Goal: Task Accomplishment & Management: Manage account settings

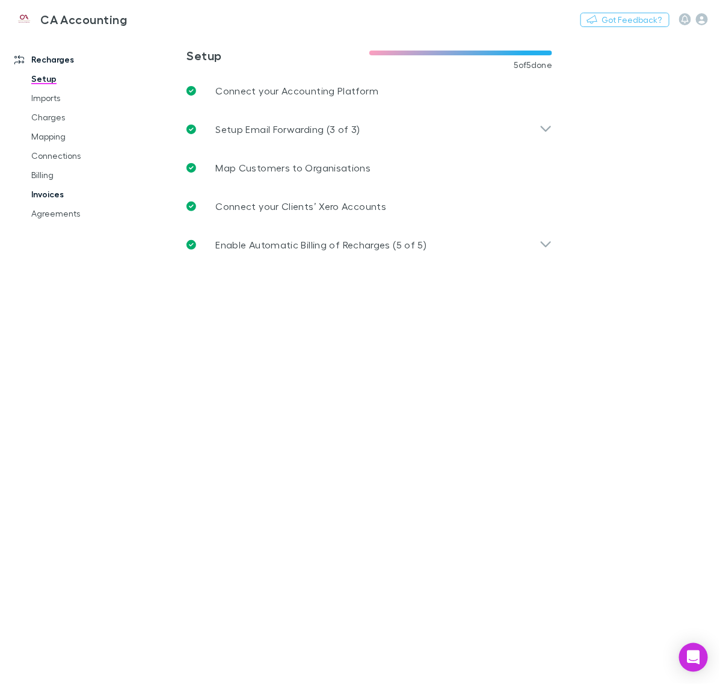
click at [44, 199] on link "Invoices" at bounding box center [86, 194] width 134 height 19
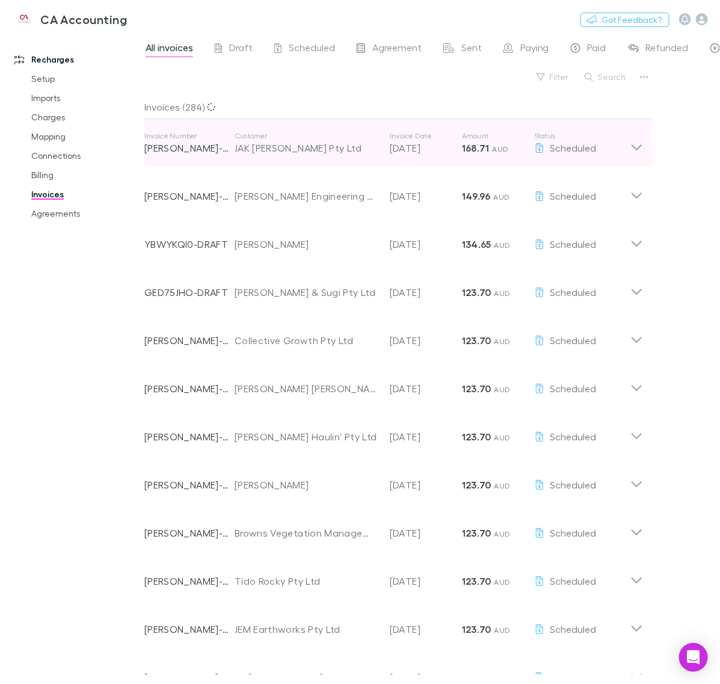
click at [634, 143] on icon at bounding box center [636, 143] width 13 height 24
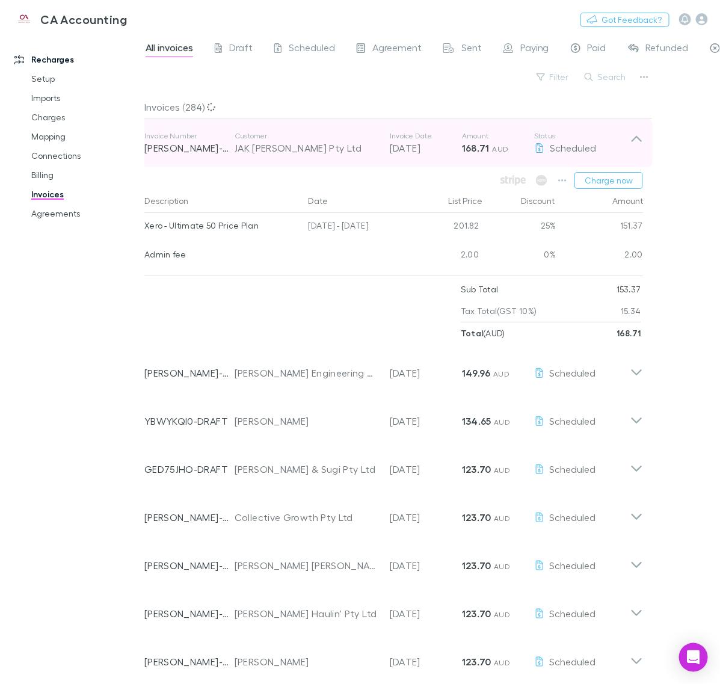
click at [634, 143] on icon at bounding box center [636, 143] width 13 height 24
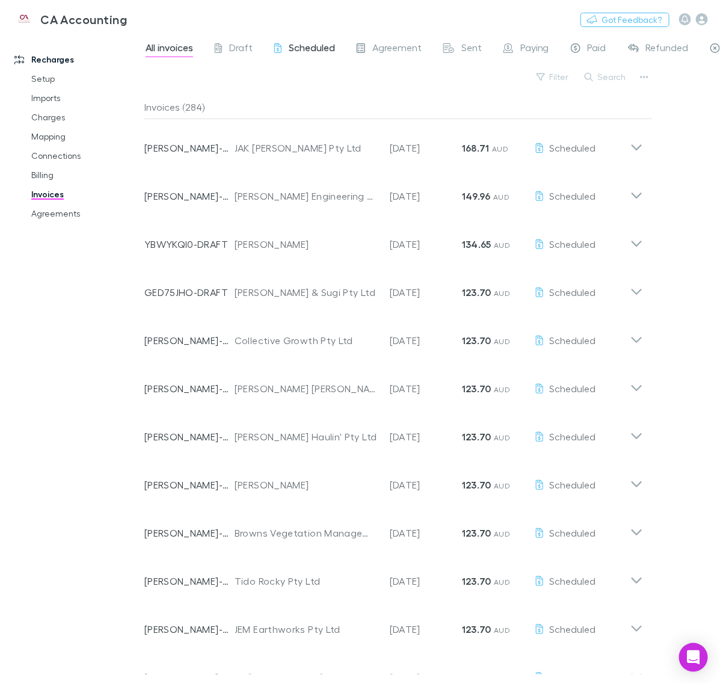
click at [289, 47] on span "Scheduled" at bounding box center [312, 50] width 46 height 16
click at [148, 109] on div "Invoices (91)" at bounding box center [398, 107] width 508 height 24
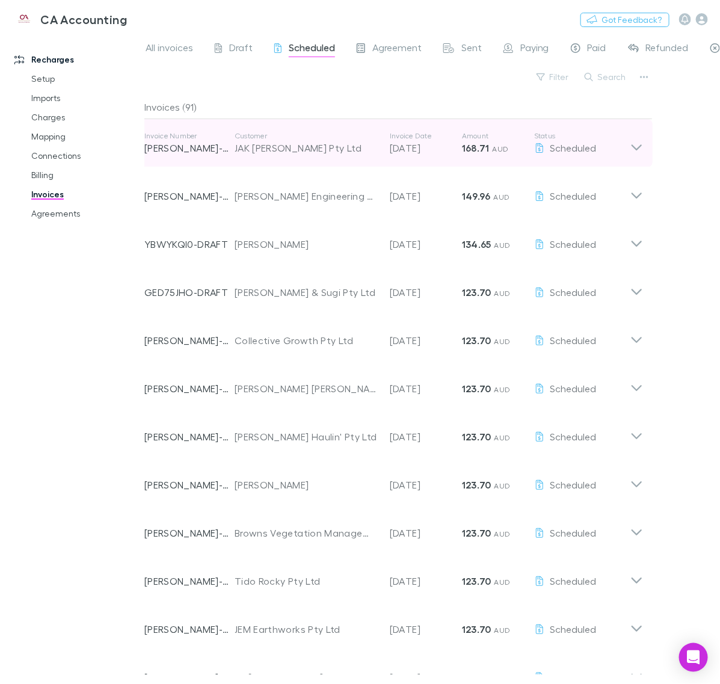
click at [632, 148] on icon at bounding box center [636, 143] width 13 height 24
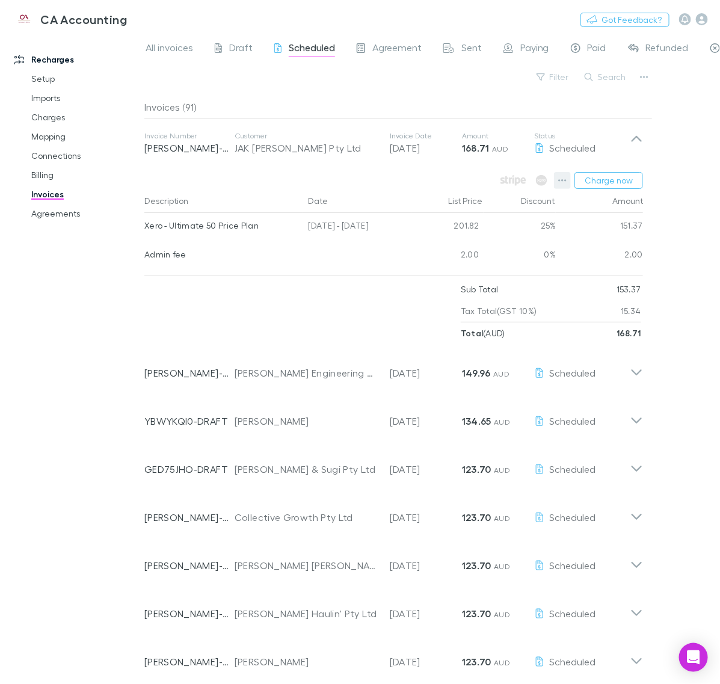
click at [560, 179] on icon "button" at bounding box center [562, 181] width 8 height 10
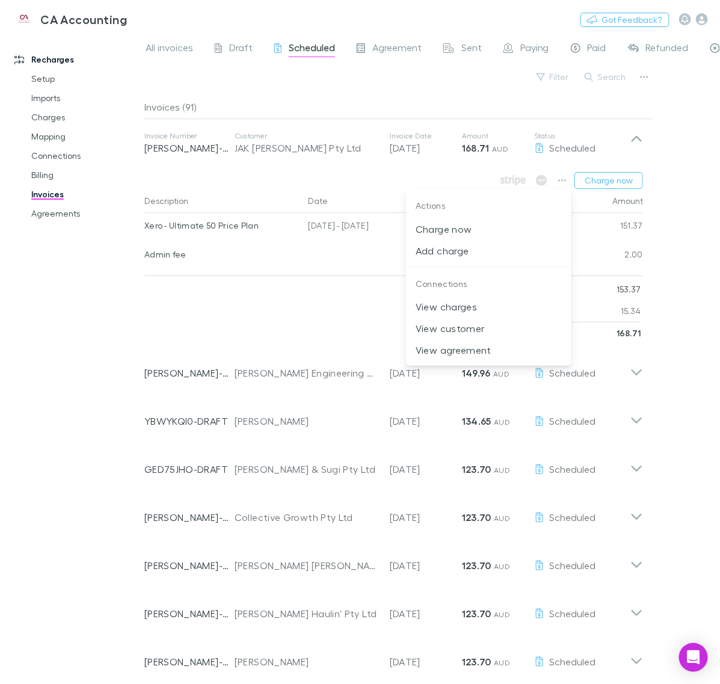
click at [662, 205] on div at bounding box center [360, 342] width 720 height 684
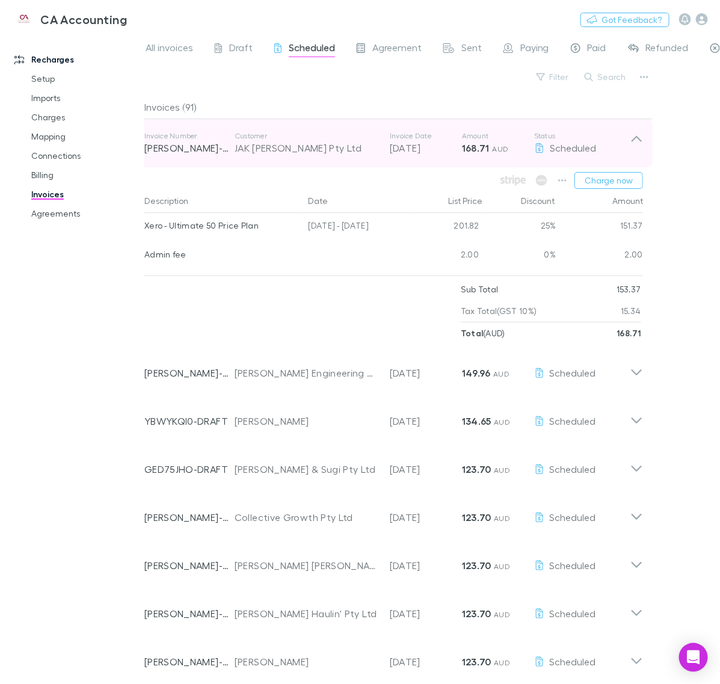
click at [431, 143] on p "[DATE]" at bounding box center [426, 148] width 72 height 14
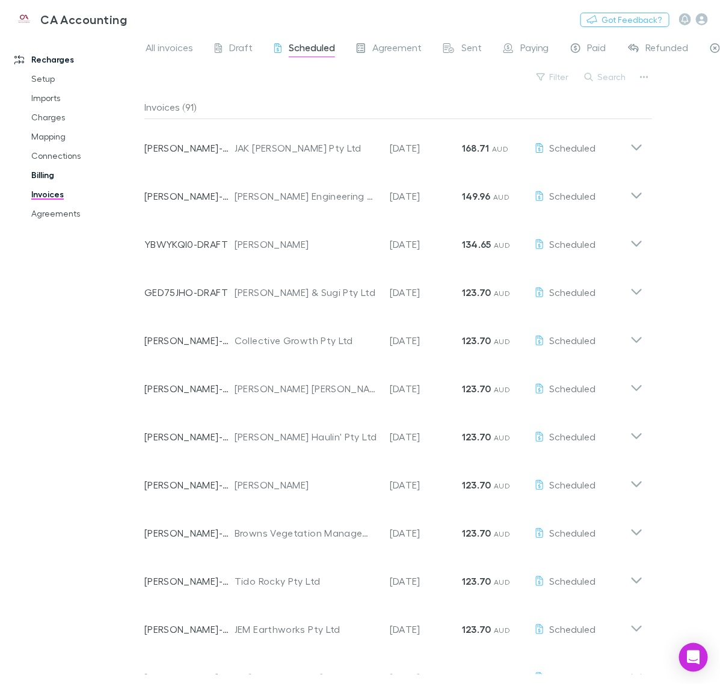
click at [55, 176] on link "Billing" at bounding box center [86, 174] width 134 height 19
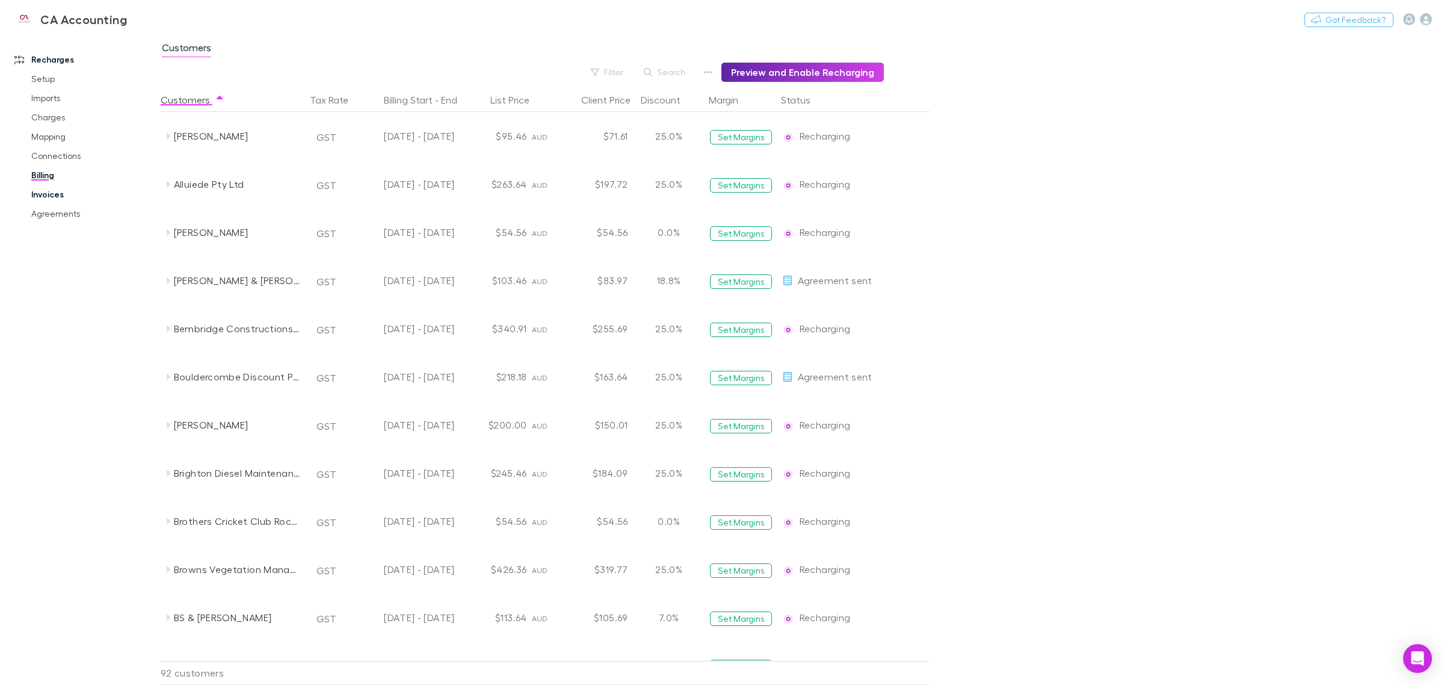
click at [52, 191] on link "Invoices" at bounding box center [94, 194] width 150 height 19
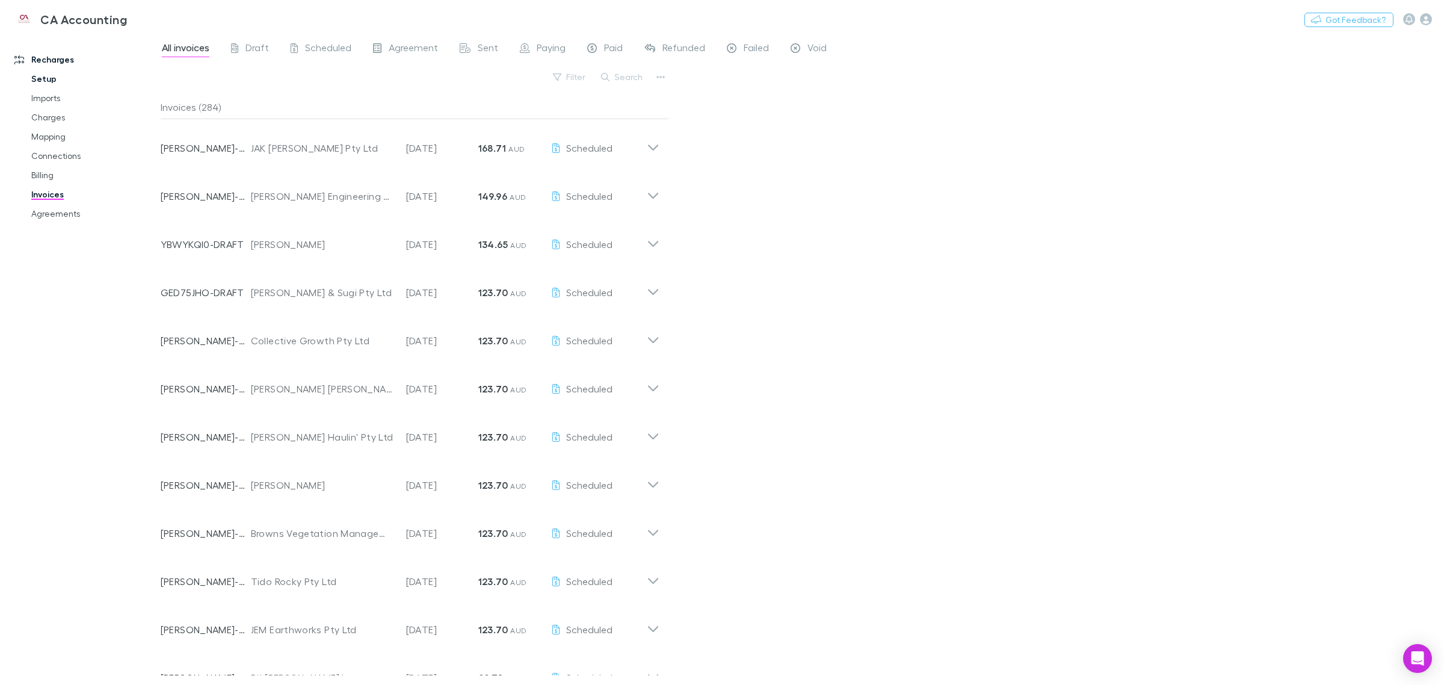
click at [51, 79] on link "Setup" at bounding box center [94, 78] width 150 height 19
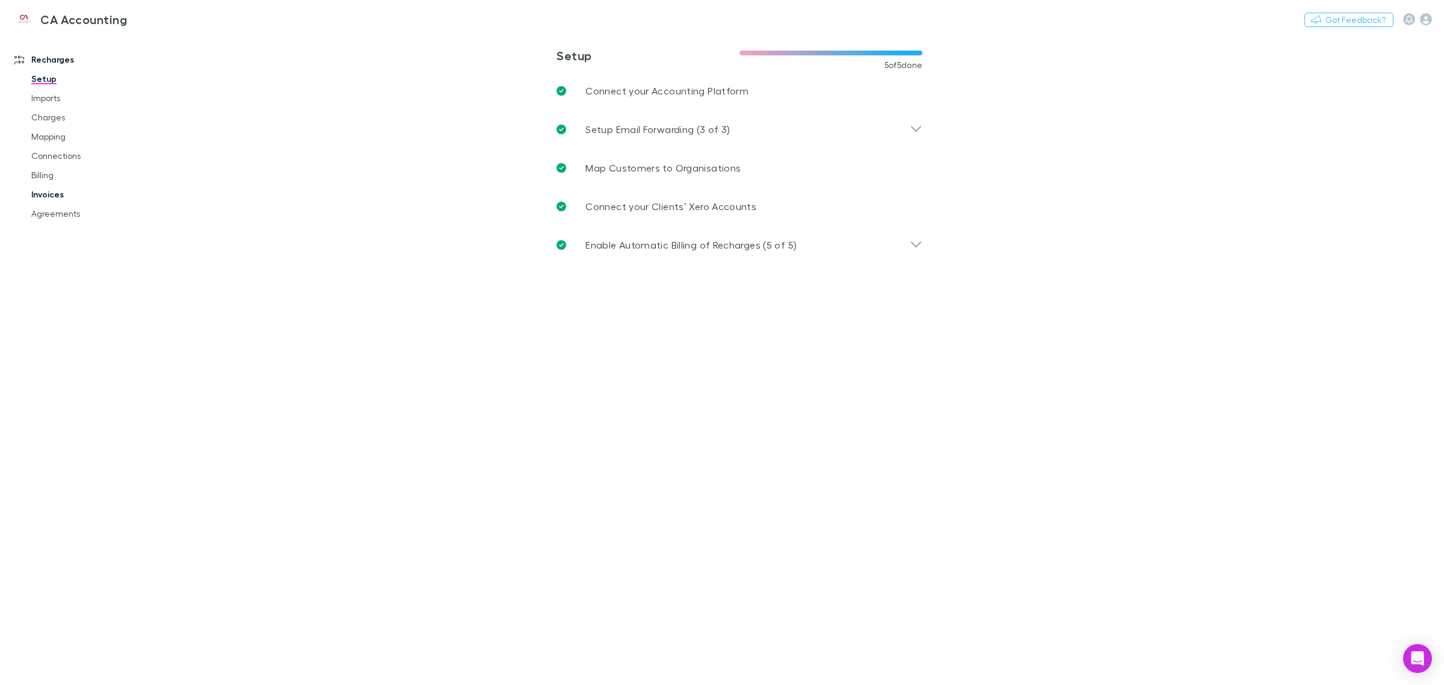
click at [55, 190] on link "Invoices" at bounding box center [94, 194] width 150 height 19
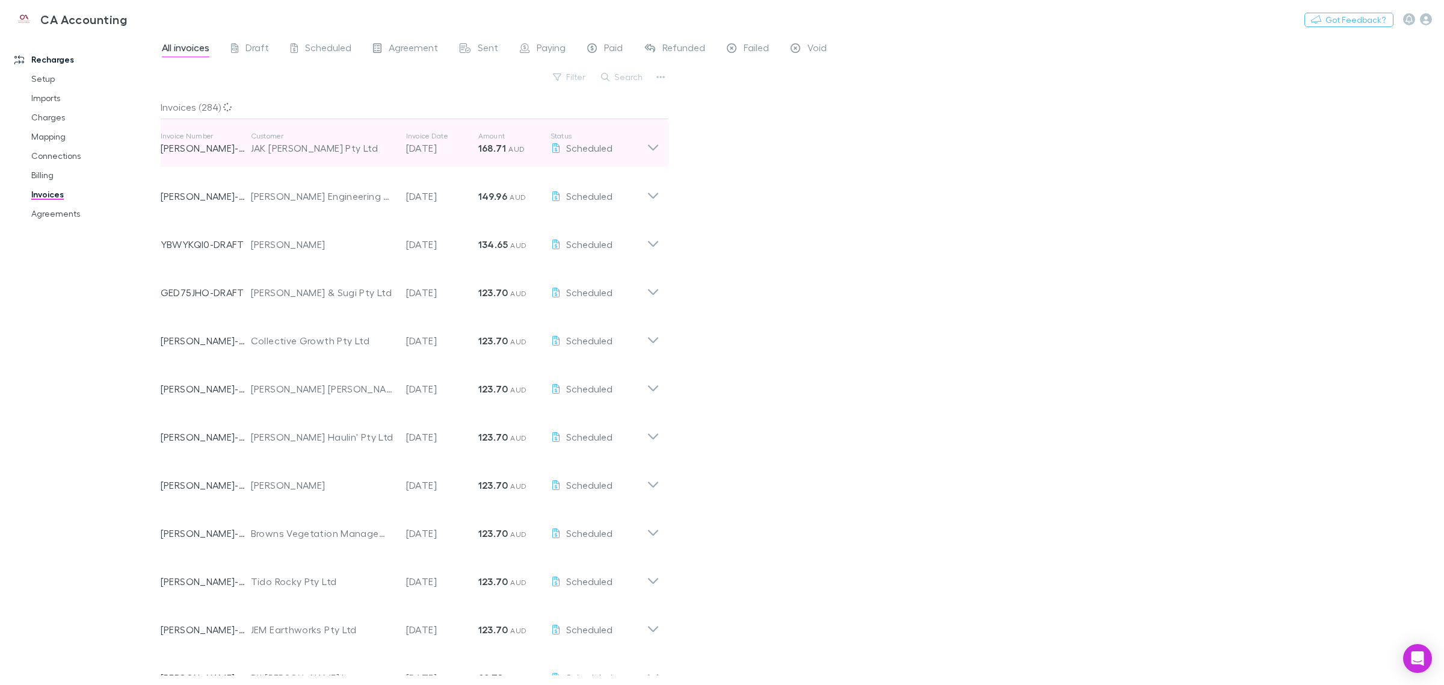
click at [653, 147] on icon at bounding box center [653, 143] width 13 height 24
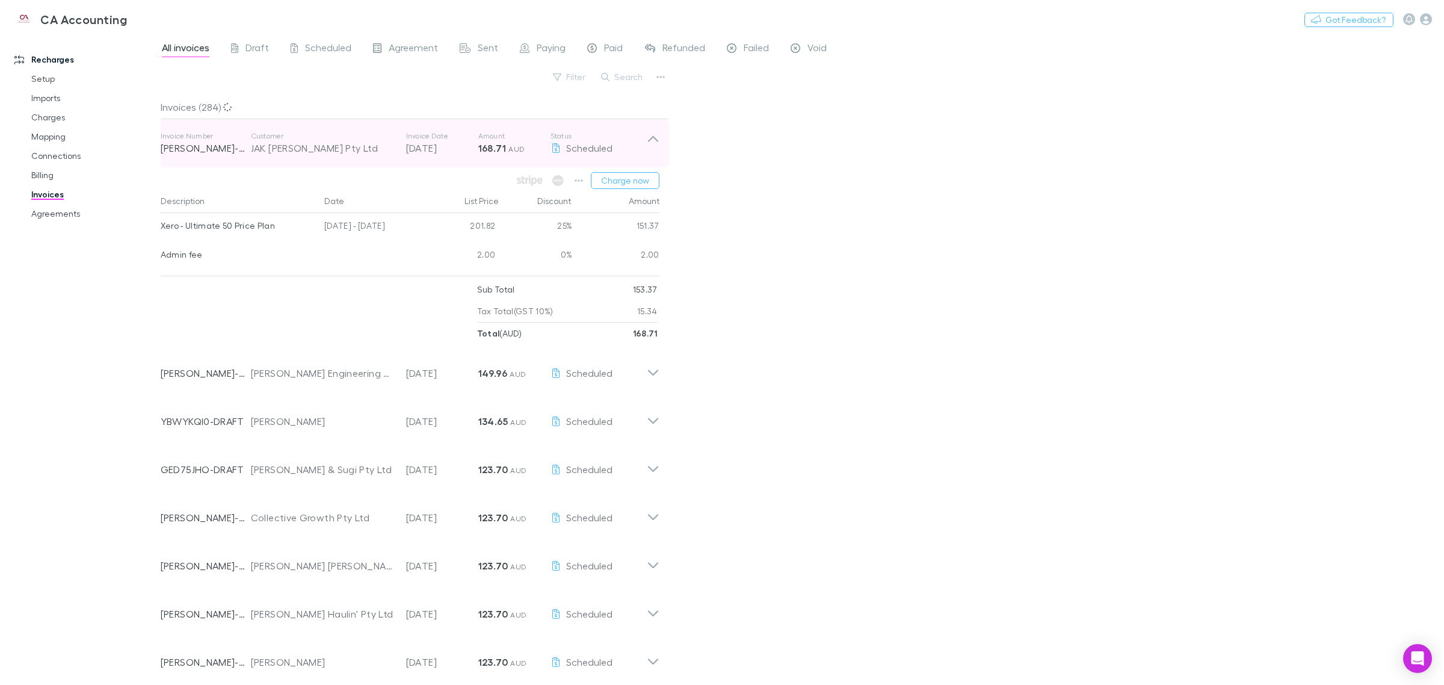
click at [653, 143] on icon at bounding box center [653, 143] width 13 height 24
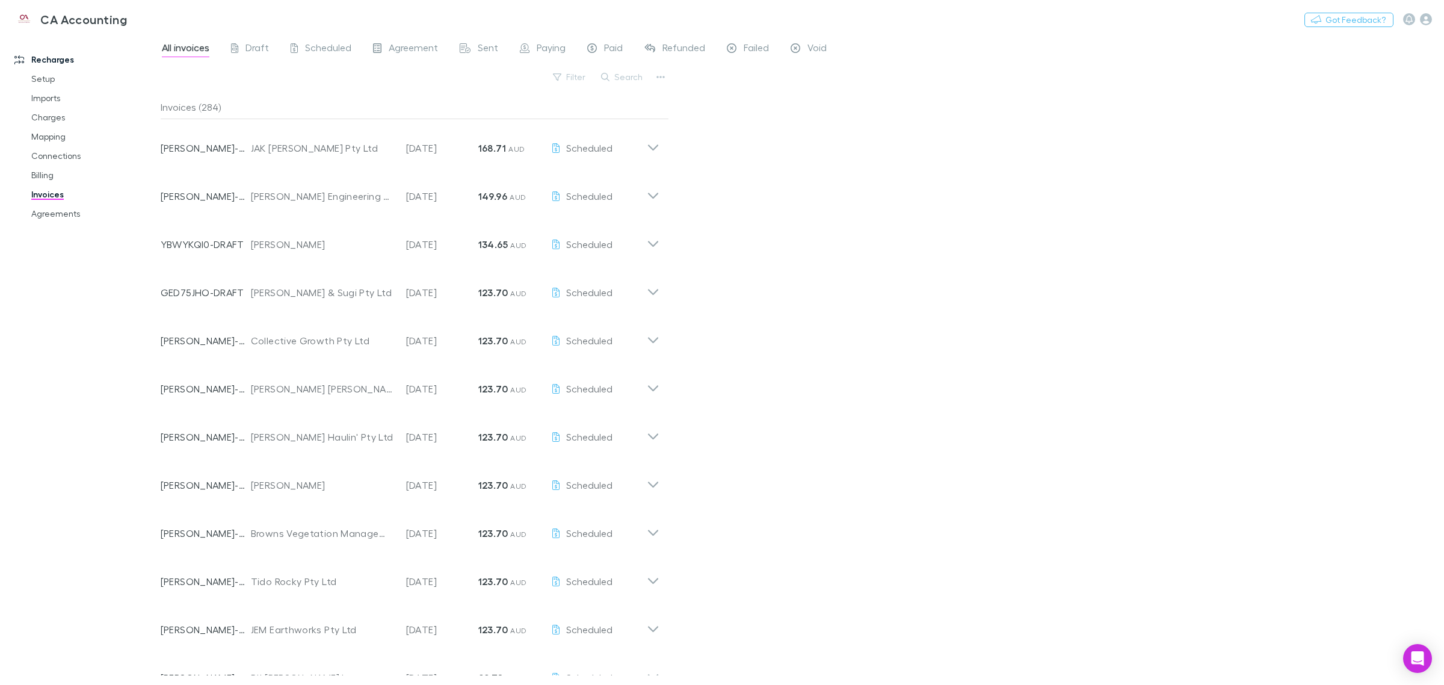
click at [621, 85] on div "Search" at bounding box center [622, 77] width 55 height 17
click at [627, 76] on button "Search" at bounding box center [622, 77] width 55 height 14
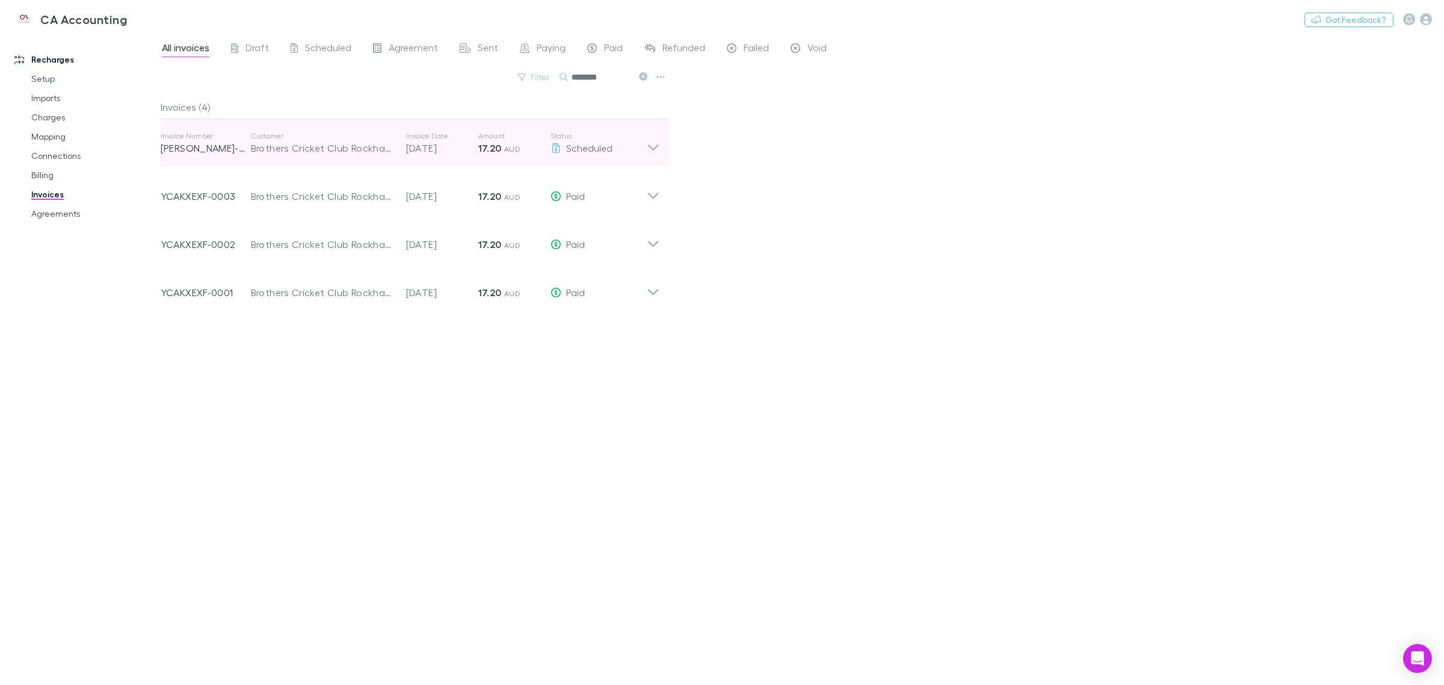
type input "********"
click at [650, 143] on icon at bounding box center [653, 143] width 13 height 24
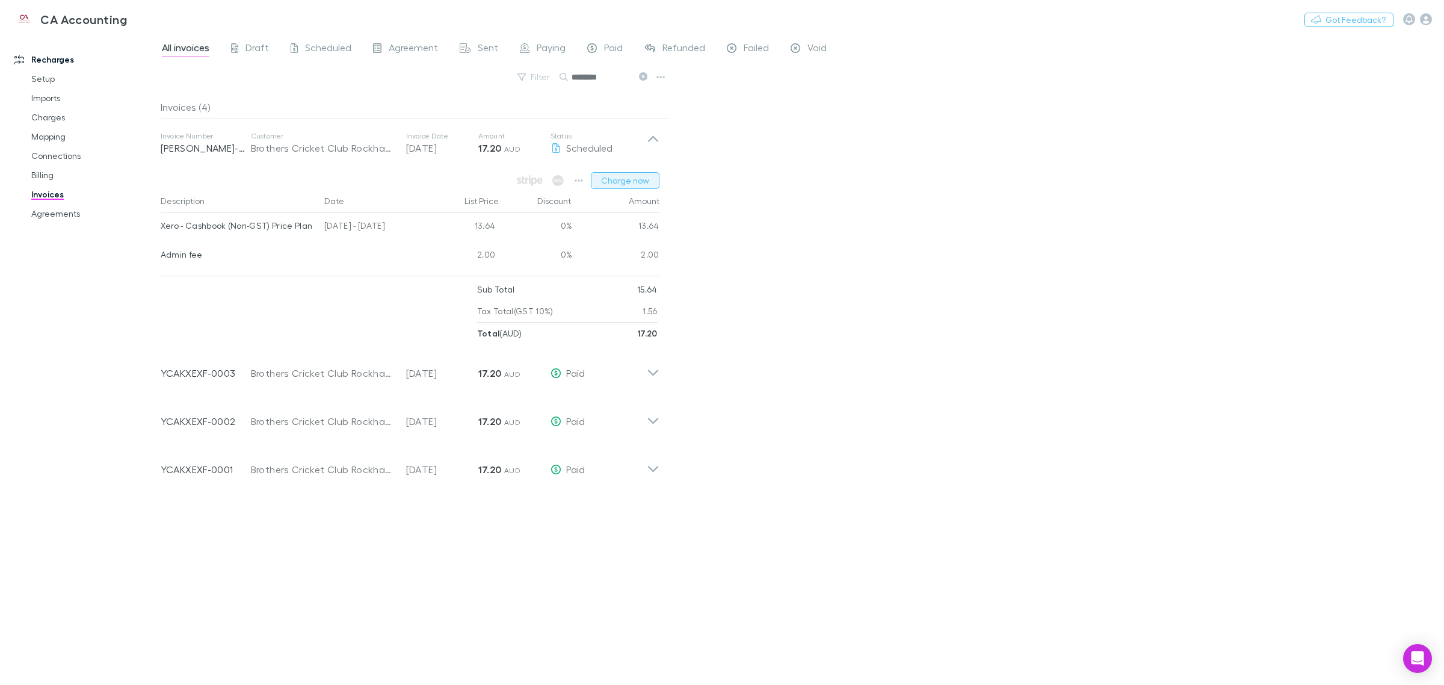
click at [630, 179] on button "Charge now" at bounding box center [625, 180] width 69 height 17
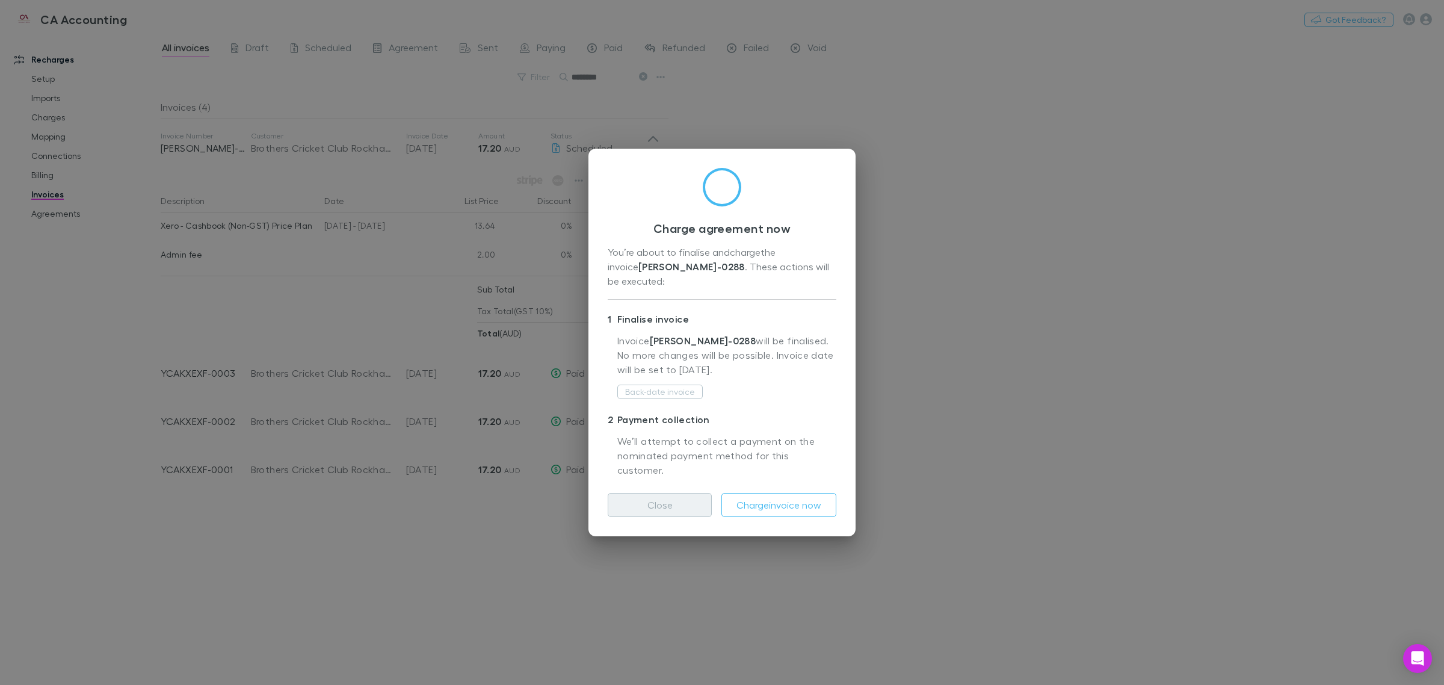
click at [657, 493] on button "Close" at bounding box center [660, 505] width 104 height 24
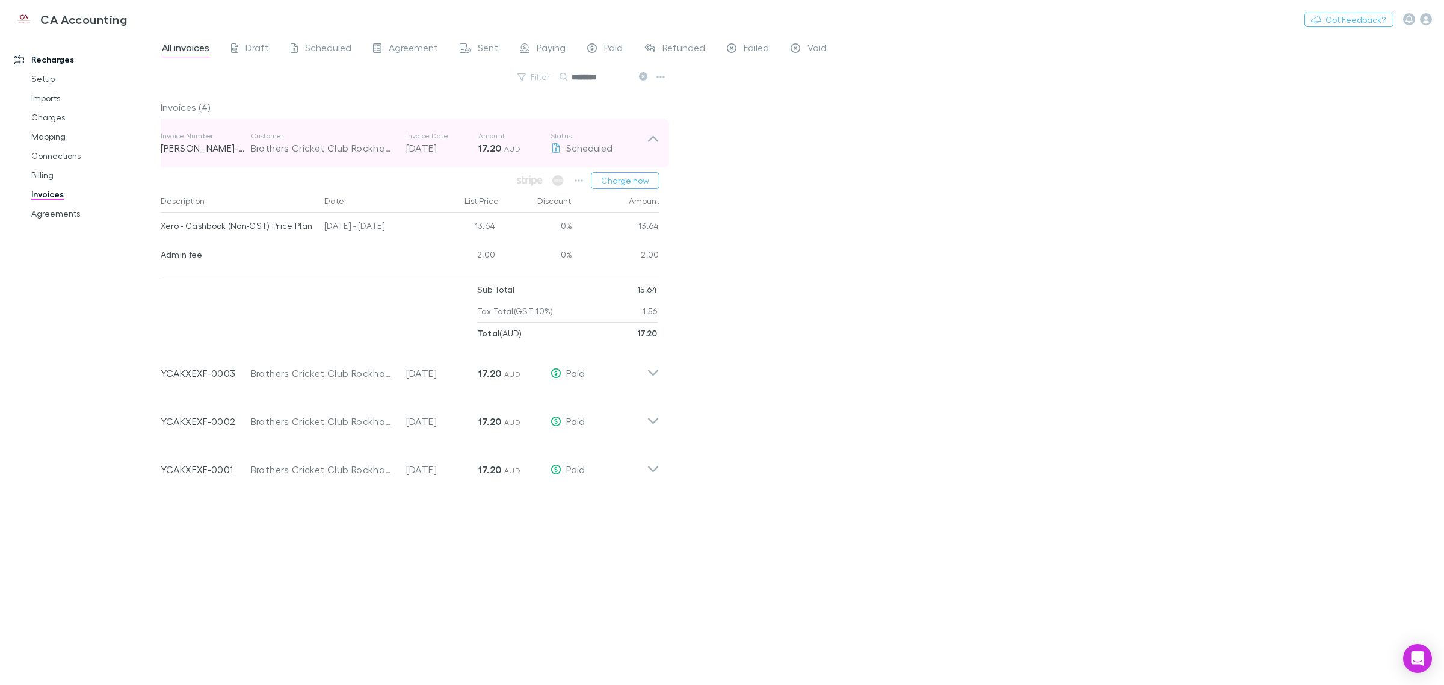
click at [653, 134] on icon at bounding box center [653, 143] width 13 height 24
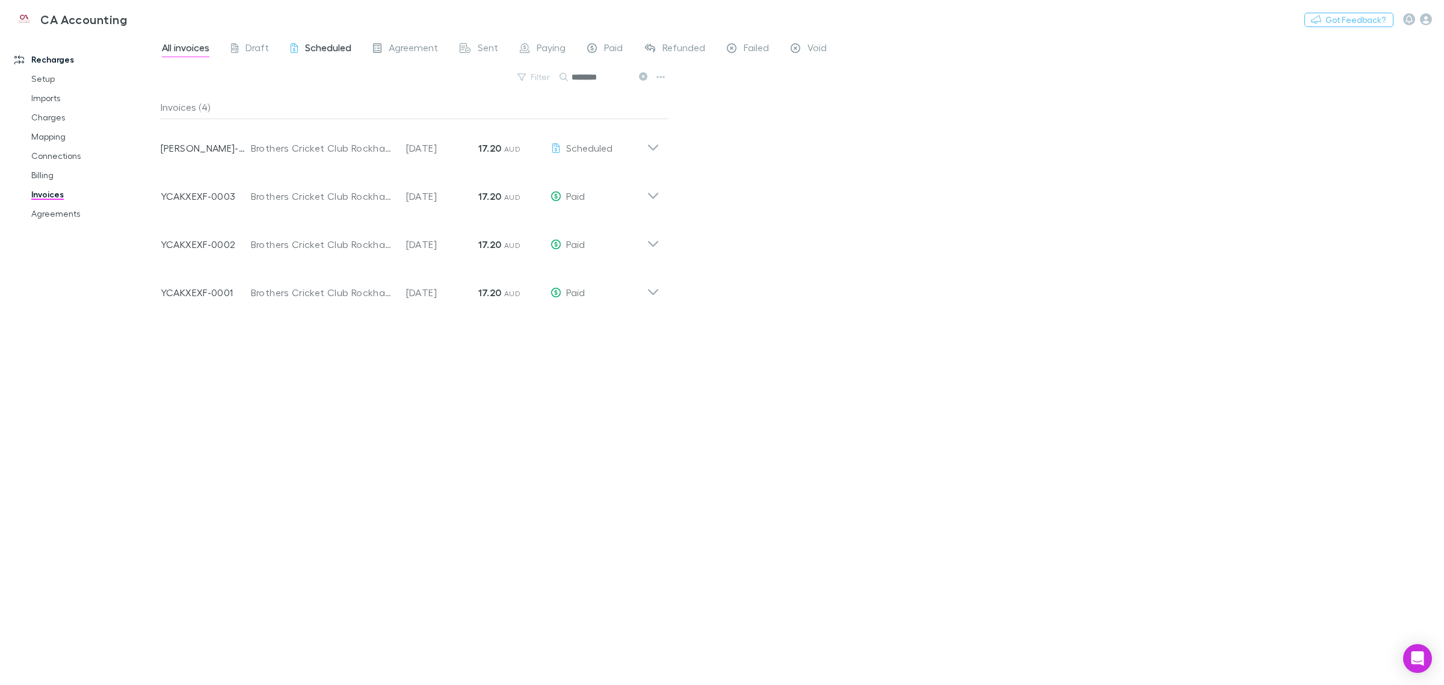
click at [318, 49] on span "Scheduled" at bounding box center [328, 50] width 46 height 16
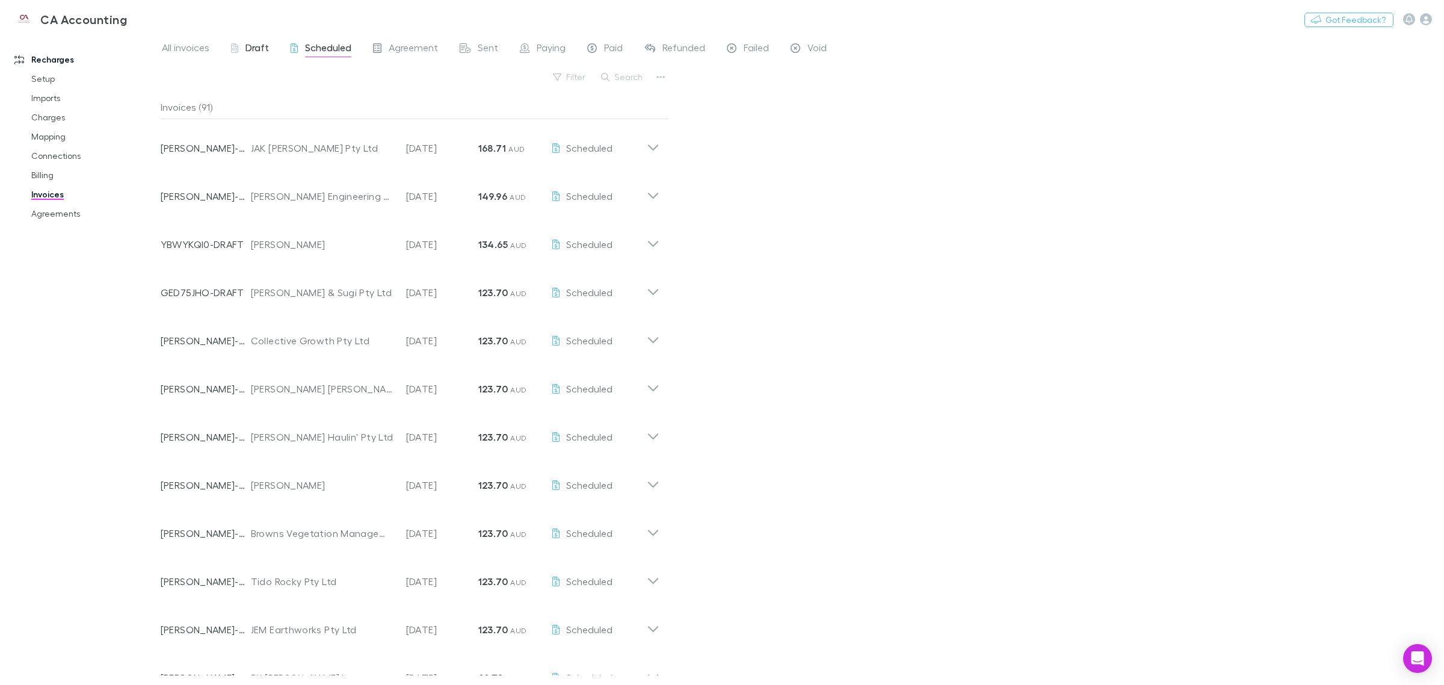
click at [262, 49] on span "Draft" at bounding box center [256, 50] width 23 height 16
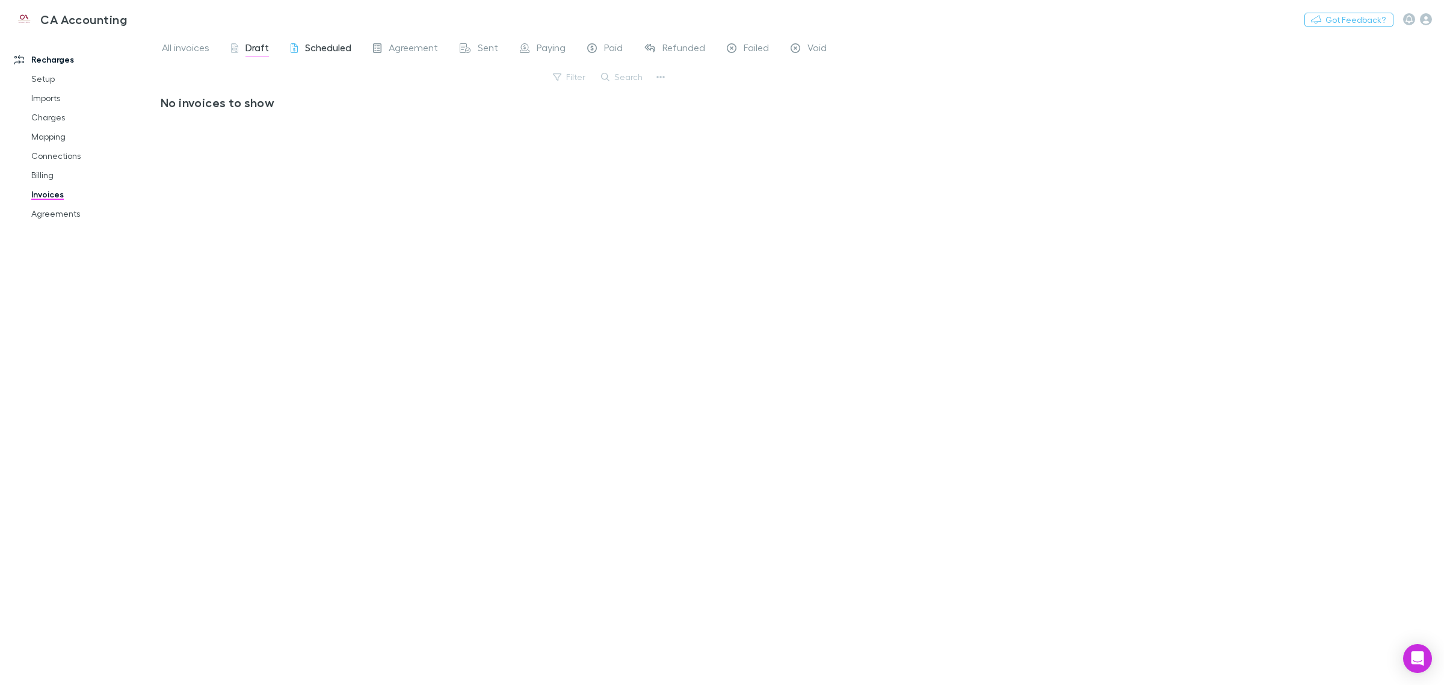
click at [322, 46] on span "Scheduled" at bounding box center [328, 50] width 46 height 16
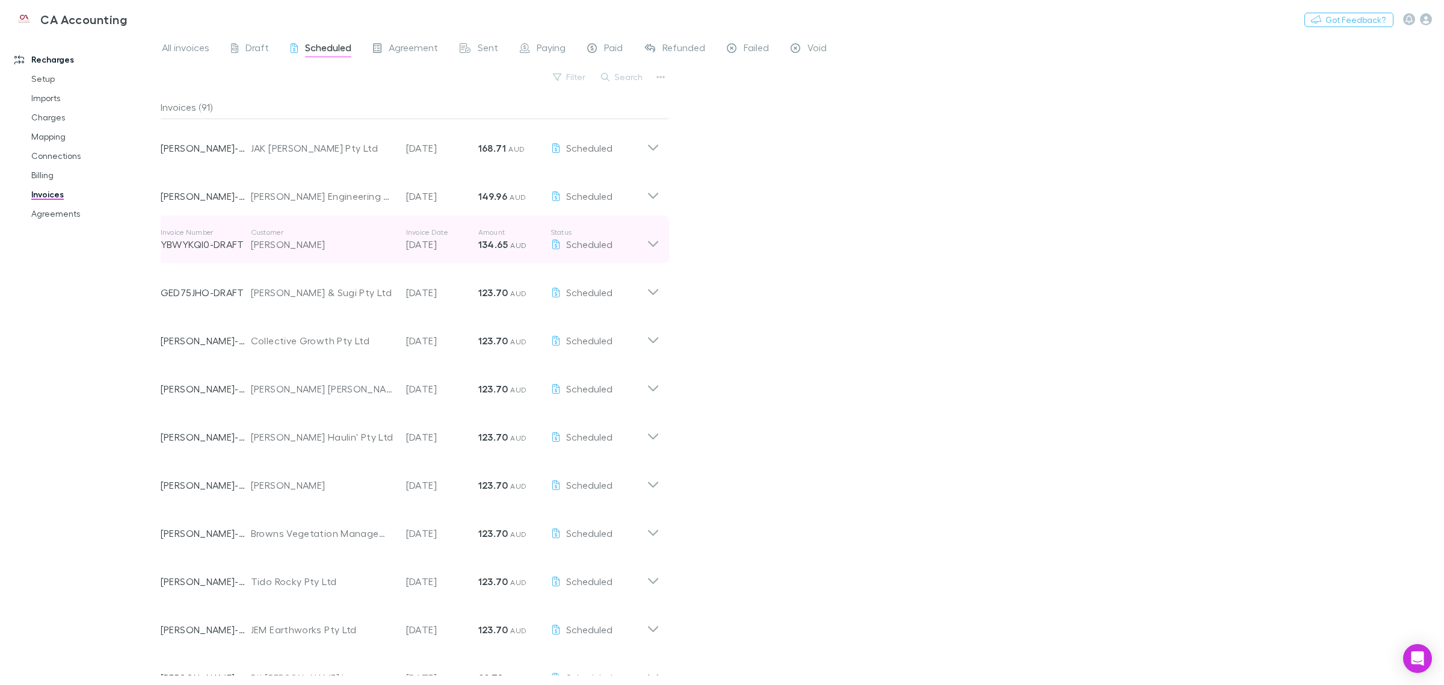
click at [653, 245] on icon at bounding box center [653, 244] width 10 height 6
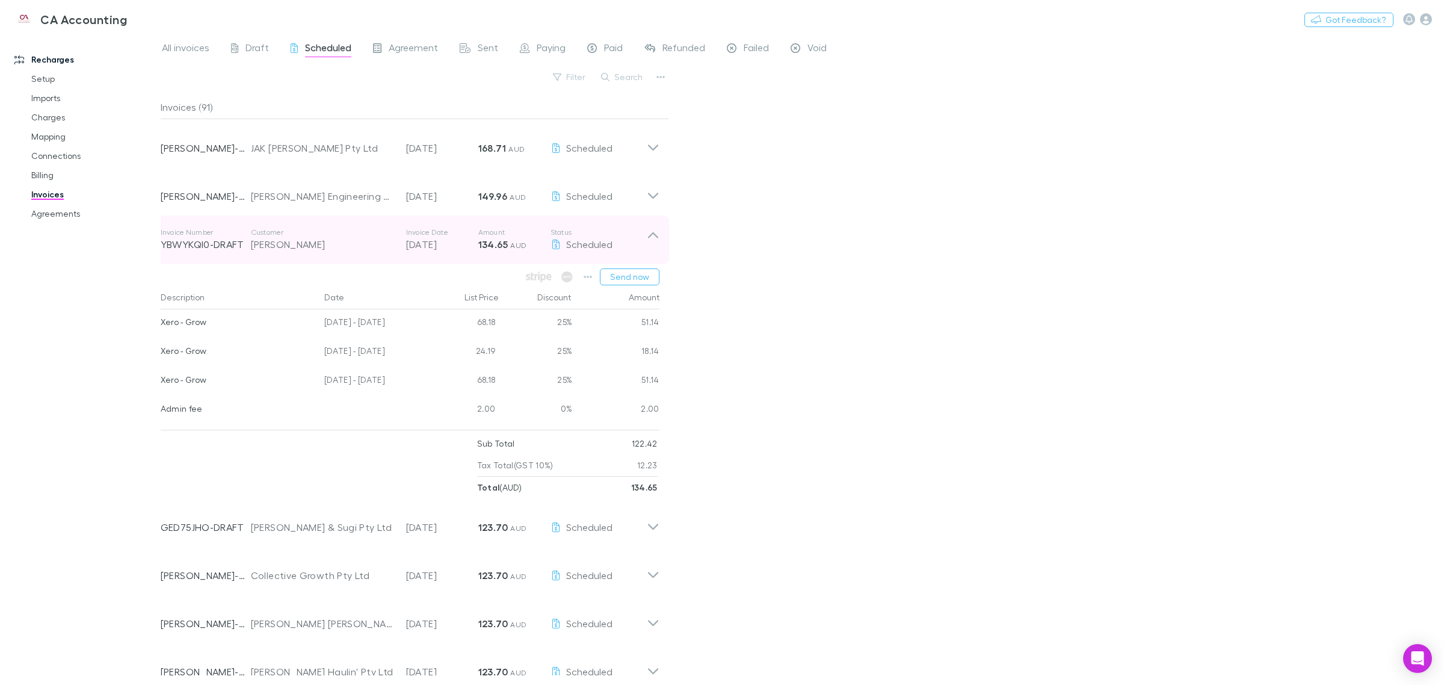
click at [653, 245] on icon at bounding box center [653, 239] width 13 height 24
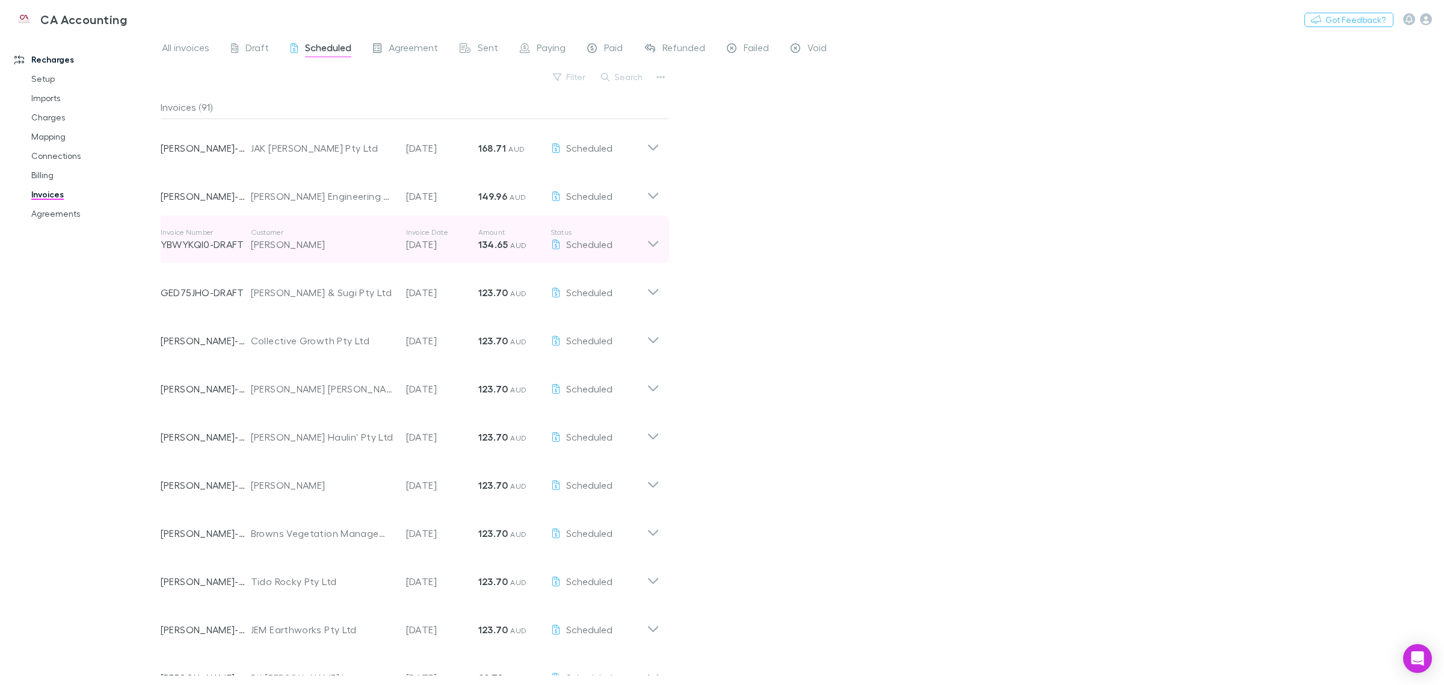
click at [653, 245] on icon at bounding box center [653, 244] width 10 height 6
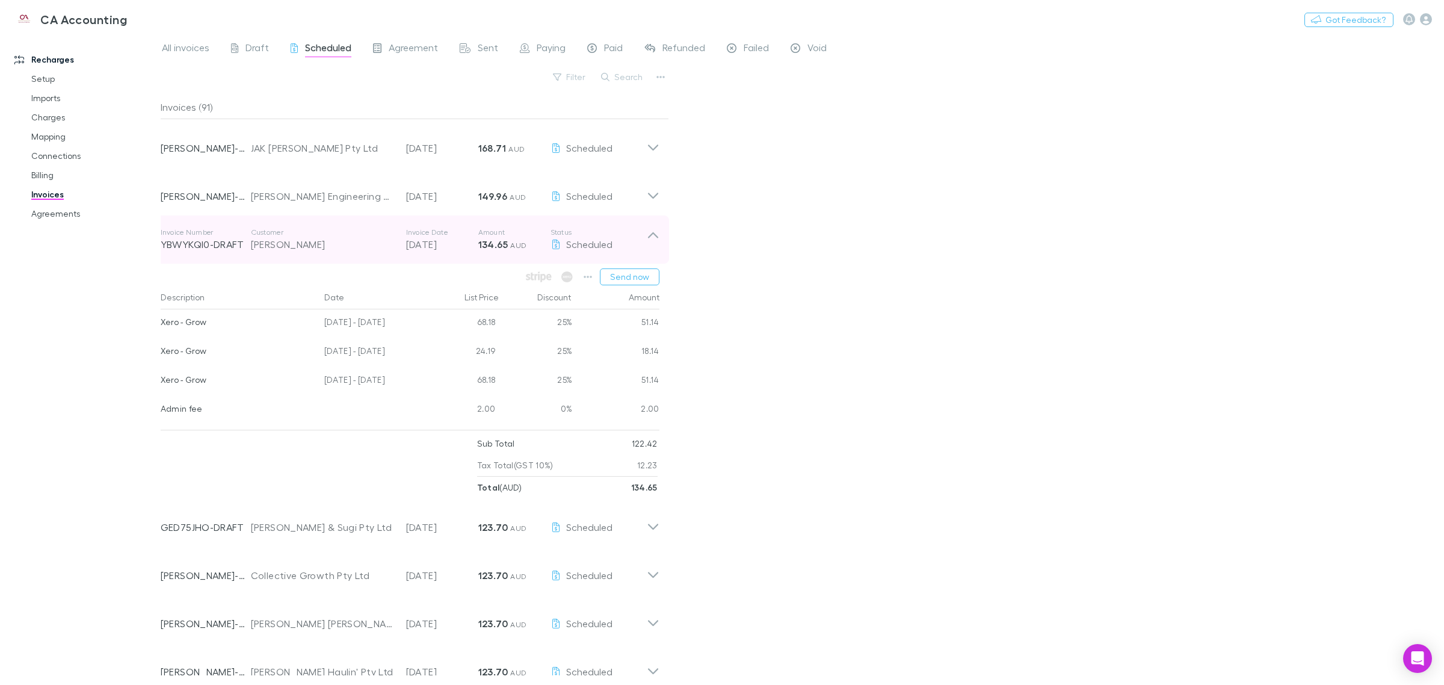
click at [653, 245] on icon at bounding box center [653, 239] width 13 height 24
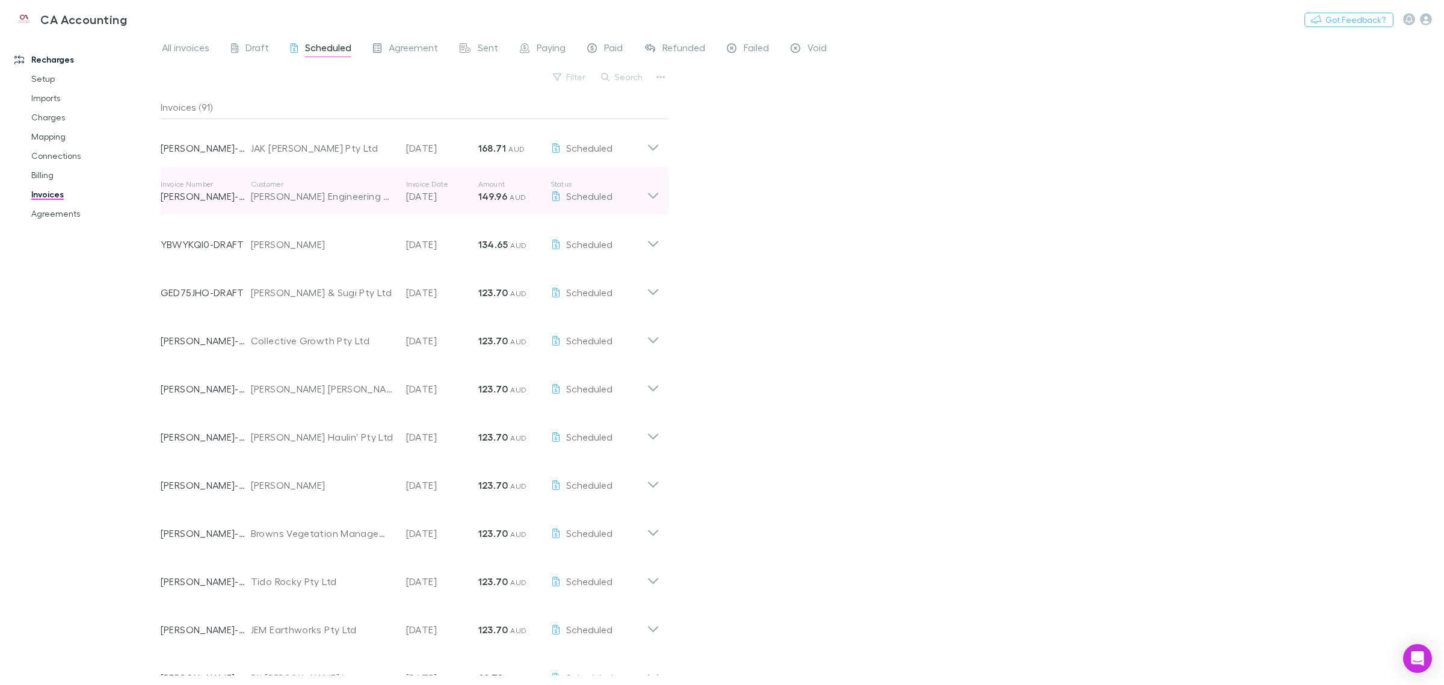
click at [649, 185] on icon at bounding box center [653, 191] width 13 height 24
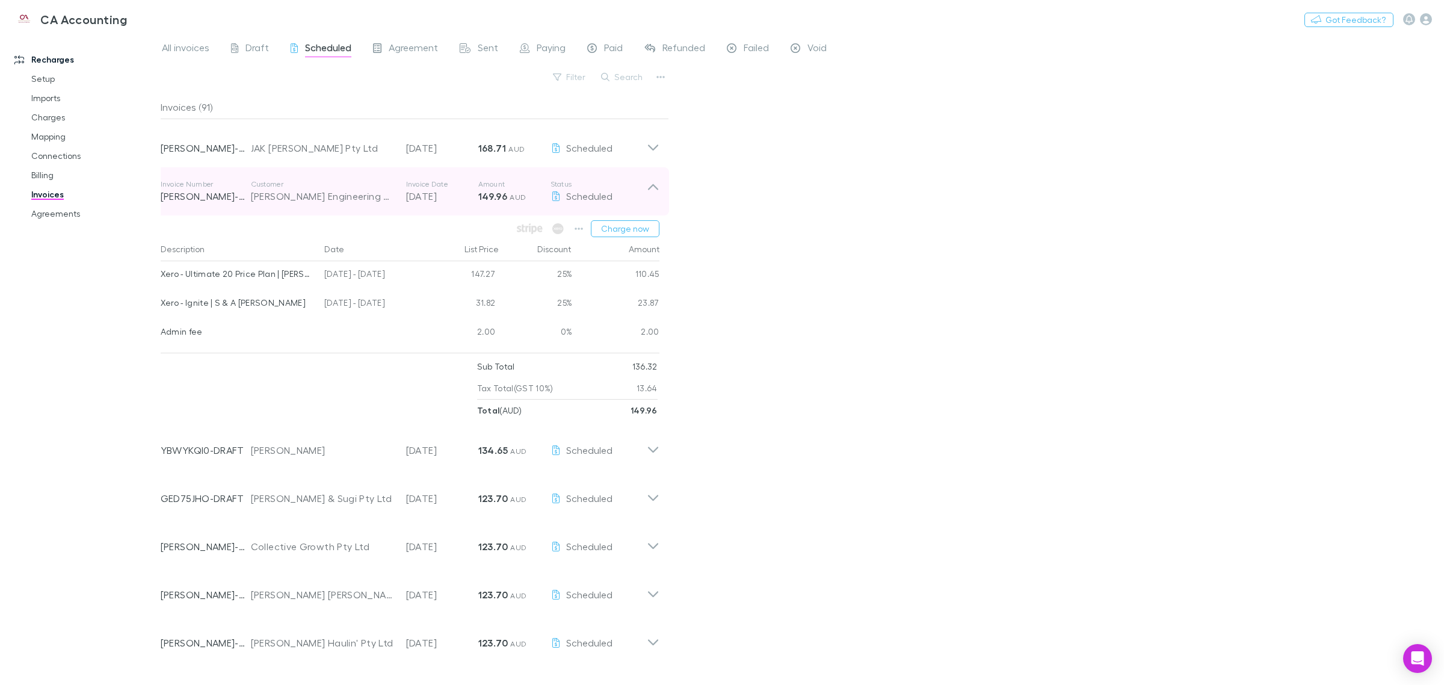
click at [652, 196] on icon at bounding box center [653, 191] width 13 height 24
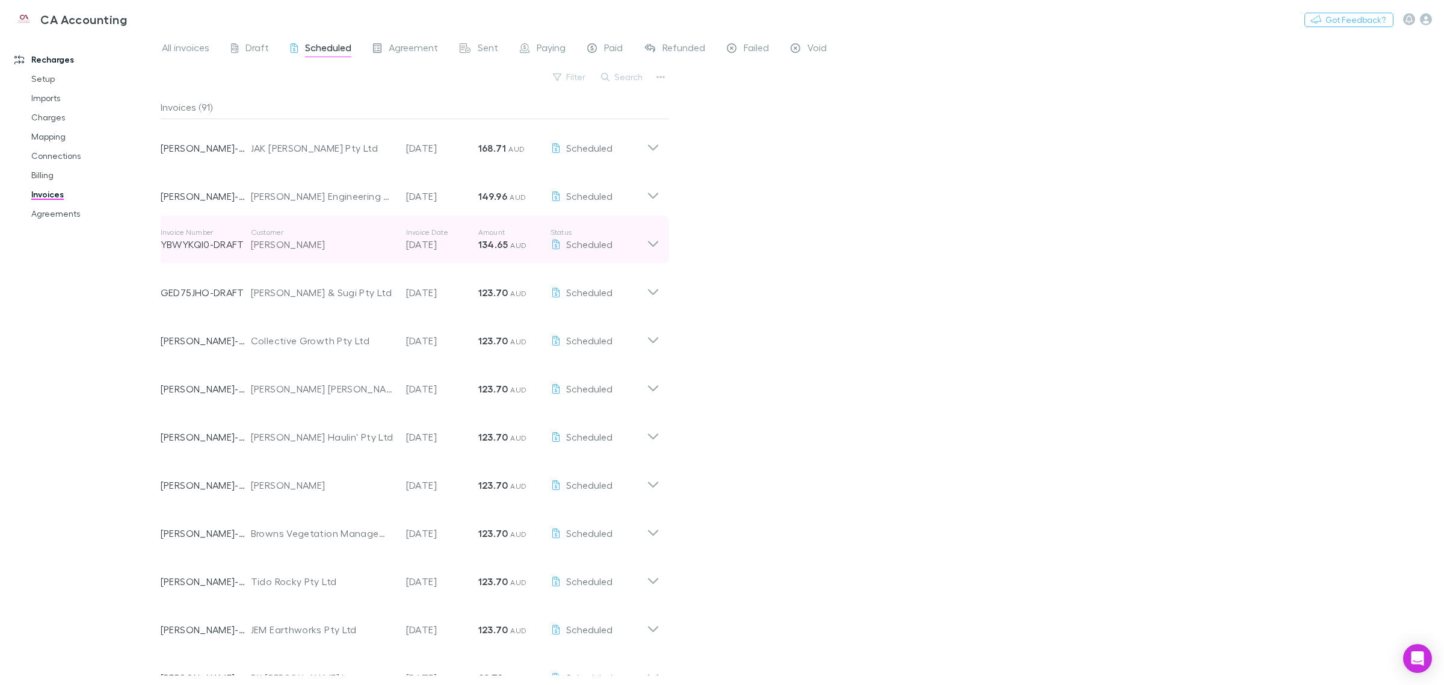
click at [650, 227] on icon at bounding box center [653, 239] width 13 height 24
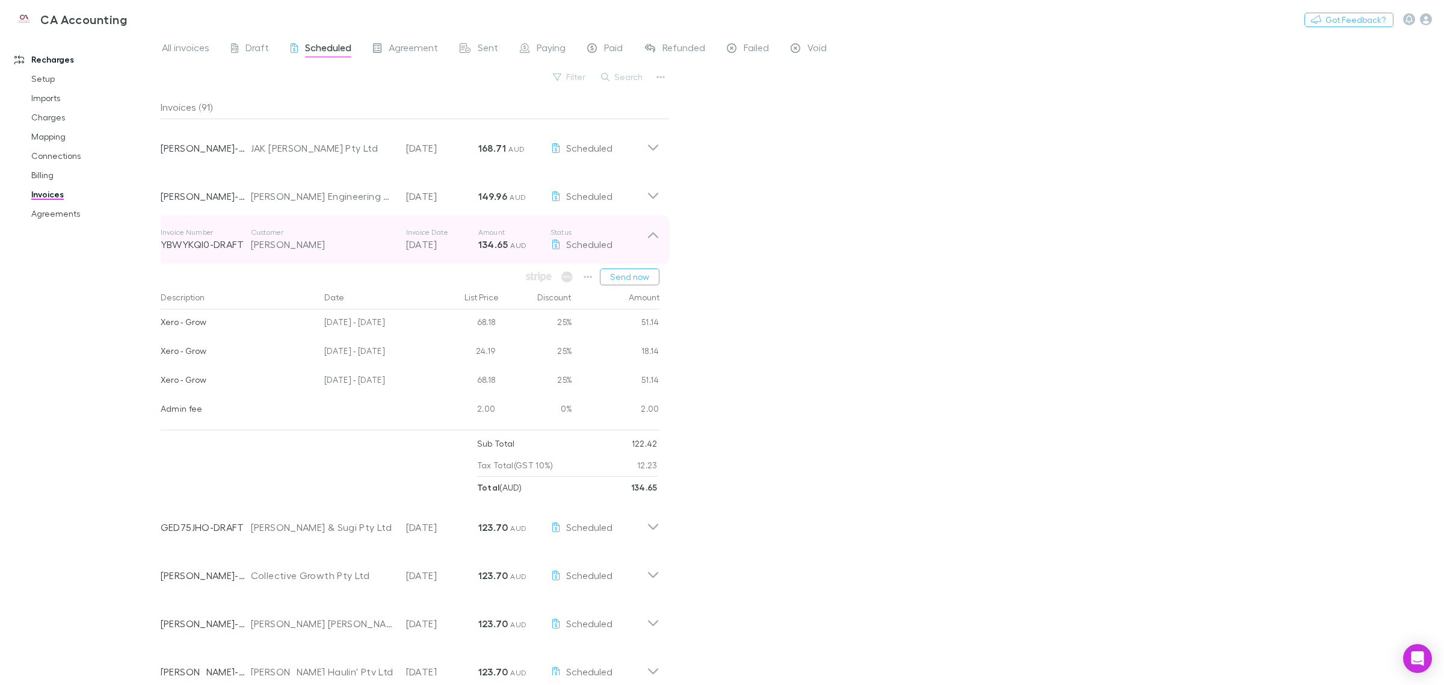
click at [654, 238] on icon at bounding box center [653, 239] width 13 height 24
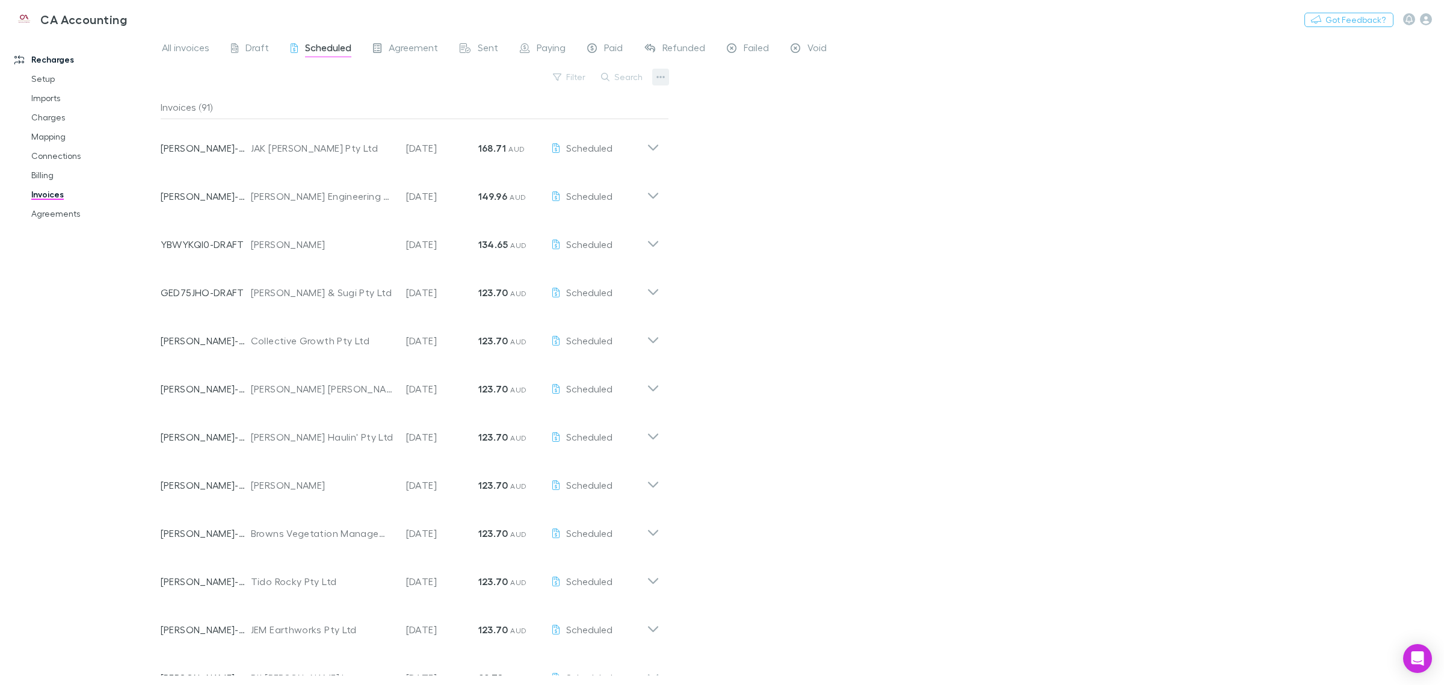
click at [662, 76] on icon "button" at bounding box center [660, 77] width 8 height 2
click at [720, 142] on div at bounding box center [722, 342] width 1444 height 685
click at [609, 79] on icon "button" at bounding box center [605, 77] width 8 height 8
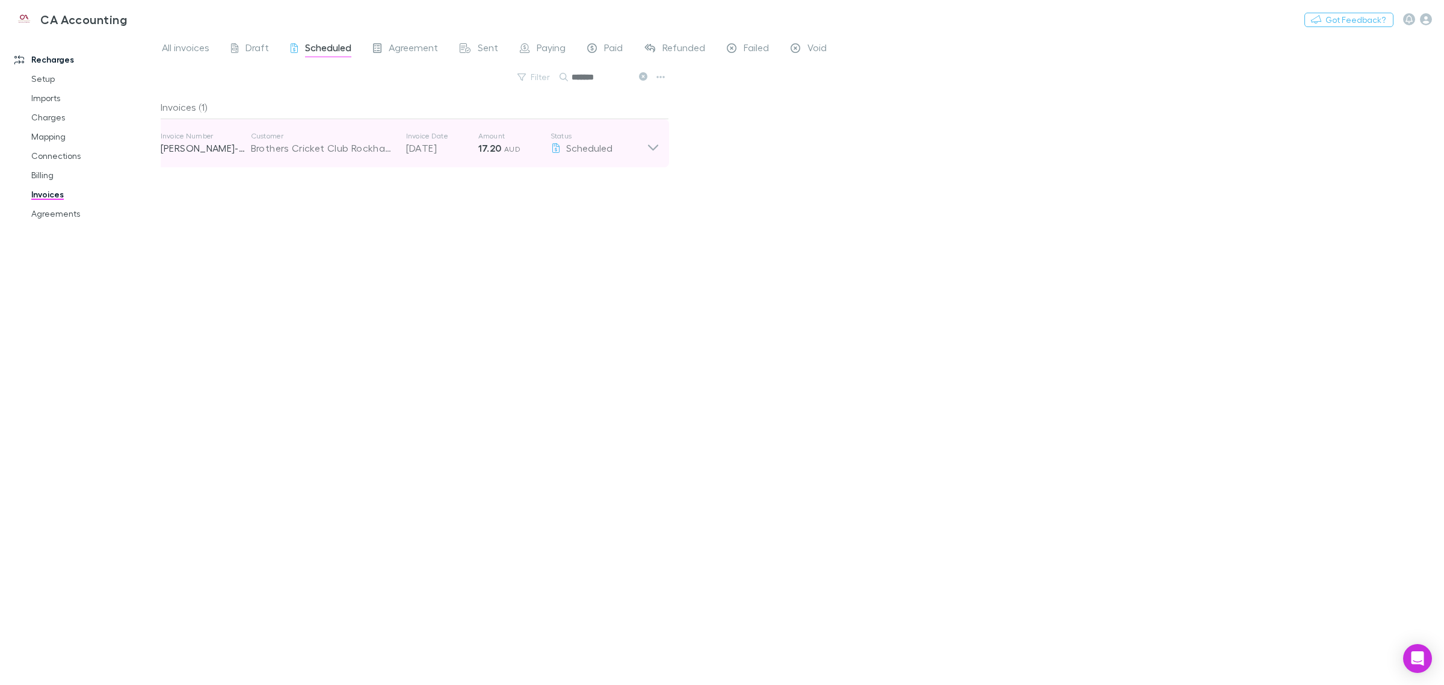
type input "*******"
click at [651, 146] on icon at bounding box center [653, 143] width 13 height 24
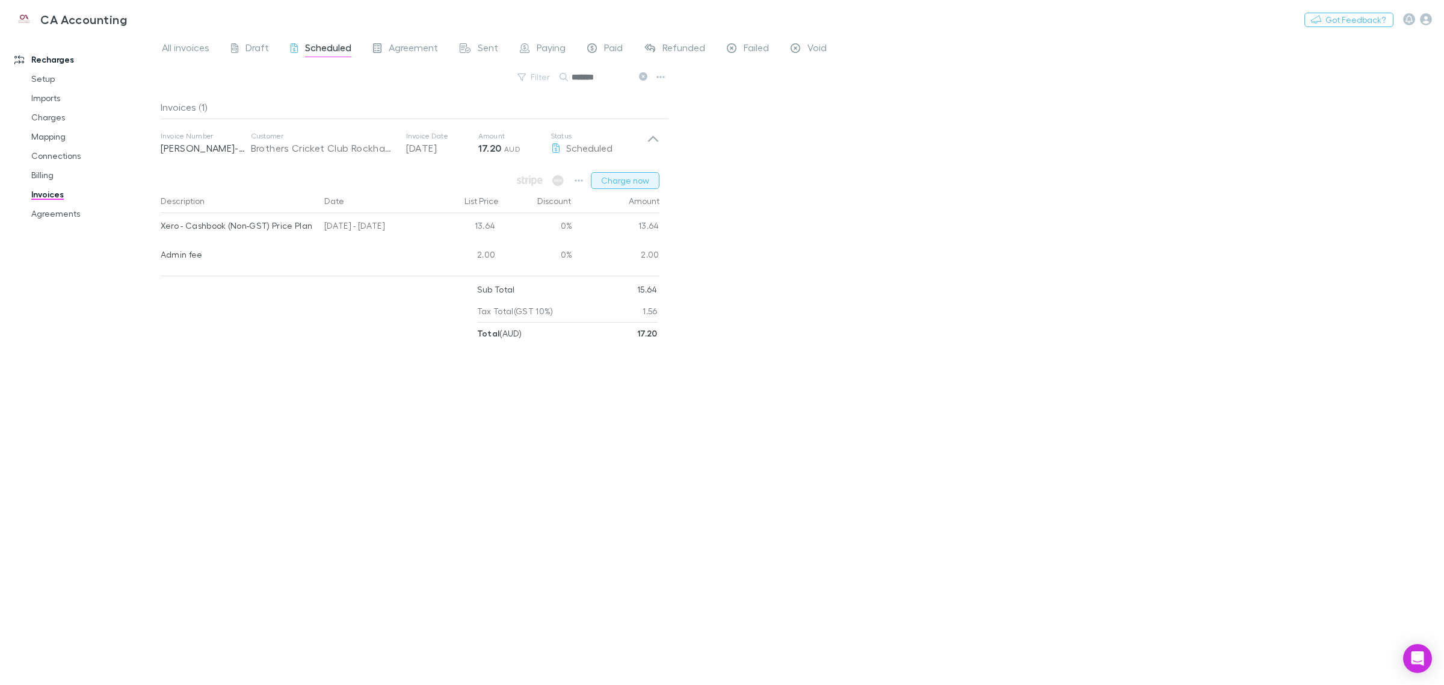
click at [624, 179] on button "Charge now" at bounding box center [625, 180] width 69 height 17
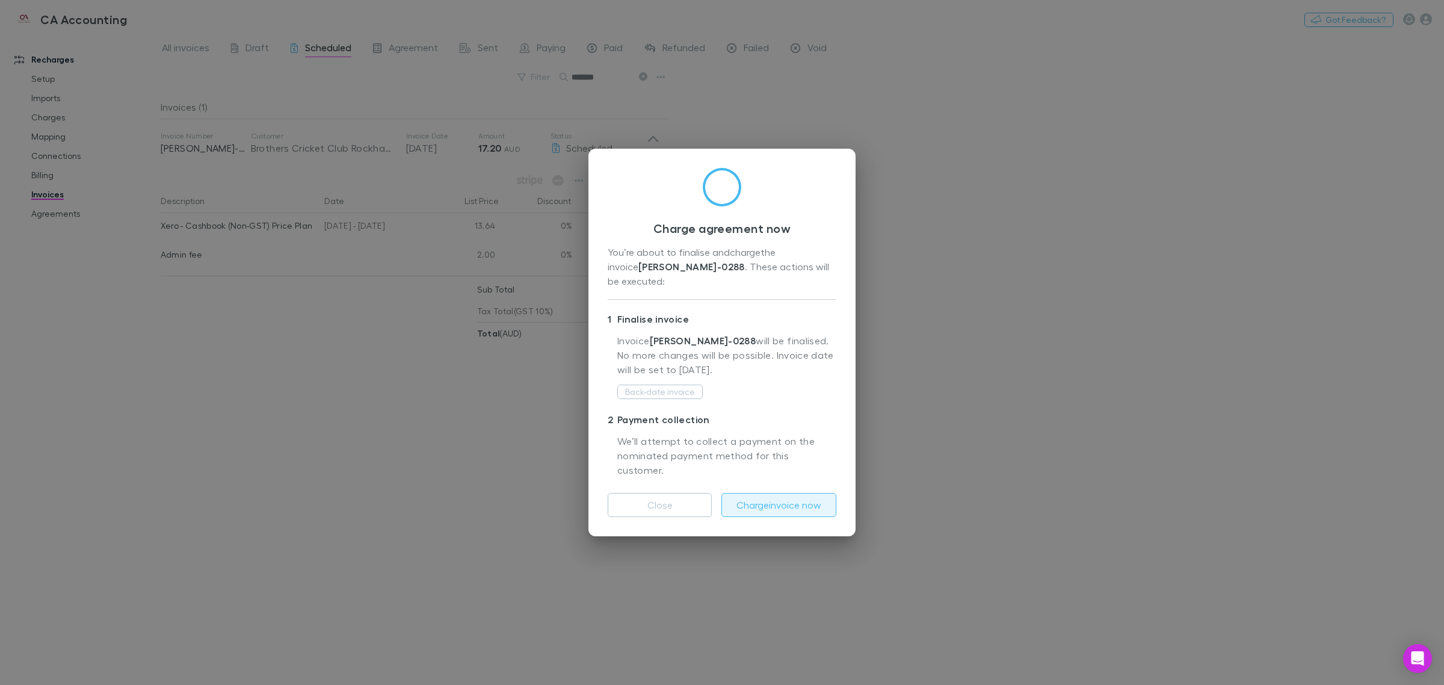
click at [720, 493] on button "Charge invoice now" at bounding box center [778, 505] width 115 height 24
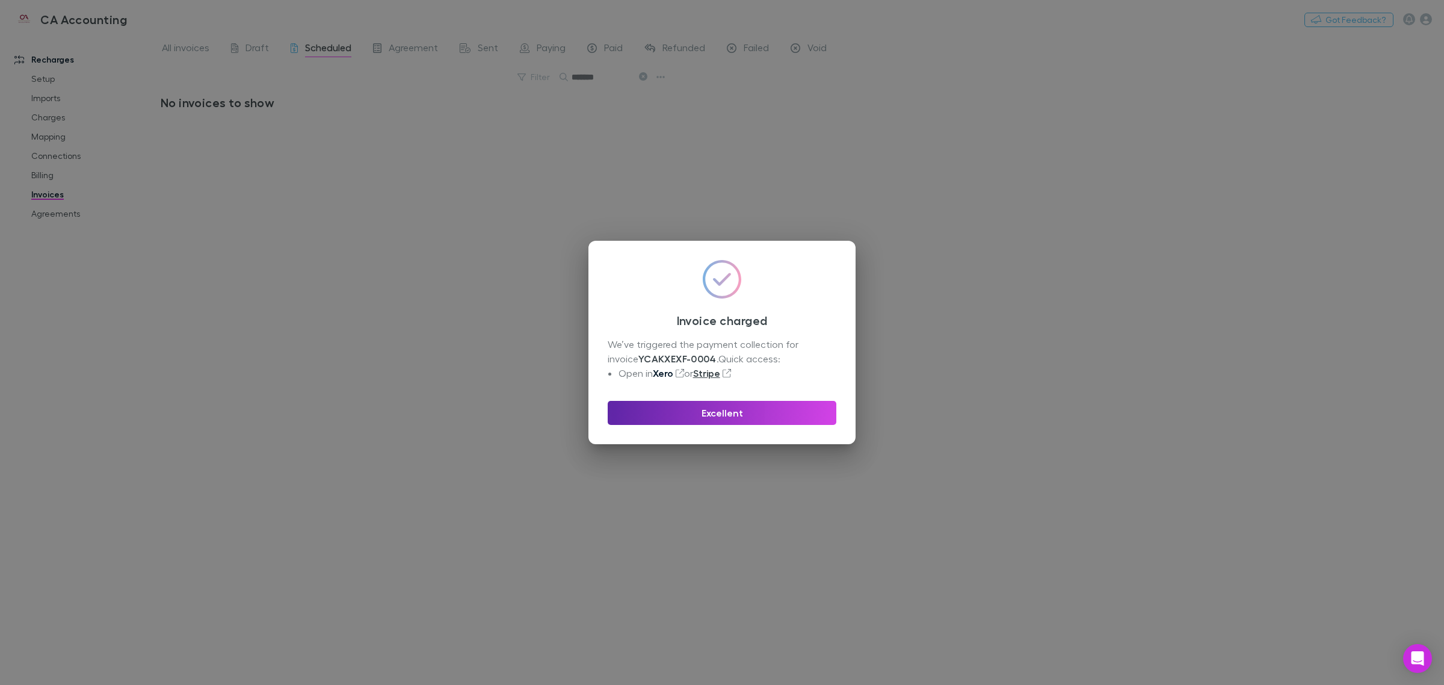
click at [665, 374] on link "Xero" at bounding box center [663, 373] width 20 height 12
click at [720, 401] on button "Excellent" at bounding box center [722, 413] width 229 height 24
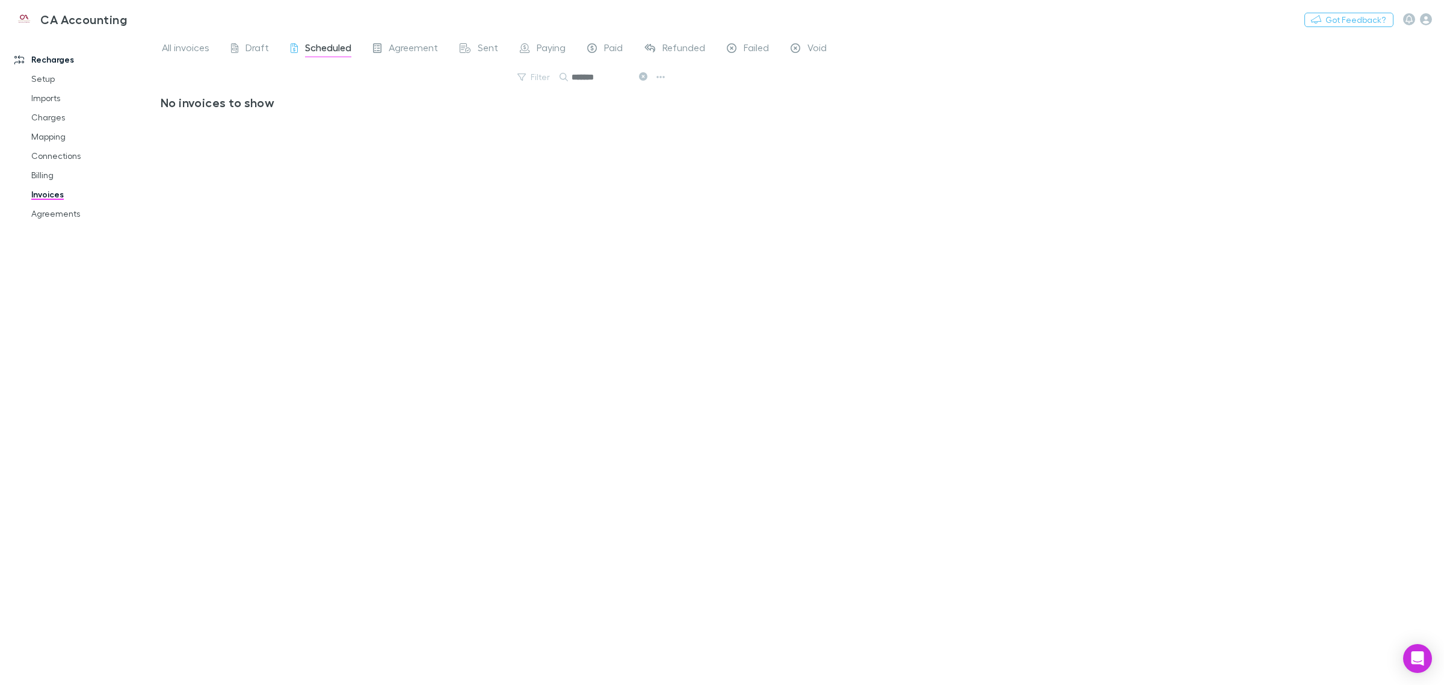
drag, startPoint x: 49, startPoint y: 179, endPoint x: 55, endPoint y: 200, distance: 22.1
click at [49, 179] on link "Billing" at bounding box center [94, 174] width 150 height 19
click at [55, 200] on link "Invoices" at bounding box center [94, 194] width 150 height 19
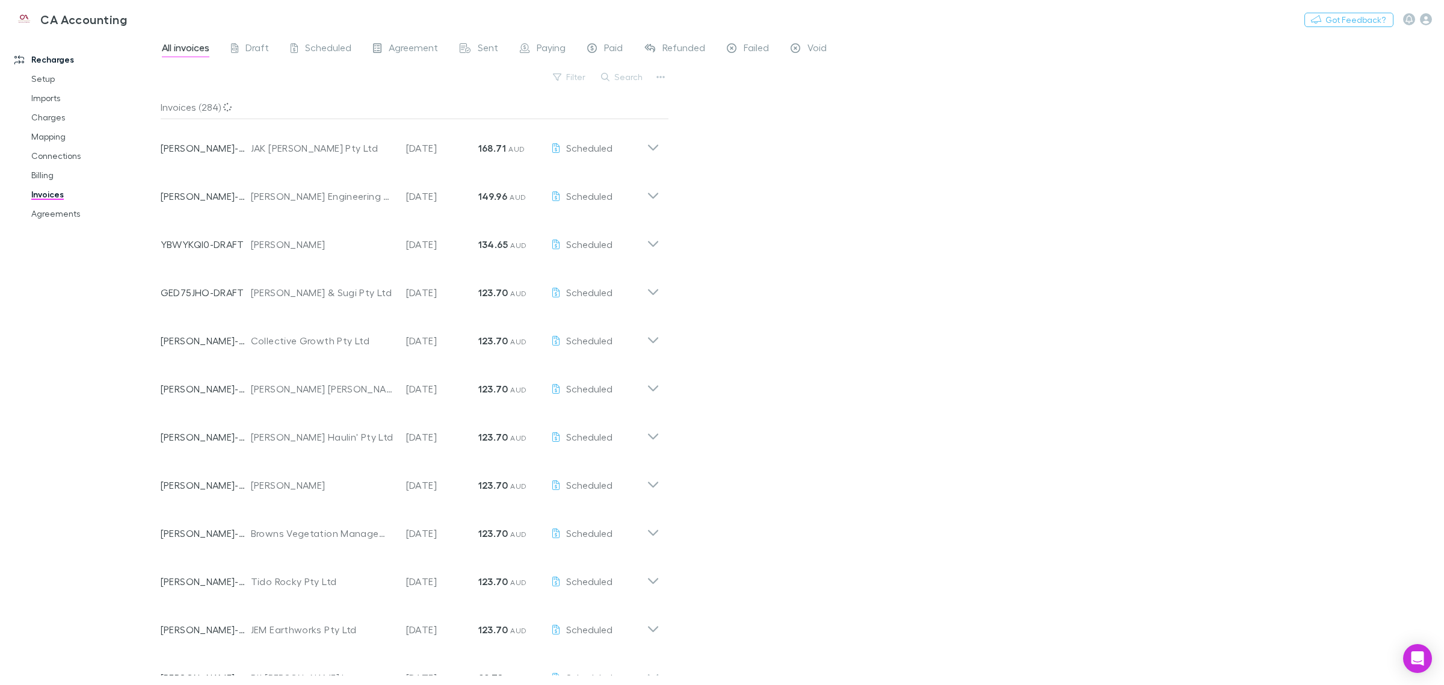
click at [662, 87] on div "Filter Search" at bounding box center [415, 82] width 508 height 26
click at [662, 75] on icon "button" at bounding box center [660, 77] width 8 height 10
click at [720, 262] on div at bounding box center [722, 342] width 1444 height 685
click at [333, 46] on span "Scheduled" at bounding box center [328, 50] width 46 height 16
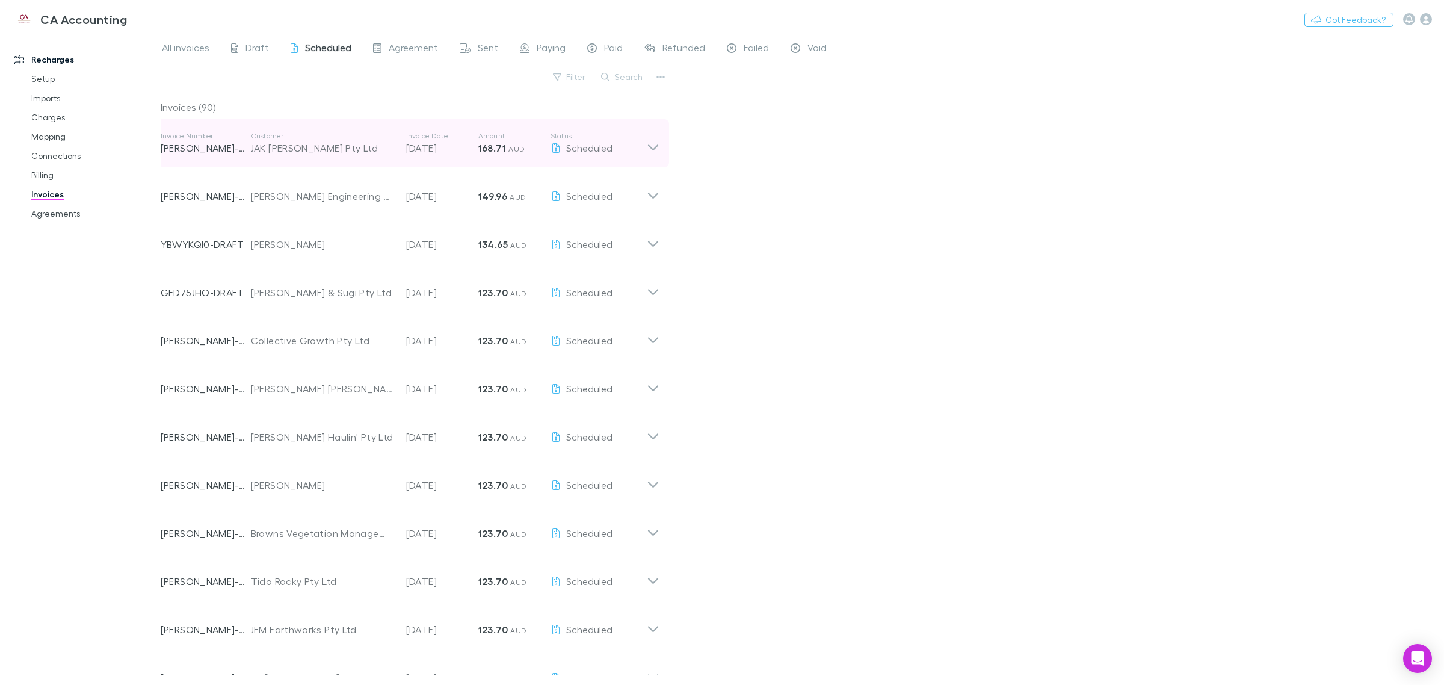
click at [650, 151] on icon at bounding box center [653, 143] width 13 height 24
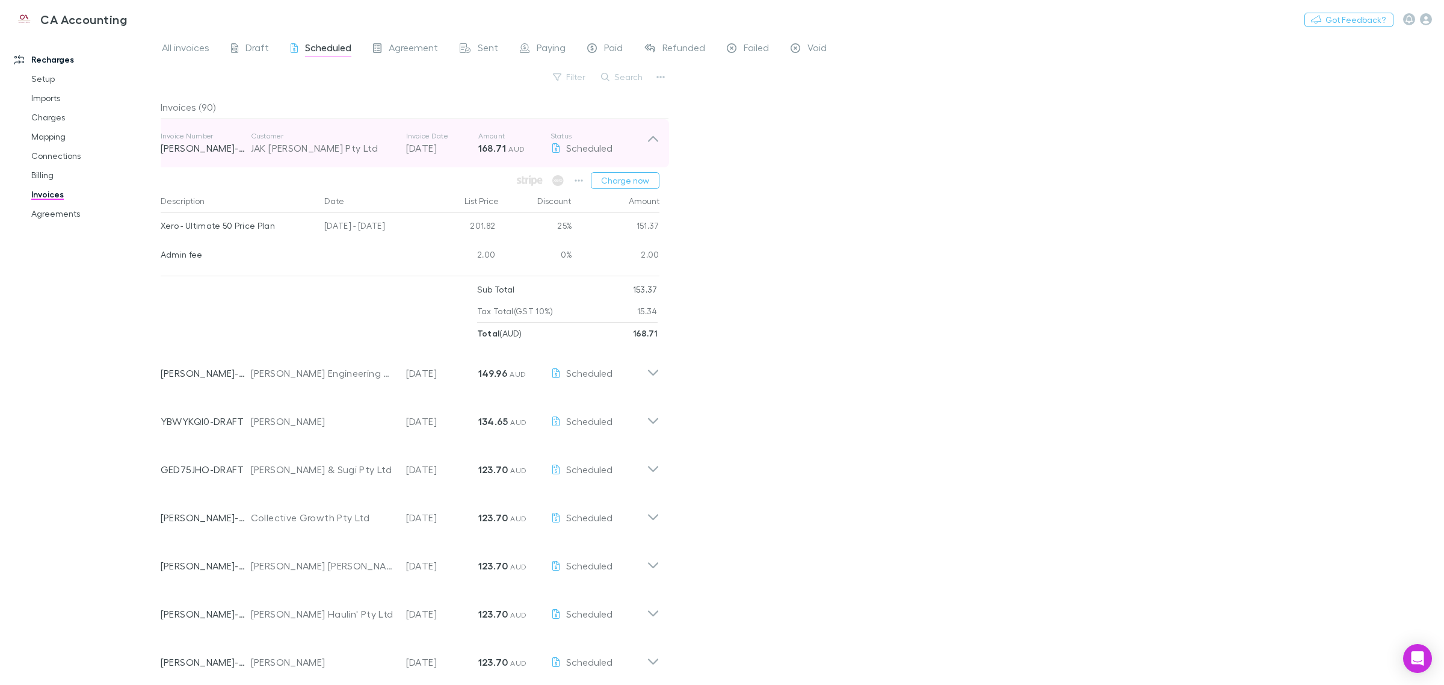
click at [230, 132] on p "Invoice Number" at bounding box center [206, 136] width 90 height 10
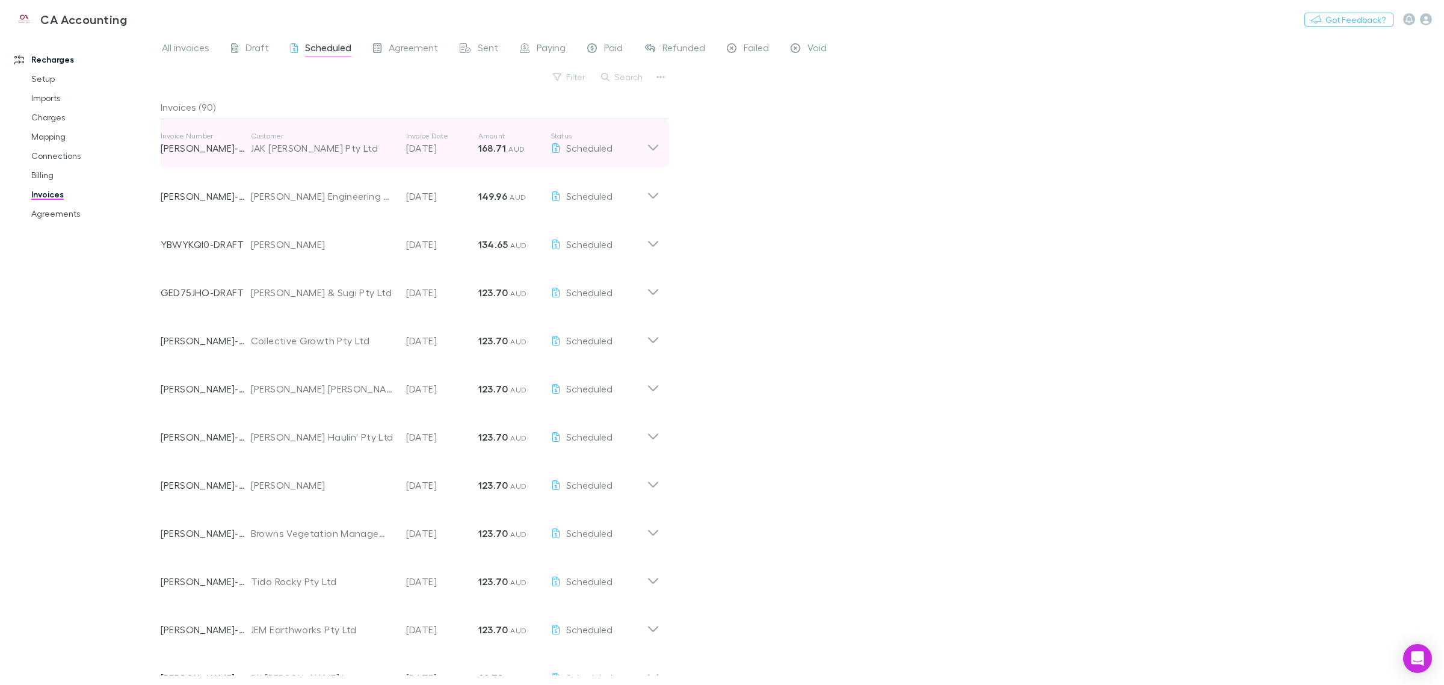
click at [659, 146] on div "Invoice Number [PERSON_NAME]-0321 Customer JAK [PERSON_NAME] Pty Ltd Invoice Da…" at bounding box center [410, 143] width 518 height 48
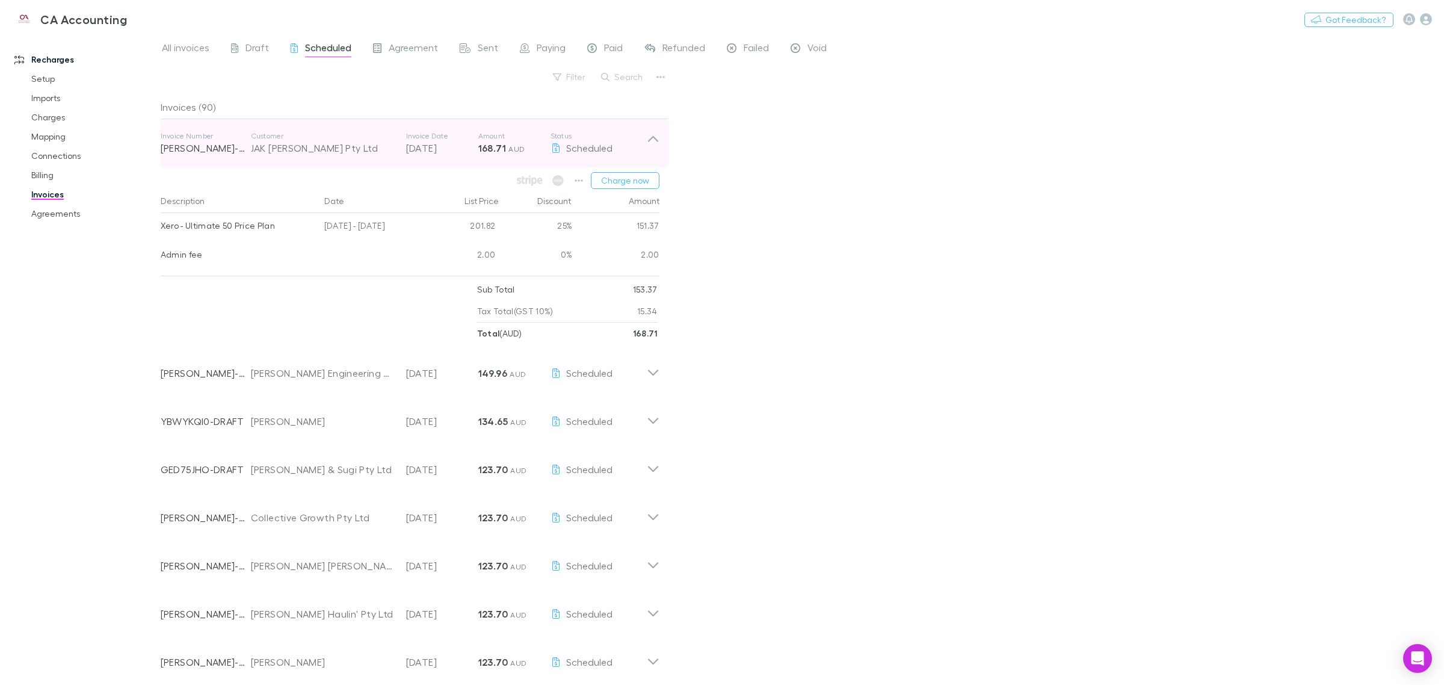
click at [646, 143] on div "Invoice Number [PERSON_NAME]-0321 Customer JAK [PERSON_NAME] Pty Ltd Invoice Da…" at bounding box center [410, 143] width 518 height 48
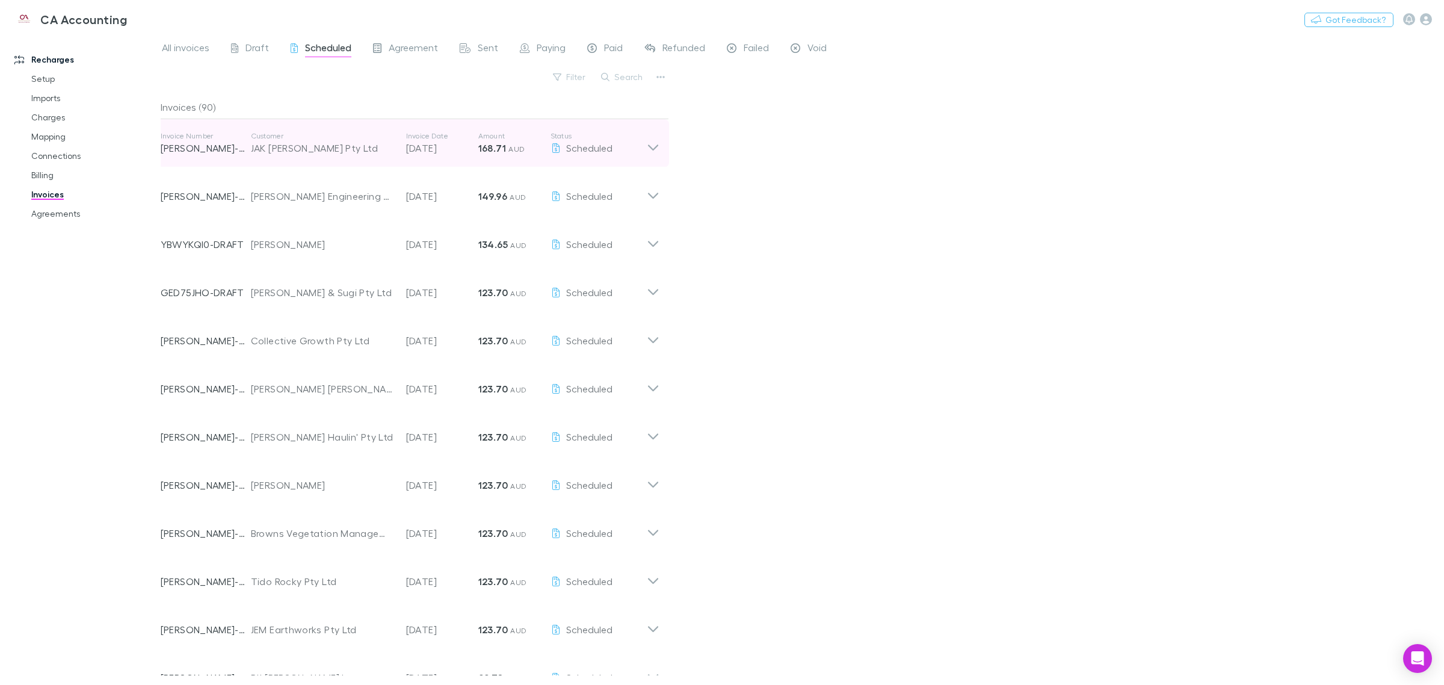
click at [630, 136] on p "Status" at bounding box center [598, 136] width 96 height 10
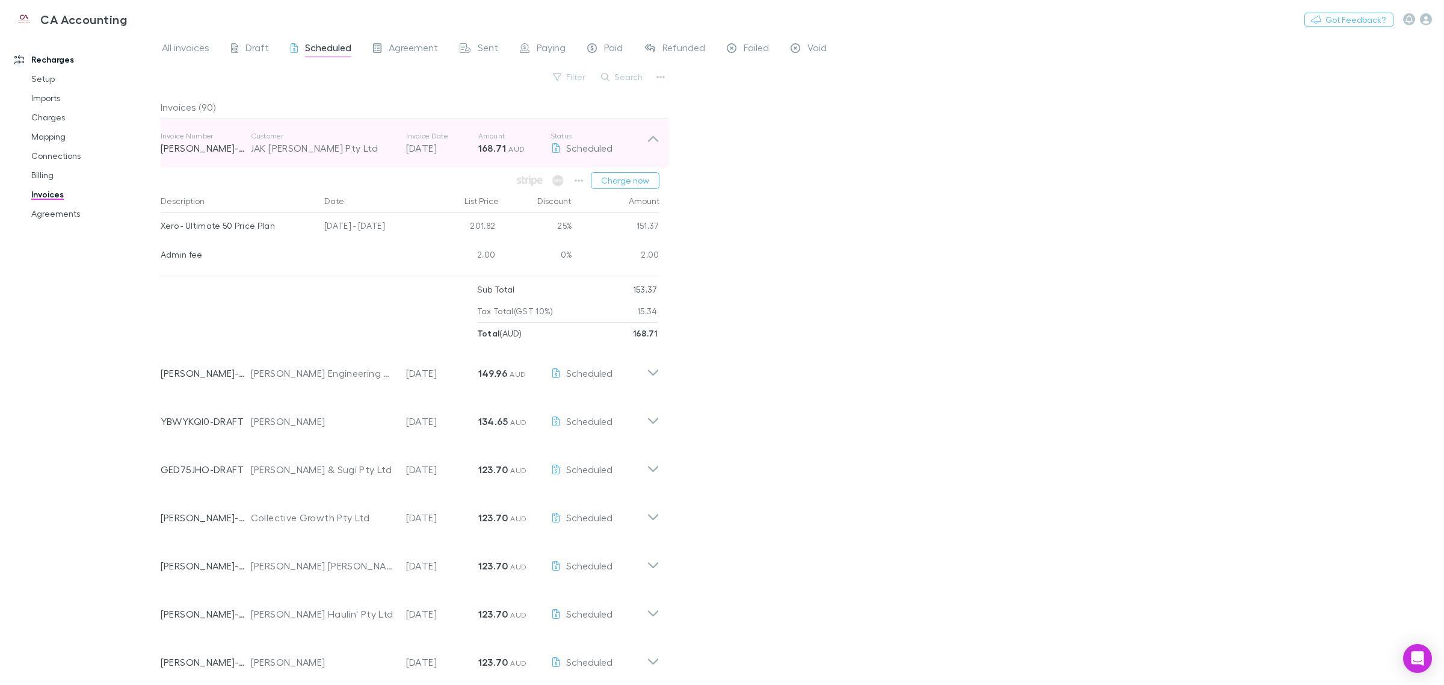
click at [437, 140] on p "Invoice Date" at bounding box center [442, 136] width 72 height 10
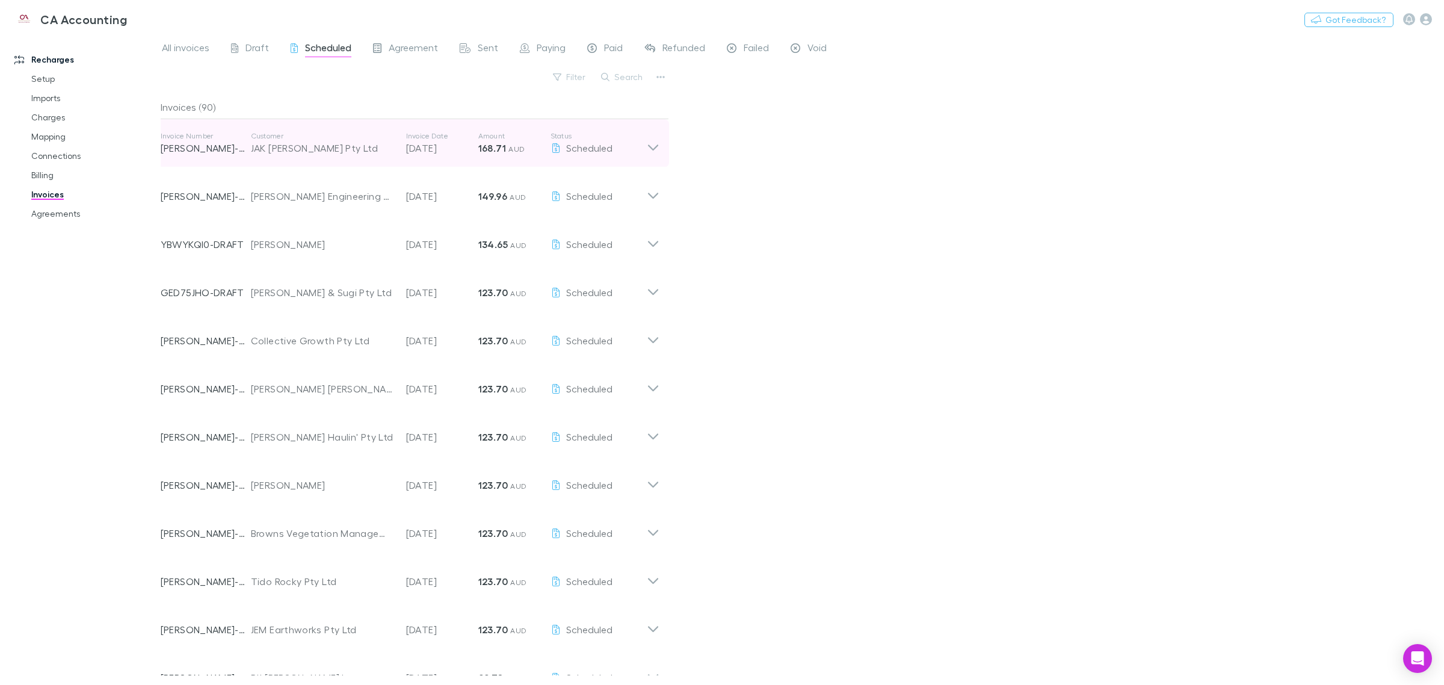
click at [437, 140] on p "Invoice Date" at bounding box center [442, 136] width 72 height 10
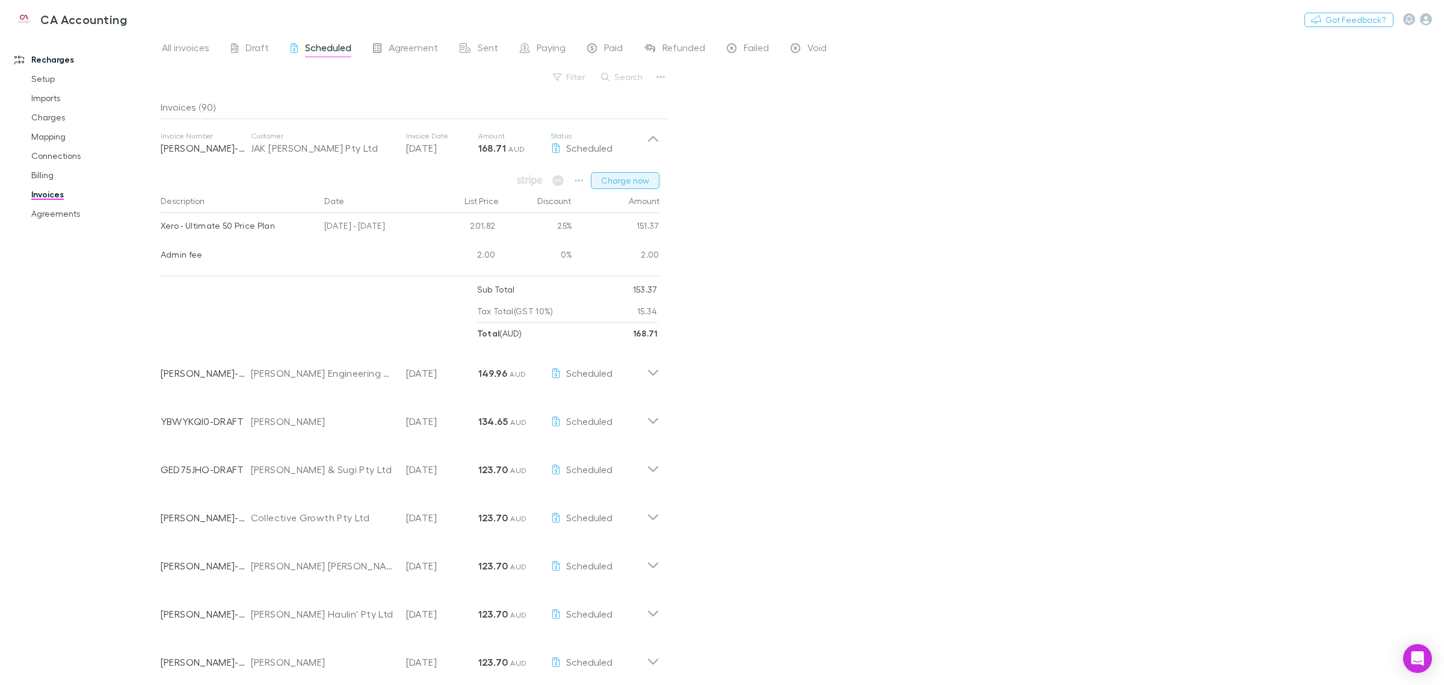
click at [621, 179] on button "Charge now" at bounding box center [625, 180] width 69 height 17
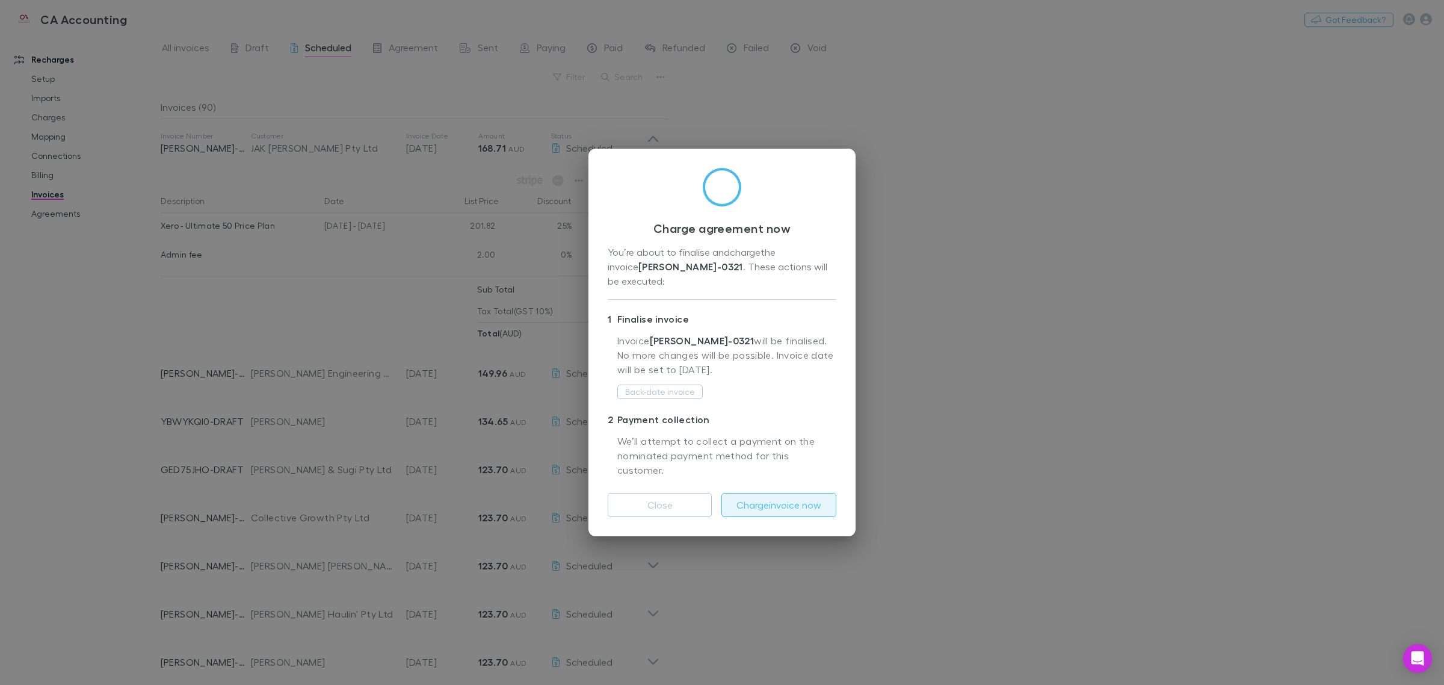
click at [720, 493] on button "Charge invoice now" at bounding box center [778, 505] width 115 height 24
click at [720, 310] on div "Charge agreement now You’re about to finalise and charge the invoice 3KGKUD83-0…" at bounding box center [722, 342] width 1444 height 685
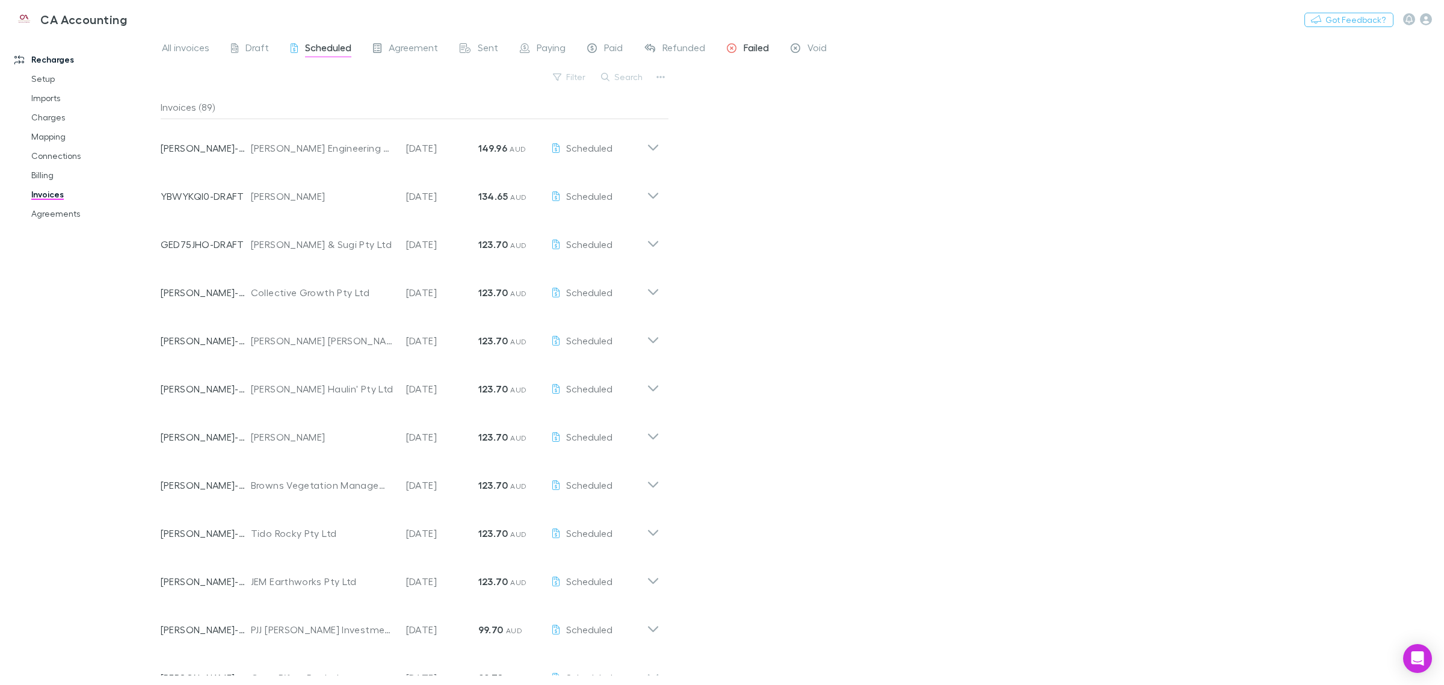
click at [720, 49] on span "Failed" at bounding box center [756, 50] width 25 height 16
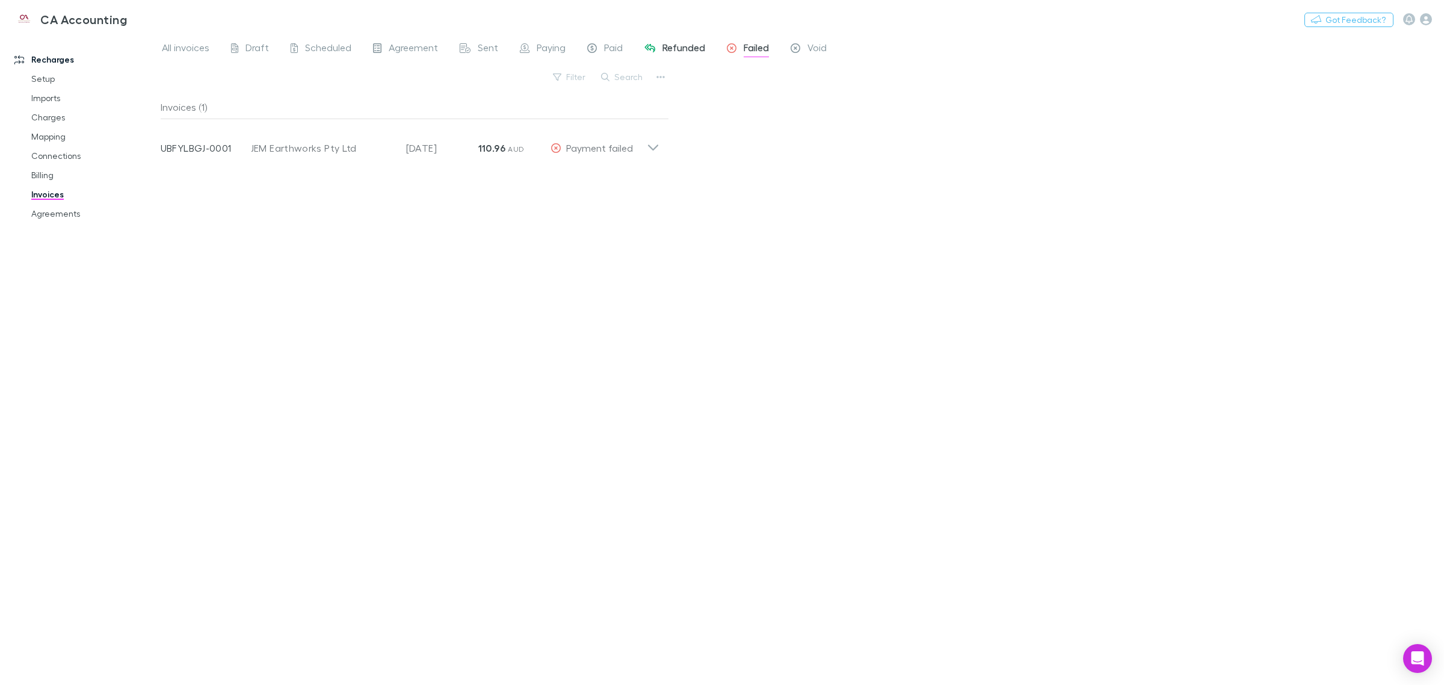
click at [655, 45] on div "Refunded" at bounding box center [674, 50] width 61 height 16
click at [599, 43] on div "Paid" at bounding box center [604, 50] width 35 height 16
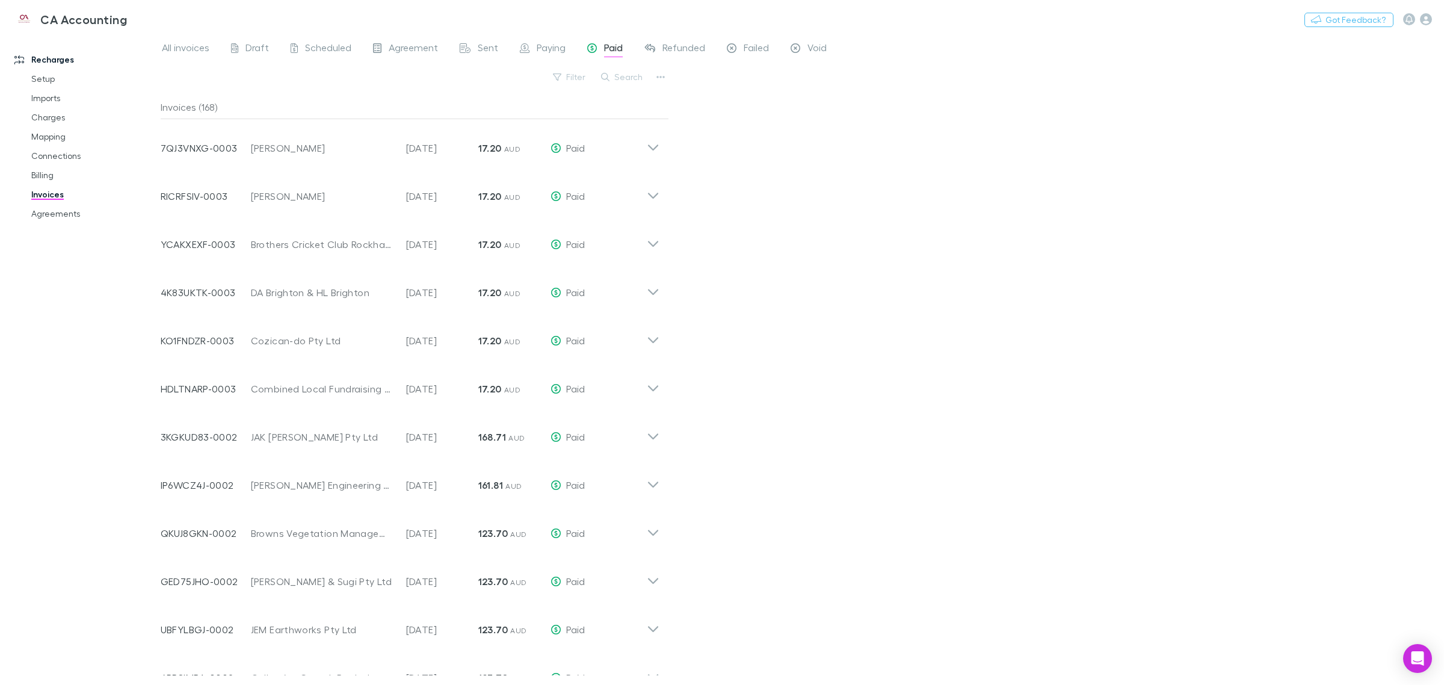
click at [566, 44] on div "All invoices Draft Scheduled Agreement Sent Paying Paid Refunded Failed Void" at bounding box center [499, 49] width 677 height 19
click at [527, 51] on div "Paying" at bounding box center [543, 50] width 46 height 16
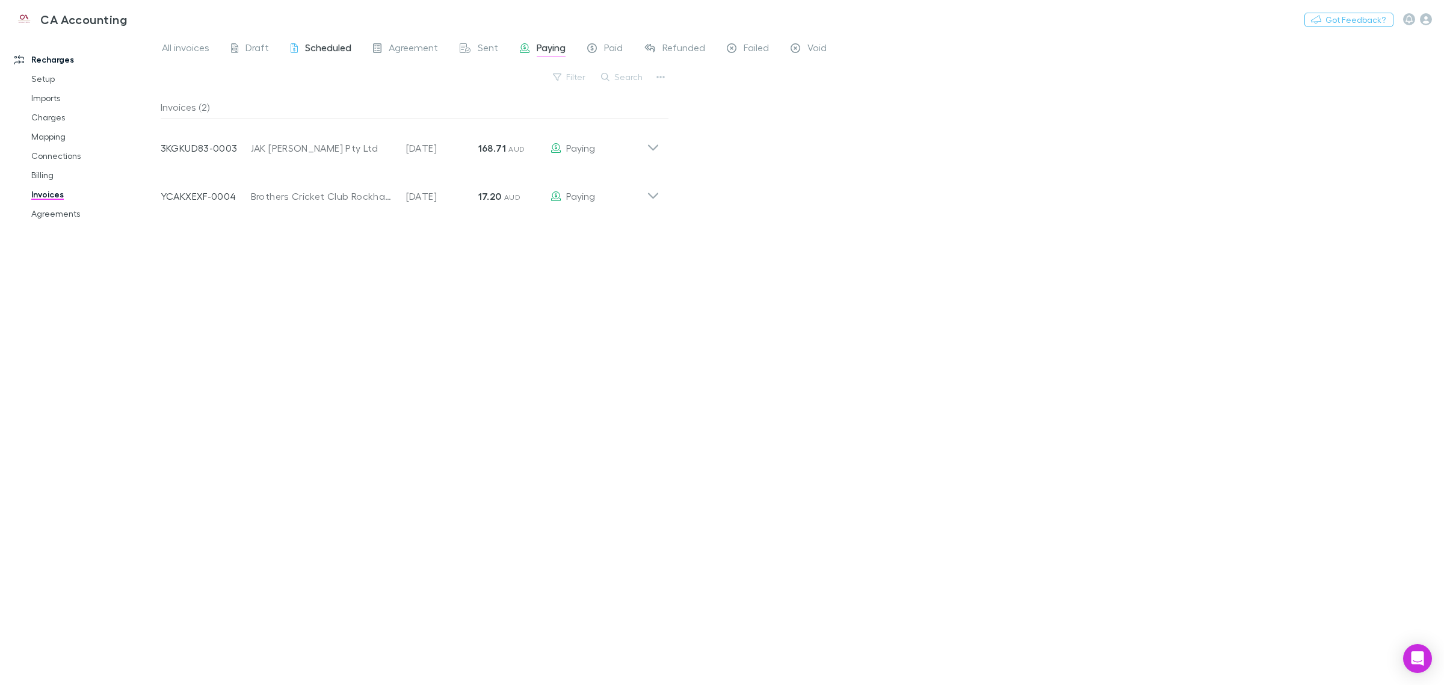
click at [322, 46] on span "Scheduled" at bounding box center [328, 50] width 46 height 16
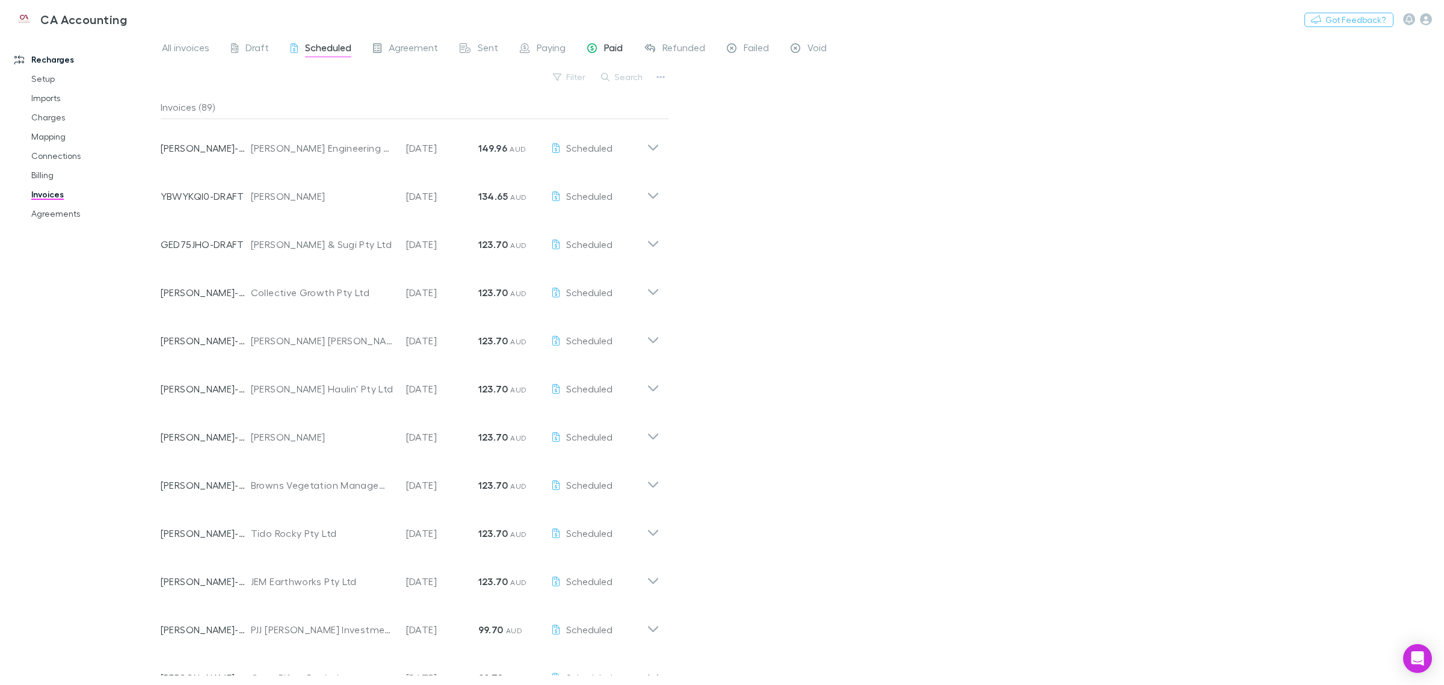
click at [587, 48] on icon at bounding box center [592, 49] width 10 height 13
click at [555, 49] on span "Paying" at bounding box center [551, 50] width 29 height 16
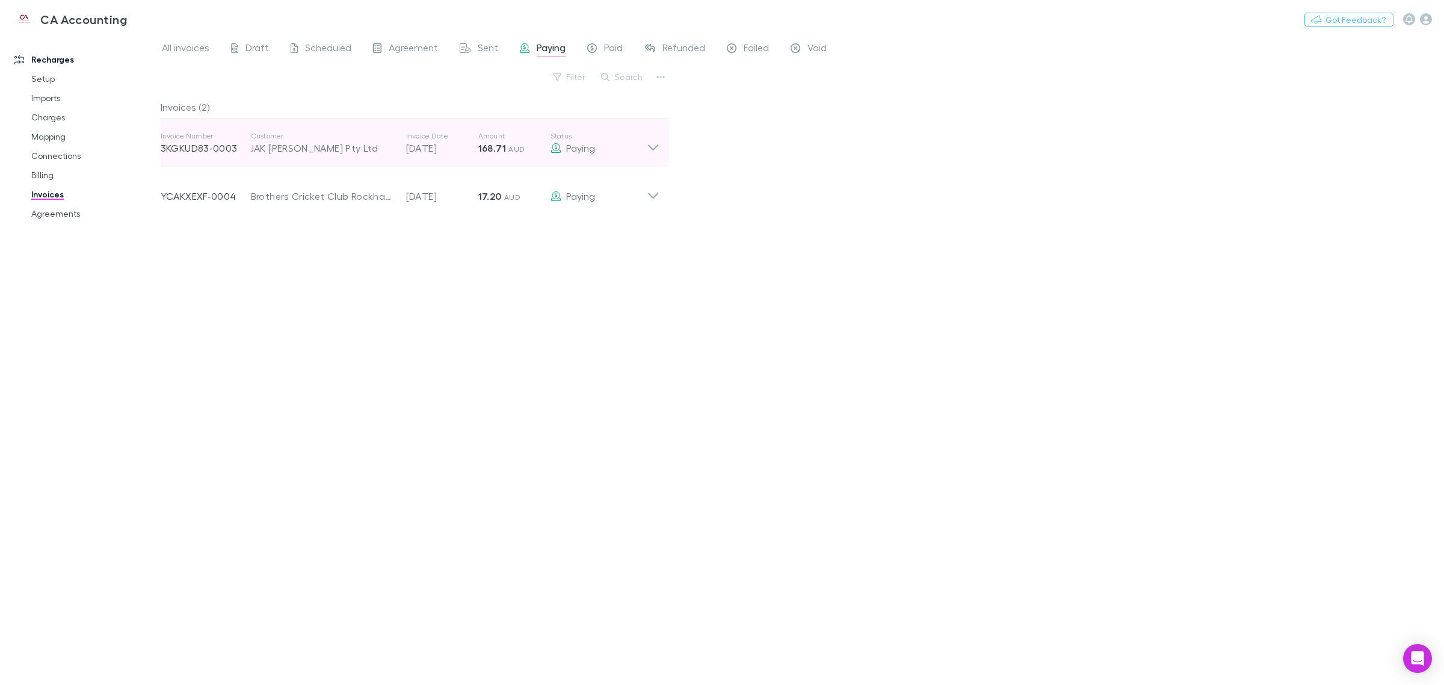
click at [360, 160] on div "Invoice Number 3KGKUD83-0003 Customer JAK [PERSON_NAME] Pty Ltd Invoice Date [D…" at bounding box center [404, 143] width 486 height 43
click at [360, 155] on div "JAK [PERSON_NAME] Pty Ltd" at bounding box center [322, 148] width 143 height 14
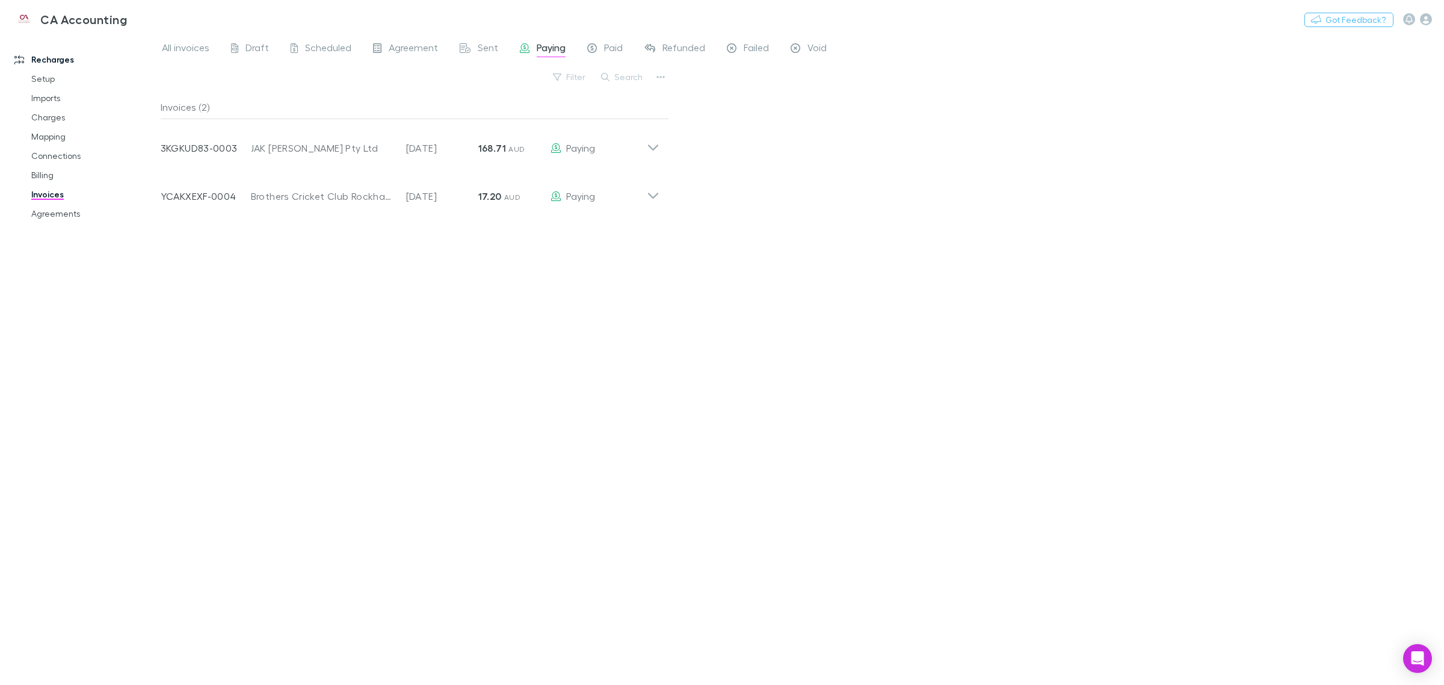
click at [332, 36] on div "CA Accounting Nothing Got Feedback?" at bounding box center [722, 19] width 1444 height 39
click at [331, 44] on span "Scheduled" at bounding box center [328, 50] width 46 height 16
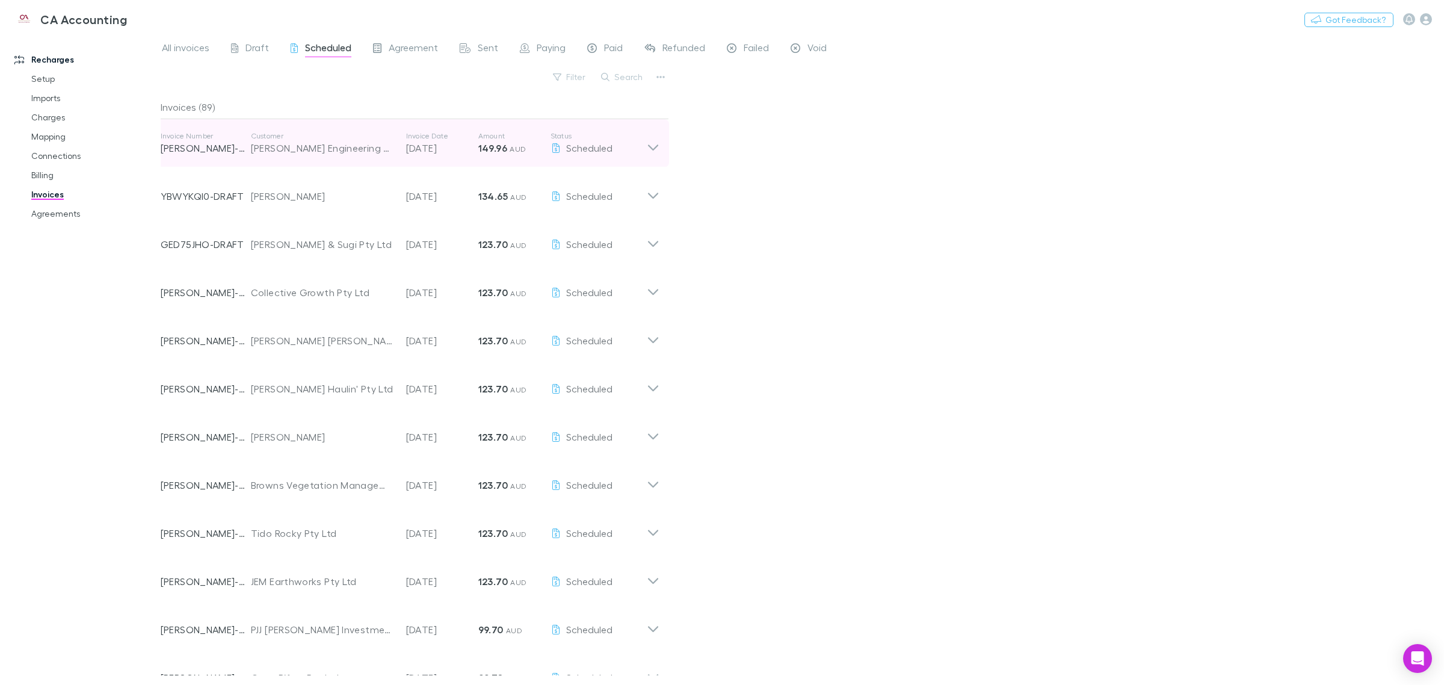
click at [650, 149] on icon at bounding box center [653, 143] width 13 height 24
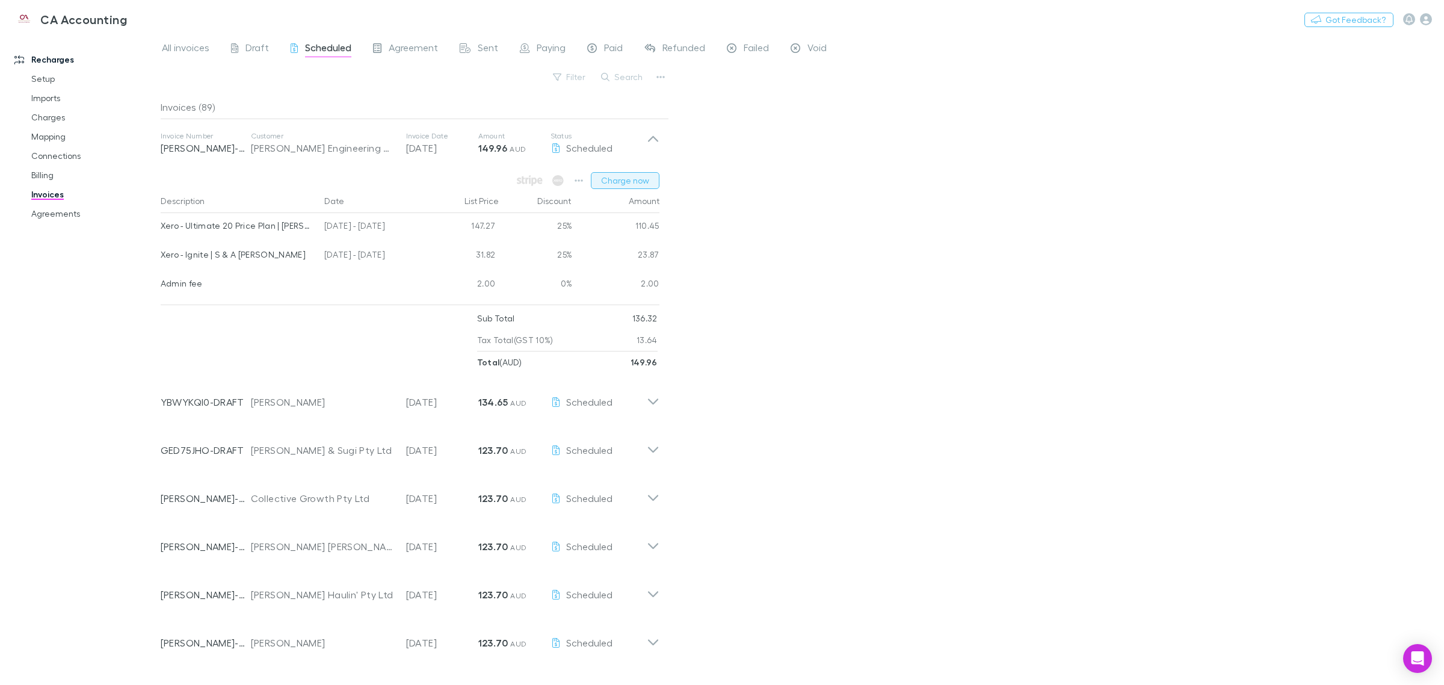
click at [632, 183] on button "Charge now" at bounding box center [625, 180] width 69 height 17
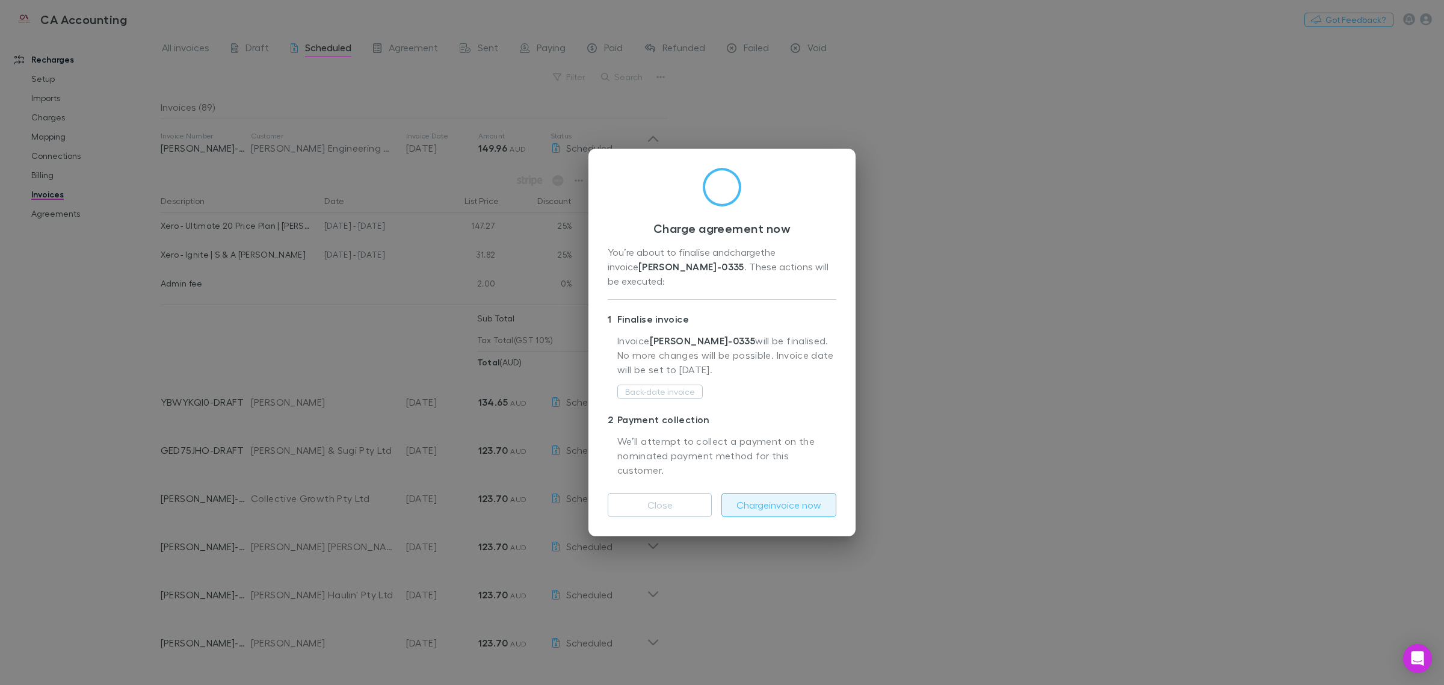
click at [720, 498] on button "Charge invoice now" at bounding box center [778, 505] width 115 height 24
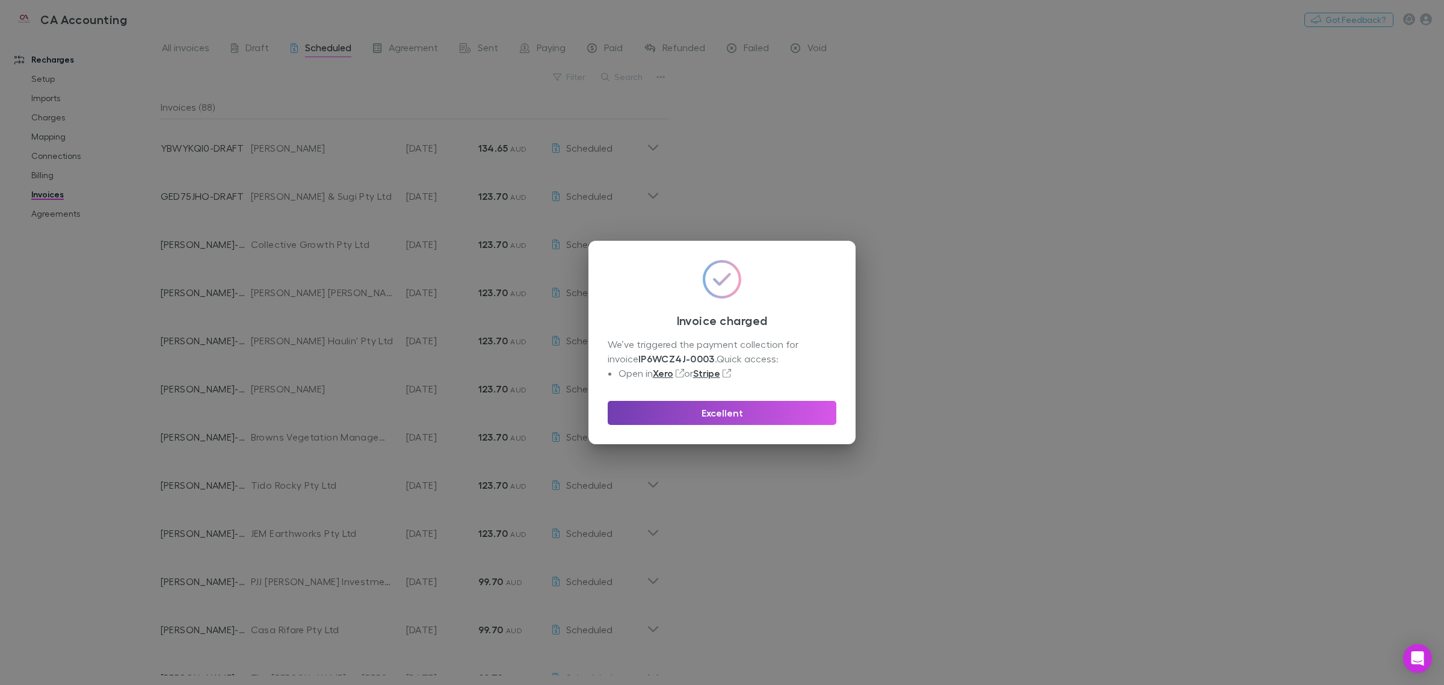
click at [720, 414] on button "Excellent" at bounding box center [722, 413] width 229 height 24
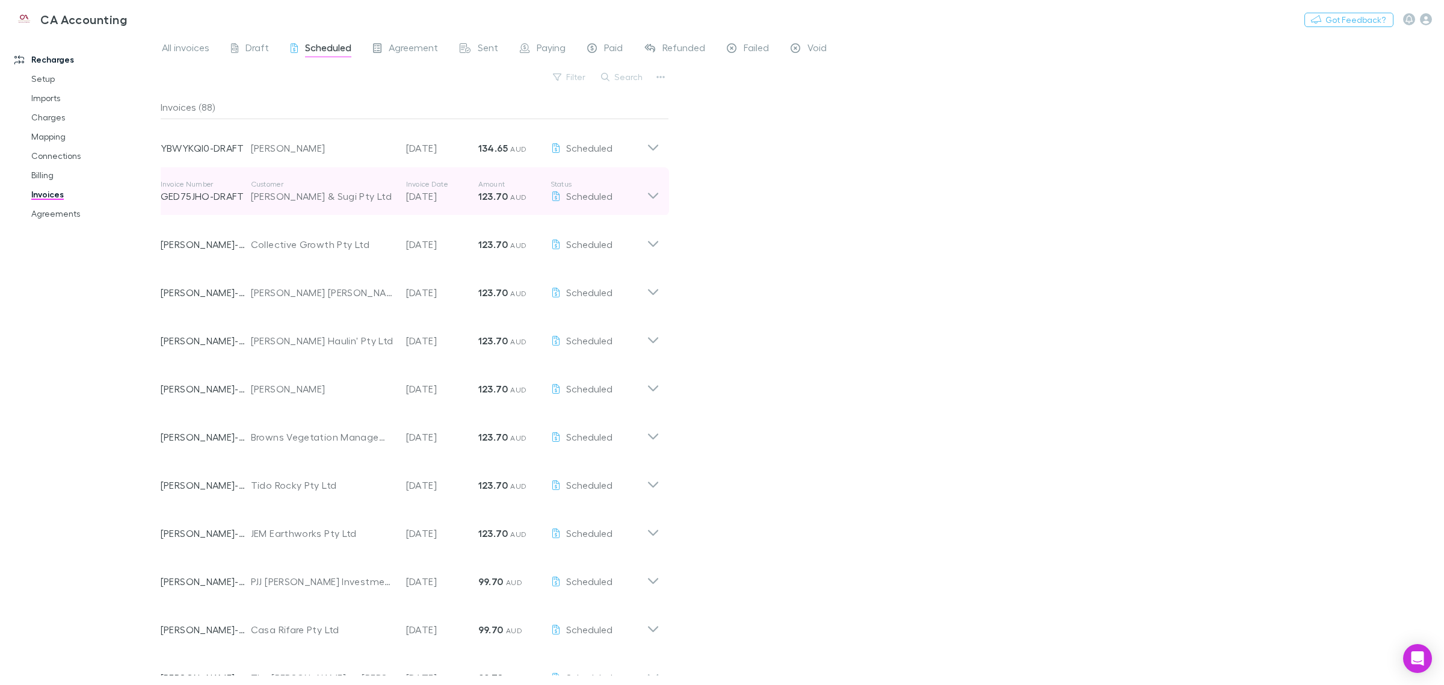
click at [656, 191] on icon at bounding box center [653, 191] width 13 height 24
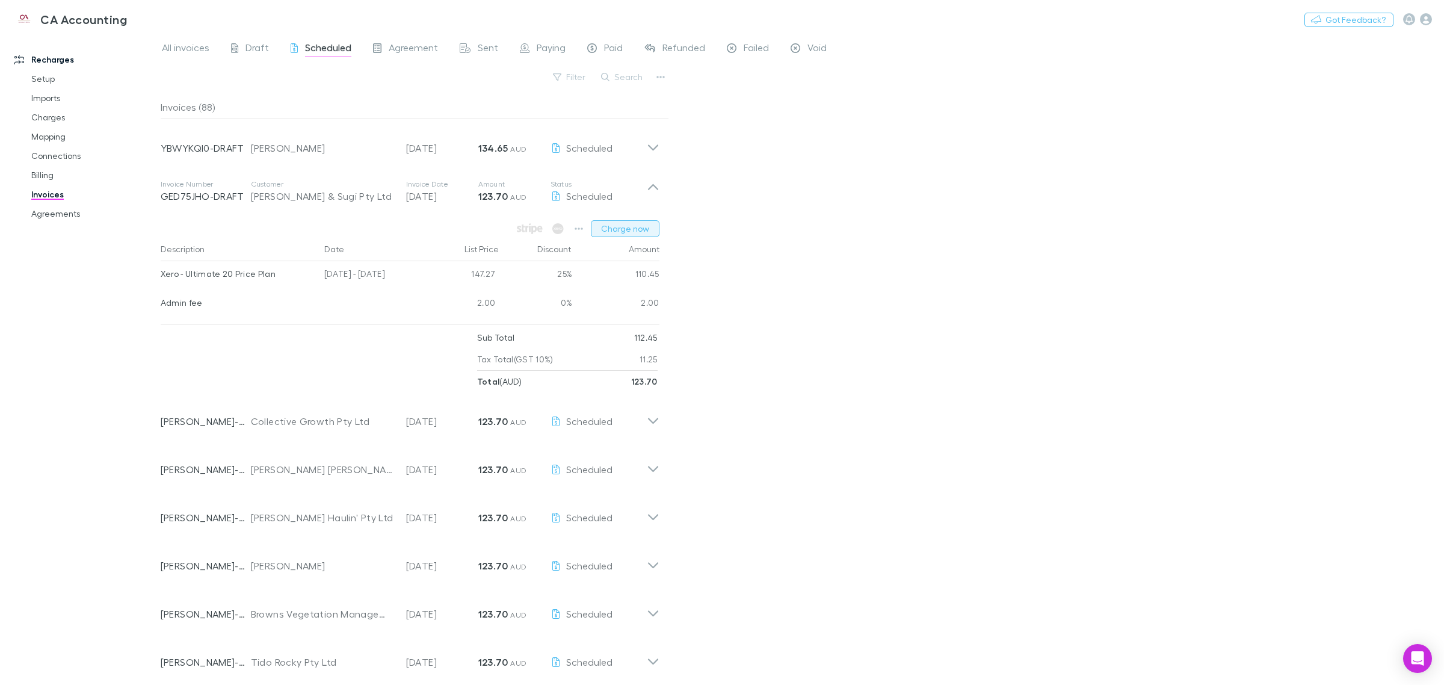
click at [641, 232] on button "Charge now" at bounding box center [625, 228] width 69 height 17
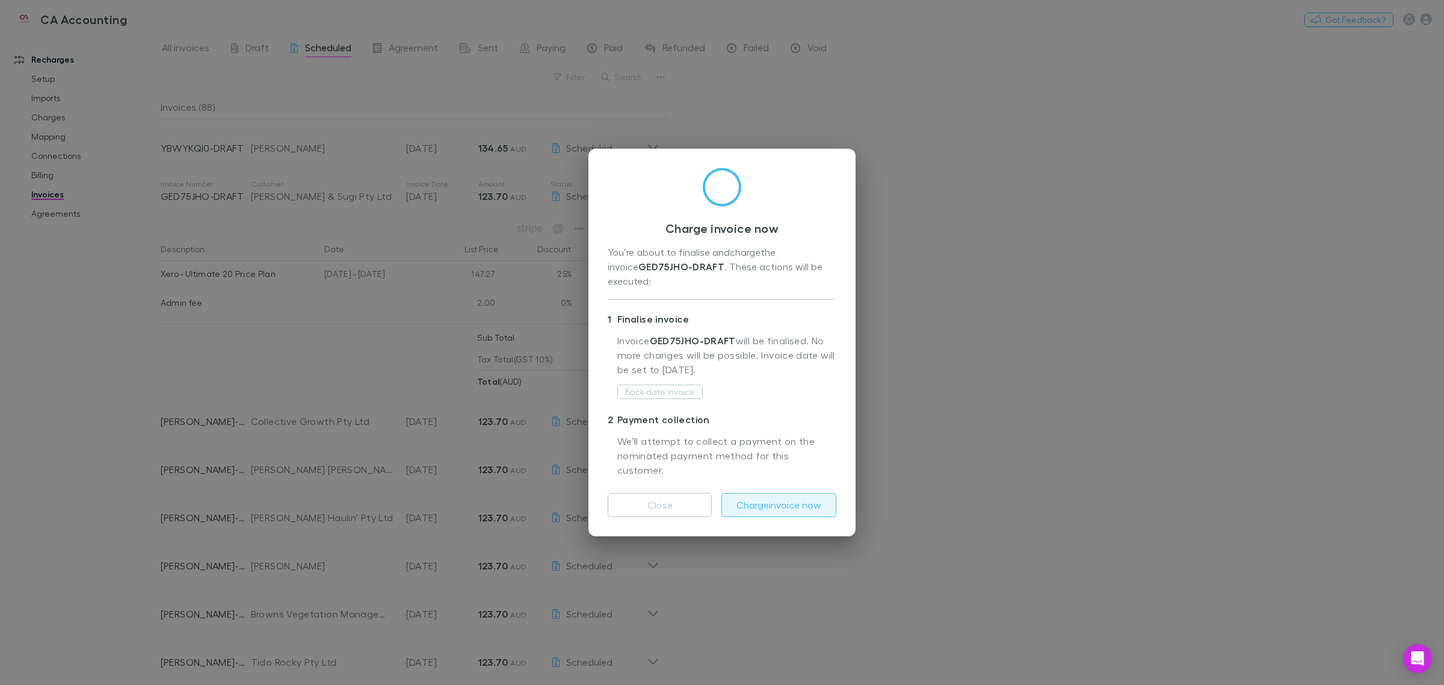
click at [720, 493] on button "Charge invoice now" at bounding box center [778, 505] width 115 height 24
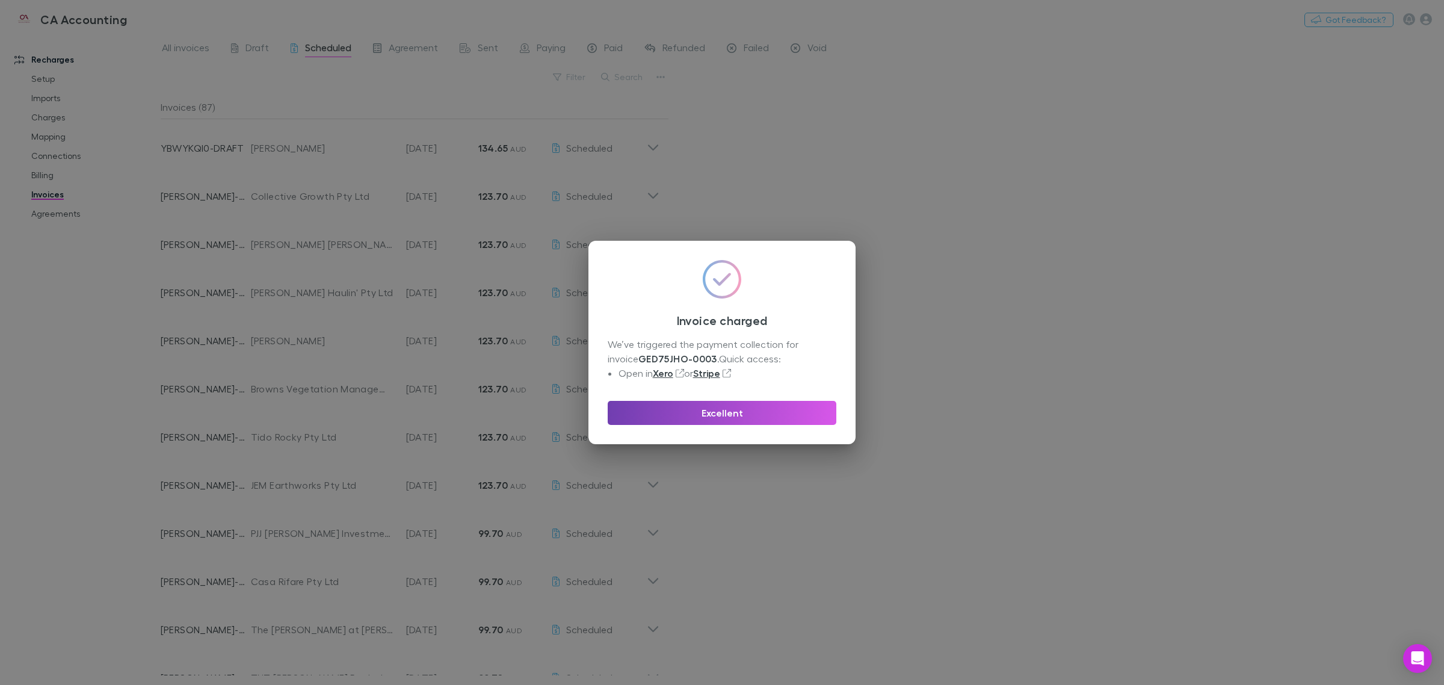
click at [720, 421] on button "Excellent" at bounding box center [722, 413] width 229 height 24
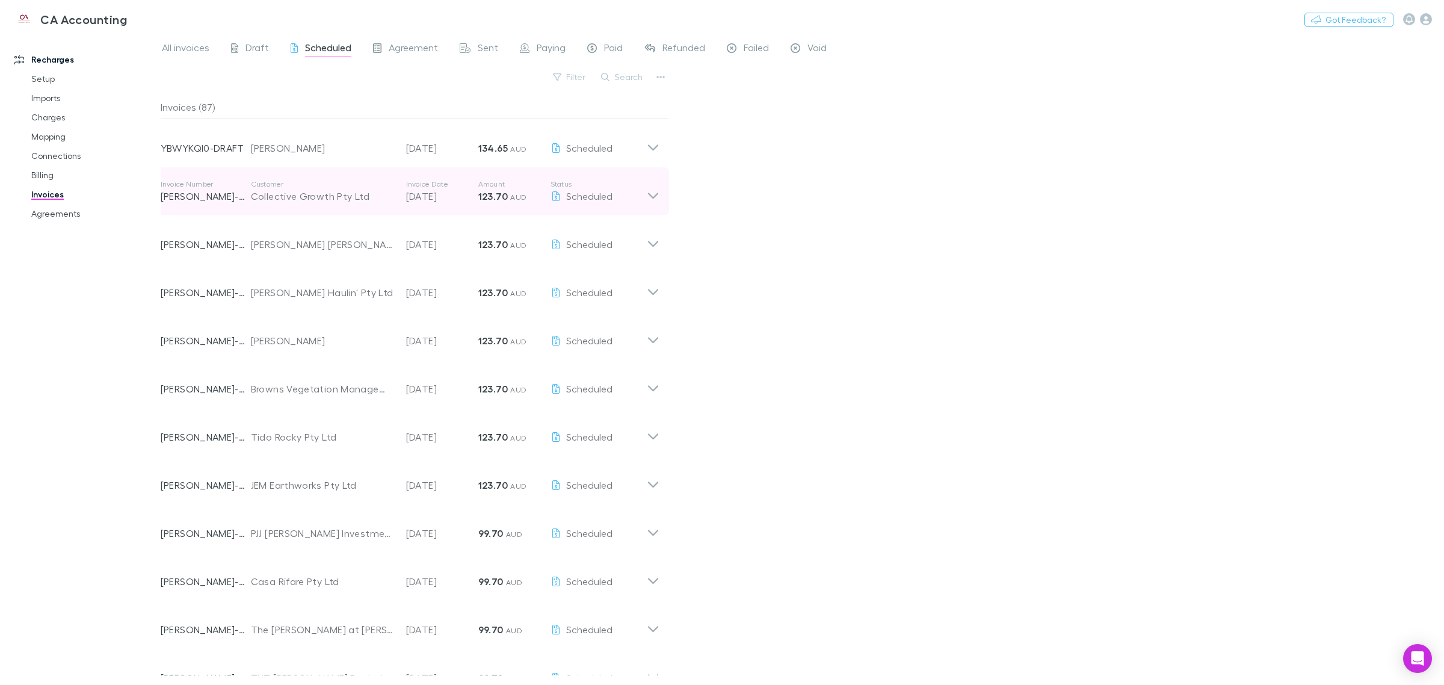
click at [664, 202] on div "Invoice Number [PERSON_NAME]-0291 Customer Collective Growth Pty Ltd Invoice Da…" at bounding box center [410, 191] width 518 height 48
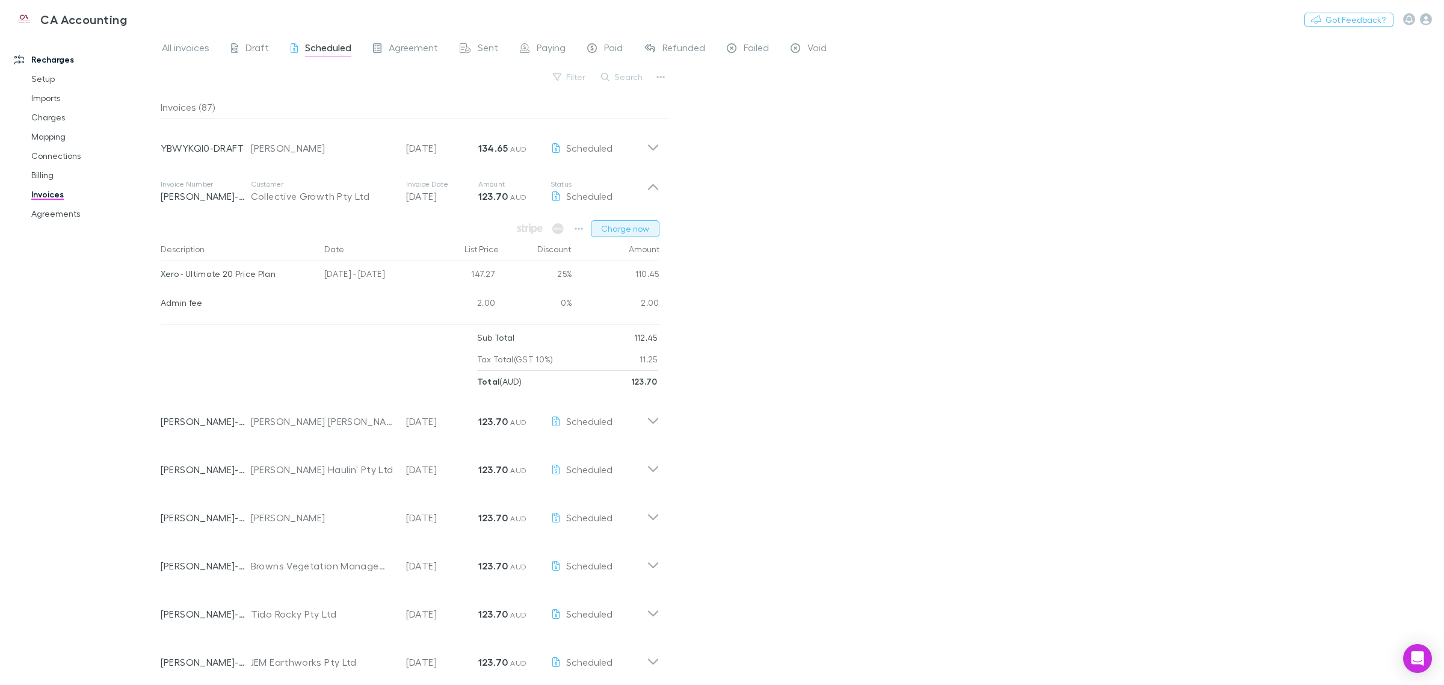
click at [618, 230] on button "Charge now" at bounding box center [625, 228] width 69 height 17
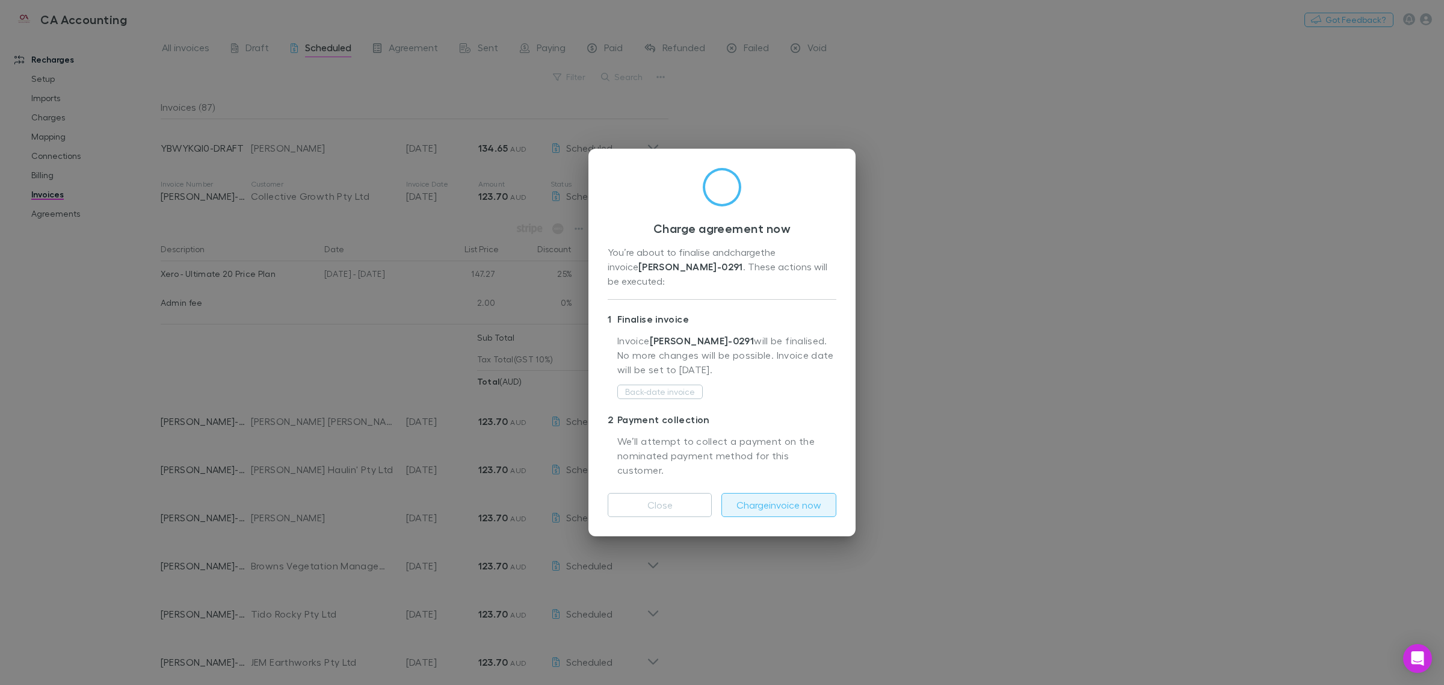
click at [720, 493] on button "Charge invoice now" at bounding box center [778, 505] width 115 height 24
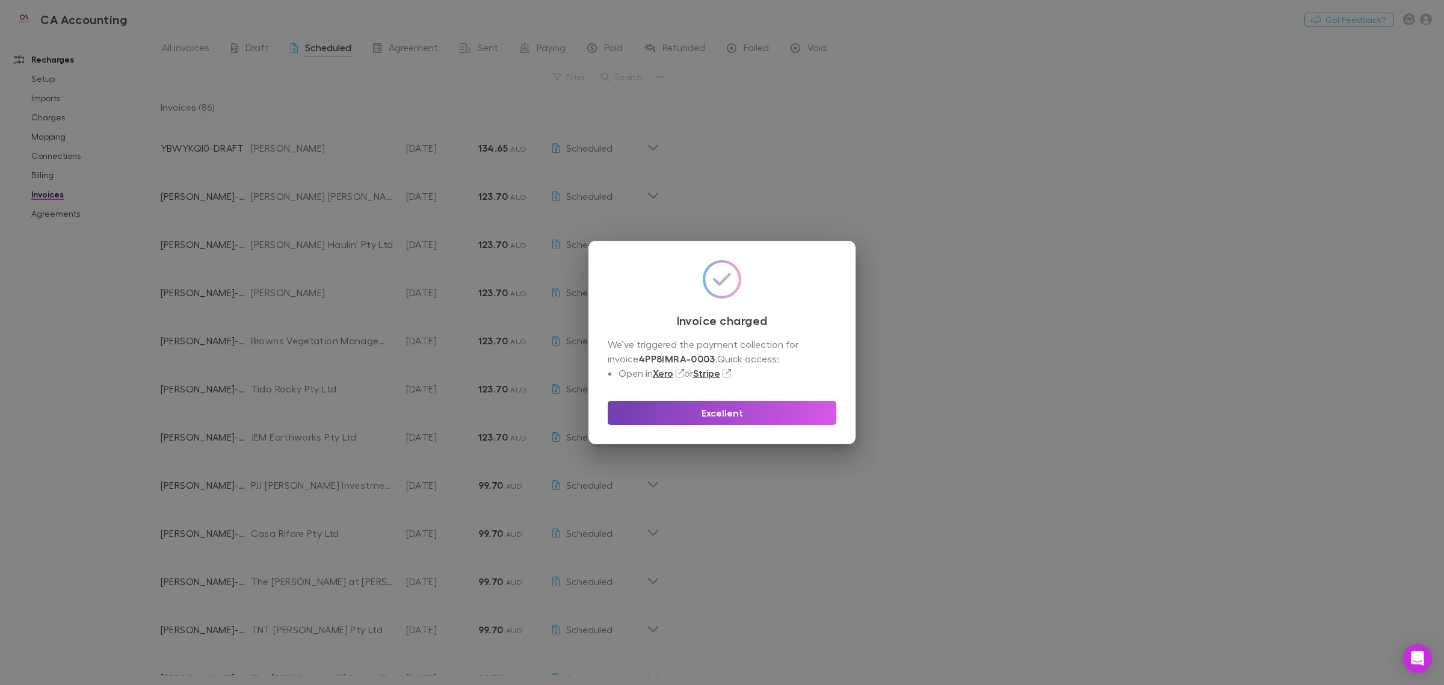
click at [720, 410] on button "Excellent" at bounding box center [722, 413] width 229 height 24
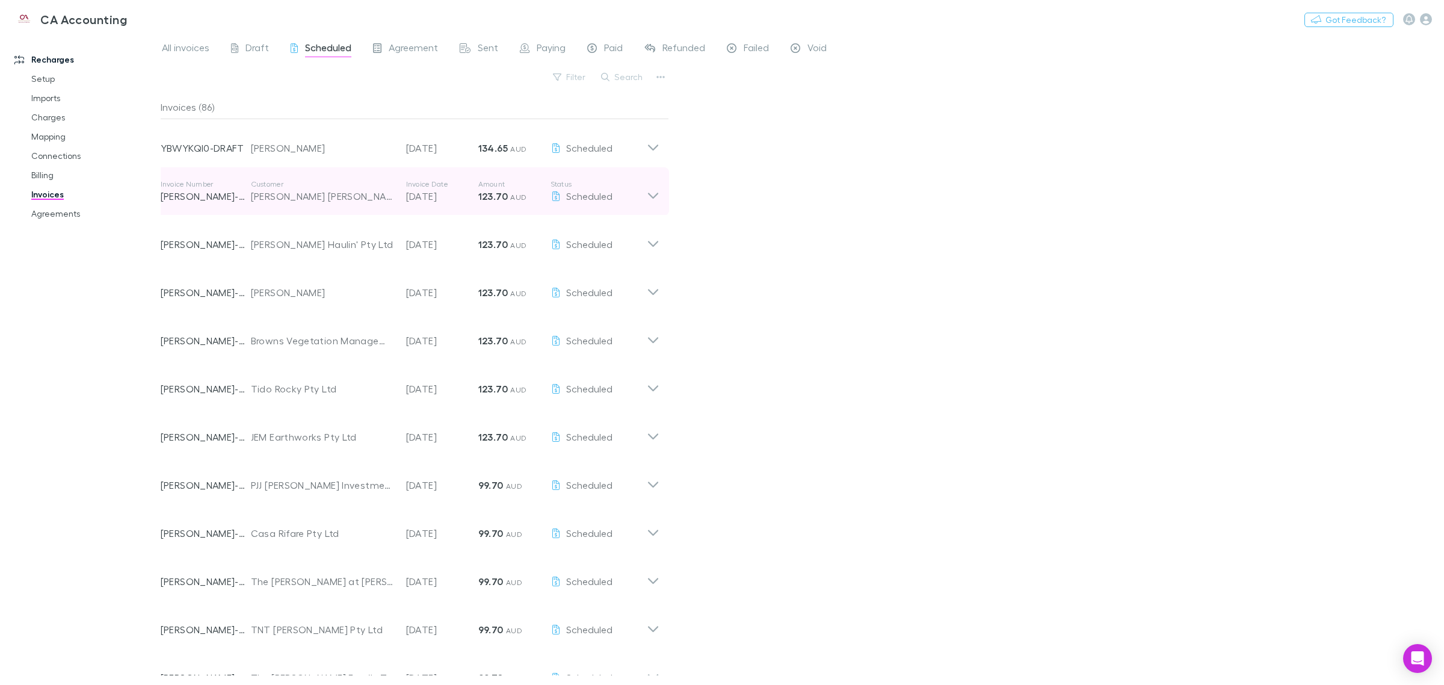
click at [651, 193] on icon at bounding box center [653, 191] width 13 height 24
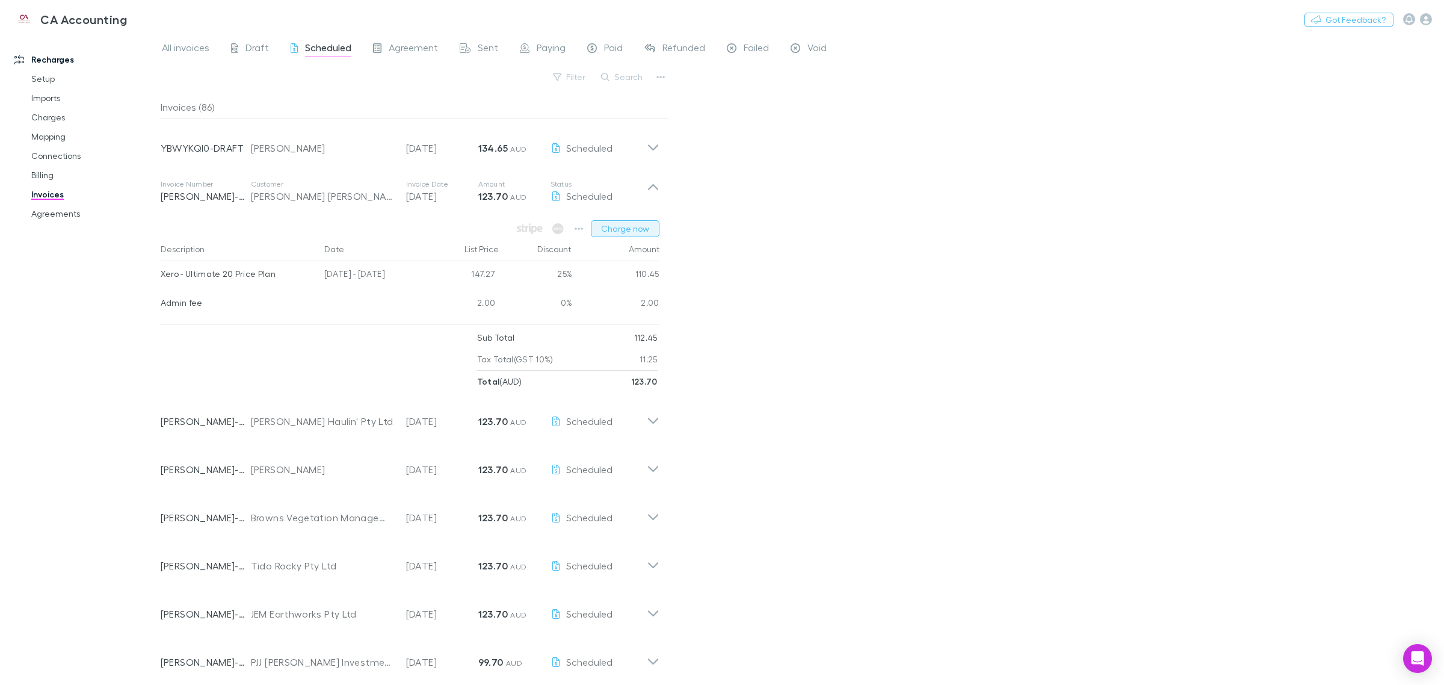
click at [632, 224] on button "Charge now" at bounding box center [625, 228] width 69 height 17
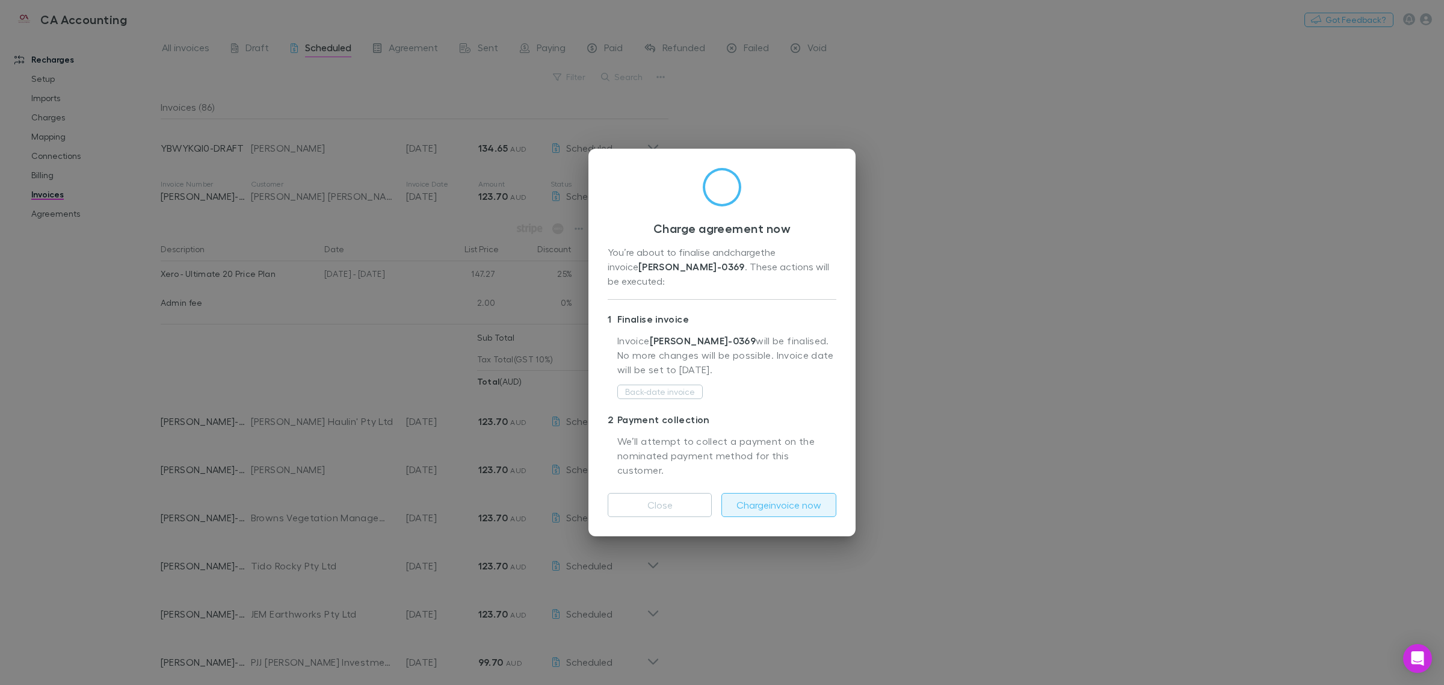
click at [720, 493] on button "Charge invoice now" at bounding box center [778, 505] width 115 height 24
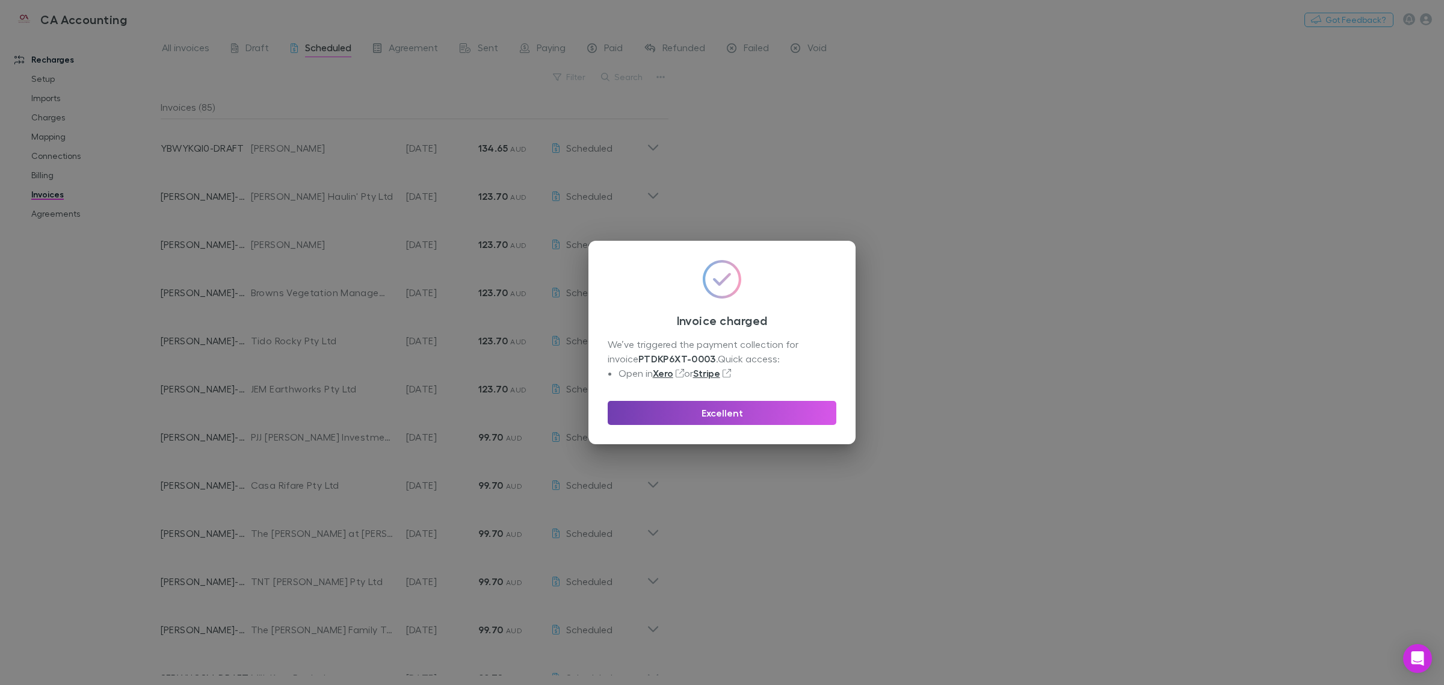
click at [707, 404] on button "Excellent" at bounding box center [722, 413] width 229 height 24
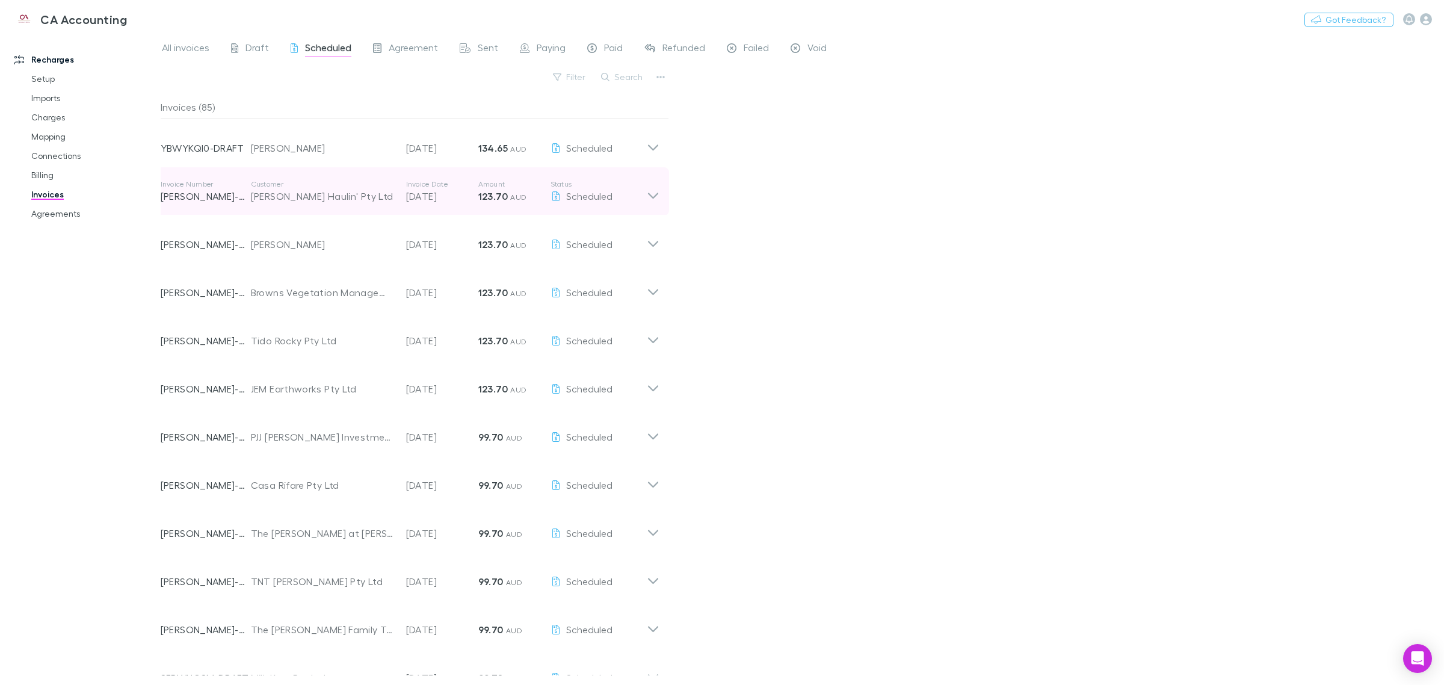
click at [653, 194] on icon at bounding box center [653, 191] width 13 height 24
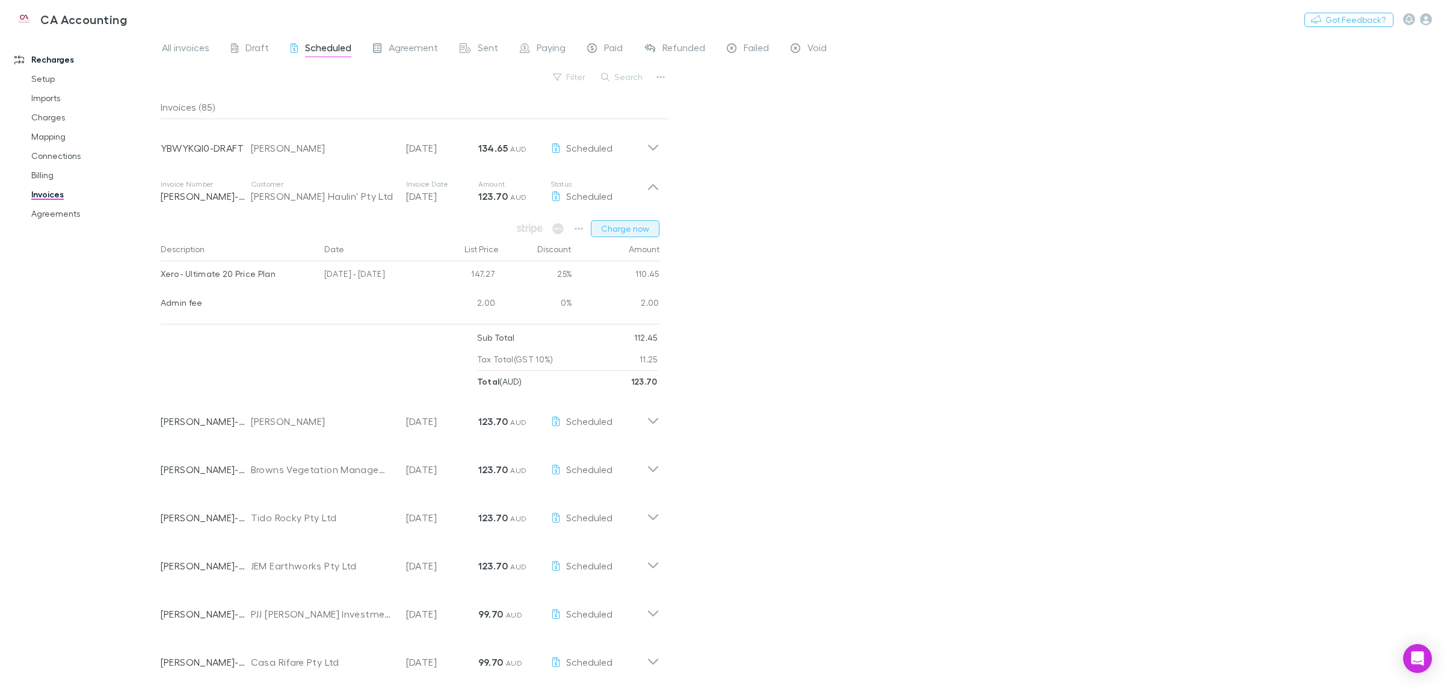
click at [624, 229] on button "Charge now" at bounding box center [625, 228] width 69 height 17
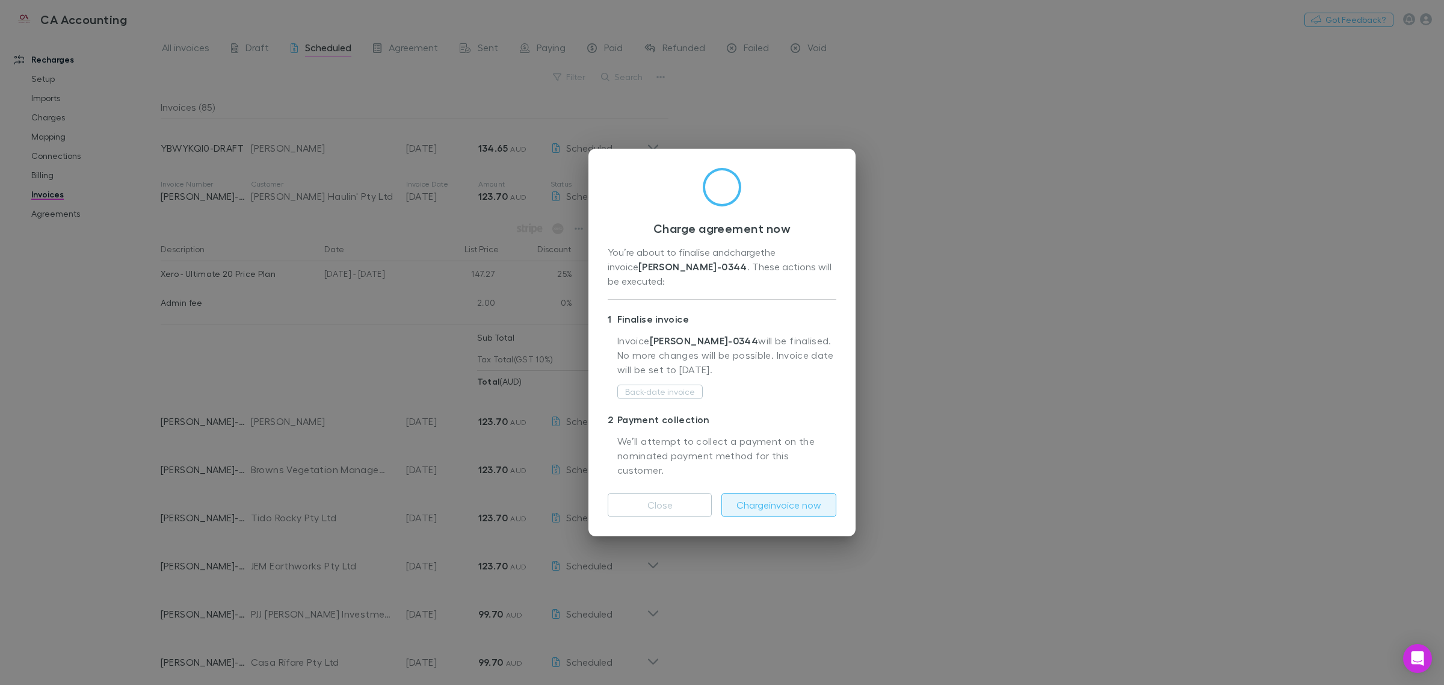
click at [720, 493] on button "Charge invoice now" at bounding box center [778, 505] width 115 height 24
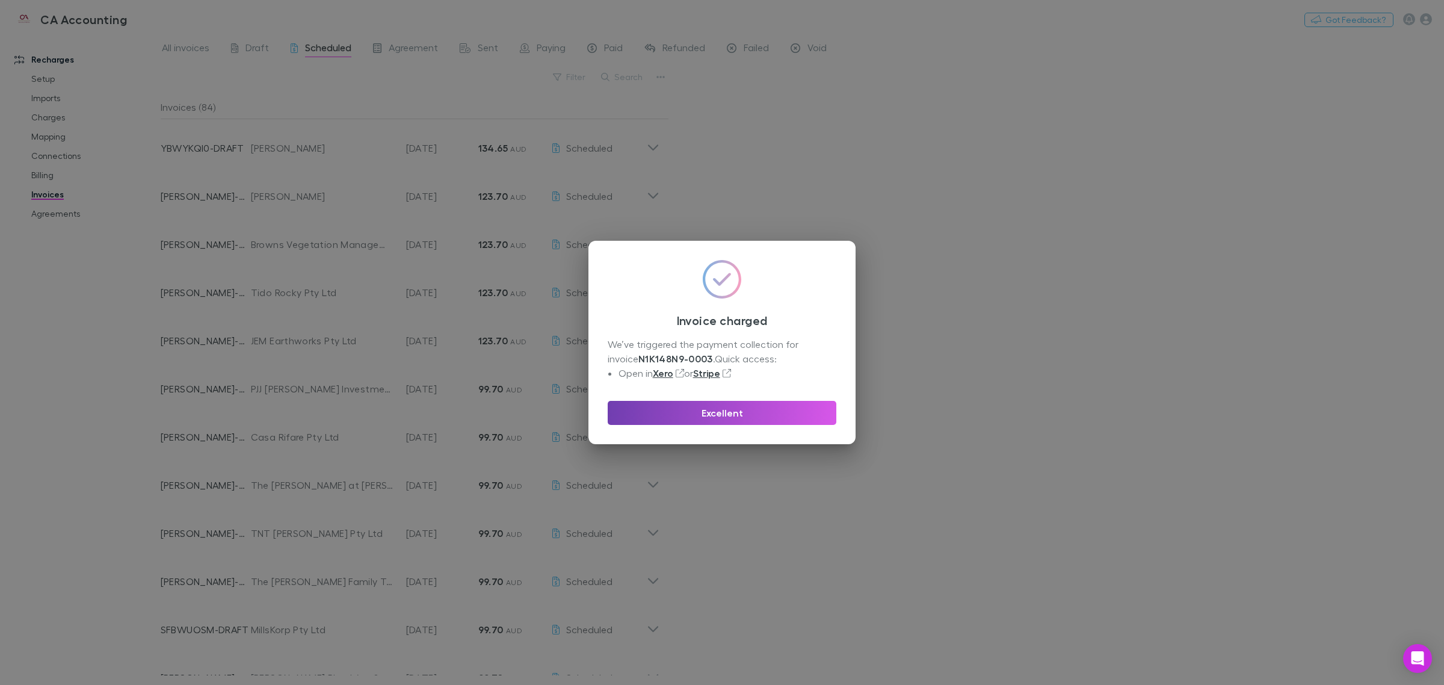
click at [720, 416] on button "Excellent" at bounding box center [722, 413] width 229 height 24
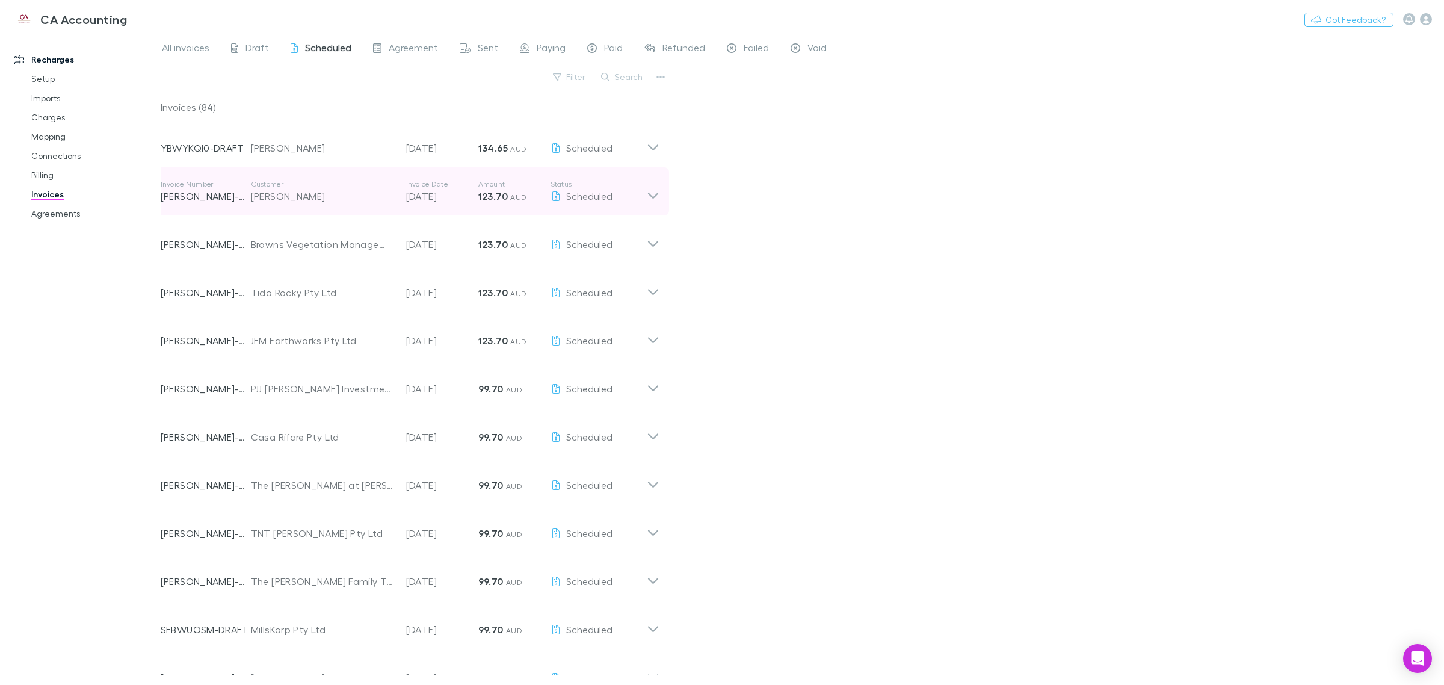
click at [657, 191] on icon at bounding box center [653, 191] width 13 height 24
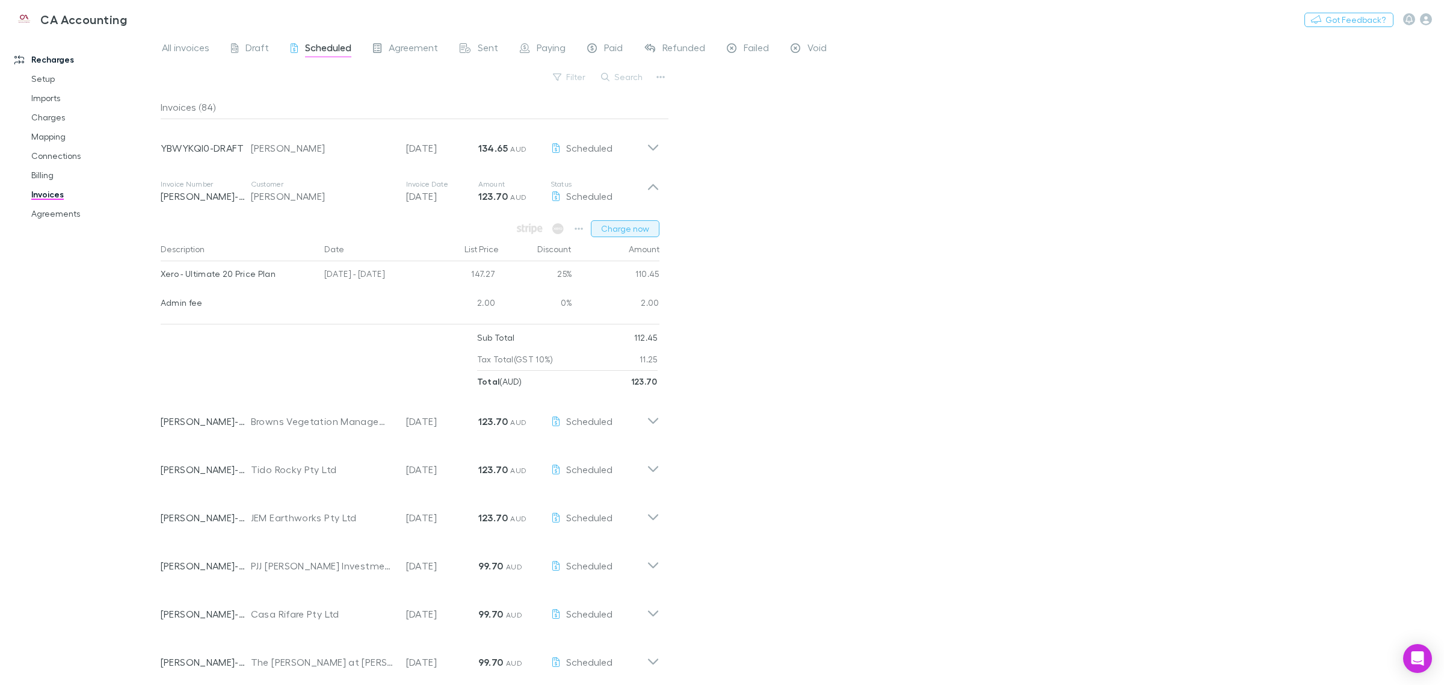
click at [614, 227] on button "Charge now" at bounding box center [625, 228] width 69 height 17
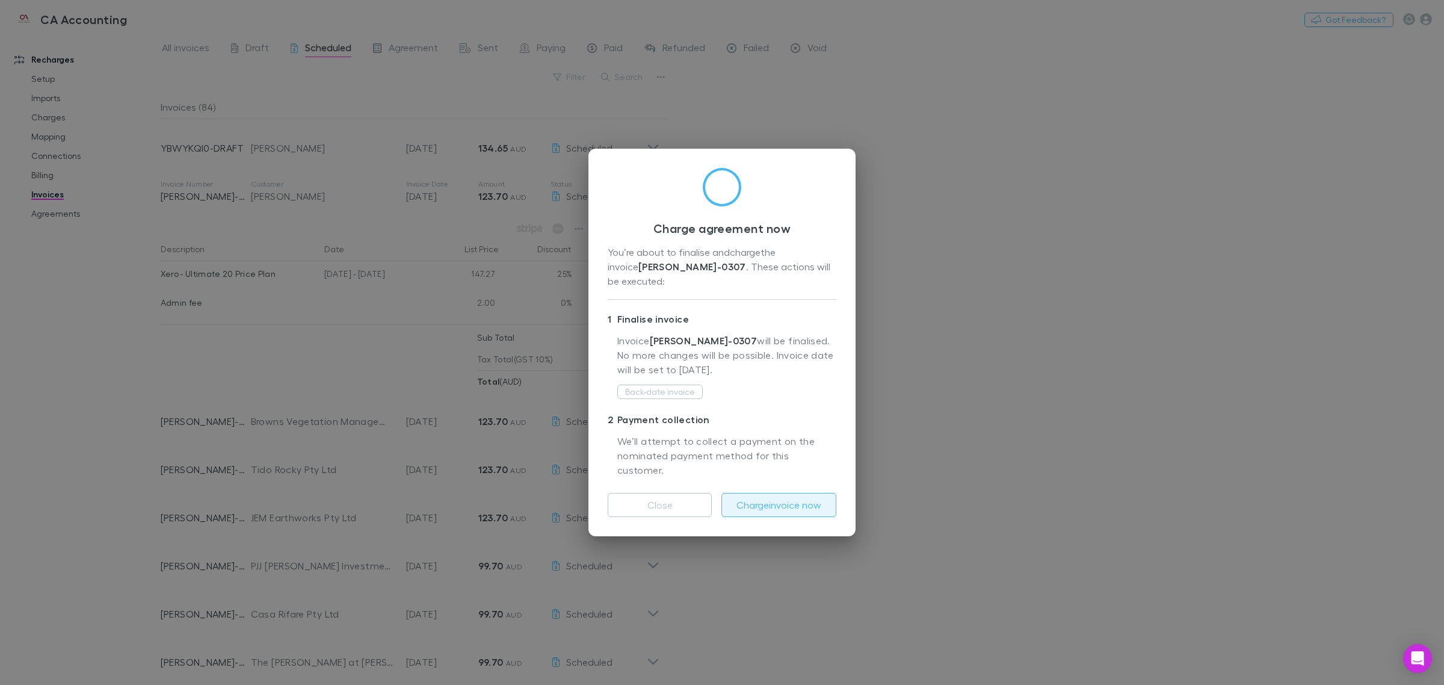
click at [720, 493] on button "Charge invoice now" at bounding box center [778, 505] width 115 height 24
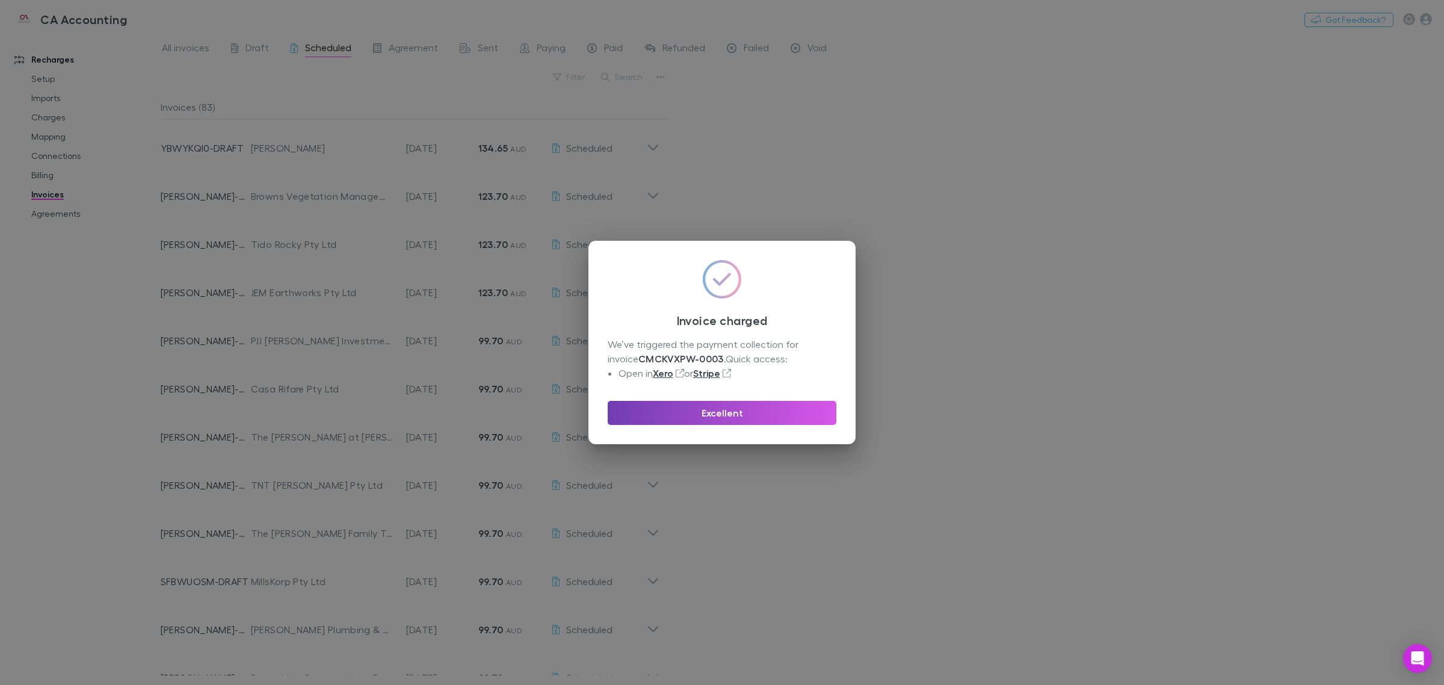
click at [711, 418] on button "Excellent" at bounding box center [722, 413] width 229 height 24
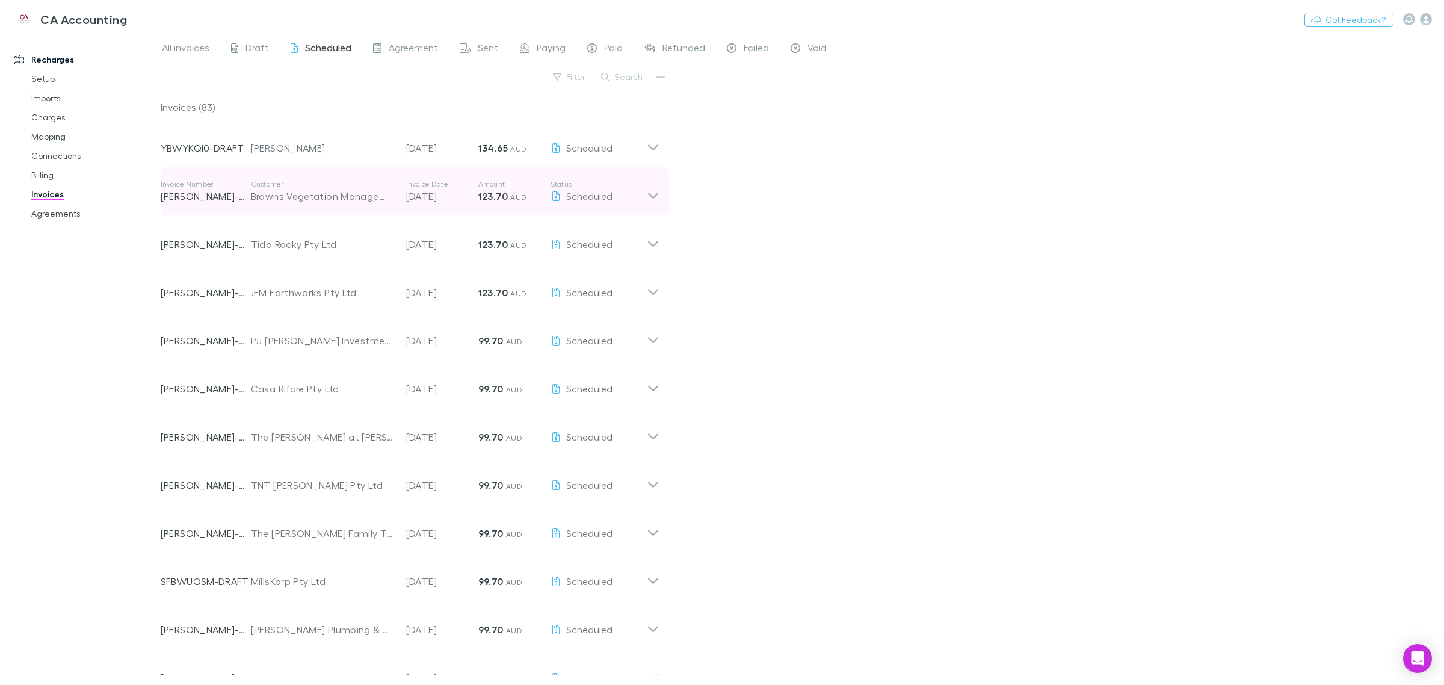
click at [659, 190] on icon at bounding box center [653, 191] width 13 height 24
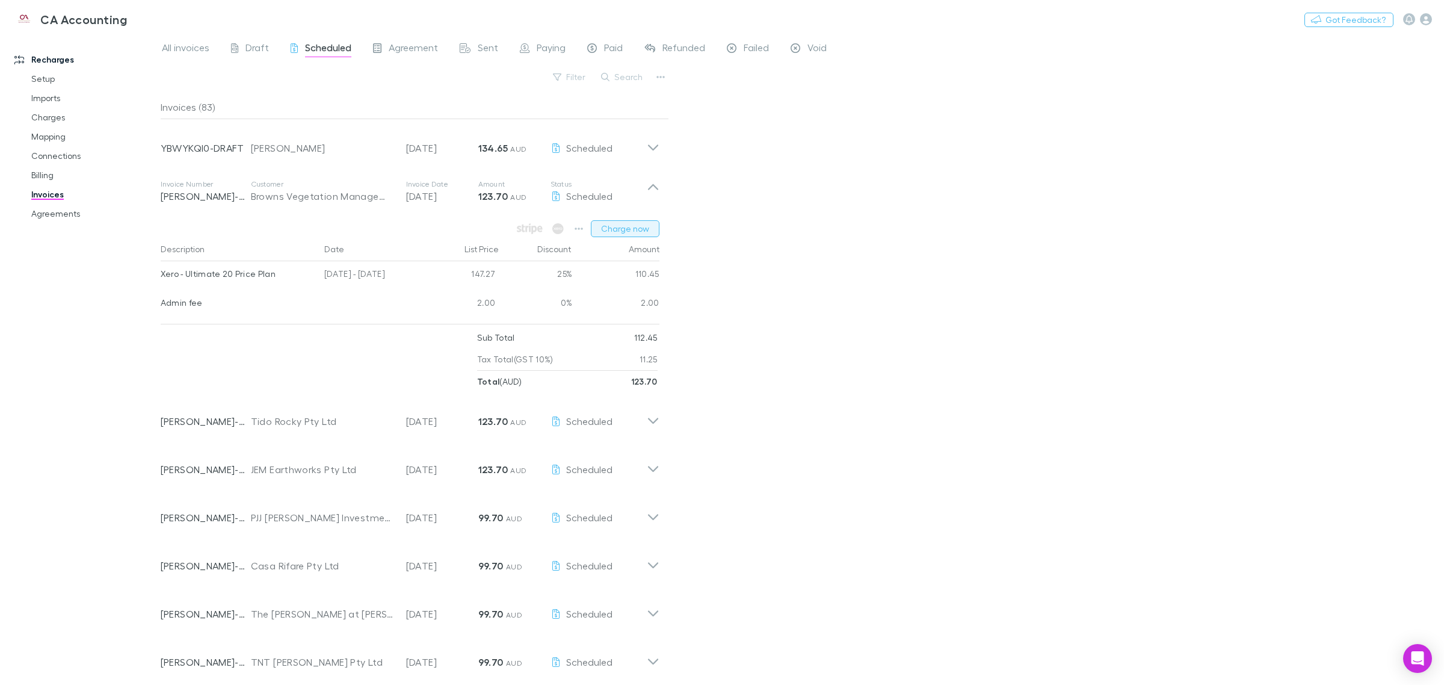
click at [624, 229] on button "Charge now" at bounding box center [625, 228] width 69 height 17
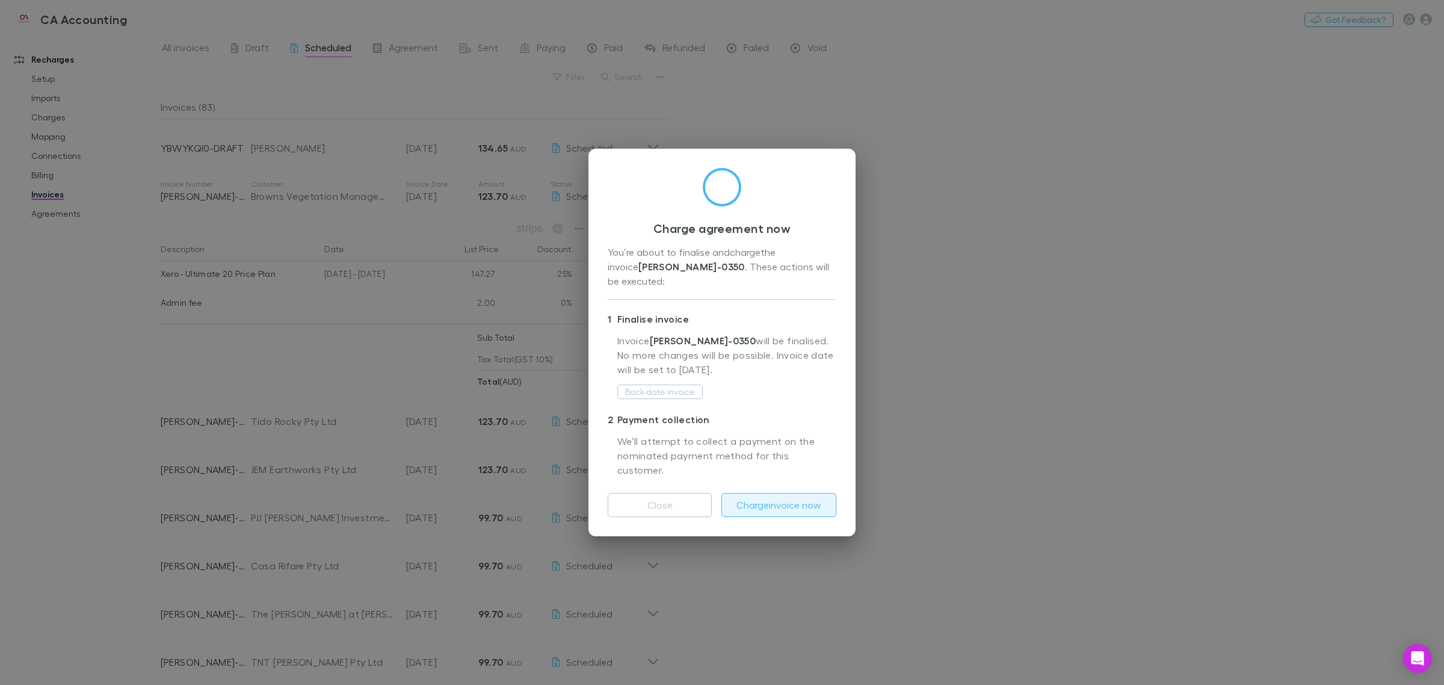
click at [720, 495] on button "Charge invoice now" at bounding box center [778, 505] width 115 height 24
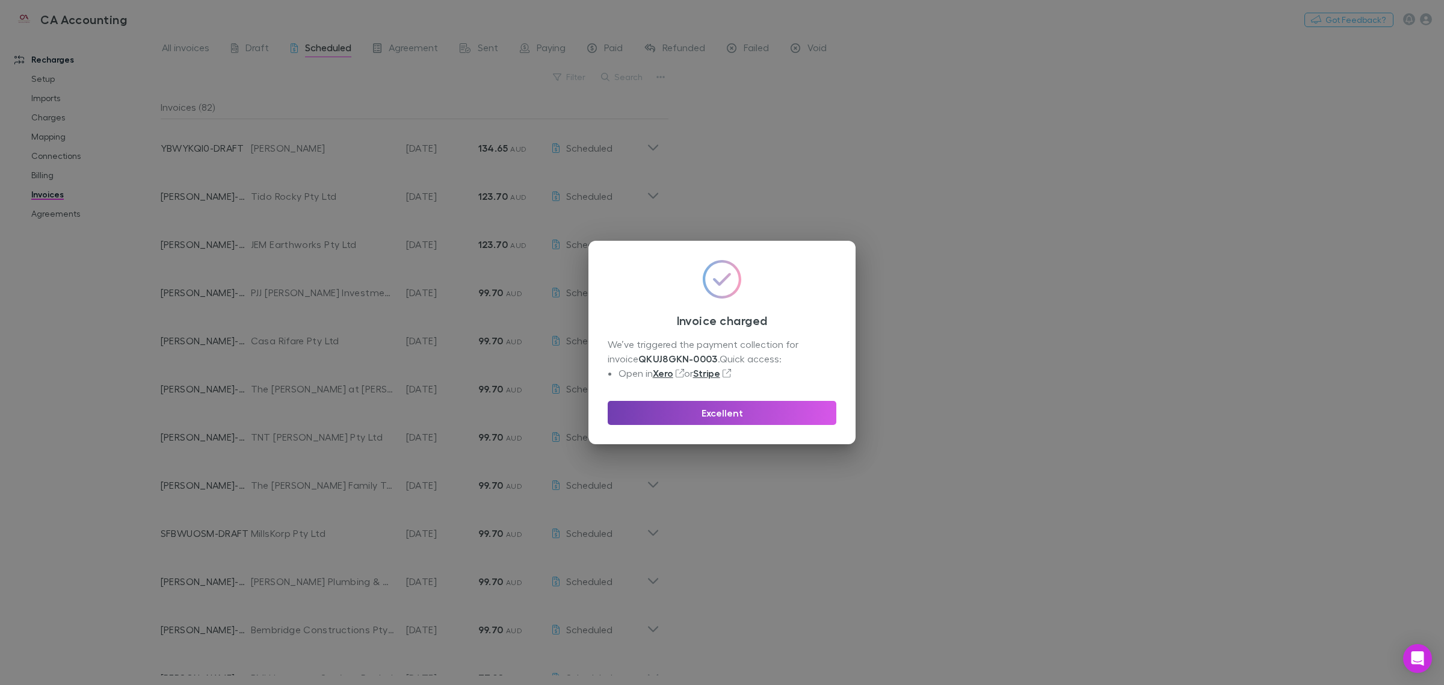
drag, startPoint x: 746, startPoint y: 416, endPoint x: 739, endPoint y: 391, distance: 26.3
click at [720, 416] on button "Excellent" at bounding box center [722, 413] width 229 height 24
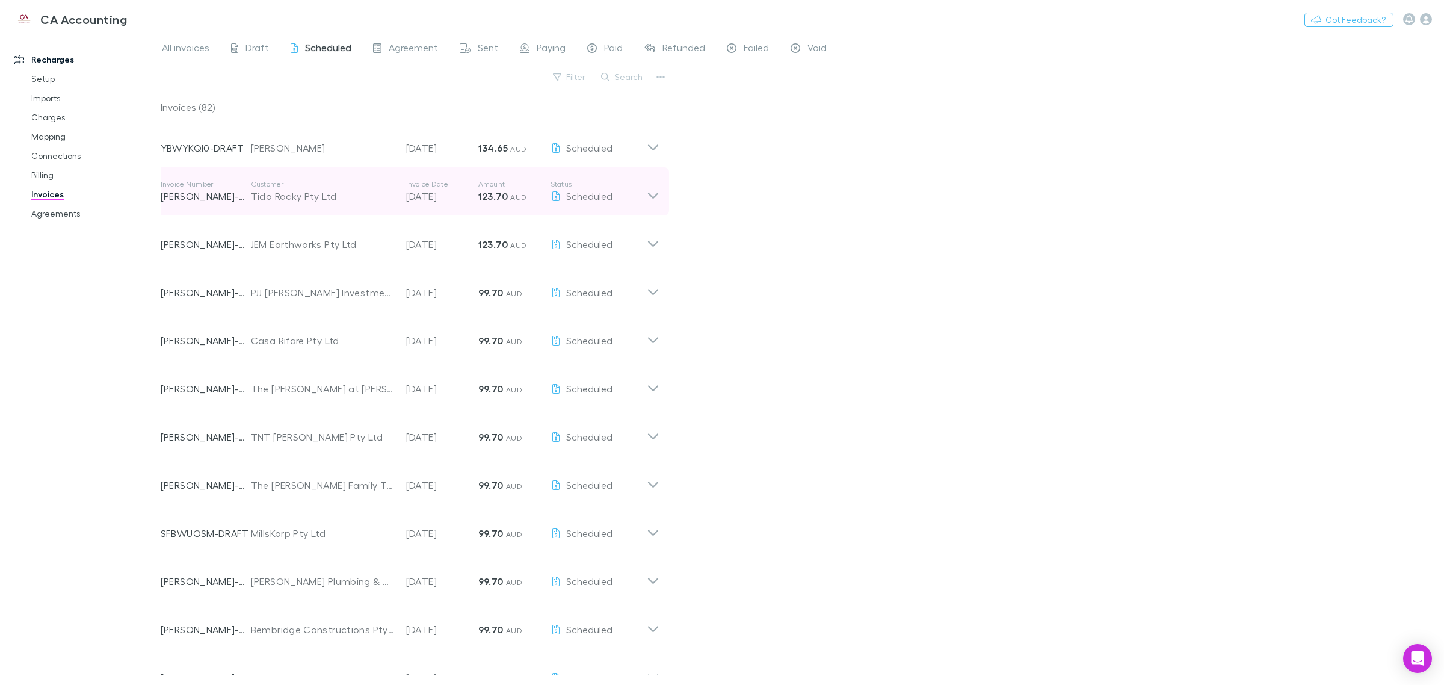
click at [657, 196] on icon at bounding box center [653, 191] width 13 height 24
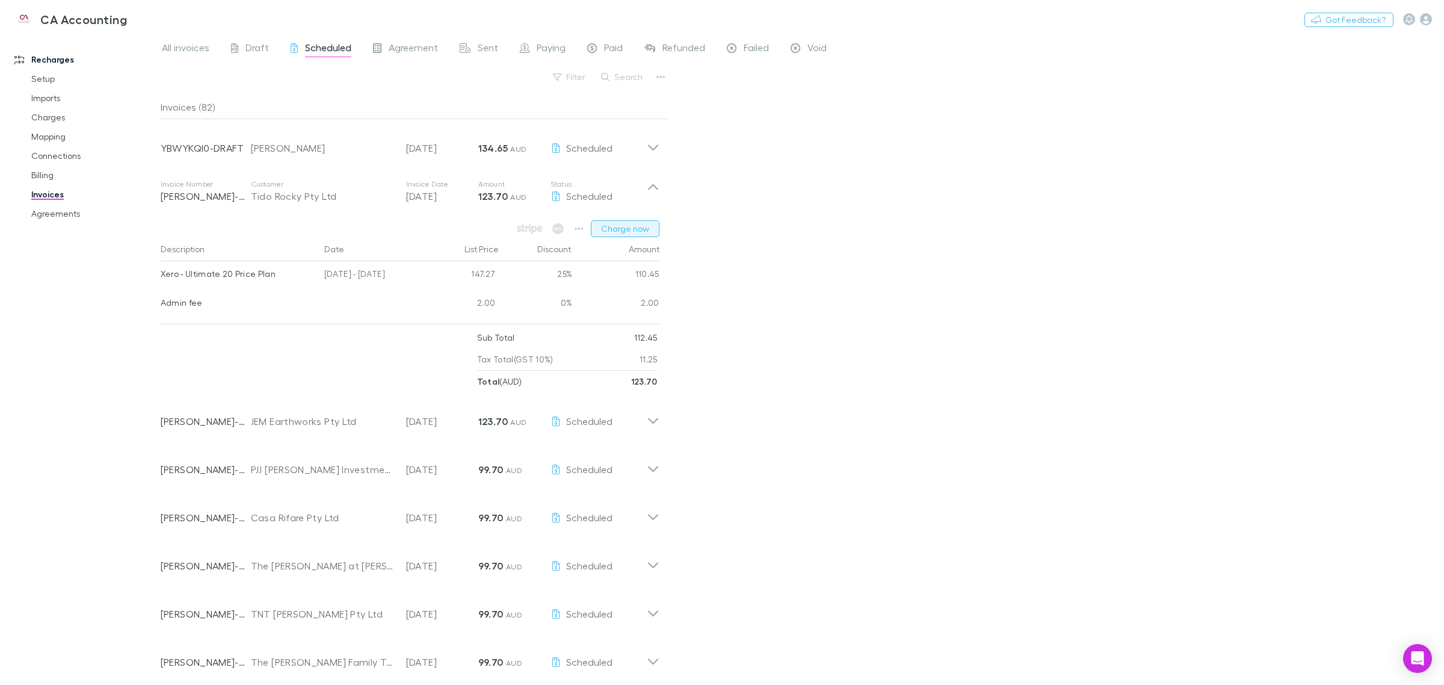
click at [630, 229] on button "Charge now" at bounding box center [625, 228] width 69 height 17
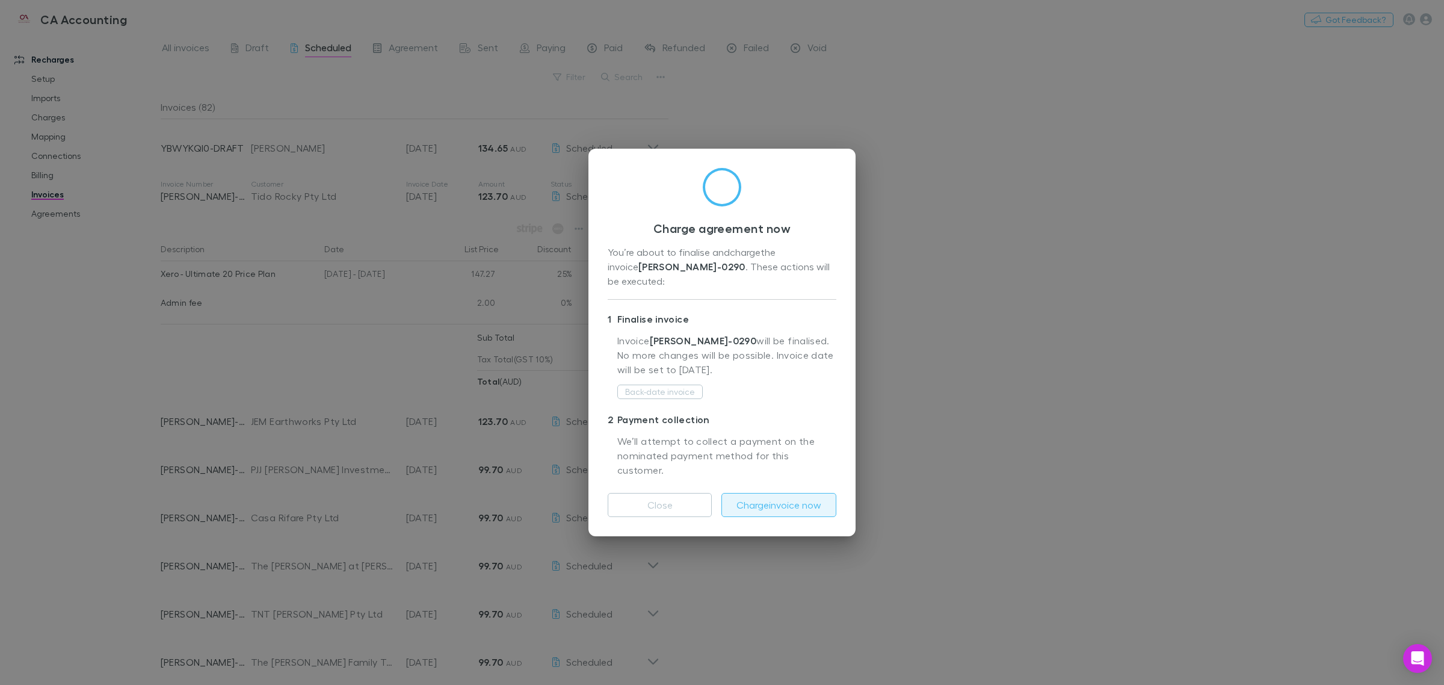
click at [720, 499] on button "Charge invoice now" at bounding box center [778, 505] width 115 height 24
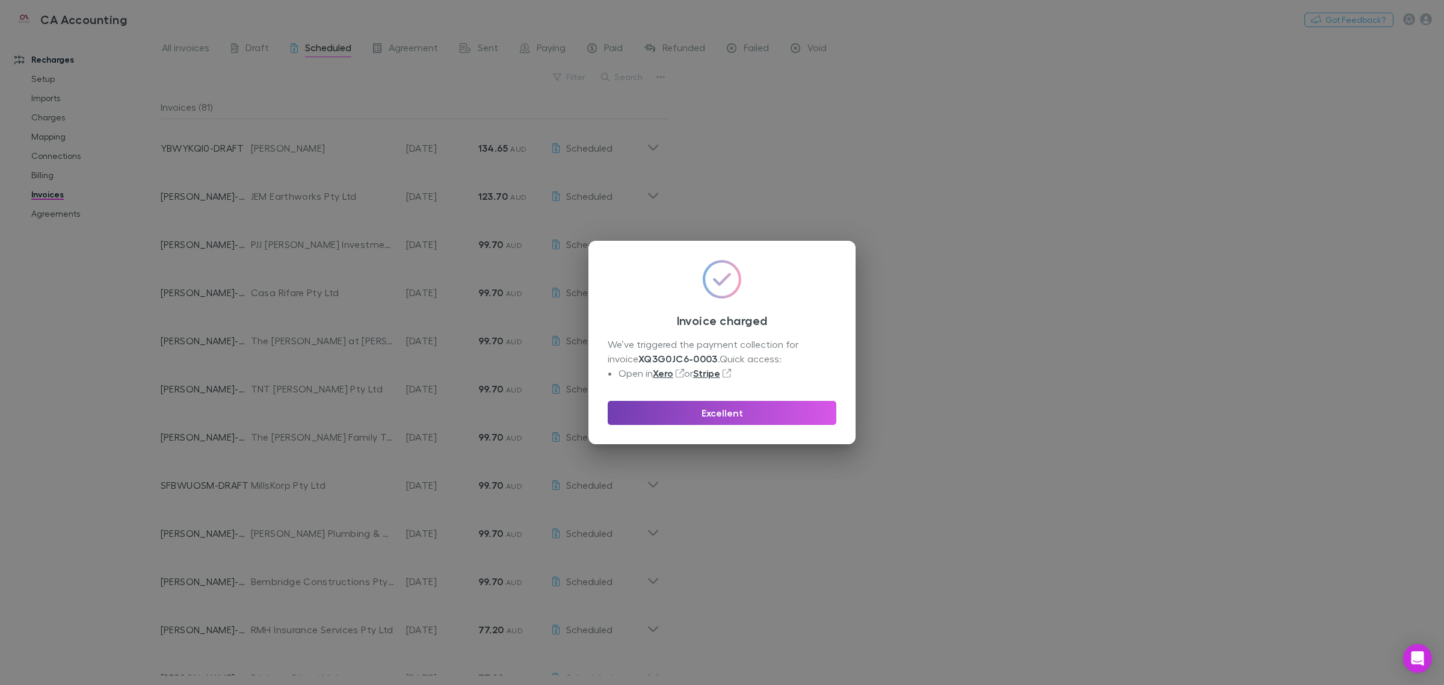
click at [720, 410] on button "Excellent" at bounding box center [722, 413] width 229 height 24
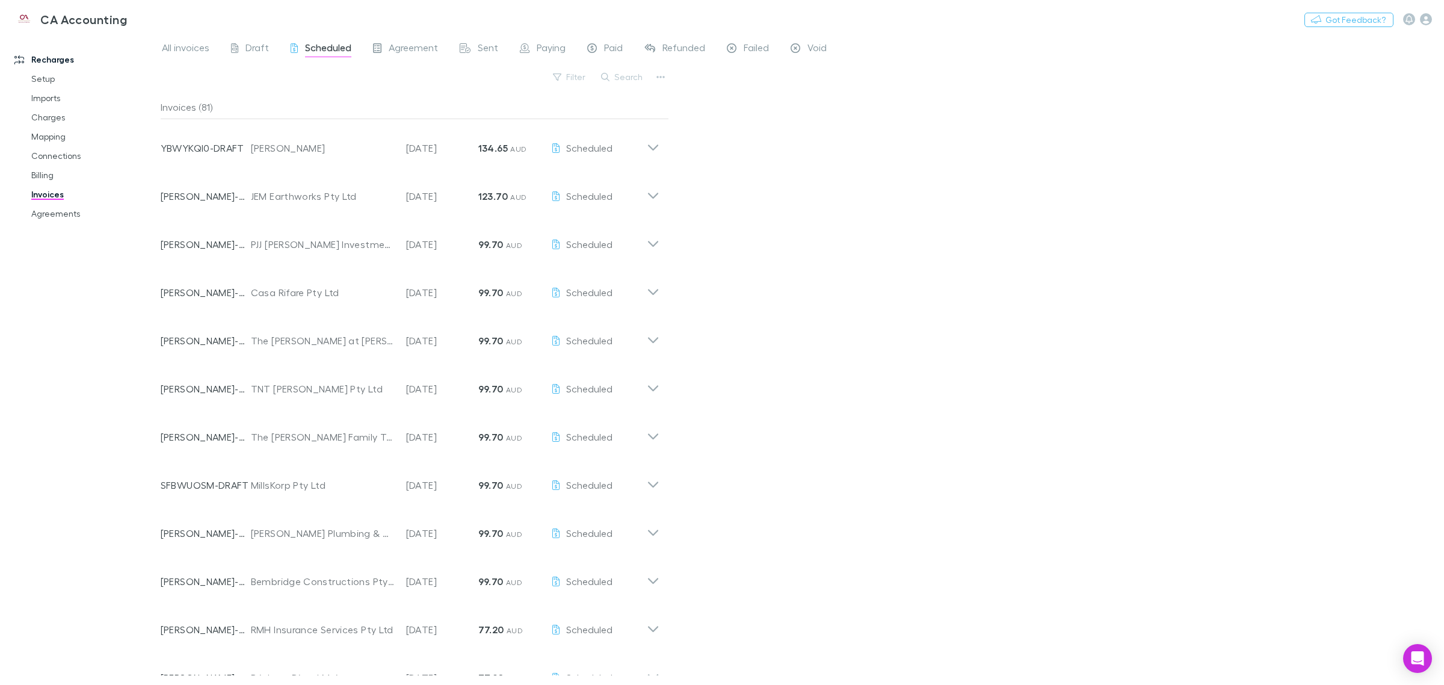
drag, startPoint x: 914, startPoint y: 395, endPoint x: 942, endPoint y: 386, distance: 29.1
click at [720, 395] on div "All invoices Draft Scheduled Agreement Sent Paying Paid Refunded Failed Void Fi…" at bounding box center [802, 359] width 1283 height 651
click at [654, 193] on icon at bounding box center [653, 191] width 13 height 24
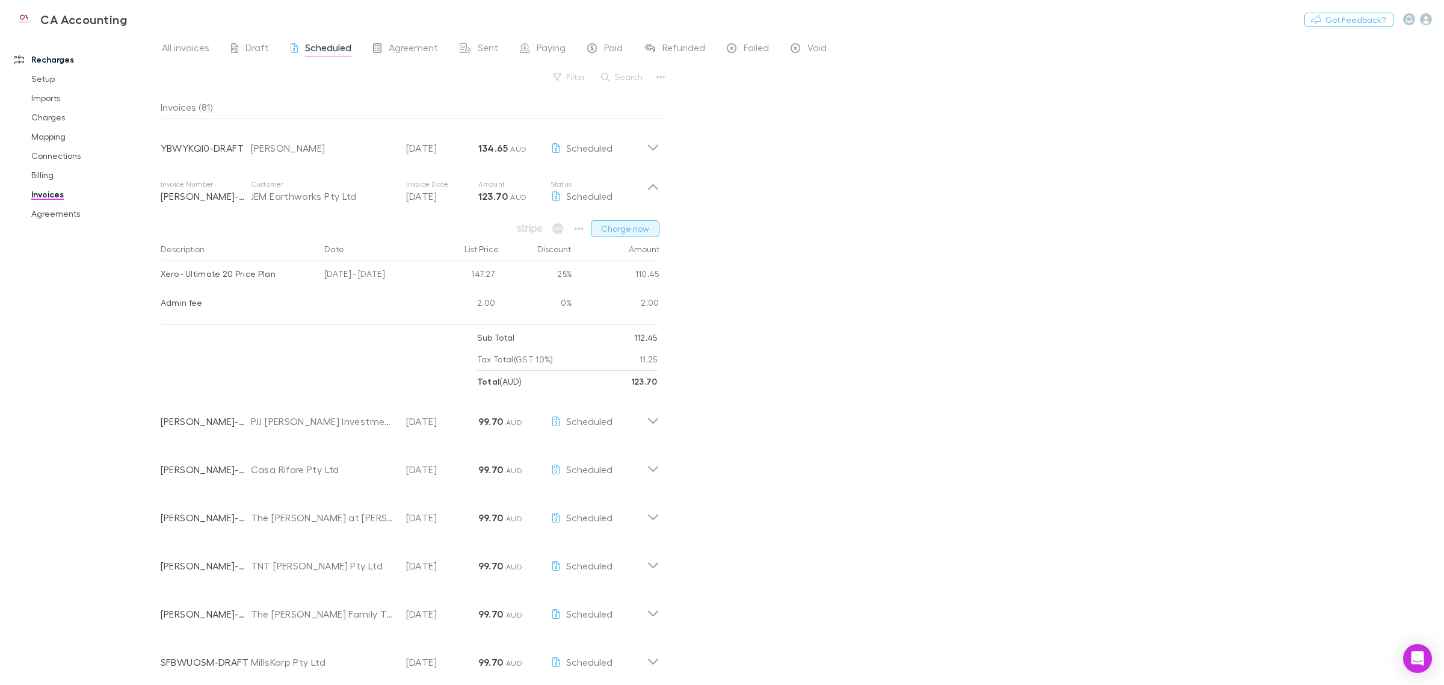
click at [634, 229] on button "Charge now" at bounding box center [625, 228] width 69 height 17
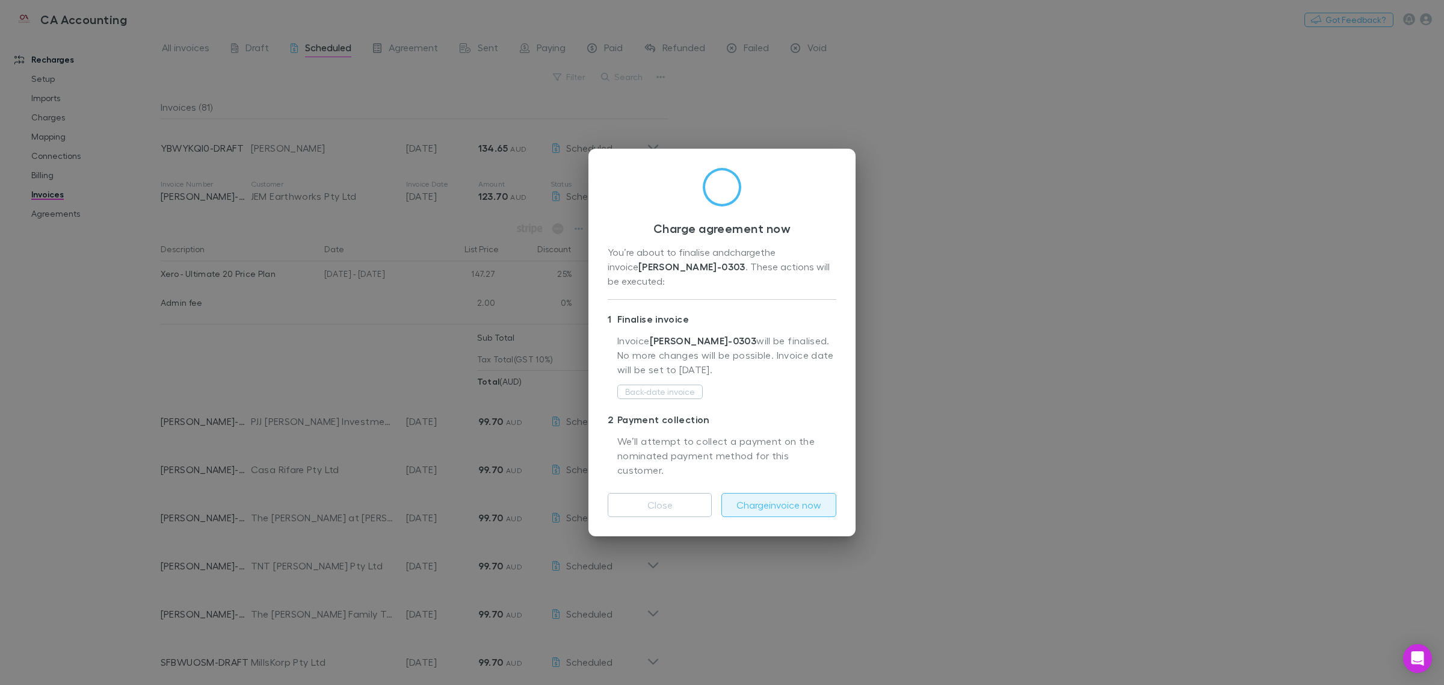
click at [720, 493] on button "Charge invoice now" at bounding box center [778, 505] width 115 height 24
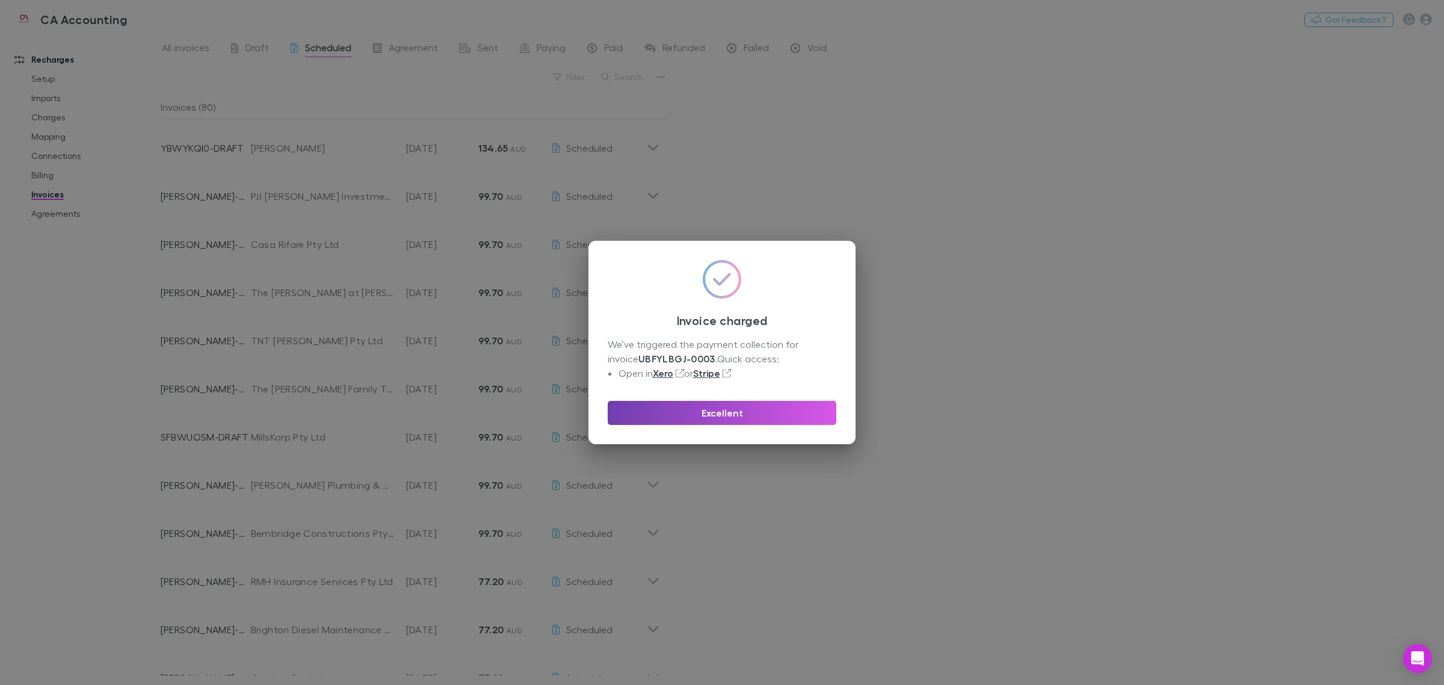
click at [720, 411] on button "Excellent" at bounding box center [722, 413] width 229 height 24
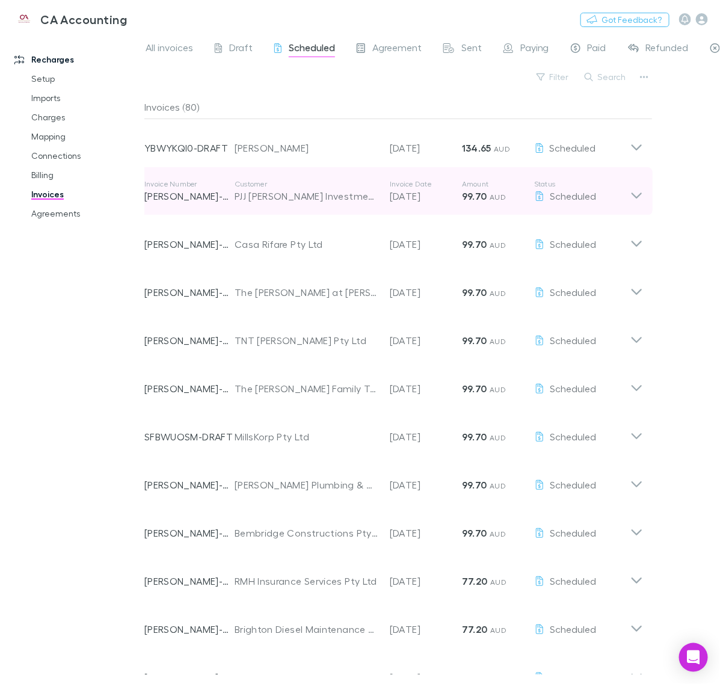
click at [624, 181] on p "Status" at bounding box center [582, 184] width 96 height 10
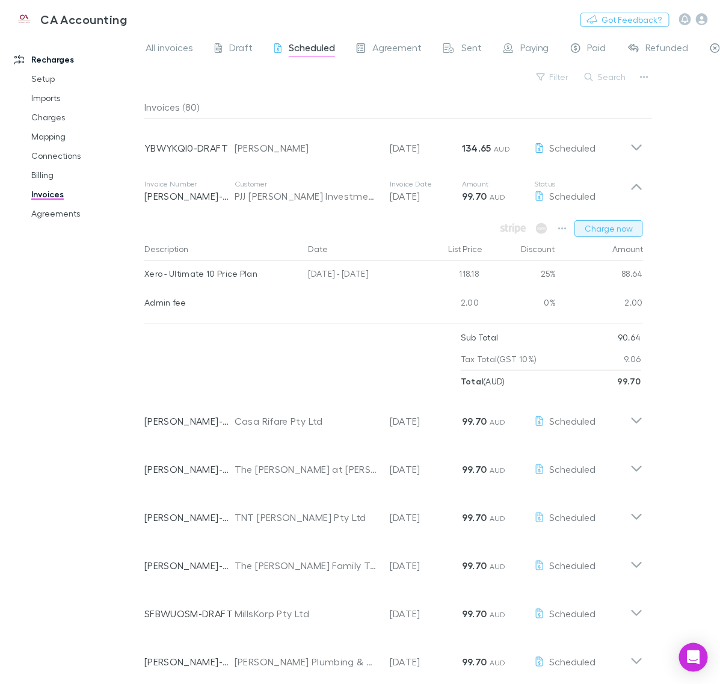
click at [614, 226] on button "Charge now" at bounding box center [609, 228] width 69 height 17
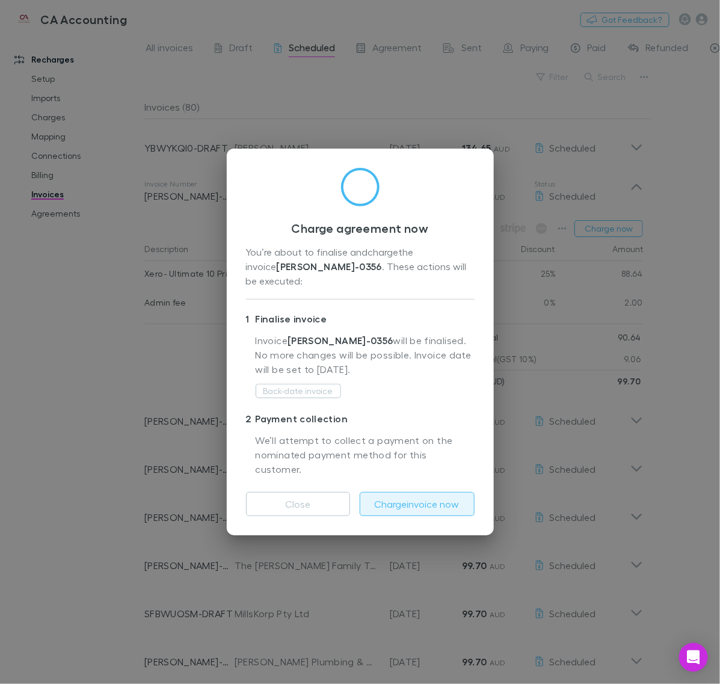
click at [386, 492] on button "Charge invoice now" at bounding box center [417, 504] width 115 height 24
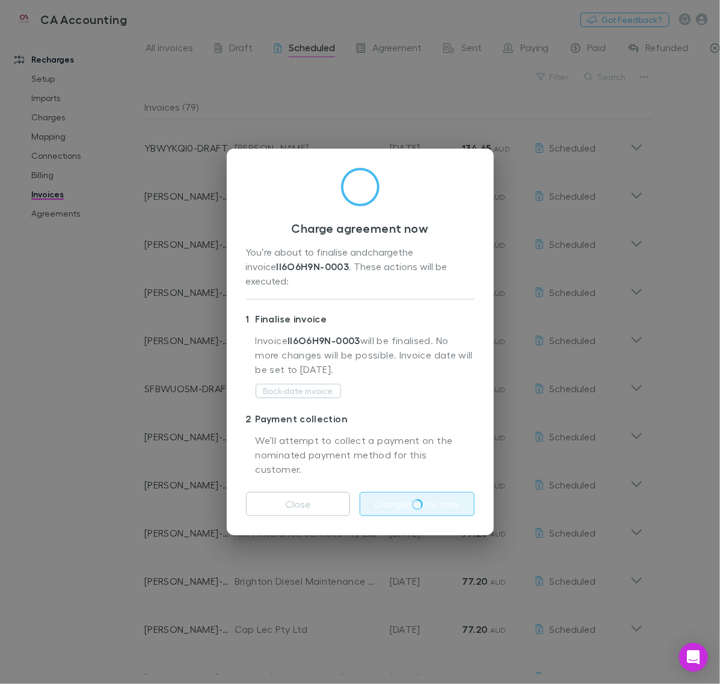
click at [665, 353] on div "Charge agreement now You’re about to finalise and charge the invoice II6O6H9N-0…" at bounding box center [360, 342] width 720 height 684
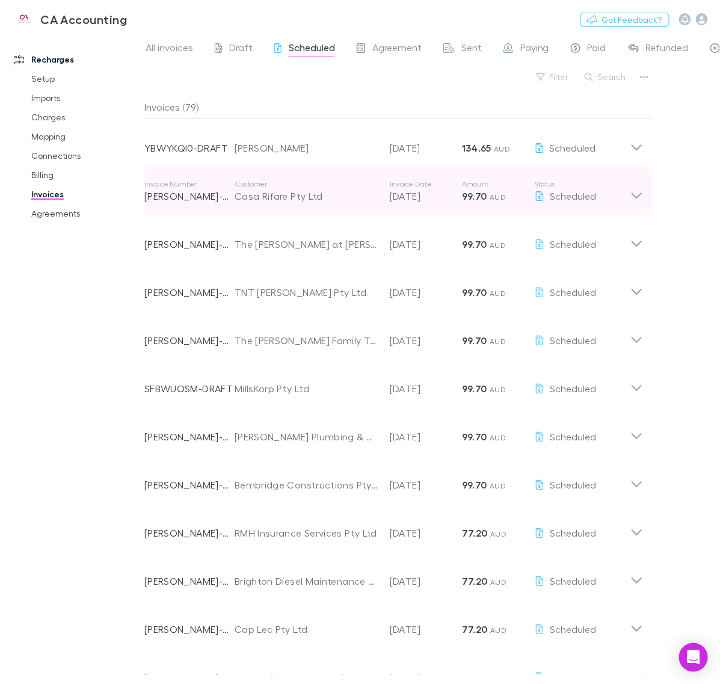
click at [641, 197] on icon at bounding box center [636, 191] width 13 height 24
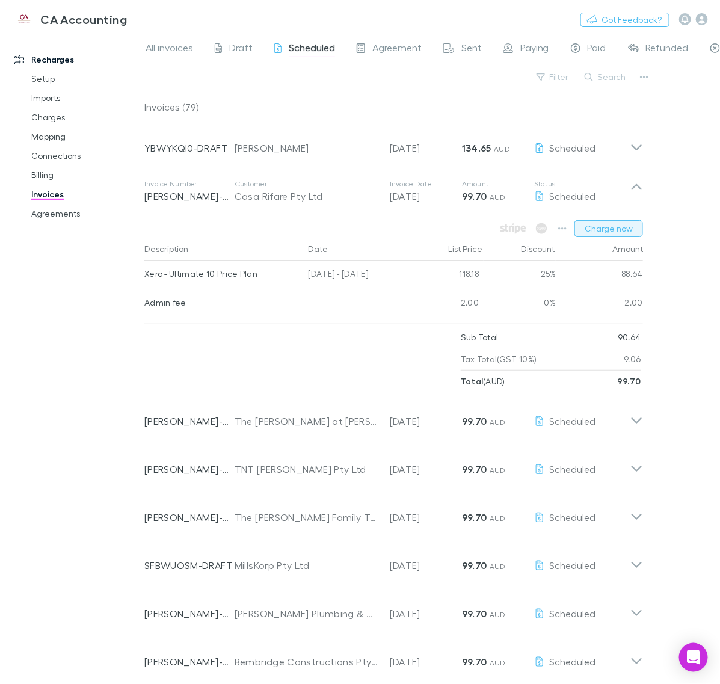
click at [590, 230] on button "Charge now" at bounding box center [609, 228] width 69 height 17
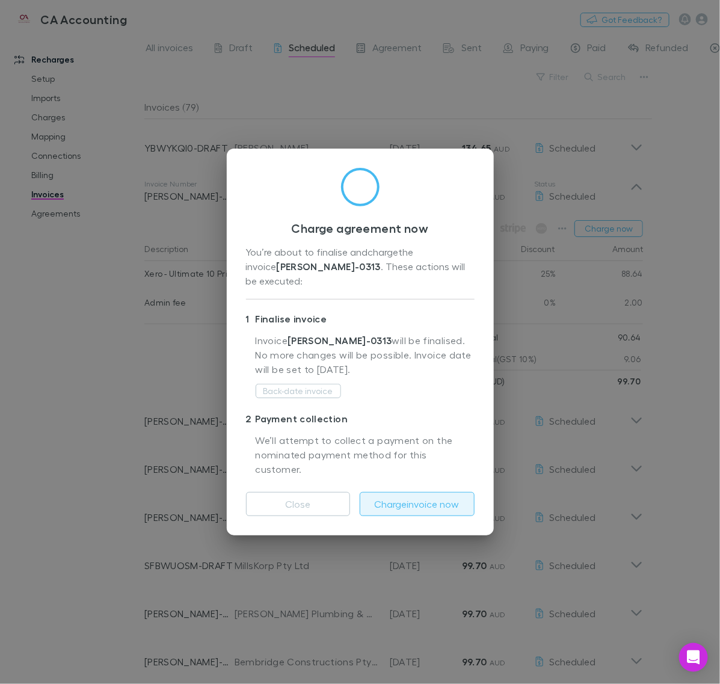
click at [431, 492] on button "Charge invoice now" at bounding box center [417, 504] width 115 height 24
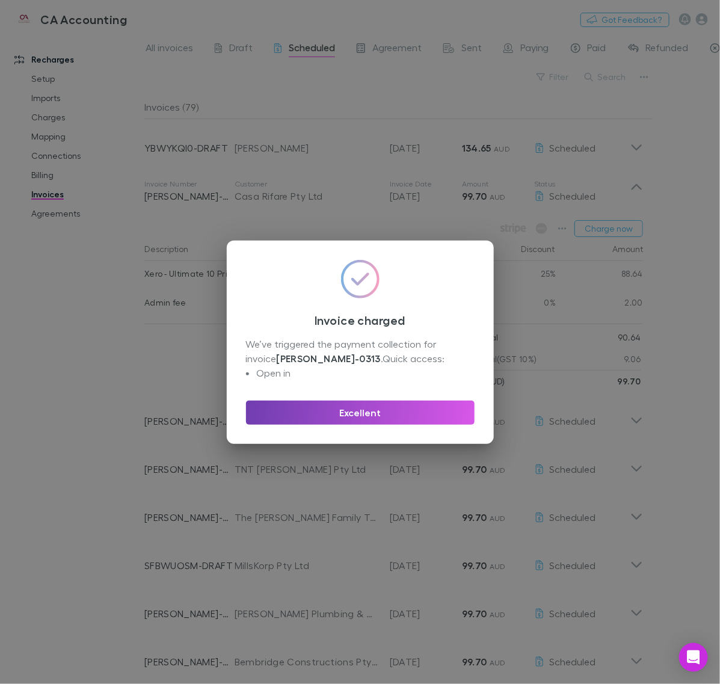
click at [388, 412] on button "Excellent" at bounding box center [360, 413] width 229 height 24
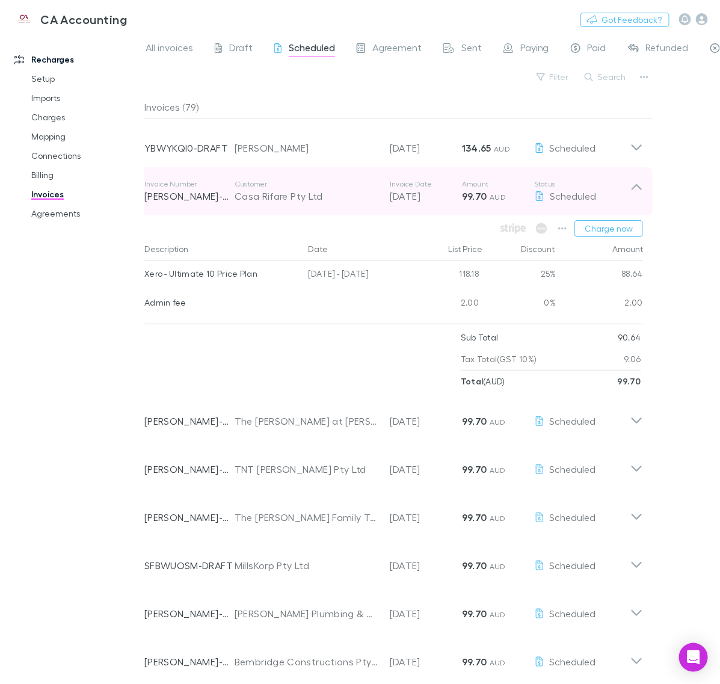
click at [636, 185] on icon at bounding box center [637, 187] width 10 height 6
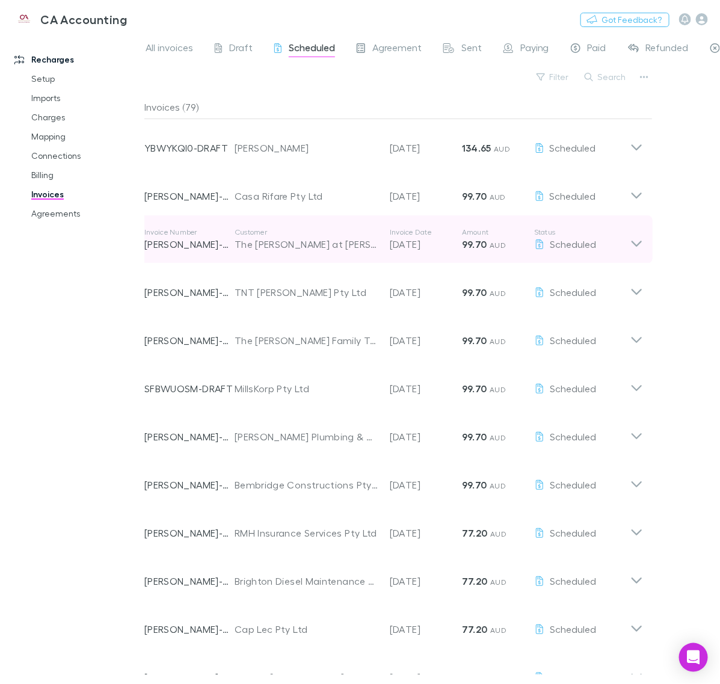
click at [638, 232] on icon at bounding box center [636, 239] width 13 height 24
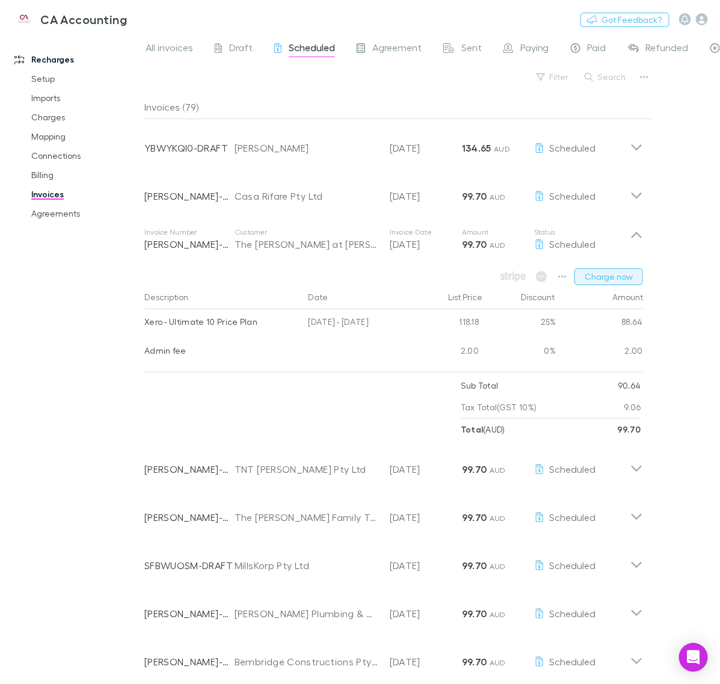
click at [594, 280] on button "Charge now" at bounding box center [609, 276] width 69 height 17
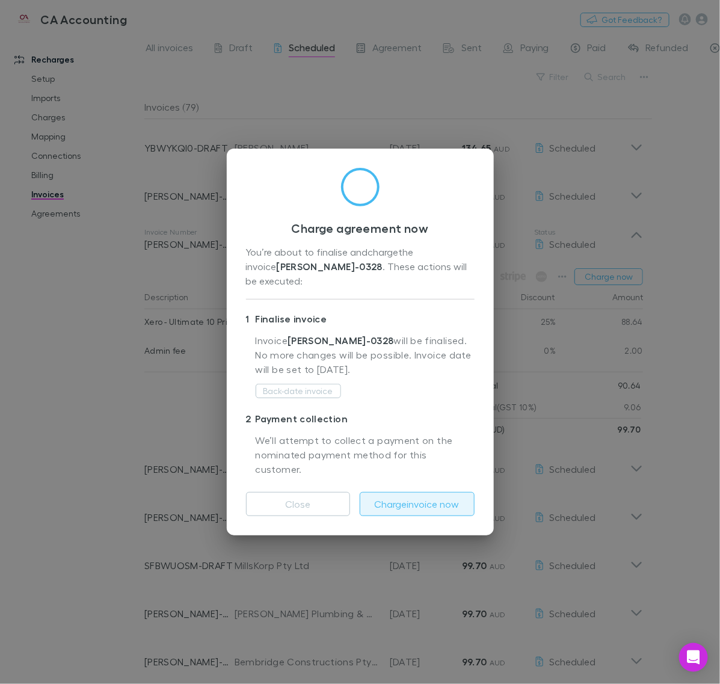
click at [425, 492] on button "Charge invoice now" at bounding box center [417, 504] width 115 height 24
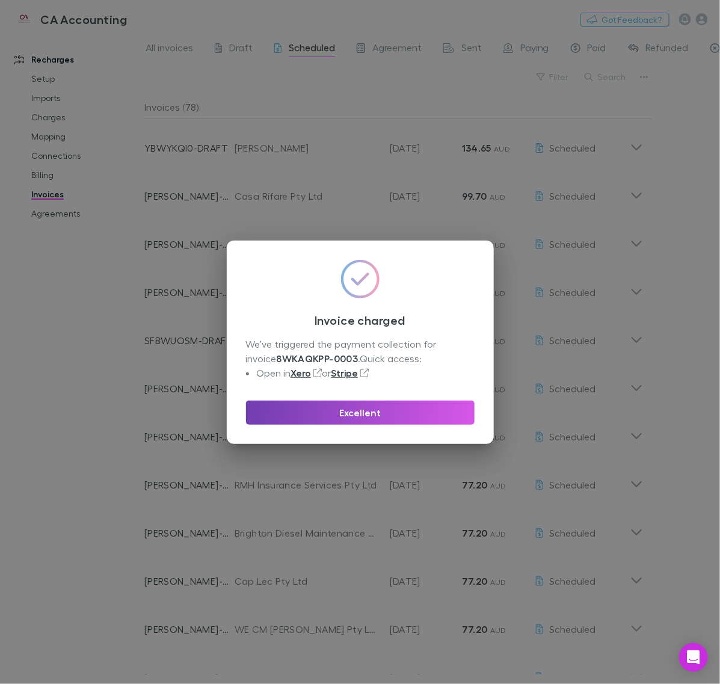
click at [364, 419] on button "Excellent" at bounding box center [360, 413] width 229 height 24
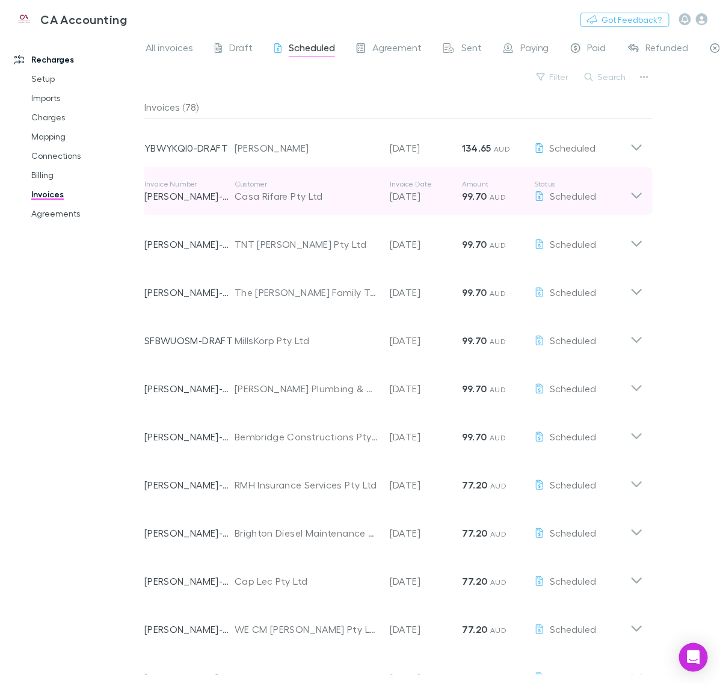
click at [641, 203] on div "Invoice Number [PERSON_NAME]-0313 Customer Casa Rifare Pty Ltd Invoice Date [DA…" at bounding box center [394, 191] width 518 height 48
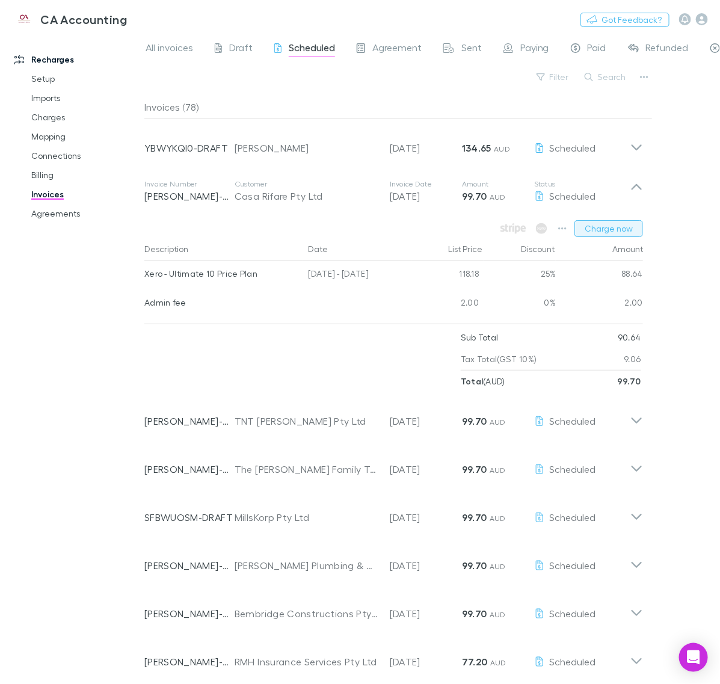
click at [630, 229] on button "Charge now" at bounding box center [609, 228] width 69 height 17
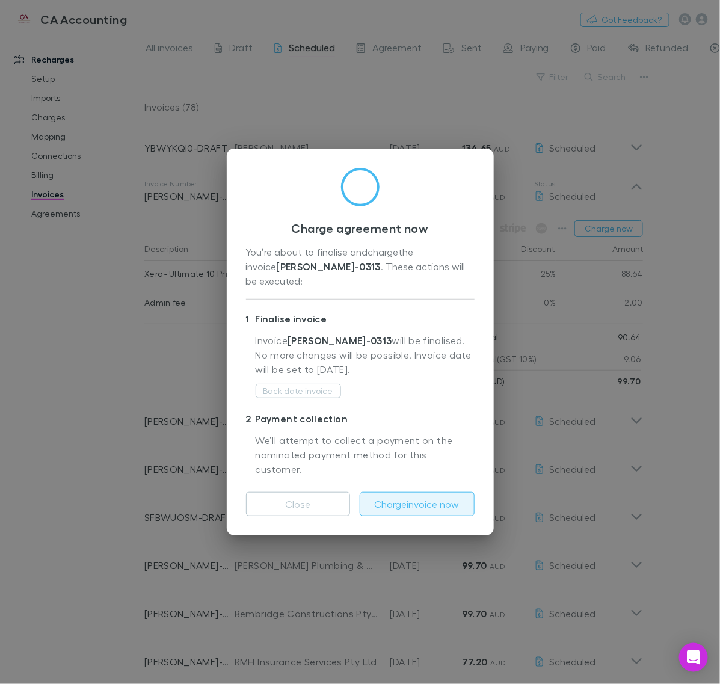
click at [442, 492] on button "Charge invoice now" at bounding box center [417, 504] width 115 height 24
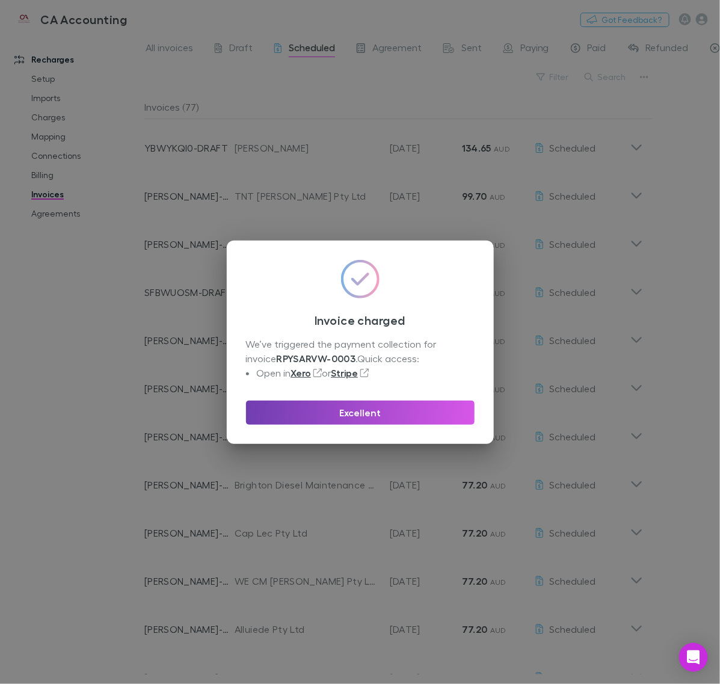
click at [403, 413] on button "Excellent" at bounding box center [360, 413] width 229 height 24
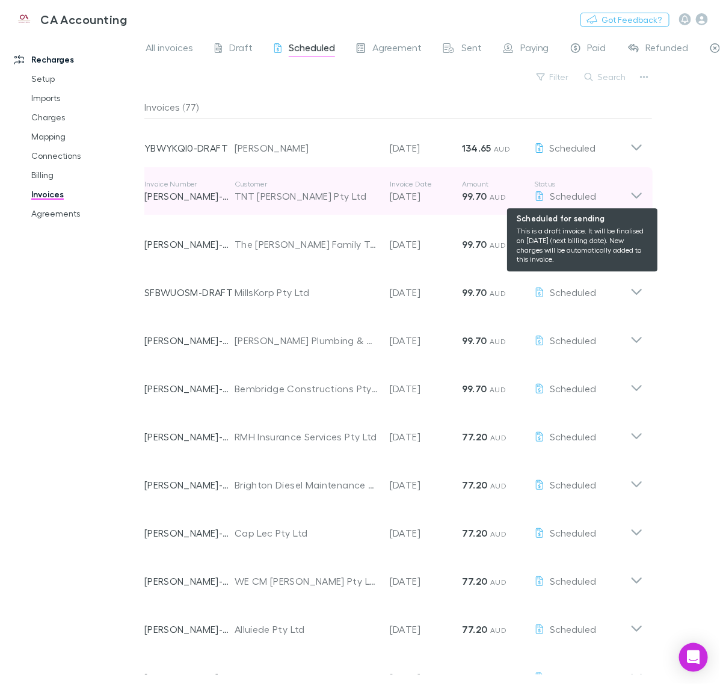
click at [626, 193] on div "Scheduled" at bounding box center [582, 196] width 96 height 14
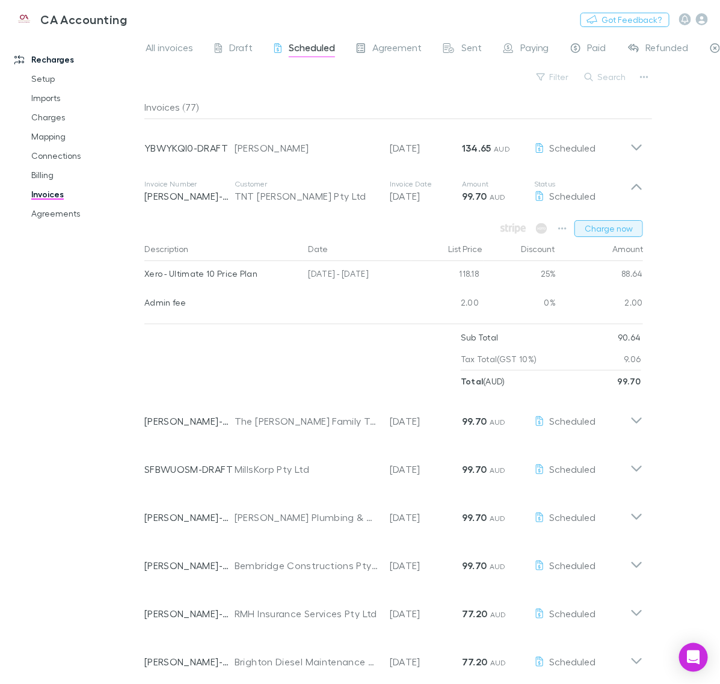
click at [609, 226] on button "Charge now" at bounding box center [609, 228] width 69 height 17
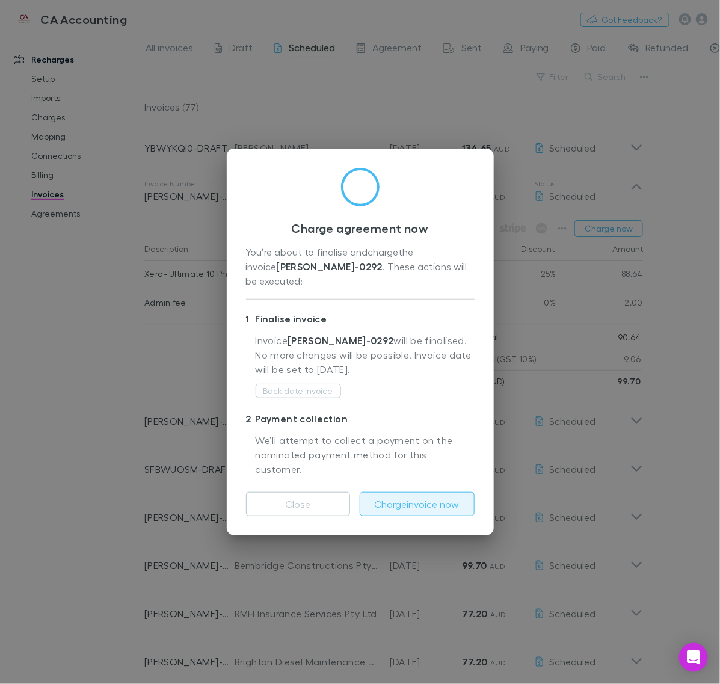
click at [427, 492] on button "Charge invoice now" at bounding box center [417, 504] width 115 height 24
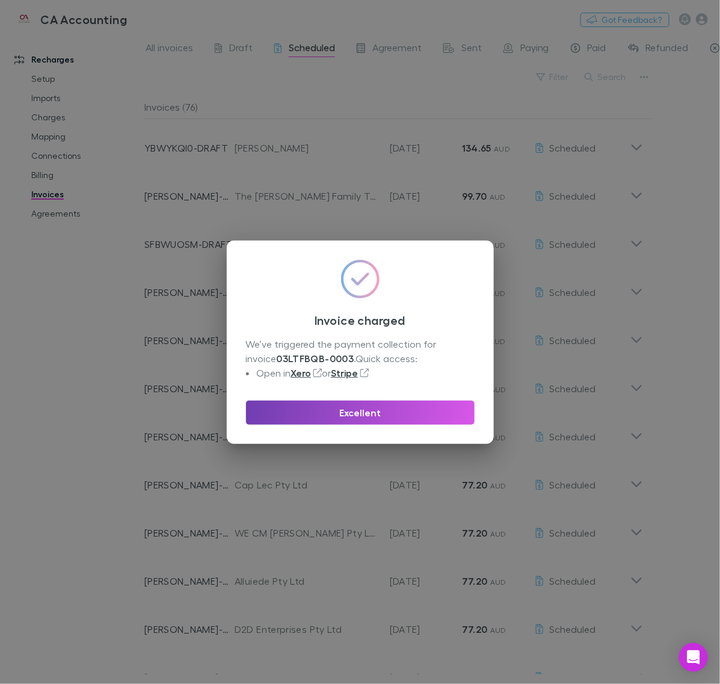
click at [420, 408] on button "Excellent" at bounding box center [360, 413] width 229 height 24
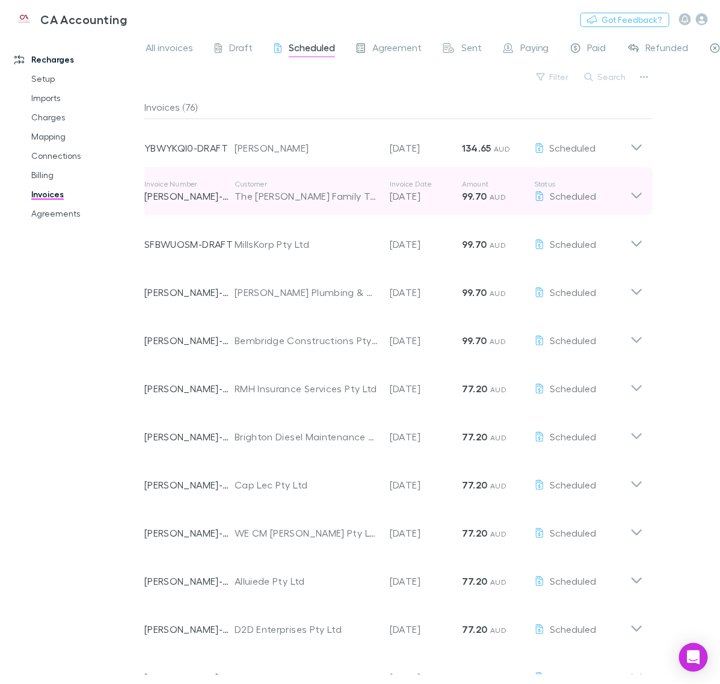
click at [633, 193] on icon at bounding box center [636, 191] width 13 height 24
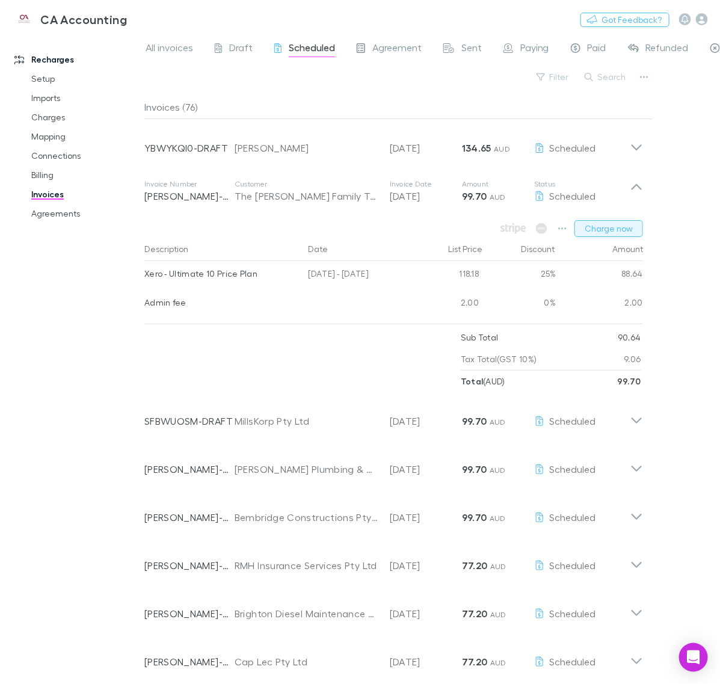
click at [596, 230] on button "Charge now" at bounding box center [609, 228] width 69 height 17
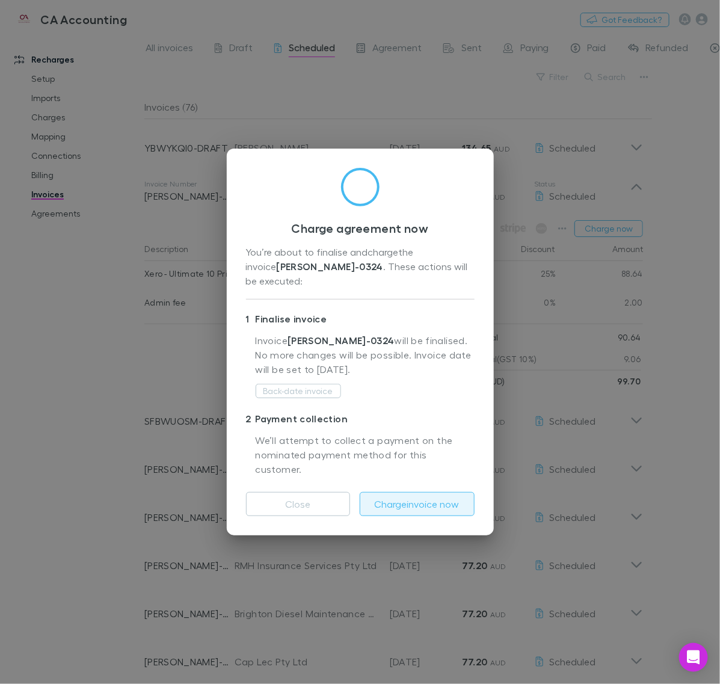
click at [428, 492] on button "Charge invoice now" at bounding box center [417, 504] width 115 height 24
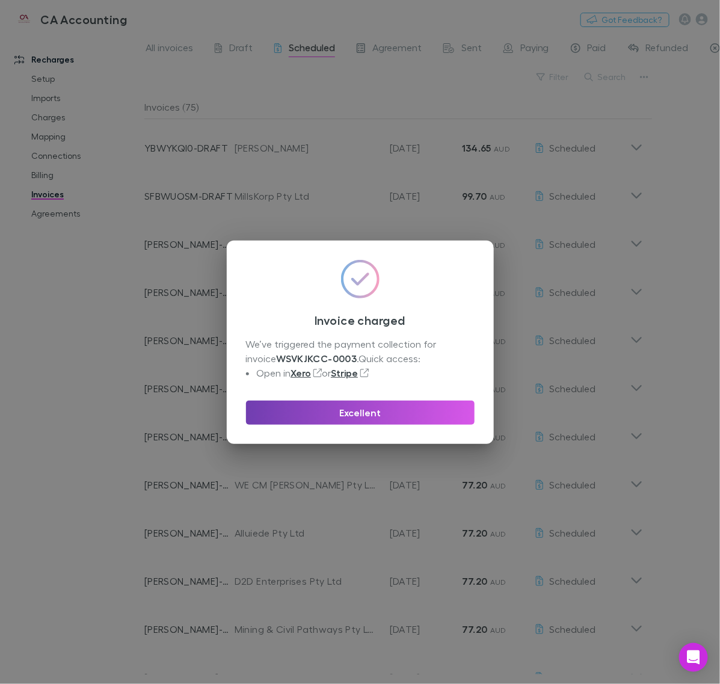
click at [443, 408] on button "Excellent" at bounding box center [360, 413] width 229 height 24
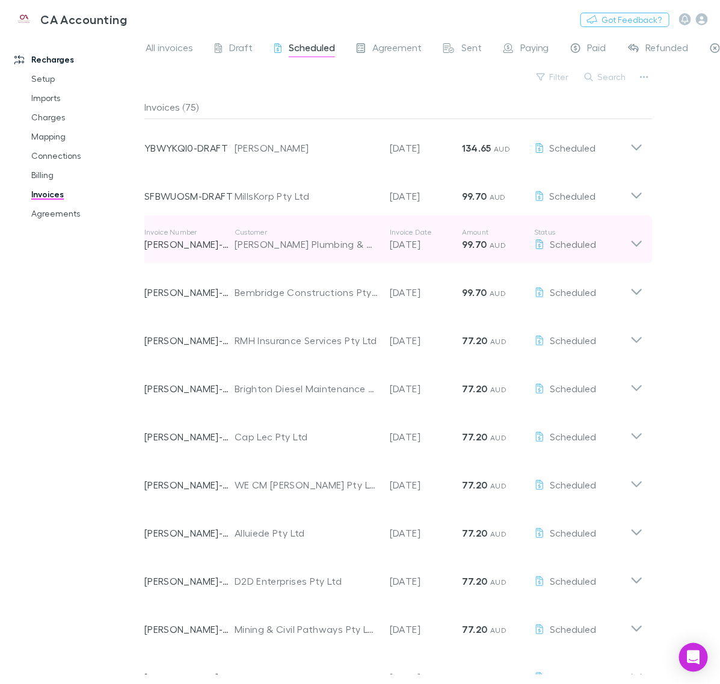
click at [638, 248] on icon at bounding box center [636, 239] width 13 height 24
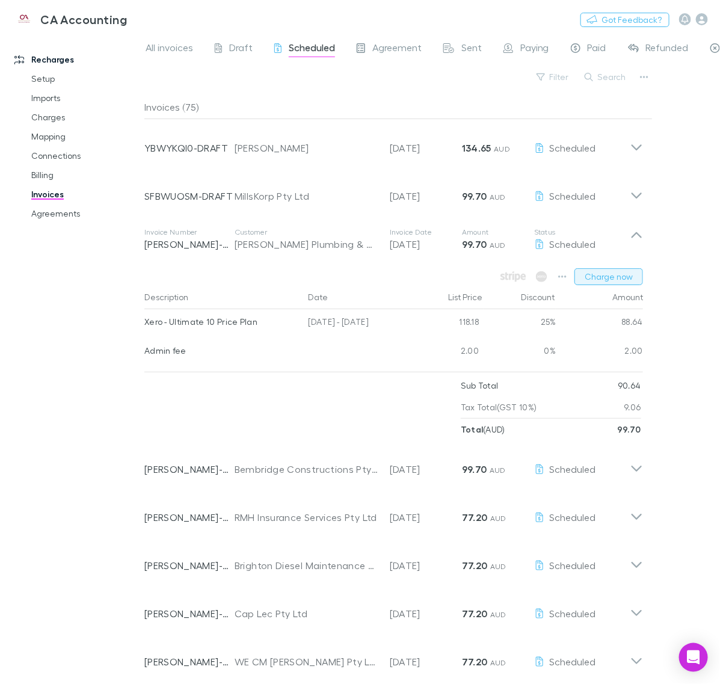
click at [594, 281] on button "Charge now" at bounding box center [609, 276] width 69 height 17
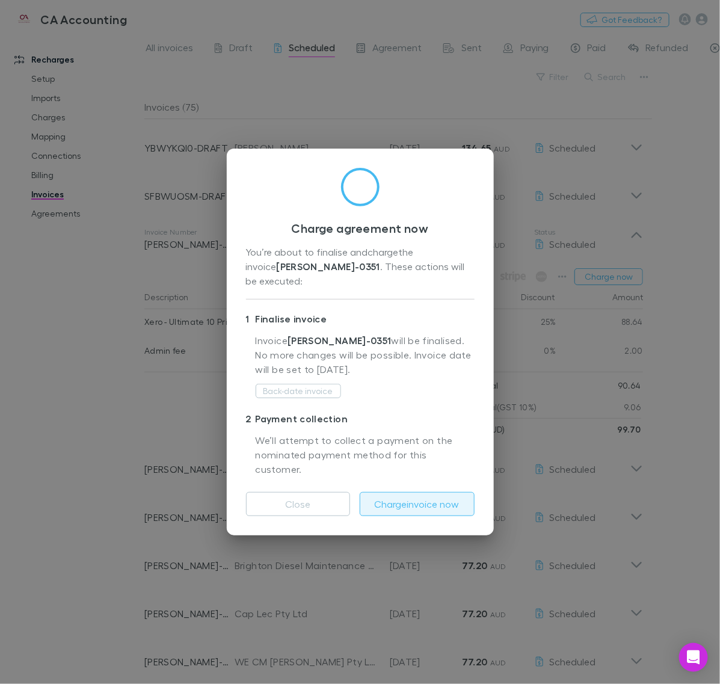
click at [413, 492] on button "Charge invoice now" at bounding box center [417, 504] width 115 height 24
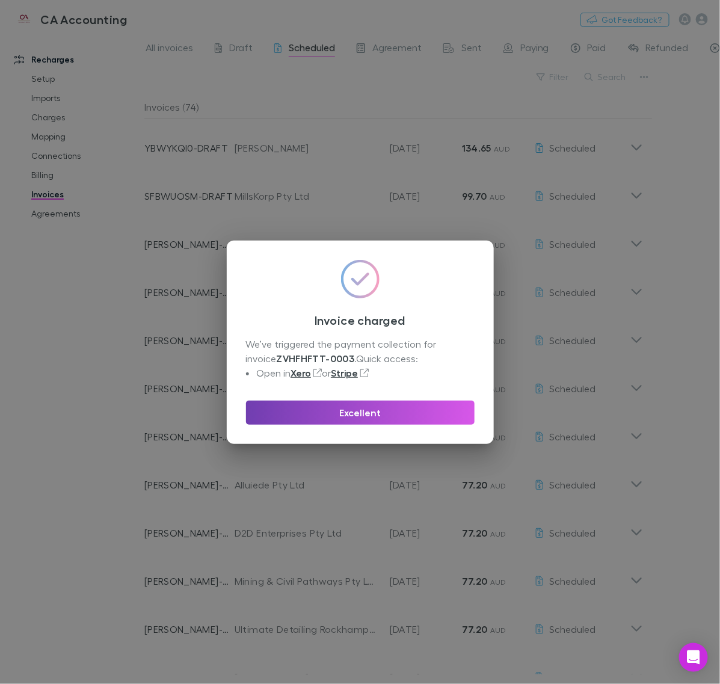
click at [416, 415] on button "Excellent" at bounding box center [360, 413] width 229 height 24
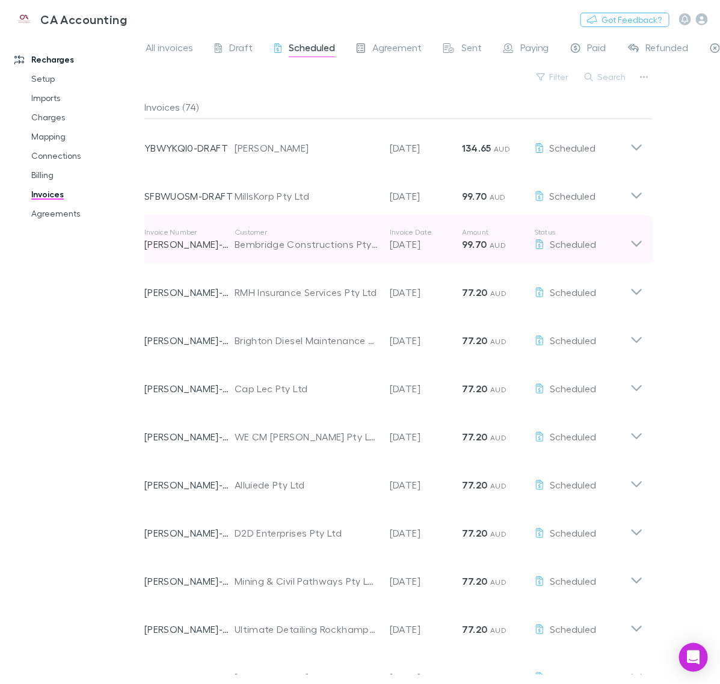
click at [630, 241] on icon at bounding box center [636, 239] width 13 height 24
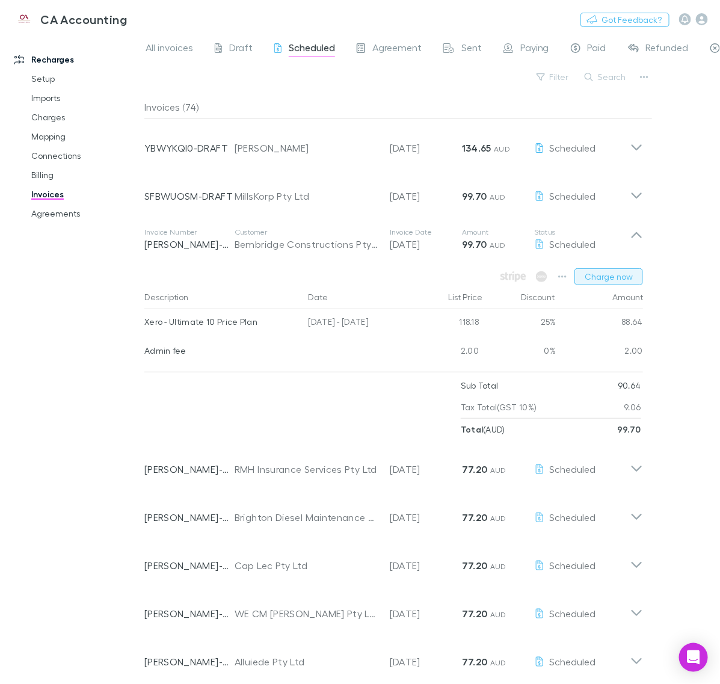
click at [611, 277] on button "Charge now" at bounding box center [609, 276] width 69 height 17
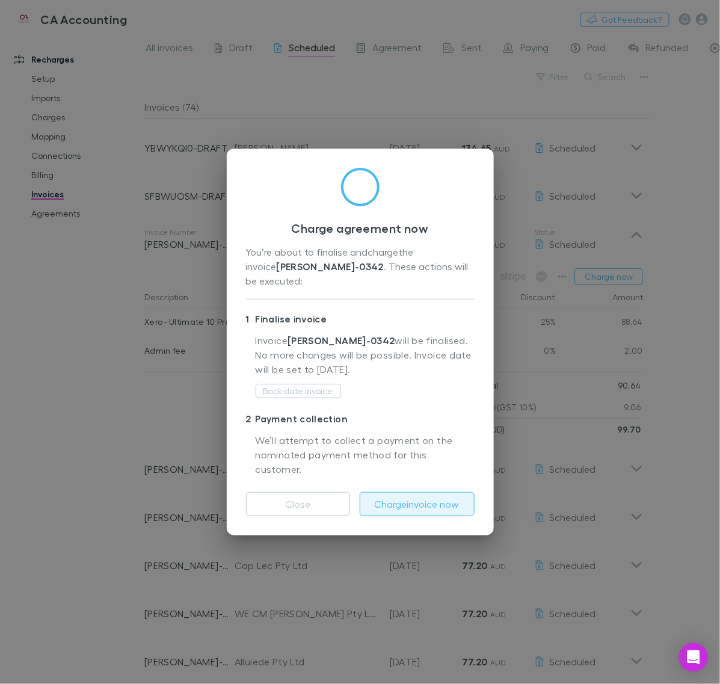
click at [428, 492] on button "Charge invoice now" at bounding box center [417, 504] width 115 height 24
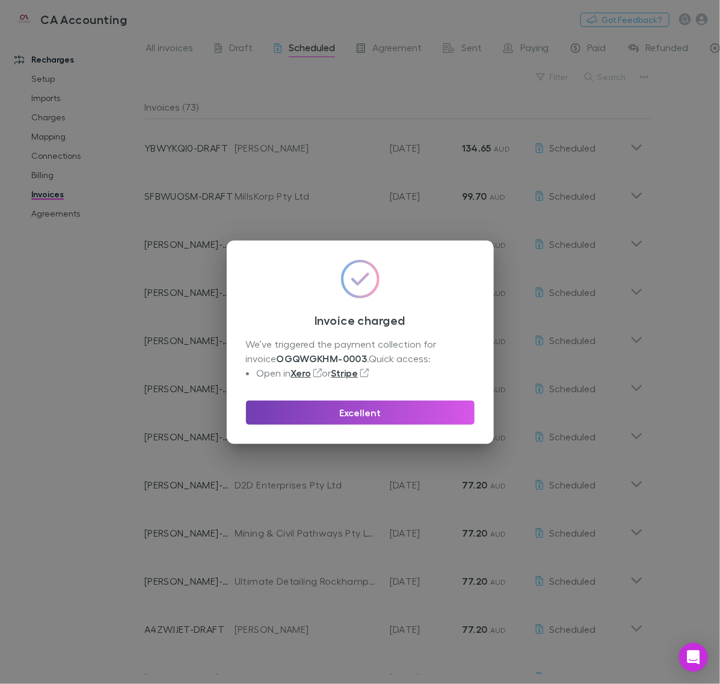
click at [378, 414] on button "Excellent" at bounding box center [360, 413] width 229 height 24
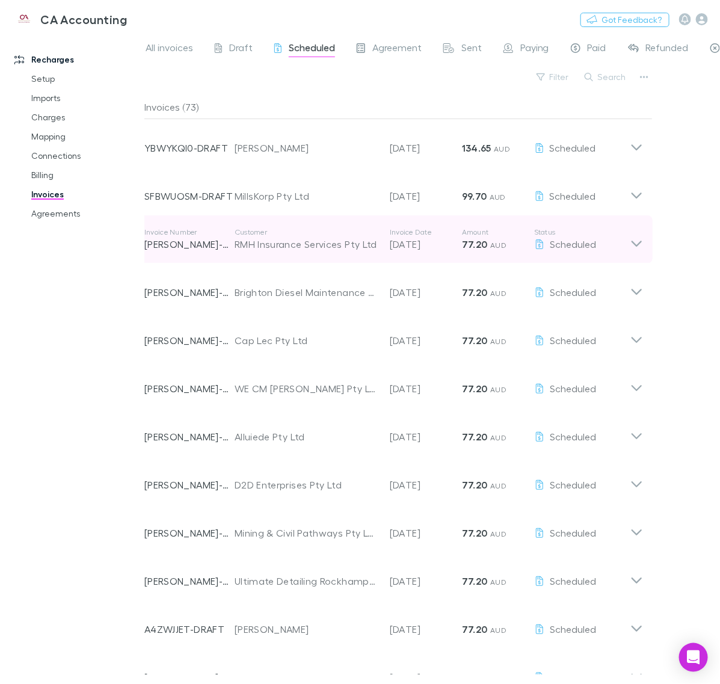
click at [644, 245] on div "Invoice Number [PERSON_NAME]-0322 Customer RMH Insurance Services Pty Ltd Invoi…" at bounding box center [394, 239] width 518 height 48
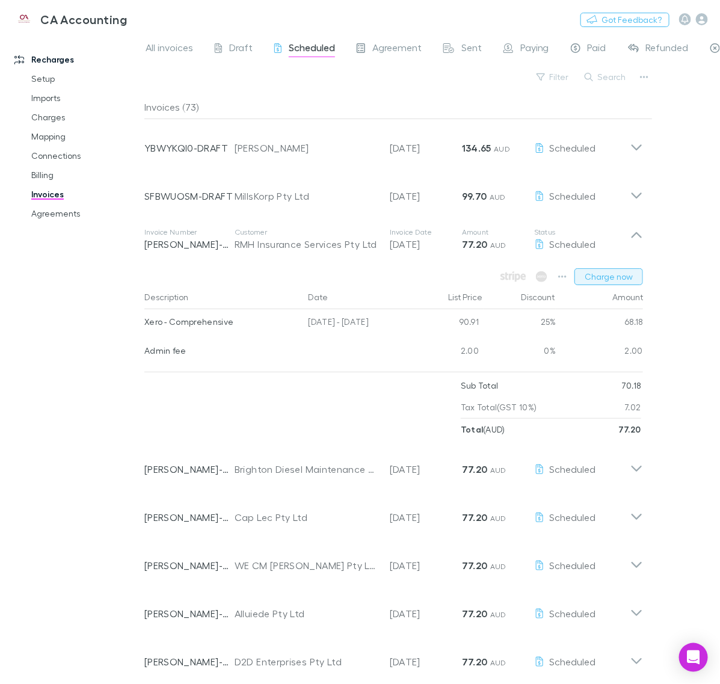
click at [603, 272] on button "Charge now" at bounding box center [609, 276] width 69 height 17
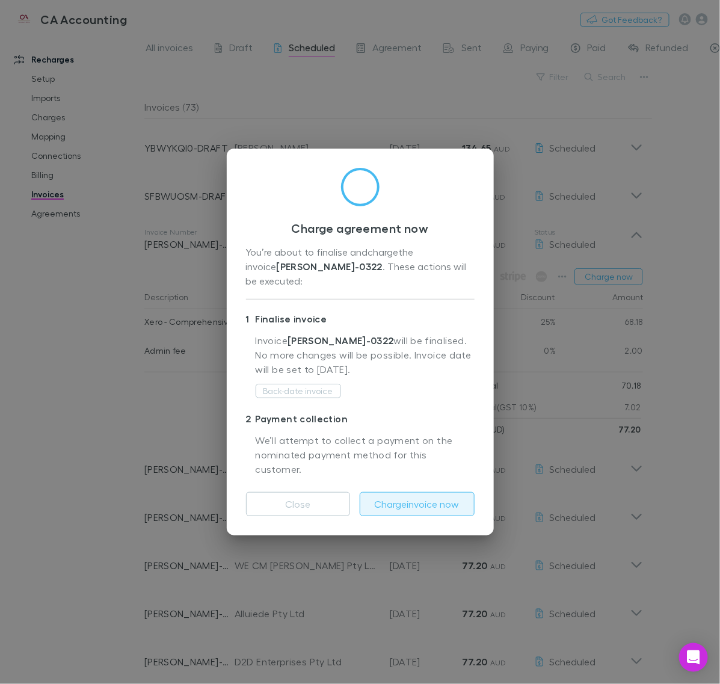
click at [413, 492] on button "Charge invoice now" at bounding box center [417, 504] width 115 height 24
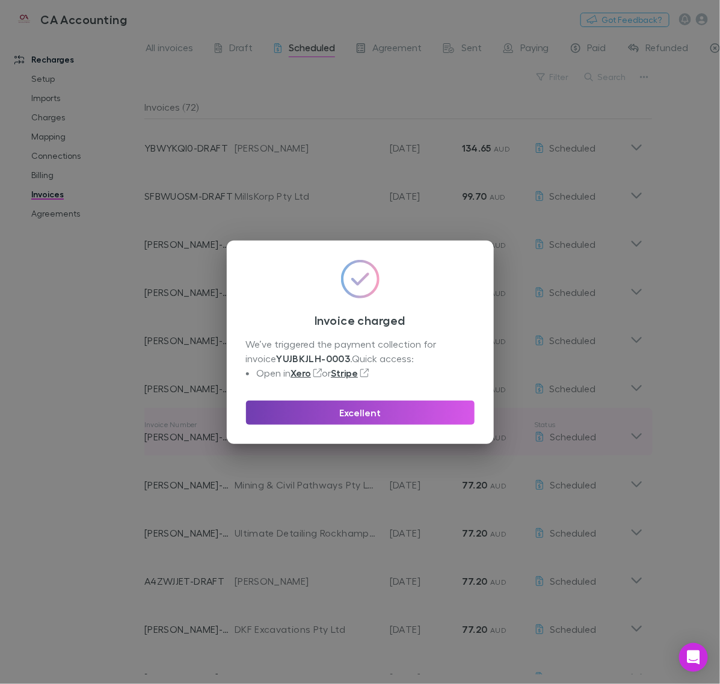
drag, startPoint x: 401, startPoint y: 406, endPoint x: 401, endPoint y: 413, distance: 6.6
click at [401, 413] on button "Excellent" at bounding box center [360, 413] width 229 height 24
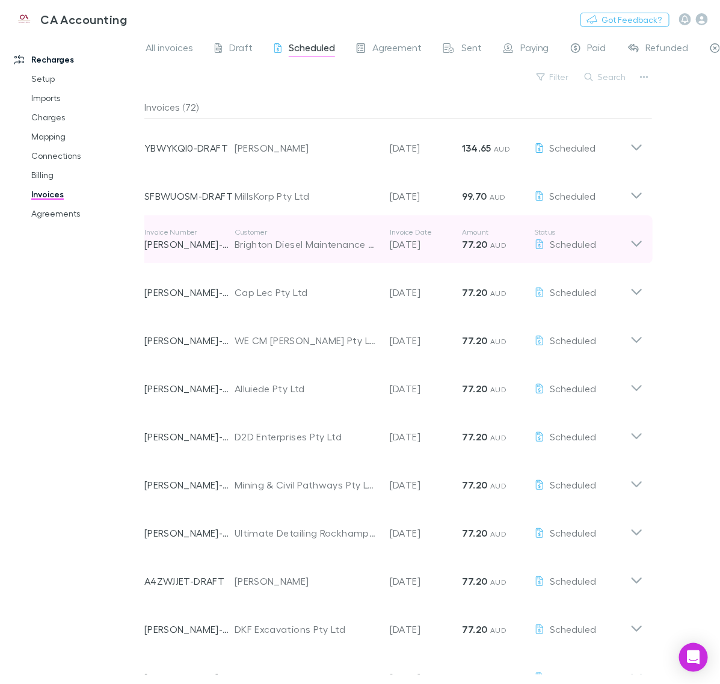
click at [638, 238] on icon at bounding box center [636, 239] width 13 height 24
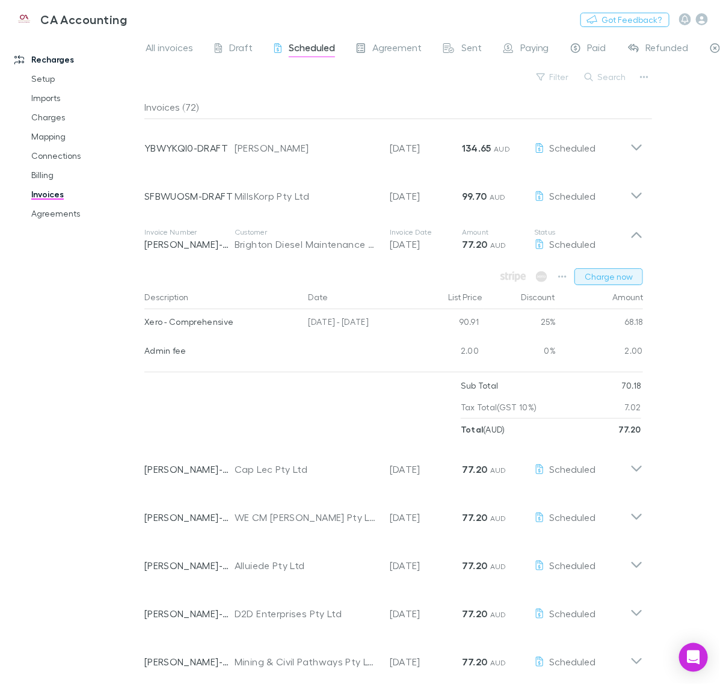
click at [599, 275] on button "Charge now" at bounding box center [609, 276] width 69 height 17
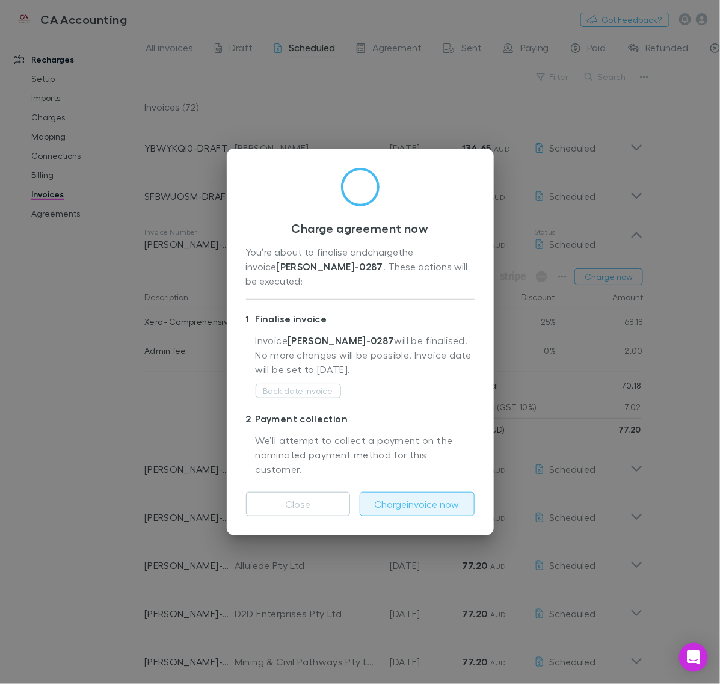
click at [431, 492] on button "Charge invoice now" at bounding box center [417, 504] width 115 height 24
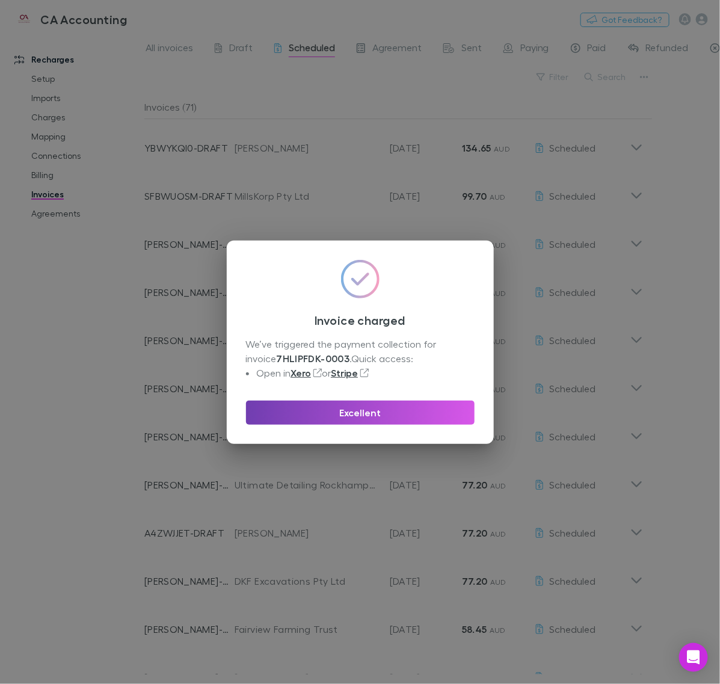
click at [374, 420] on button "Excellent" at bounding box center [360, 413] width 229 height 24
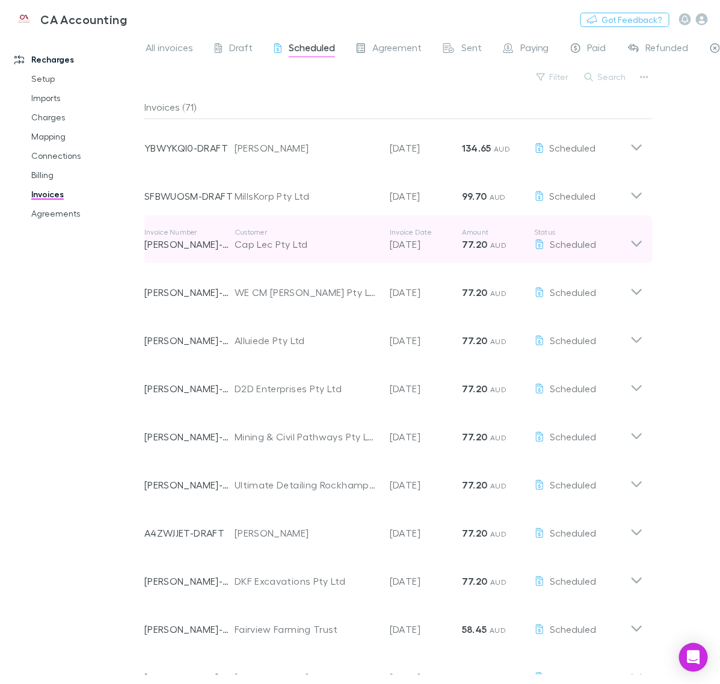
click at [639, 244] on icon at bounding box center [637, 244] width 10 height 6
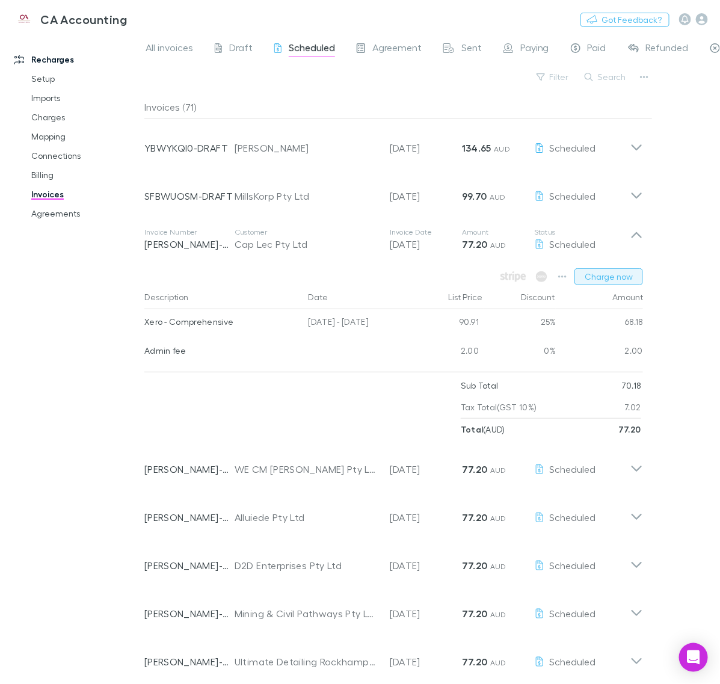
click at [591, 275] on button "Charge now" at bounding box center [609, 276] width 69 height 17
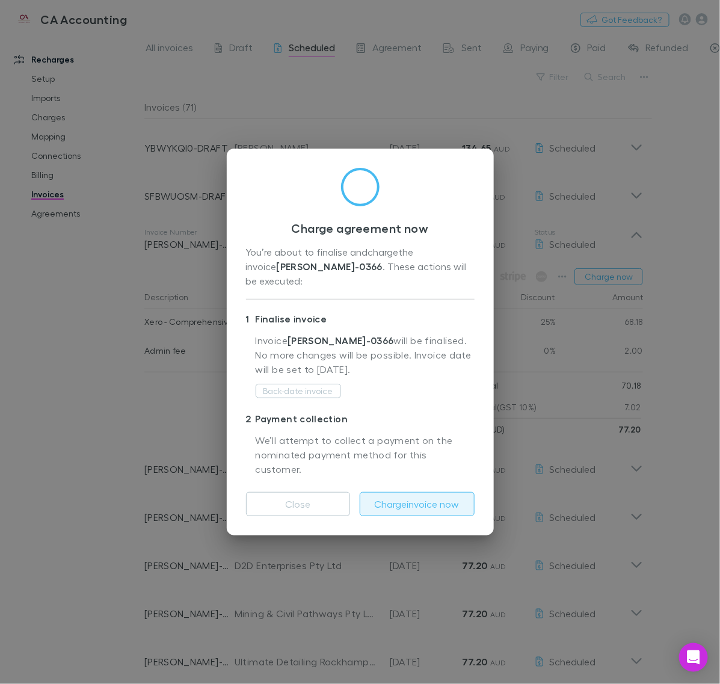
click at [416, 492] on button "Charge invoice now" at bounding box center [417, 504] width 115 height 24
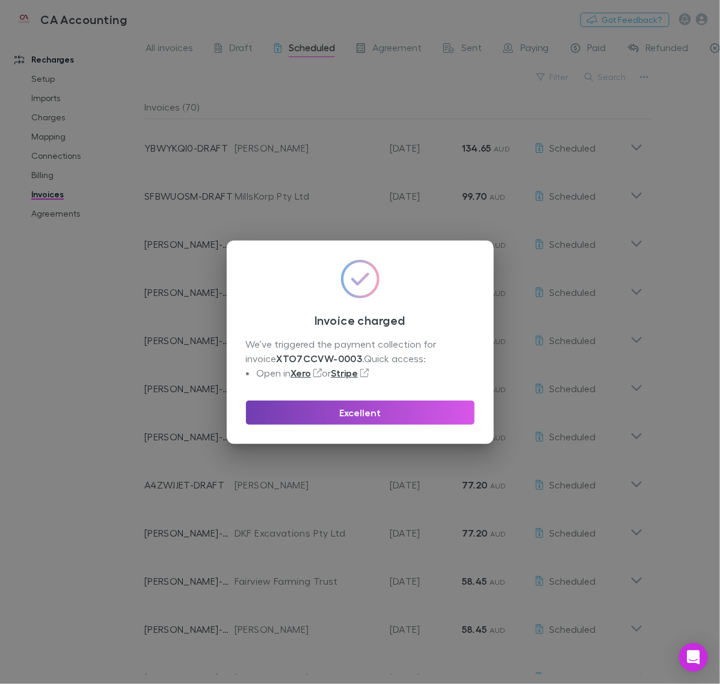
click at [347, 413] on button "Excellent" at bounding box center [360, 413] width 229 height 24
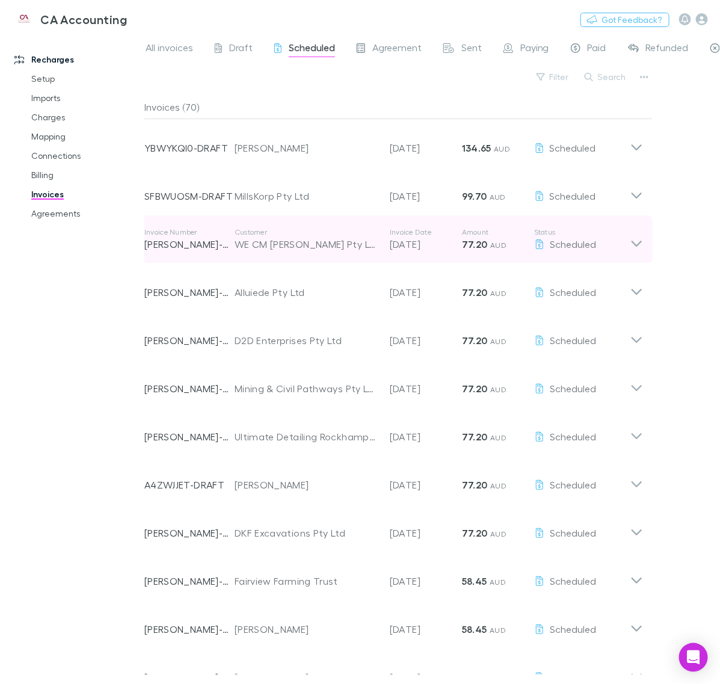
click at [641, 241] on icon at bounding box center [637, 244] width 10 height 6
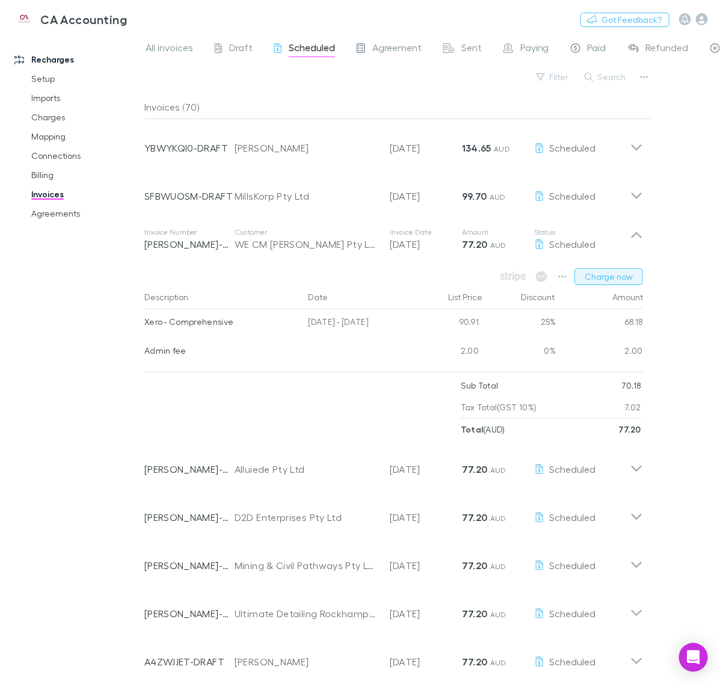
click at [618, 277] on button "Charge now" at bounding box center [609, 276] width 69 height 17
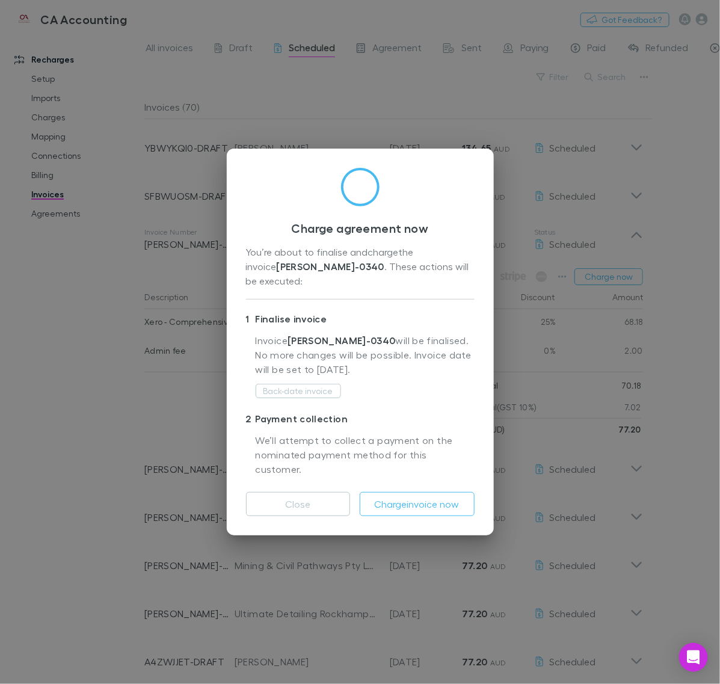
click at [438, 482] on div "Close Charge invoice now" at bounding box center [360, 499] width 229 height 34
click at [440, 492] on button "Charge invoice now" at bounding box center [417, 504] width 115 height 24
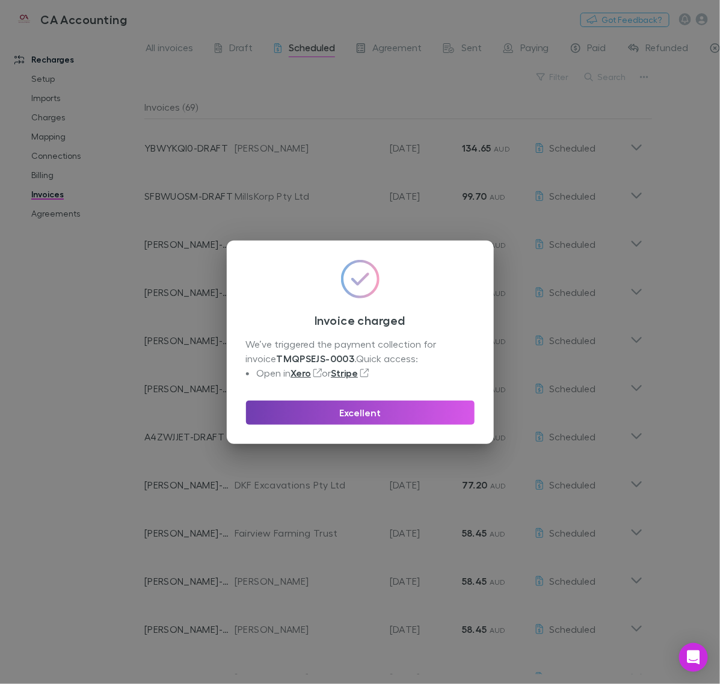
click at [379, 404] on button "Excellent" at bounding box center [360, 413] width 229 height 24
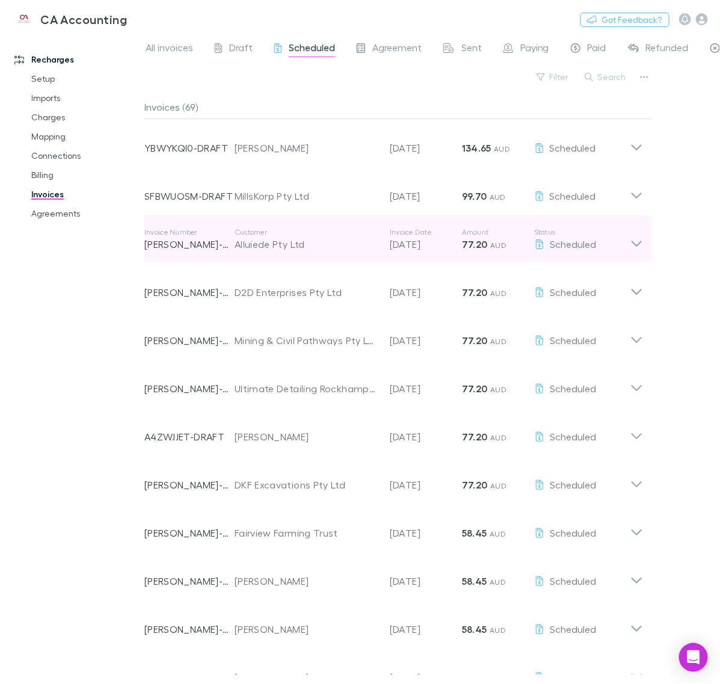
click at [637, 244] on icon at bounding box center [636, 239] width 13 height 24
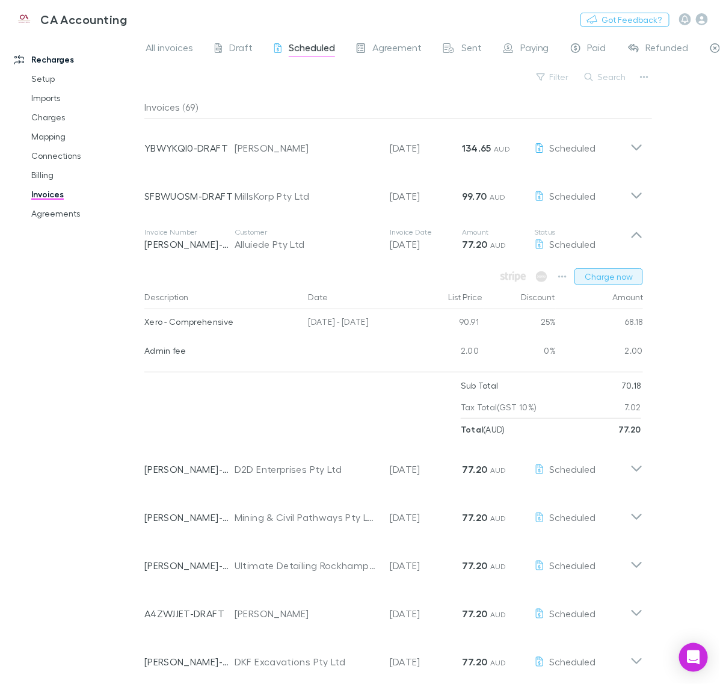
click at [600, 283] on button "Charge now" at bounding box center [609, 276] width 69 height 17
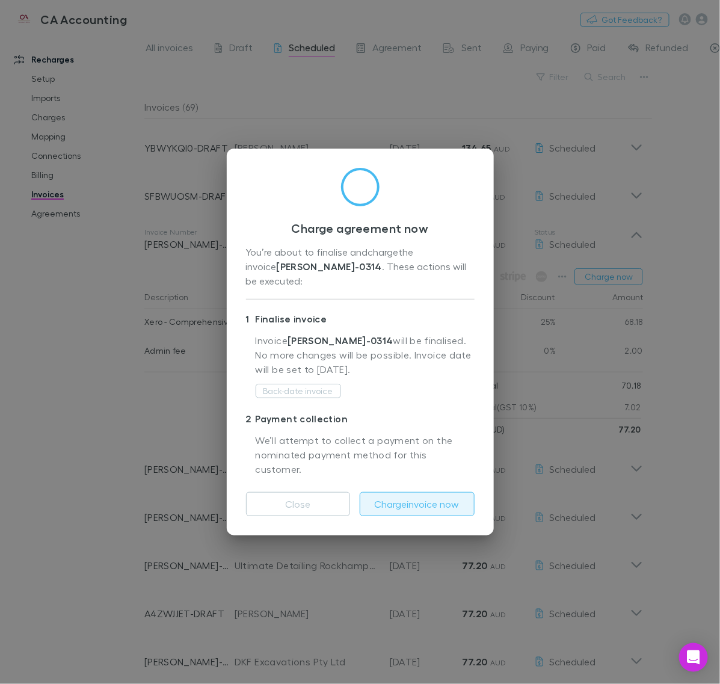
click at [421, 492] on button "Charge invoice now" at bounding box center [417, 504] width 115 height 24
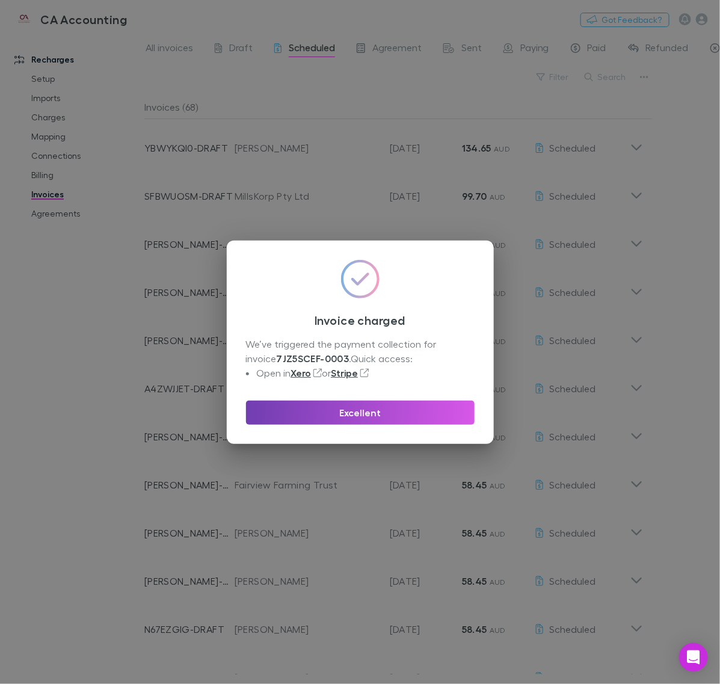
click at [425, 404] on button "Excellent" at bounding box center [360, 413] width 229 height 24
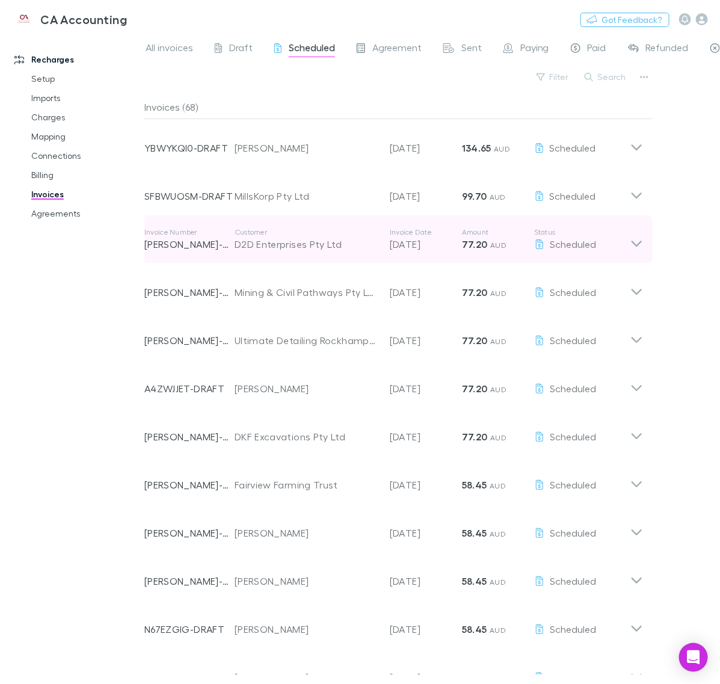
click at [644, 247] on div "Invoice Number [PERSON_NAME]-0334 Customer D2D Enterprises Pty Ltd Invoice Date…" at bounding box center [394, 239] width 518 height 48
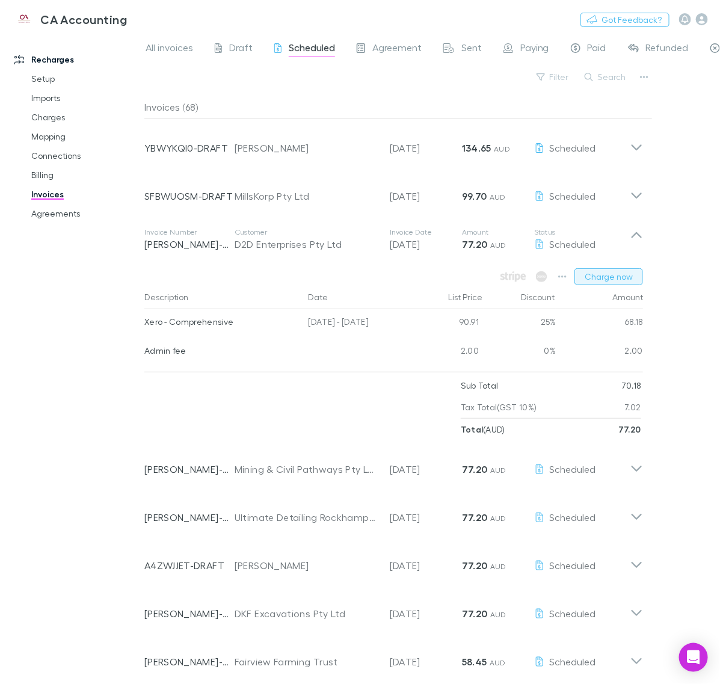
click at [602, 279] on button "Charge now" at bounding box center [609, 276] width 69 height 17
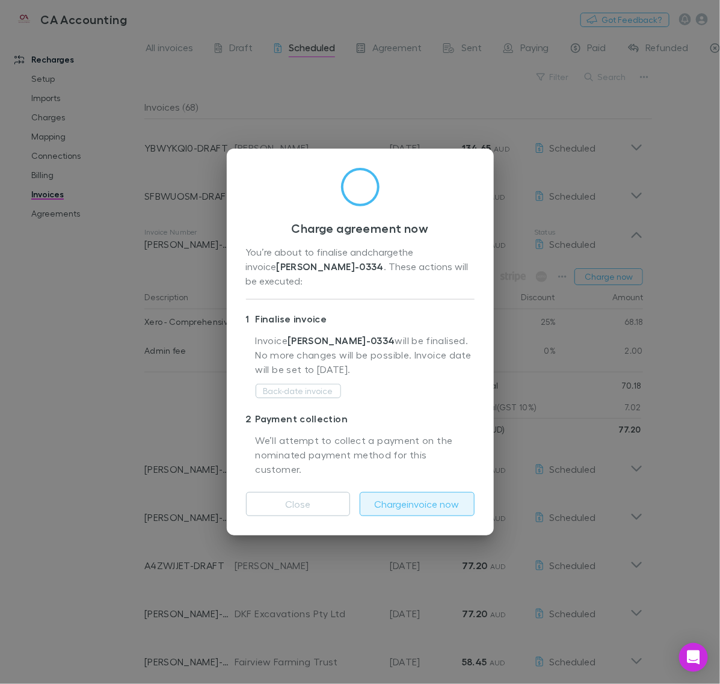
click at [431, 501] on button "Charge invoice now" at bounding box center [417, 504] width 115 height 24
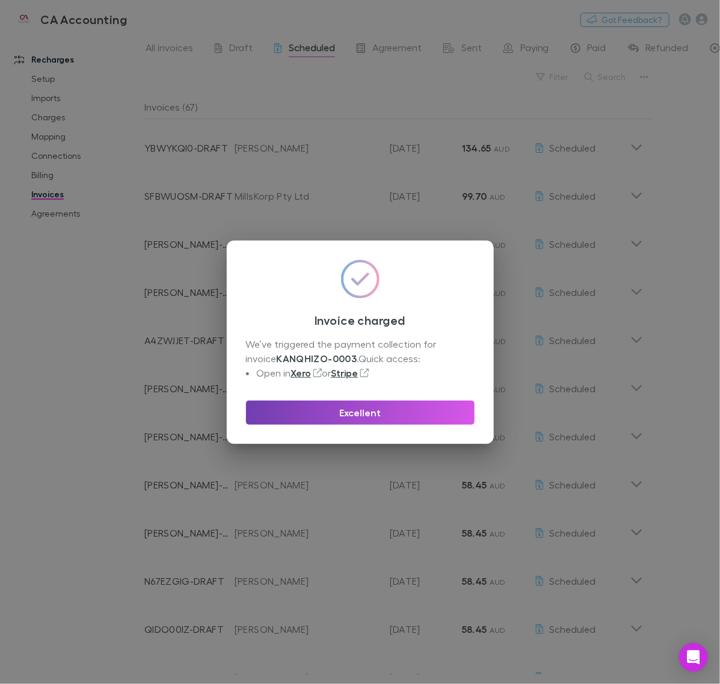
click at [404, 411] on button "Excellent" at bounding box center [360, 413] width 229 height 24
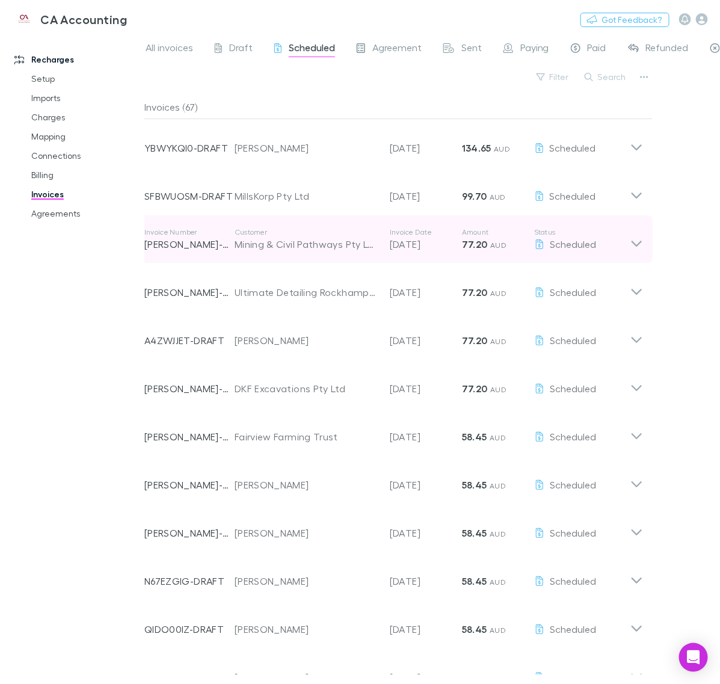
click at [647, 244] on div "Invoice Number [PERSON_NAME]-0360 Customer Mining & Civil Pathways Pty Ltd Invo…" at bounding box center [394, 239] width 518 height 48
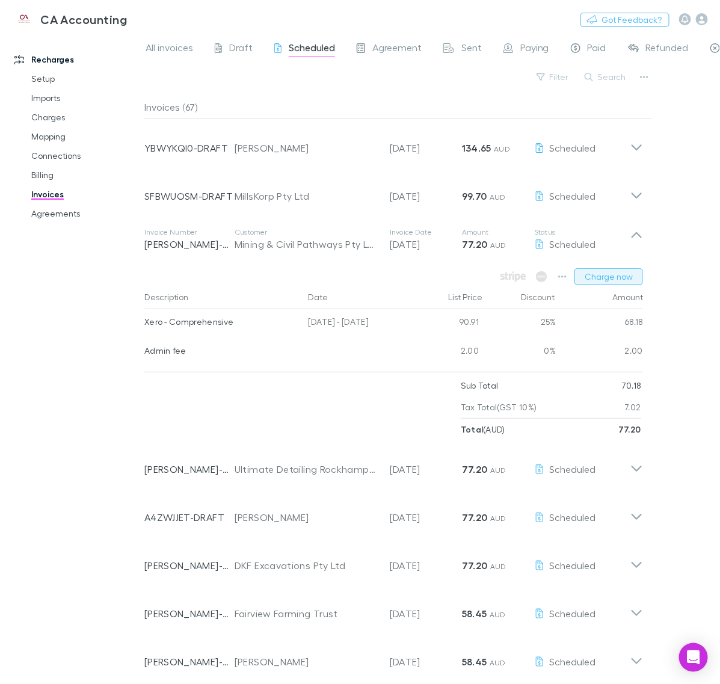
click at [612, 274] on button "Charge now" at bounding box center [609, 276] width 69 height 17
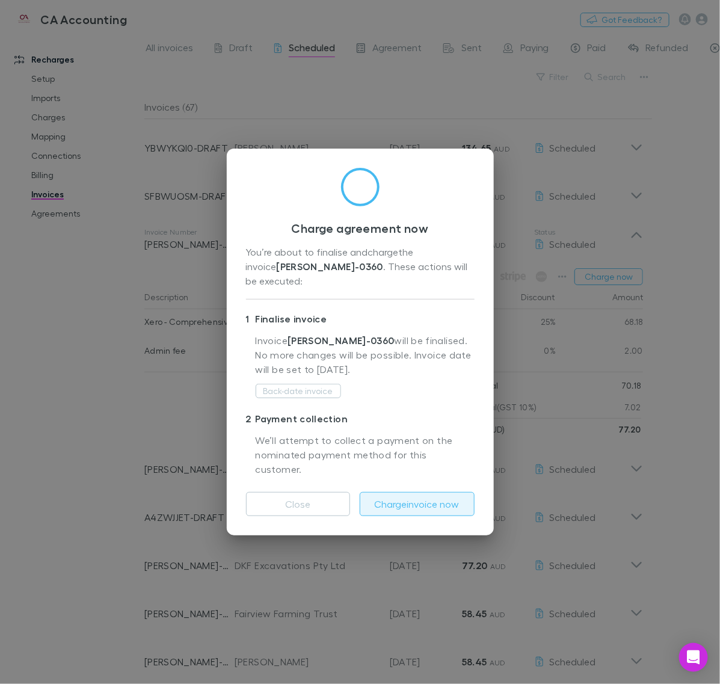
click at [436, 492] on button "Charge invoice now" at bounding box center [417, 504] width 115 height 24
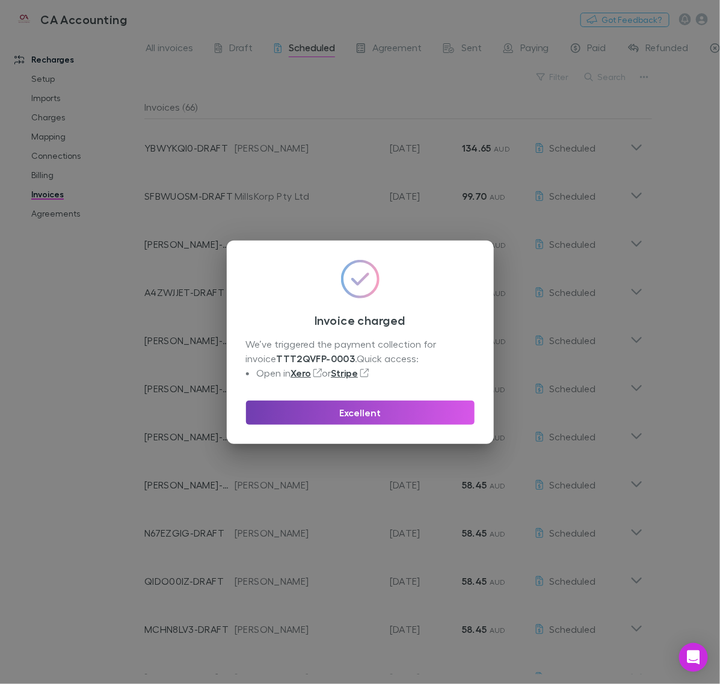
click at [398, 417] on button "Excellent" at bounding box center [360, 413] width 229 height 24
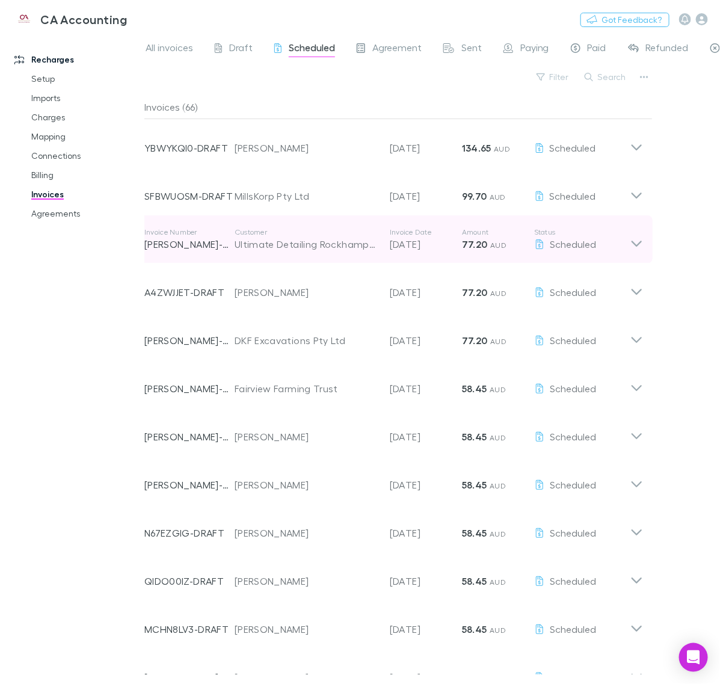
click at [636, 244] on icon at bounding box center [636, 239] width 13 height 24
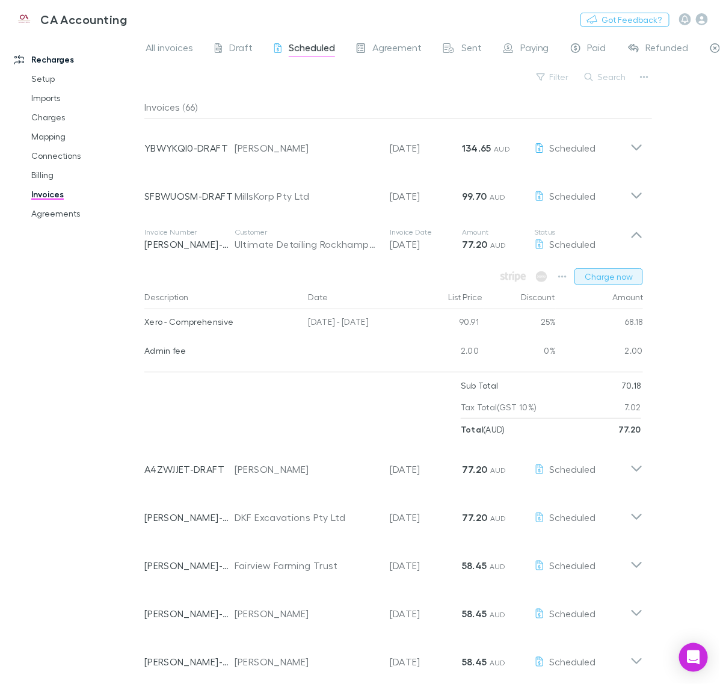
click at [597, 274] on button "Charge now" at bounding box center [609, 276] width 69 height 17
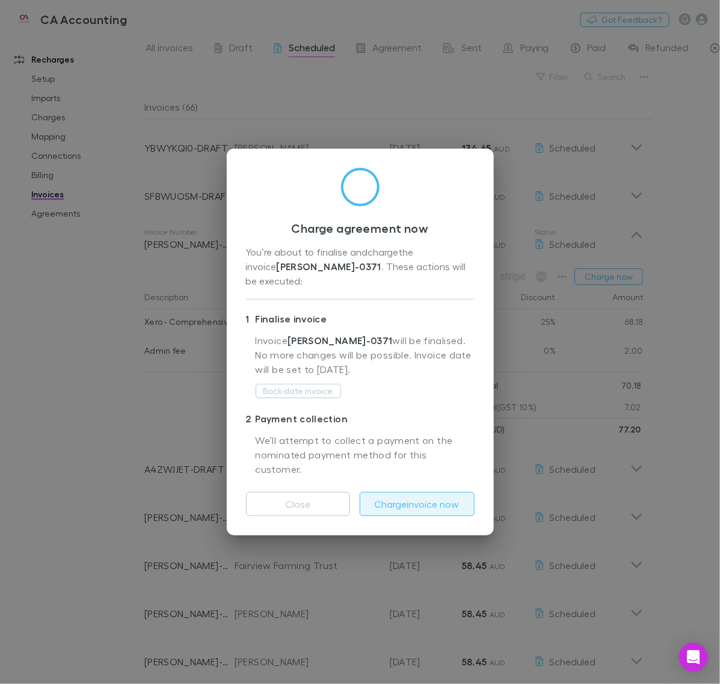
click at [439, 492] on button "Charge invoice now" at bounding box center [417, 504] width 115 height 24
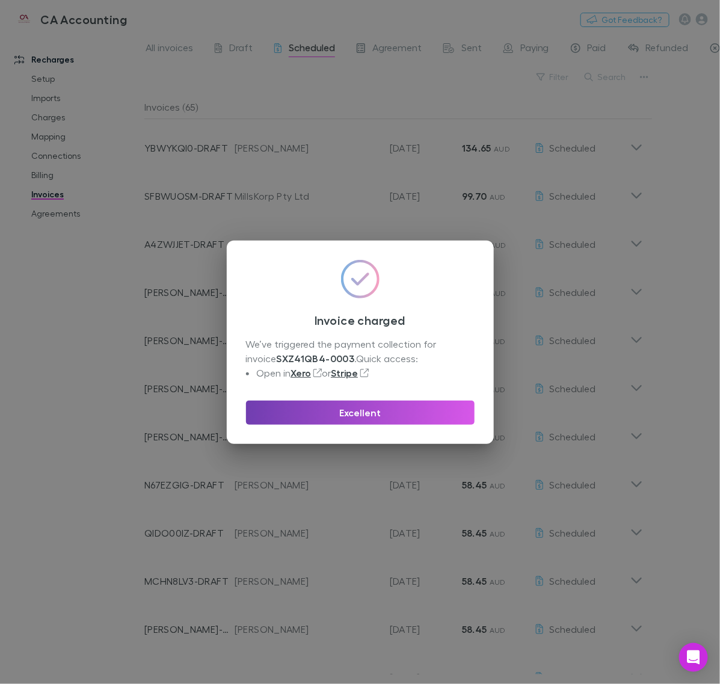
click at [466, 413] on button "Excellent" at bounding box center [360, 413] width 229 height 24
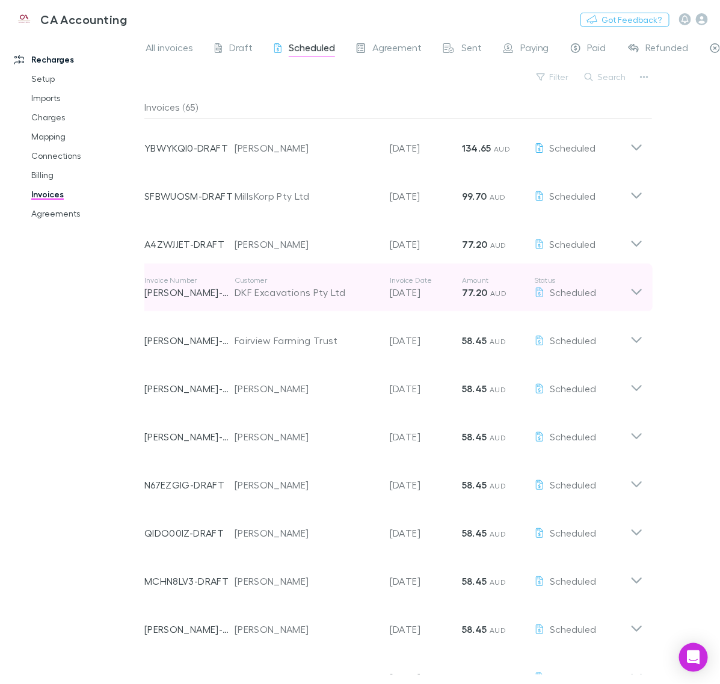
click at [640, 284] on icon at bounding box center [636, 288] width 13 height 24
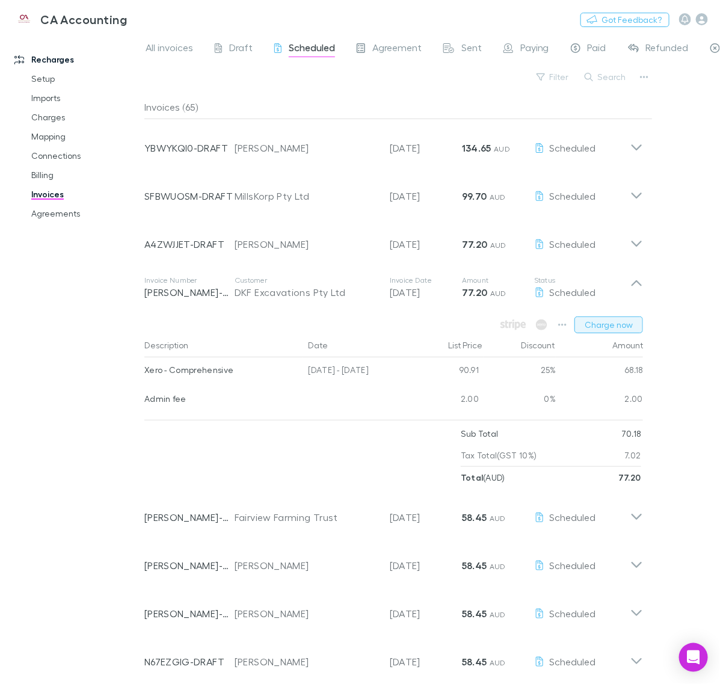
click at [617, 324] on button "Charge now" at bounding box center [609, 324] width 69 height 17
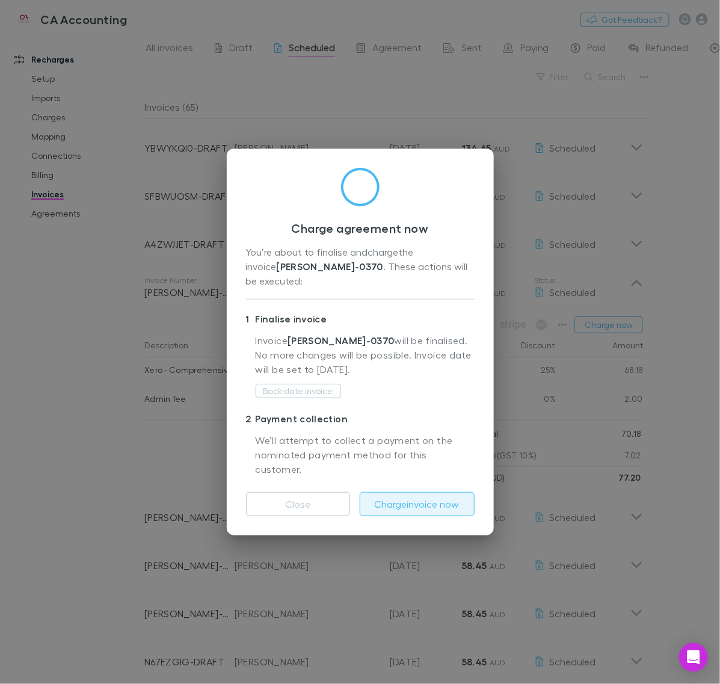
click at [430, 492] on button "Charge invoice now" at bounding box center [417, 504] width 115 height 24
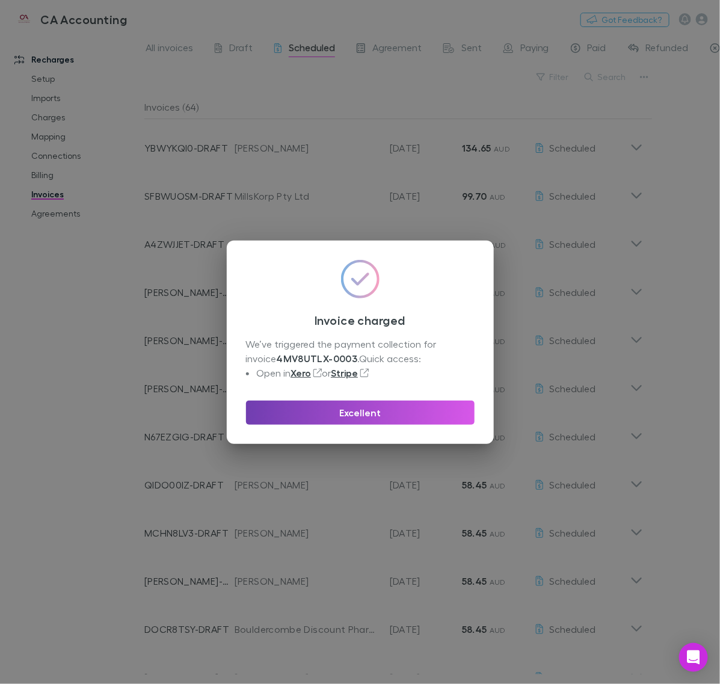
click at [428, 420] on button "Excellent" at bounding box center [360, 413] width 229 height 24
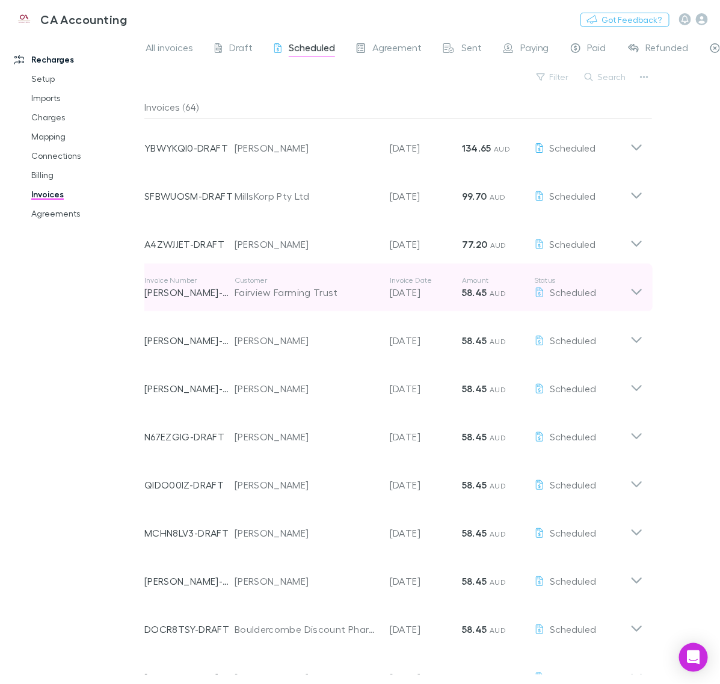
click at [642, 292] on icon at bounding box center [636, 288] width 13 height 24
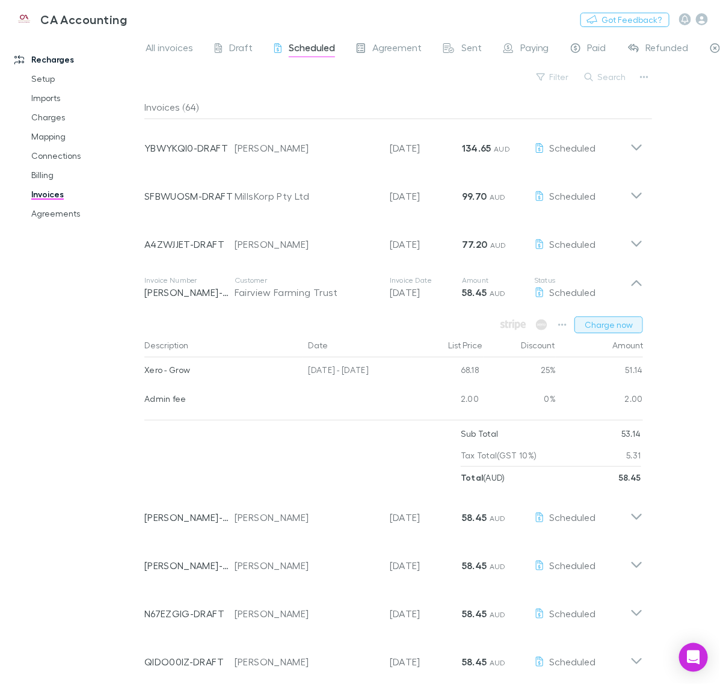
click at [614, 327] on button "Charge now" at bounding box center [609, 324] width 69 height 17
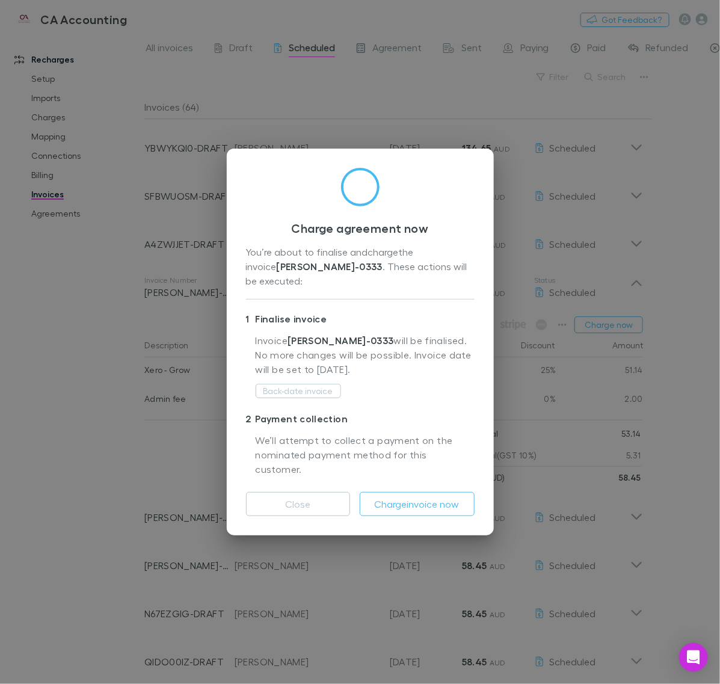
click at [403, 482] on div "Close Charge invoice now" at bounding box center [360, 499] width 229 height 34
click at [404, 492] on button "Charge invoice now" at bounding box center [417, 504] width 115 height 24
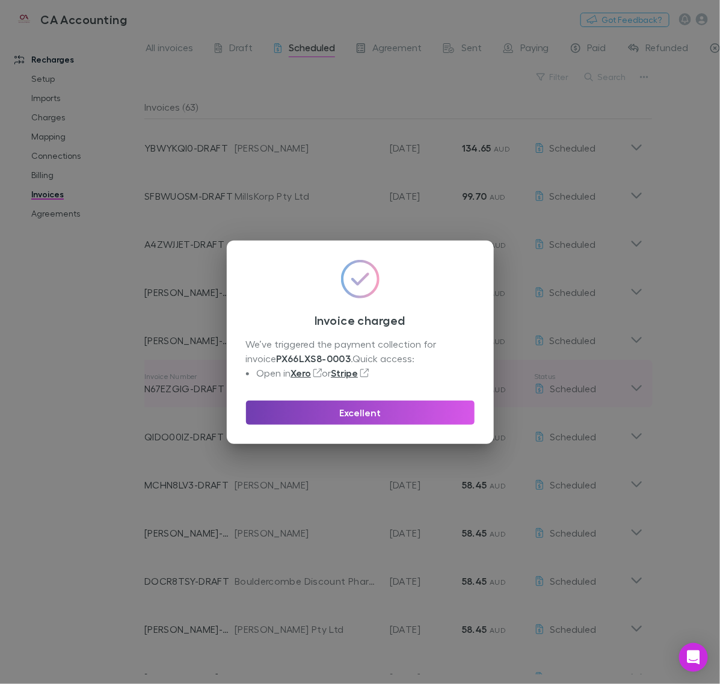
click at [395, 413] on button "Excellent" at bounding box center [360, 413] width 229 height 24
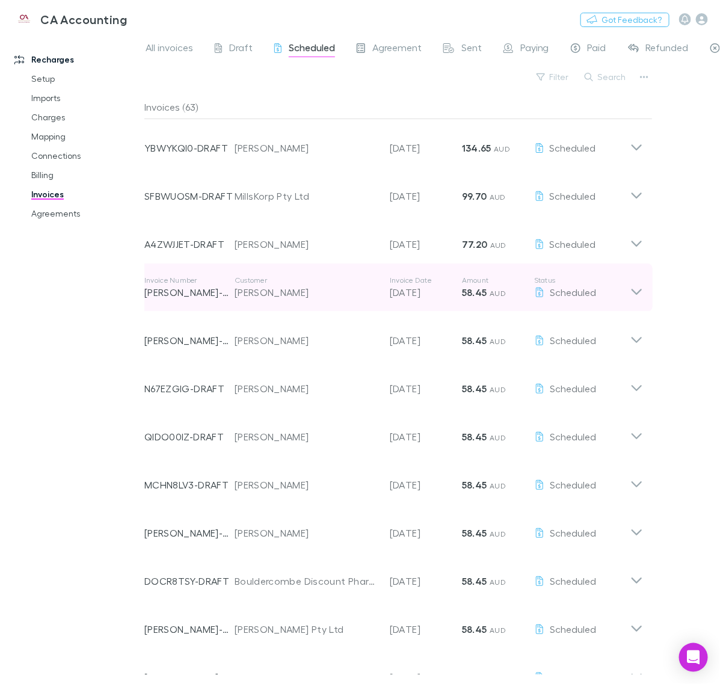
click at [643, 293] on icon at bounding box center [636, 288] width 13 height 24
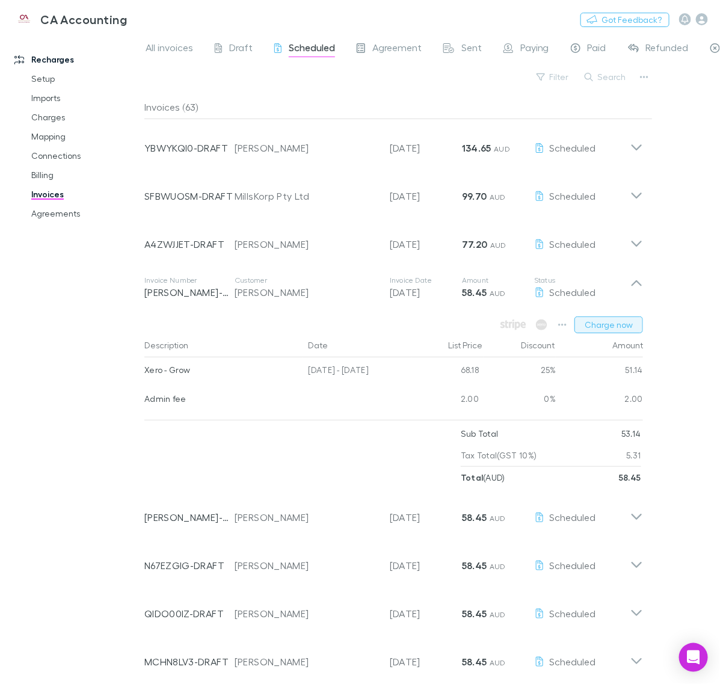
click at [612, 330] on button "Charge now" at bounding box center [609, 324] width 69 height 17
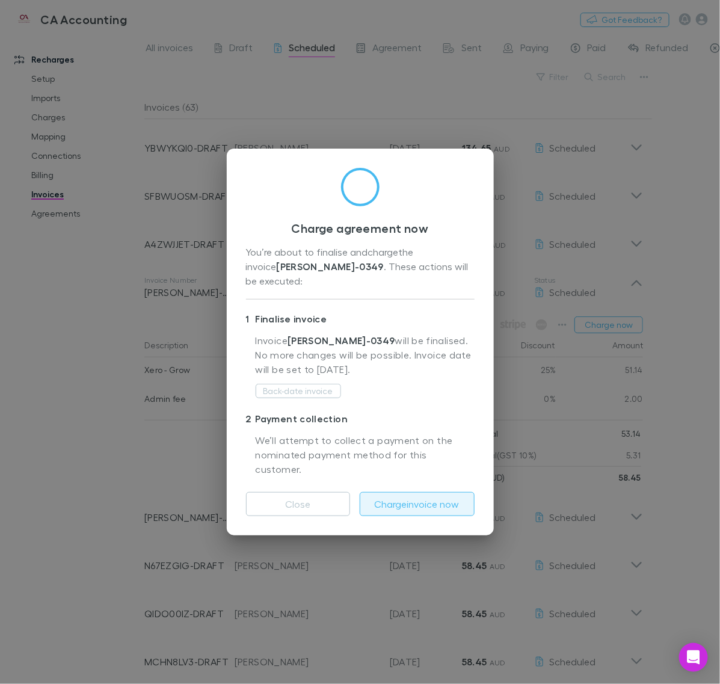
click at [424, 492] on button "Charge invoice now" at bounding box center [417, 504] width 115 height 24
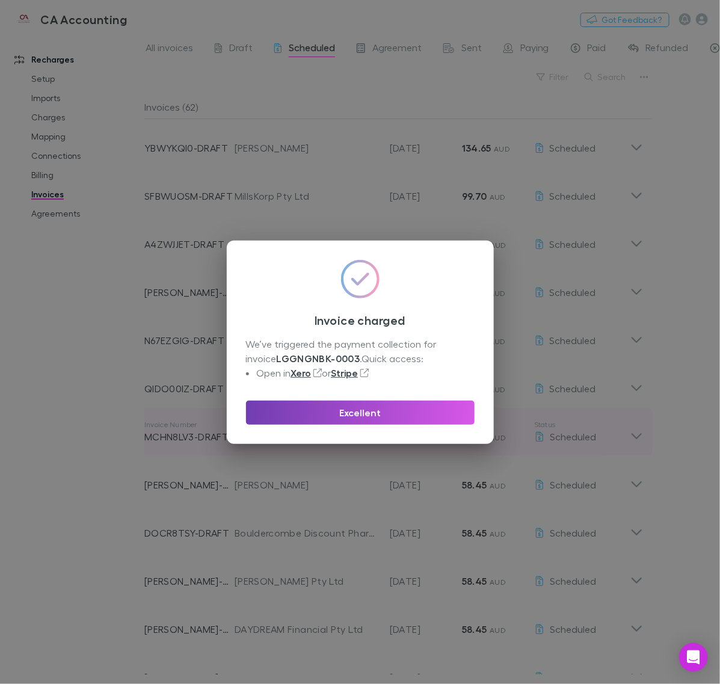
click at [365, 411] on button "Excellent" at bounding box center [360, 413] width 229 height 24
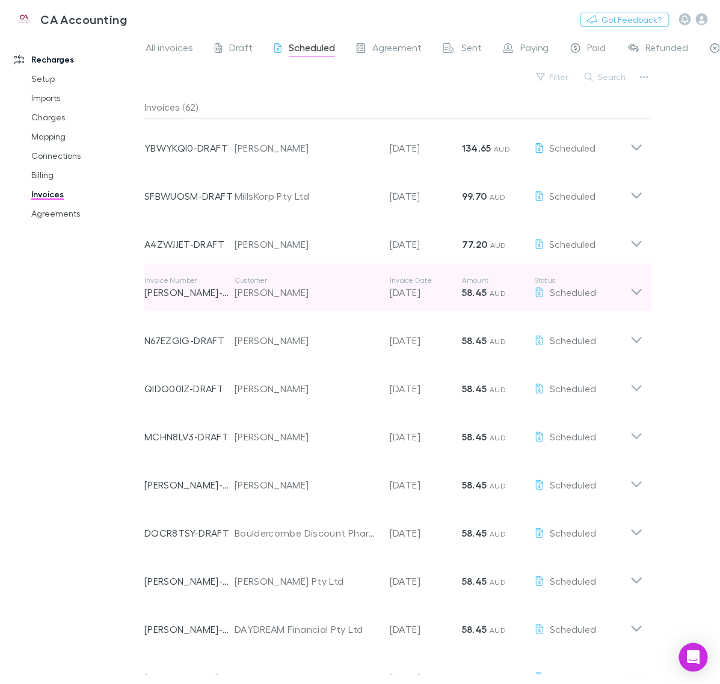
click at [641, 292] on icon at bounding box center [636, 288] width 13 height 24
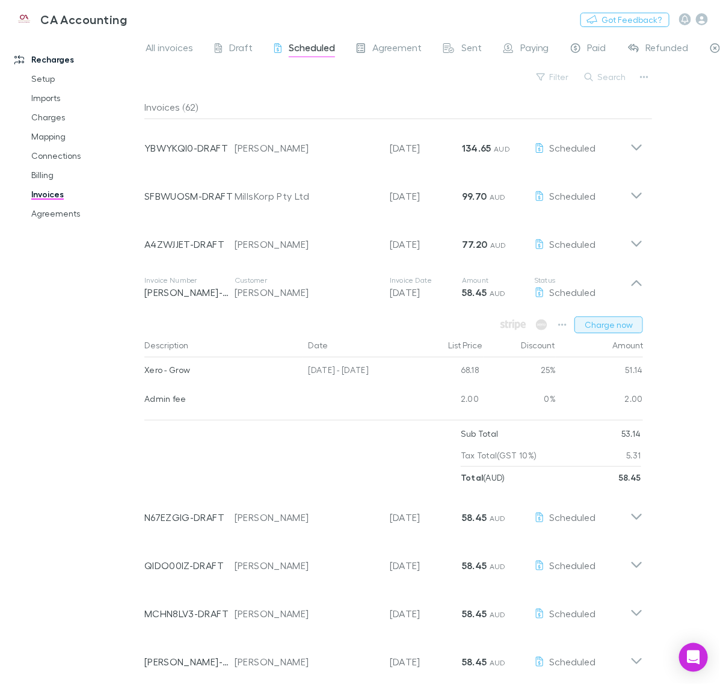
click at [623, 323] on button "Charge now" at bounding box center [609, 324] width 69 height 17
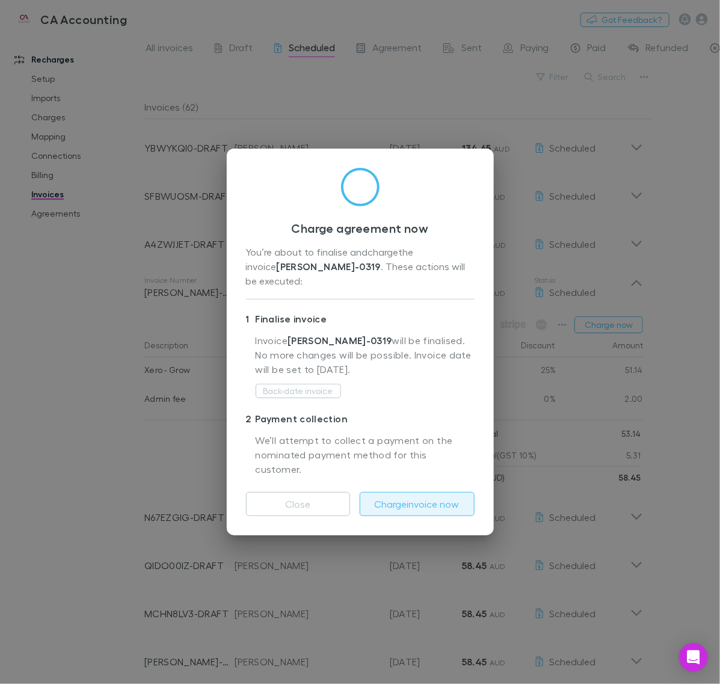
click at [427, 492] on button "Charge invoice now" at bounding box center [417, 504] width 115 height 24
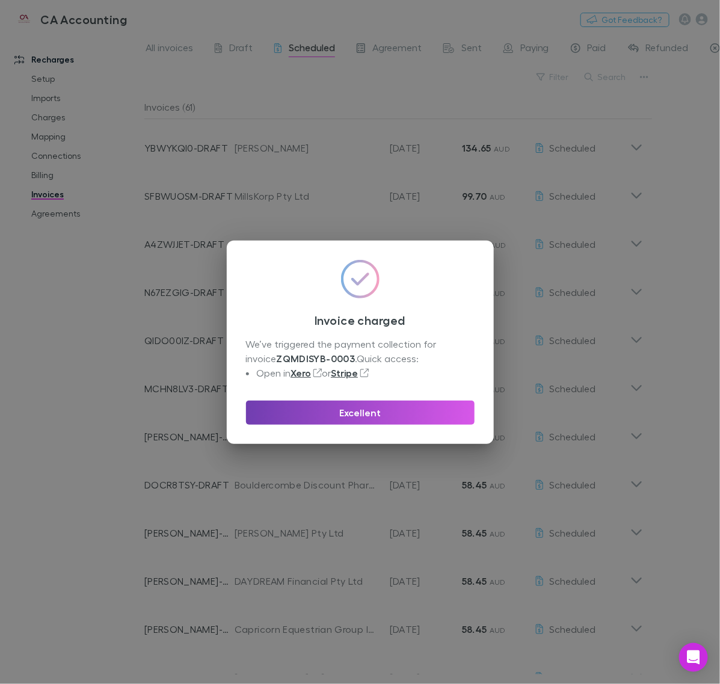
click at [423, 416] on button "Excellent" at bounding box center [360, 413] width 229 height 24
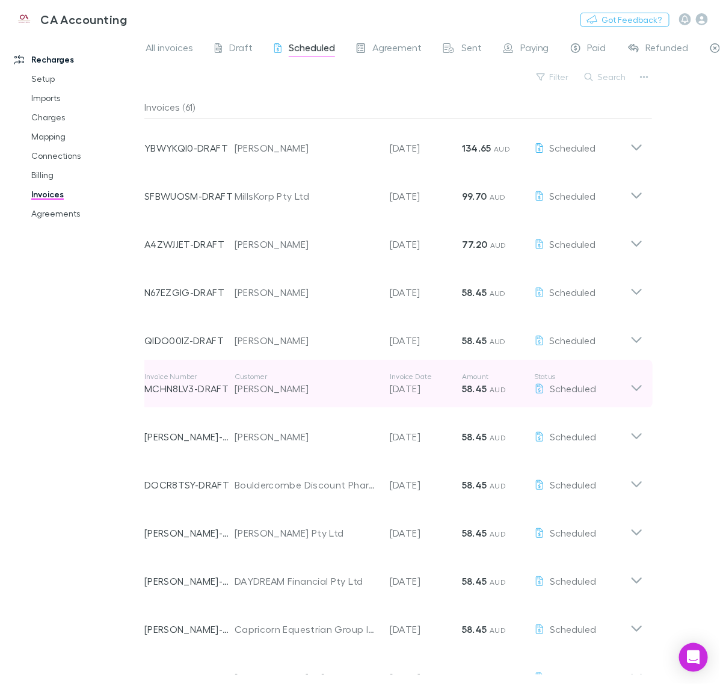
click at [638, 389] on icon at bounding box center [637, 388] width 10 height 6
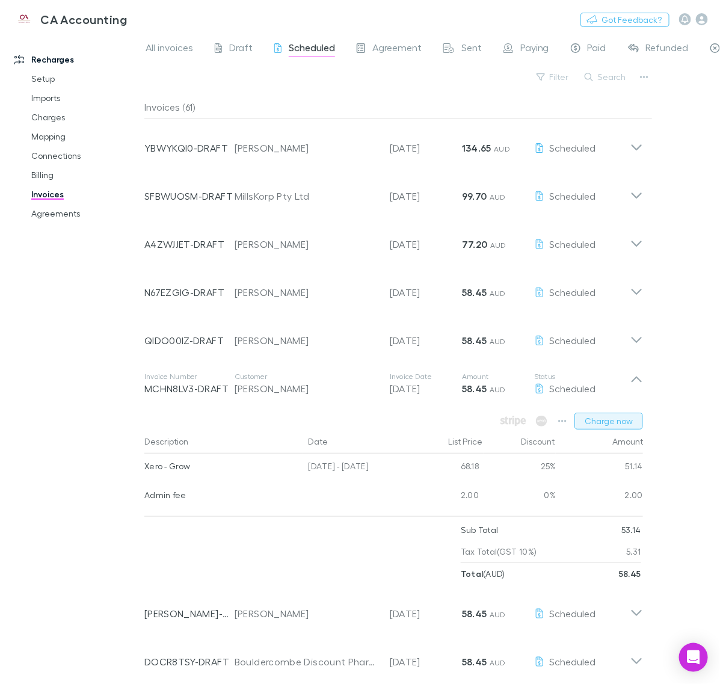
click at [617, 419] on button "Charge now" at bounding box center [609, 421] width 69 height 17
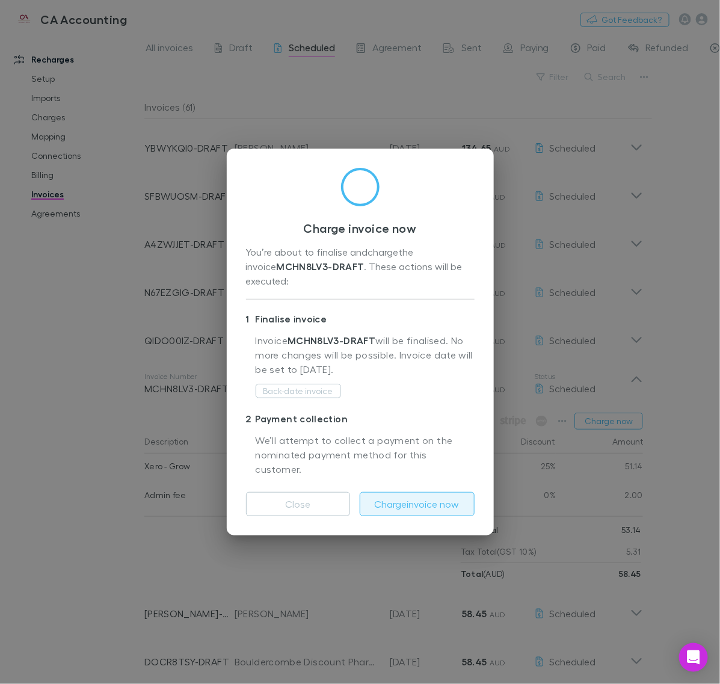
click at [447, 492] on button "Charge invoice now" at bounding box center [417, 504] width 115 height 24
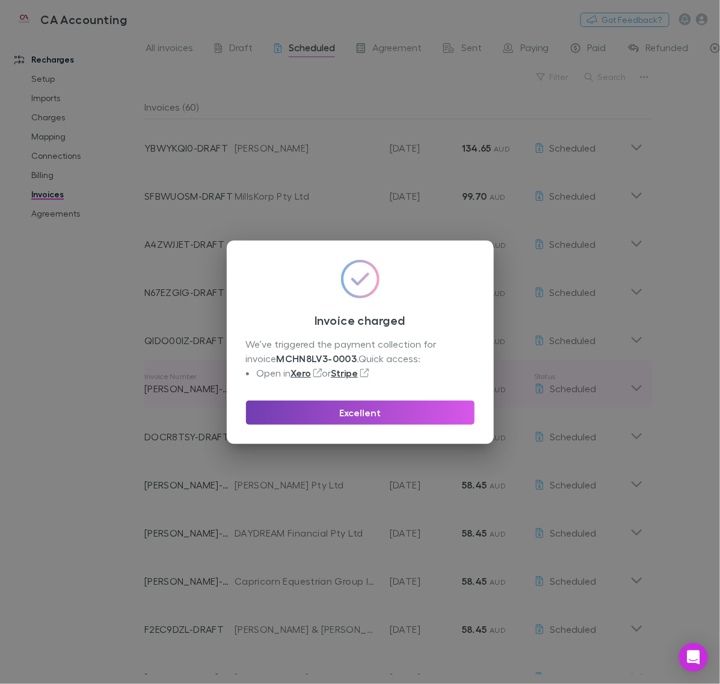
click at [382, 409] on button "Excellent" at bounding box center [360, 413] width 229 height 24
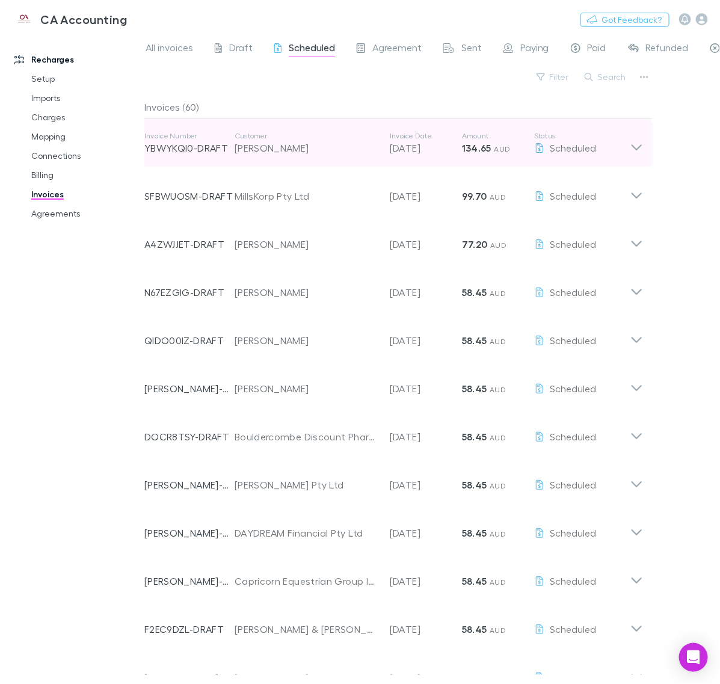
click at [626, 156] on div "Invoice Number YBWYKQI0-DRAFT Customer [PERSON_NAME] Invoice Date [DATE] Amount…" at bounding box center [387, 143] width 486 height 43
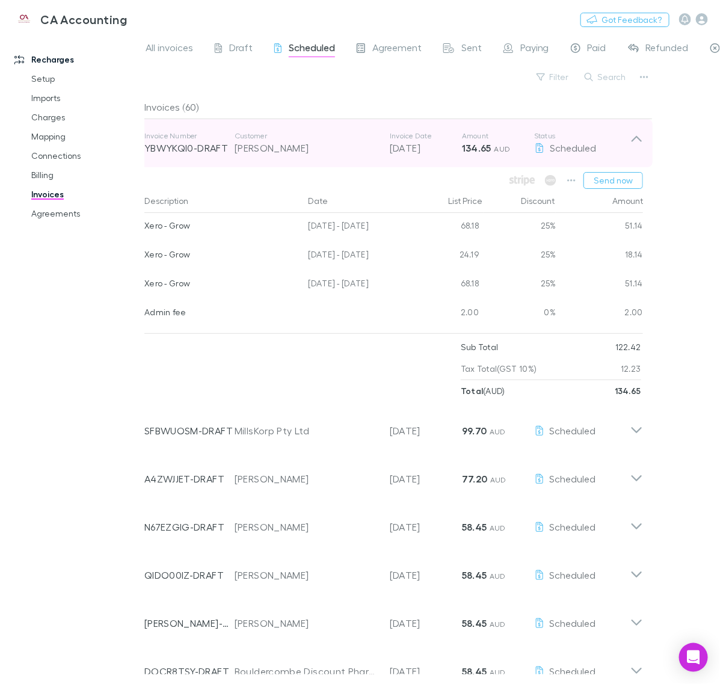
click at [635, 149] on icon at bounding box center [636, 143] width 13 height 24
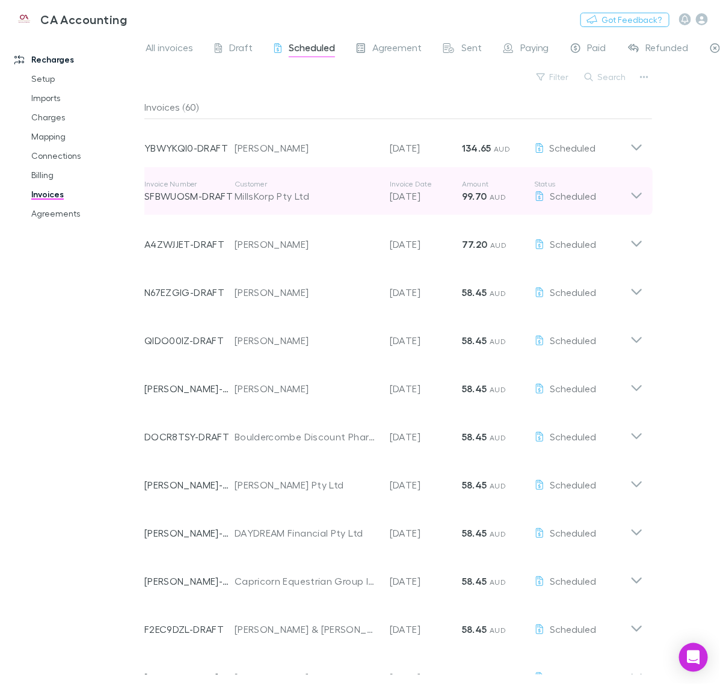
click at [632, 182] on icon at bounding box center [636, 191] width 13 height 24
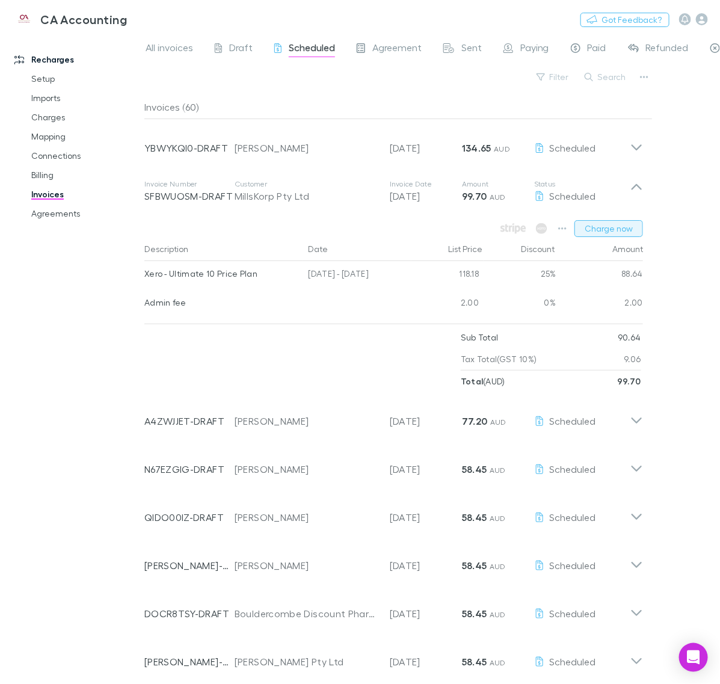
click at [623, 233] on button "Charge now" at bounding box center [609, 228] width 69 height 17
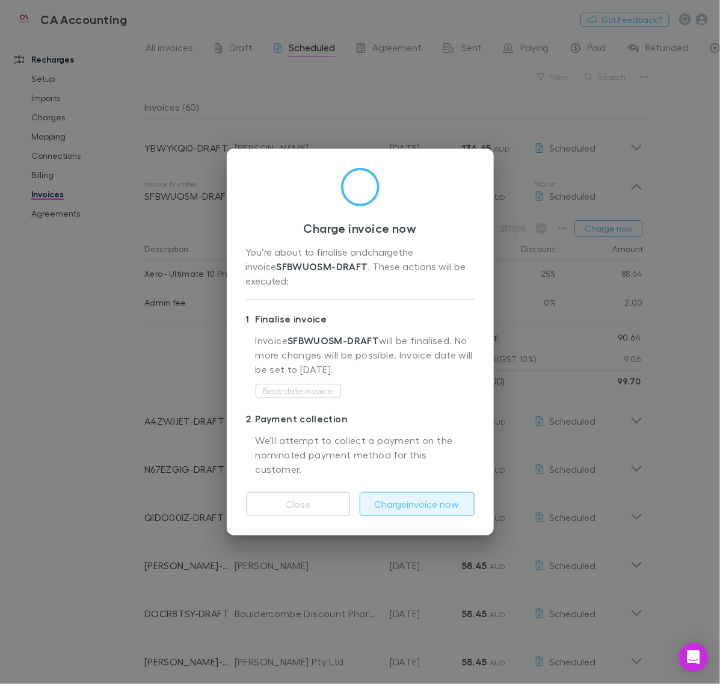
click at [416, 500] on button "Charge invoice now" at bounding box center [417, 504] width 115 height 24
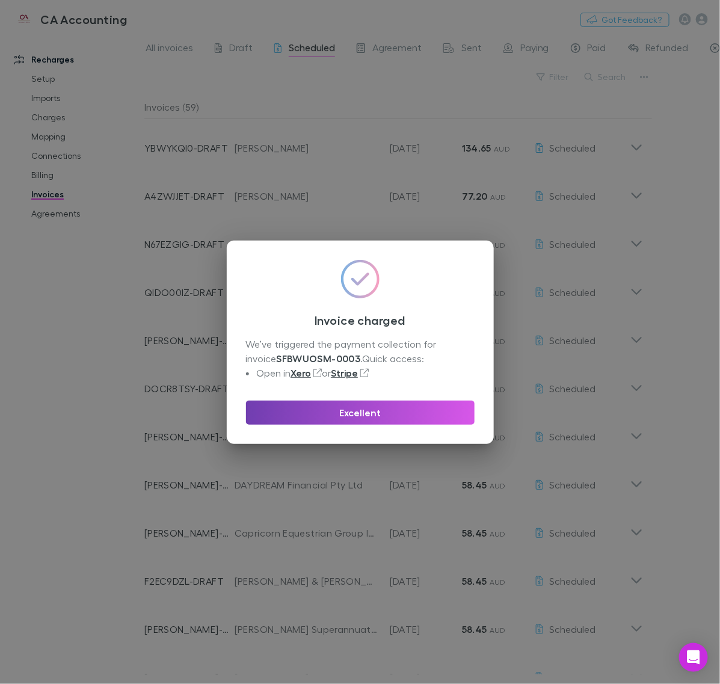
click at [428, 409] on button "Excellent" at bounding box center [360, 413] width 229 height 24
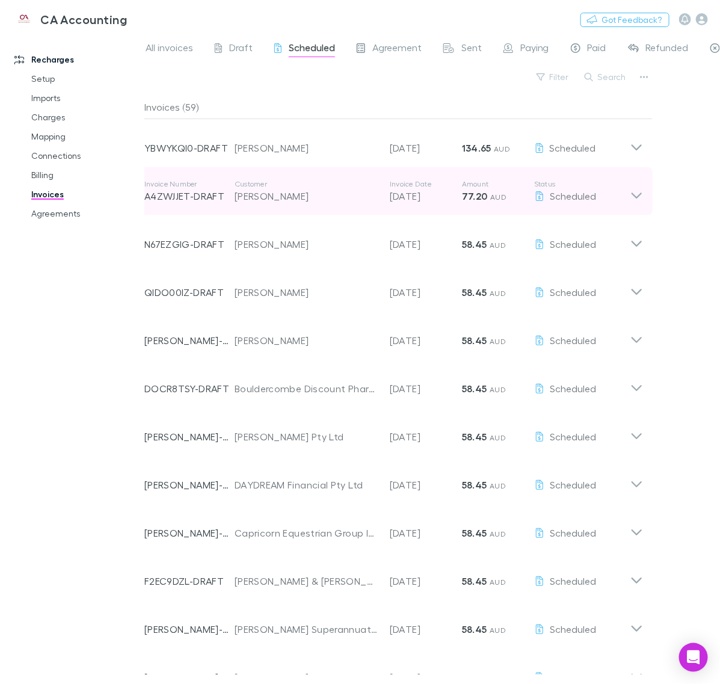
click at [630, 191] on icon at bounding box center [636, 191] width 13 height 24
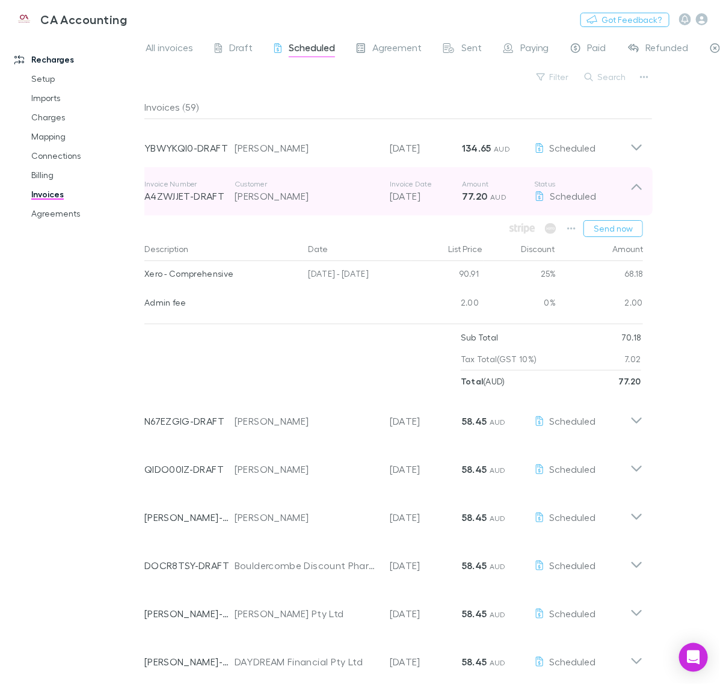
click at [641, 193] on icon at bounding box center [636, 191] width 13 height 24
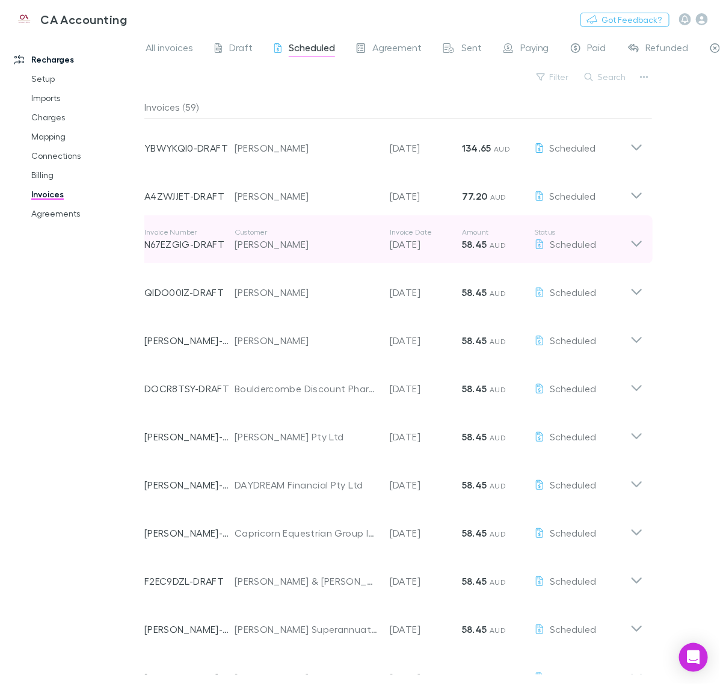
click at [636, 232] on icon at bounding box center [636, 239] width 13 height 24
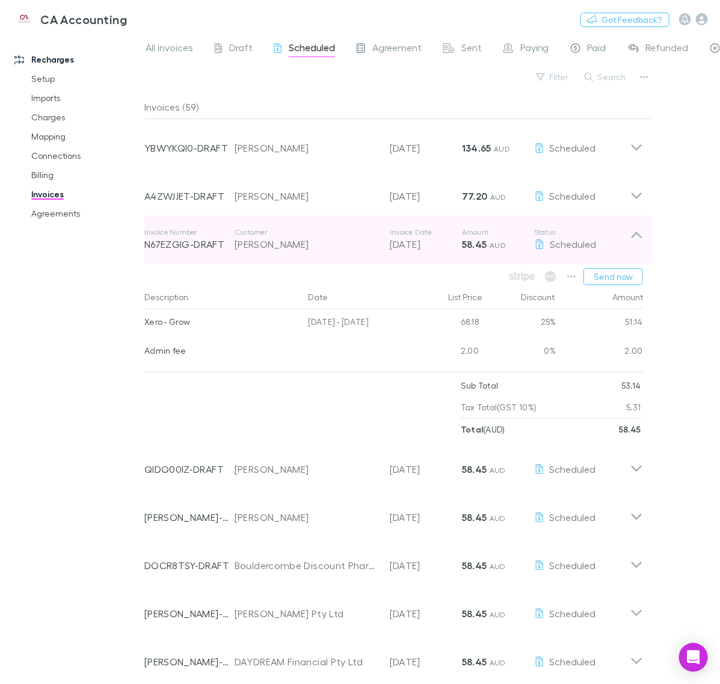
click at [636, 232] on icon at bounding box center [636, 239] width 13 height 24
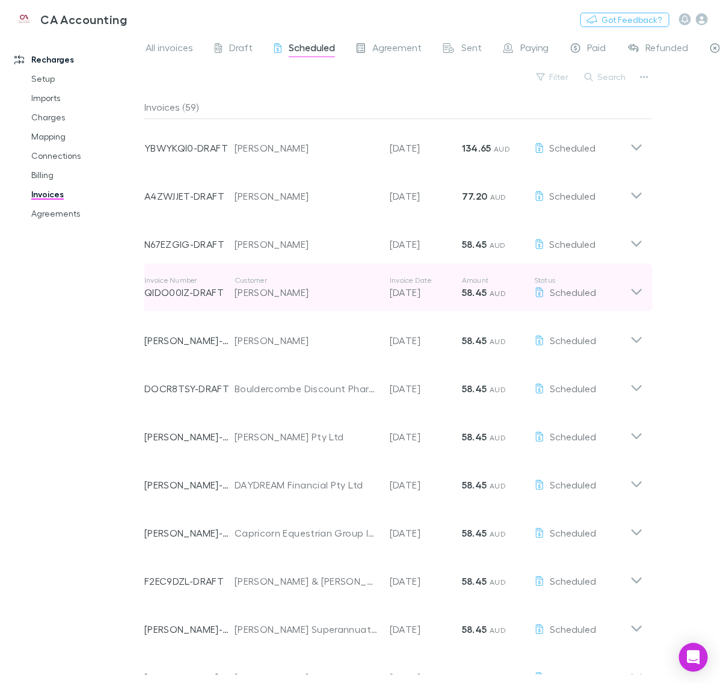
click at [635, 306] on div "Invoice Number QIDO00IZ-DRAFT Customer [PERSON_NAME] Invoice Date [DATE] Amount…" at bounding box center [394, 288] width 518 height 48
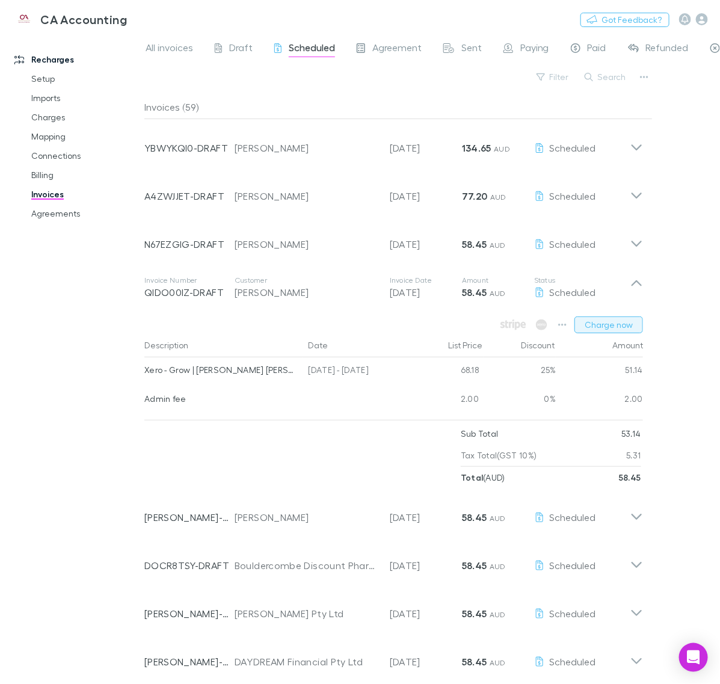
click at [632, 324] on button "Charge now" at bounding box center [609, 324] width 69 height 17
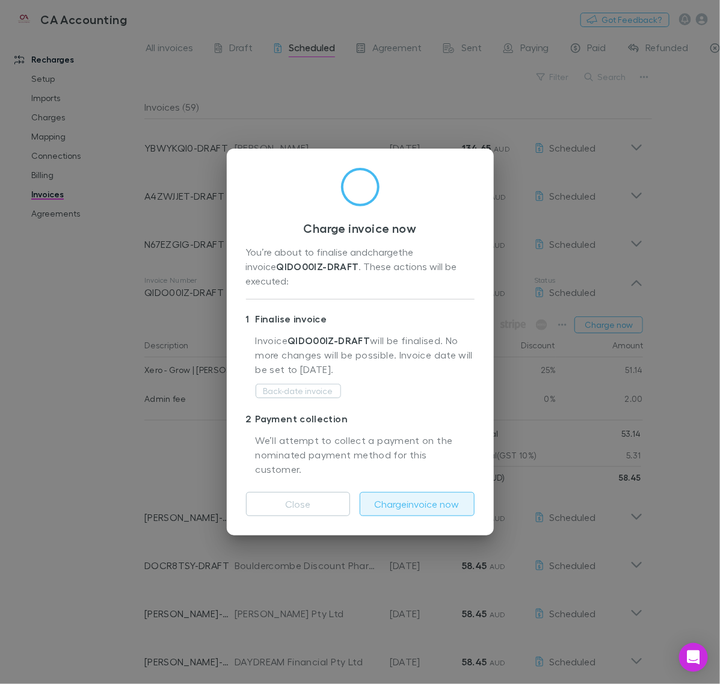
click at [443, 492] on button "Charge invoice now" at bounding box center [417, 504] width 115 height 24
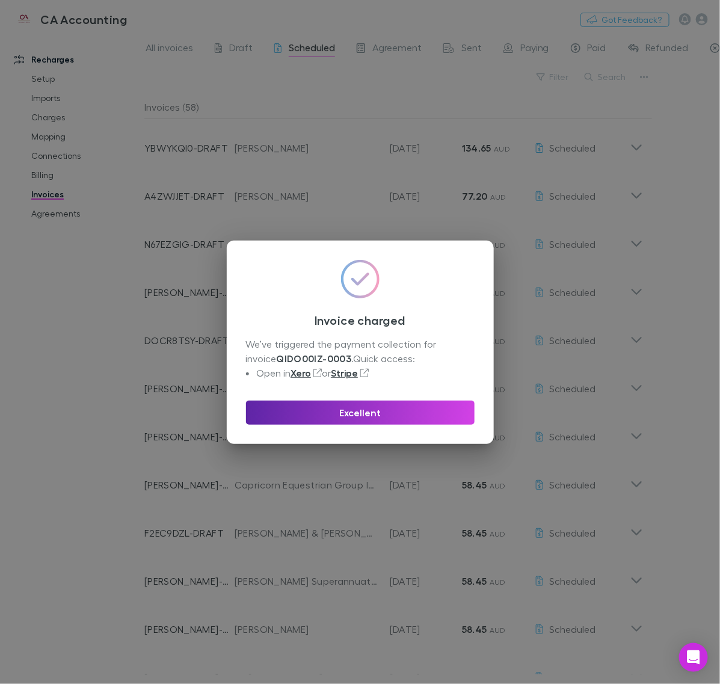
click at [403, 398] on div "Excellent" at bounding box center [360, 408] width 229 height 34
click at [402, 406] on button "Excellent" at bounding box center [360, 413] width 229 height 24
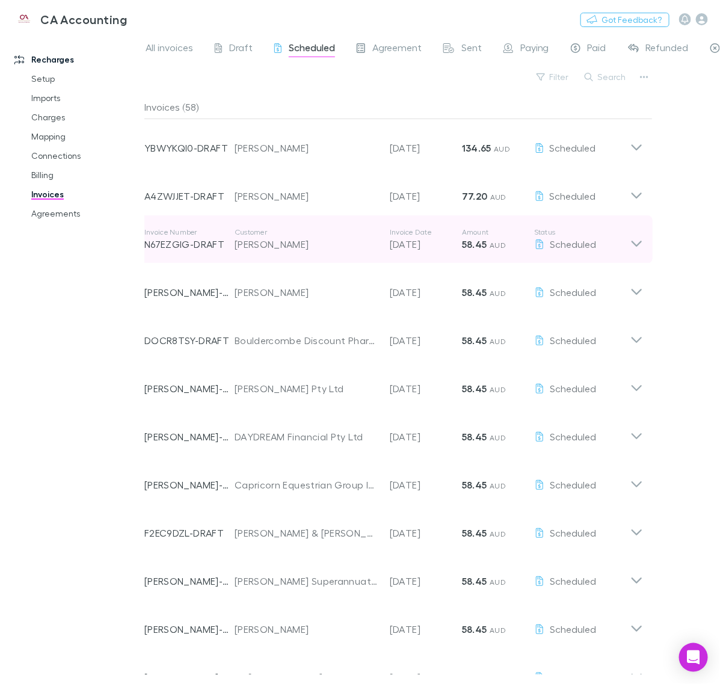
click at [635, 248] on icon at bounding box center [636, 239] width 13 height 24
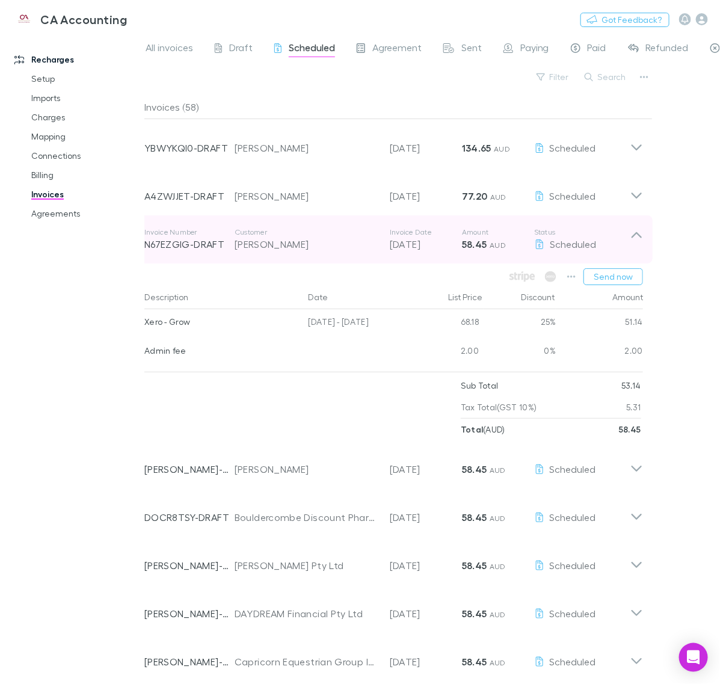
click at [635, 248] on icon at bounding box center [636, 239] width 13 height 24
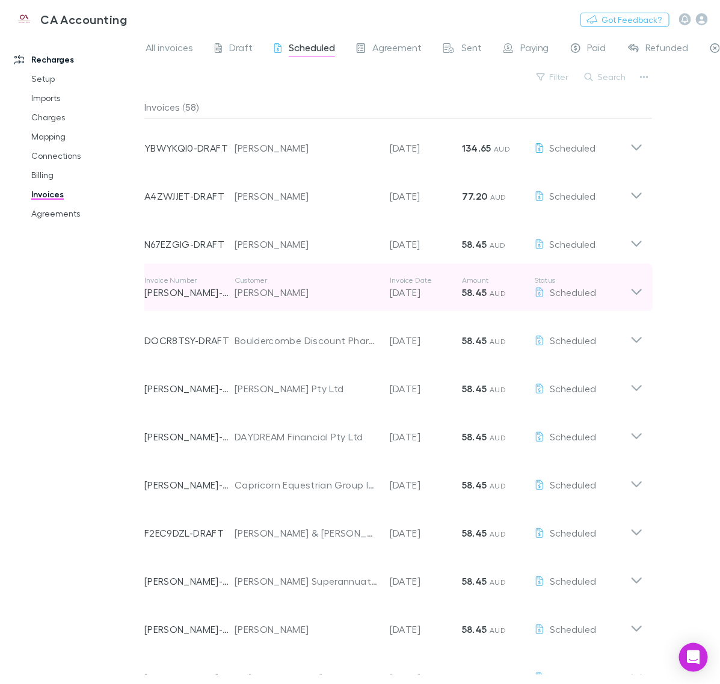
click at [636, 300] on div "Invoice Number [PERSON_NAME]-0365 Customer [PERSON_NAME] Invoice Date [DATE] Am…" at bounding box center [394, 288] width 518 height 48
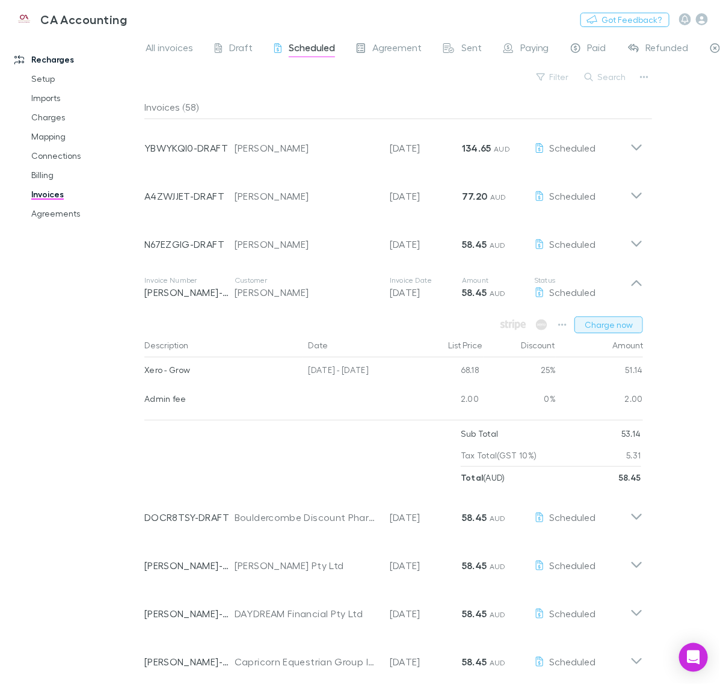
click at [629, 325] on button "Charge now" at bounding box center [609, 324] width 69 height 17
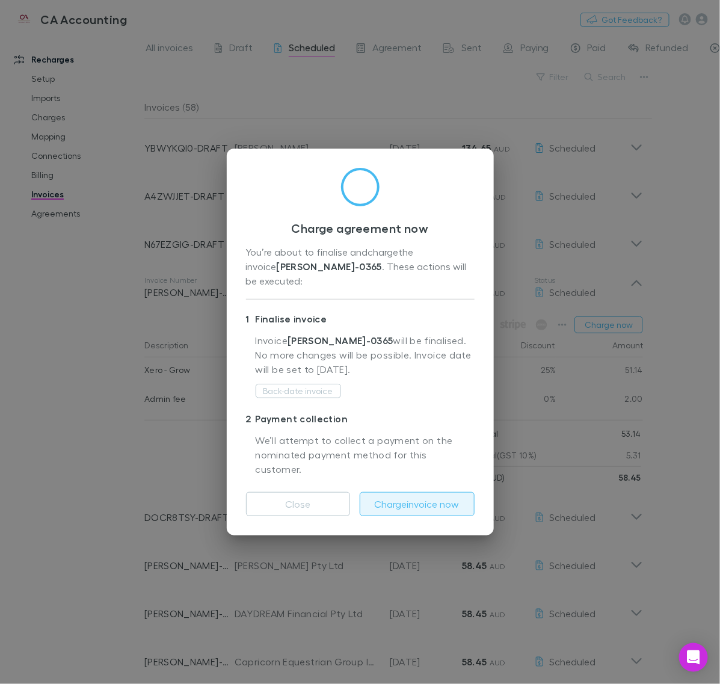
click at [430, 492] on button "Charge invoice now" at bounding box center [417, 504] width 115 height 24
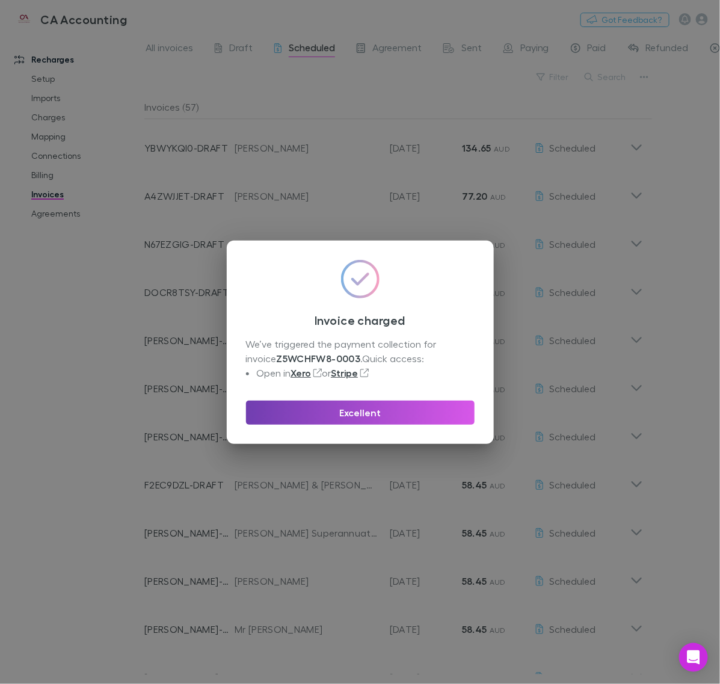
click at [424, 419] on button "Excellent" at bounding box center [360, 413] width 229 height 24
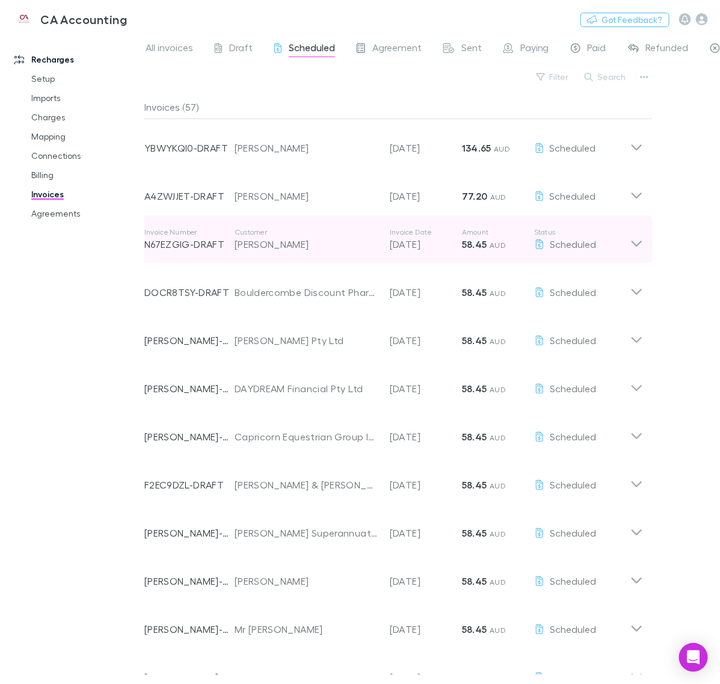
click at [630, 244] on icon at bounding box center [636, 239] width 13 height 24
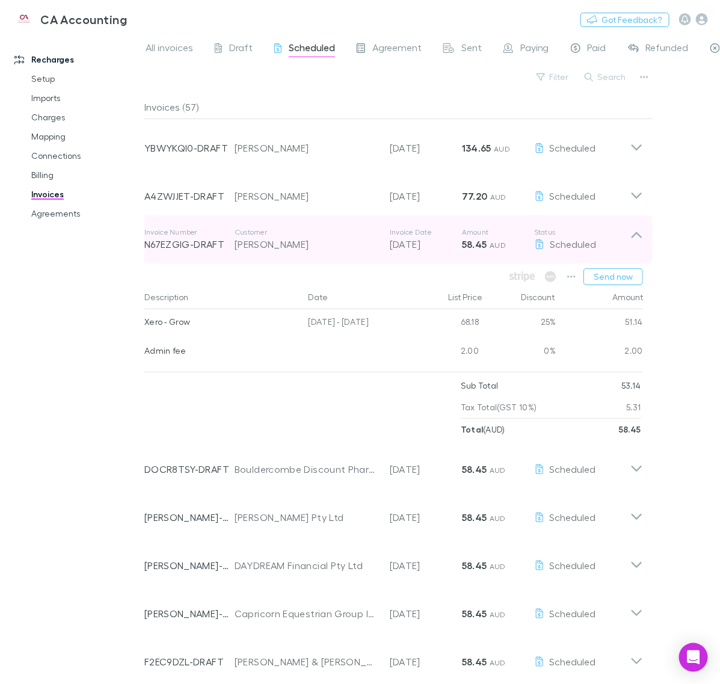
click at [637, 244] on icon at bounding box center [636, 239] width 13 height 24
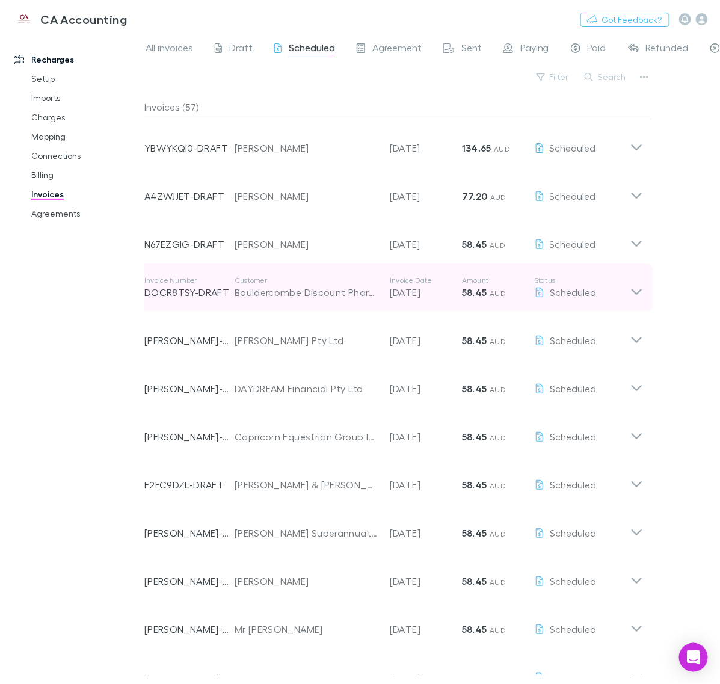
click at [640, 293] on icon at bounding box center [636, 288] width 13 height 24
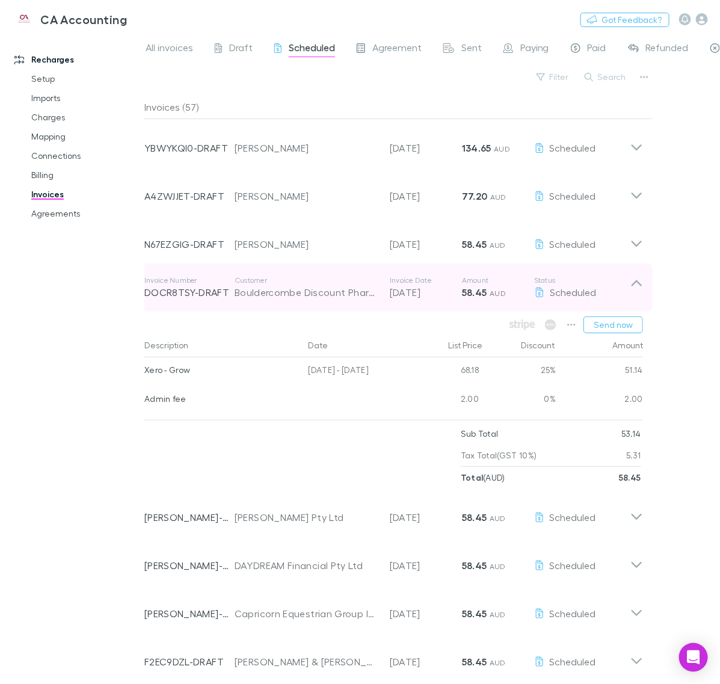
click at [640, 293] on icon at bounding box center [636, 288] width 13 height 24
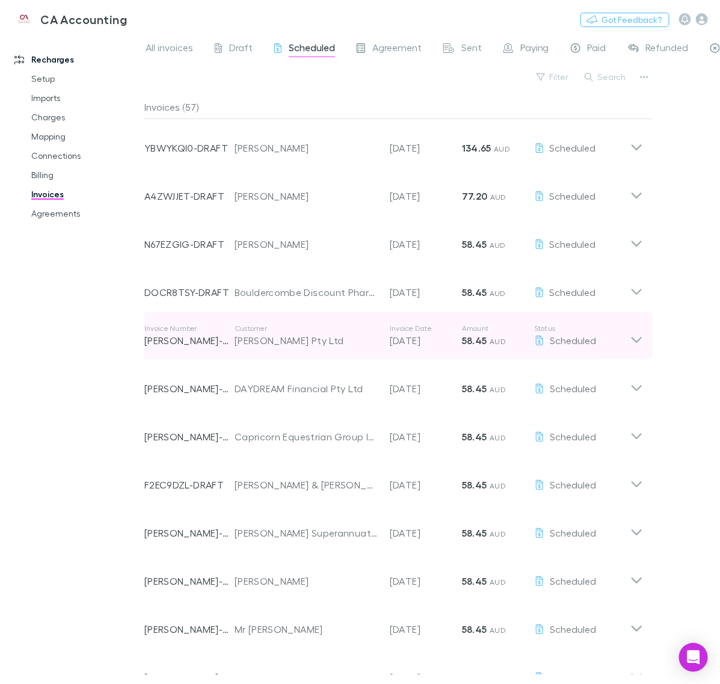
click at [637, 343] on icon at bounding box center [636, 336] width 13 height 24
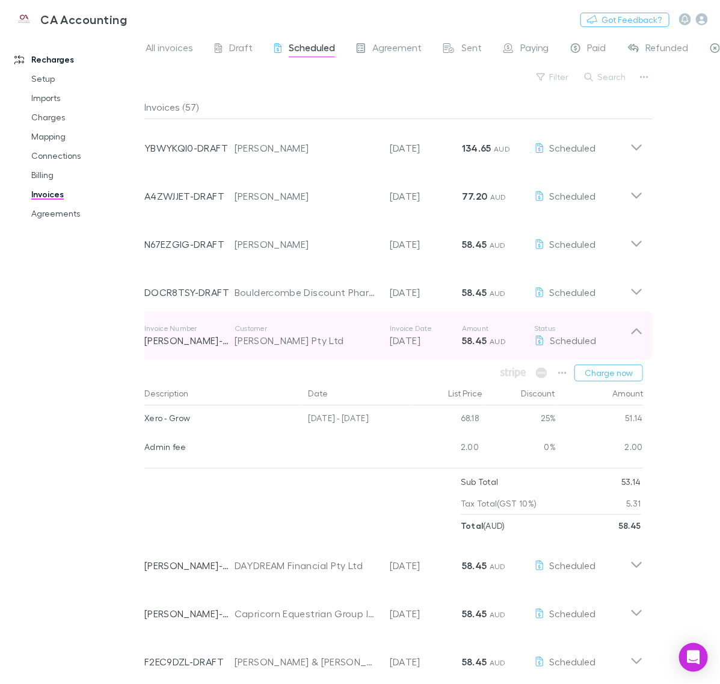
scroll to position [75, 0]
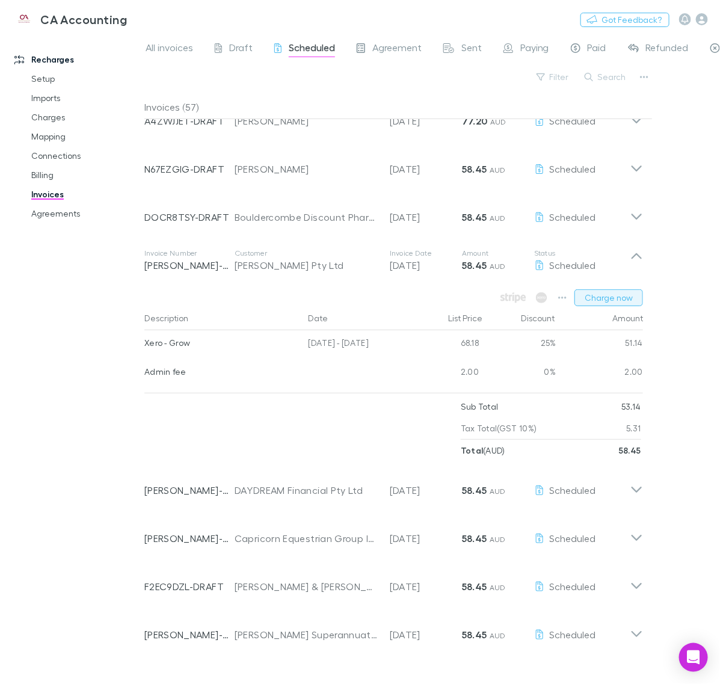
click at [621, 294] on button "Charge now" at bounding box center [609, 297] width 69 height 17
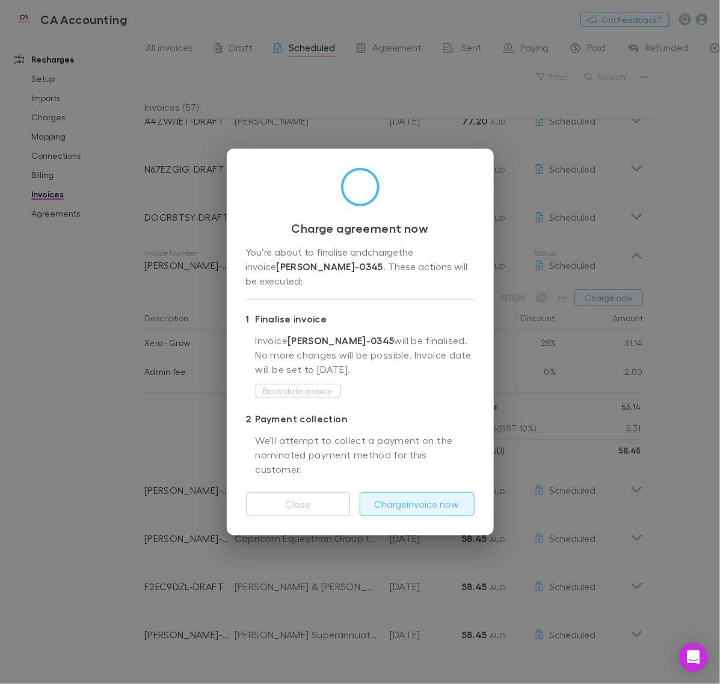
click at [413, 492] on button "Charge invoice now" at bounding box center [417, 504] width 115 height 24
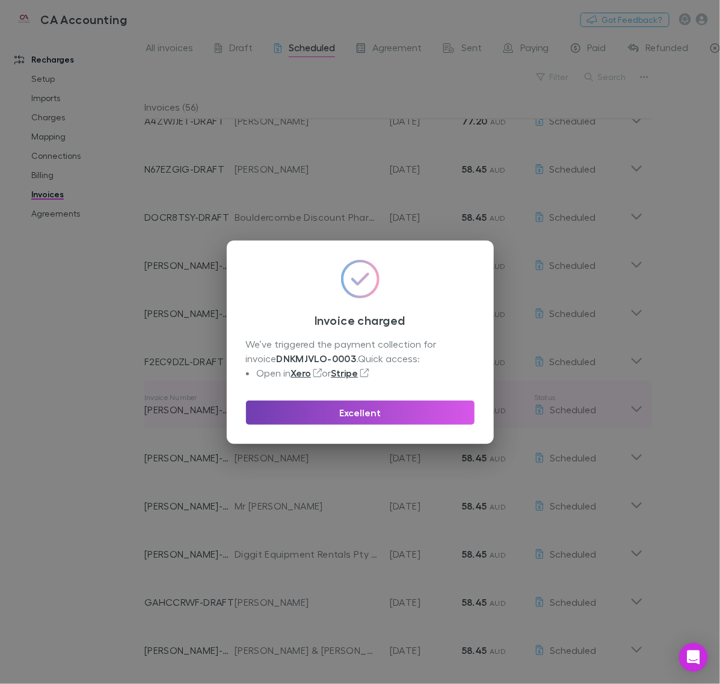
click at [363, 414] on button "Excellent" at bounding box center [360, 413] width 229 height 24
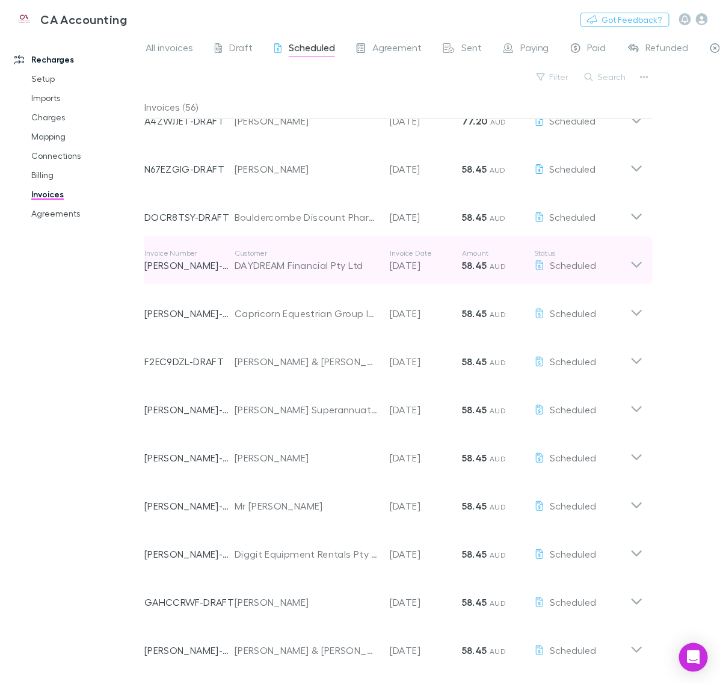
click at [630, 262] on icon at bounding box center [636, 260] width 13 height 24
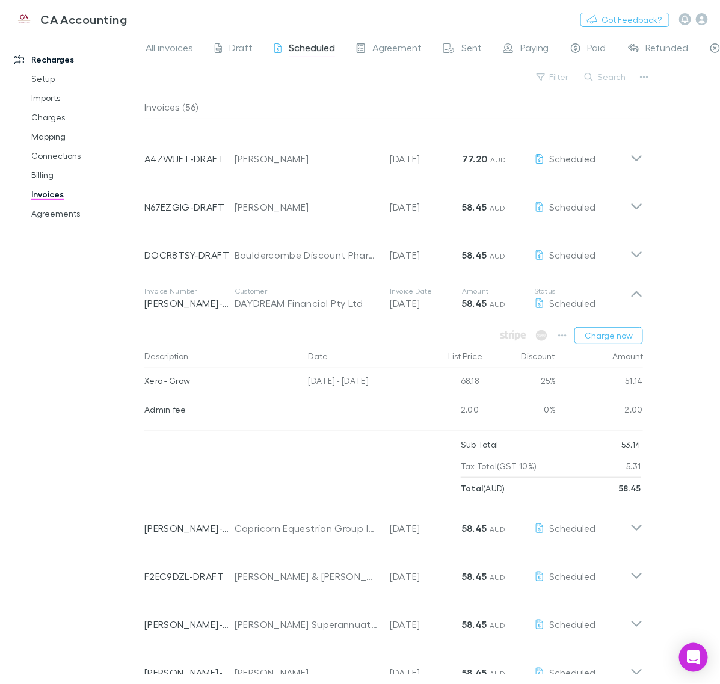
scroll to position [0, 0]
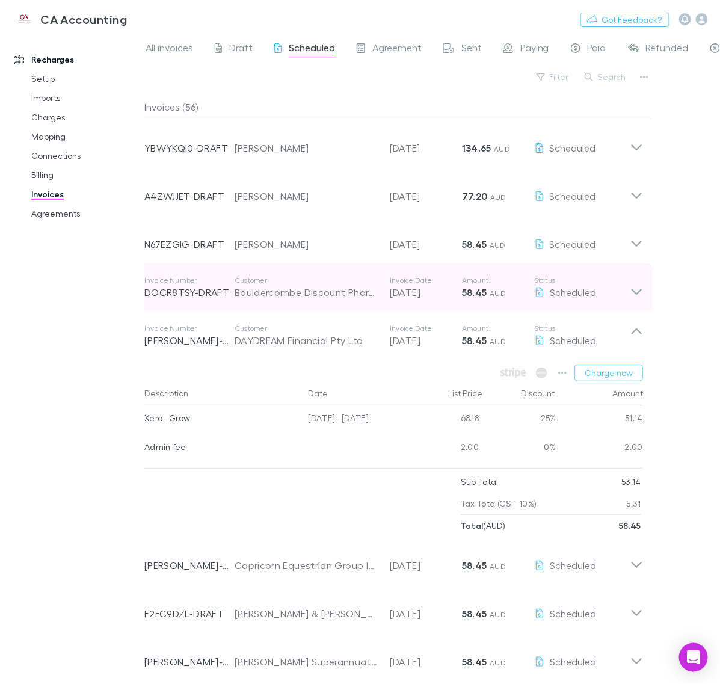
click at [629, 294] on div "Invoice Number DOCR8TSY-DRAFT Customer Bouldercombe Discount Pharmacy Pty Ltd I…" at bounding box center [394, 288] width 518 height 48
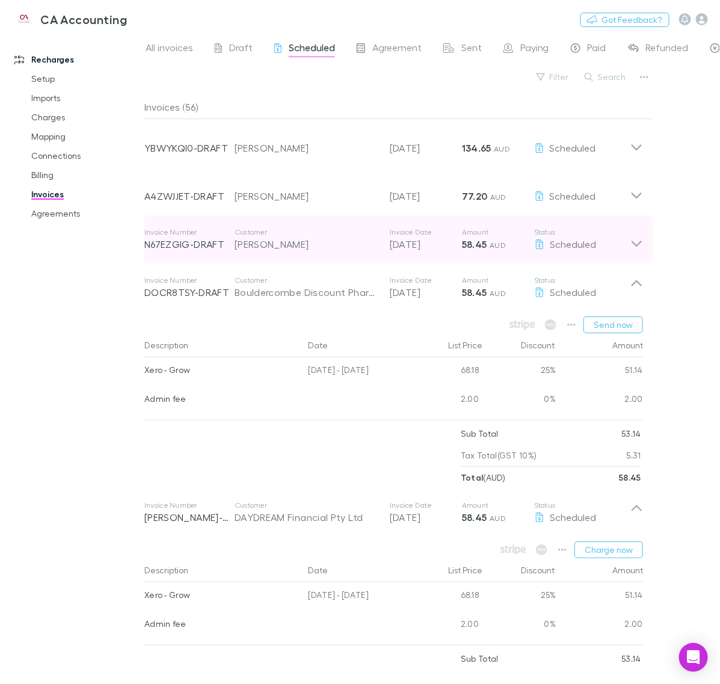
click at [632, 241] on icon at bounding box center [637, 244] width 10 height 6
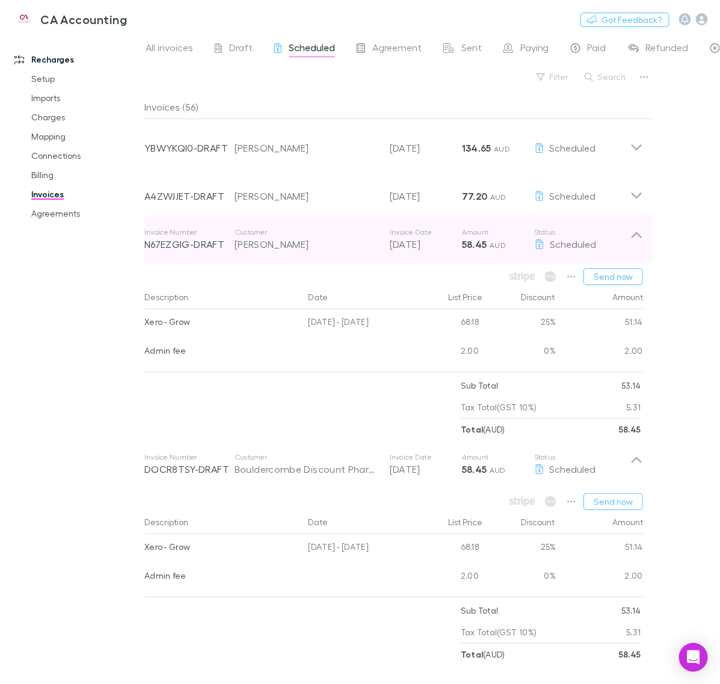
click at [632, 241] on icon at bounding box center [636, 239] width 13 height 24
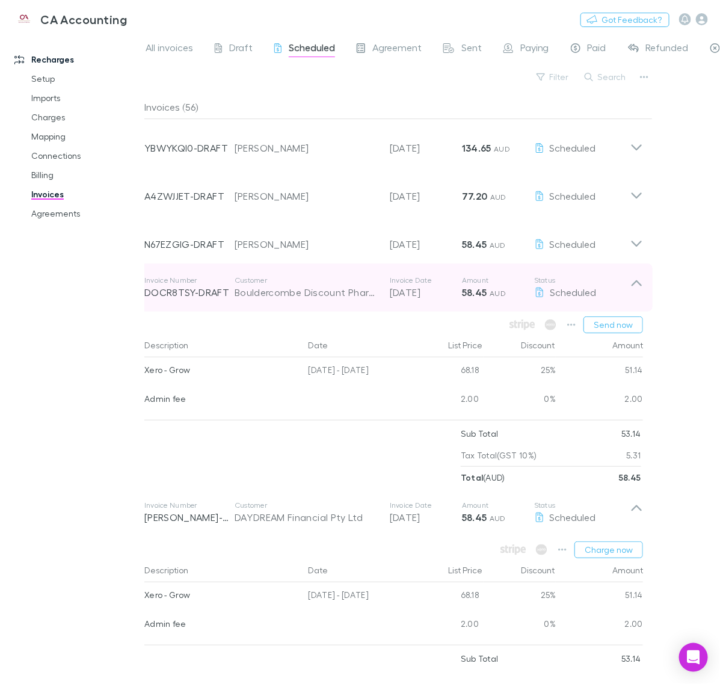
click at [636, 270] on div "Invoice Number DOCR8TSY-DRAFT Customer Bouldercombe Discount Pharmacy Pty Ltd I…" at bounding box center [394, 288] width 518 height 48
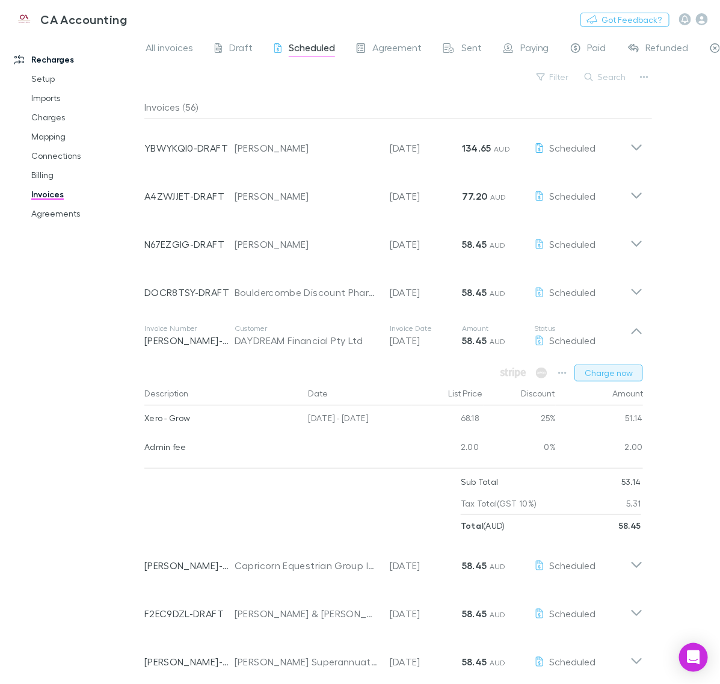
click at [620, 371] on button "Charge now" at bounding box center [609, 373] width 69 height 17
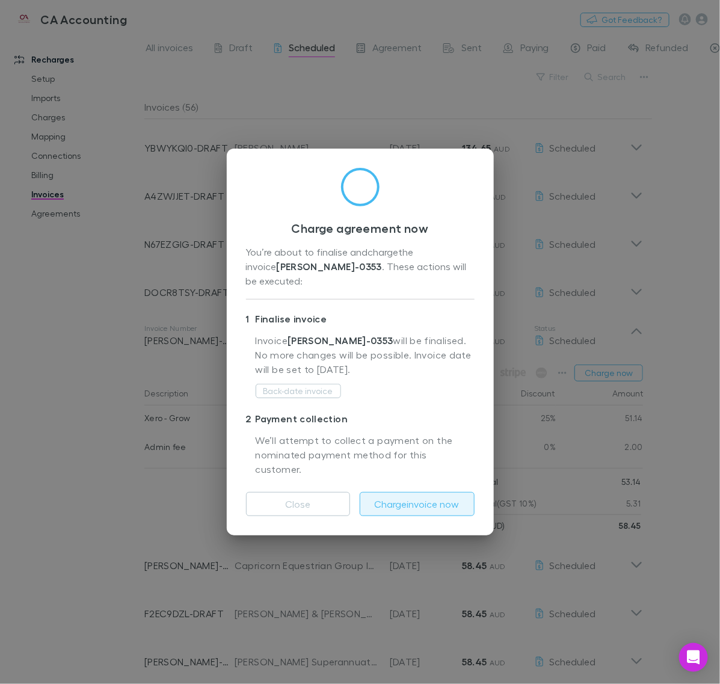
click at [422, 492] on button "Charge invoice now" at bounding box center [417, 504] width 115 height 24
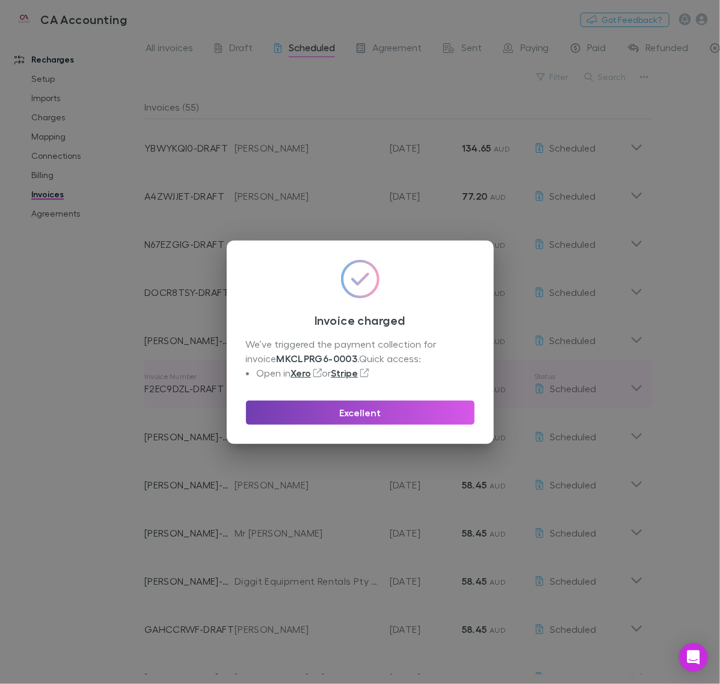
click at [453, 408] on button "Excellent" at bounding box center [360, 413] width 229 height 24
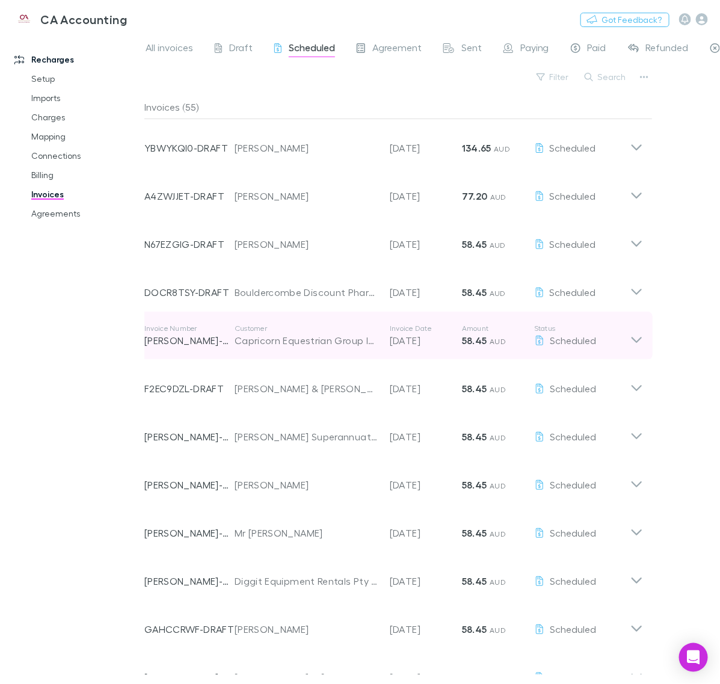
click at [642, 339] on icon at bounding box center [636, 336] width 13 height 24
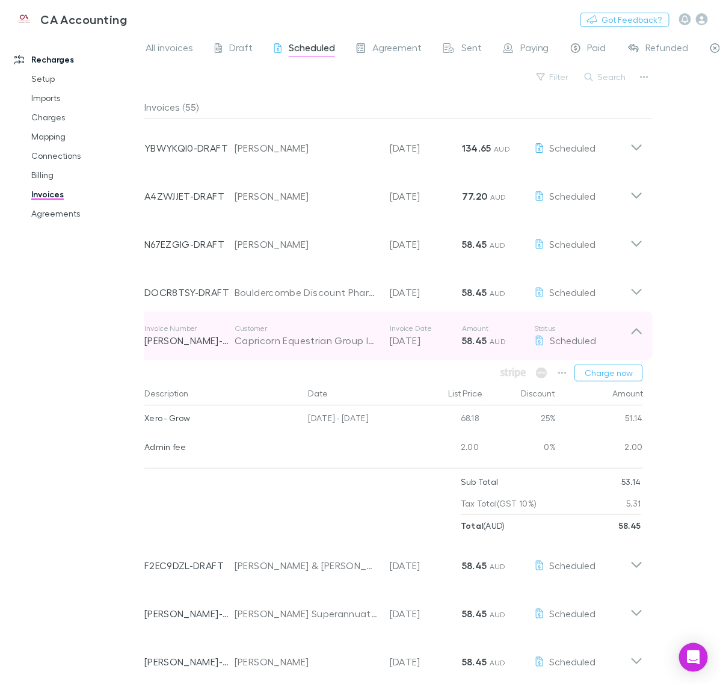
click at [642, 339] on icon at bounding box center [636, 336] width 13 height 24
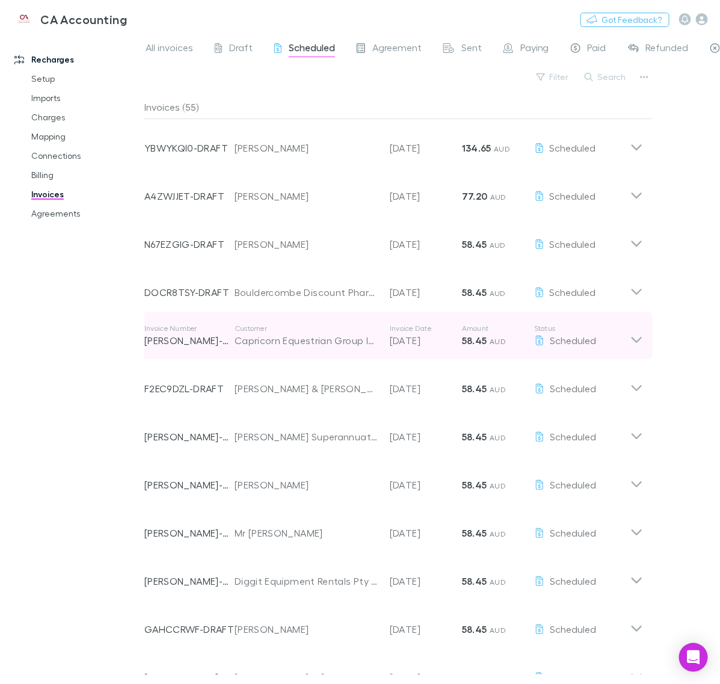
click at [632, 341] on icon at bounding box center [636, 336] width 13 height 24
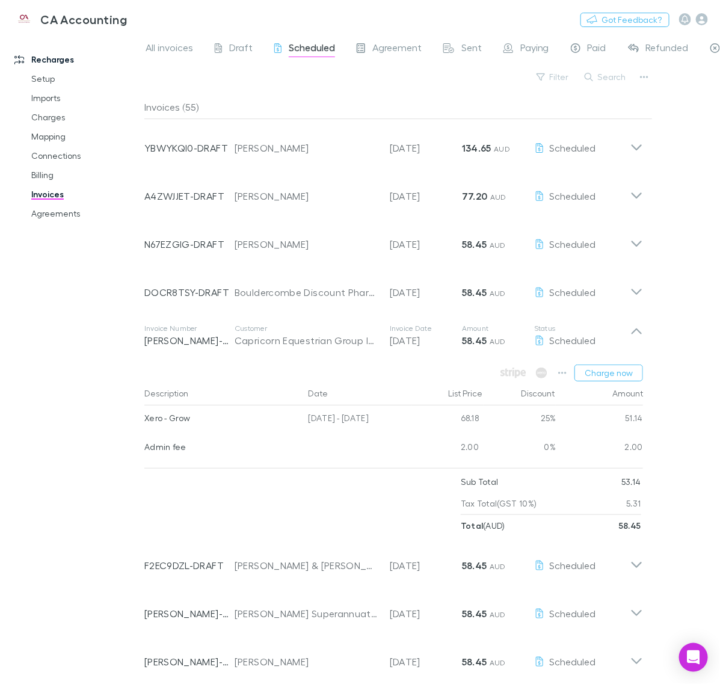
click at [611, 388] on div "Amount" at bounding box center [599, 393] width 87 height 24
click at [612, 375] on button "Charge now" at bounding box center [609, 373] width 69 height 17
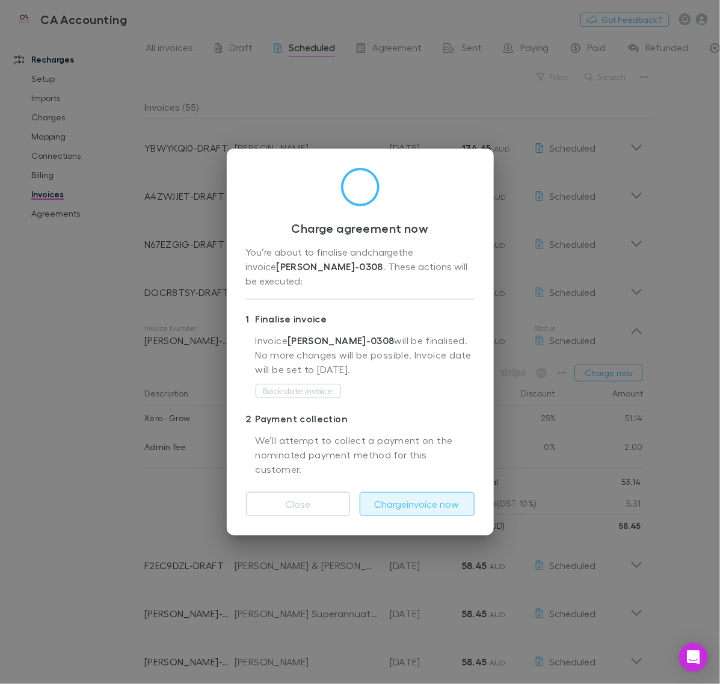
click at [414, 493] on button "Charge invoice now" at bounding box center [417, 504] width 115 height 24
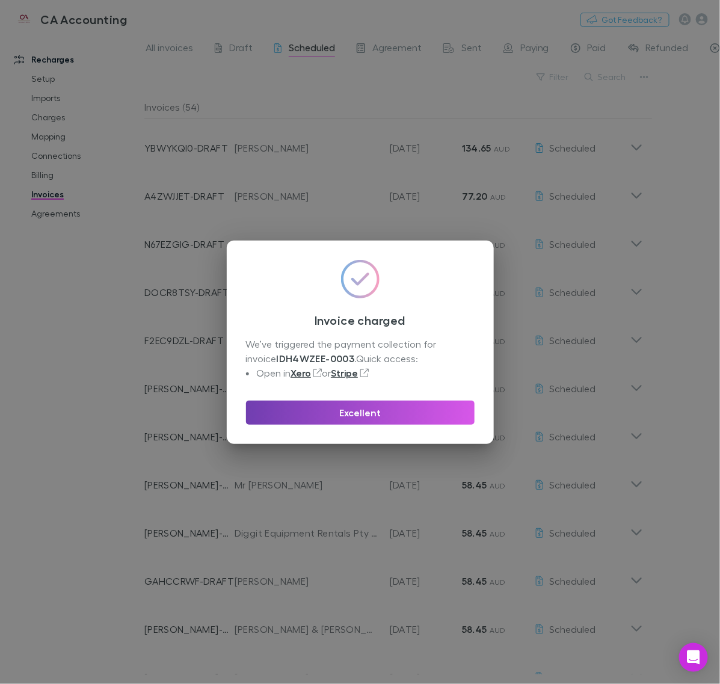
click at [410, 405] on button "Excellent" at bounding box center [360, 413] width 229 height 24
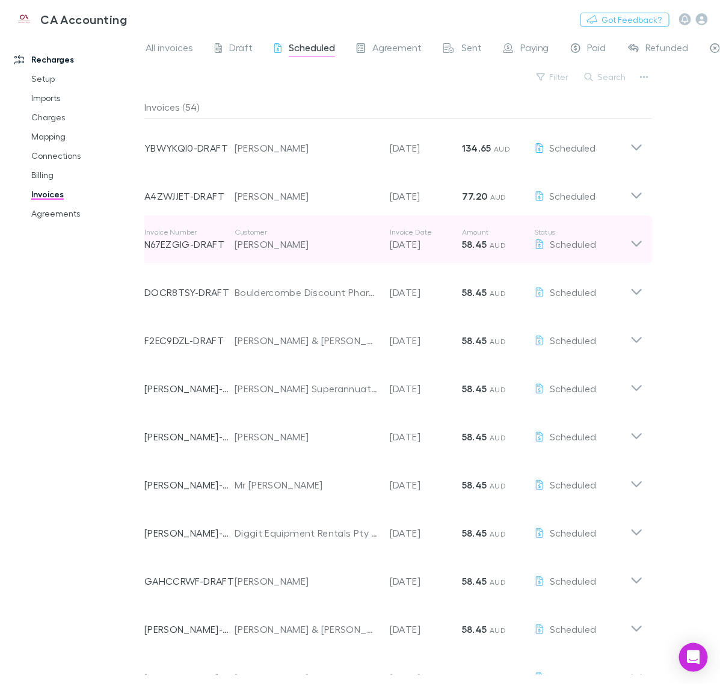
click at [630, 247] on icon at bounding box center [636, 239] width 13 height 24
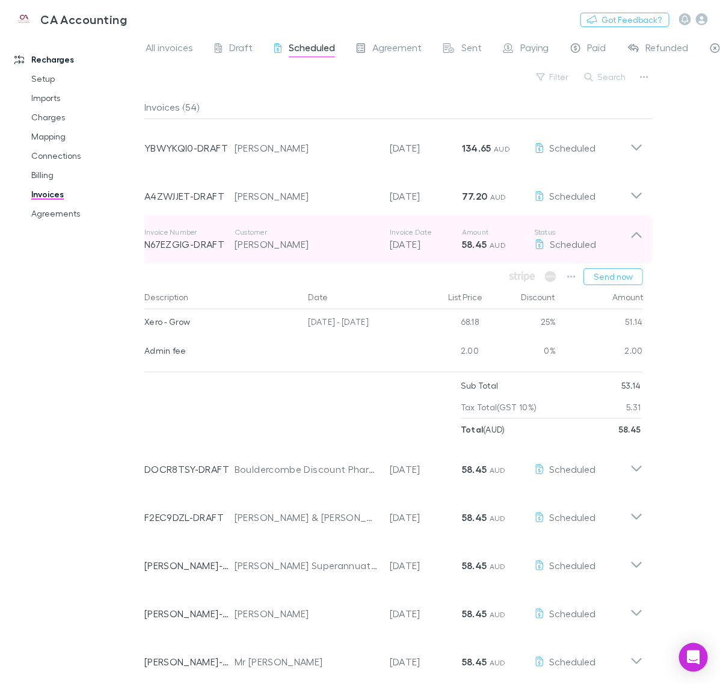
click at [630, 247] on icon at bounding box center [636, 239] width 13 height 24
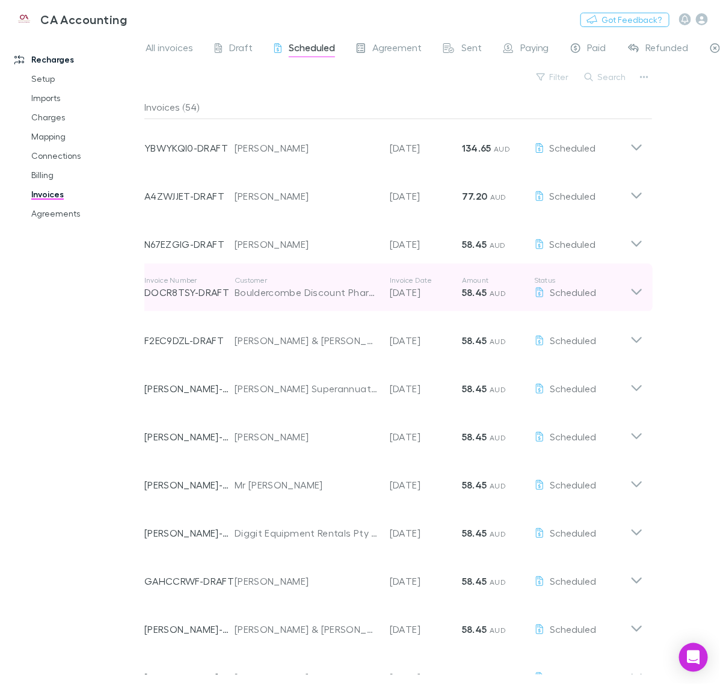
click at [637, 283] on icon at bounding box center [636, 288] width 13 height 24
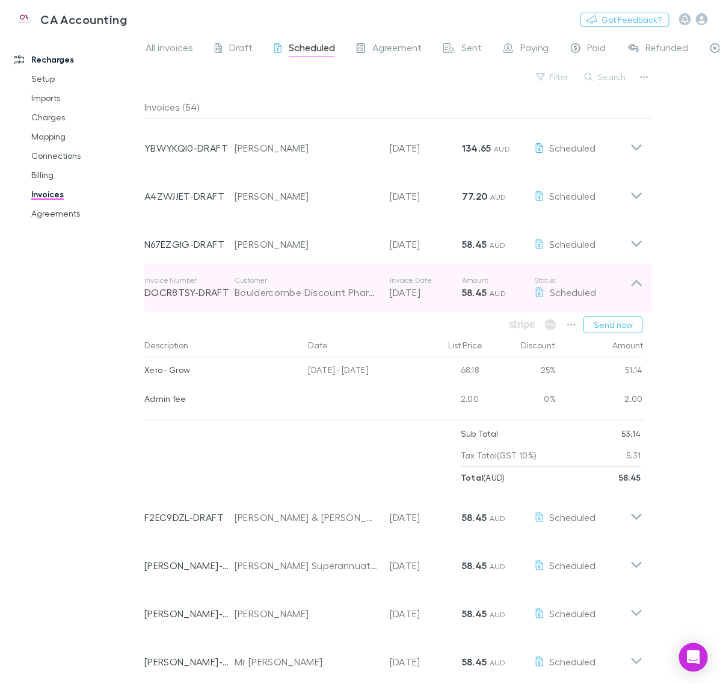
click at [637, 292] on icon at bounding box center [636, 288] width 13 height 24
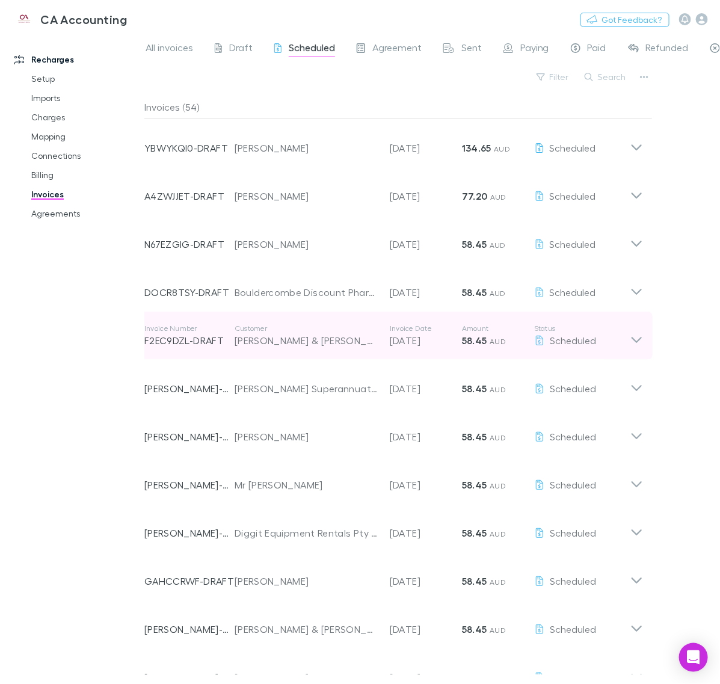
click at [635, 328] on icon at bounding box center [636, 336] width 13 height 24
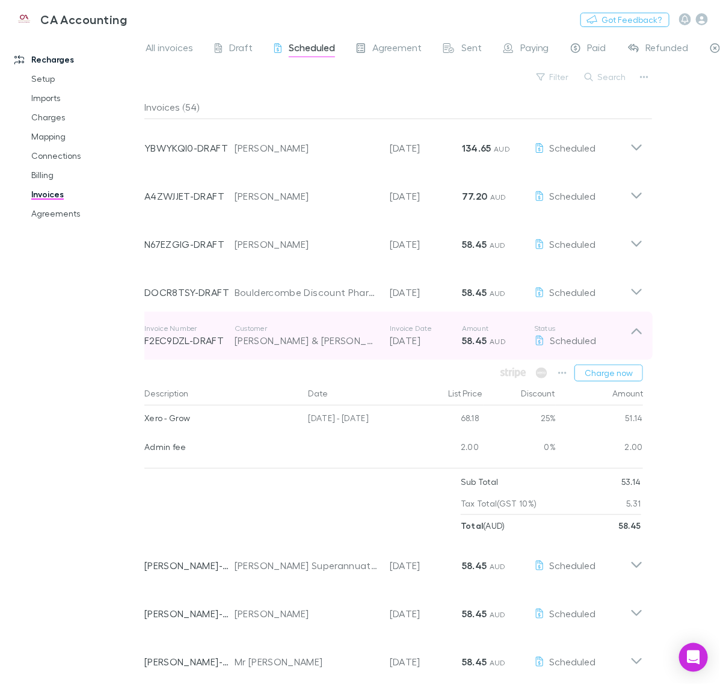
click at [632, 346] on icon at bounding box center [636, 336] width 13 height 24
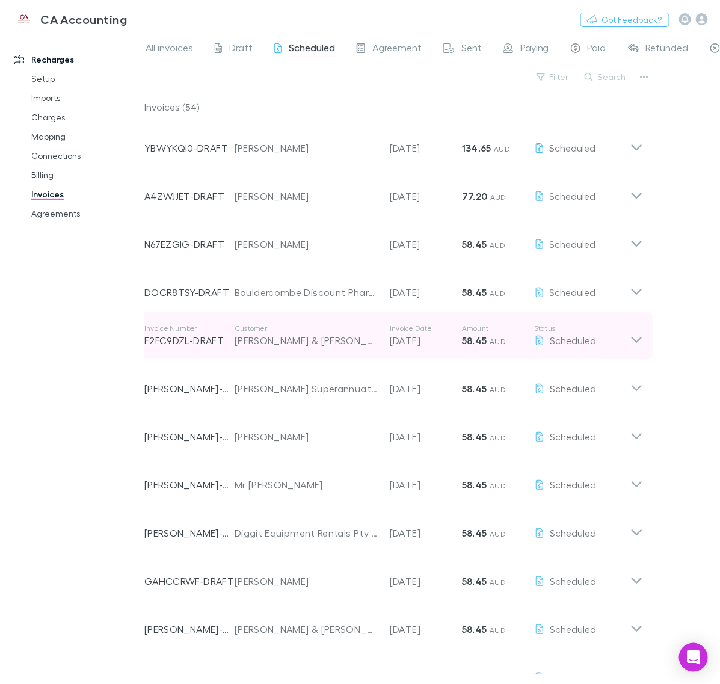
click at [634, 337] on icon at bounding box center [636, 336] width 13 height 24
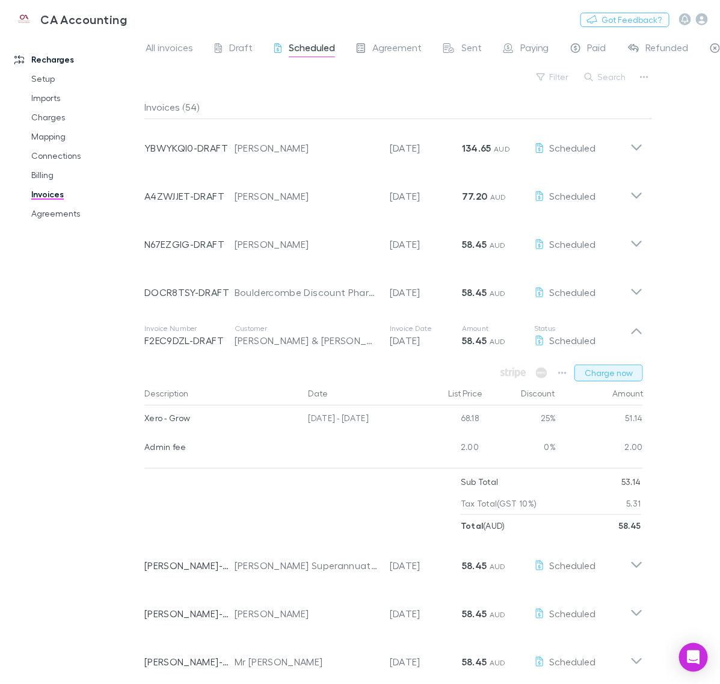
click at [624, 370] on button "Charge now" at bounding box center [609, 373] width 69 height 17
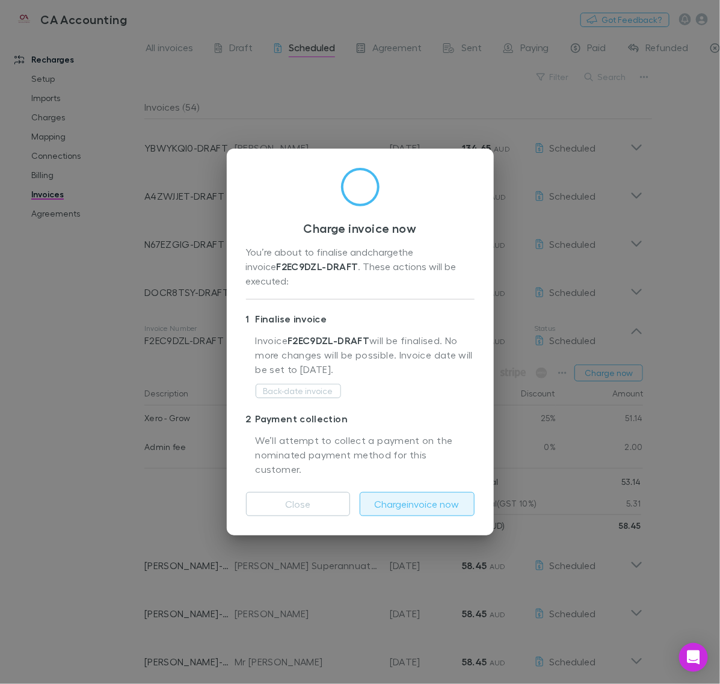
click at [391, 497] on button "Charge invoice now" at bounding box center [417, 504] width 115 height 24
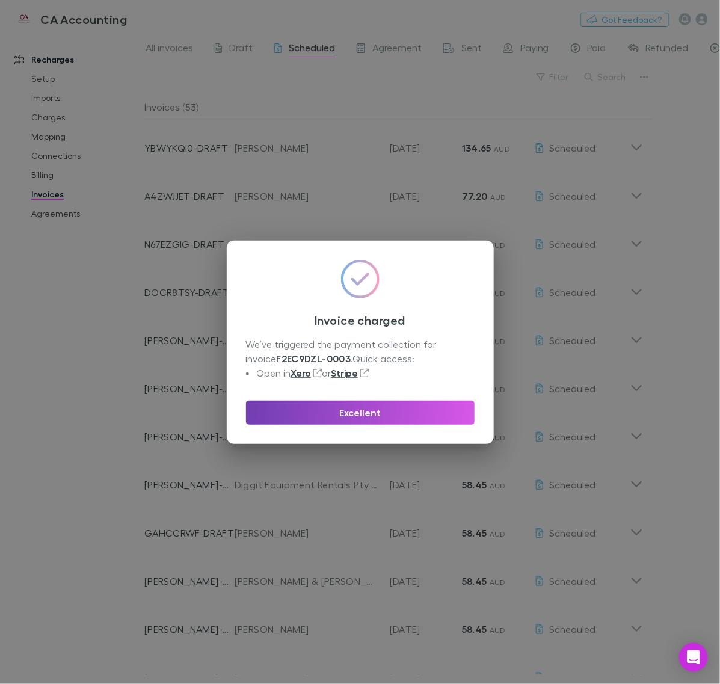
click at [379, 407] on button "Excellent" at bounding box center [360, 413] width 229 height 24
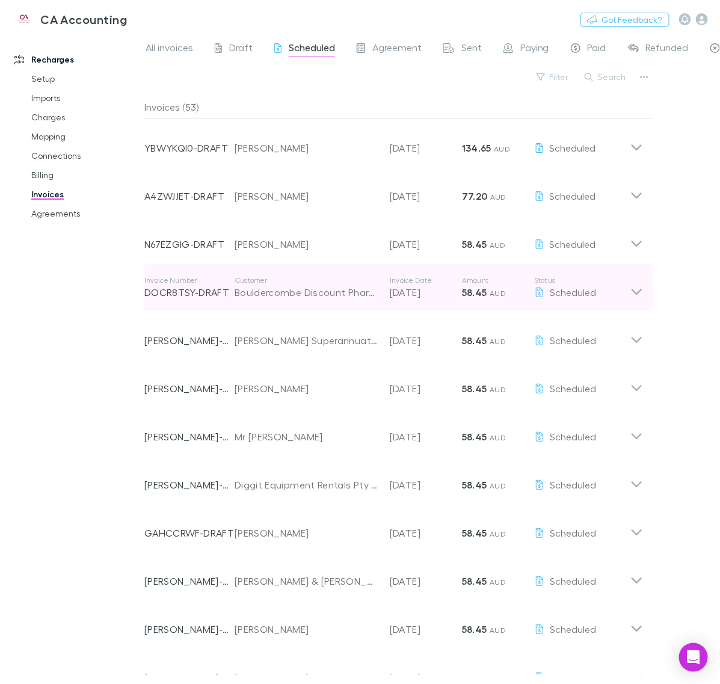
click at [643, 301] on div "Invoice Number DOCR8TSY-DRAFT Customer Bouldercombe Discount Pharmacy Pty Ltd I…" at bounding box center [394, 288] width 518 height 48
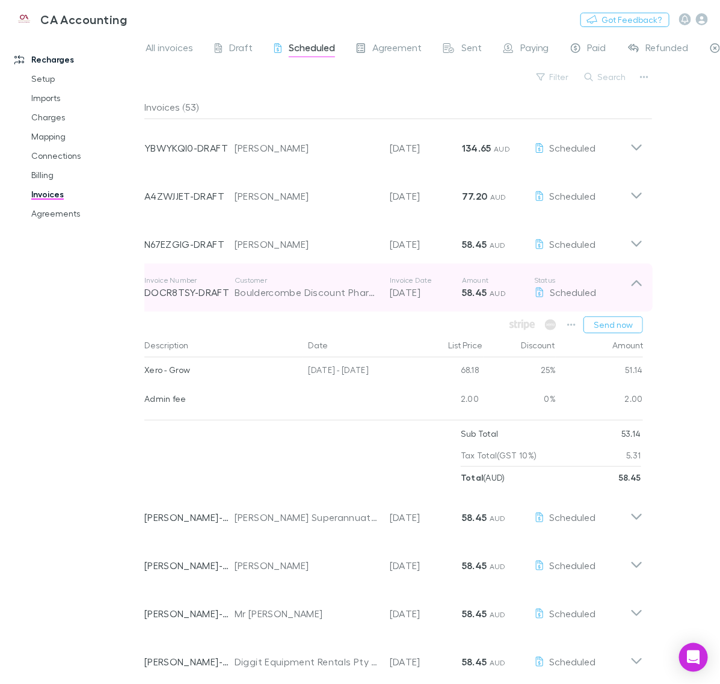
click at [638, 295] on icon at bounding box center [636, 288] width 13 height 24
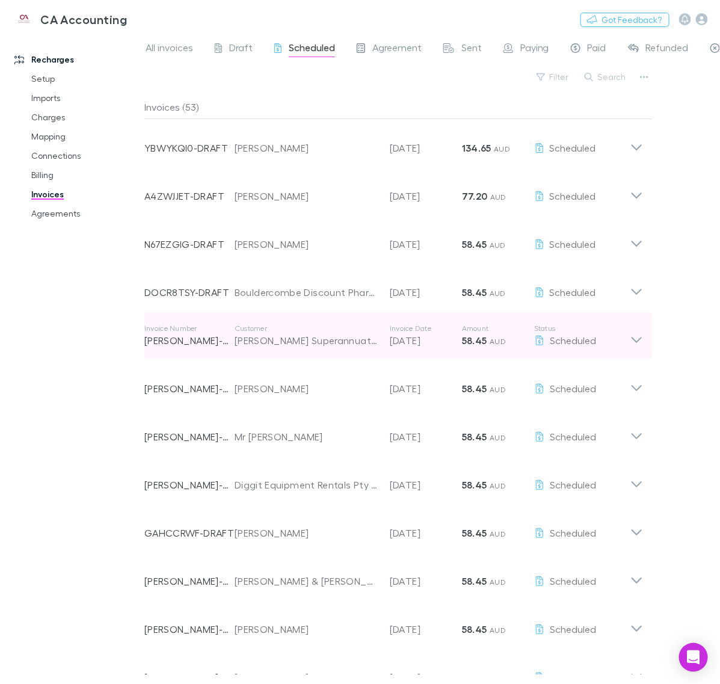
click at [638, 343] on icon at bounding box center [636, 336] width 13 height 24
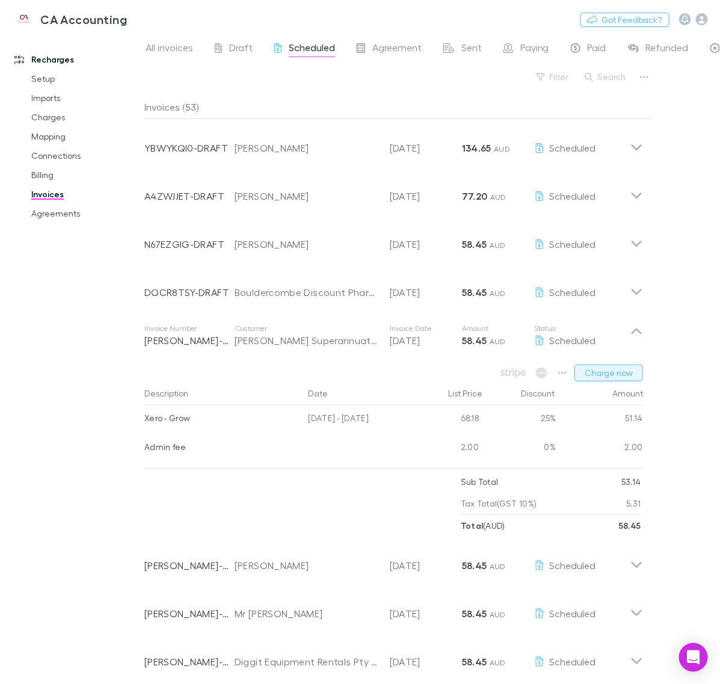
click at [627, 374] on button "Charge now" at bounding box center [609, 373] width 69 height 17
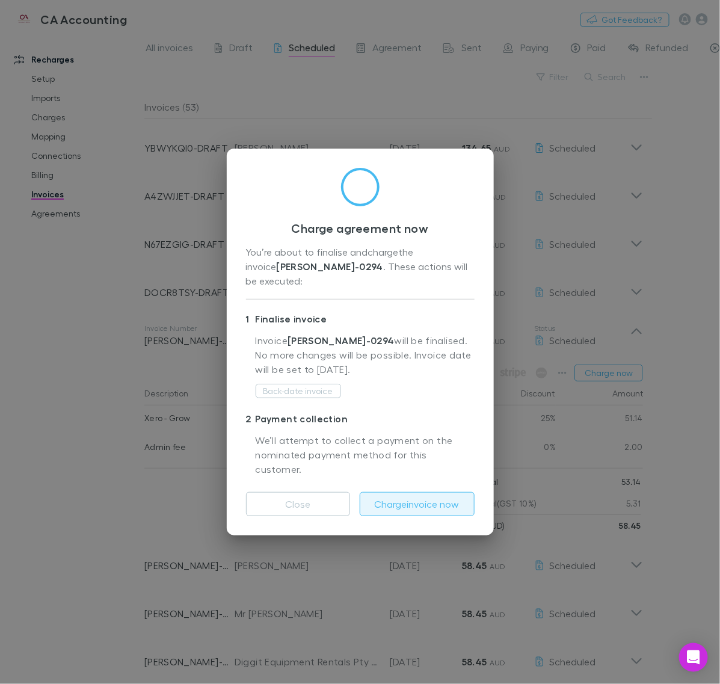
click at [437, 492] on button "Charge invoice now" at bounding box center [417, 504] width 115 height 24
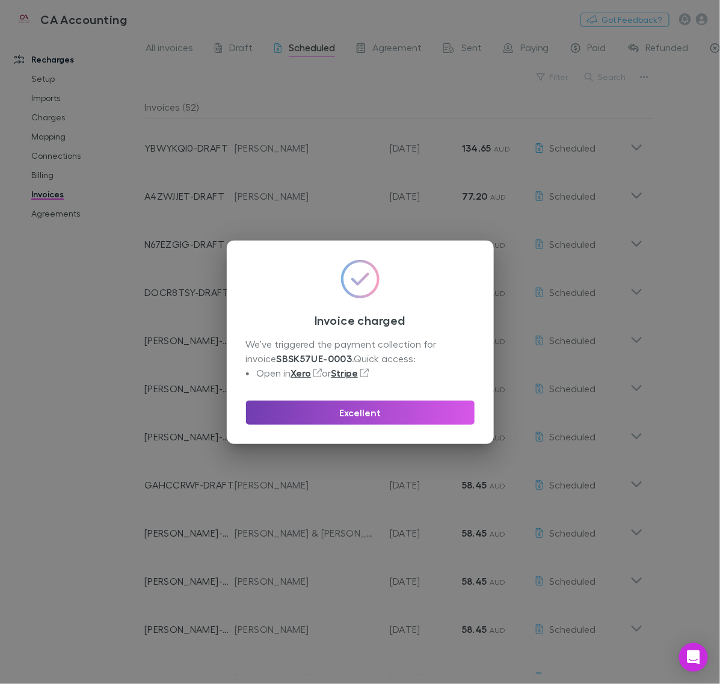
click at [376, 413] on button "Excellent" at bounding box center [360, 413] width 229 height 24
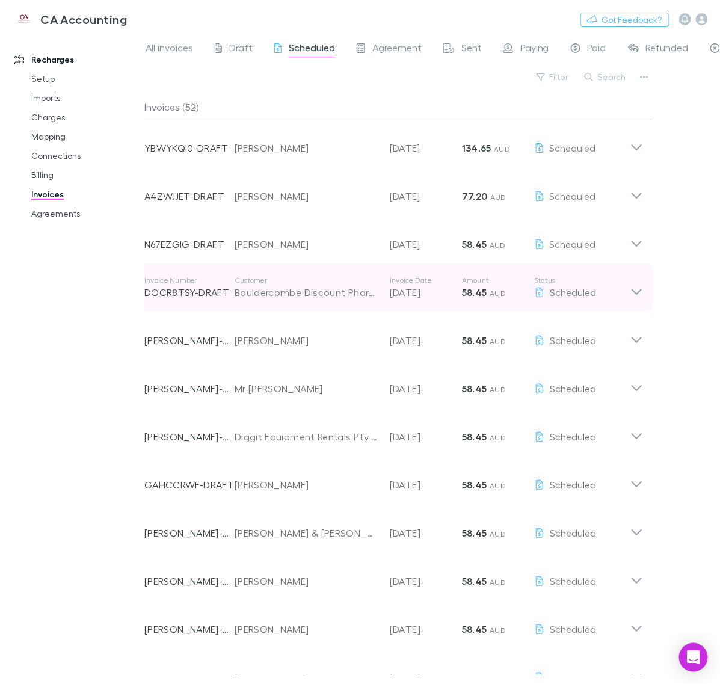
click at [627, 301] on div "Invoice Number DOCR8TSY-DRAFT Customer Bouldercombe Discount Pharmacy Pty Ltd I…" at bounding box center [387, 287] width 486 height 43
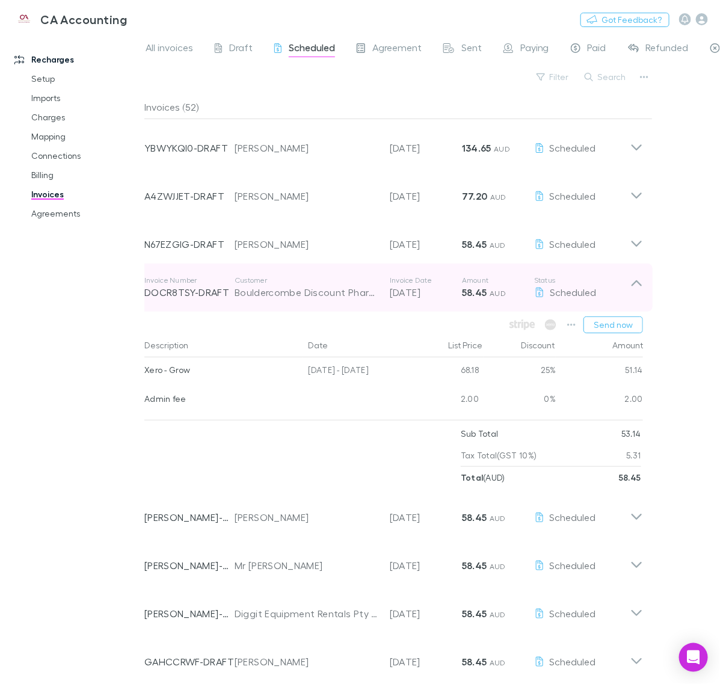
click at [632, 294] on icon at bounding box center [636, 288] width 13 height 24
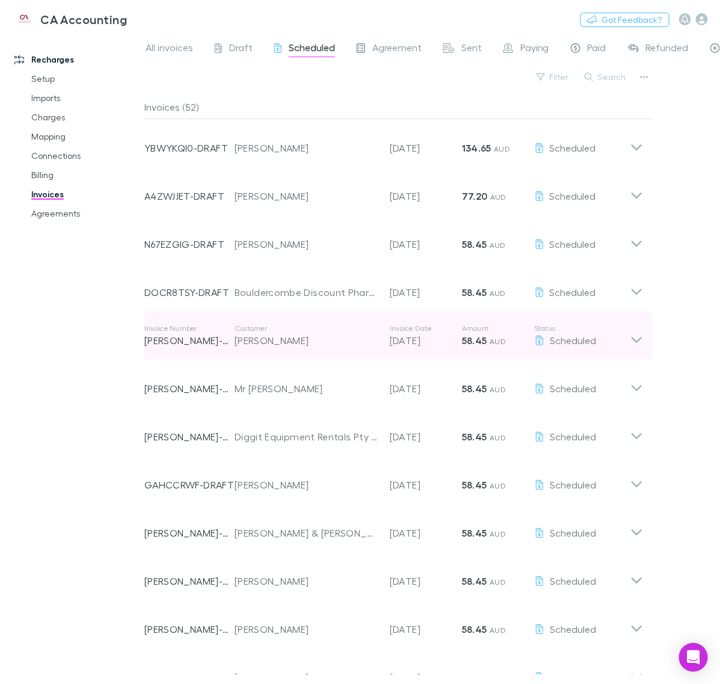
click at [633, 333] on icon at bounding box center [636, 336] width 13 height 24
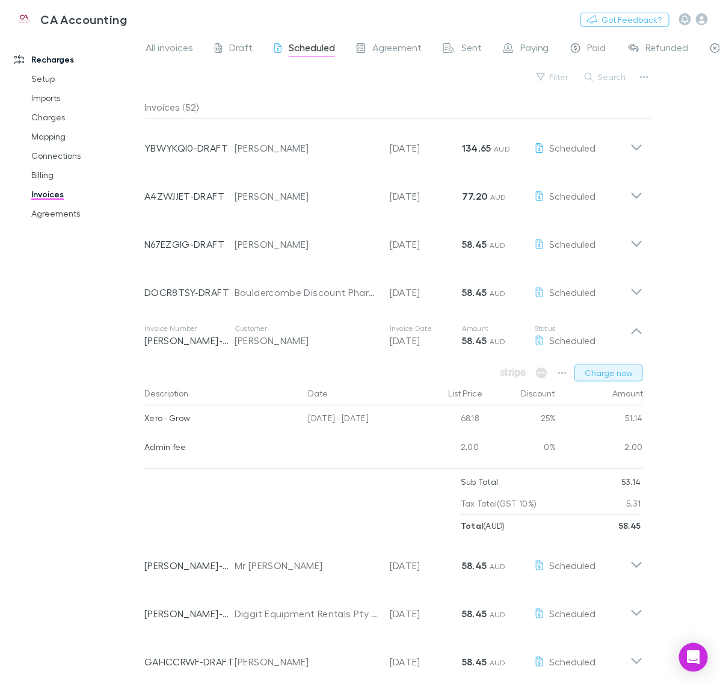
click at [624, 375] on button "Charge now" at bounding box center [609, 373] width 69 height 17
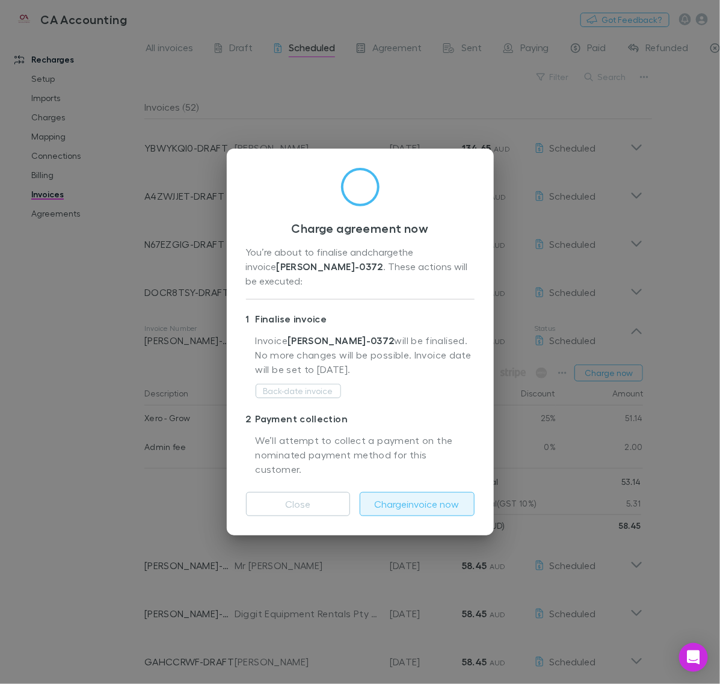
click at [437, 497] on button "Charge invoice now" at bounding box center [417, 504] width 115 height 24
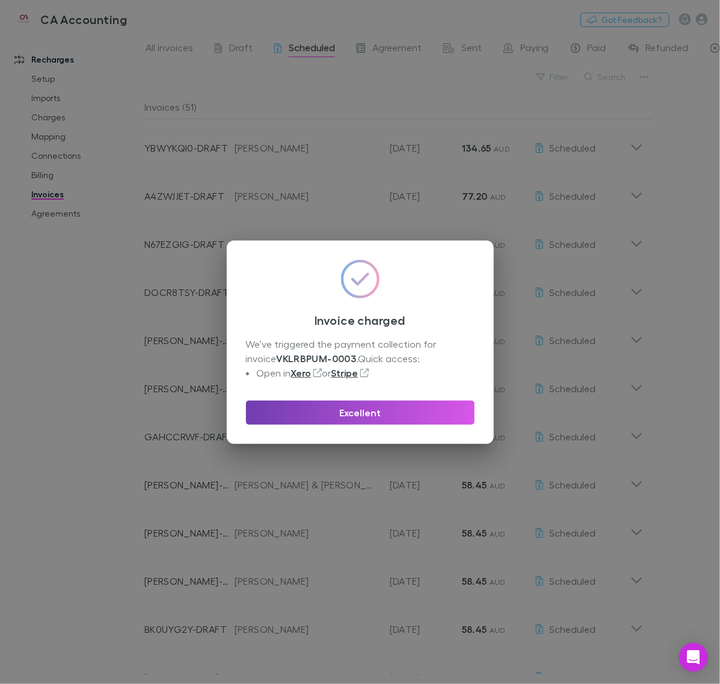
click at [426, 404] on button "Excellent" at bounding box center [360, 413] width 229 height 24
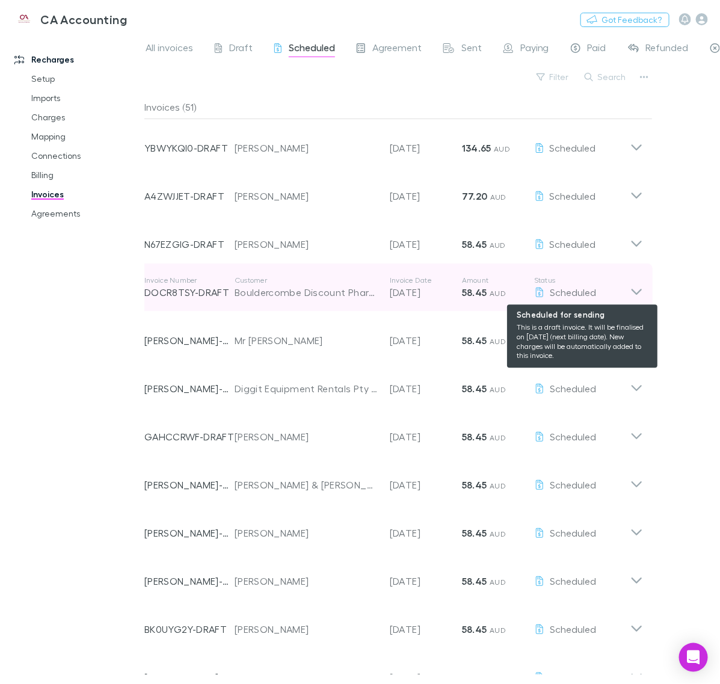
click at [630, 292] on icon at bounding box center [636, 288] width 13 height 24
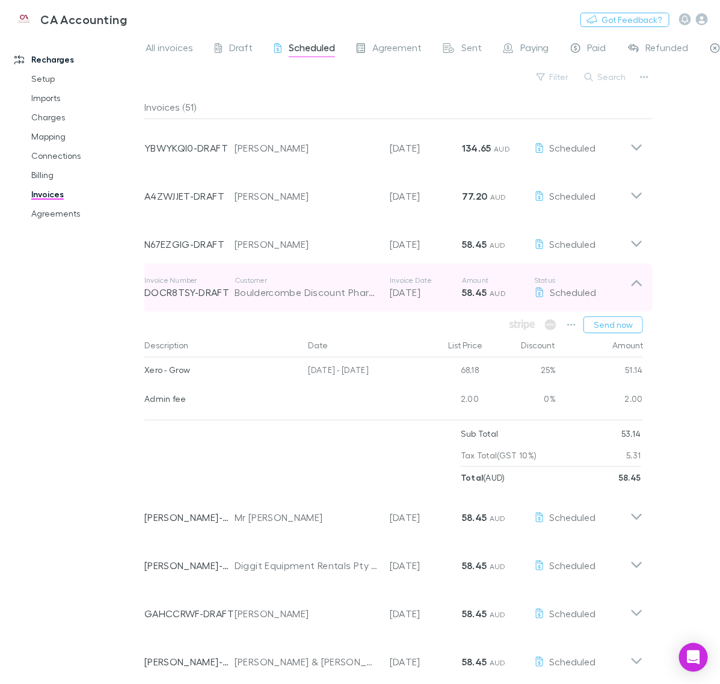
click at [630, 292] on icon at bounding box center [636, 288] width 13 height 24
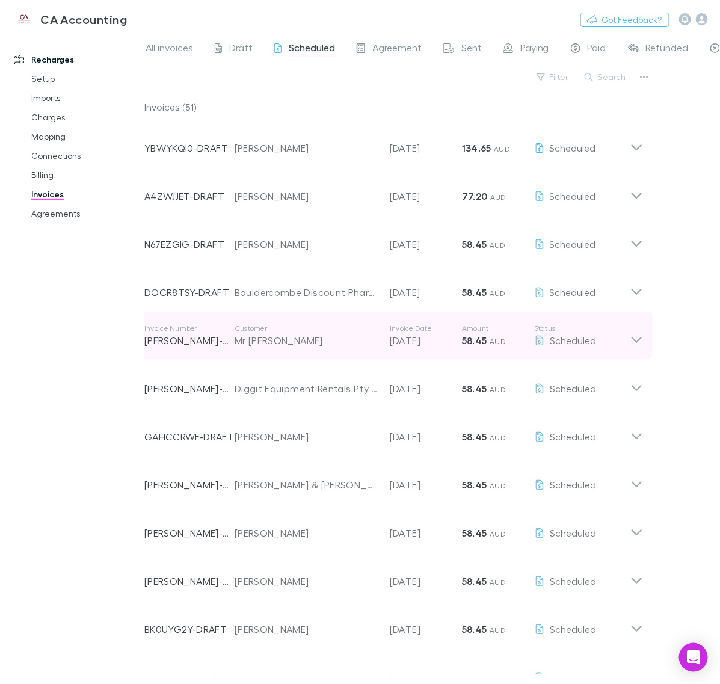
click at [630, 324] on icon at bounding box center [636, 336] width 13 height 24
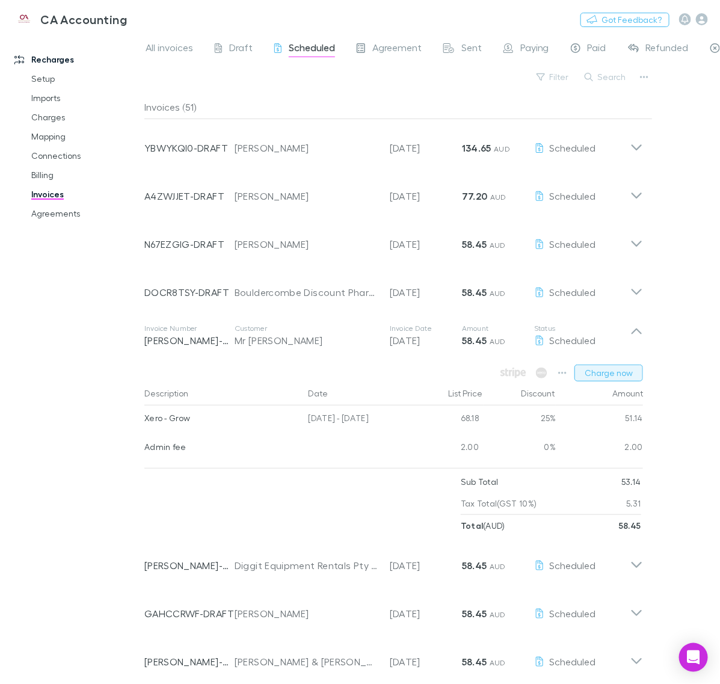
click at [608, 379] on button "Charge now" at bounding box center [609, 373] width 69 height 17
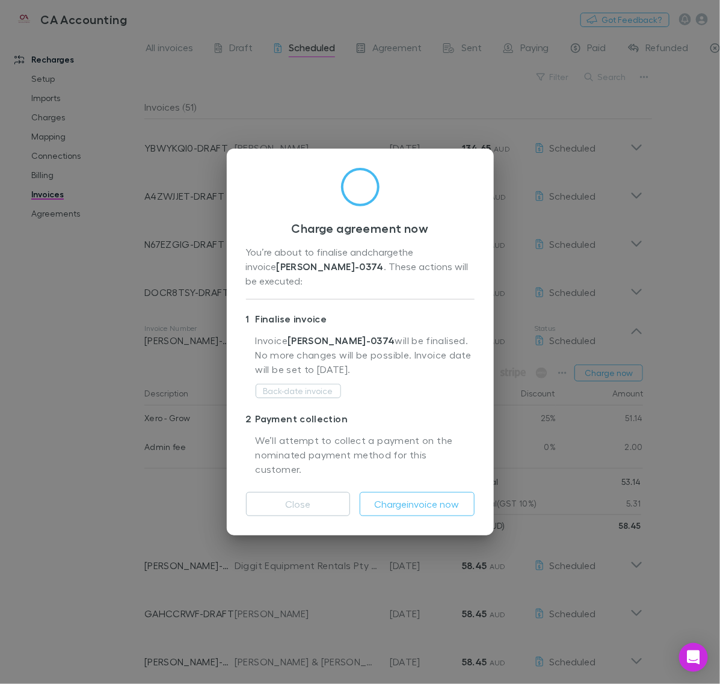
click at [418, 482] on div "Close Charge invoice now" at bounding box center [360, 499] width 229 height 34
click at [423, 492] on button "Charge invoice now" at bounding box center [417, 504] width 115 height 24
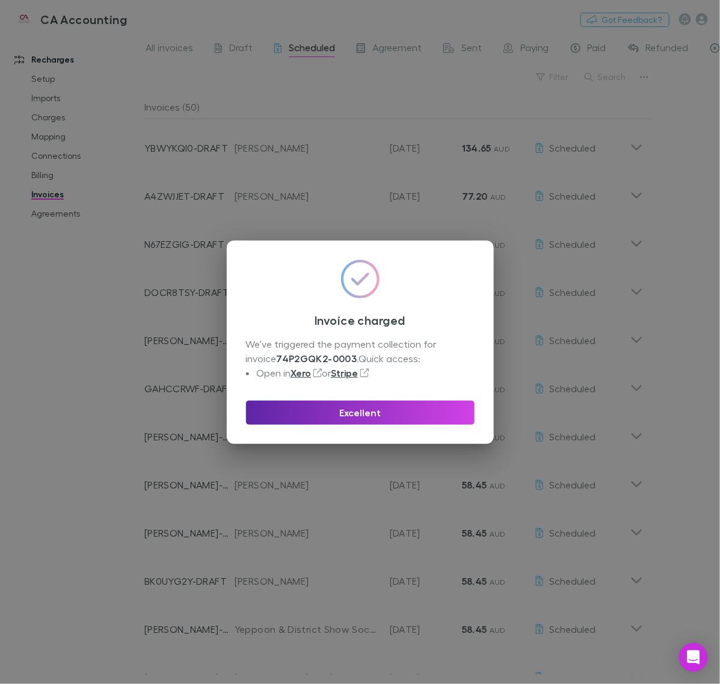
click at [418, 425] on div "Invoice charged We’ve triggered the payment collection for invoice 74P2GQK2-000…" at bounding box center [360, 342] width 267 height 203
click at [422, 410] on button "Excellent" at bounding box center [360, 413] width 229 height 24
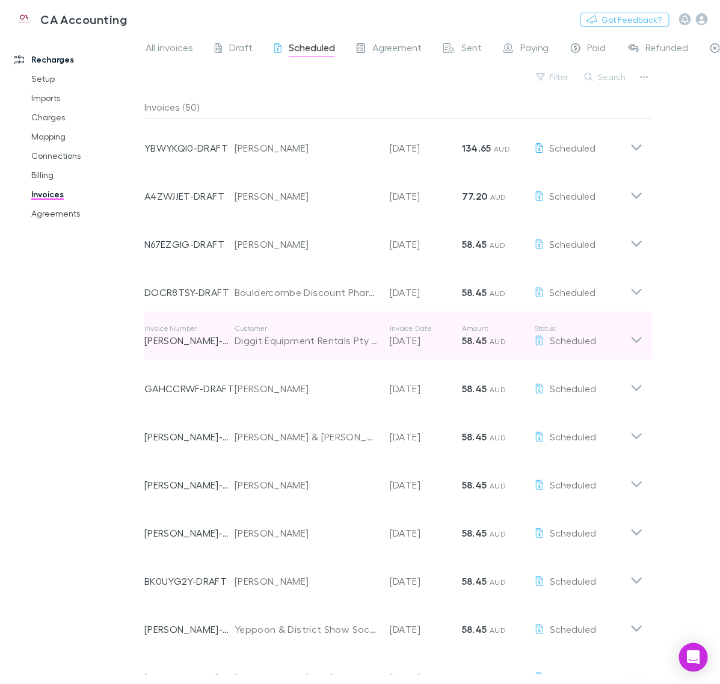
click at [641, 335] on icon at bounding box center [636, 336] width 13 height 24
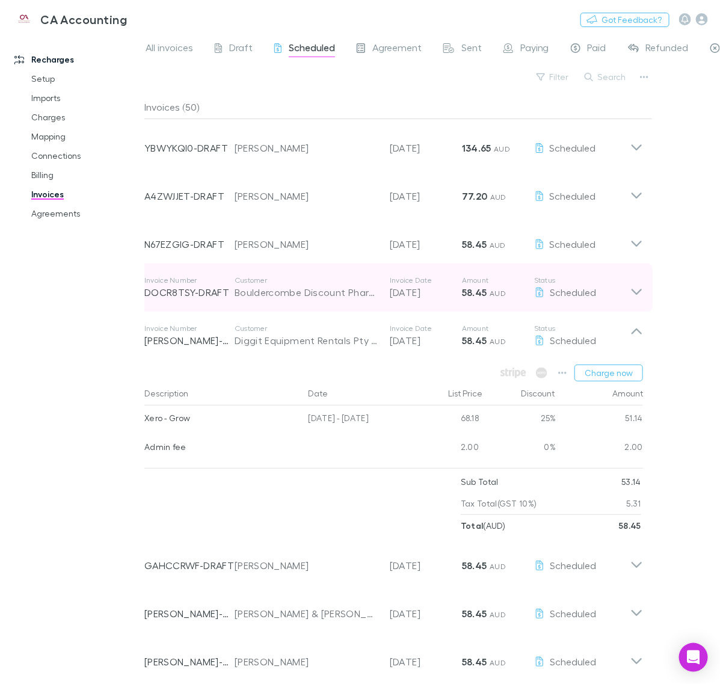
click at [636, 285] on icon at bounding box center [636, 288] width 13 height 24
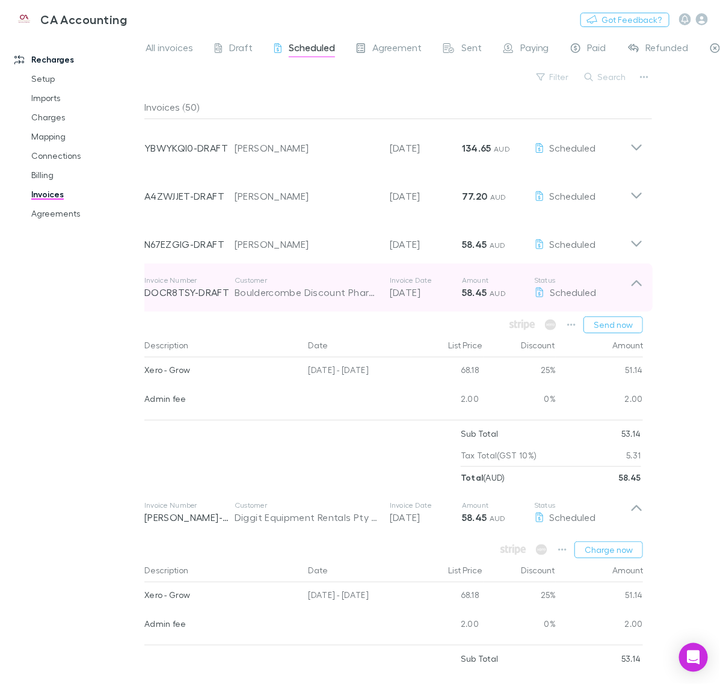
drag, startPoint x: 636, startPoint y: 286, endPoint x: 637, endPoint y: 303, distance: 16.3
click at [636, 287] on icon at bounding box center [636, 288] width 13 height 24
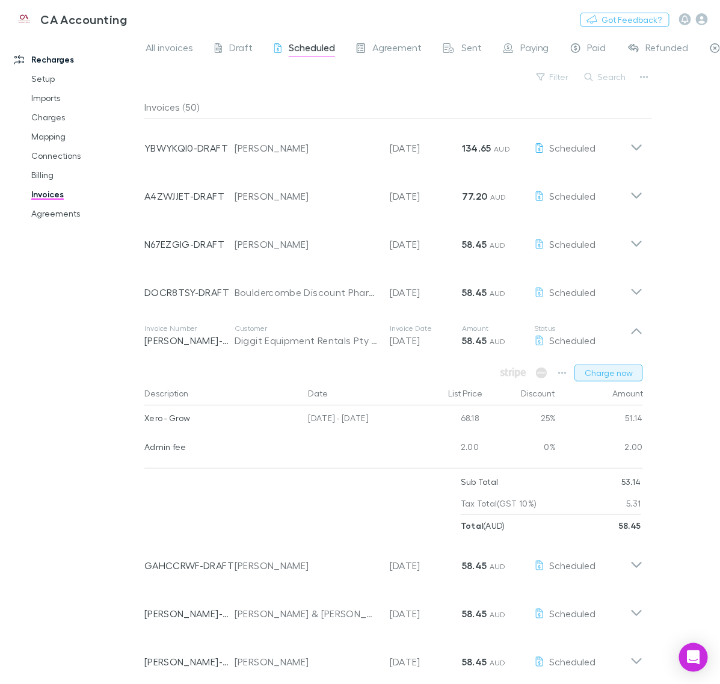
click at [608, 379] on button "Charge now" at bounding box center [609, 373] width 69 height 17
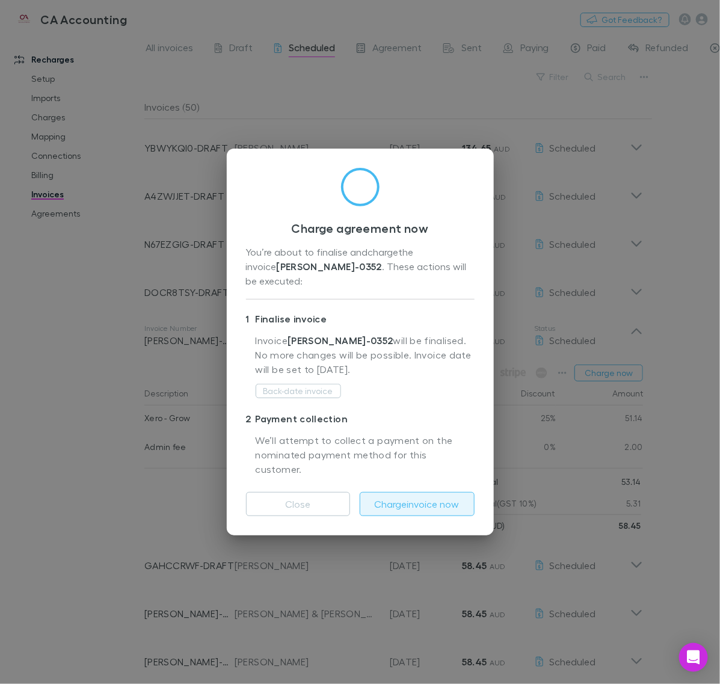
click at [416, 502] on div "Charge agreement now You’re about to finalise and charge the invoice [PERSON_NA…" at bounding box center [360, 342] width 267 height 387
click at [419, 492] on button "Charge invoice now" at bounding box center [417, 504] width 115 height 24
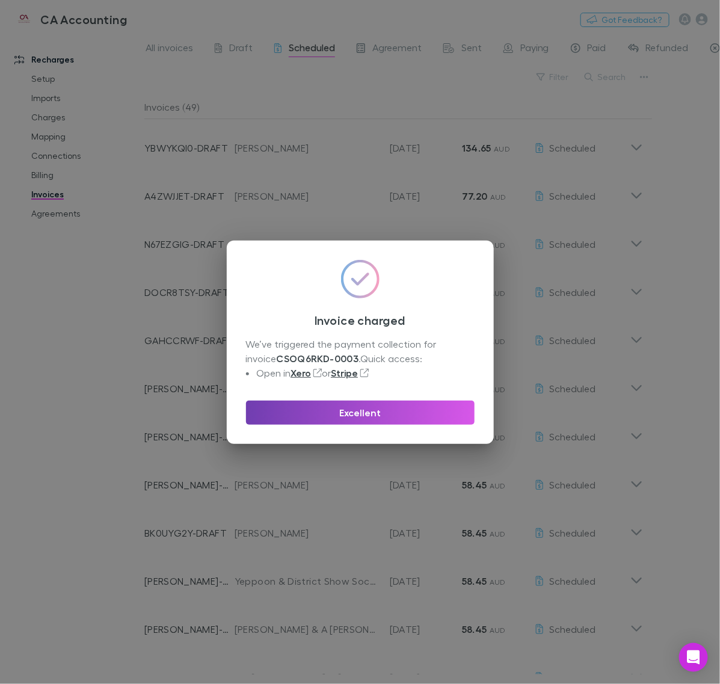
click at [406, 416] on button "Excellent" at bounding box center [360, 413] width 229 height 24
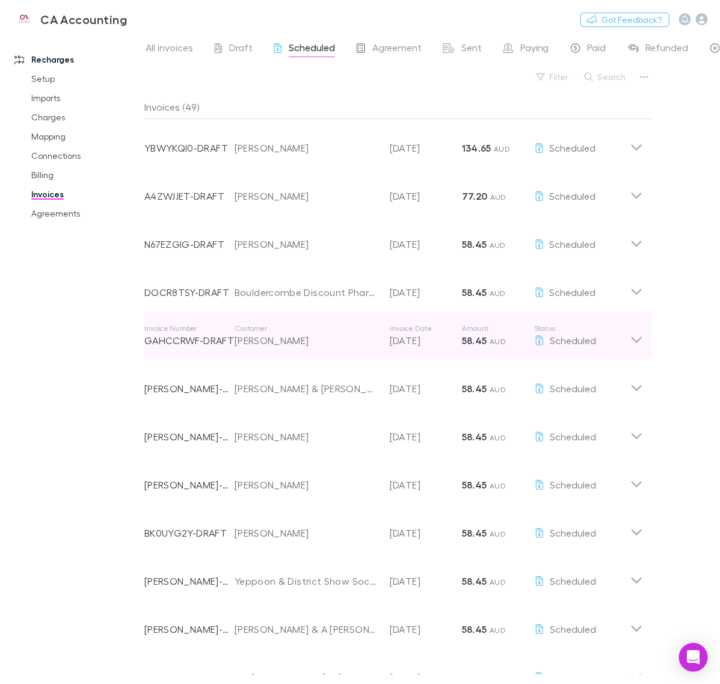
click at [642, 325] on div "Invoice Number GAHCCRWF-DRAFT Customer [PERSON_NAME] Invoice Date [DATE] Amount…" at bounding box center [394, 336] width 518 height 48
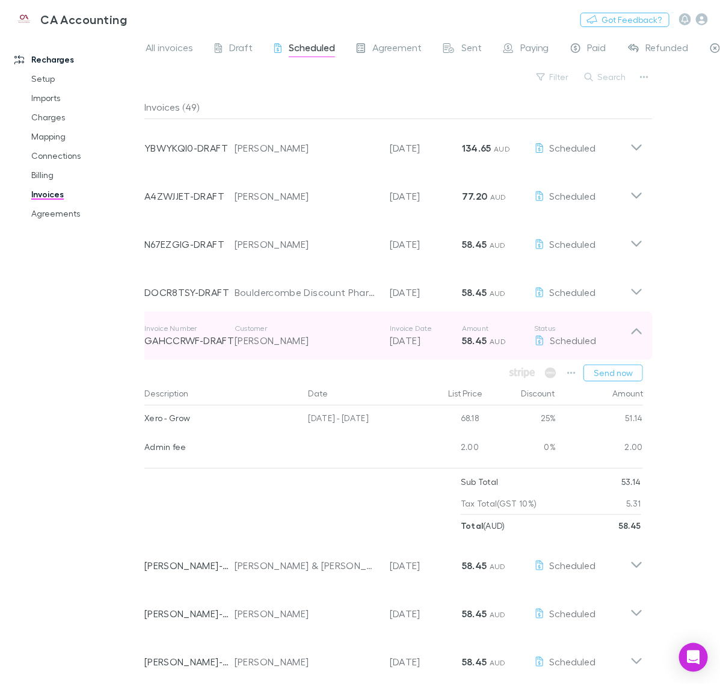
click at [634, 337] on icon at bounding box center [636, 336] width 13 height 24
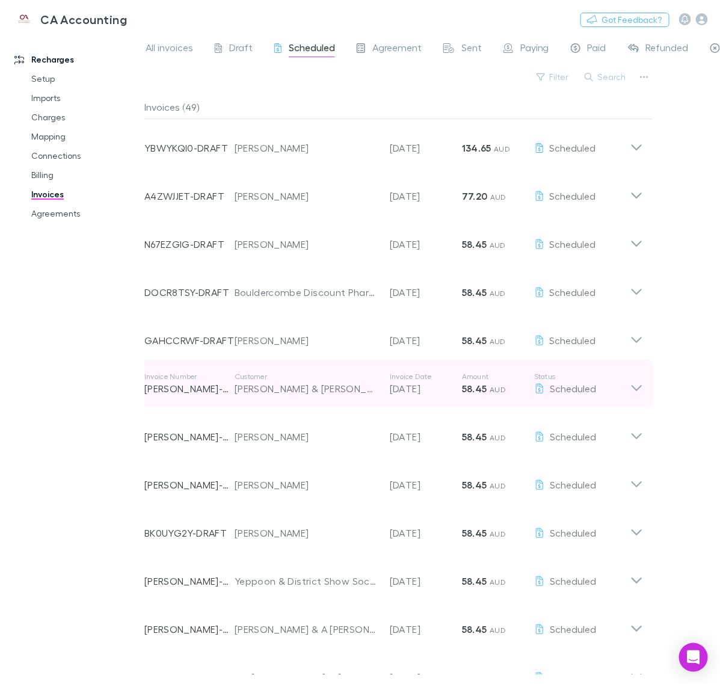
click at [630, 392] on icon at bounding box center [636, 384] width 13 height 24
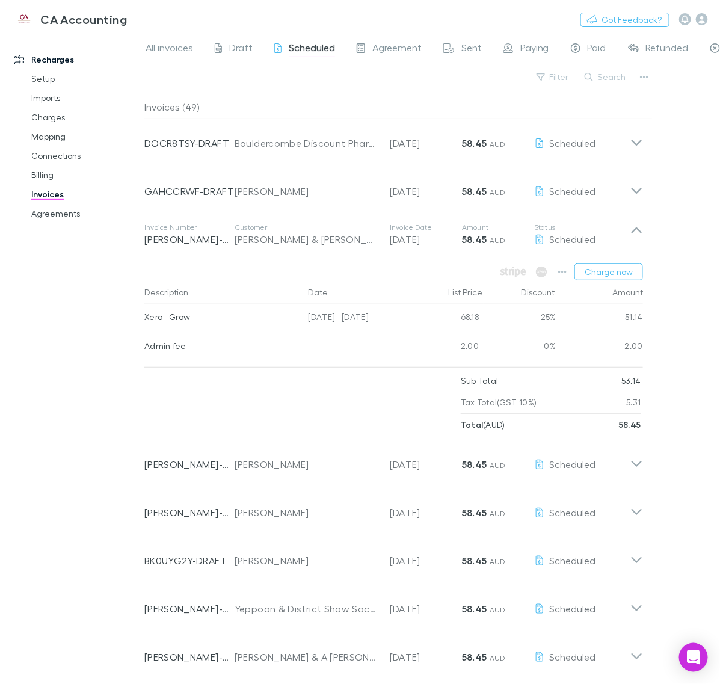
scroll to position [150, 0]
click at [606, 263] on button "Charge now" at bounding box center [609, 270] width 69 height 17
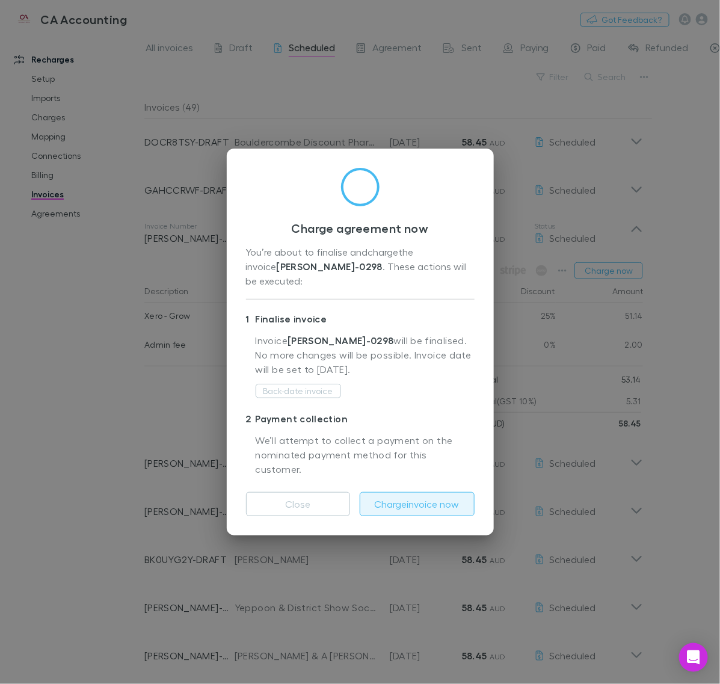
click at [392, 492] on button "Charge invoice now" at bounding box center [417, 504] width 115 height 24
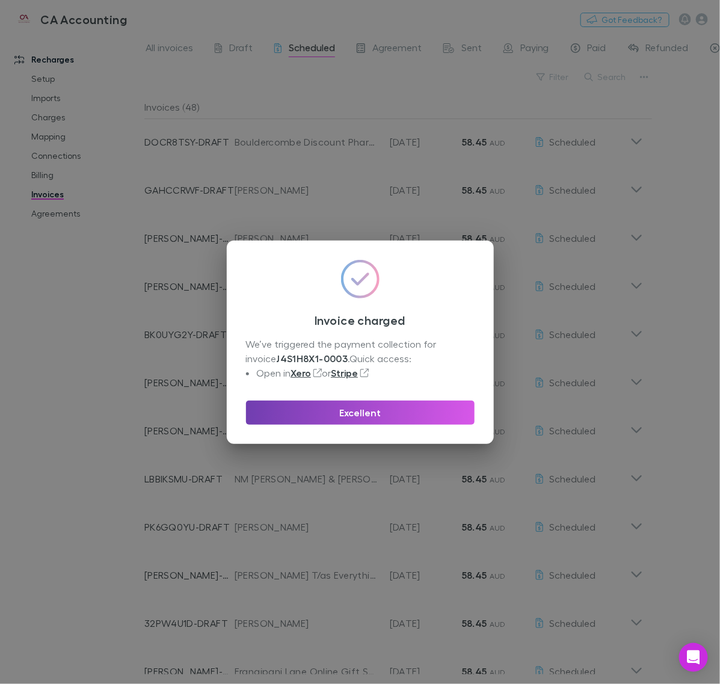
click at [396, 410] on button "Excellent" at bounding box center [360, 413] width 229 height 24
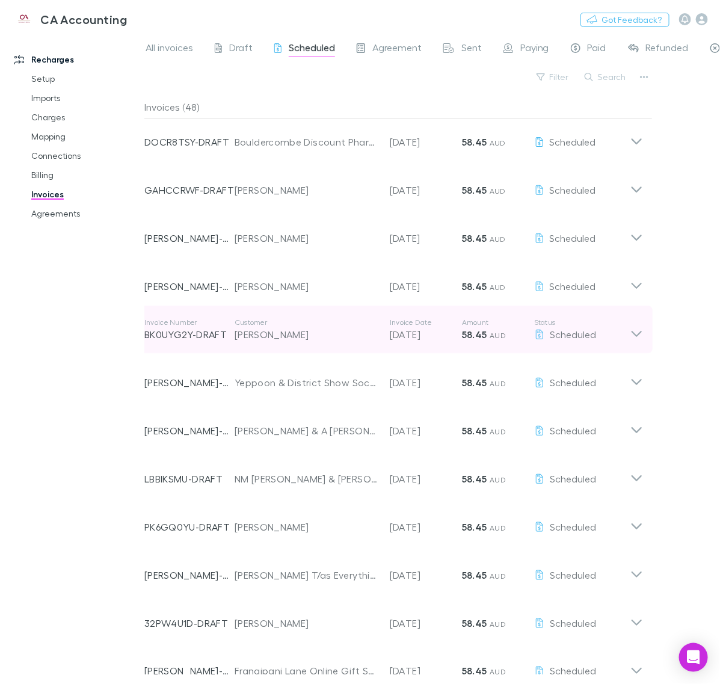
click at [630, 336] on icon at bounding box center [636, 330] width 13 height 24
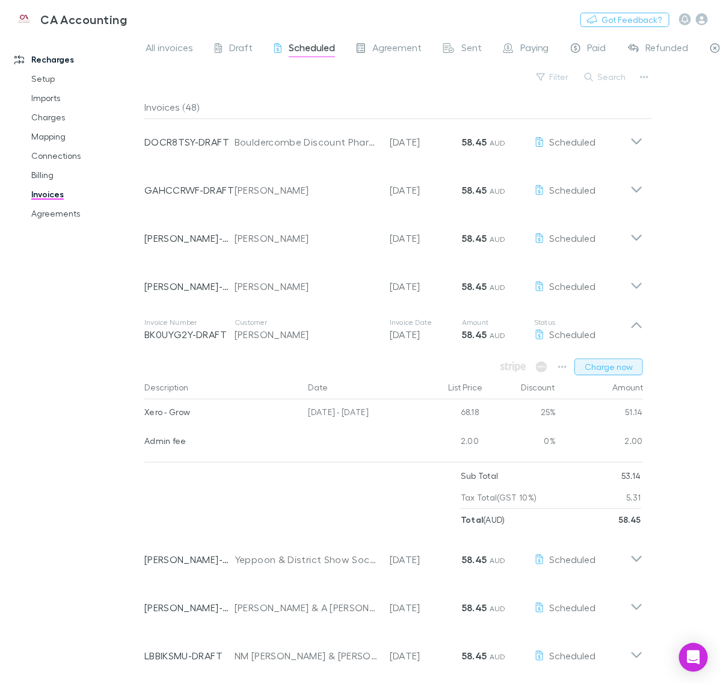
click at [621, 367] on button "Charge now" at bounding box center [609, 367] width 69 height 17
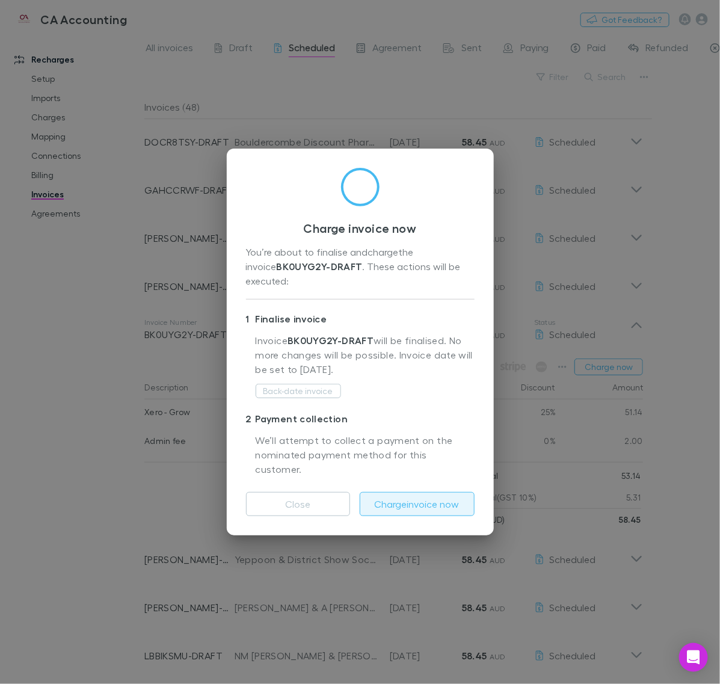
click at [437, 500] on button "Charge invoice now" at bounding box center [417, 504] width 115 height 24
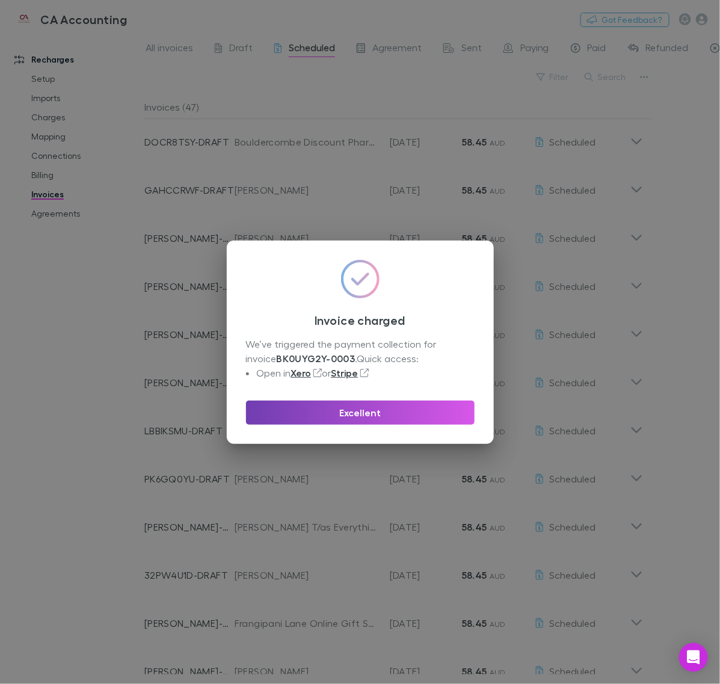
click at [358, 416] on button "Excellent" at bounding box center [360, 413] width 229 height 24
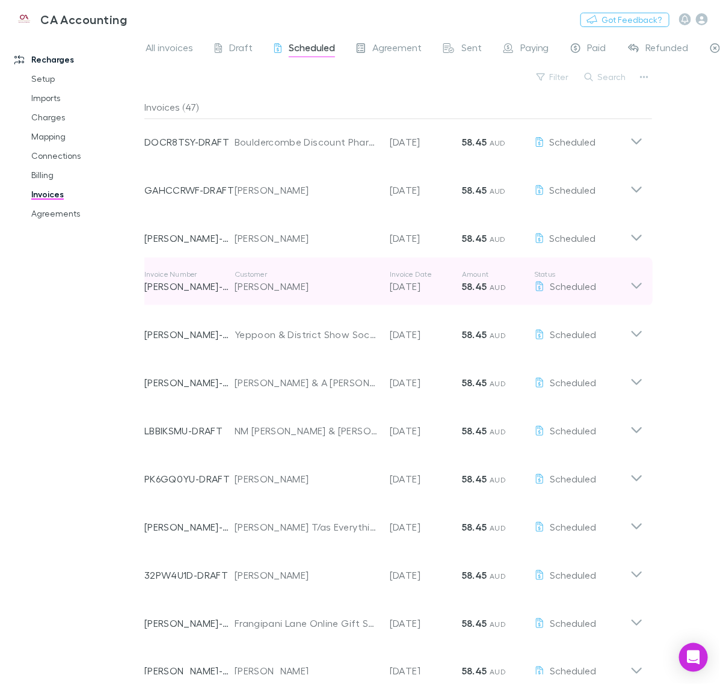
click at [624, 286] on div "Scheduled" at bounding box center [582, 286] width 96 height 14
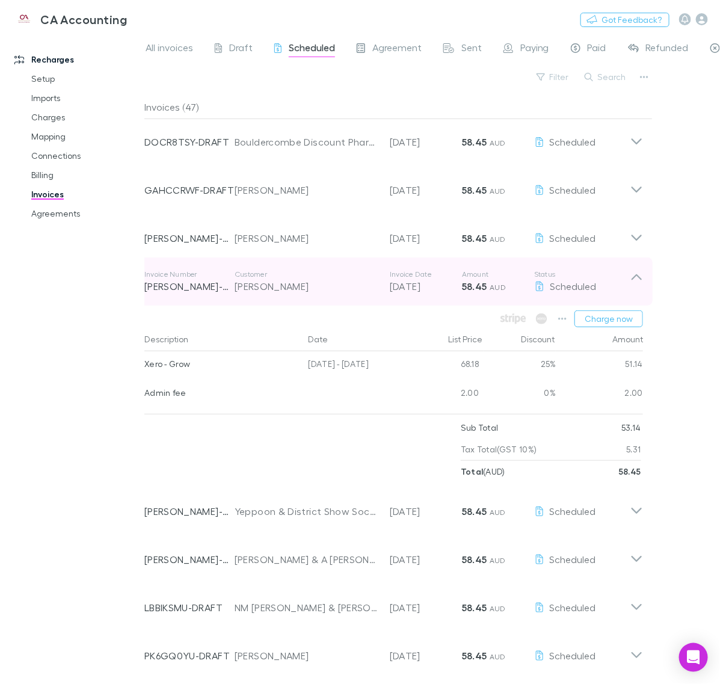
click at [638, 280] on icon at bounding box center [636, 282] width 13 height 24
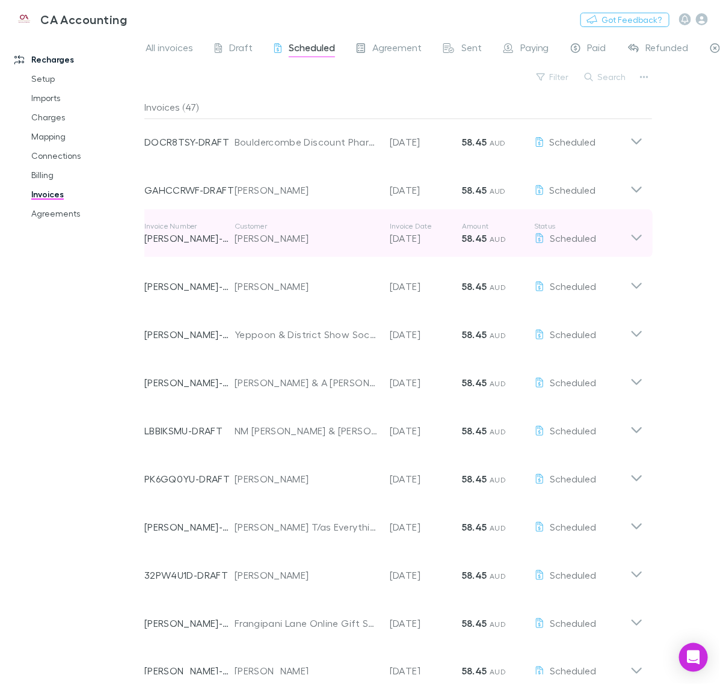
click at [634, 236] on icon at bounding box center [636, 233] width 13 height 24
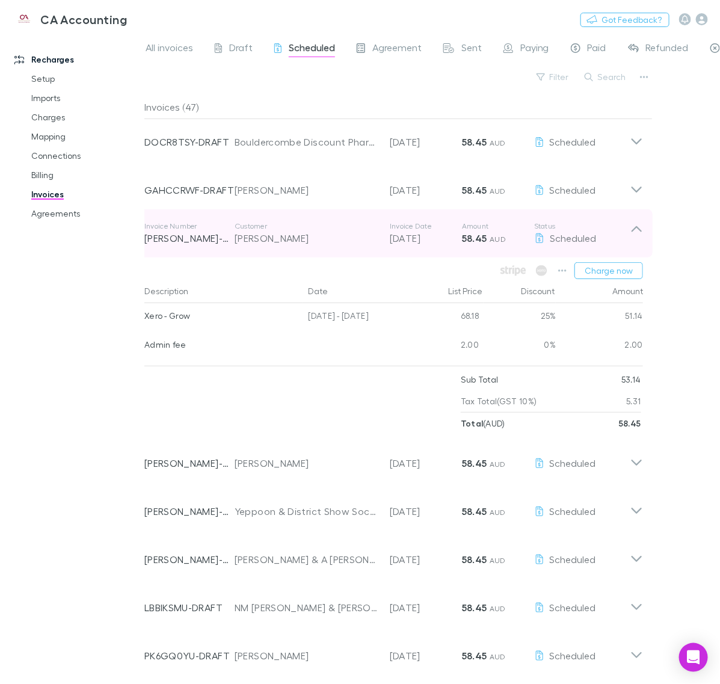
click at [634, 241] on icon at bounding box center [636, 233] width 13 height 24
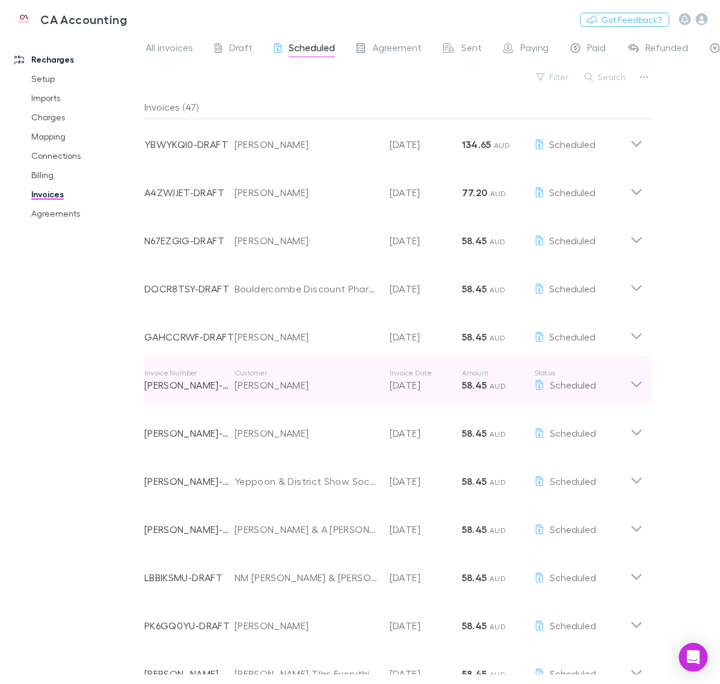
scroll to position [0, 0]
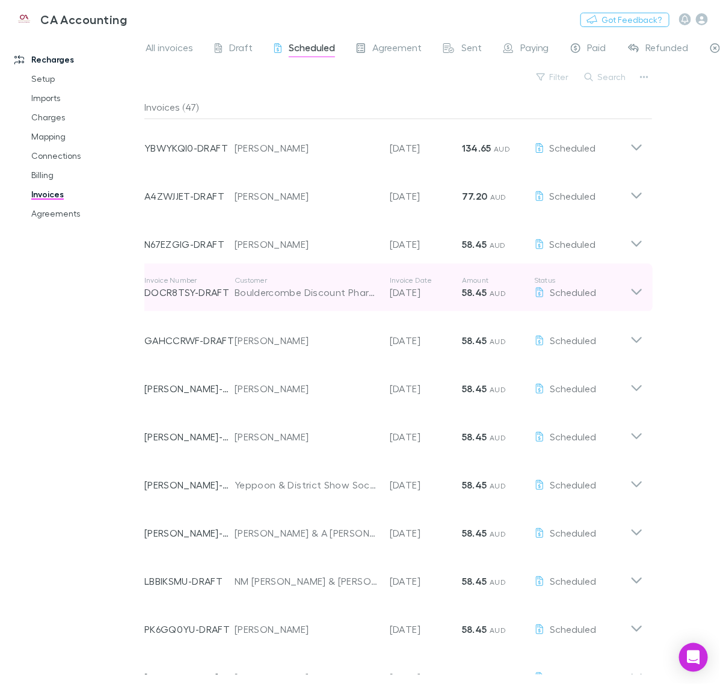
click at [647, 288] on div "Invoice Number DOCR8TSY-DRAFT Customer Bouldercombe Discount Pharmacy Pty Ltd I…" at bounding box center [394, 288] width 518 height 48
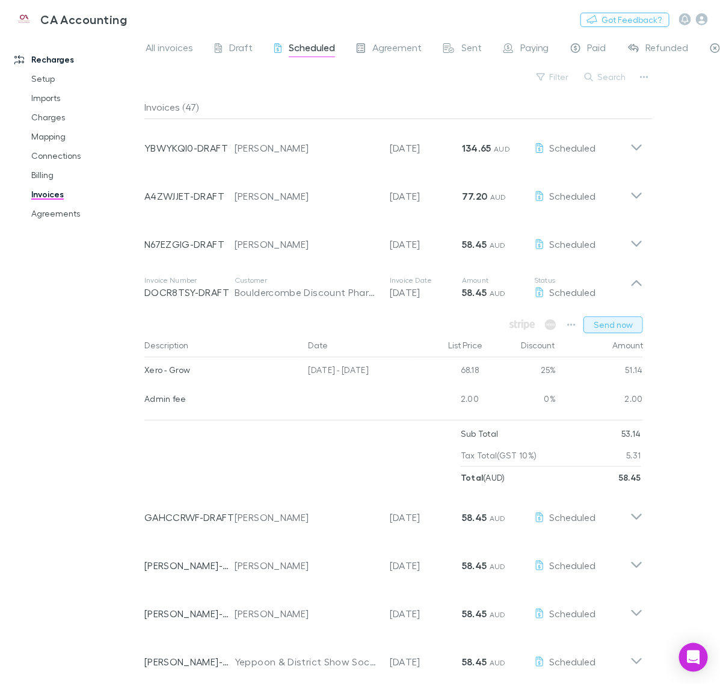
drag, startPoint x: 641, startPoint y: 289, endPoint x: 637, endPoint y: 322, distance: 33.4
click at [640, 289] on icon at bounding box center [636, 288] width 13 height 24
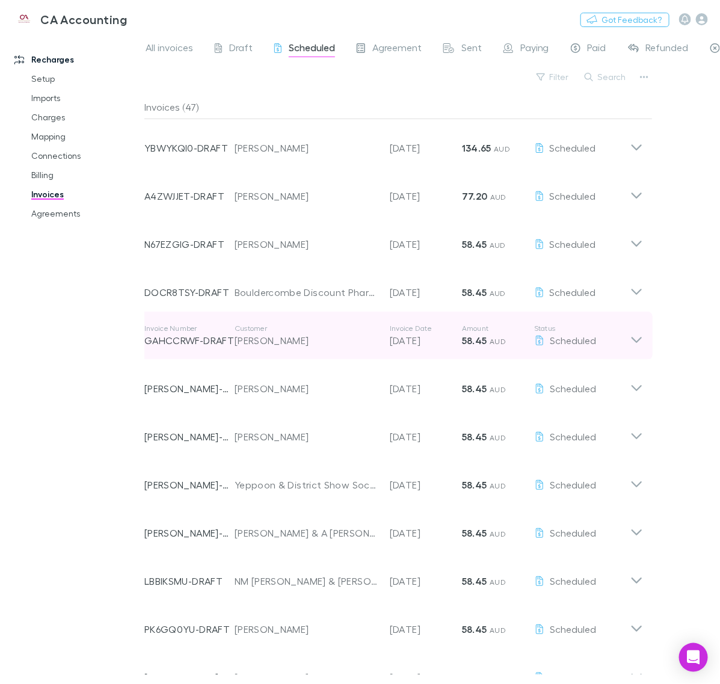
click at [637, 334] on icon at bounding box center [636, 336] width 13 height 24
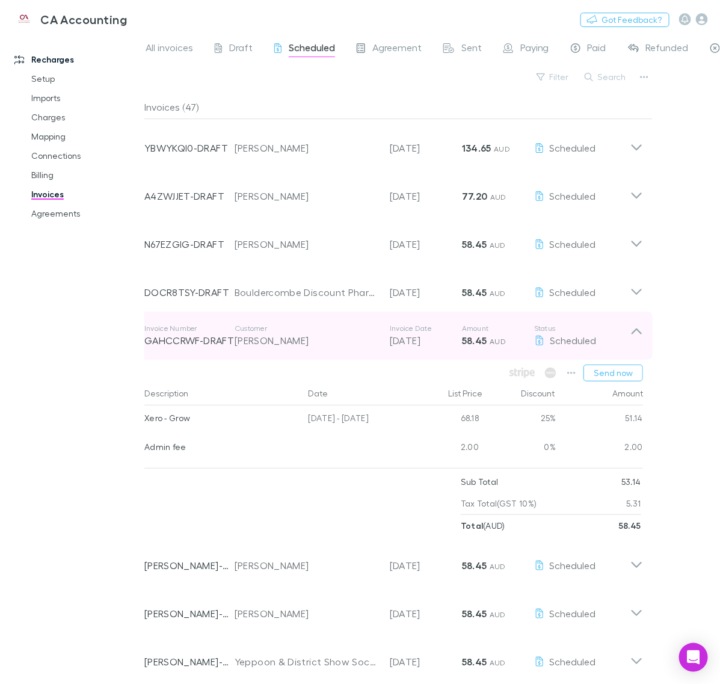
click at [637, 347] on icon at bounding box center [636, 336] width 13 height 24
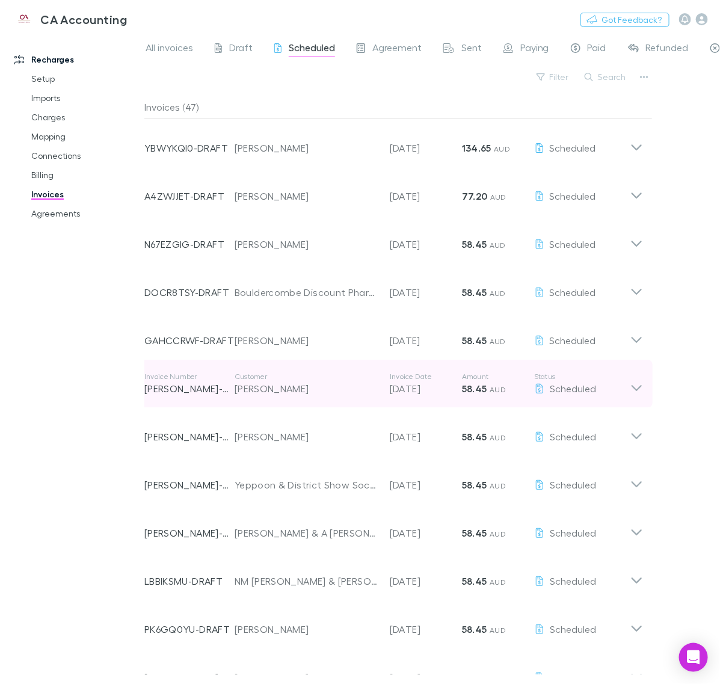
click at [635, 391] on icon at bounding box center [636, 384] width 13 height 24
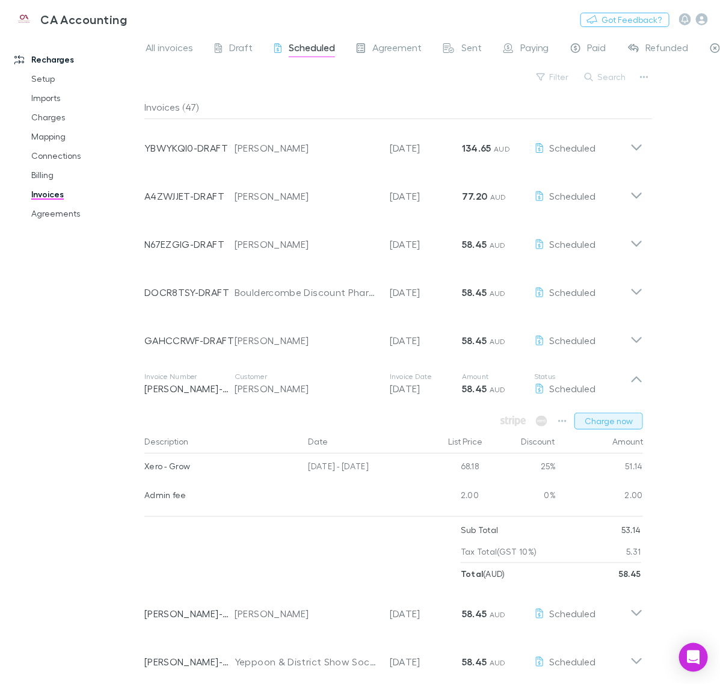
click at [608, 422] on button "Charge now" at bounding box center [609, 421] width 69 height 17
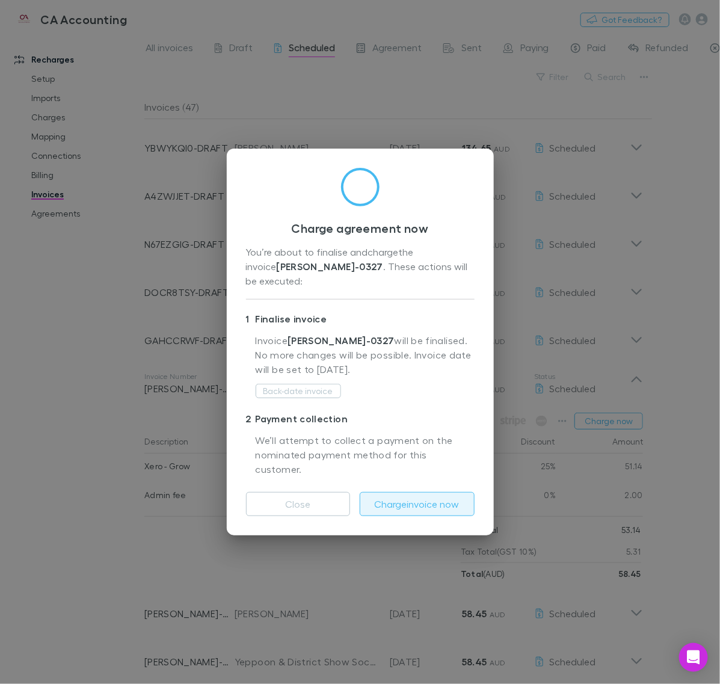
click at [449, 498] on button "Charge invoice now" at bounding box center [417, 504] width 115 height 24
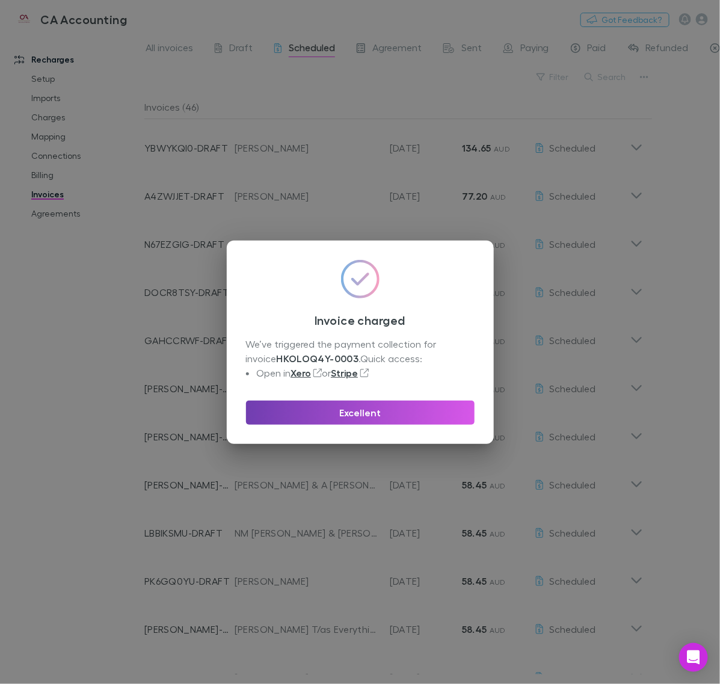
click at [426, 413] on button "Excellent" at bounding box center [360, 413] width 229 height 24
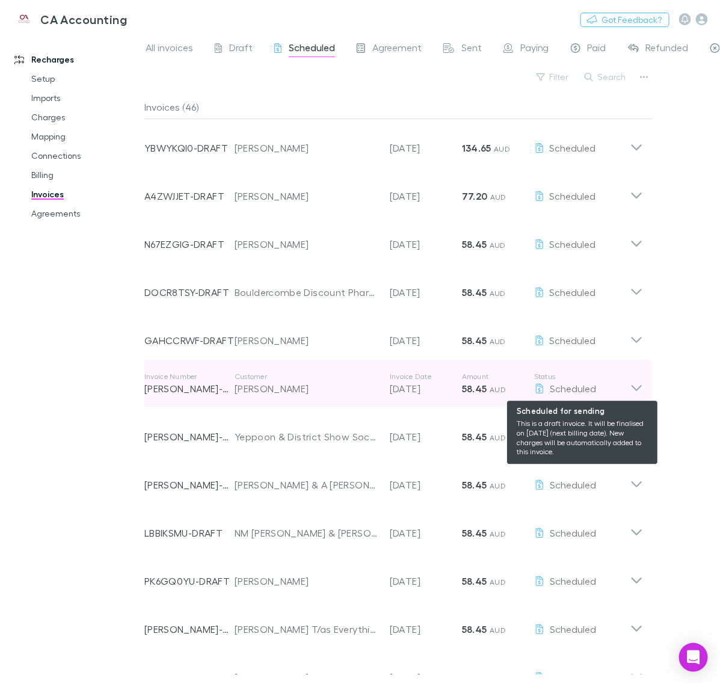
click at [629, 388] on div "Scheduled" at bounding box center [582, 388] width 96 height 14
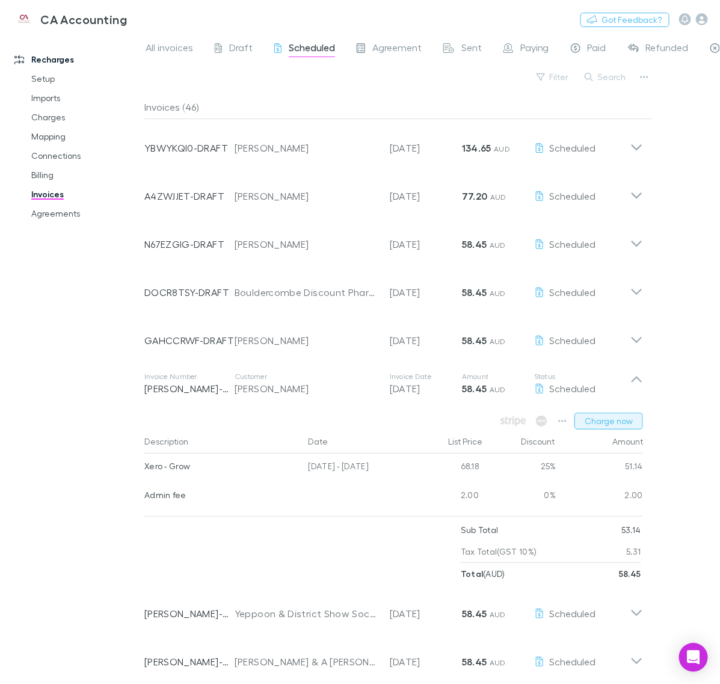
click at [617, 416] on button "Charge now" at bounding box center [609, 421] width 69 height 17
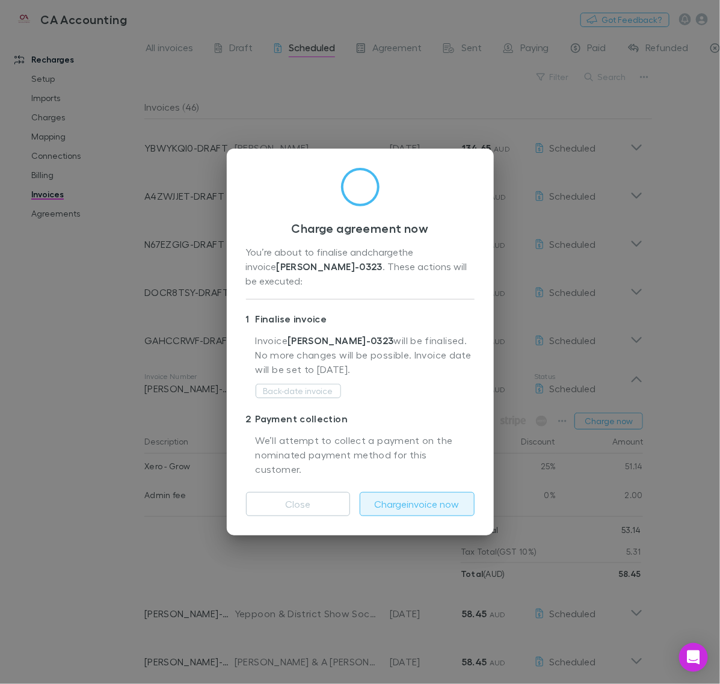
click at [415, 492] on button "Charge invoice now" at bounding box center [417, 504] width 115 height 24
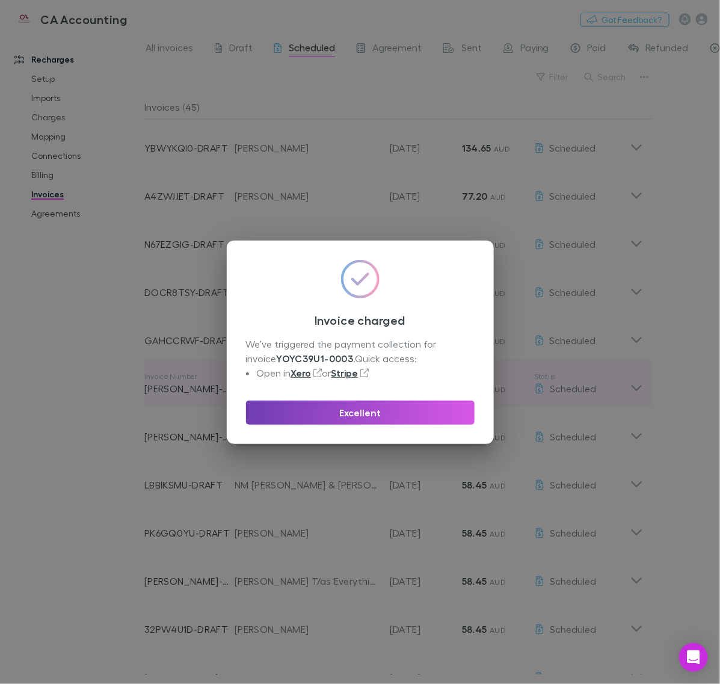
click at [438, 410] on button "Excellent" at bounding box center [360, 413] width 229 height 24
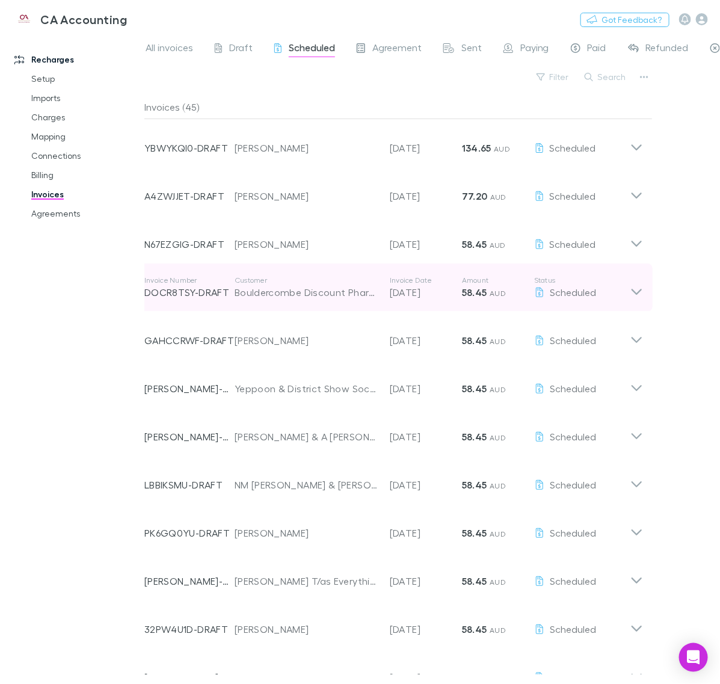
click at [635, 295] on icon at bounding box center [636, 288] width 13 height 24
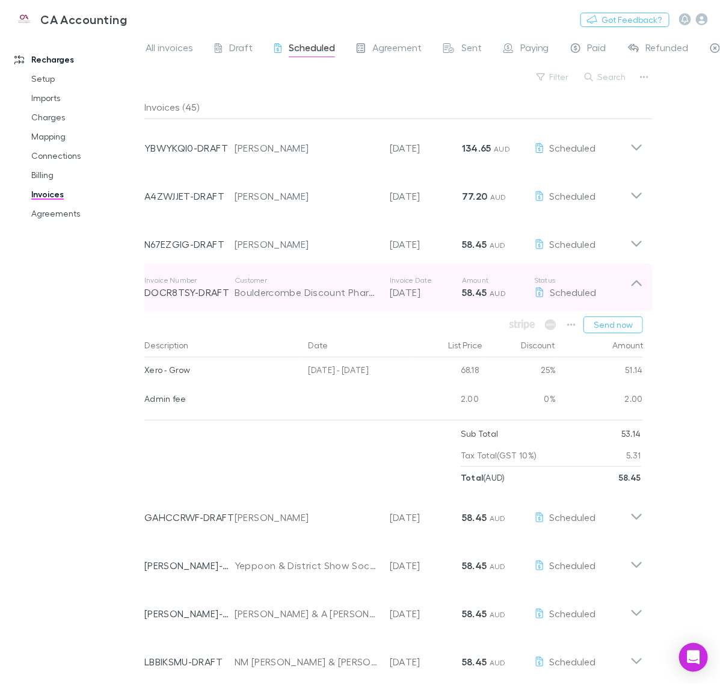
click at [635, 295] on icon at bounding box center [636, 288] width 13 height 24
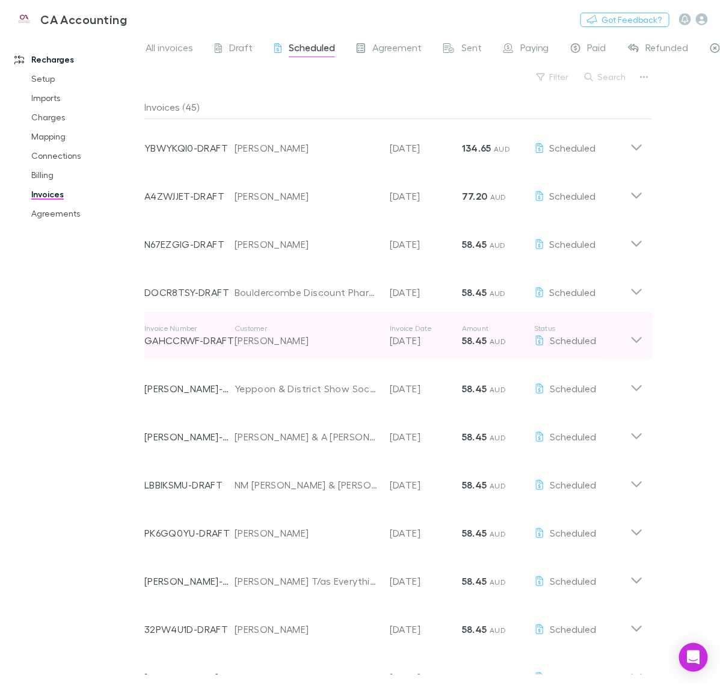
click at [635, 341] on icon at bounding box center [637, 340] width 10 height 6
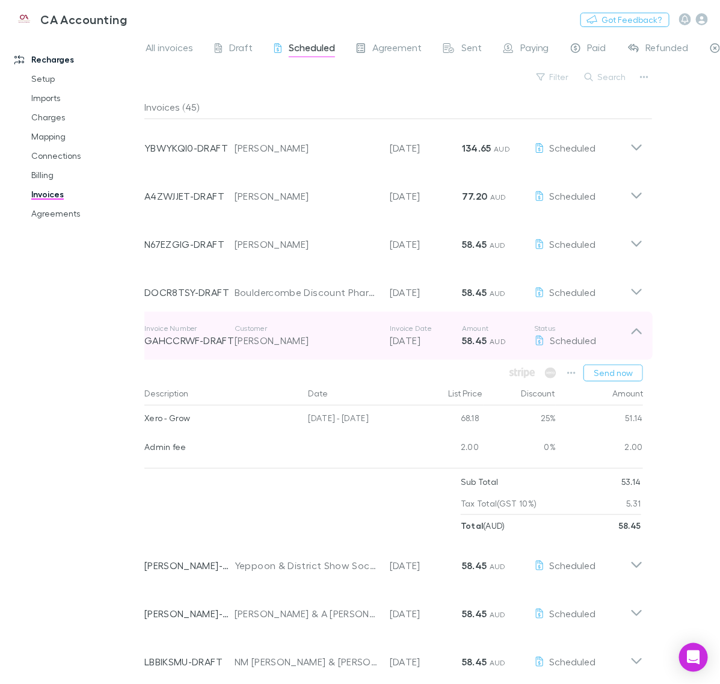
click at [636, 341] on icon at bounding box center [636, 336] width 13 height 24
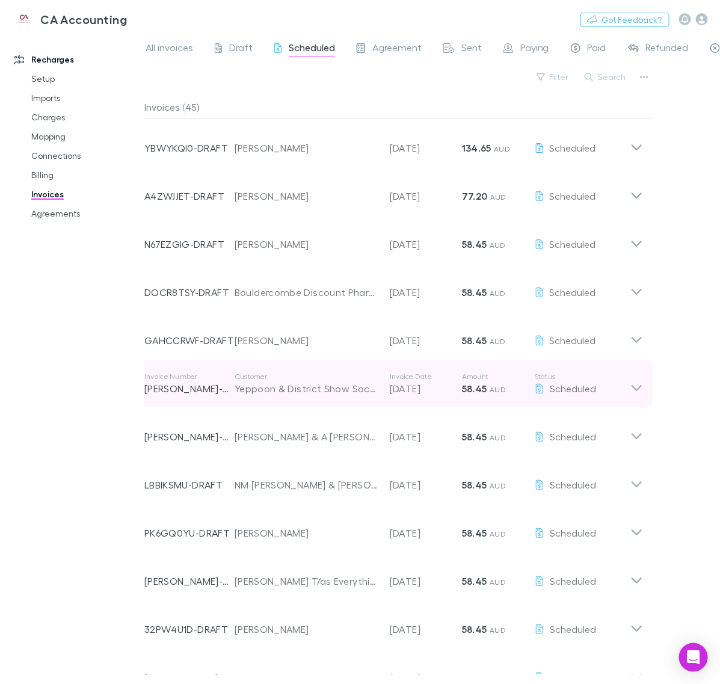
click at [635, 386] on icon at bounding box center [636, 384] width 13 height 24
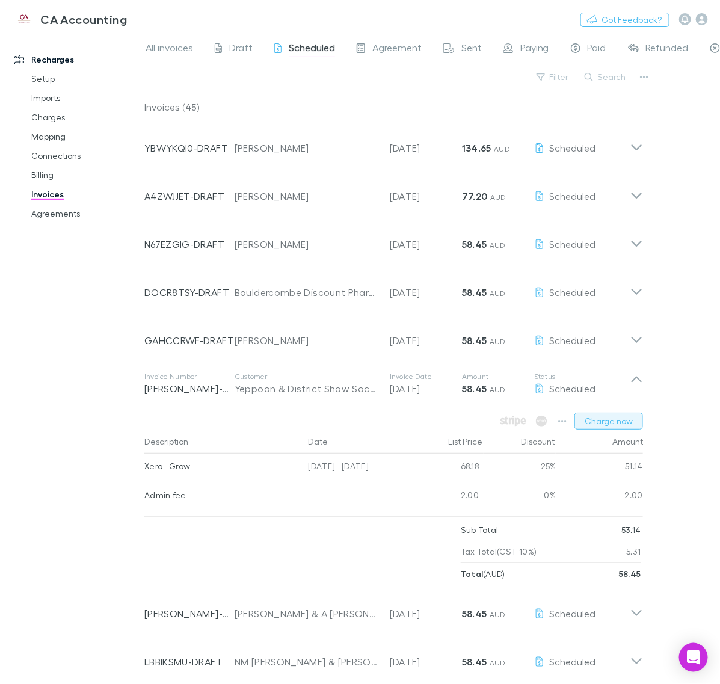
click at [618, 423] on button "Charge now" at bounding box center [609, 421] width 69 height 17
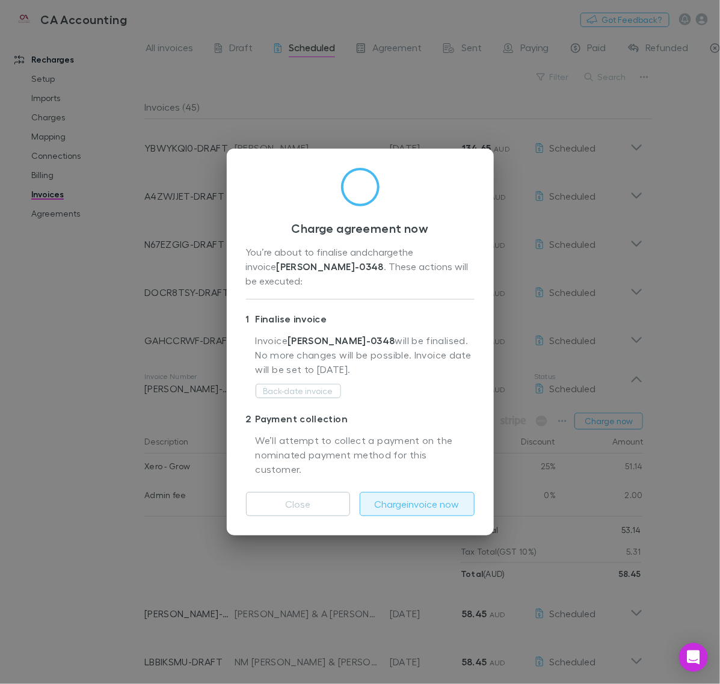
click at [452, 495] on button "Charge invoice now" at bounding box center [417, 504] width 115 height 24
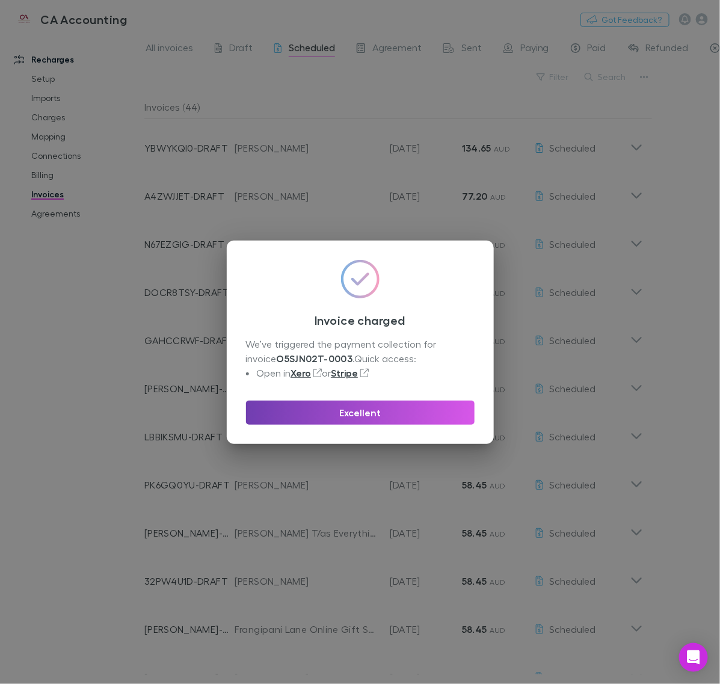
click at [398, 401] on button "Excellent" at bounding box center [360, 413] width 229 height 24
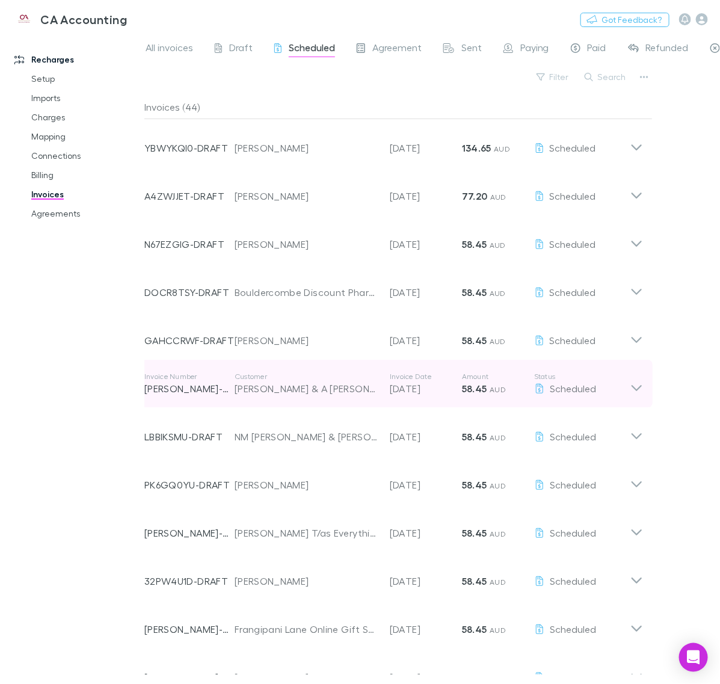
click at [638, 382] on icon at bounding box center [636, 384] width 13 height 24
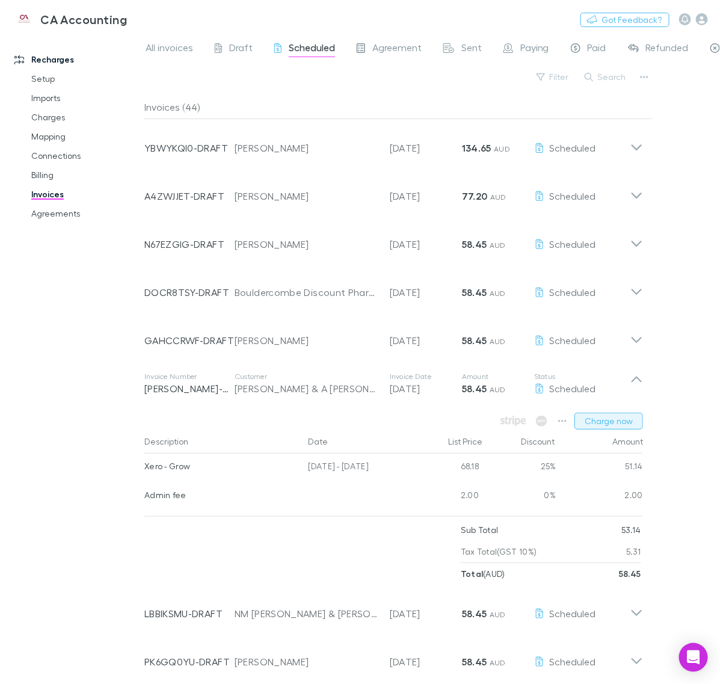
click at [615, 418] on button "Charge now" at bounding box center [609, 421] width 69 height 17
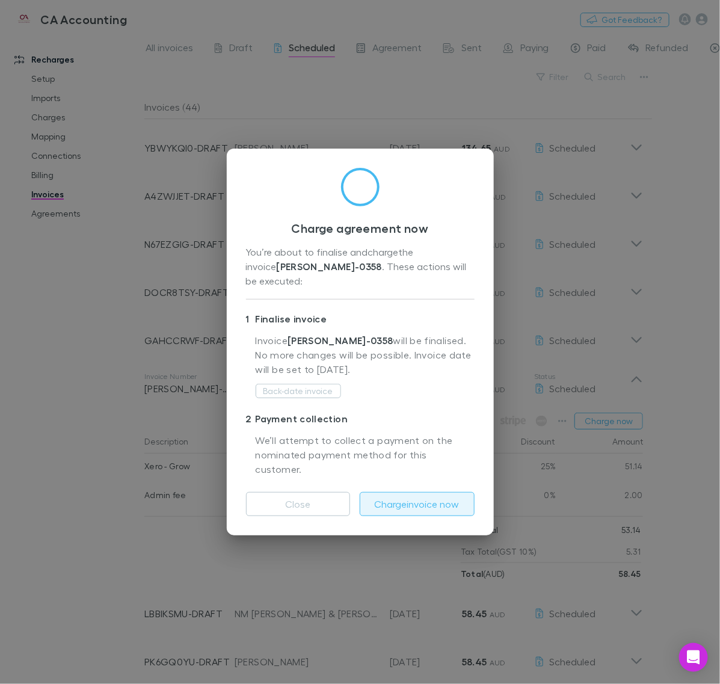
click at [431, 492] on button "Charge invoice now" at bounding box center [417, 504] width 115 height 24
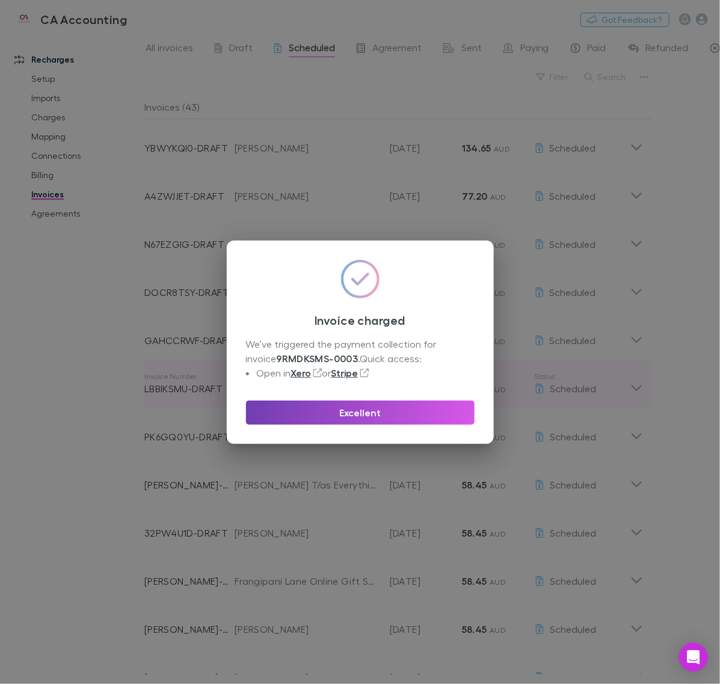
click at [420, 410] on button "Excellent" at bounding box center [360, 413] width 229 height 24
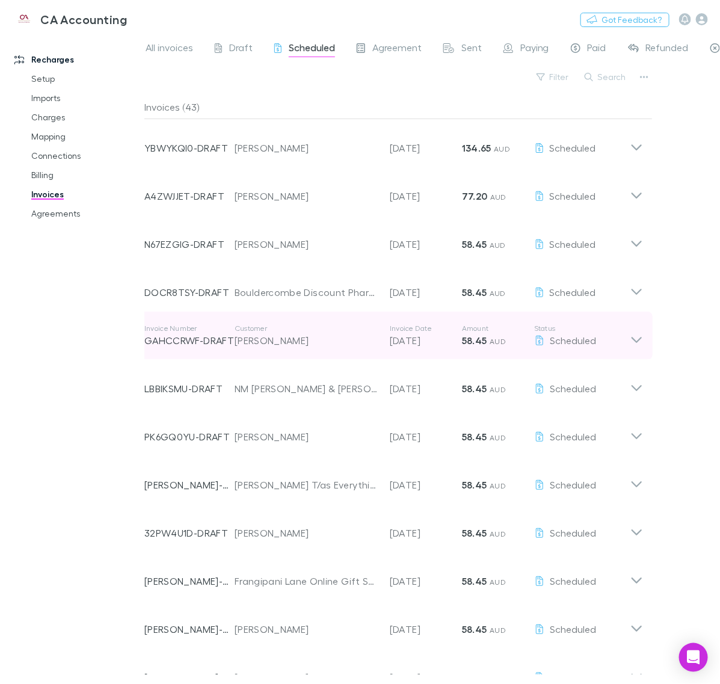
click at [636, 342] on icon at bounding box center [637, 340] width 10 height 6
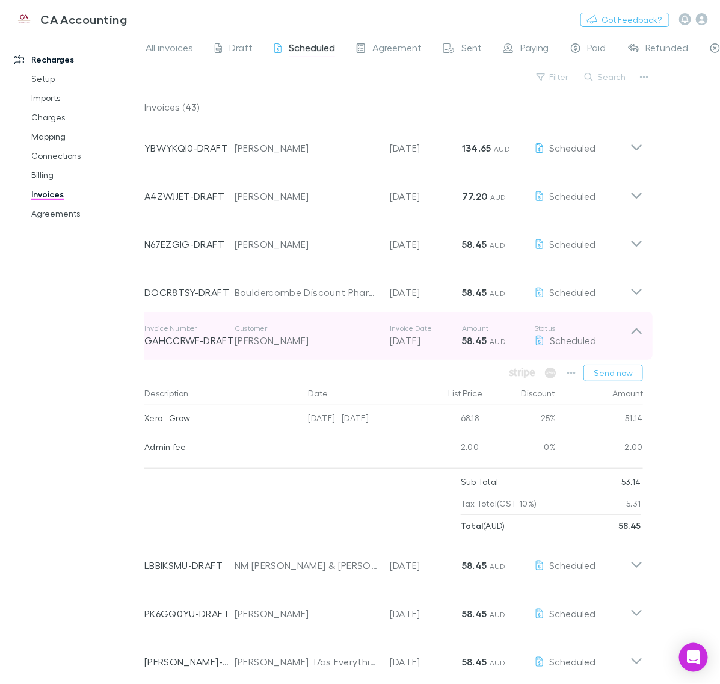
click at [636, 342] on icon at bounding box center [636, 336] width 13 height 24
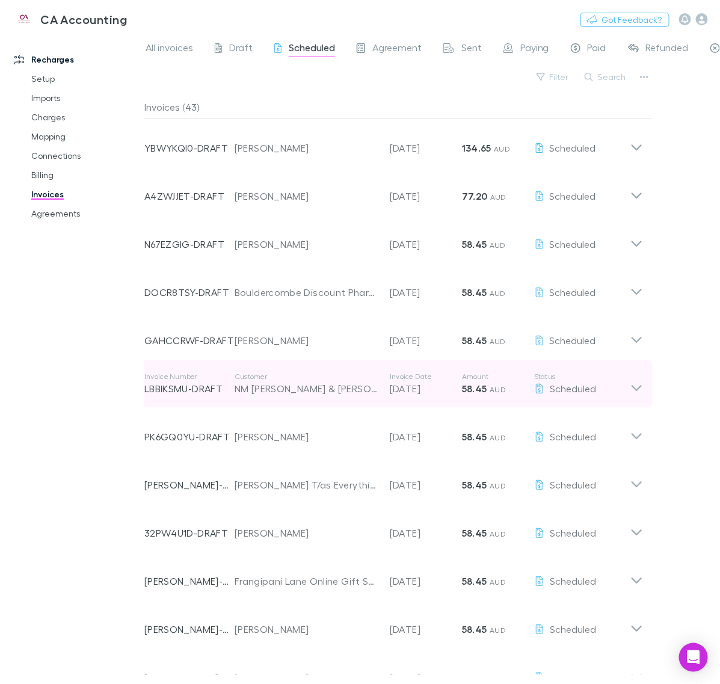
click at [635, 369] on div "Invoice Number LBBIKSMU-DRAFT Customer NM [PERSON_NAME] & [PERSON_NAME] Invoice…" at bounding box center [394, 384] width 518 height 48
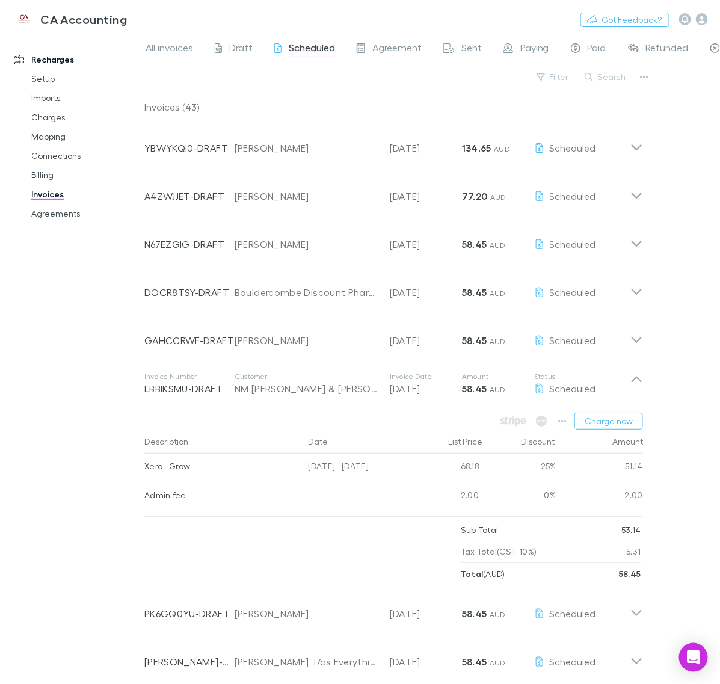
click at [621, 430] on div "Amount" at bounding box center [599, 442] width 87 height 24
click at [612, 425] on button "Charge now" at bounding box center [609, 421] width 69 height 17
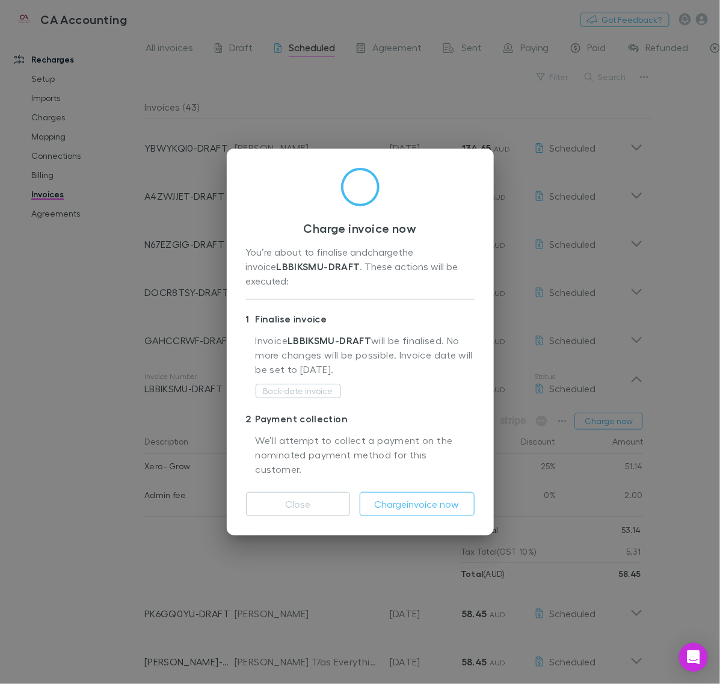
click at [452, 482] on div "Close Charge invoice now" at bounding box center [360, 499] width 229 height 34
click at [441, 492] on button "Charge invoice now" at bounding box center [417, 504] width 115 height 24
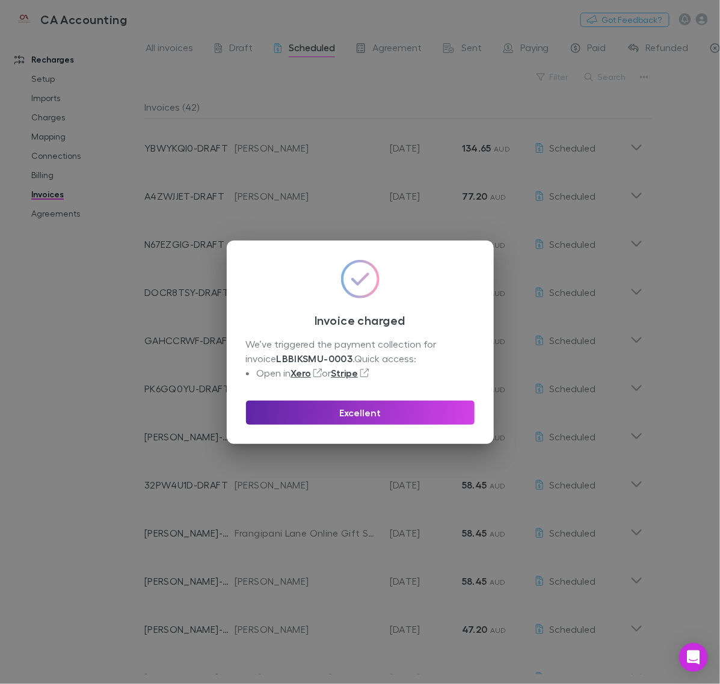
click at [409, 396] on div "Excellent" at bounding box center [360, 408] width 229 height 34
click at [438, 407] on button "Excellent" at bounding box center [360, 413] width 229 height 24
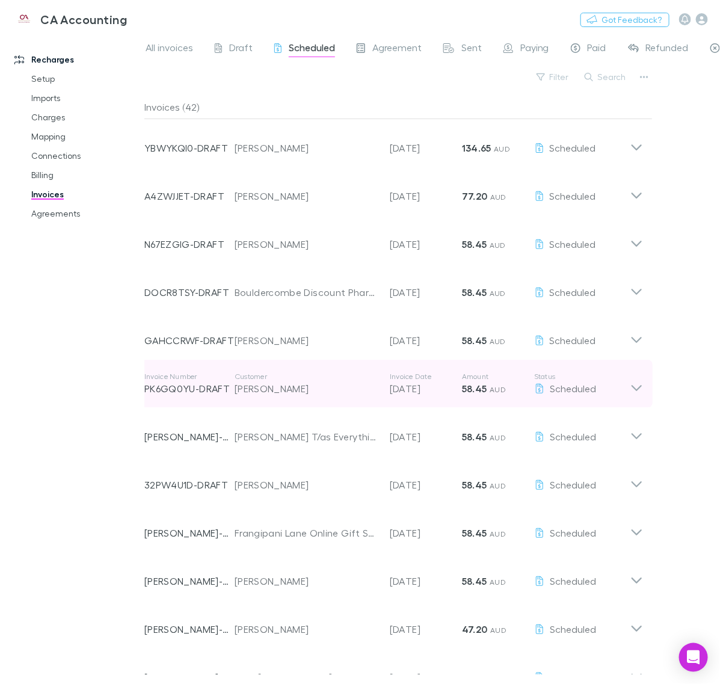
click at [638, 381] on icon at bounding box center [636, 384] width 13 height 24
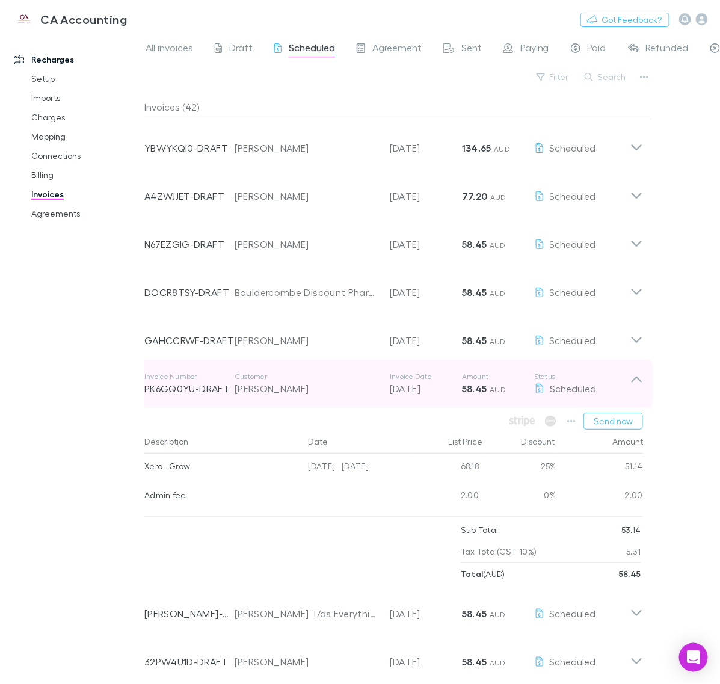
click at [635, 383] on icon at bounding box center [636, 384] width 13 height 24
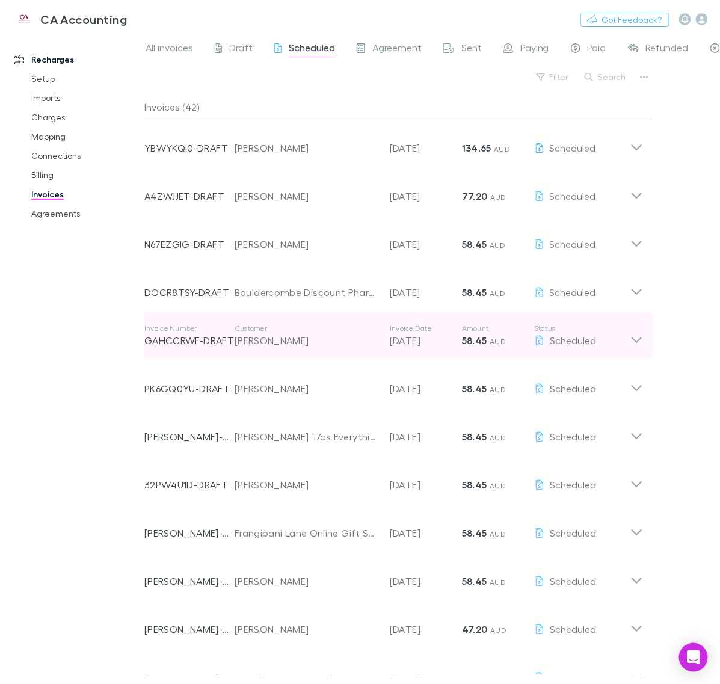
click at [635, 347] on icon at bounding box center [636, 336] width 13 height 24
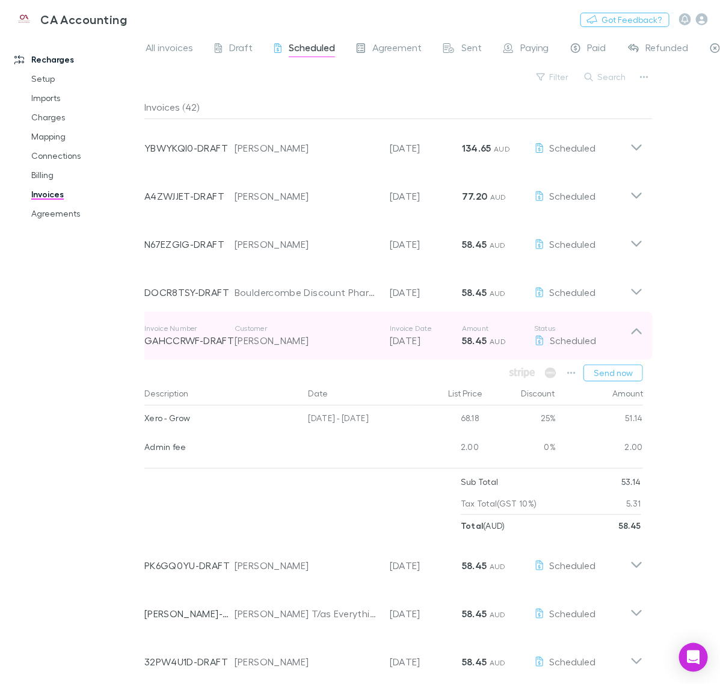
click at [635, 344] on icon at bounding box center [636, 336] width 13 height 24
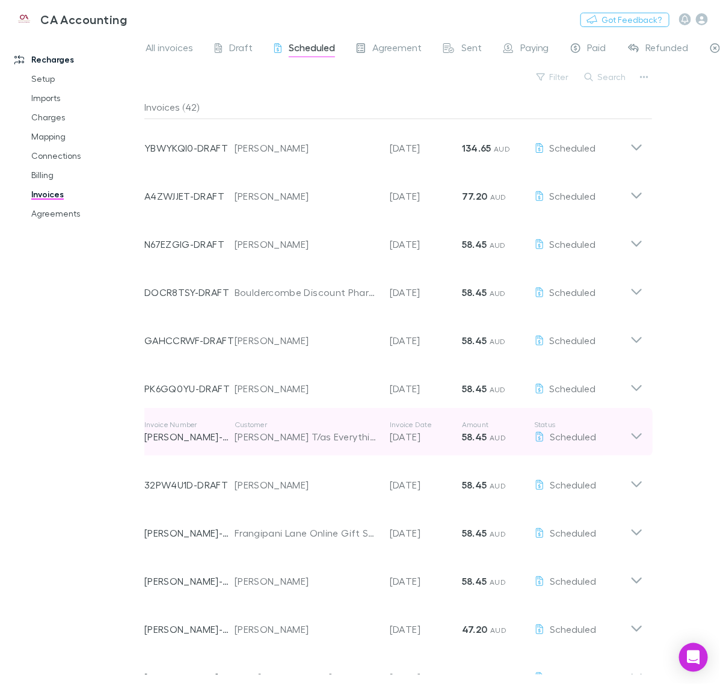
click at [634, 430] on icon at bounding box center [636, 432] width 13 height 24
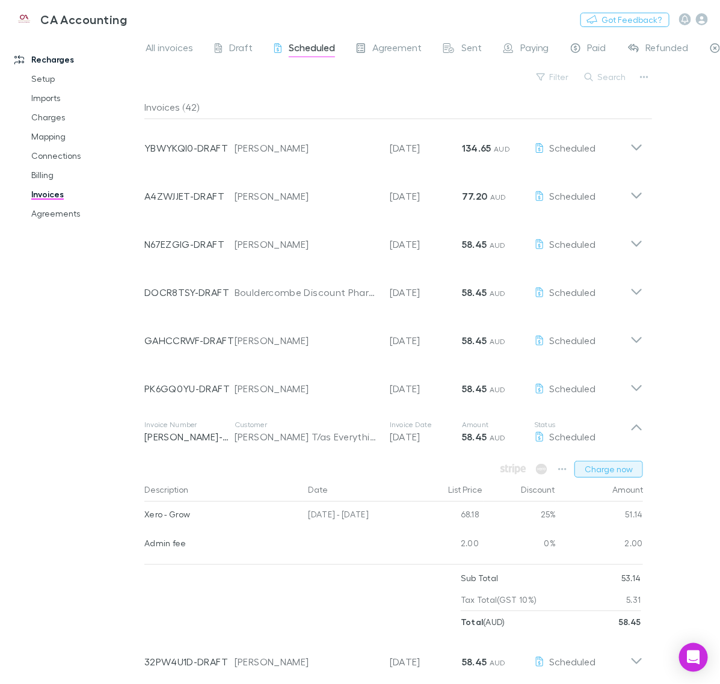
click at [614, 470] on button "Charge now" at bounding box center [609, 469] width 69 height 17
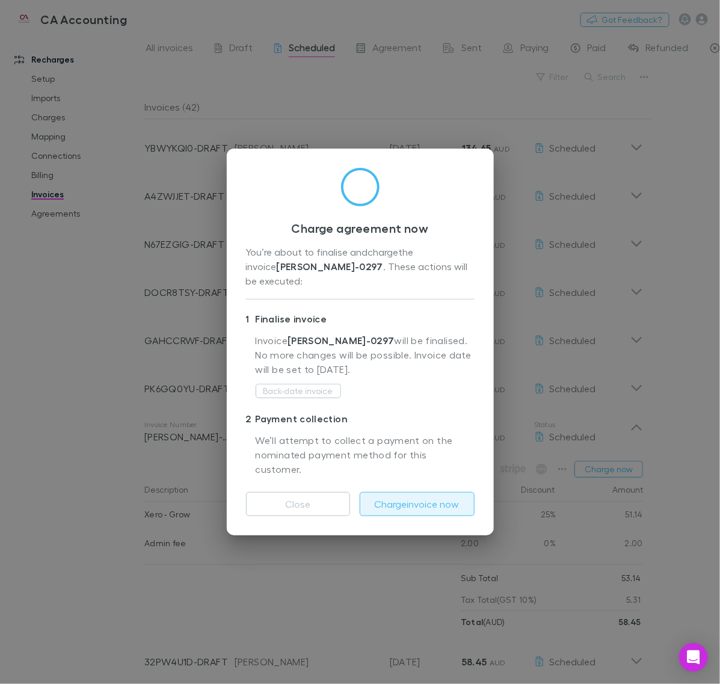
click at [441, 492] on button "Charge invoice now" at bounding box center [417, 504] width 115 height 24
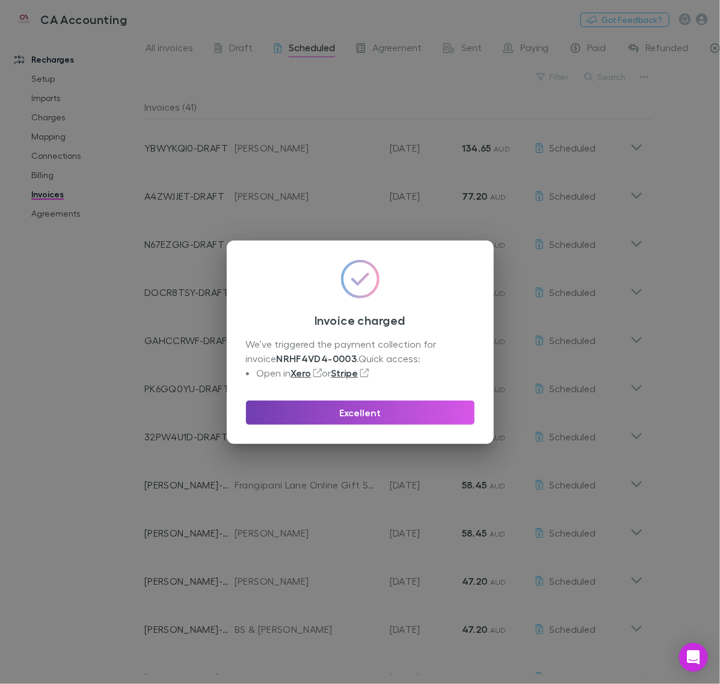
click at [407, 405] on button "Excellent" at bounding box center [360, 413] width 229 height 24
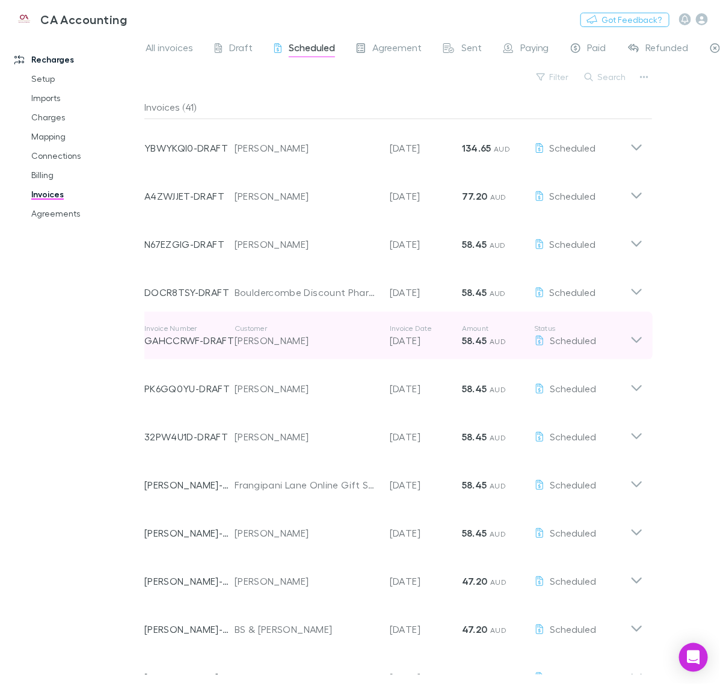
click at [637, 335] on icon at bounding box center [636, 336] width 13 height 24
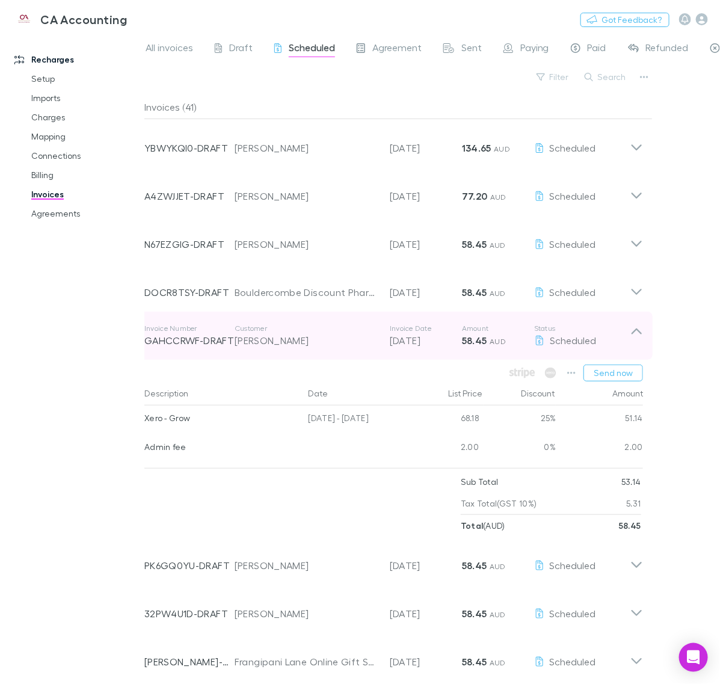
click at [636, 342] on icon at bounding box center [636, 336] width 13 height 24
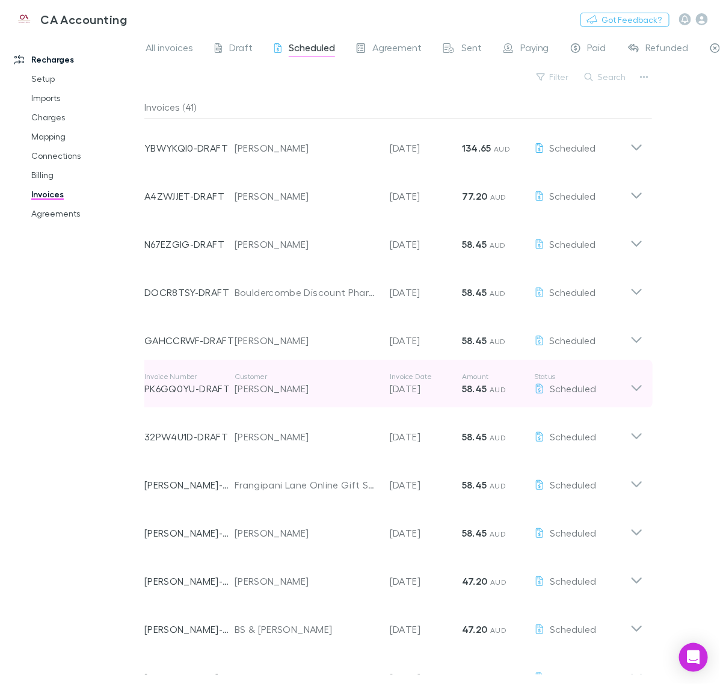
click at [635, 389] on icon at bounding box center [637, 388] width 10 height 6
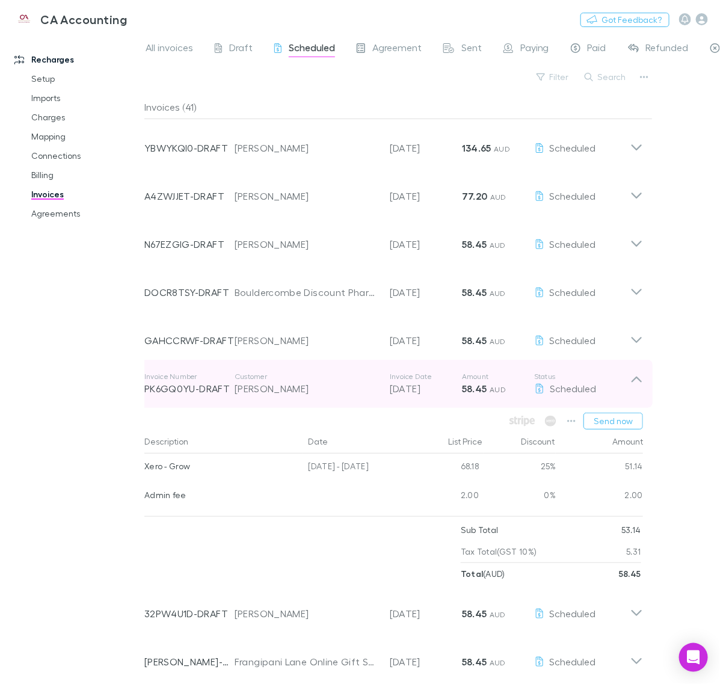
click at [638, 389] on icon at bounding box center [636, 384] width 13 height 24
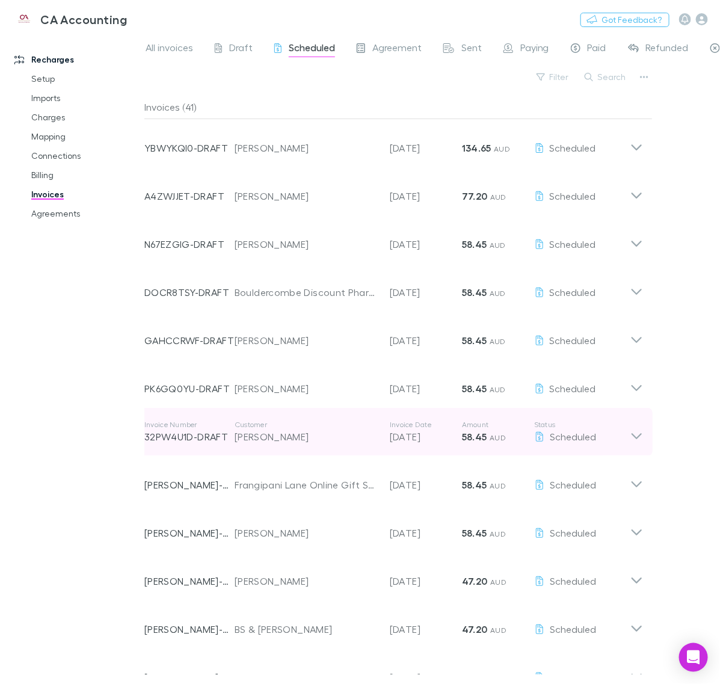
click at [627, 428] on p "Status" at bounding box center [582, 425] width 96 height 10
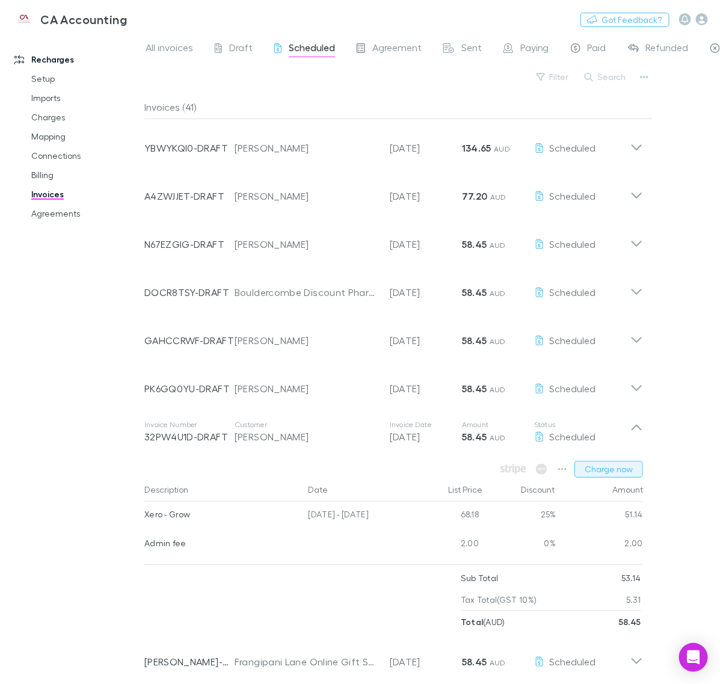
click at [612, 468] on button "Charge now" at bounding box center [609, 469] width 69 height 17
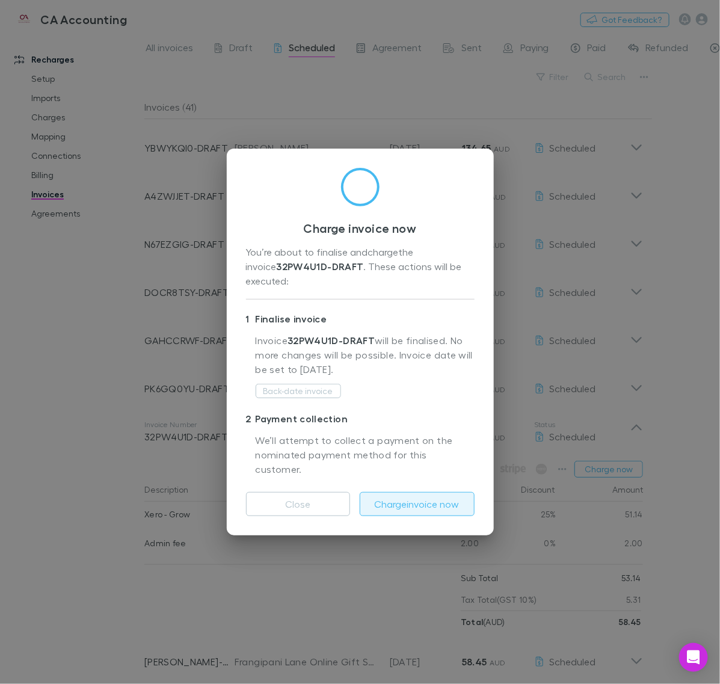
click at [446, 492] on button "Charge invoice now" at bounding box center [417, 504] width 115 height 24
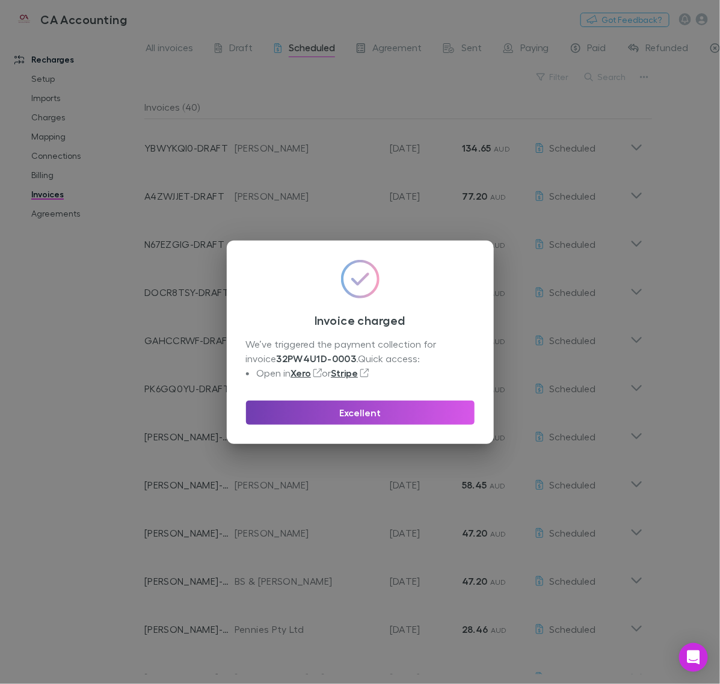
click at [399, 413] on button "Excellent" at bounding box center [360, 413] width 229 height 24
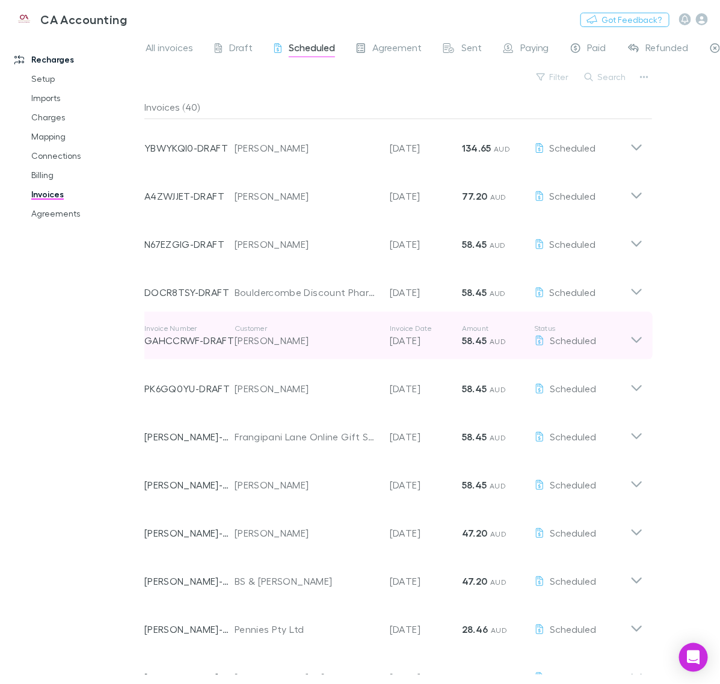
drag, startPoint x: 637, startPoint y: 334, endPoint x: 638, endPoint y: 341, distance: 6.9
click at [638, 334] on icon at bounding box center [636, 336] width 13 height 24
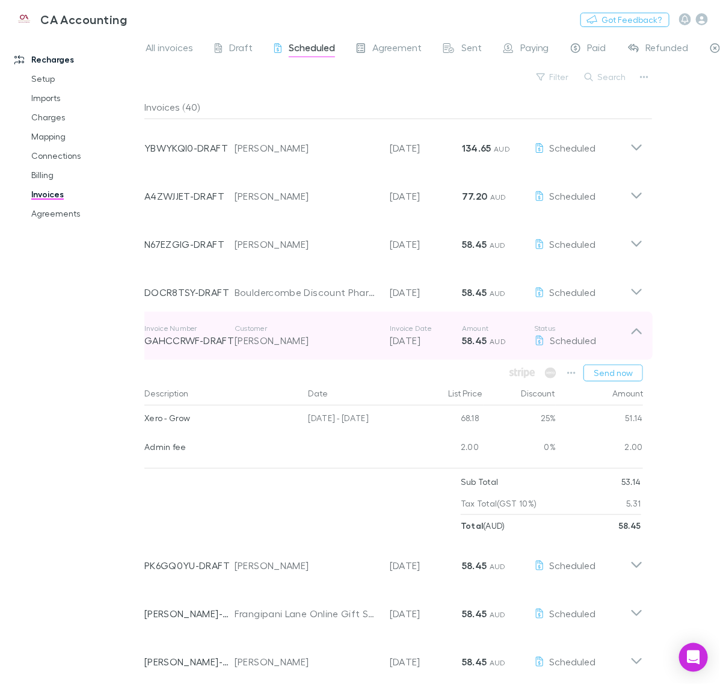
click at [641, 341] on icon at bounding box center [636, 336] width 13 height 24
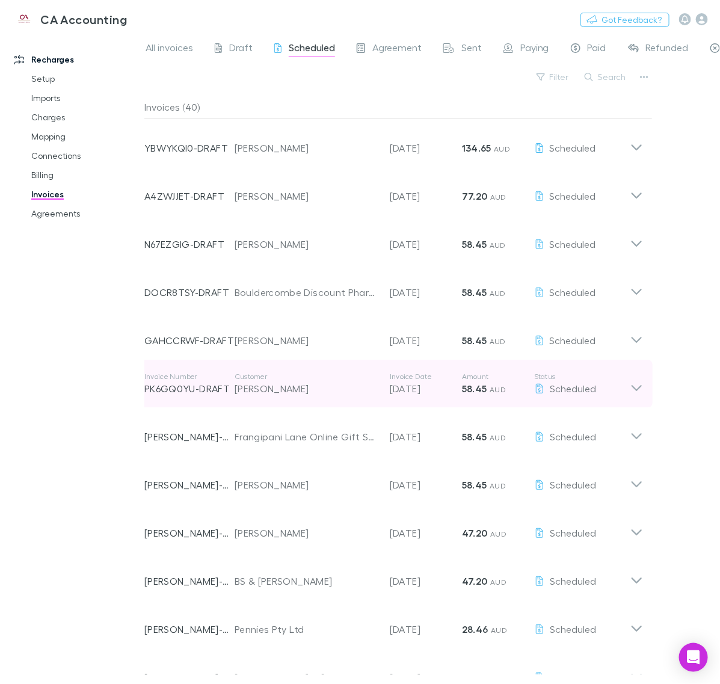
click at [637, 383] on icon at bounding box center [636, 384] width 13 height 24
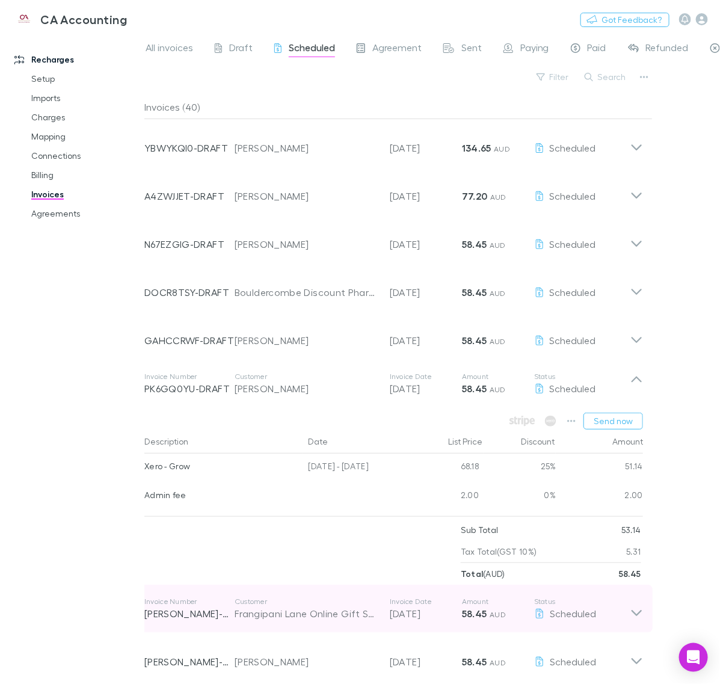
click at [640, 612] on icon at bounding box center [637, 613] width 10 height 6
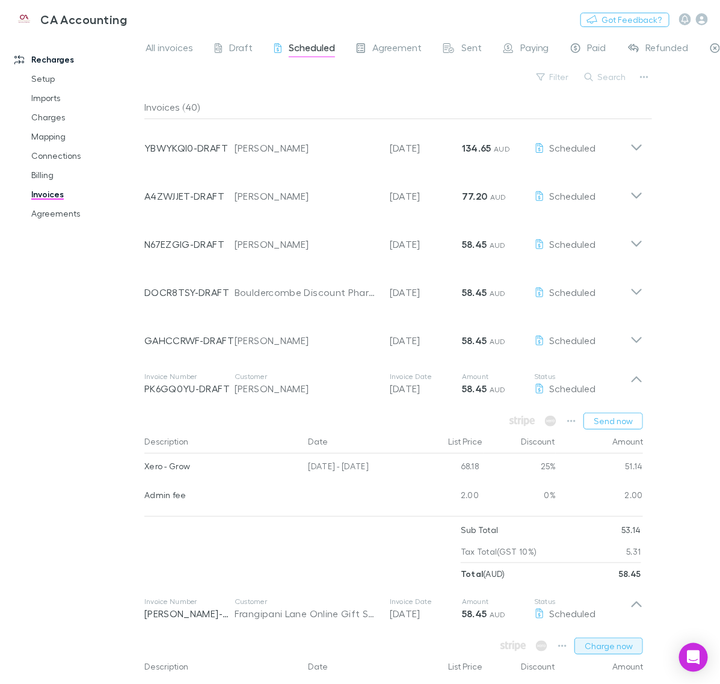
click at [621, 642] on button "Charge now" at bounding box center [609, 646] width 69 height 17
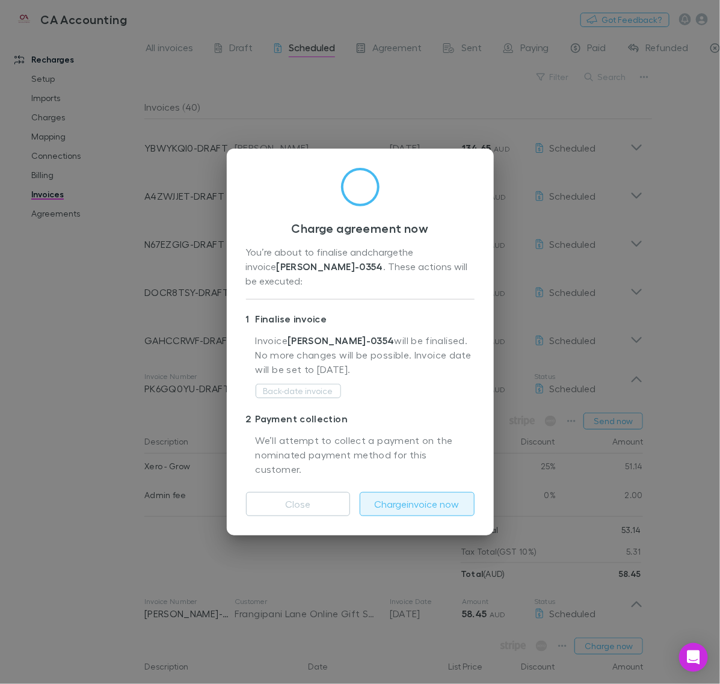
click at [443, 492] on button "Charge invoice now" at bounding box center [417, 504] width 115 height 24
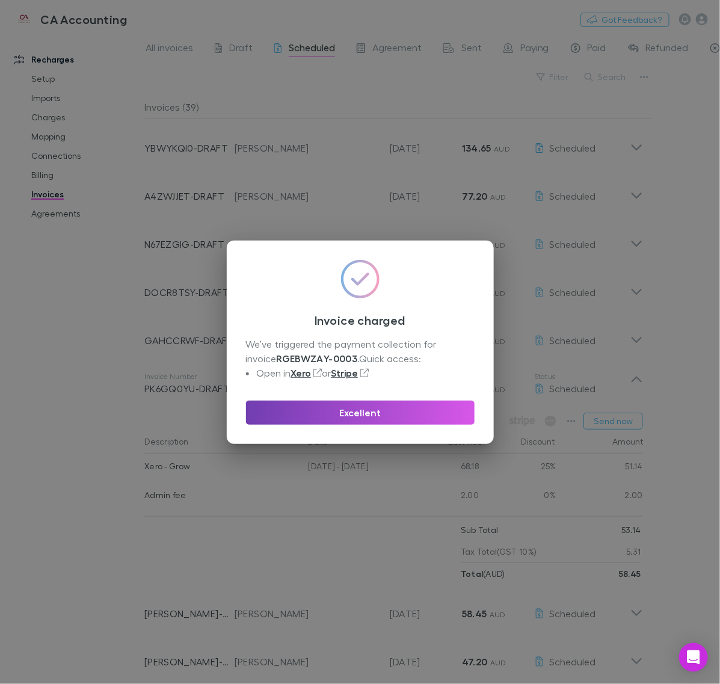
click at [373, 419] on button "Excellent" at bounding box center [360, 413] width 229 height 24
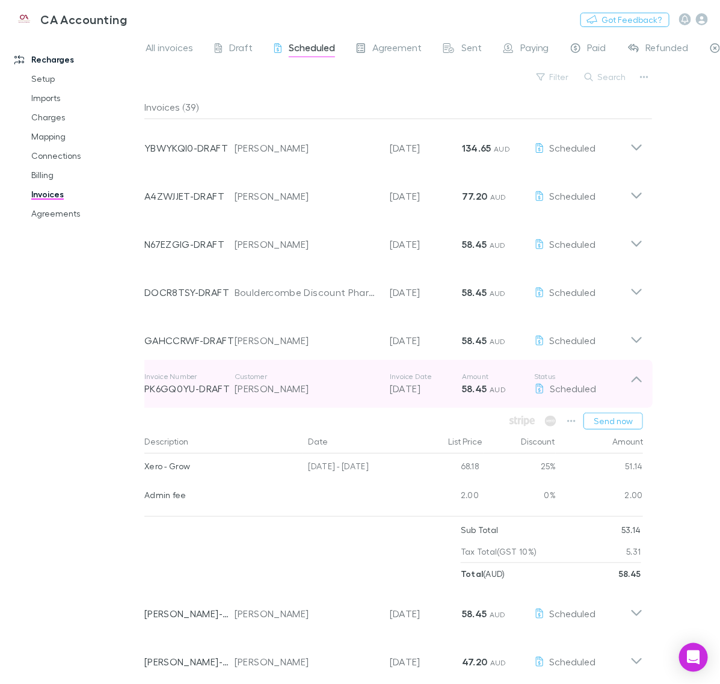
click at [633, 390] on icon at bounding box center [636, 384] width 13 height 24
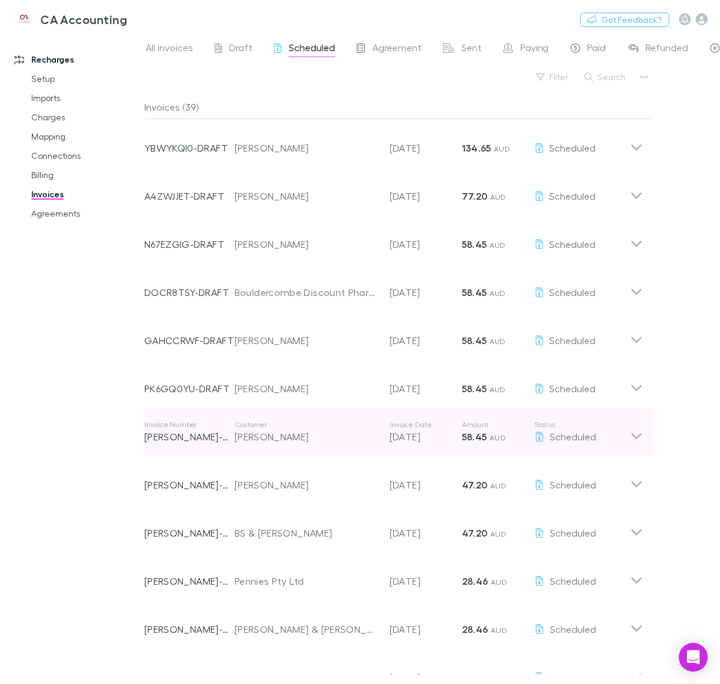
click at [637, 429] on icon at bounding box center [636, 432] width 13 height 24
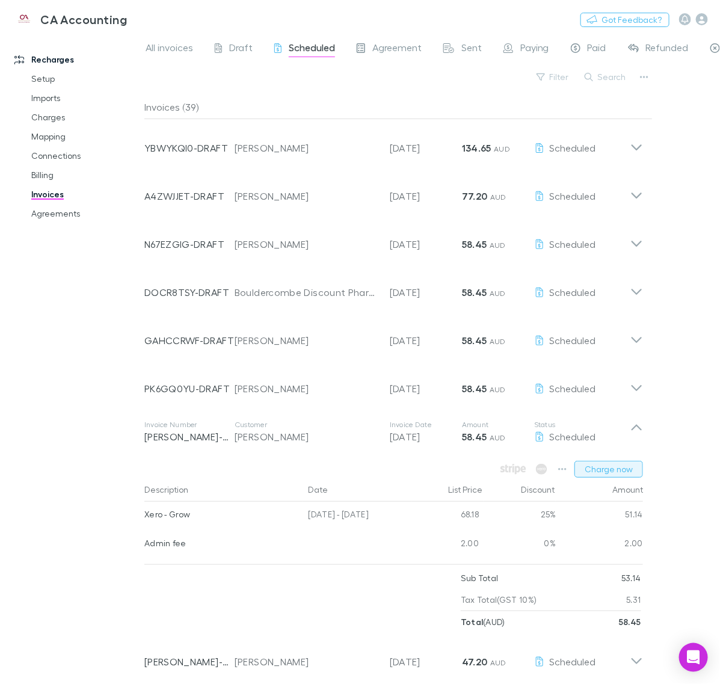
click at [629, 471] on button "Charge now" at bounding box center [609, 469] width 69 height 17
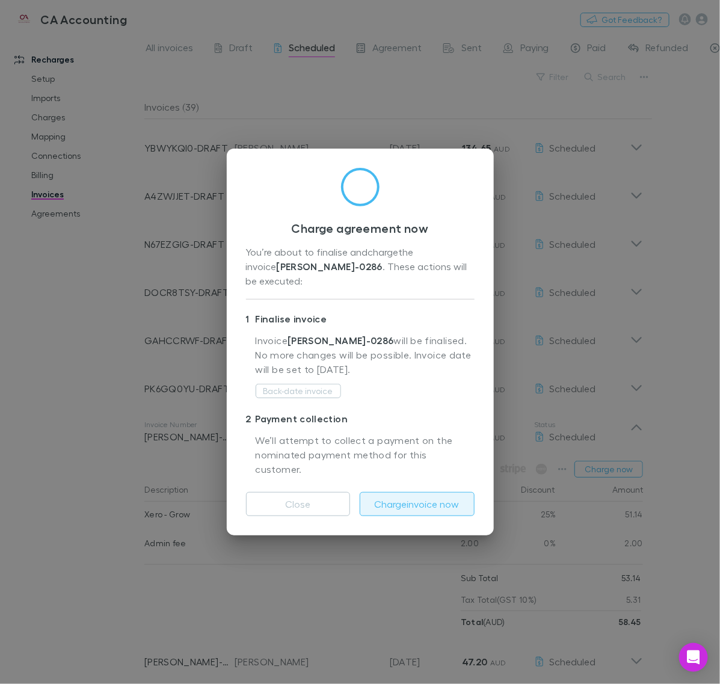
click at [431, 492] on button "Charge invoice now" at bounding box center [417, 504] width 115 height 24
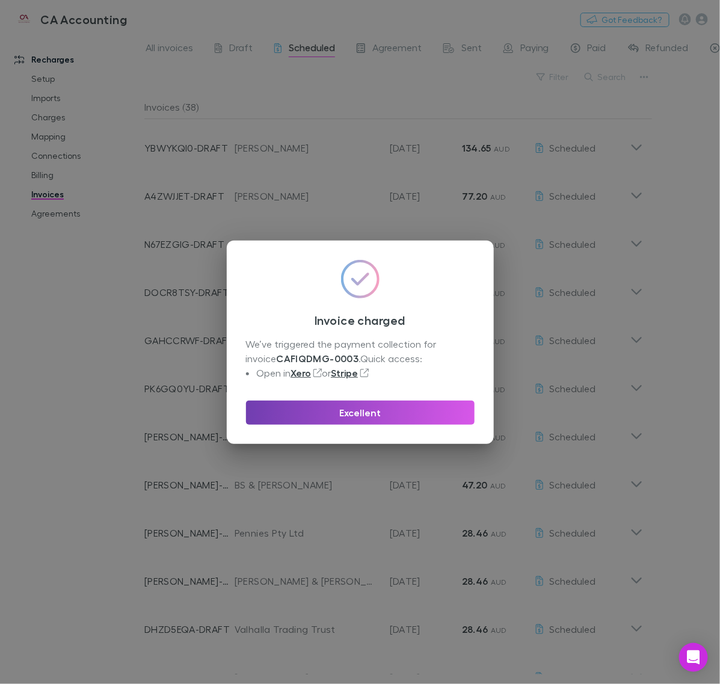
click at [427, 403] on button "Excellent" at bounding box center [360, 413] width 229 height 24
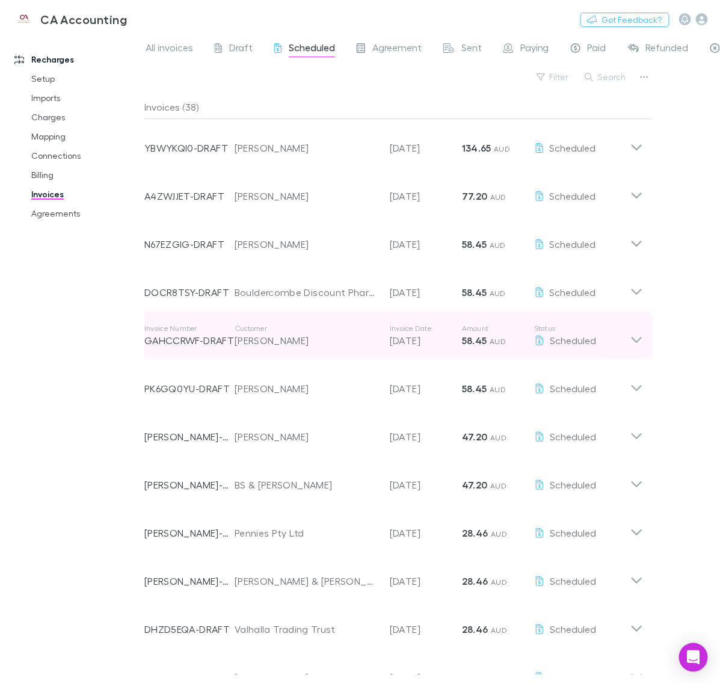
click at [632, 336] on icon at bounding box center [636, 336] width 13 height 24
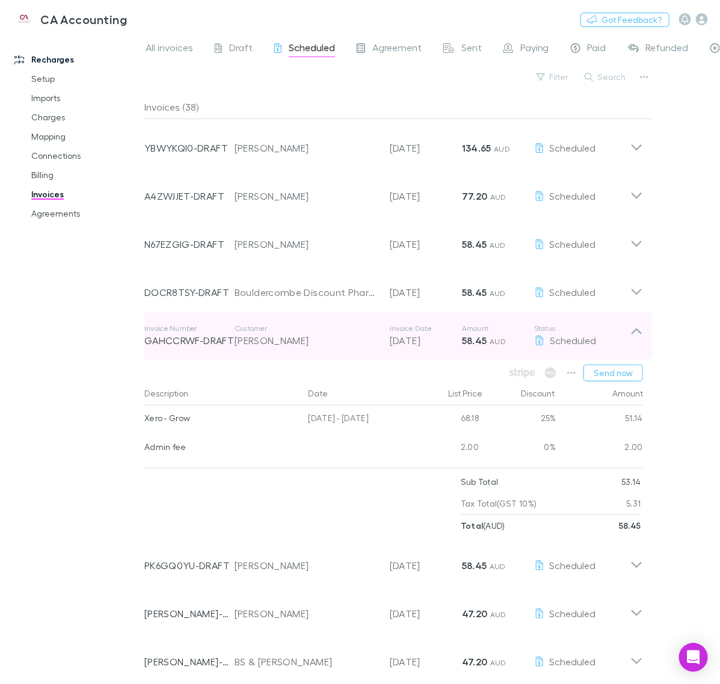
click at [632, 336] on icon at bounding box center [636, 336] width 13 height 24
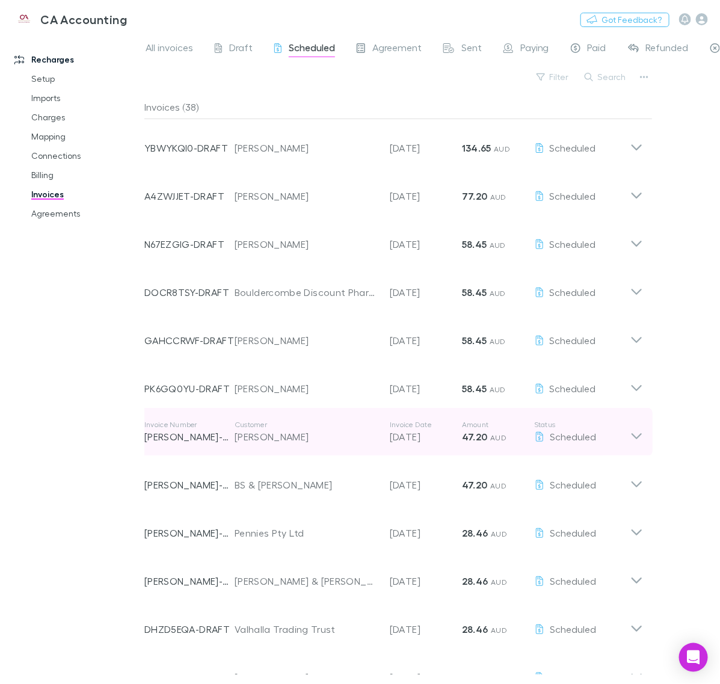
click at [635, 431] on icon at bounding box center [636, 432] width 13 height 24
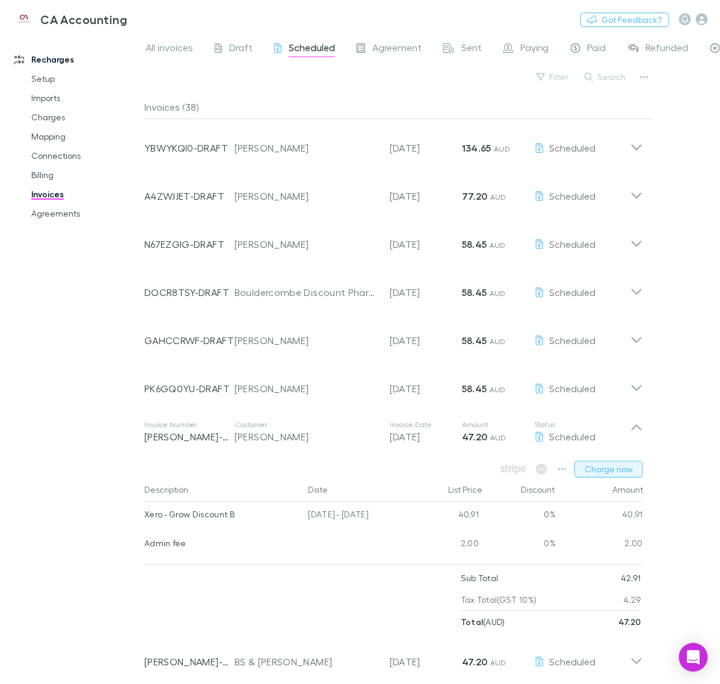
click at [600, 465] on button "Charge now" at bounding box center [609, 469] width 69 height 17
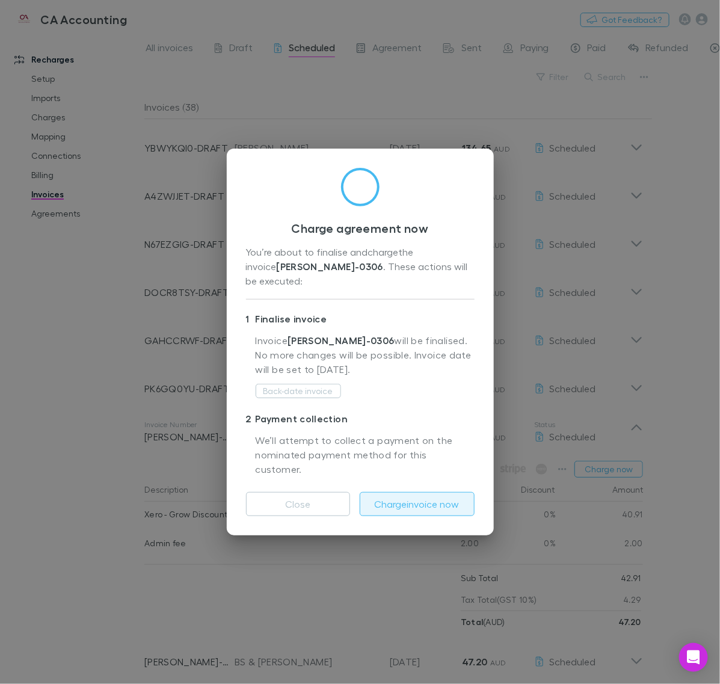
click at [428, 492] on button "Charge invoice now" at bounding box center [417, 504] width 115 height 24
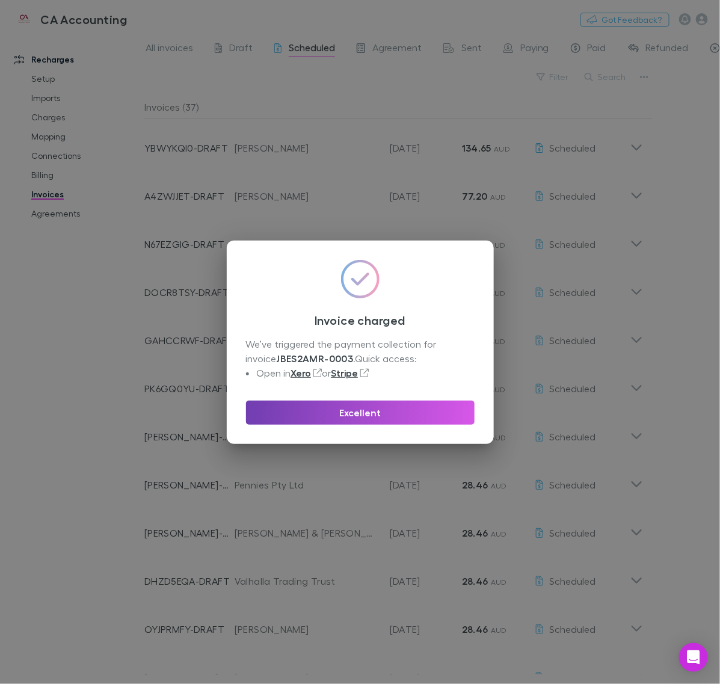
click at [439, 411] on button "Excellent" at bounding box center [360, 413] width 229 height 24
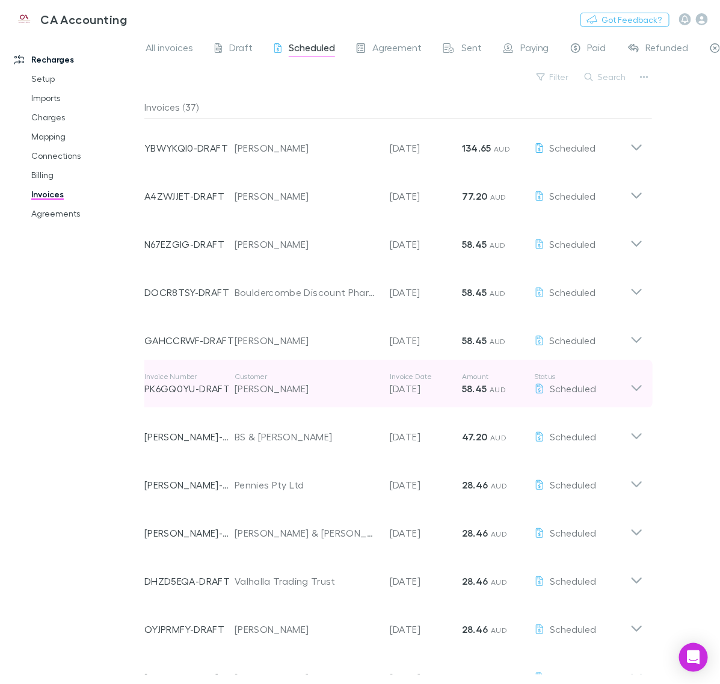
click at [638, 395] on icon at bounding box center [636, 384] width 13 height 24
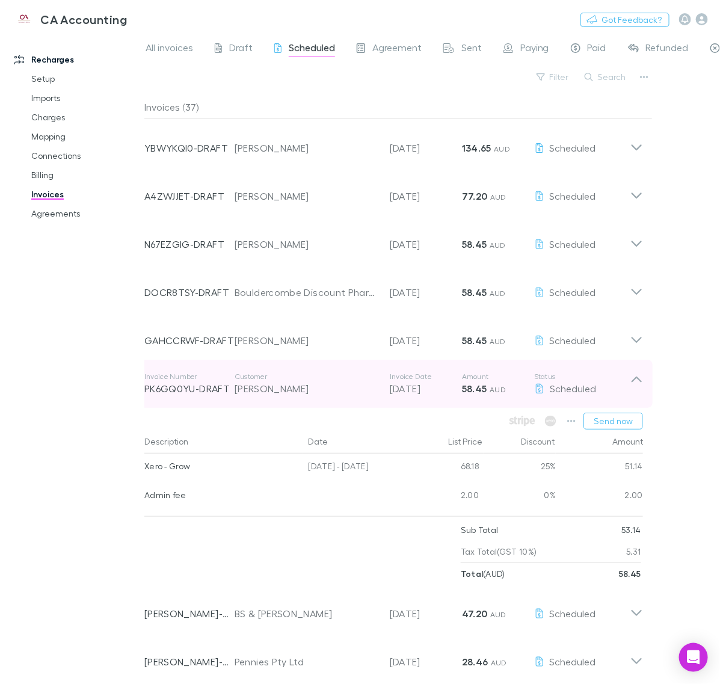
click at [640, 389] on icon at bounding box center [636, 384] width 13 height 24
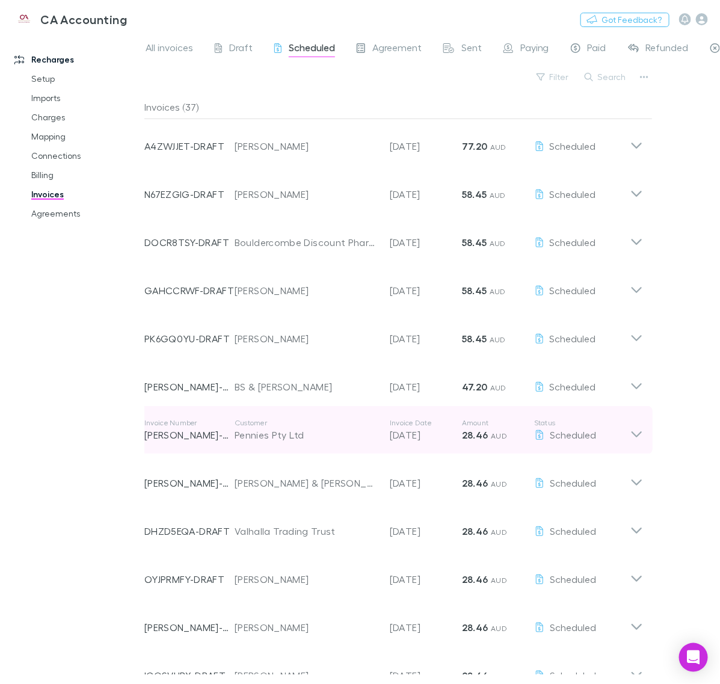
scroll to position [75, 0]
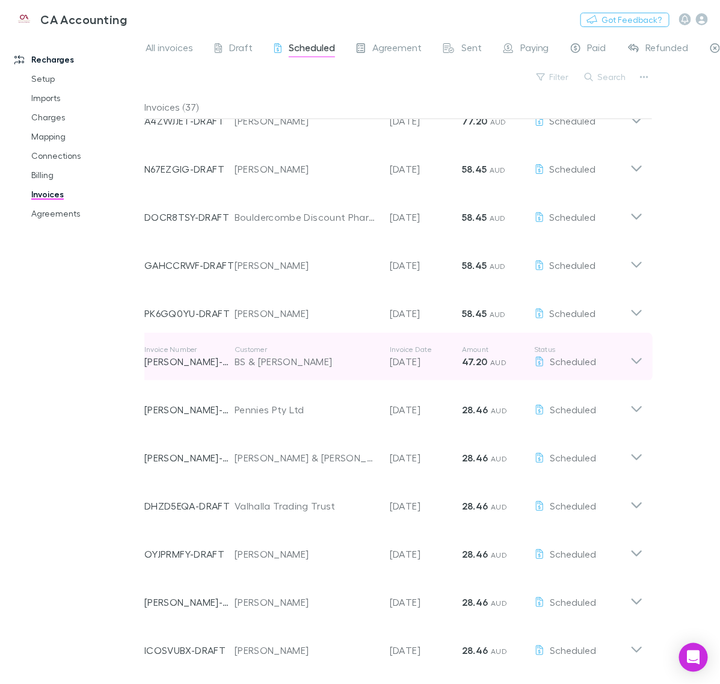
click at [641, 352] on icon at bounding box center [636, 357] width 13 height 24
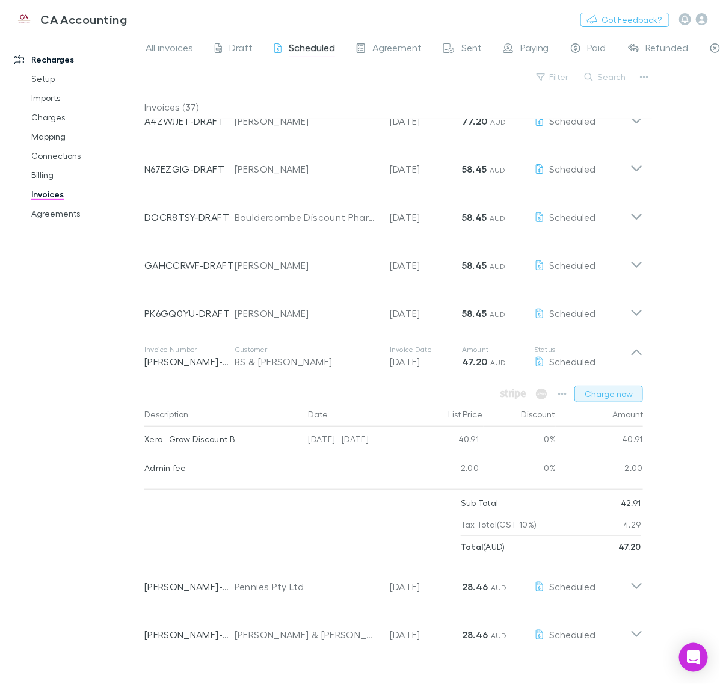
click at [621, 389] on button "Charge now" at bounding box center [609, 394] width 69 height 17
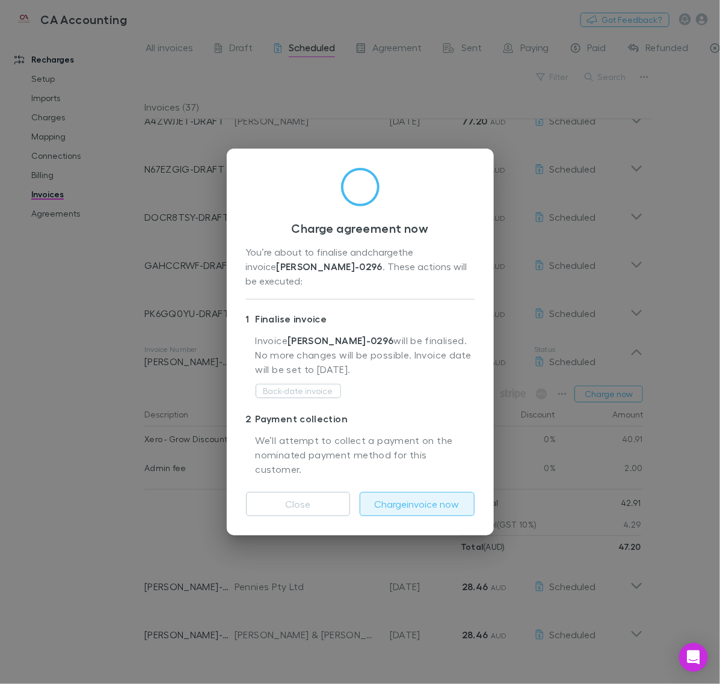
click at [440, 492] on button "Charge invoice now" at bounding box center [417, 504] width 115 height 24
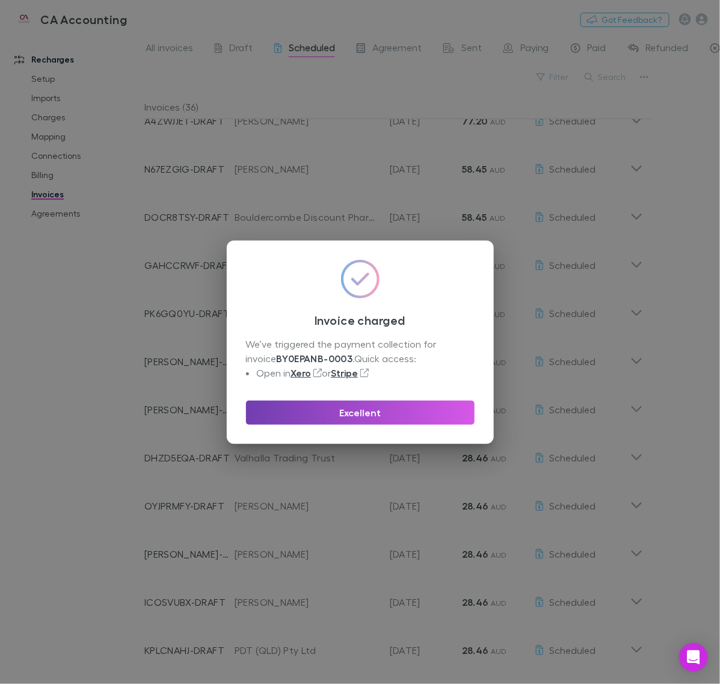
click at [403, 404] on button "Excellent" at bounding box center [360, 413] width 229 height 24
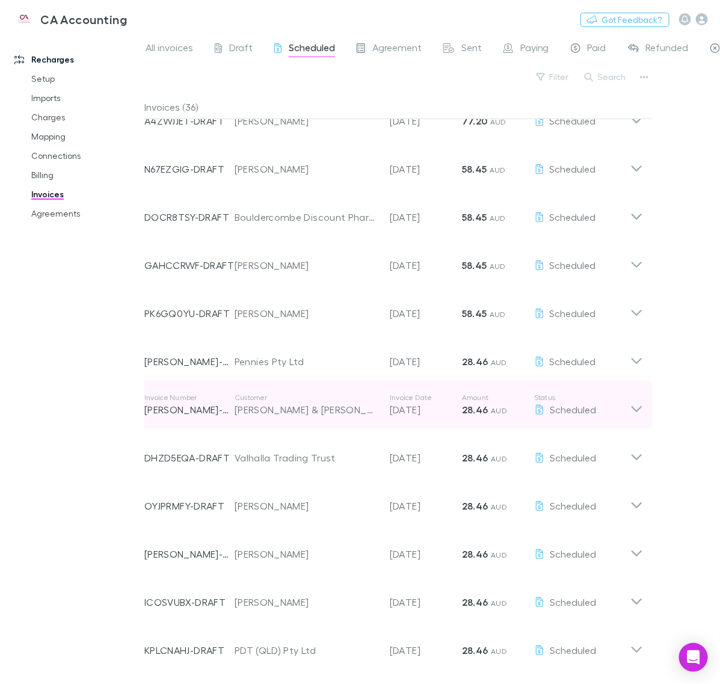
click at [647, 400] on div "Invoice Number [PERSON_NAME]-0336 Customer [PERSON_NAME] & [PERSON_NAME] Invoic…" at bounding box center [394, 405] width 518 height 48
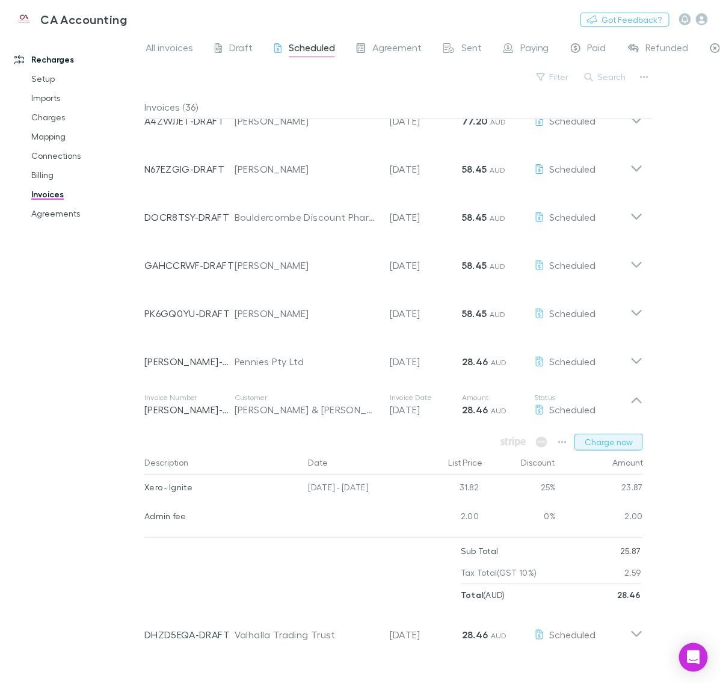
click at [614, 445] on button "Charge now" at bounding box center [609, 442] width 69 height 17
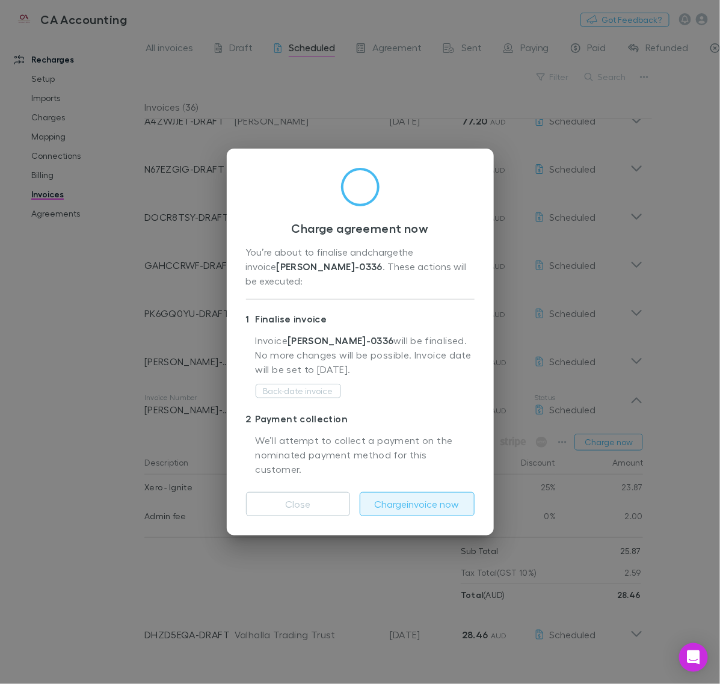
click at [412, 497] on button "Charge invoice now" at bounding box center [417, 504] width 115 height 24
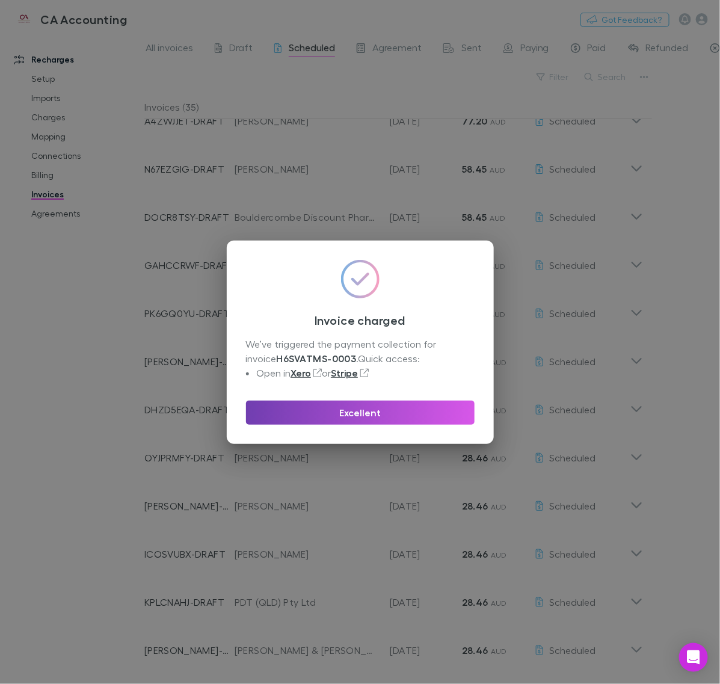
click at [371, 416] on button "Excellent" at bounding box center [360, 413] width 229 height 24
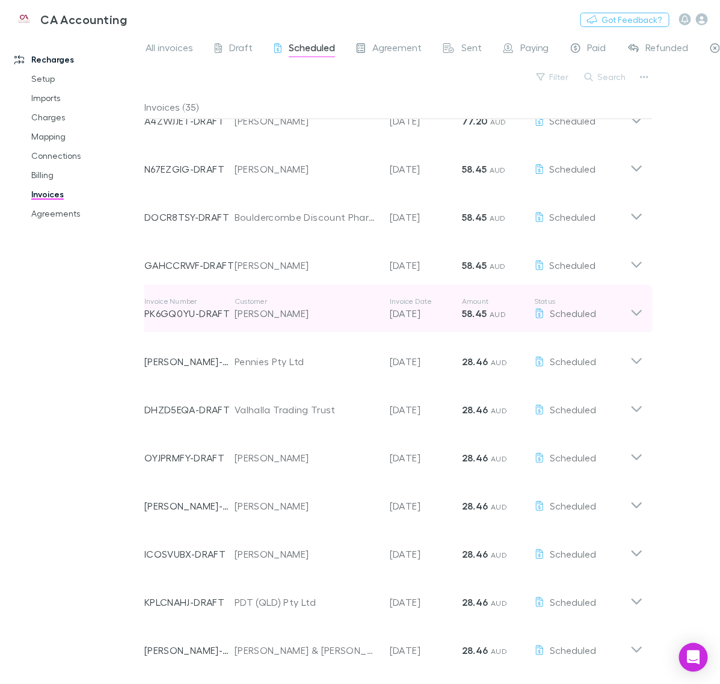
click at [638, 314] on icon at bounding box center [637, 313] width 10 height 6
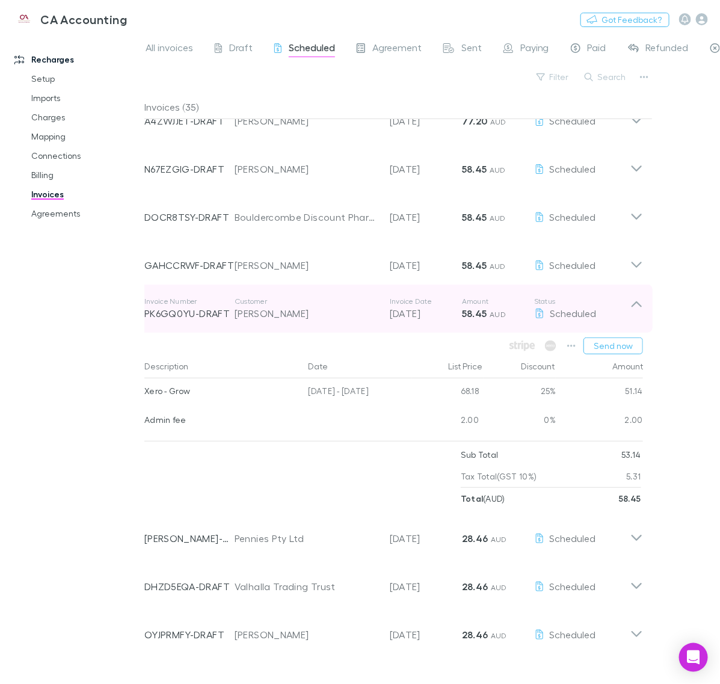
click at [632, 310] on icon at bounding box center [636, 309] width 13 height 24
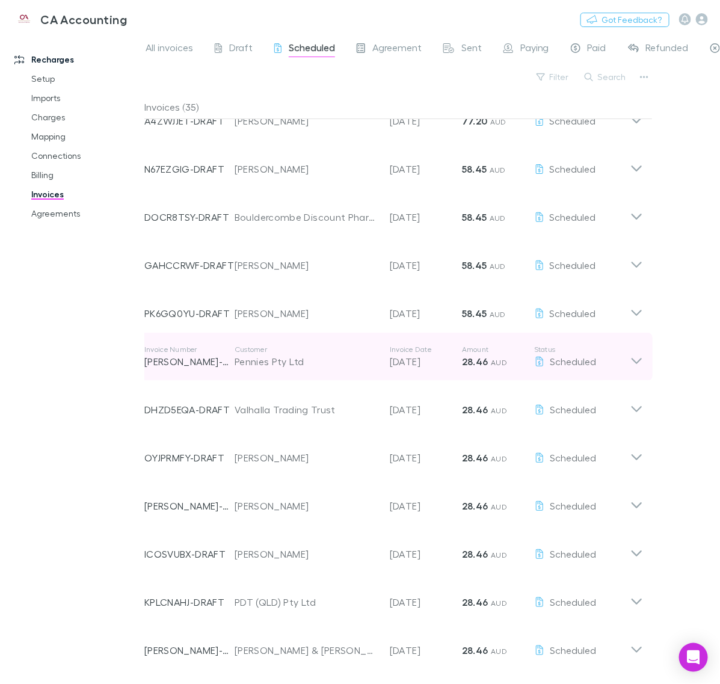
drag, startPoint x: 635, startPoint y: 350, endPoint x: 633, endPoint y: 365, distance: 14.6
click at [635, 352] on icon at bounding box center [636, 357] width 13 height 24
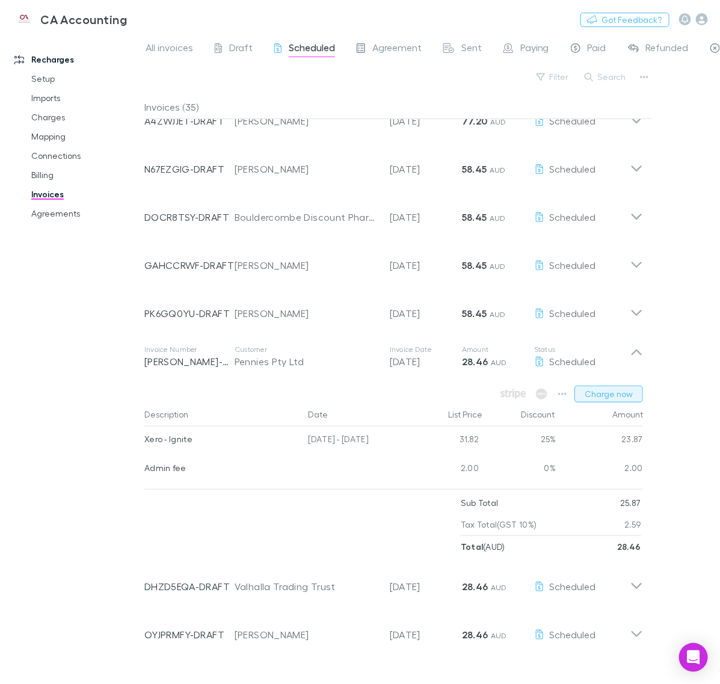
click at [605, 395] on button "Charge now" at bounding box center [609, 394] width 69 height 17
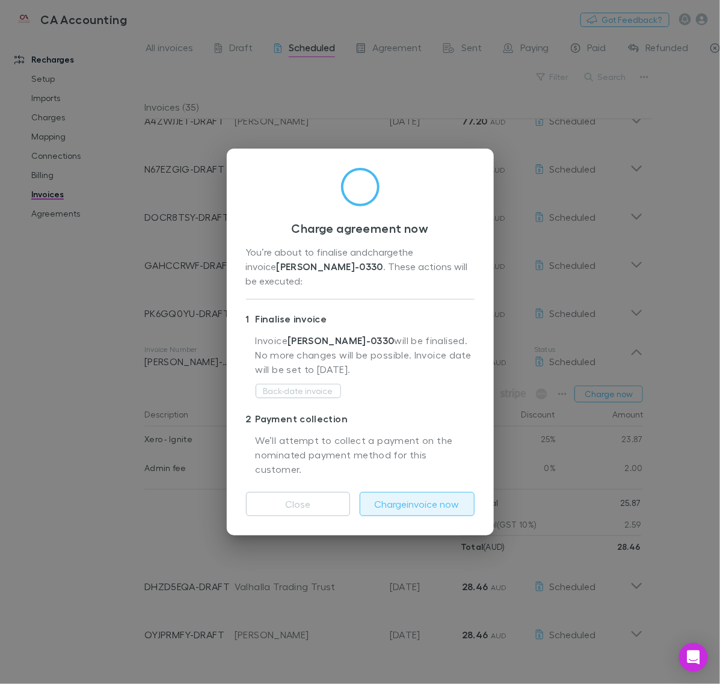
click at [431, 492] on button "Charge invoice now" at bounding box center [417, 504] width 115 height 24
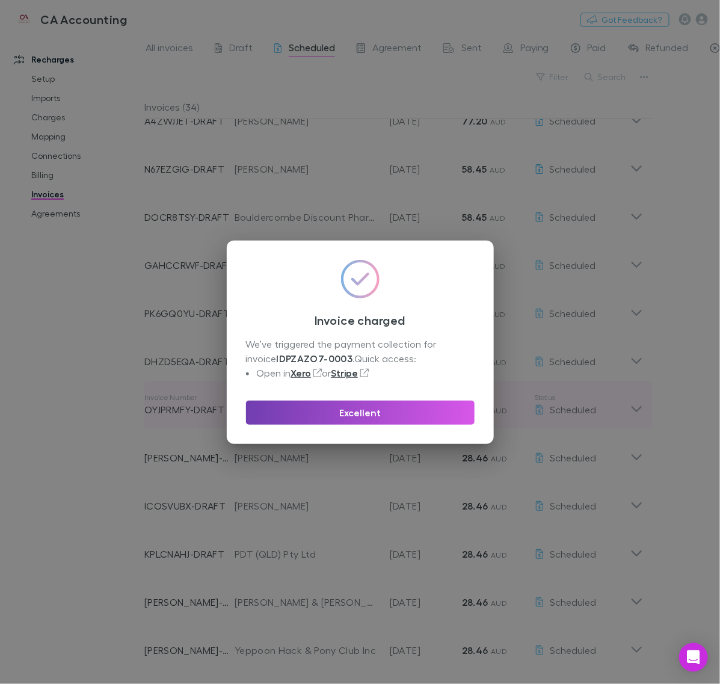
click at [425, 403] on button "Excellent" at bounding box center [360, 413] width 229 height 24
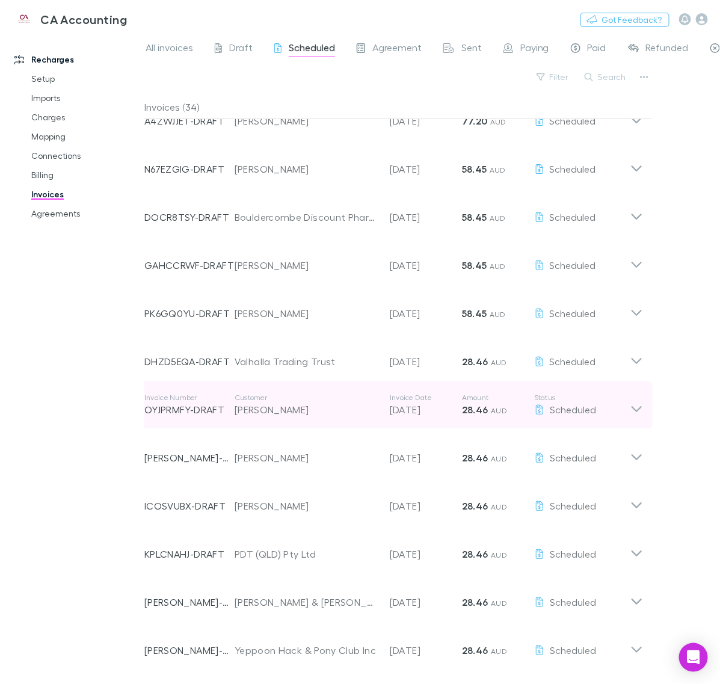
click at [644, 412] on div "Invoice Number OYJPRMFY-DRAFT Customer [PERSON_NAME] Invoice Date [DATE] Amount…" at bounding box center [394, 405] width 518 height 48
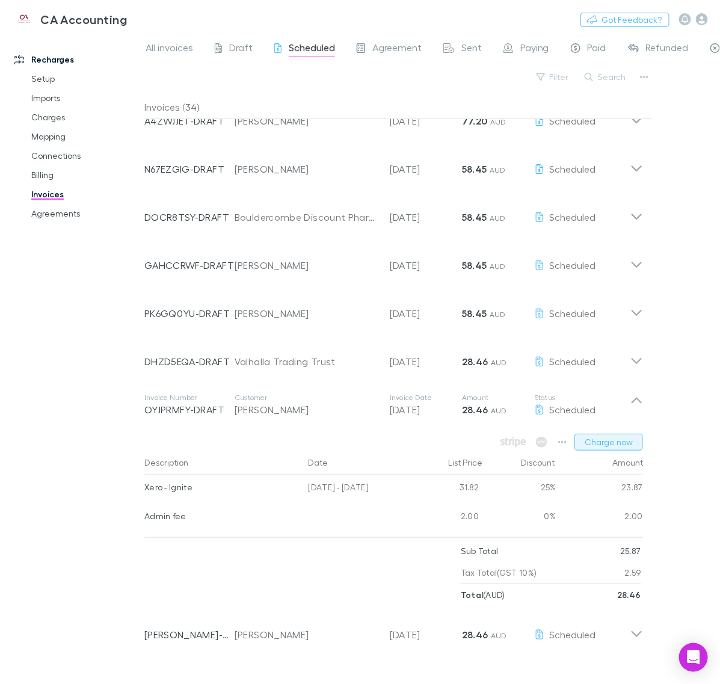
click at [615, 440] on button "Charge now" at bounding box center [609, 442] width 69 height 17
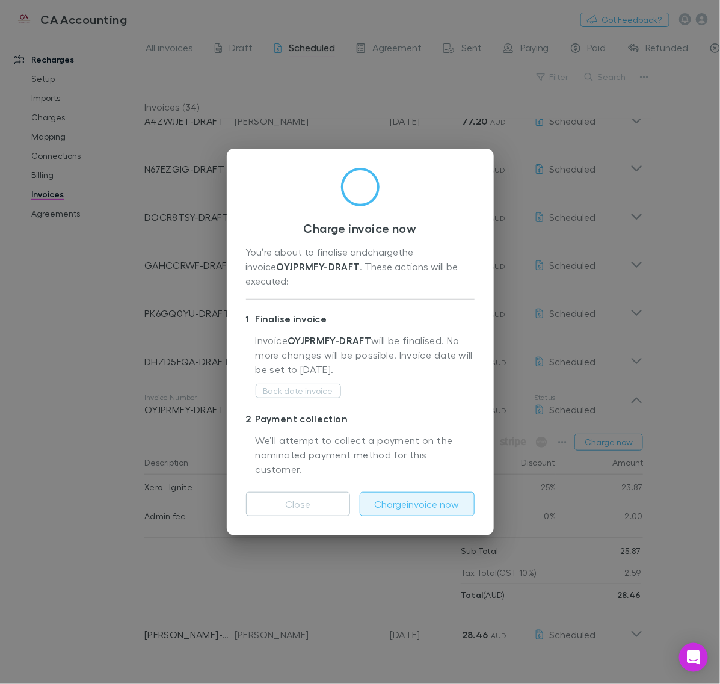
click at [414, 492] on button "Charge invoice now" at bounding box center [417, 504] width 115 height 24
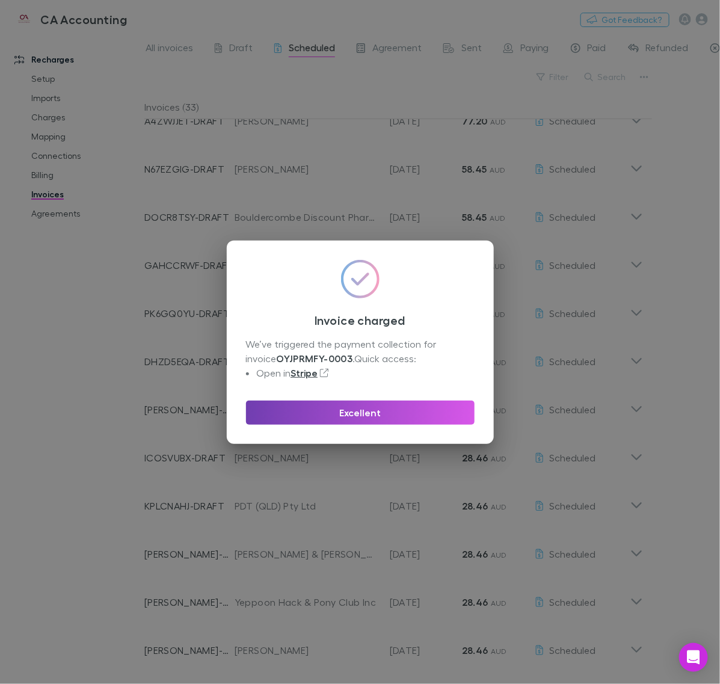
click at [420, 417] on button "Excellent" at bounding box center [360, 413] width 229 height 24
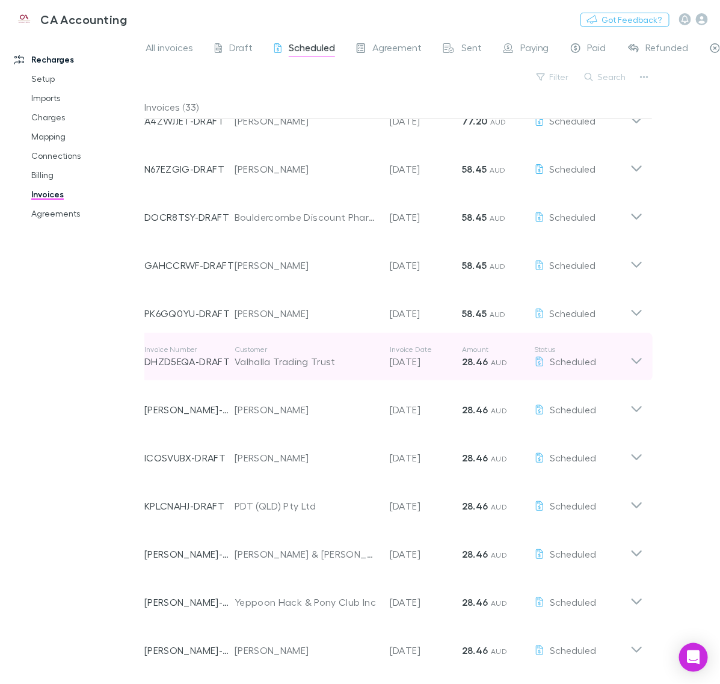
click at [647, 372] on div "Invoice Number DHZD5EQA-DRAFT Customer Valhalla Trading Trust Invoice Date [DAT…" at bounding box center [394, 357] width 518 height 48
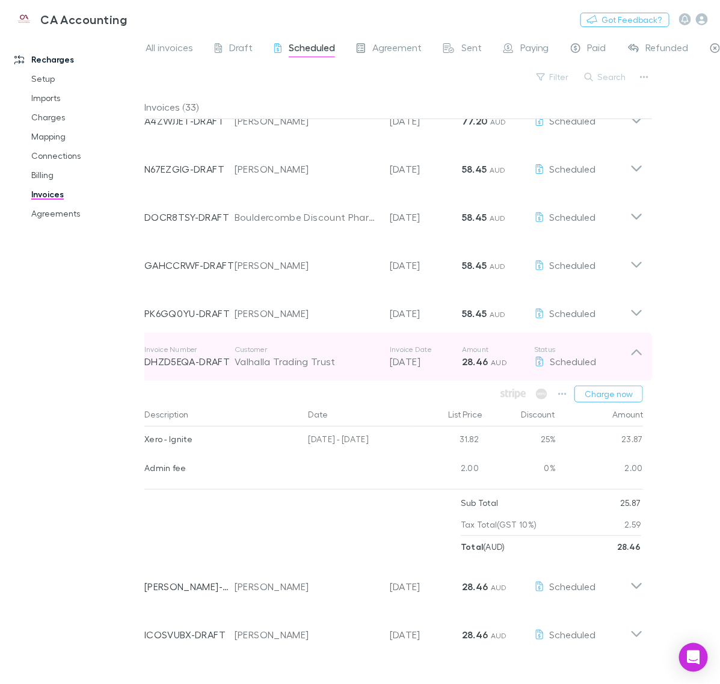
click at [641, 362] on icon at bounding box center [636, 357] width 13 height 24
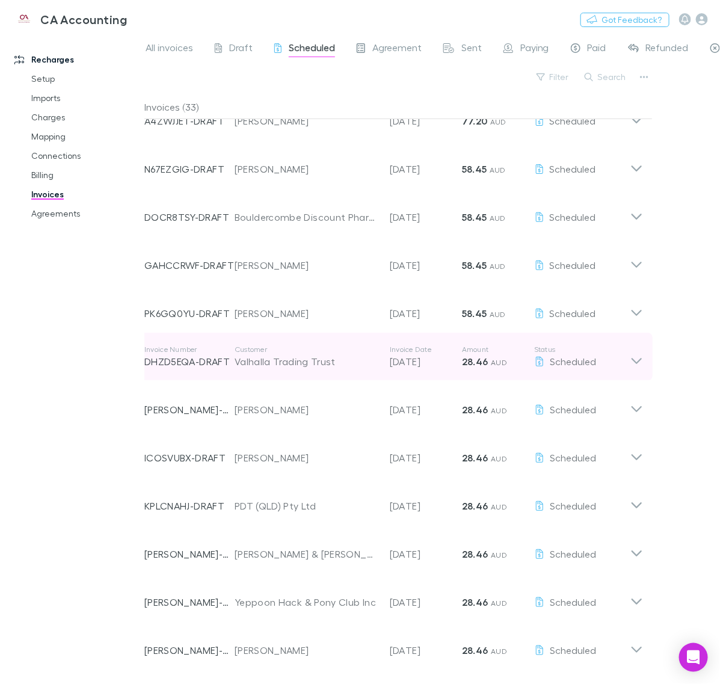
click at [639, 356] on icon at bounding box center [636, 357] width 13 height 24
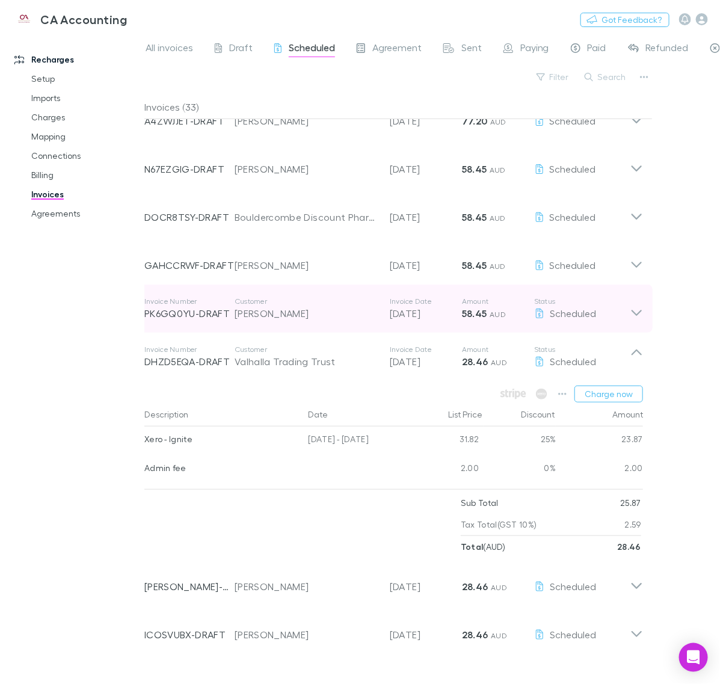
click at [636, 327] on div "Invoice Number PK6GQ0YU-DRAFT Customer [PERSON_NAME] Invoice Date [DATE] Amount…" at bounding box center [394, 309] width 518 height 48
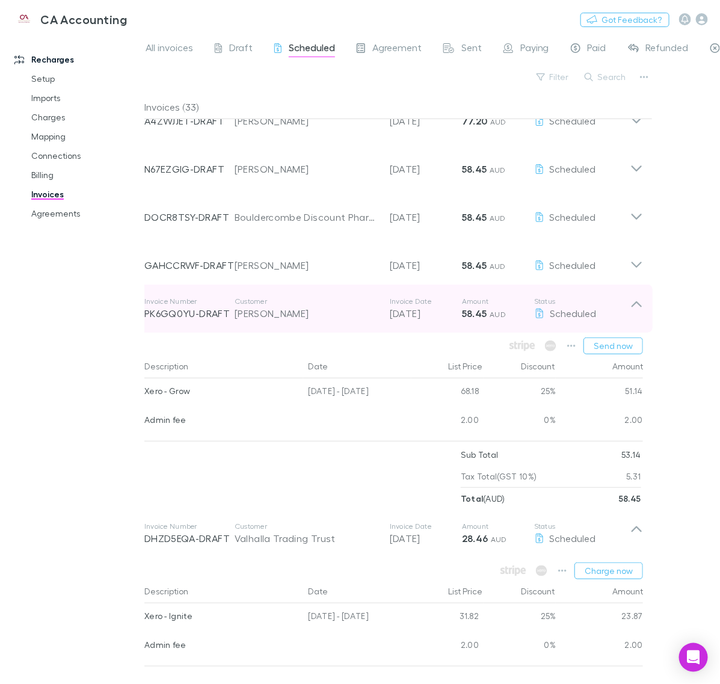
click at [640, 310] on icon at bounding box center [636, 309] width 13 height 24
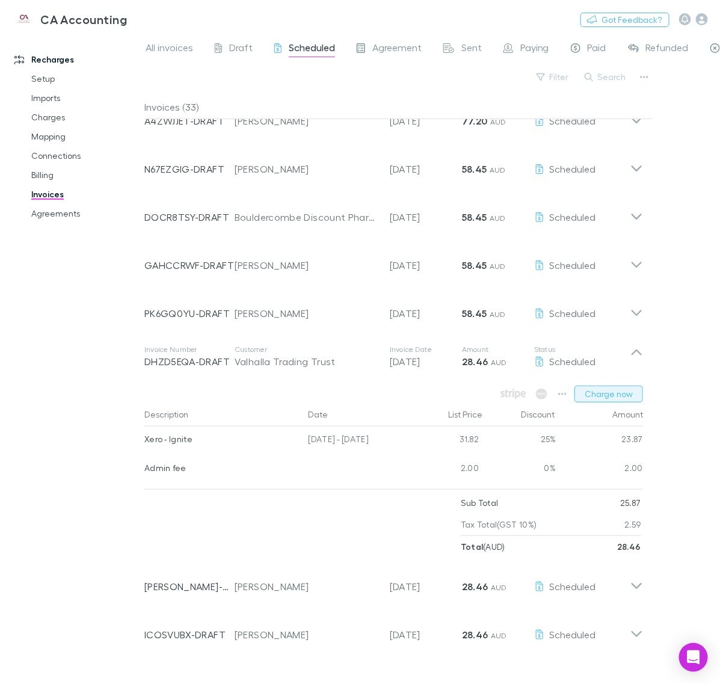
click at [617, 392] on button "Charge now" at bounding box center [609, 394] width 69 height 17
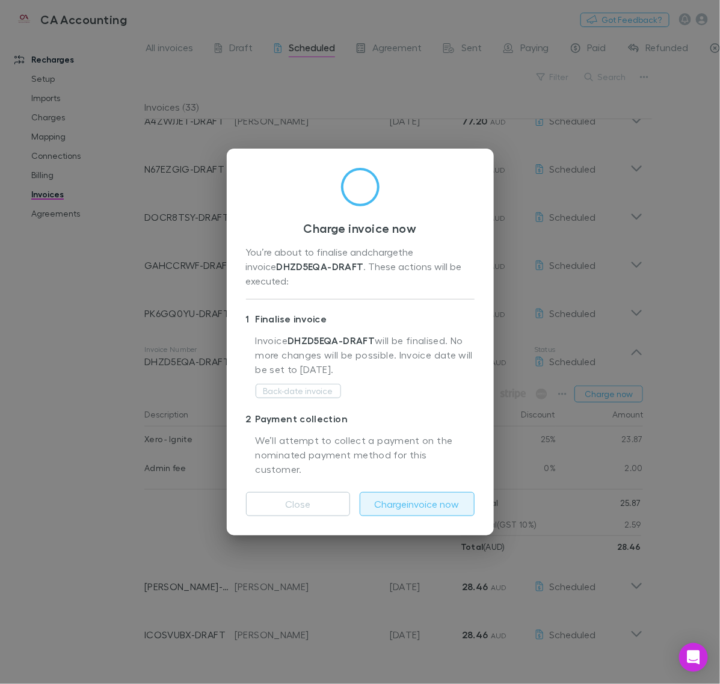
click at [410, 492] on button "Charge invoice now" at bounding box center [417, 504] width 115 height 24
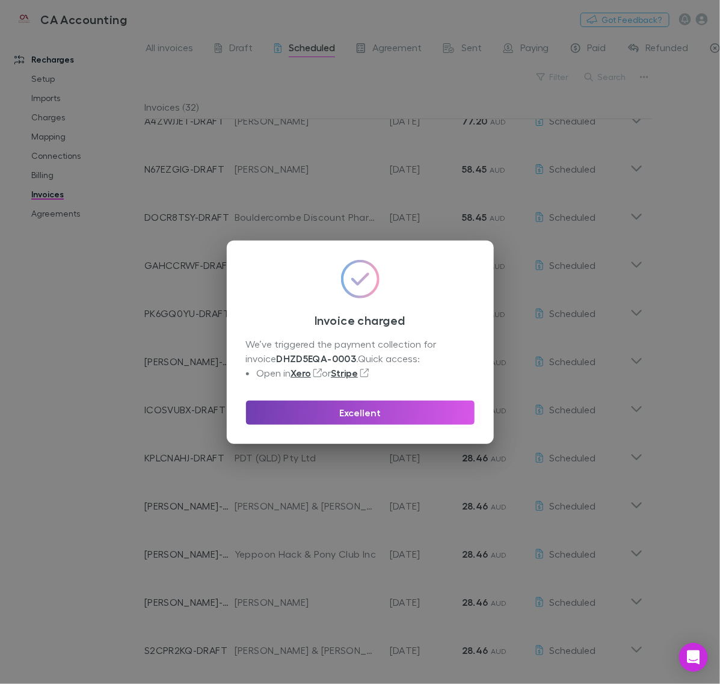
click at [419, 413] on button "Excellent" at bounding box center [360, 413] width 229 height 24
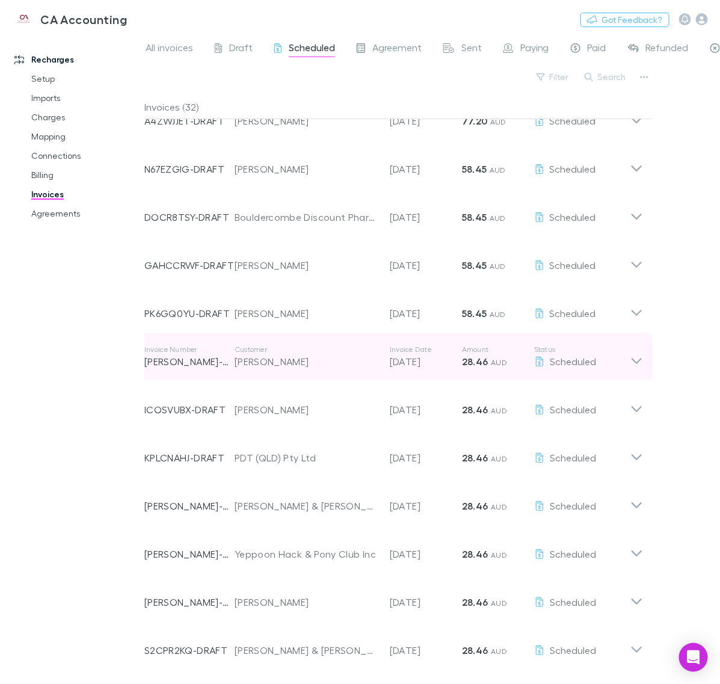
click at [645, 362] on div "Invoice Number [PERSON_NAME]-0305 Customer [PERSON_NAME] Invoice Date [DATE] Am…" at bounding box center [394, 357] width 518 height 48
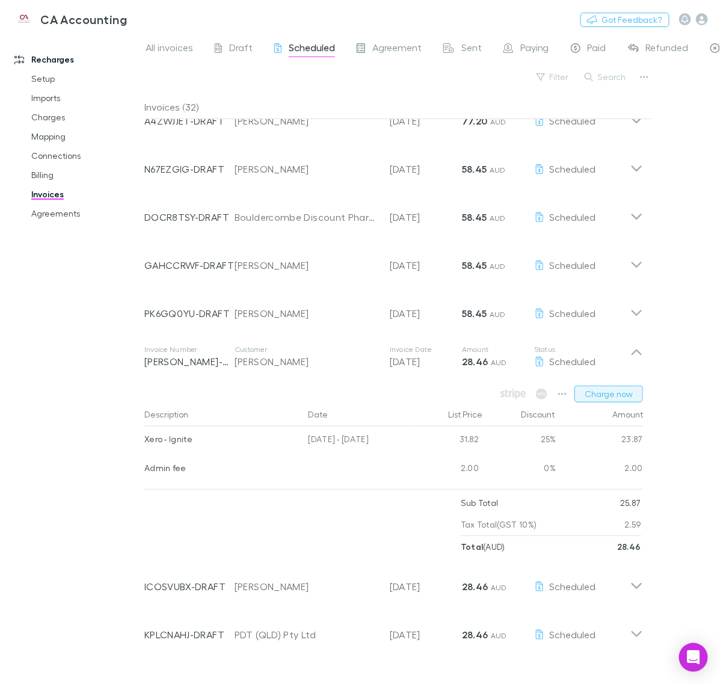
click at [591, 398] on button "Charge now" at bounding box center [609, 394] width 69 height 17
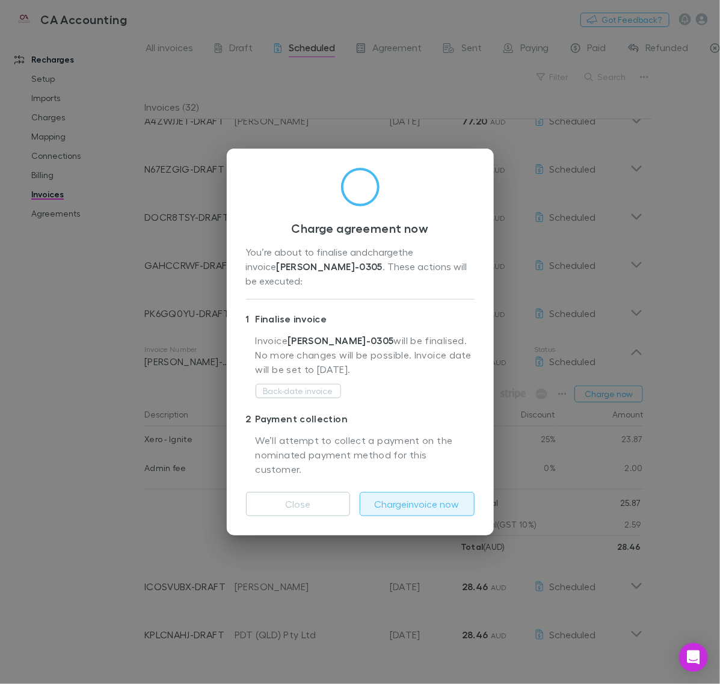
click at [424, 495] on button "Charge invoice now" at bounding box center [417, 504] width 115 height 24
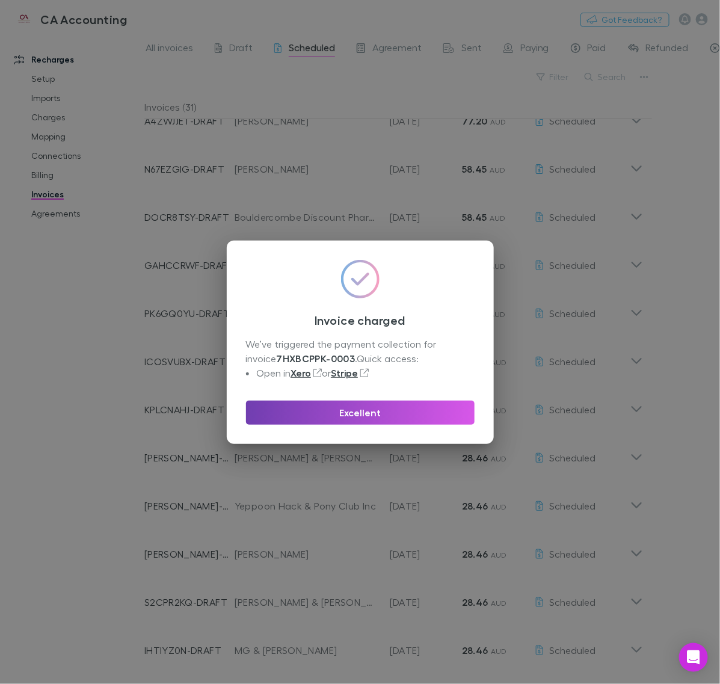
click at [421, 408] on button "Excellent" at bounding box center [360, 413] width 229 height 24
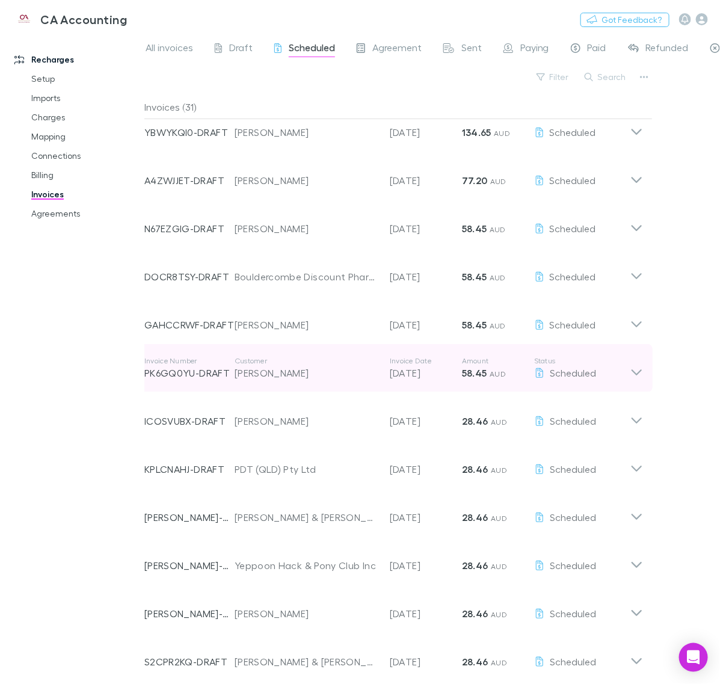
scroll to position [0, 0]
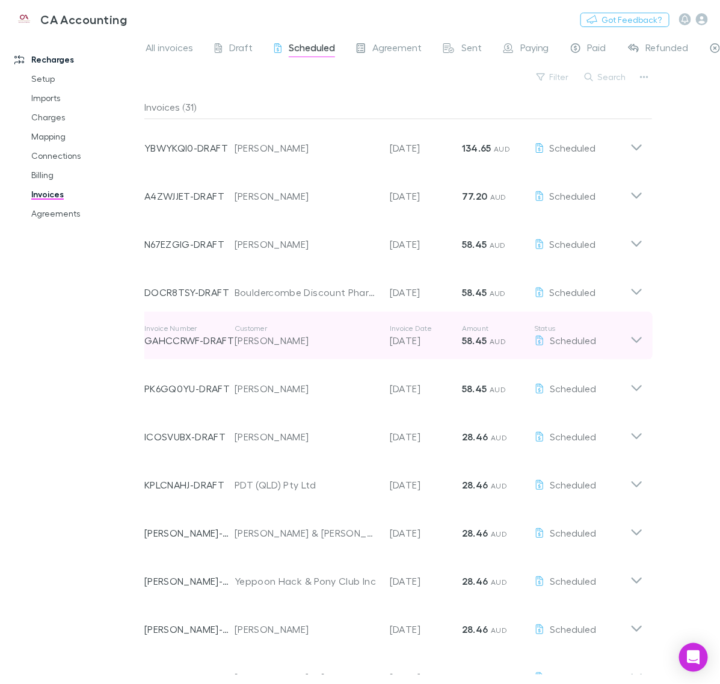
click at [638, 339] on icon at bounding box center [636, 336] width 13 height 24
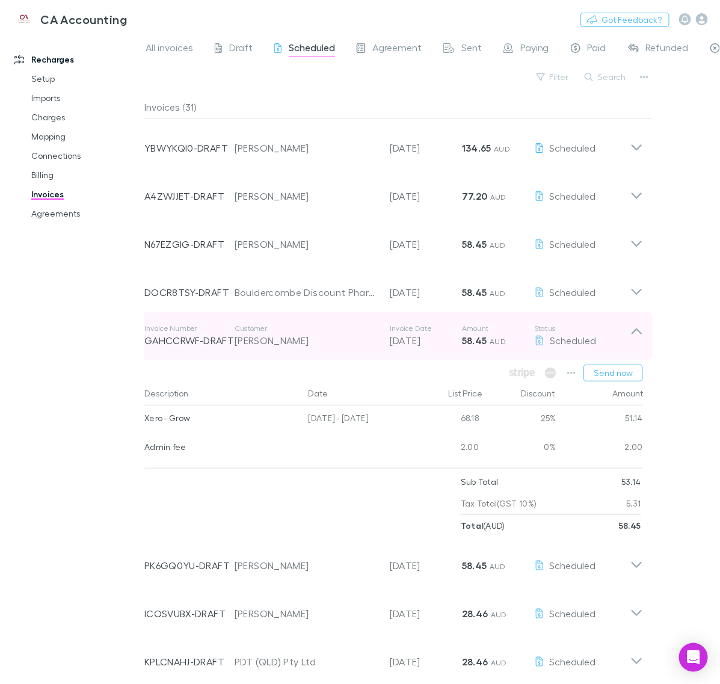
click at [638, 339] on icon at bounding box center [636, 336] width 13 height 24
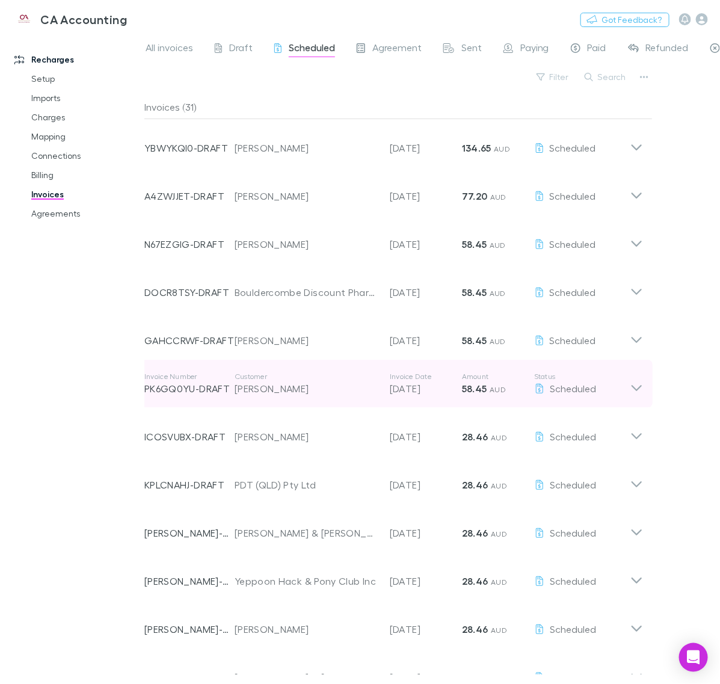
click at [632, 392] on icon at bounding box center [636, 384] width 13 height 24
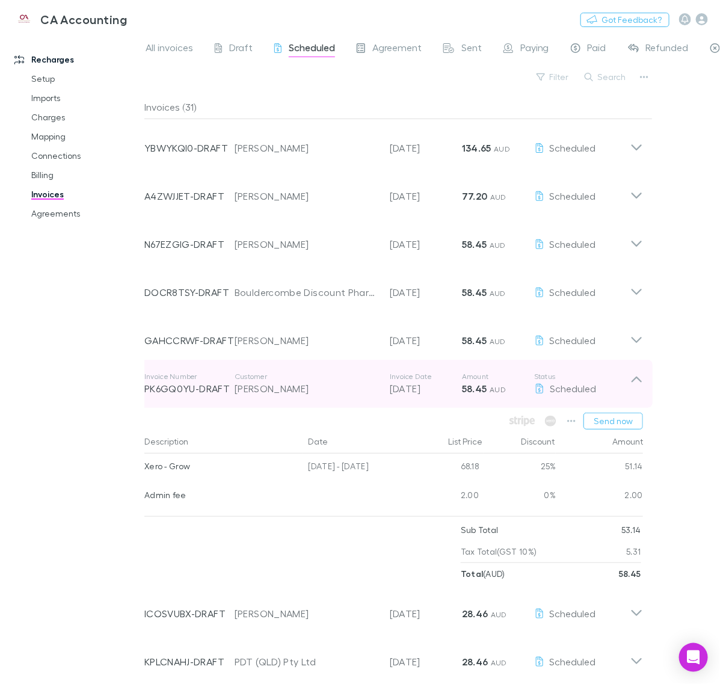
click at [632, 392] on icon at bounding box center [636, 384] width 13 height 24
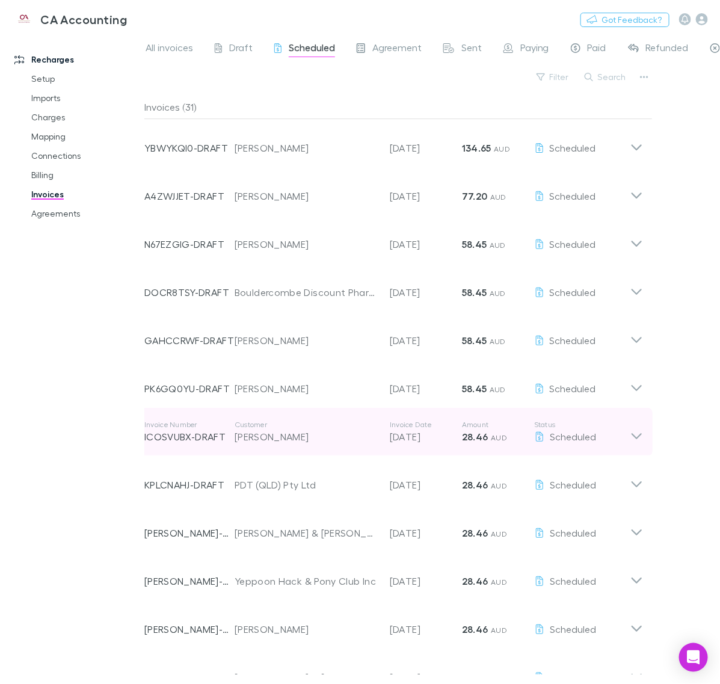
click at [635, 430] on icon at bounding box center [636, 432] width 13 height 24
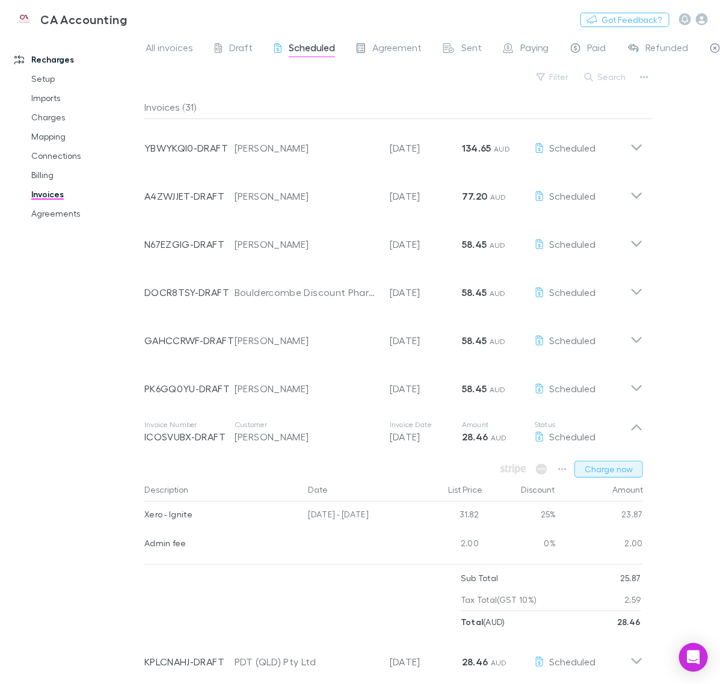
click at [611, 471] on button "Charge now" at bounding box center [609, 469] width 69 height 17
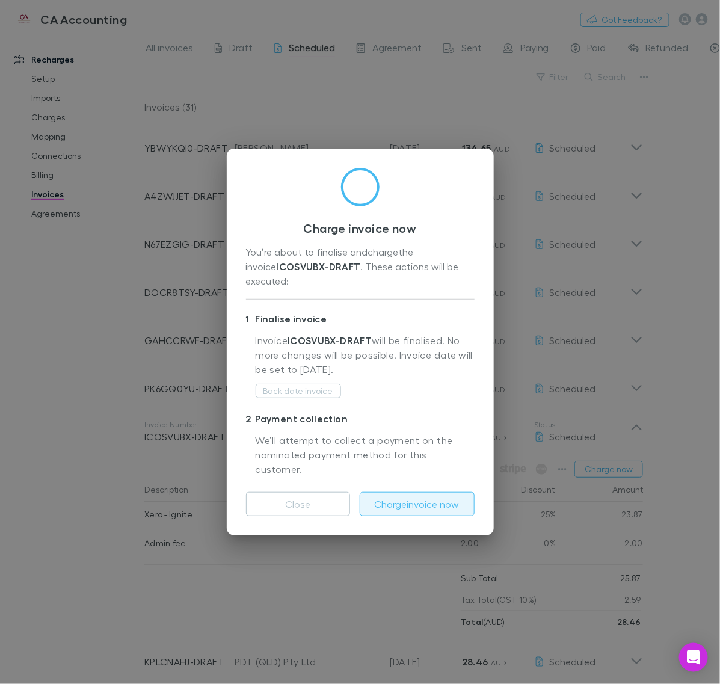
click at [422, 492] on button "Charge invoice now" at bounding box center [417, 504] width 115 height 24
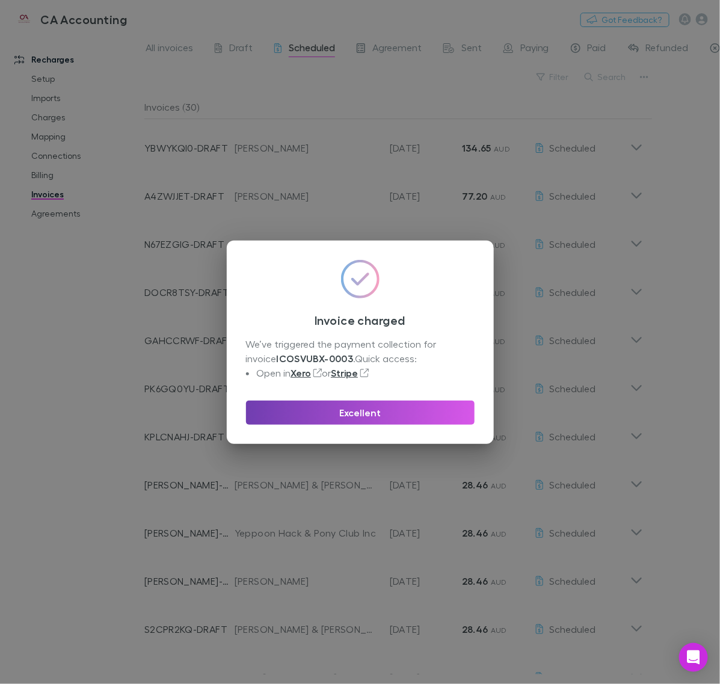
click at [359, 401] on button "Excellent" at bounding box center [360, 413] width 229 height 24
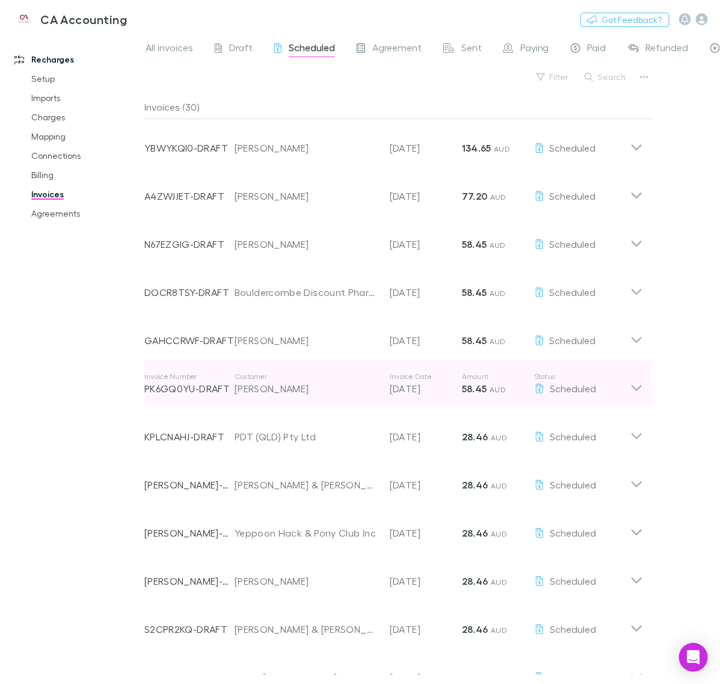
click at [638, 386] on icon at bounding box center [636, 384] width 13 height 24
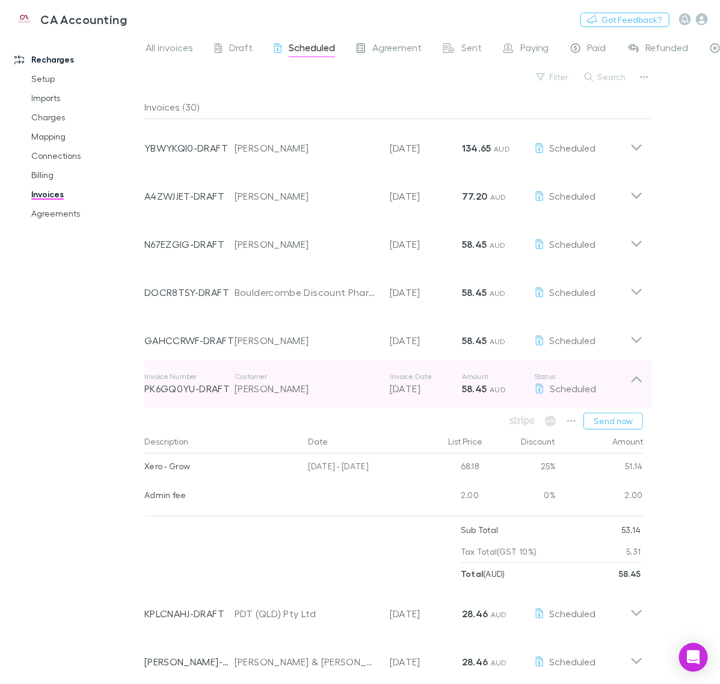
click at [630, 392] on icon at bounding box center [636, 384] width 13 height 24
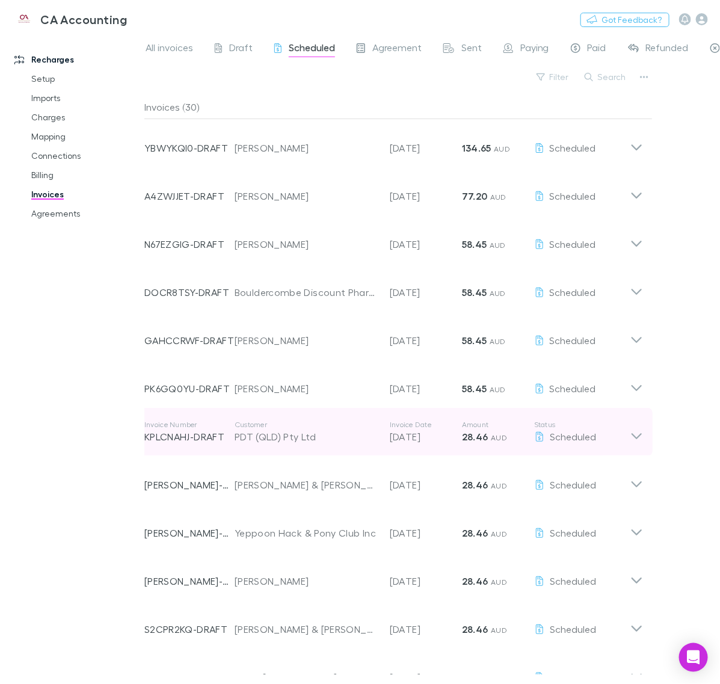
click at [627, 427] on p "Status" at bounding box center [582, 425] width 96 height 10
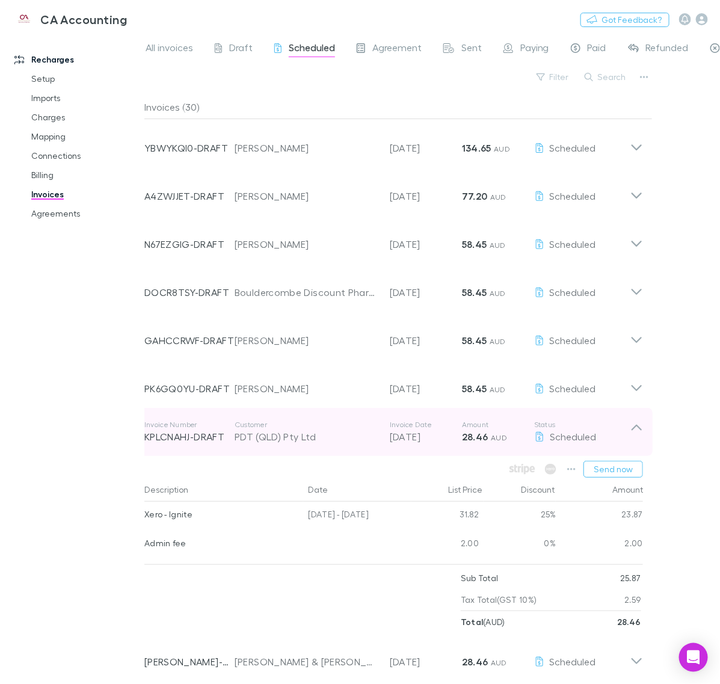
click at [639, 430] on icon at bounding box center [636, 432] width 13 height 24
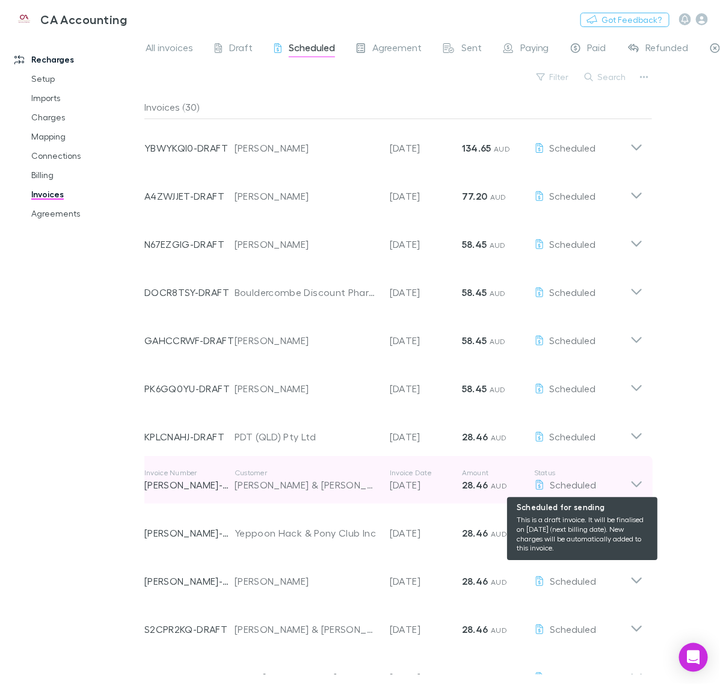
click at [623, 489] on div "Scheduled" at bounding box center [582, 485] width 96 height 14
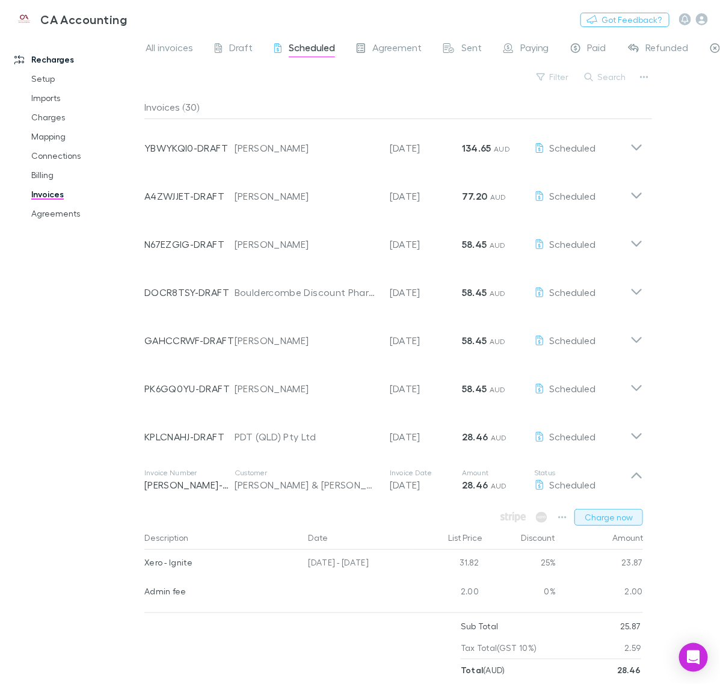
click at [609, 519] on button "Charge now" at bounding box center [609, 517] width 69 height 17
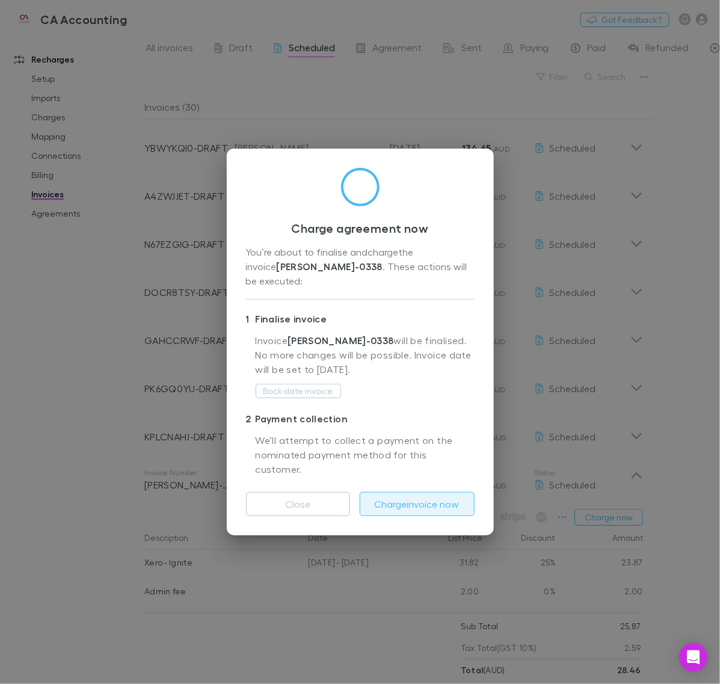
click at [452, 492] on button "Charge invoice now" at bounding box center [417, 504] width 115 height 24
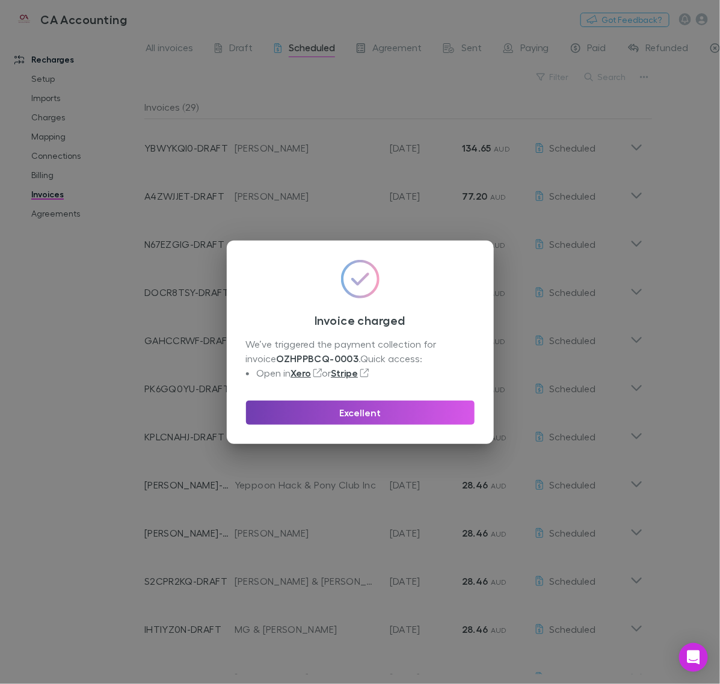
click at [378, 419] on button "Excellent" at bounding box center [360, 413] width 229 height 24
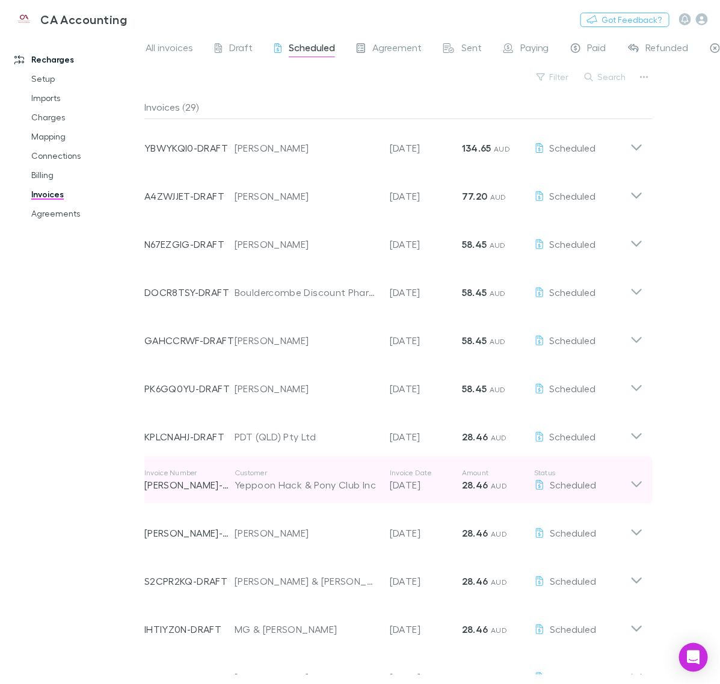
click at [635, 479] on icon at bounding box center [636, 480] width 13 height 24
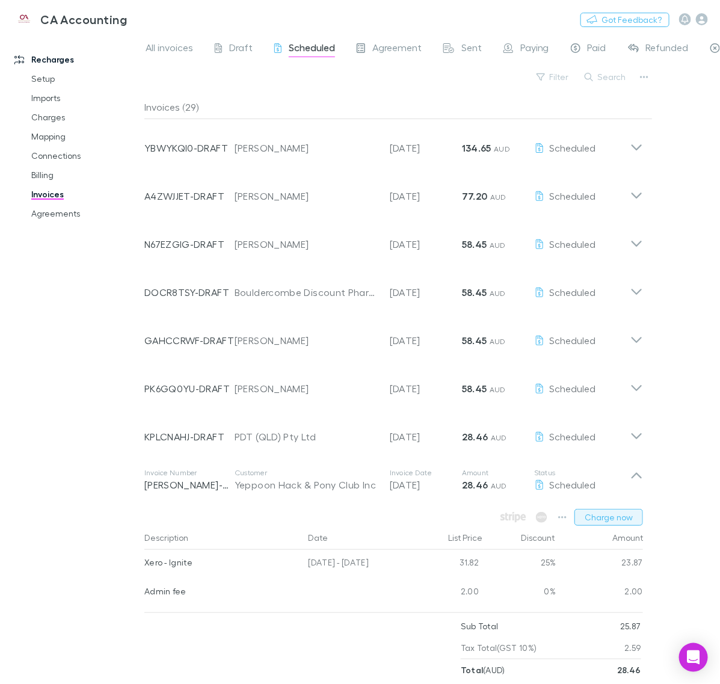
click at [608, 516] on button "Charge now" at bounding box center [609, 517] width 69 height 17
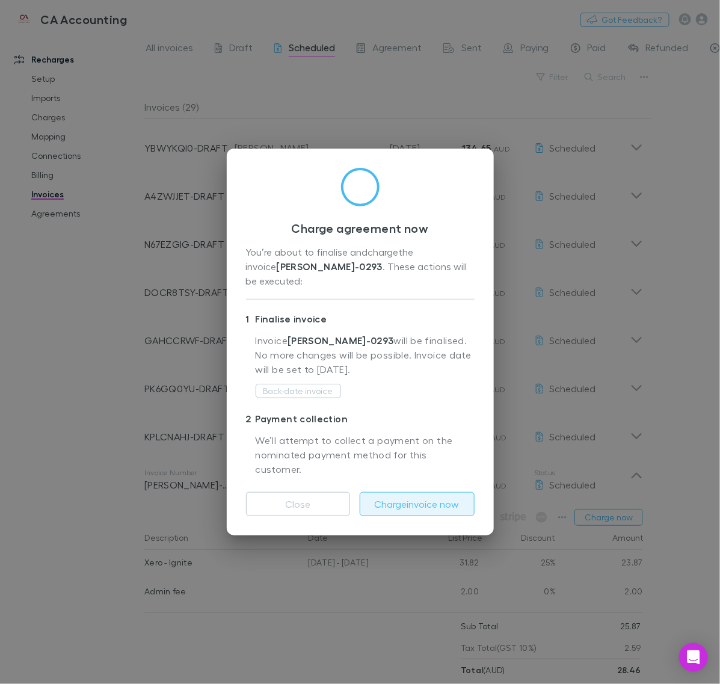
click at [440, 494] on button "Charge invoice now" at bounding box center [417, 504] width 115 height 24
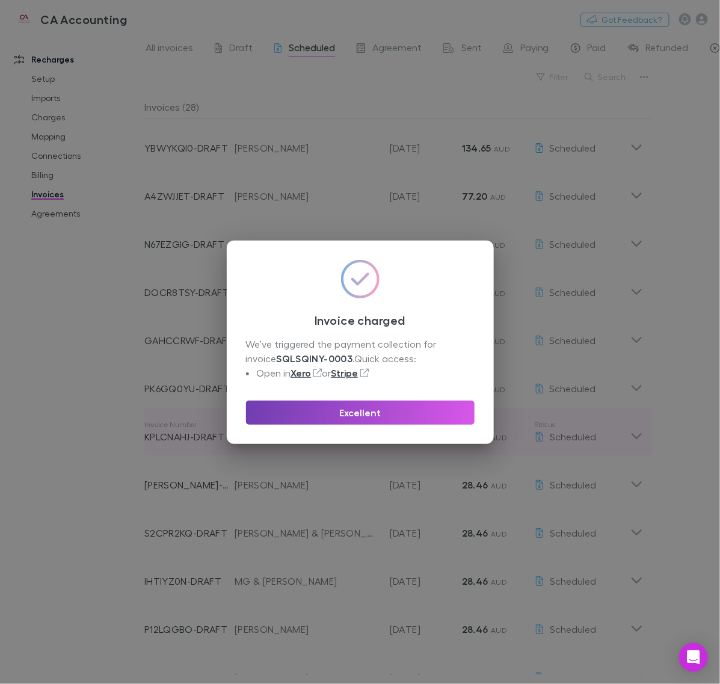
click at [392, 410] on button "Excellent" at bounding box center [360, 413] width 229 height 24
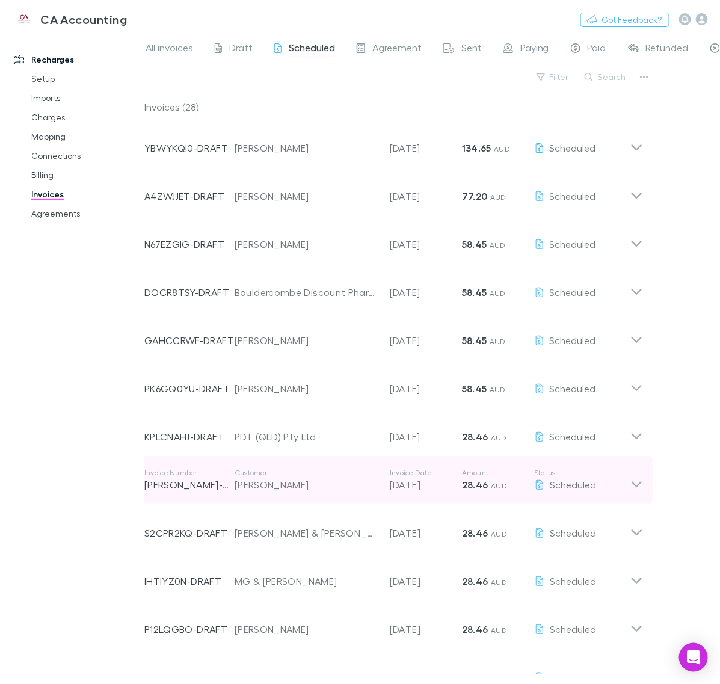
click at [632, 483] on icon at bounding box center [636, 480] width 13 height 24
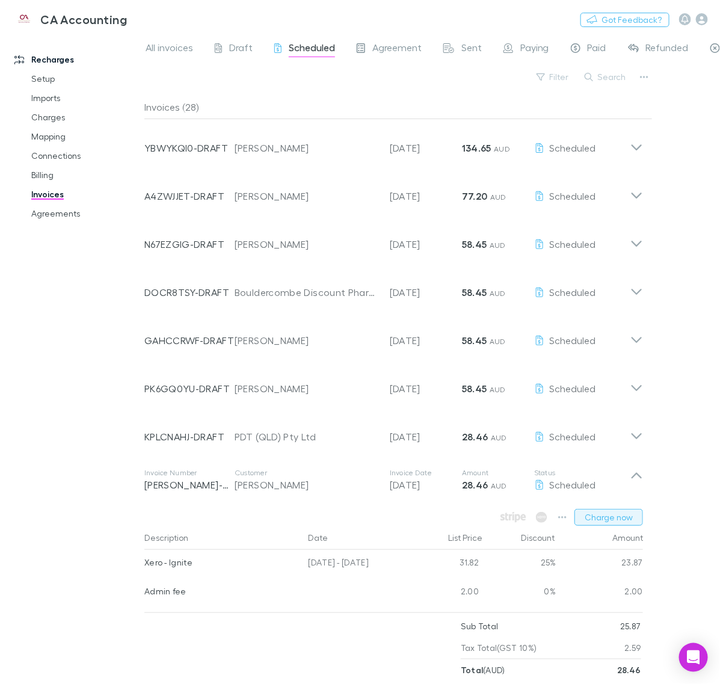
click at [602, 513] on button "Charge now" at bounding box center [609, 517] width 69 height 17
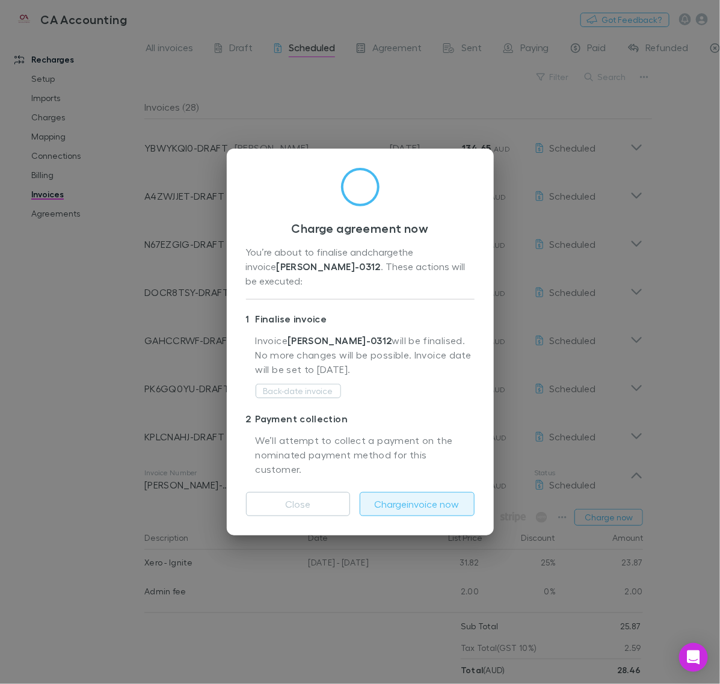
click at [449, 492] on button "Charge invoice now" at bounding box center [417, 504] width 115 height 24
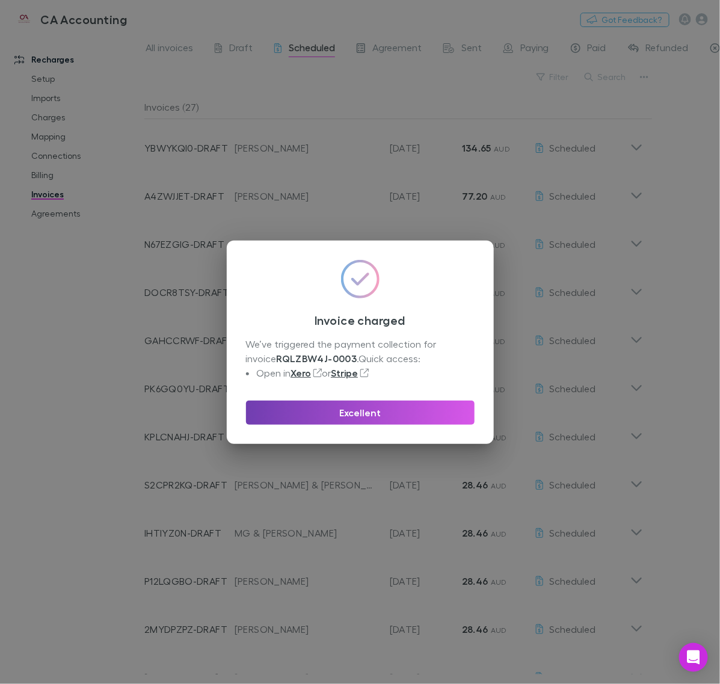
click at [362, 411] on button "Excellent" at bounding box center [360, 413] width 229 height 24
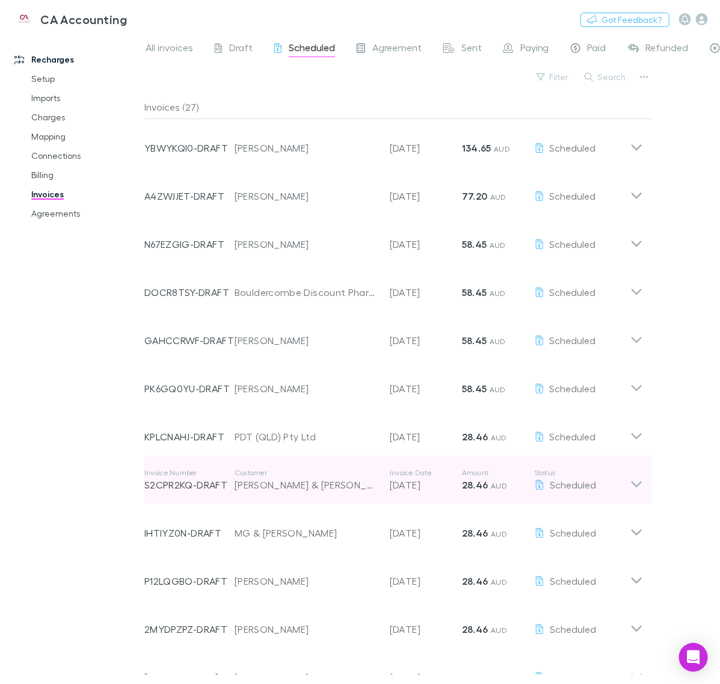
click at [644, 492] on div "Invoice Number S2CPR2KQ-DRAFT Customer [PERSON_NAME] & [PERSON_NAME] Invoice Da…" at bounding box center [394, 480] width 518 height 48
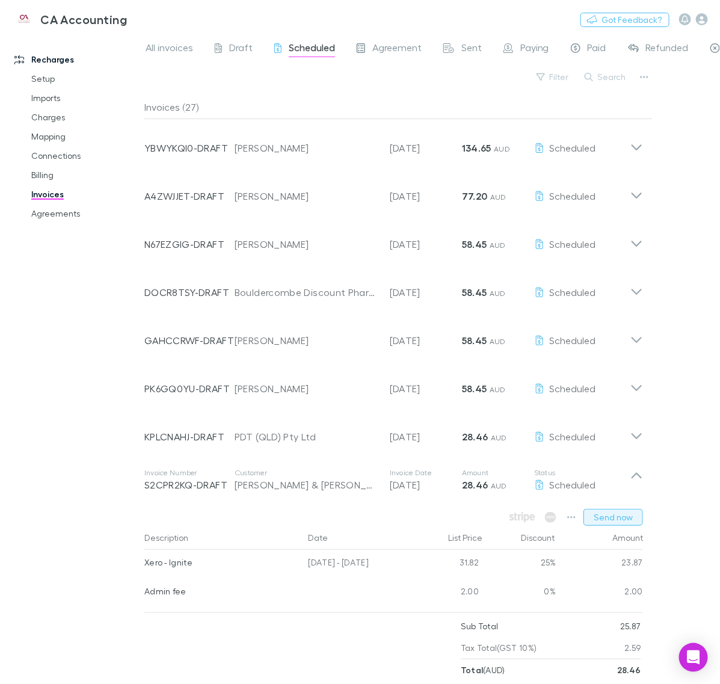
click at [615, 514] on button "Send now" at bounding box center [614, 517] width 60 height 17
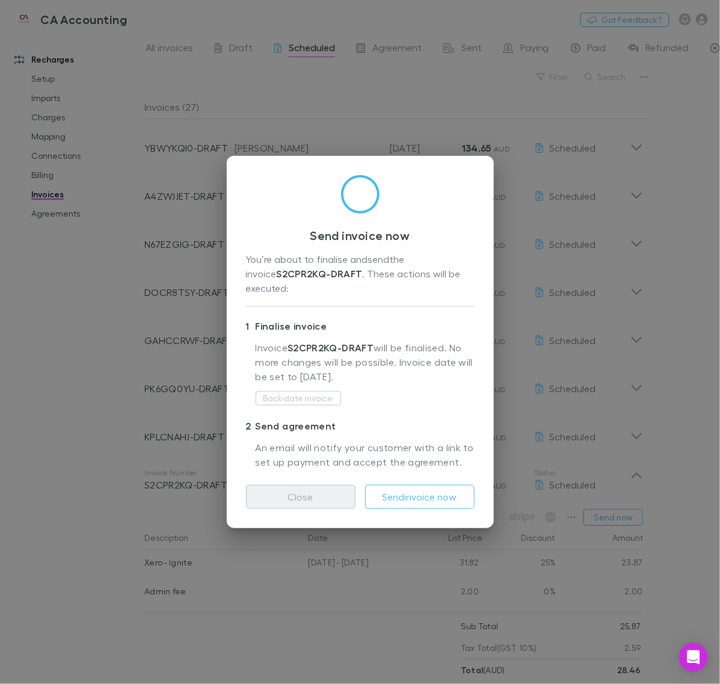
click at [291, 485] on button "Close" at bounding box center [300, 497] width 109 height 24
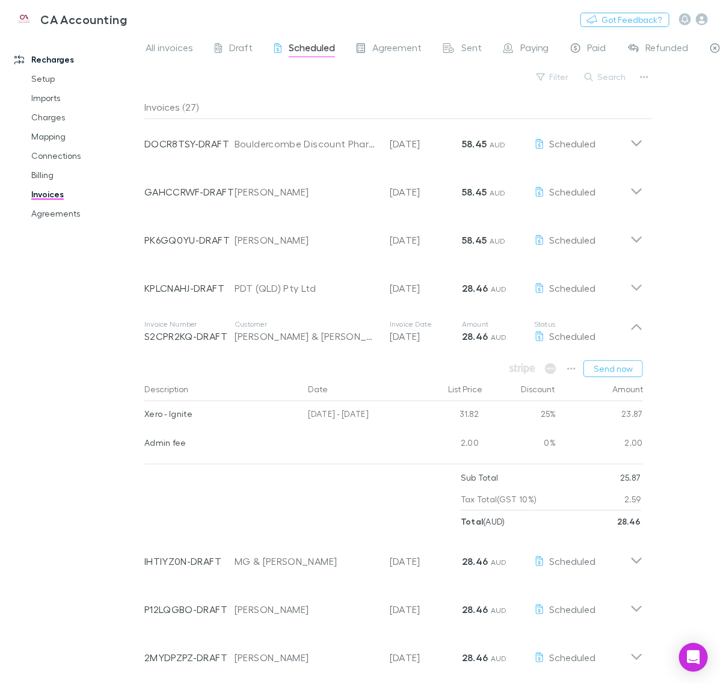
scroll to position [150, 0]
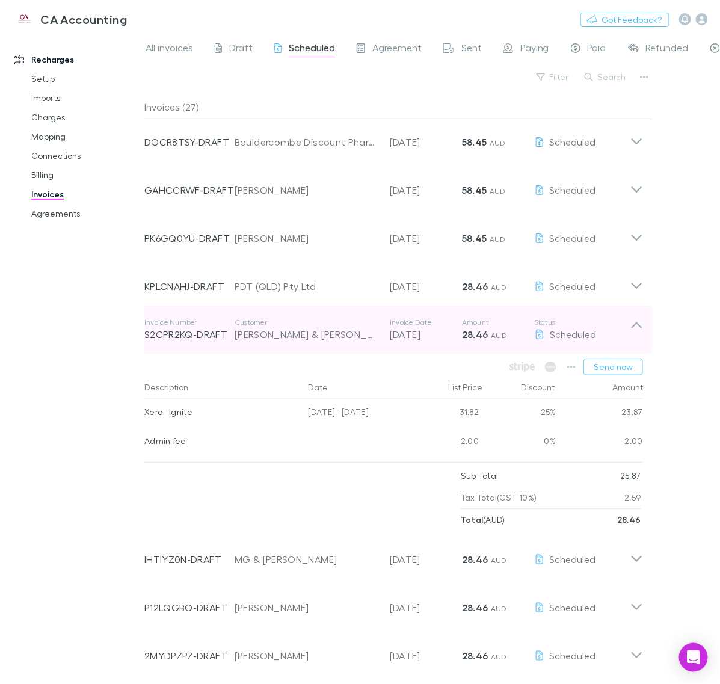
click at [641, 328] on icon at bounding box center [636, 330] width 13 height 24
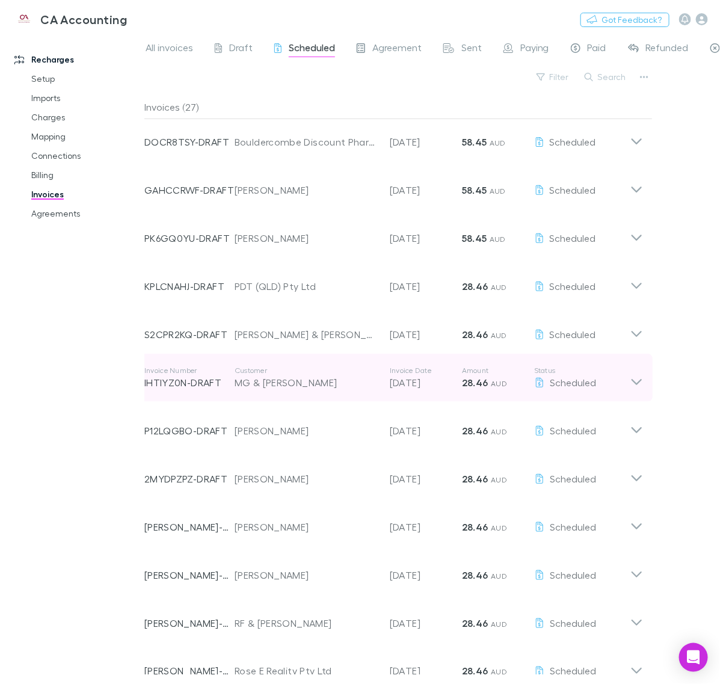
click at [635, 374] on icon at bounding box center [636, 378] width 13 height 24
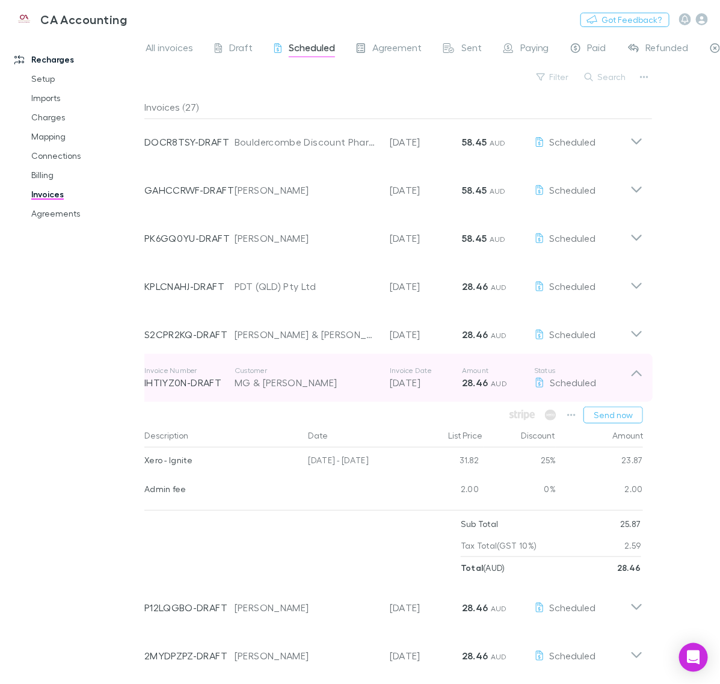
click at [632, 385] on icon at bounding box center [636, 378] width 13 height 24
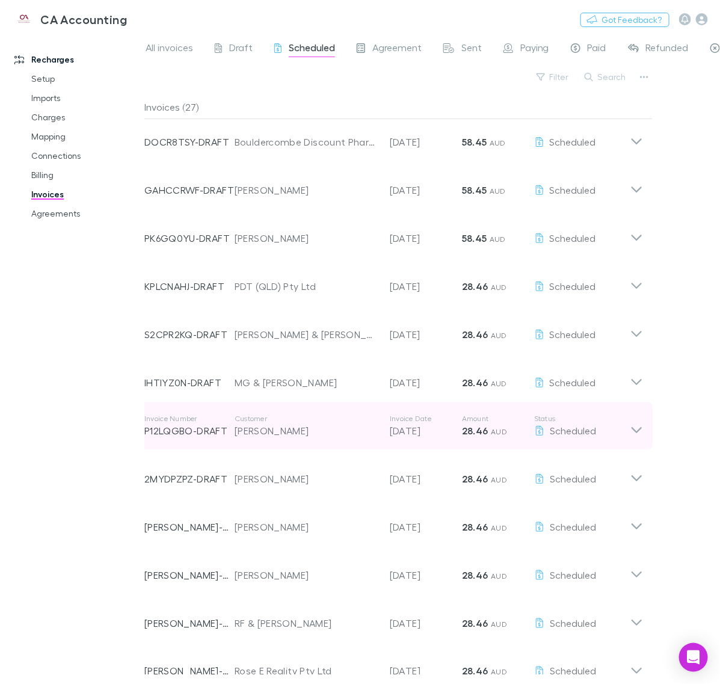
click at [632, 420] on icon at bounding box center [636, 426] width 13 height 24
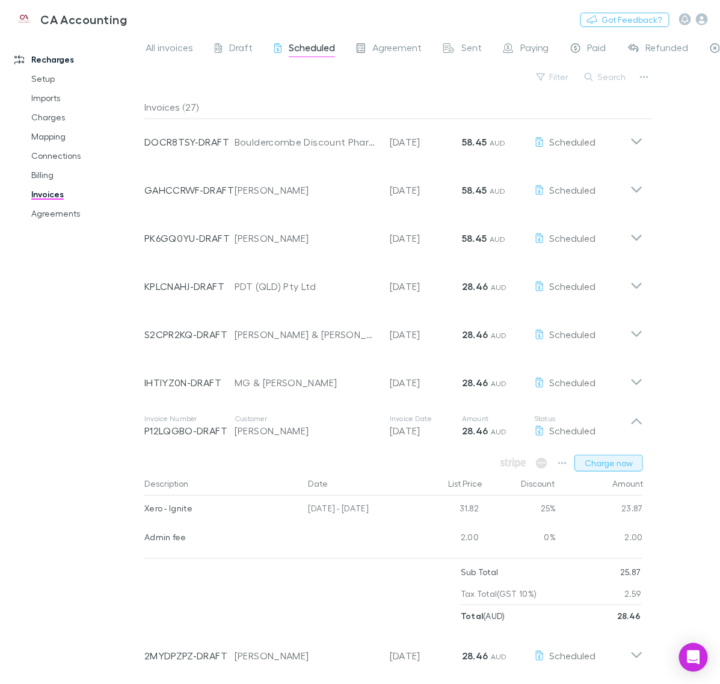
click at [612, 462] on button "Charge now" at bounding box center [609, 463] width 69 height 17
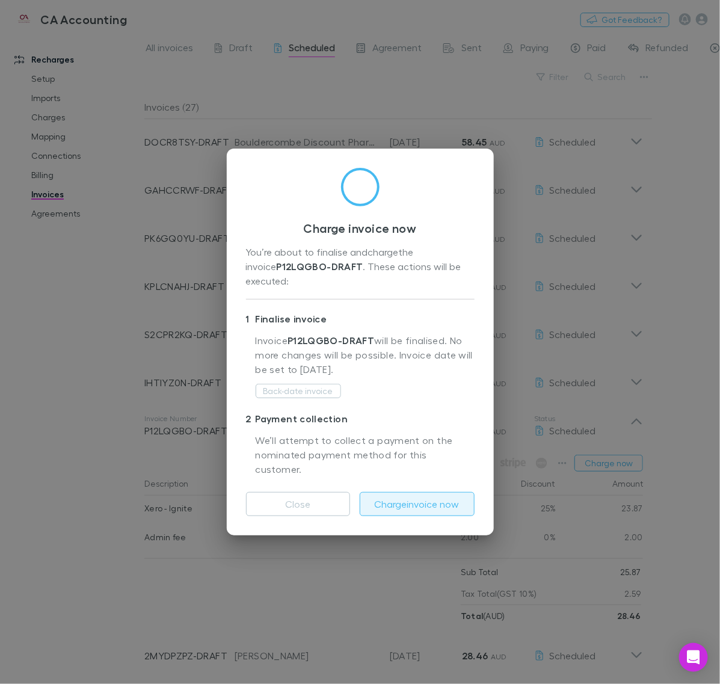
click at [438, 492] on button "Charge invoice now" at bounding box center [417, 504] width 115 height 24
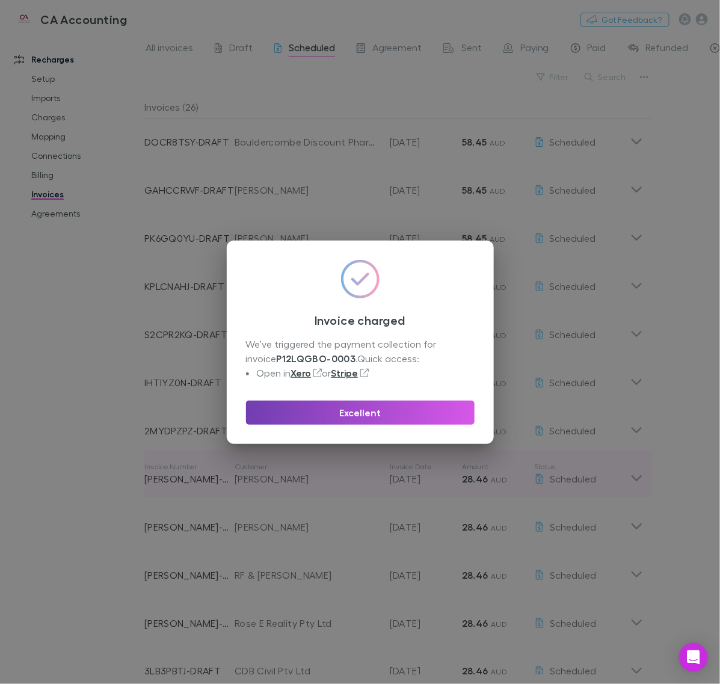
click at [399, 409] on button "Excellent" at bounding box center [360, 413] width 229 height 24
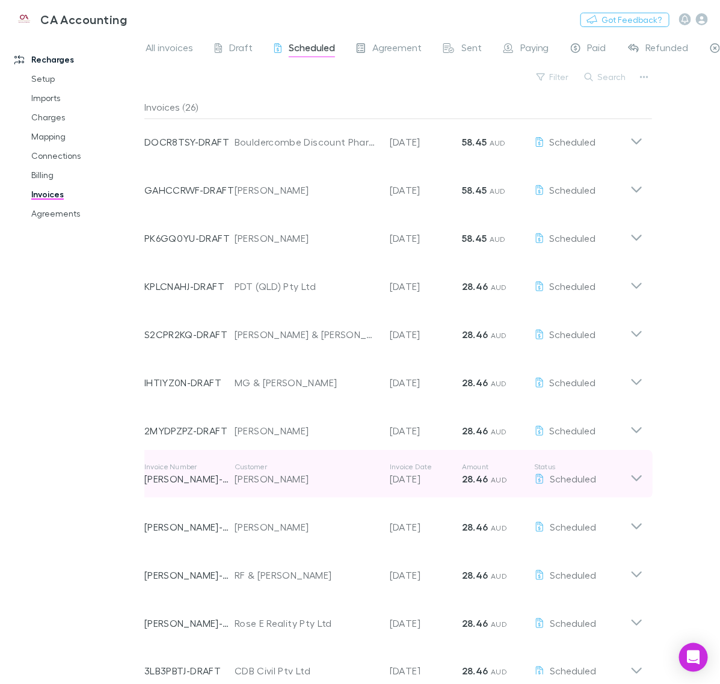
click at [644, 482] on div "Invoice Number [PERSON_NAME]-0347 Customer [PERSON_NAME] Invoice Date [DATE] Am…" at bounding box center [394, 474] width 518 height 48
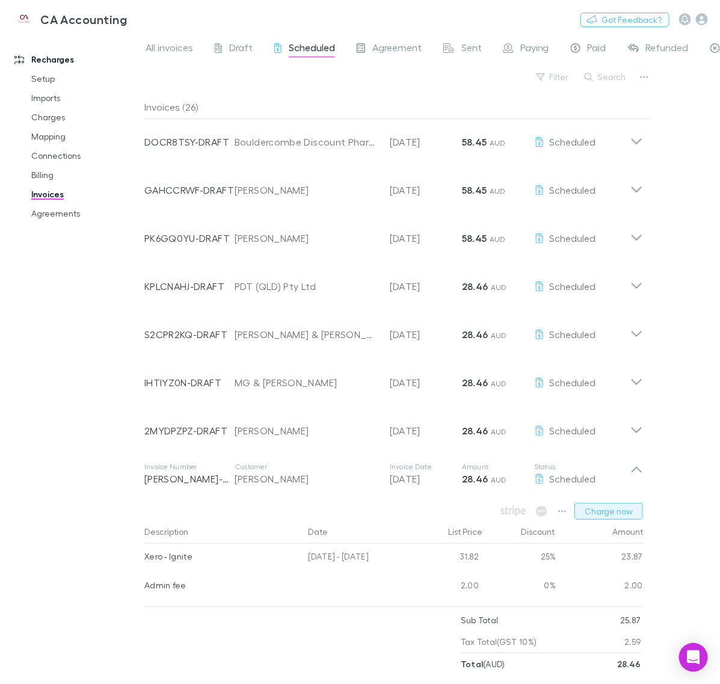
click at [597, 512] on button "Charge now" at bounding box center [609, 511] width 69 height 17
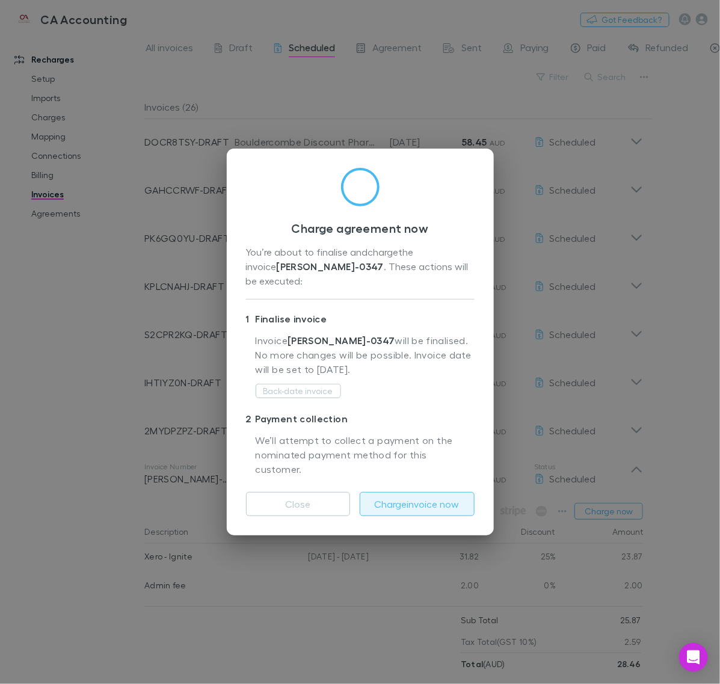
click at [433, 492] on button "Charge invoice now" at bounding box center [417, 504] width 115 height 24
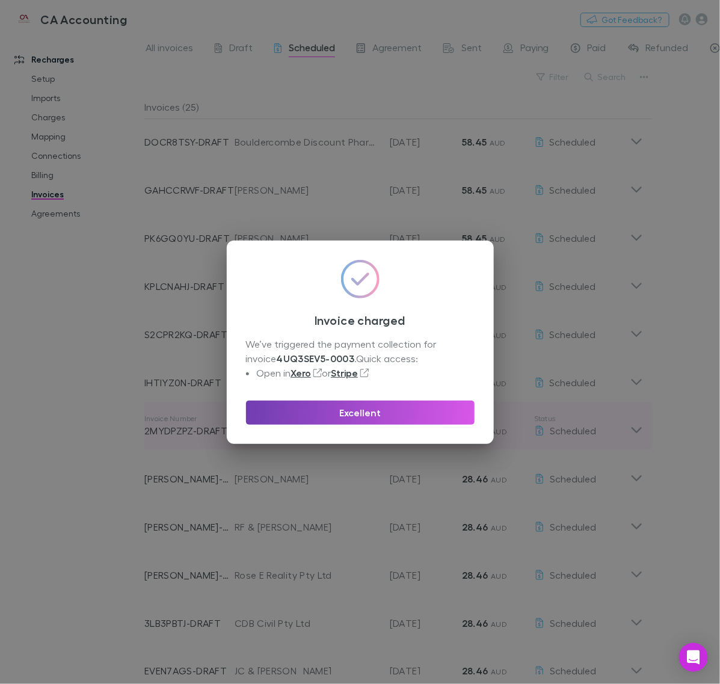
drag, startPoint x: 400, startPoint y: 413, endPoint x: 572, endPoint y: 416, distance: 172.1
click at [404, 410] on button "Excellent" at bounding box center [360, 413] width 229 height 24
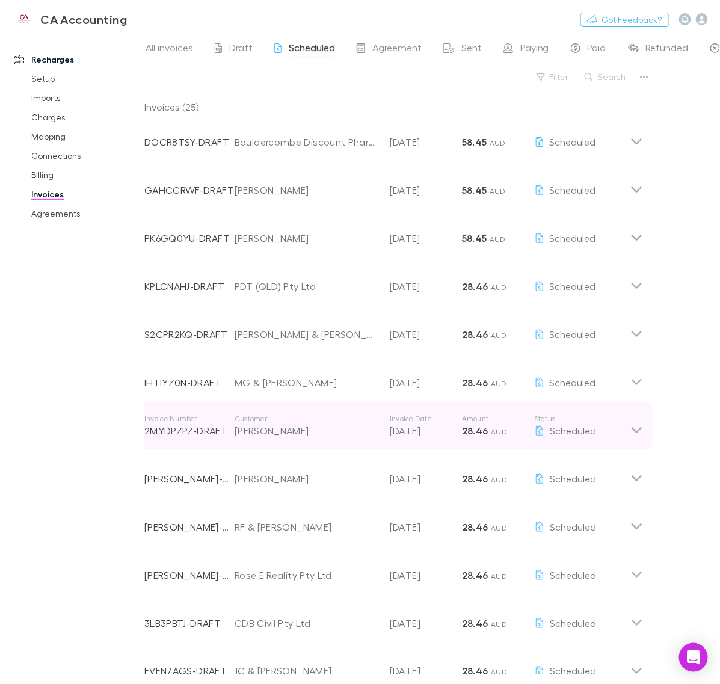
click at [645, 444] on div "Invoice Number 2MYDPZPZ-DRAFT Customer [PERSON_NAME] Invoice Date [DATE] Amount…" at bounding box center [394, 426] width 518 height 48
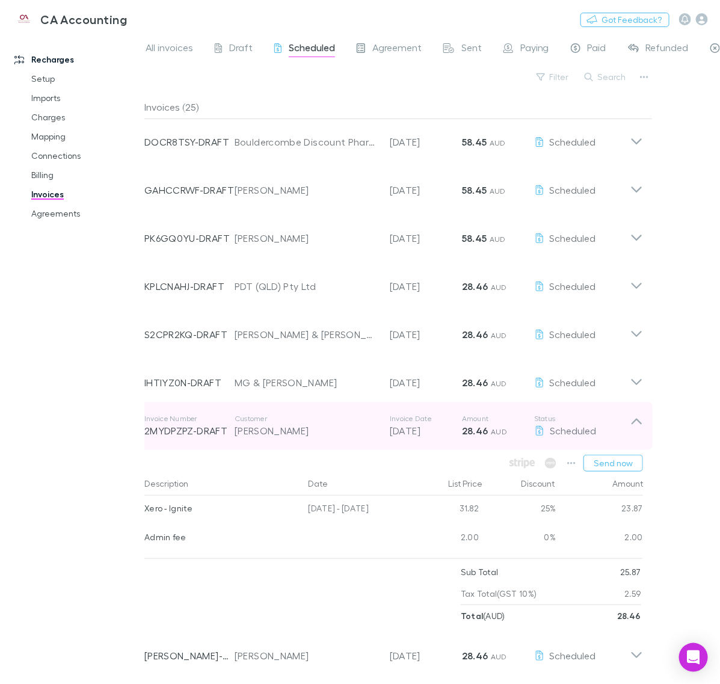
click at [640, 433] on icon at bounding box center [636, 426] width 13 height 24
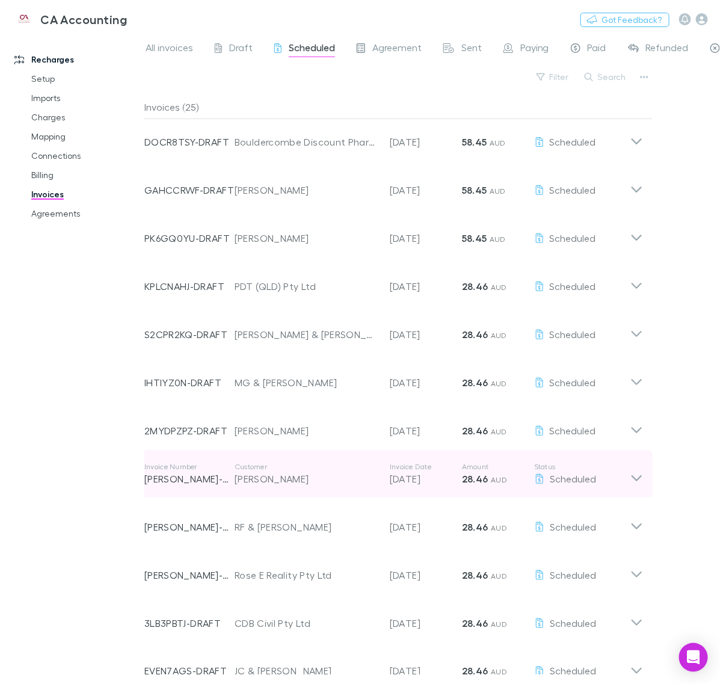
click at [648, 480] on div "Invoice Number [PERSON_NAME]-0341 Customer [PERSON_NAME] Invoice Date [DATE] Am…" at bounding box center [394, 474] width 518 height 48
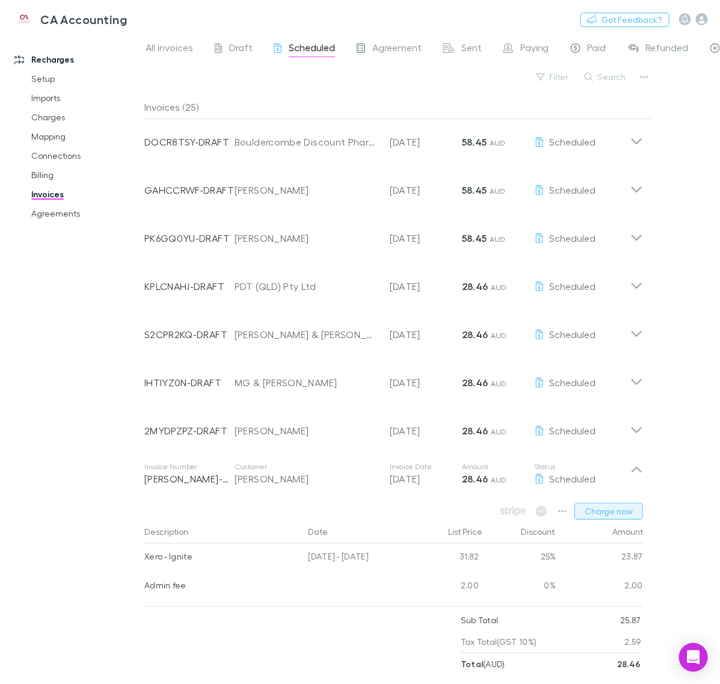
click at [621, 519] on button "Charge now" at bounding box center [609, 511] width 69 height 17
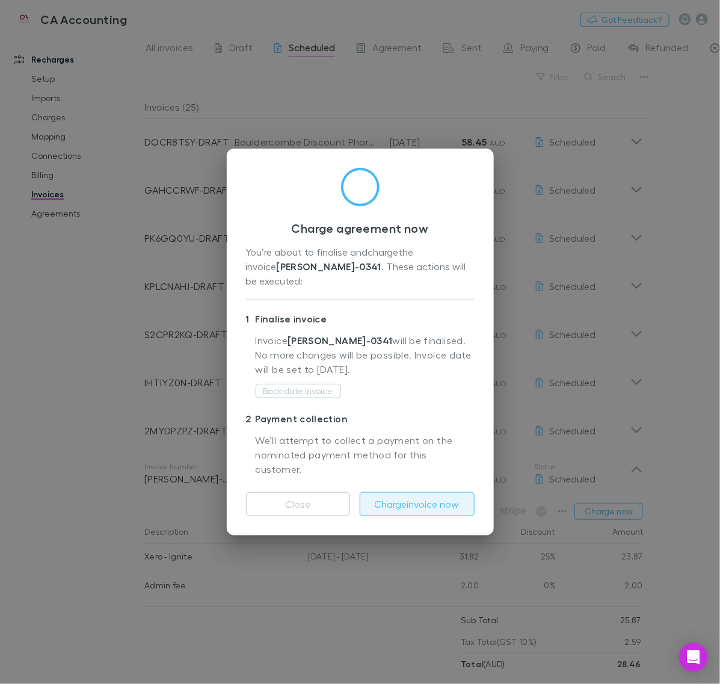
click at [453, 492] on button "Charge invoice now" at bounding box center [417, 504] width 115 height 24
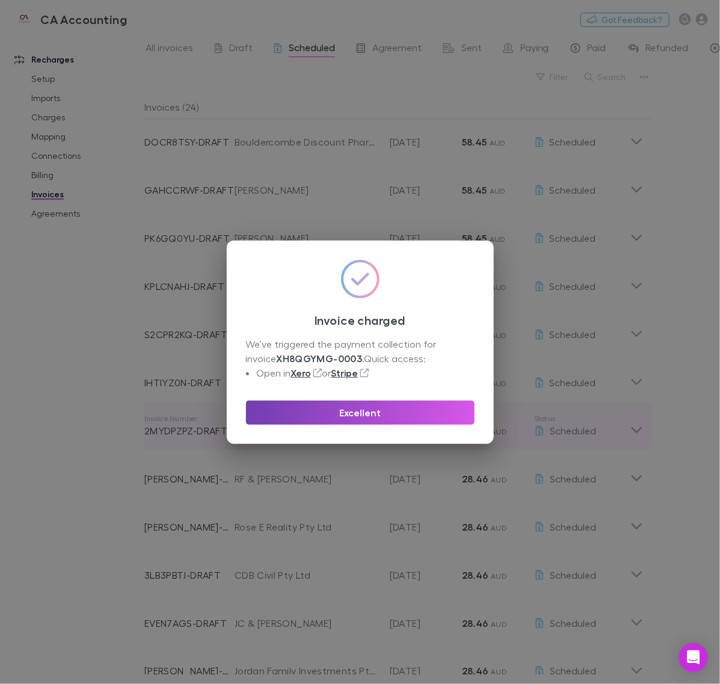
click at [422, 424] on button "Excellent" at bounding box center [360, 413] width 229 height 24
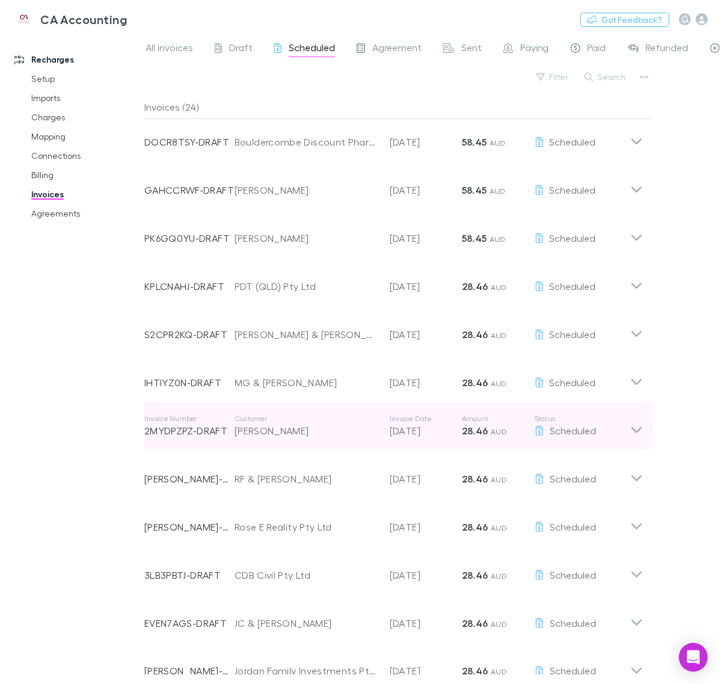
click at [638, 424] on icon at bounding box center [636, 426] width 13 height 24
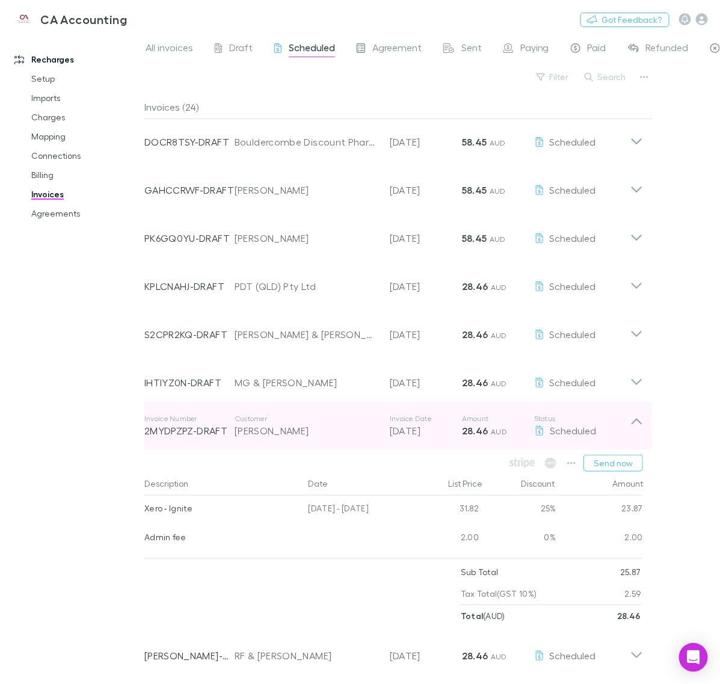
click at [640, 429] on icon at bounding box center [636, 426] width 13 height 24
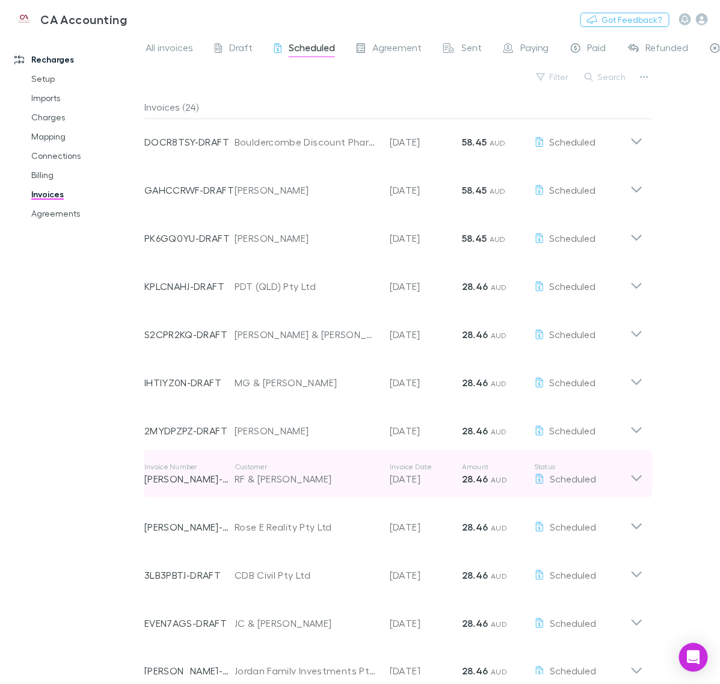
click at [636, 486] on icon at bounding box center [636, 474] width 13 height 24
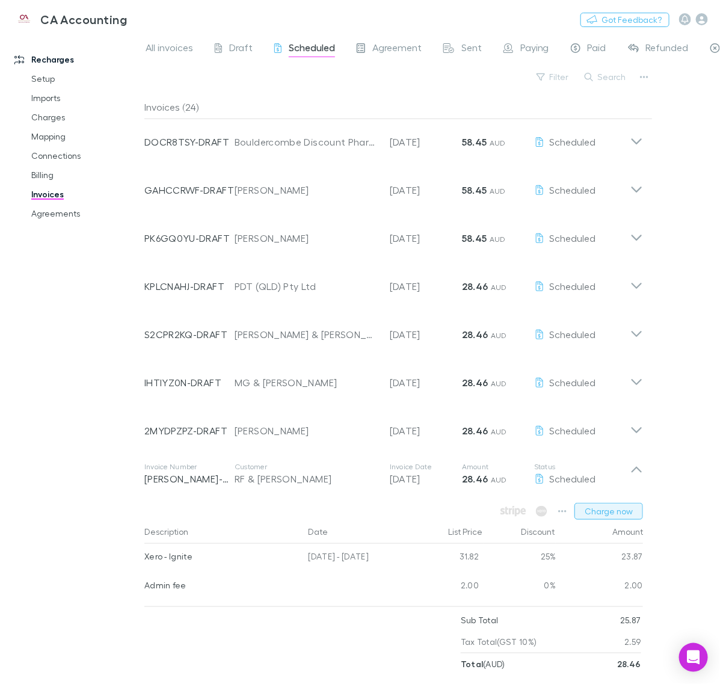
click at [611, 512] on button "Charge now" at bounding box center [609, 511] width 69 height 17
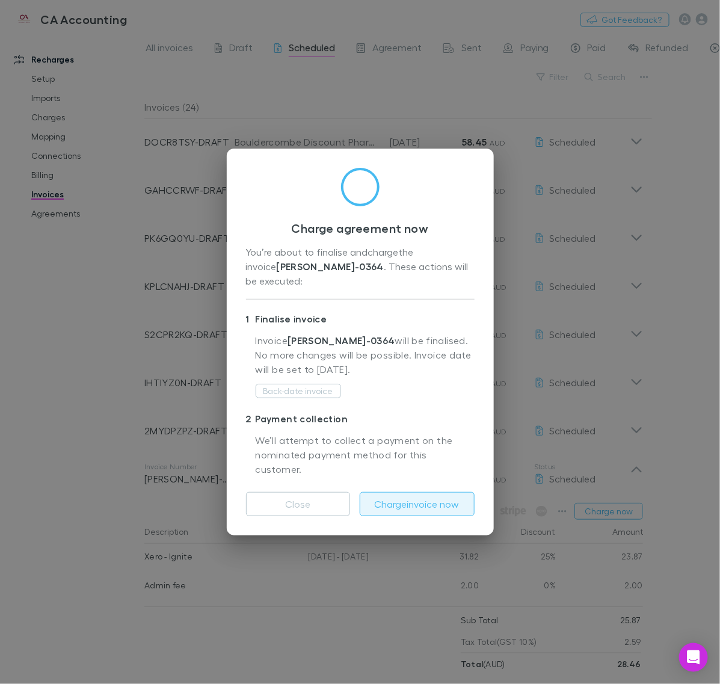
click at [448, 492] on button "Charge invoice now" at bounding box center [417, 504] width 115 height 24
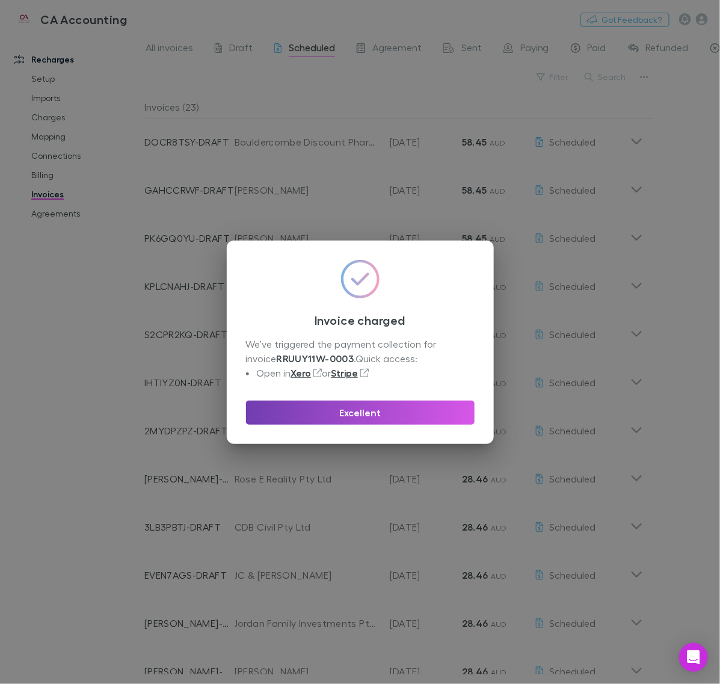
click at [452, 408] on button "Excellent" at bounding box center [360, 413] width 229 height 24
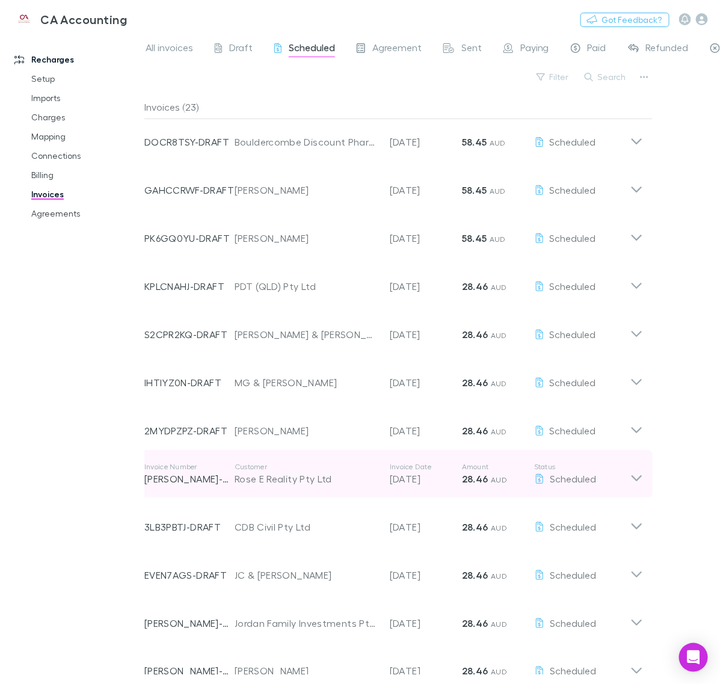
click at [635, 473] on icon at bounding box center [636, 474] width 13 height 24
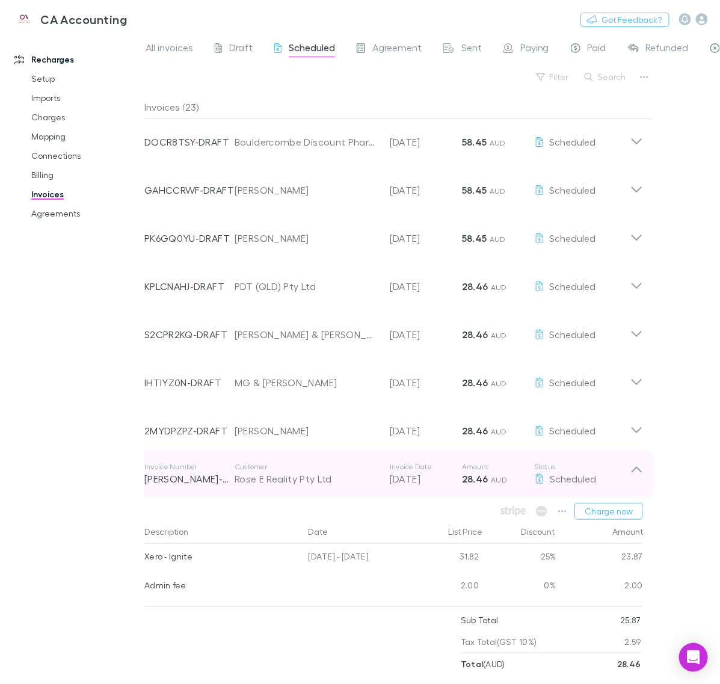
click at [635, 473] on icon at bounding box center [636, 474] width 13 height 24
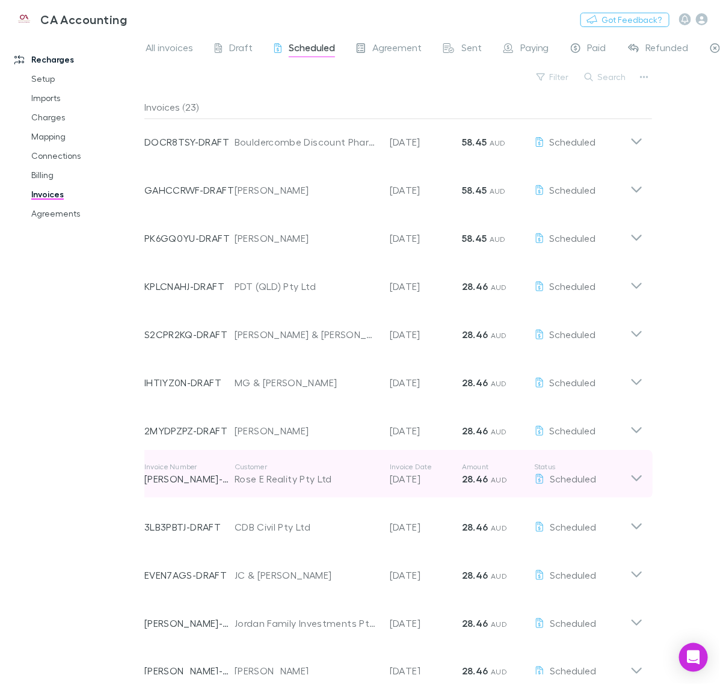
click at [634, 476] on icon at bounding box center [636, 474] width 13 height 24
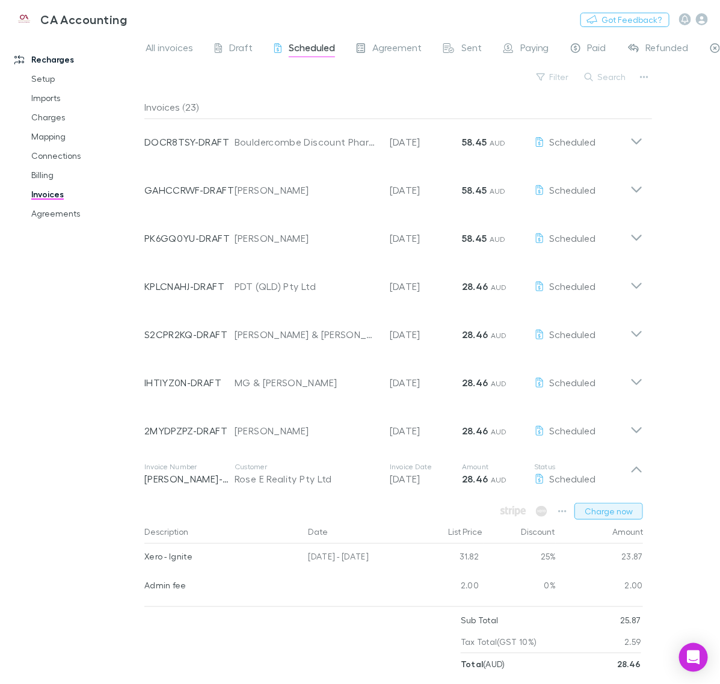
click at [614, 511] on button "Charge now" at bounding box center [609, 511] width 69 height 17
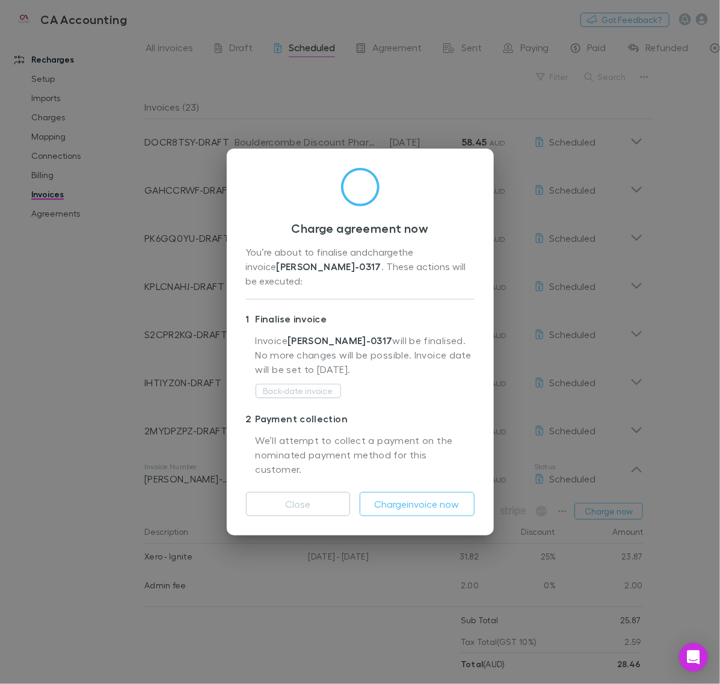
click at [398, 482] on div "Close Charge invoice now" at bounding box center [360, 499] width 229 height 34
click at [400, 492] on button "Charge invoice now" at bounding box center [417, 504] width 115 height 24
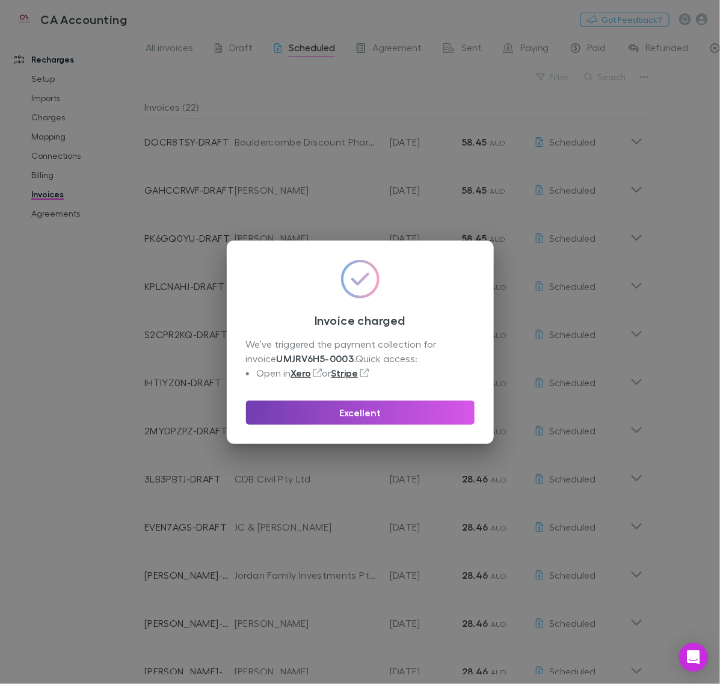
click at [405, 419] on button "Excellent" at bounding box center [360, 413] width 229 height 24
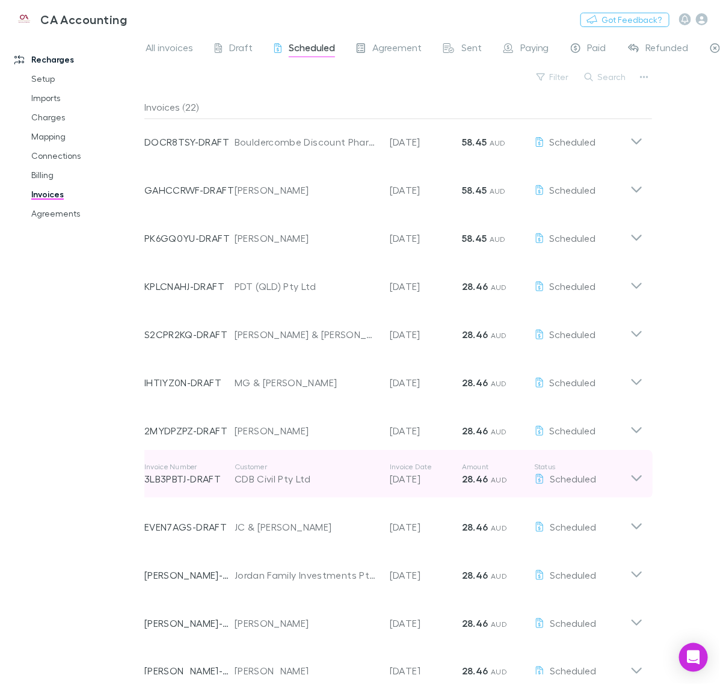
click at [635, 486] on div "Invoice Number 3LB3PBTJ-DRAFT Customer CDB Civil Pty Ltd Invoice Date [DATE] Am…" at bounding box center [394, 474] width 518 height 48
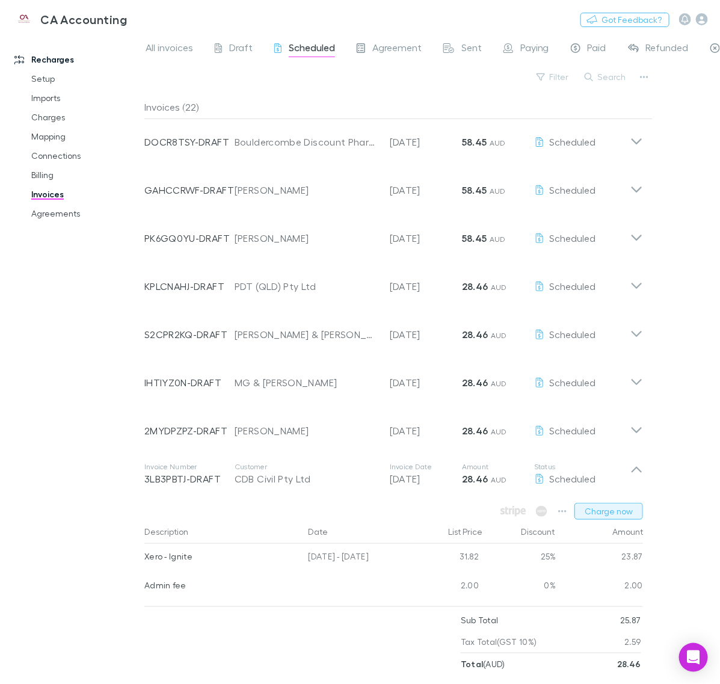
click at [627, 509] on button "Charge now" at bounding box center [609, 511] width 69 height 17
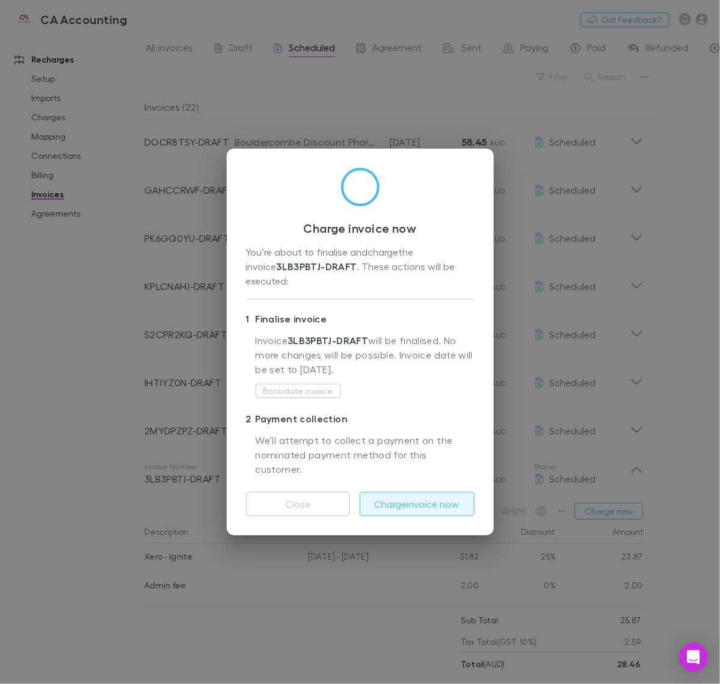
click at [460, 492] on button "Charge invoice now" at bounding box center [417, 504] width 115 height 24
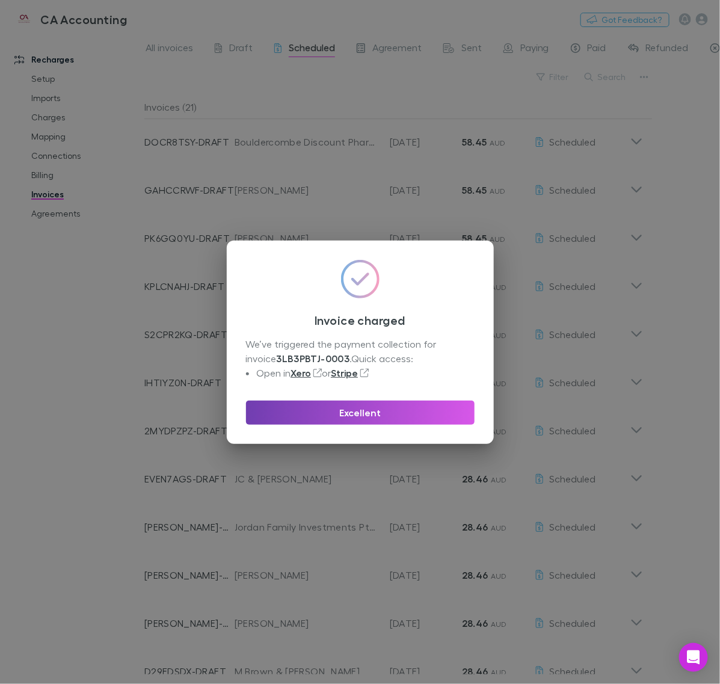
click at [409, 405] on button "Excellent" at bounding box center [360, 413] width 229 height 24
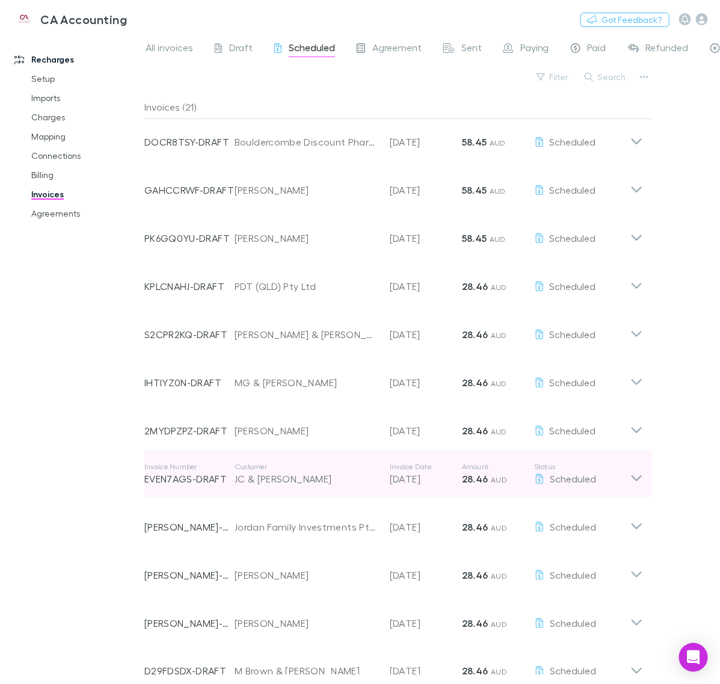
click at [635, 475] on icon at bounding box center [636, 474] width 13 height 24
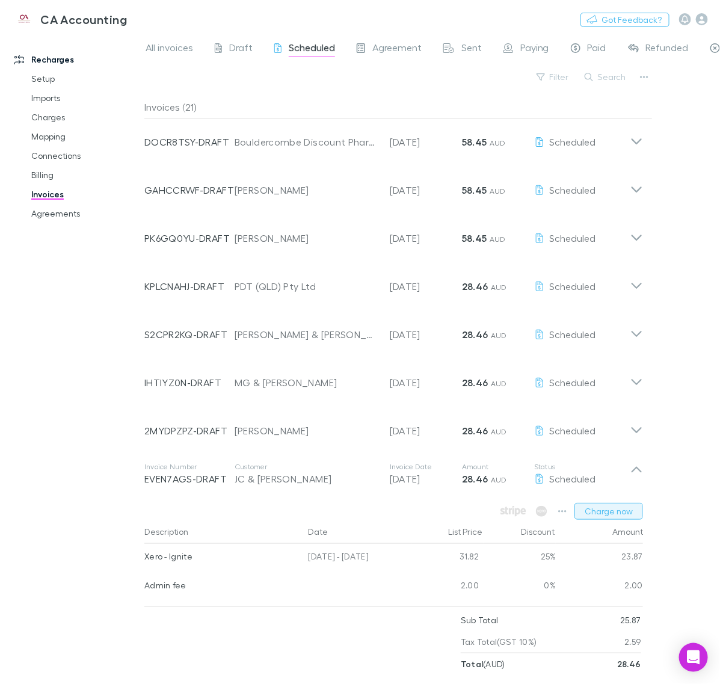
click at [621, 506] on button "Charge now" at bounding box center [609, 511] width 69 height 17
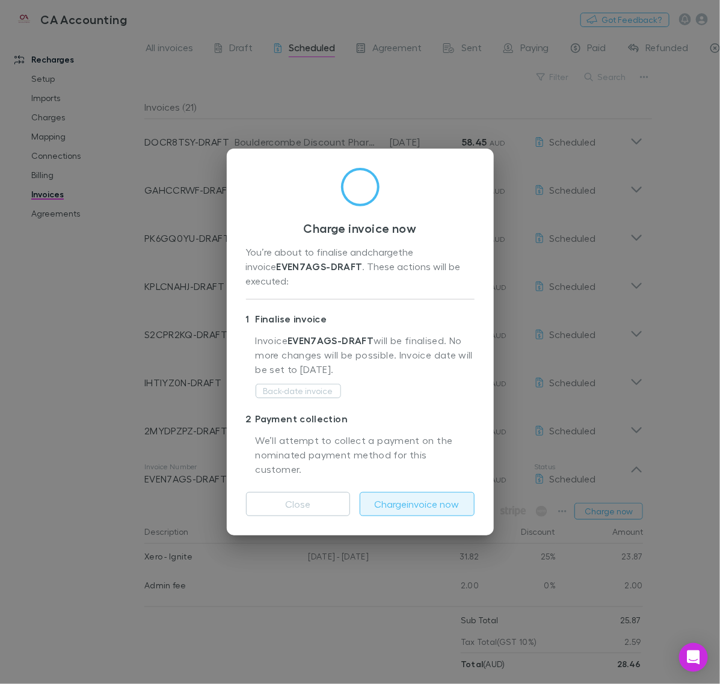
click at [404, 498] on button "Charge invoice now" at bounding box center [417, 504] width 115 height 24
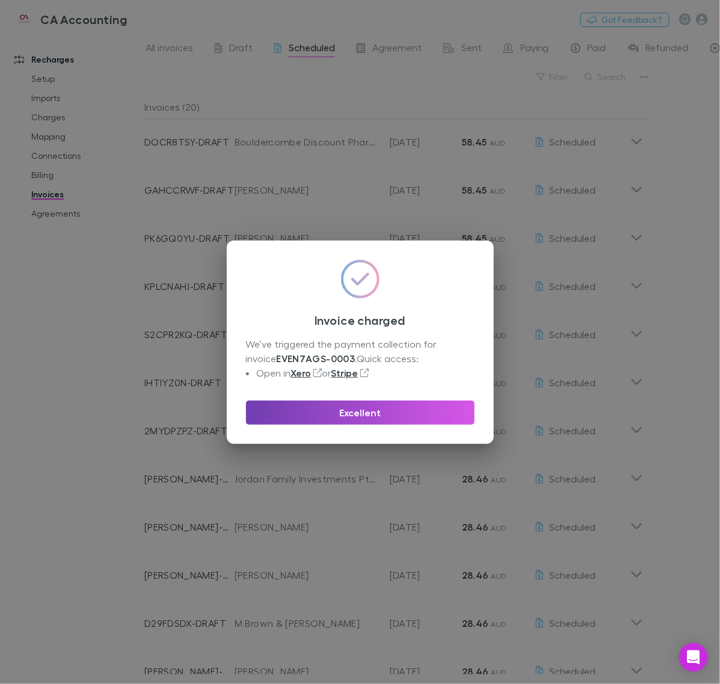
click at [407, 410] on button "Excellent" at bounding box center [360, 413] width 229 height 24
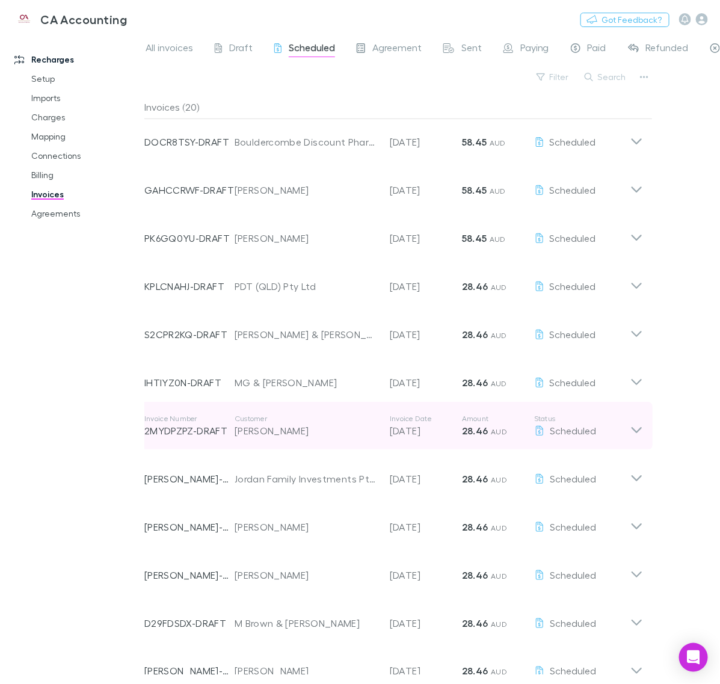
click at [630, 436] on icon at bounding box center [636, 426] width 13 height 24
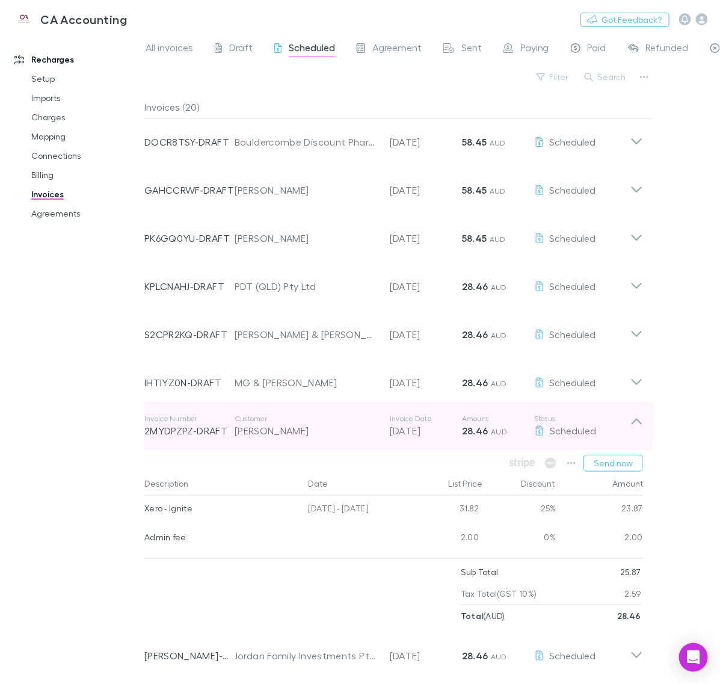
click at [630, 436] on icon at bounding box center [636, 426] width 13 height 24
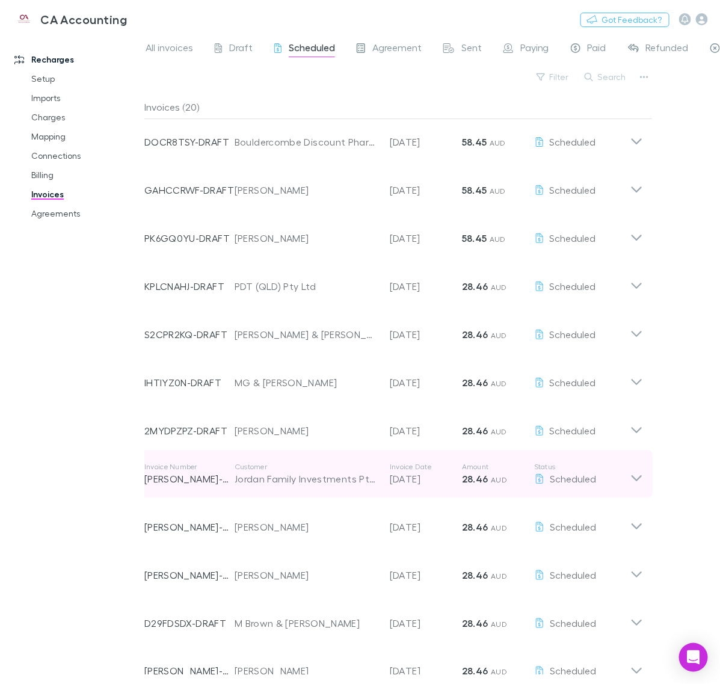
click at [634, 477] on icon at bounding box center [637, 478] width 10 height 6
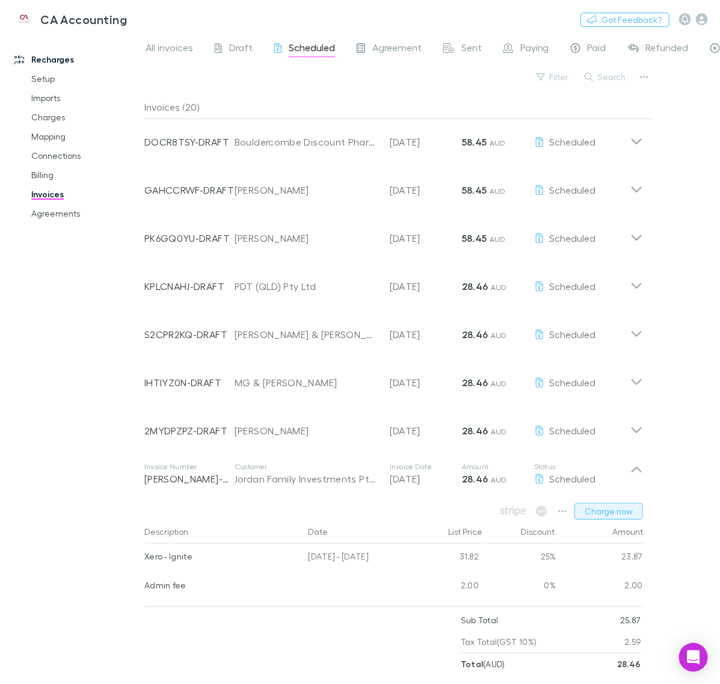
click at [618, 509] on button "Charge now" at bounding box center [609, 511] width 69 height 17
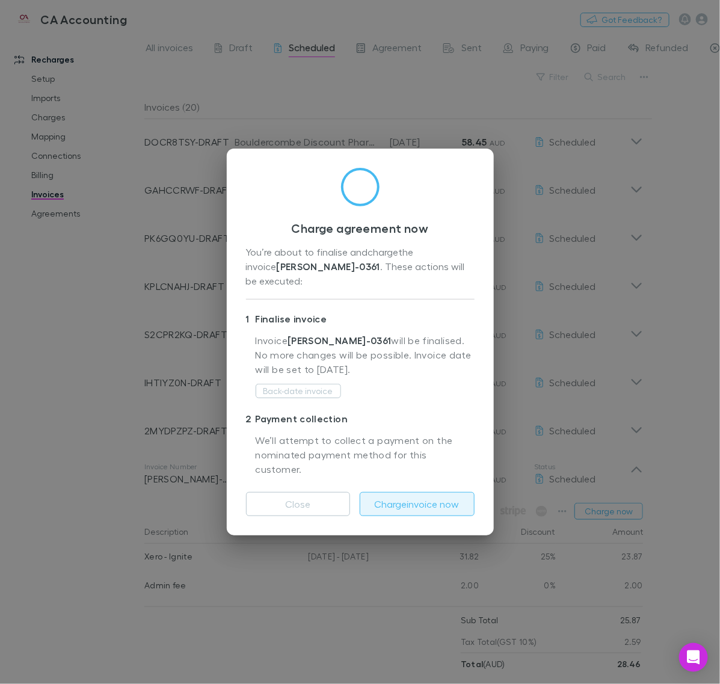
click at [429, 492] on button "Charge invoice now" at bounding box center [417, 504] width 115 height 24
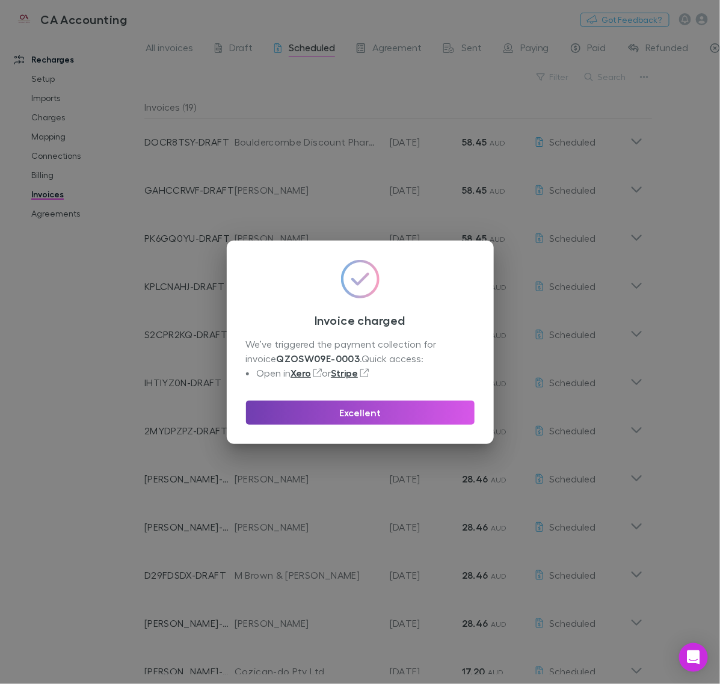
click at [401, 413] on button "Excellent" at bounding box center [360, 413] width 229 height 24
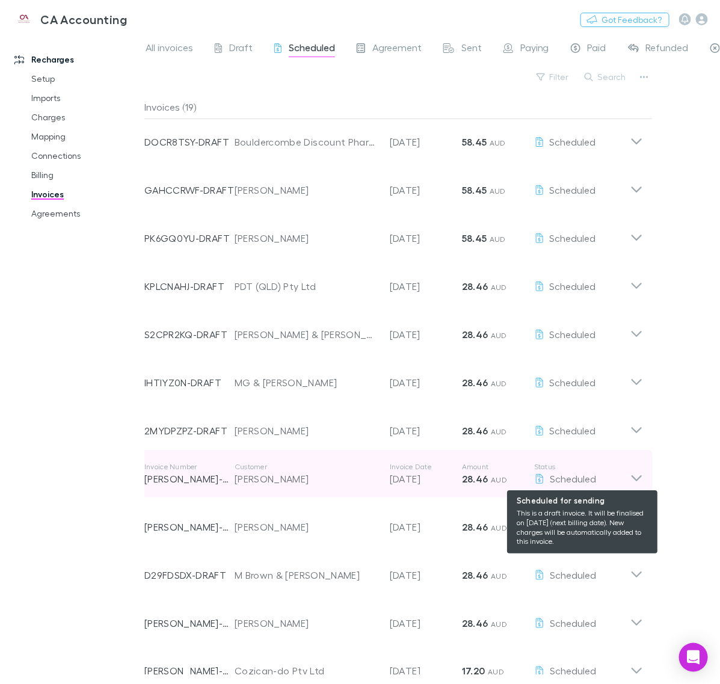
click at [626, 478] on div "Scheduled" at bounding box center [582, 479] width 96 height 14
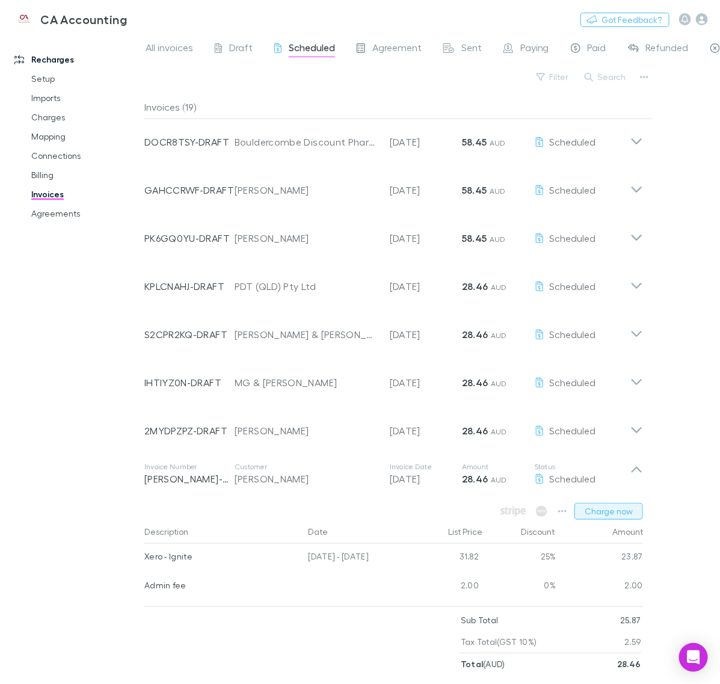
click at [627, 511] on button "Charge now" at bounding box center [609, 511] width 69 height 17
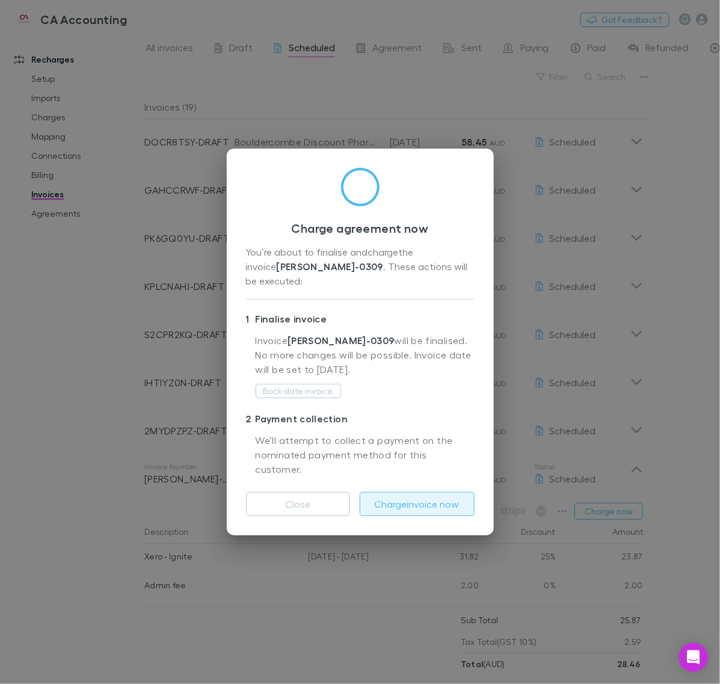
click at [404, 492] on button "Charge invoice now" at bounding box center [417, 504] width 115 height 24
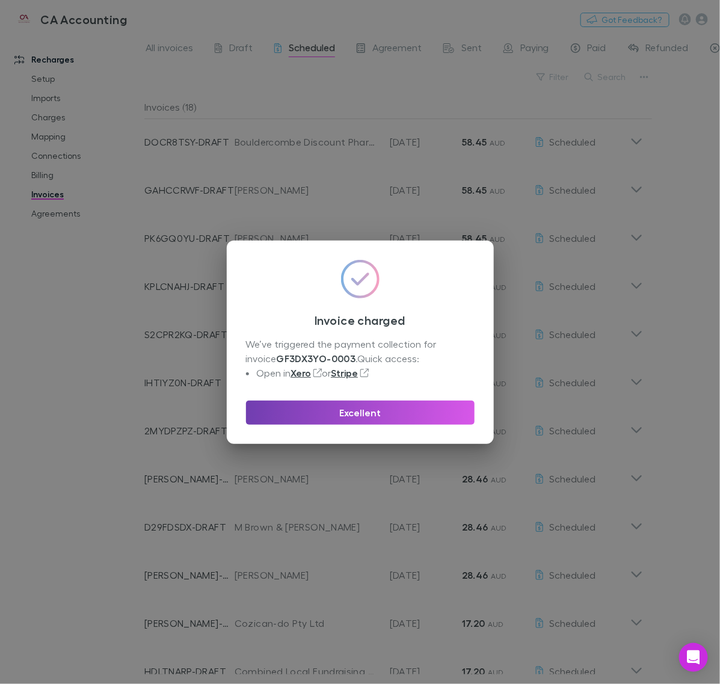
click at [445, 411] on button "Excellent" at bounding box center [360, 413] width 229 height 24
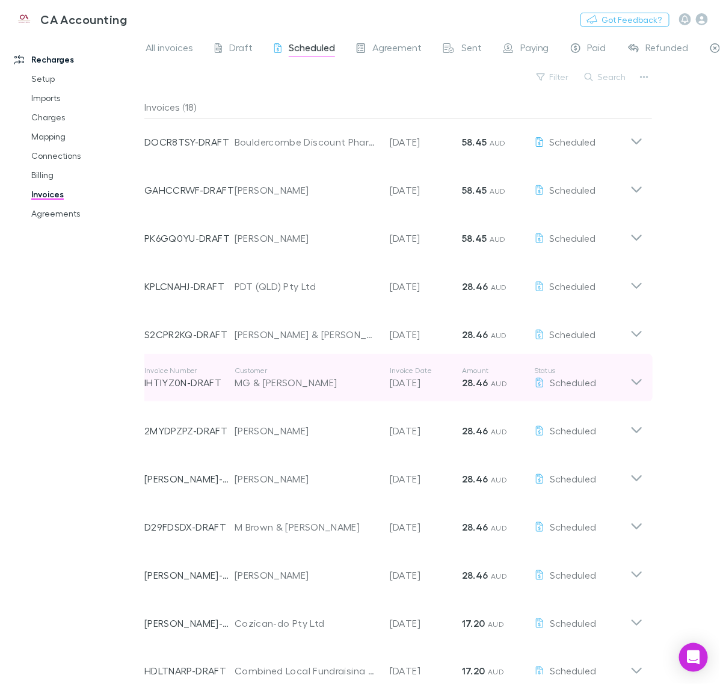
click at [640, 391] on div "Invoice Number IHTIYZ0N-DRAFT Customer MG & [PERSON_NAME] Invoice Date [DATE] A…" at bounding box center [394, 378] width 518 height 48
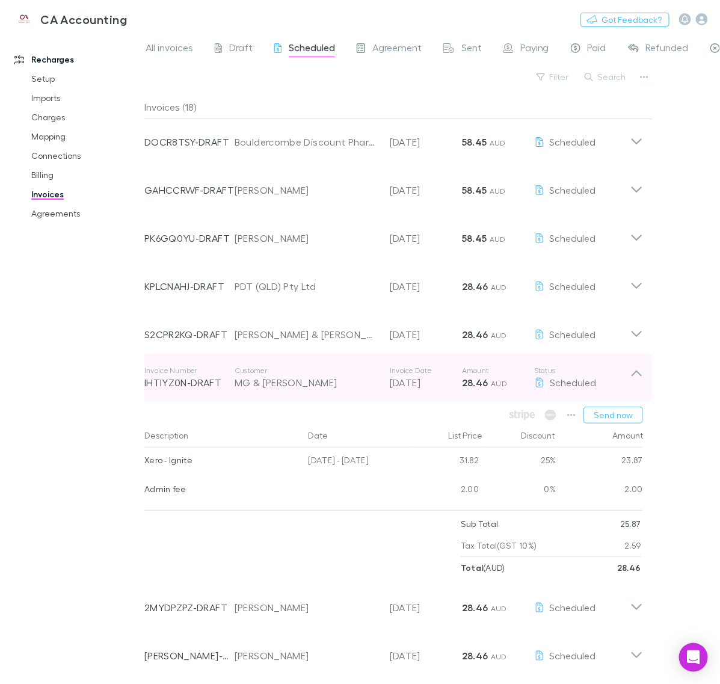
click at [640, 391] on div "Invoice Number IHTIYZ0N-DRAFT Customer MG & [PERSON_NAME] Invoice Date [DATE] A…" at bounding box center [394, 378] width 518 height 48
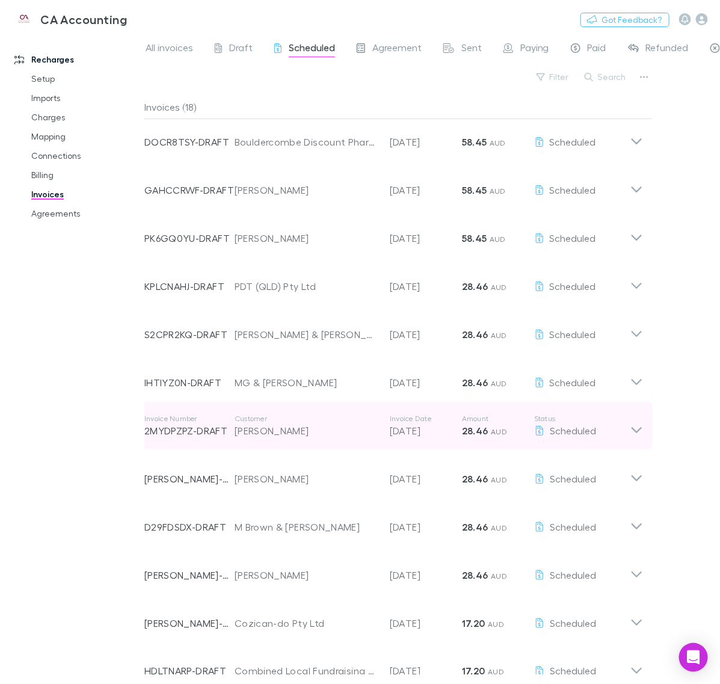
click at [638, 431] on icon at bounding box center [637, 430] width 10 height 6
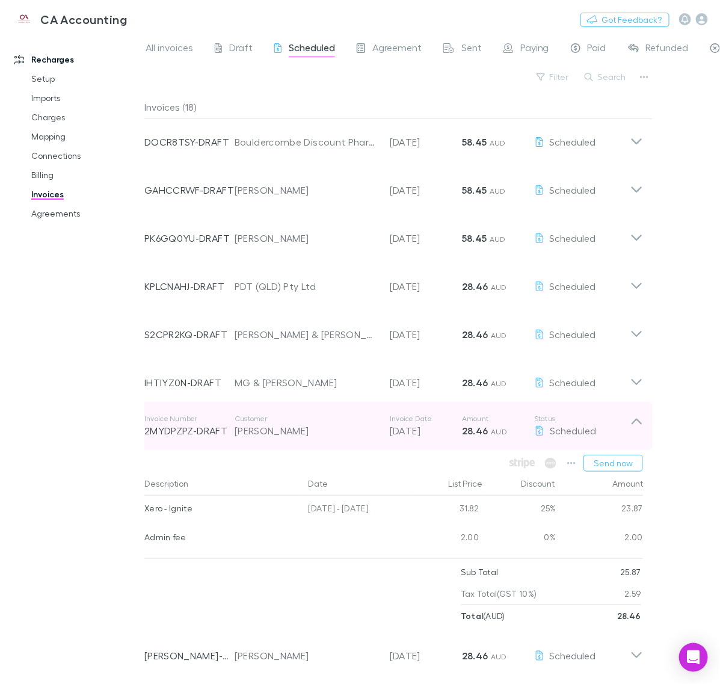
drag, startPoint x: 638, startPoint y: 430, endPoint x: 635, endPoint y: 446, distance: 16.4
click at [637, 430] on icon at bounding box center [636, 426] width 13 height 24
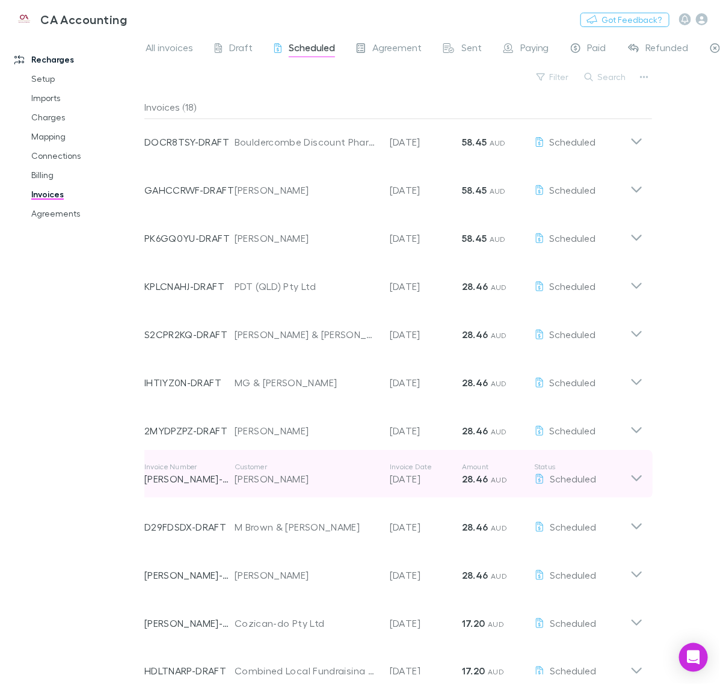
click at [635, 478] on icon at bounding box center [637, 478] width 10 height 6
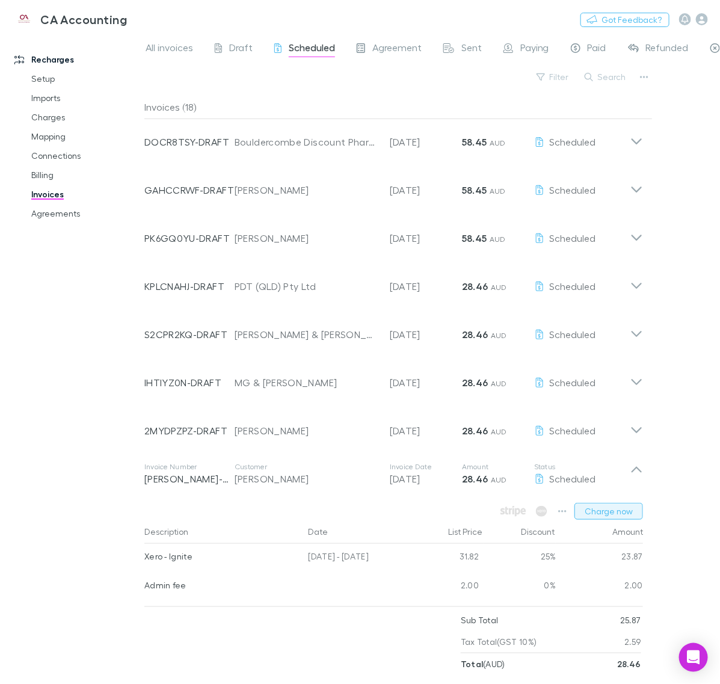
click at [621, 512] on button "Charge now" at bounding box center [609, 511] width 69 height 17
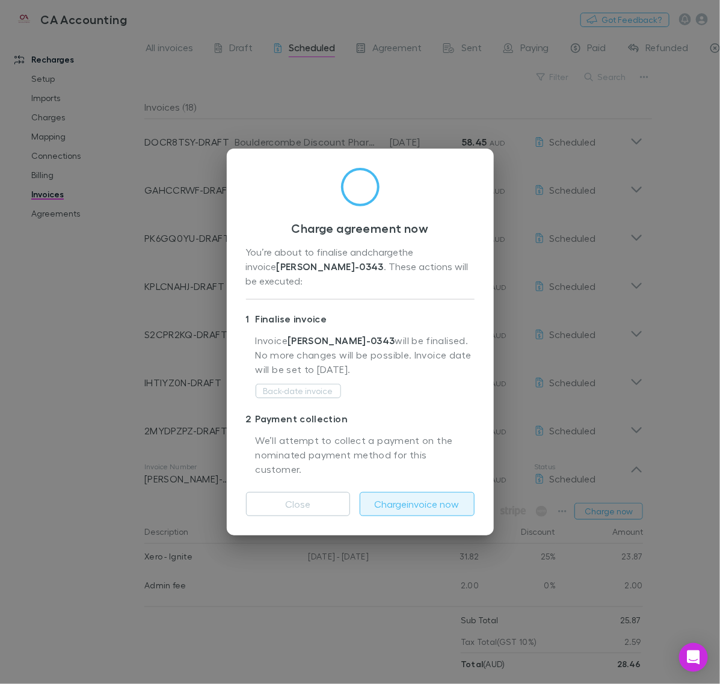
click at [425, 492] on button "Charge invoice now" at bounding box center [417, 504] width 115 height 24
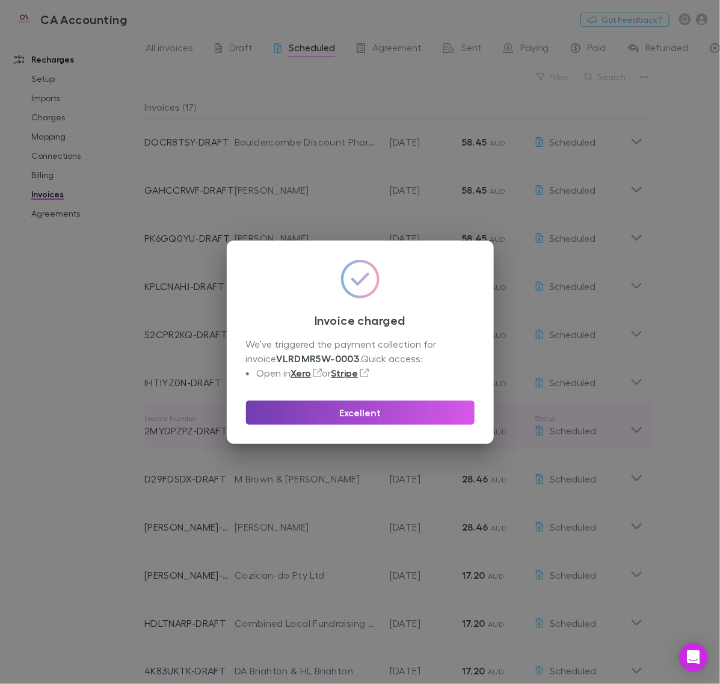
drag, startPoint x: 398, startPoint y: 409, endPoint x: 519, endPoint y: 422, distance: 121.6
click at [399, 409] on button "Excellent" at bounding box center [360, 413] width 229 height 24
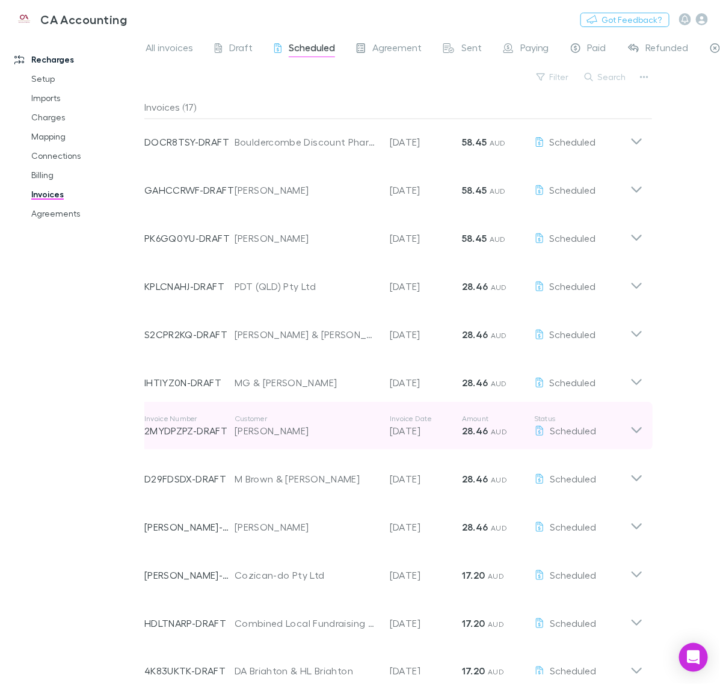
click at [638, 433] on icon at bounding box center [636, 426] width 13 height 24
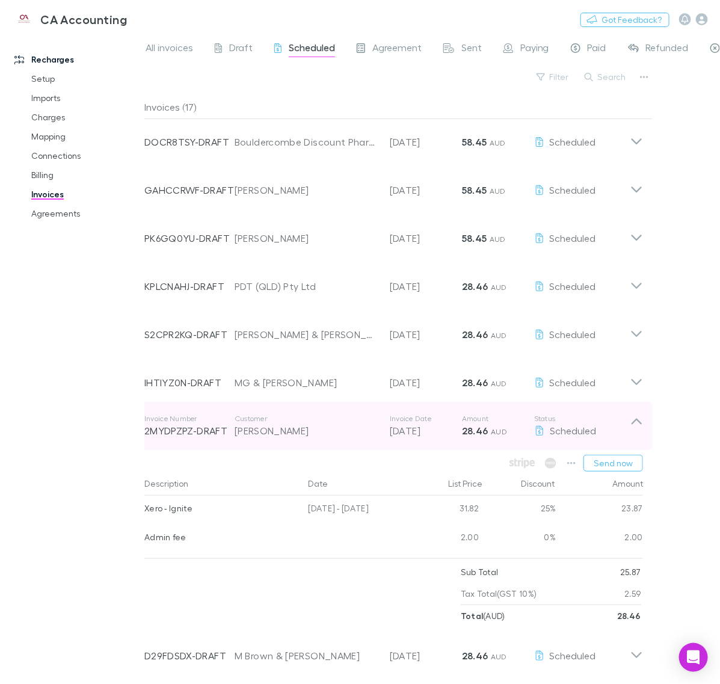
click at [638, 433] on icon at bounding box center [636, 426] width 13 height 24
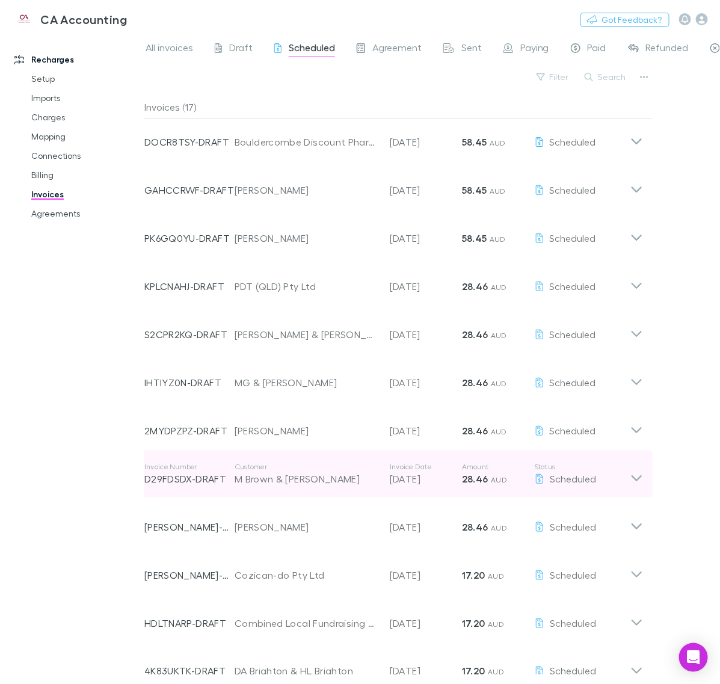
click at [639, 472] on icon at bounding box center [636, 474] width 13 height 24
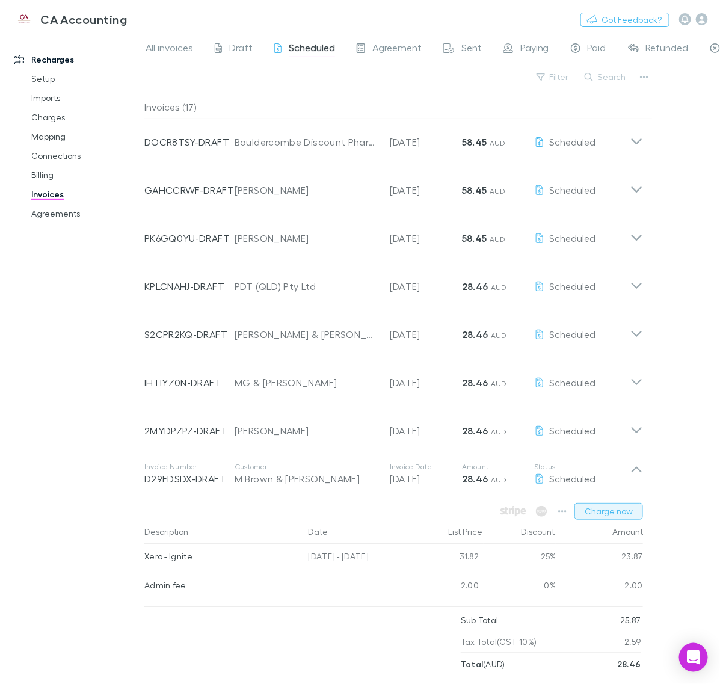
click at [623, 515] on button "Charge now" at bounding box center [609, 511] width 69 height 17
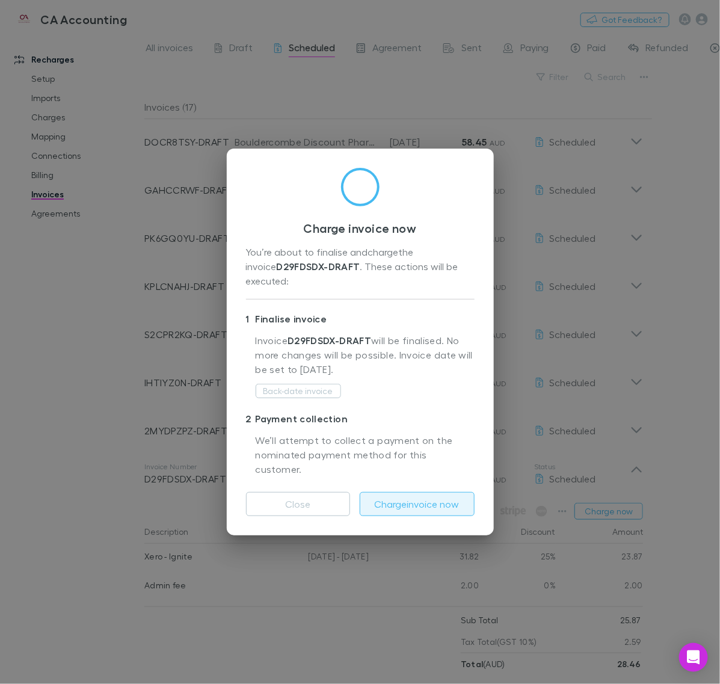
click at [427, 492] on button "Charge invoice now" at bounding box center [417, 504] width 115 height 24
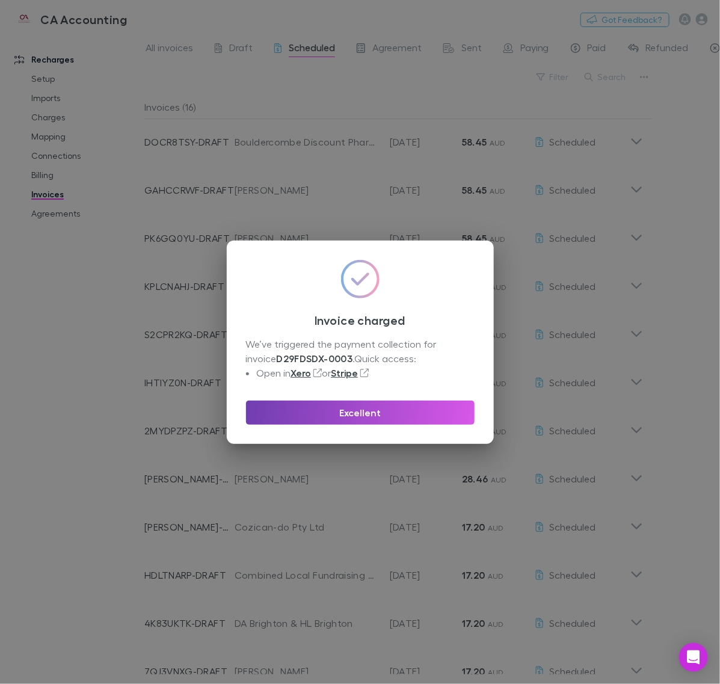
click at [372, 411] on button "Excellent" at bounding box center [360, 413] width 229 height 24
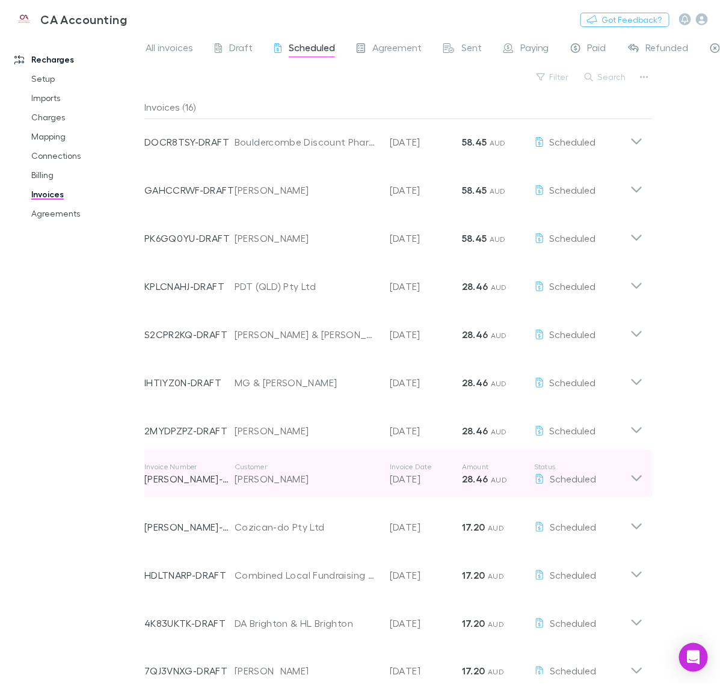
click at [638, 478] on icon at bounding box center [637, 478] width 10 height 6
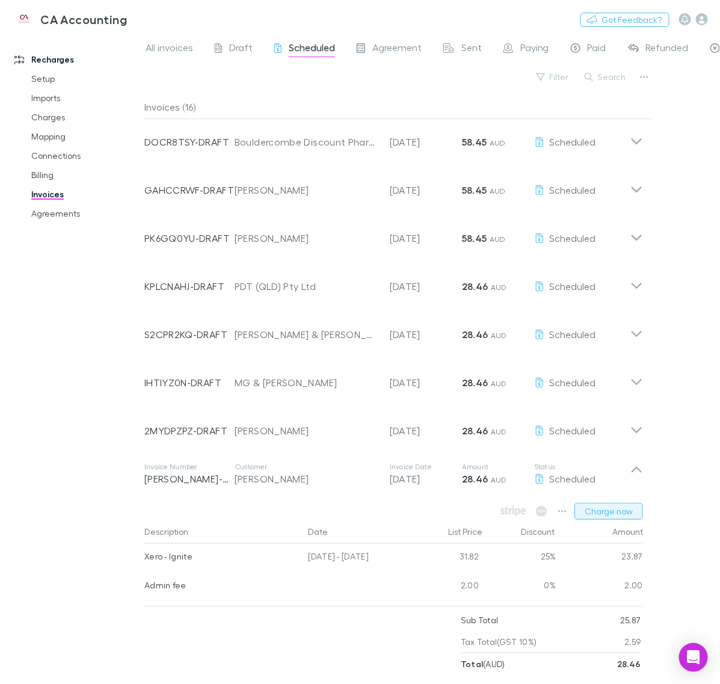
click at [597, 513] on button "Charge now" at bounding box center [609, 511] width 69 height 17
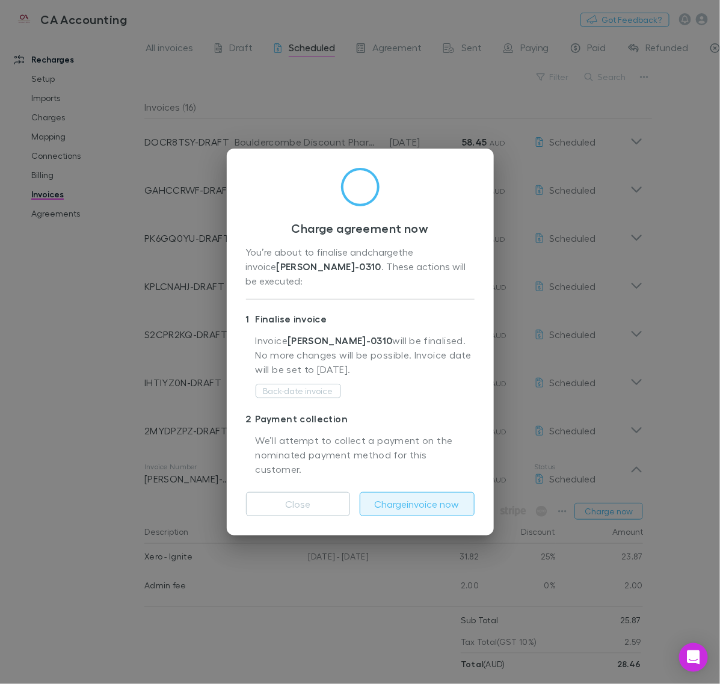
click at [398, 492] on button "Charge invoice now" at bounding box center [417, 504] width 115 height 24
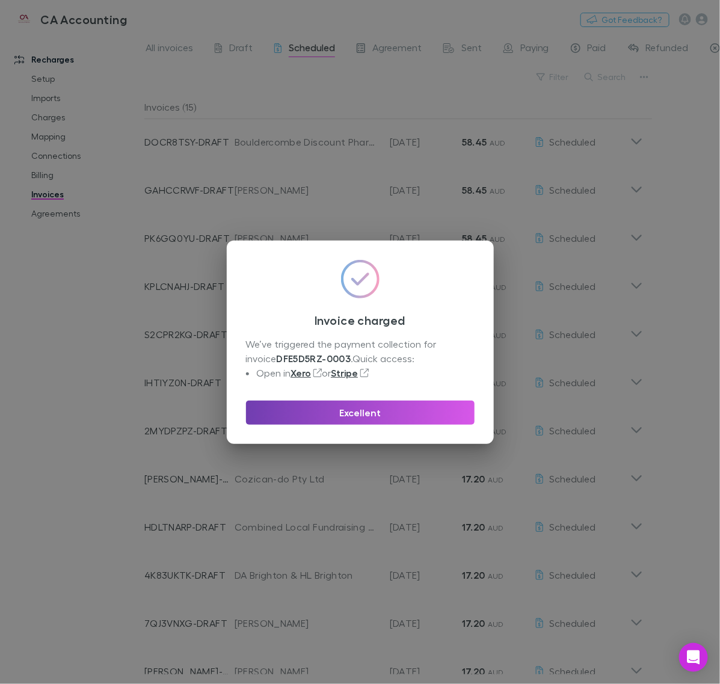
click at [397, 416] on button "Excellent" at bounding box center [360, 413] width 229 height 24
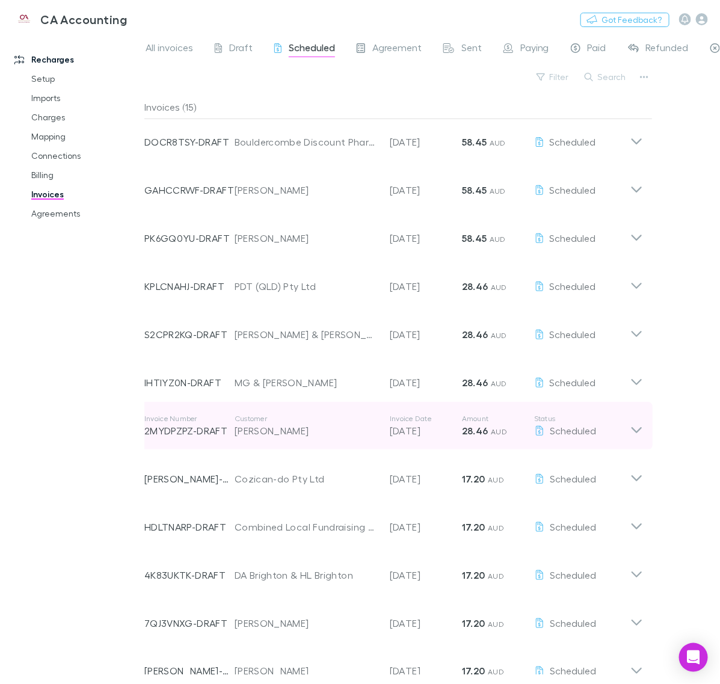
click at [637, 425] on icon at bounding box center [636, 426] width 13 height 24
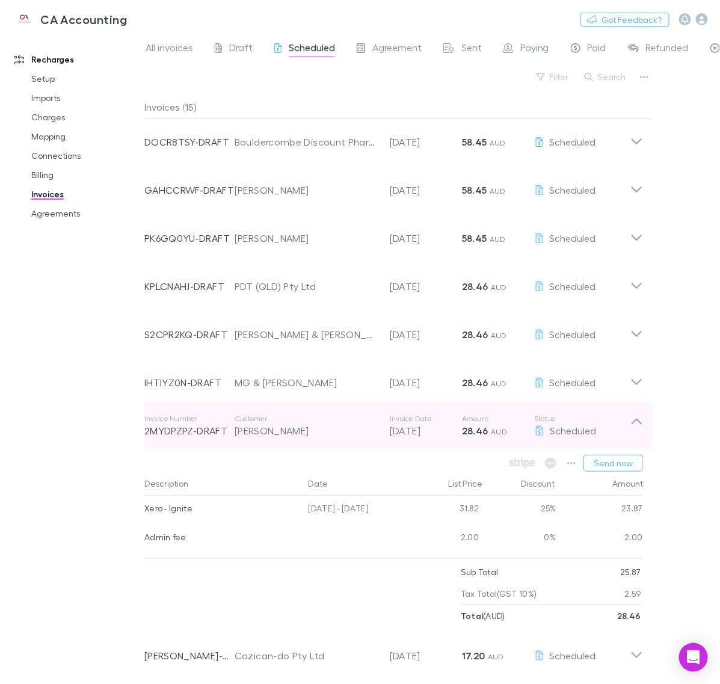
click at [637, 430] on icon at bounding box center [636, 426] width 13 height 24
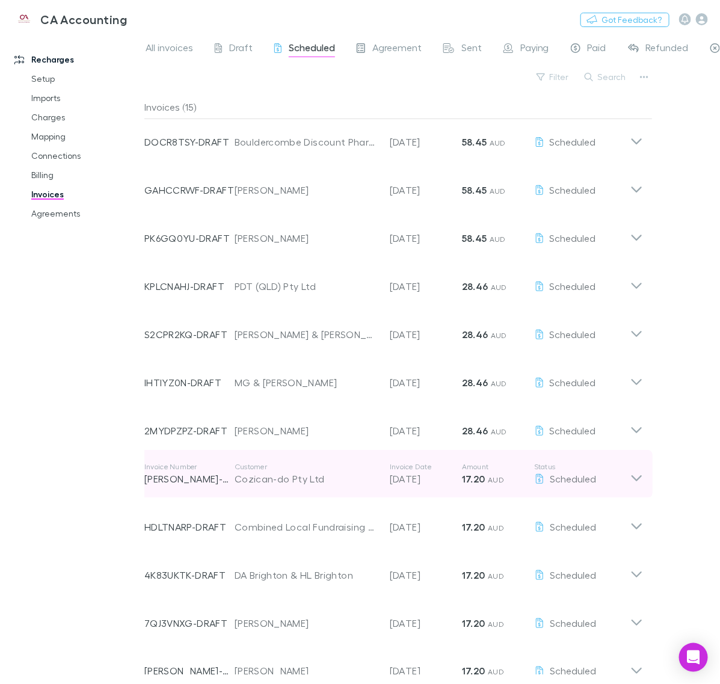
click at [635, 467] on icon at bounding box center [636, 474] width 13 height 24
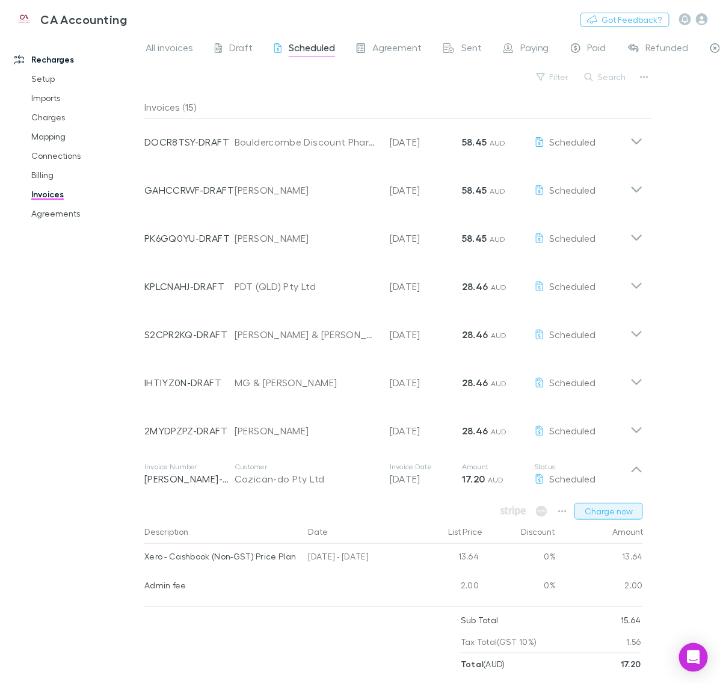
click at [620, 510] on button "Charge now" at bounding box center [609, 511] width 69 height 17
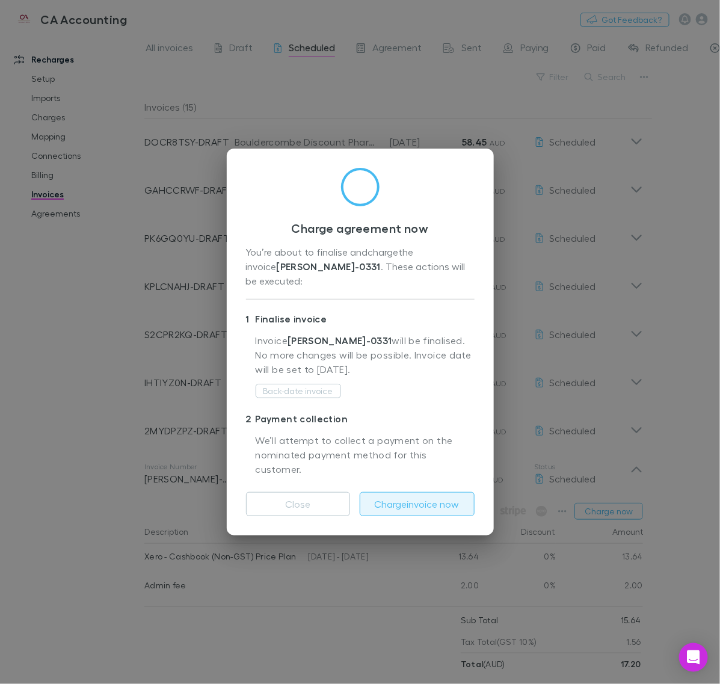
click at [434, 499] on button "Charge invoice now" at bounding box center [417, 504] width 115 height 24
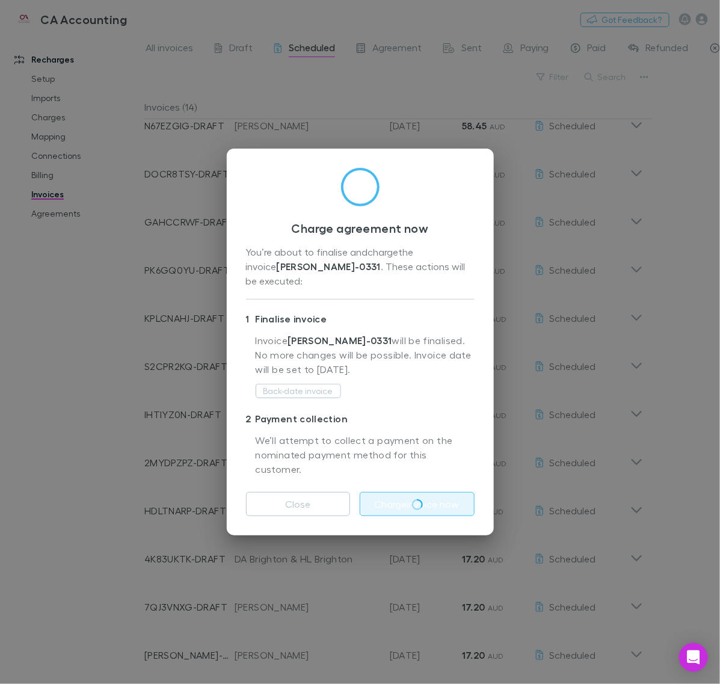
scroll to position [118, 0]
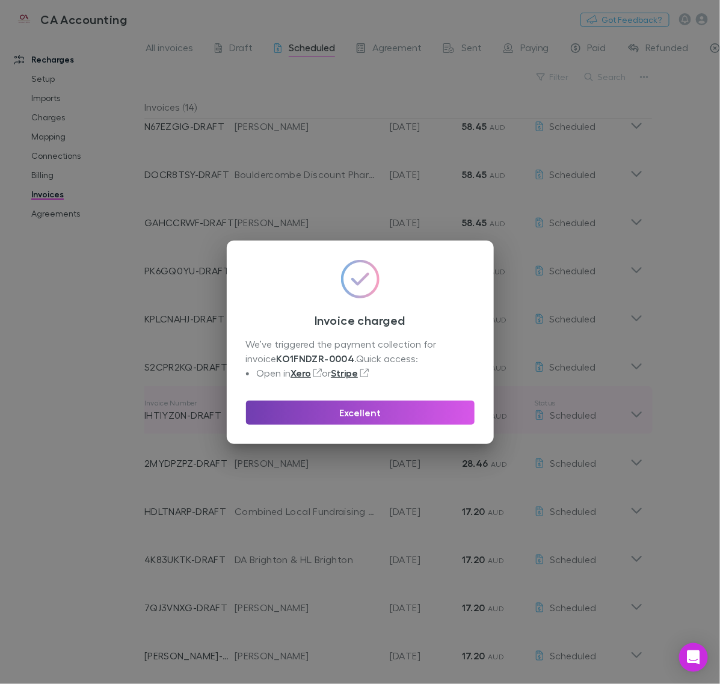
drag, startPoint x: 320, startPoint y: 410, endPoint x: 328, endPoint y: 409, distance: 8.5
click at [321, 410] on button "Excellent" at bounding box center [360, 413] width 229 height 24
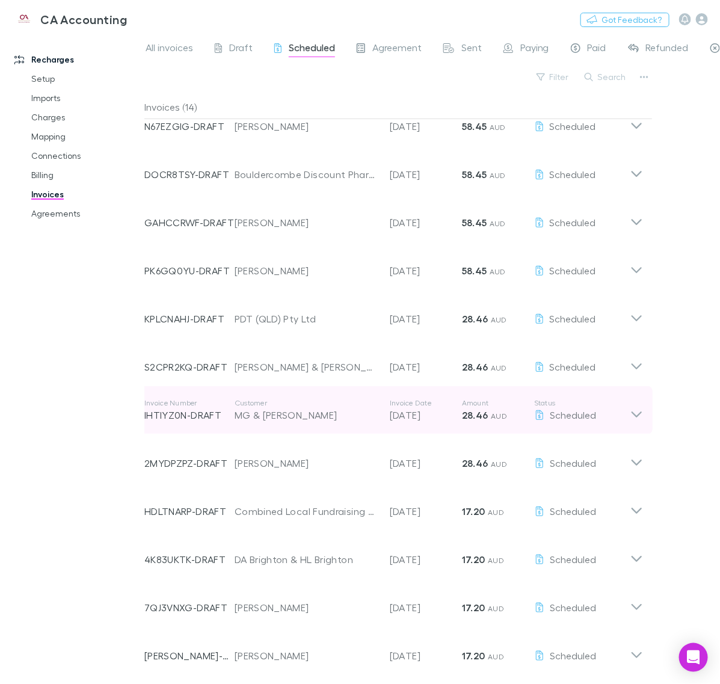
click at [638, 415] on icon at bounding box center [637, 415] width 10 height 6
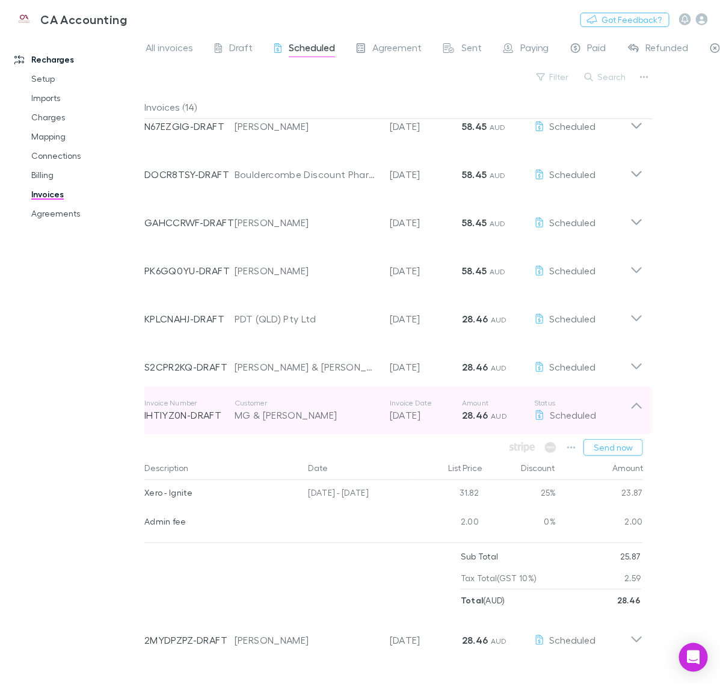
click at [638, 415] on icon at bounding box center [636, 410] width 13 height 24
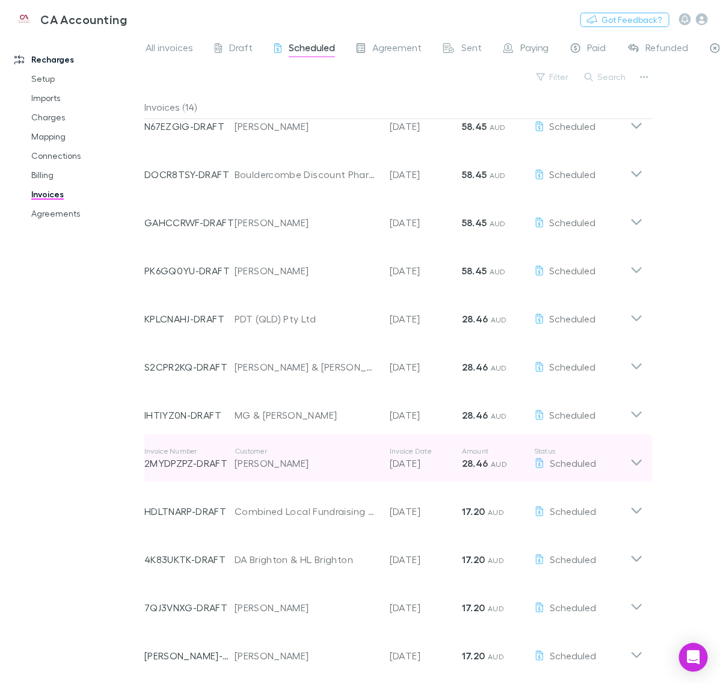
click at [641, 463] on icon at bounding box center [636, 458] width 13 height 24
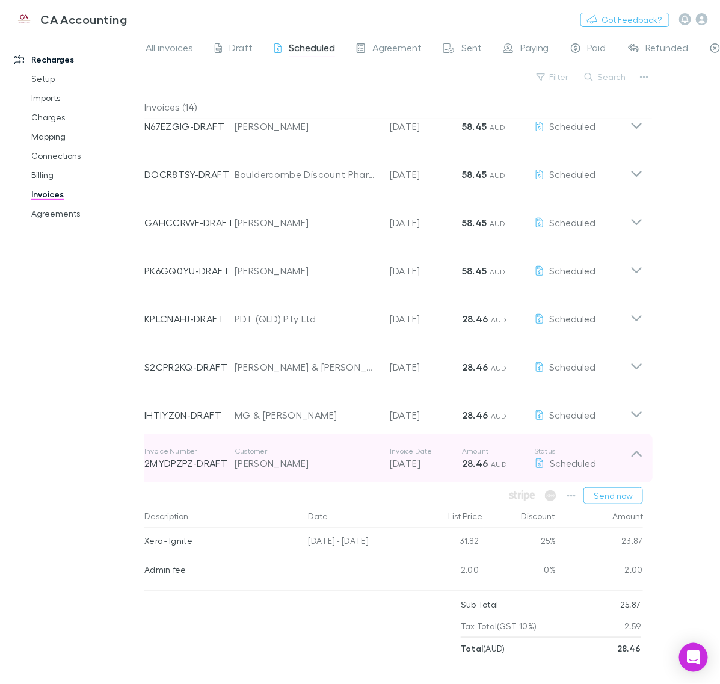
drag, startPoint x: 638, startPoint y: 458, endPoint x: 635, endPoint y: 467, distance: 8.8
click at [638, 458] on icon at bounding box center [636, 458] width 13 height 24
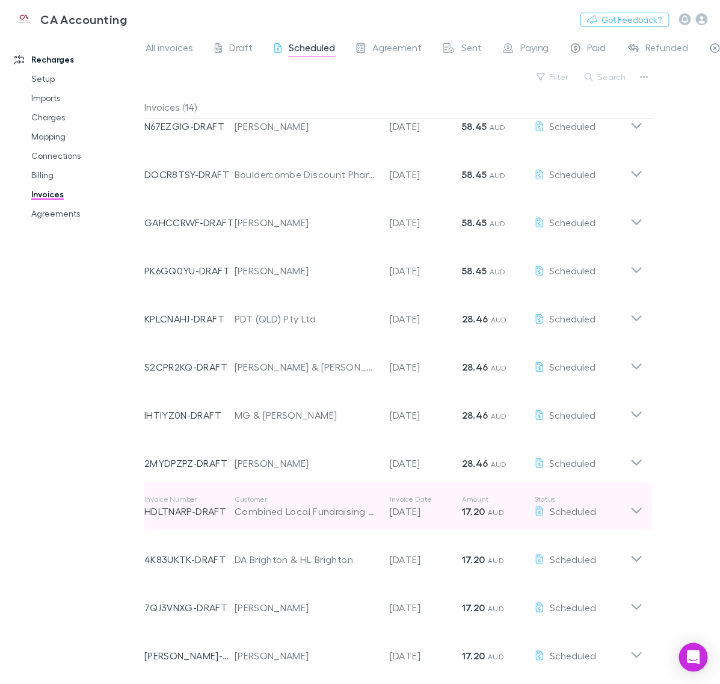
drag, startPoint x: 630, startPoint y: 498, endPoint x: 630, endPoint y: 507, distance: 9.6
click at [629, 498] on div "Invoice Number HDLTNARP-DRAFT Customer Combined Local Fundraising Group Inc Inv…" at bounding box center [394, 506] width 518 height 48
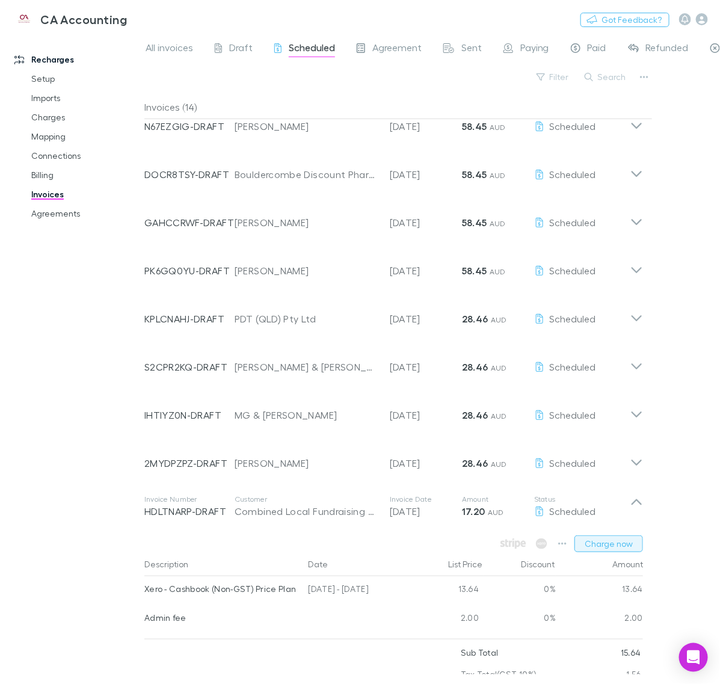
click at [609, 543] on button "Charge now" at bounding box center [609, 543] width 69 height 17
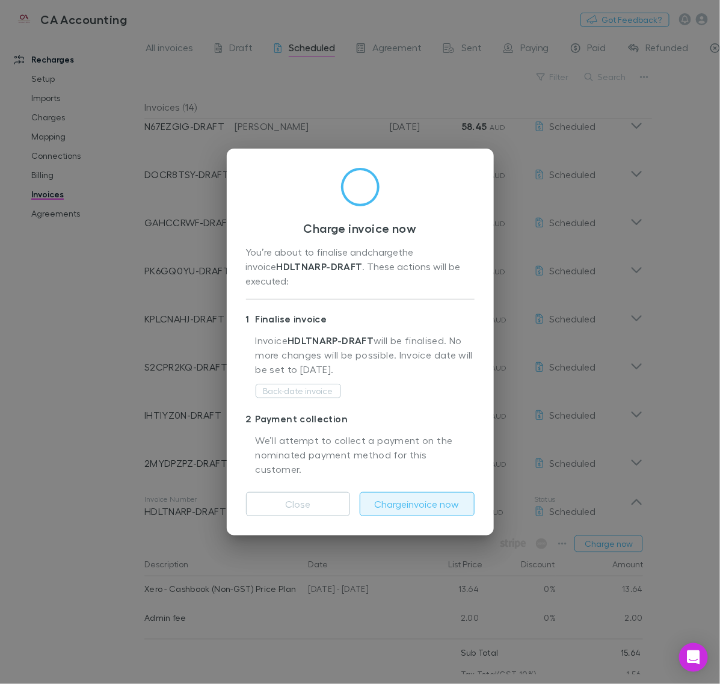
click at [445, 492] on button "Charge invoice now" at bounding box center [417, 504] width 115 height 24
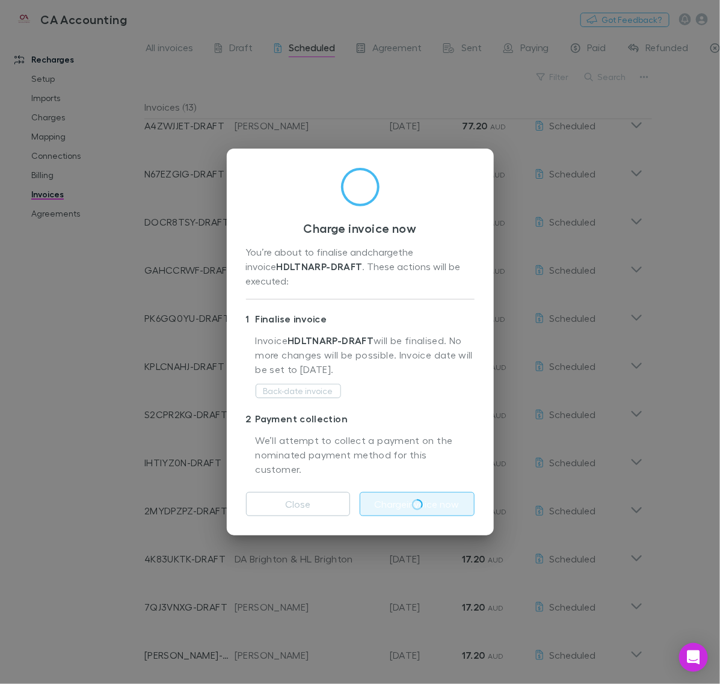
scroll to position [70, 0]
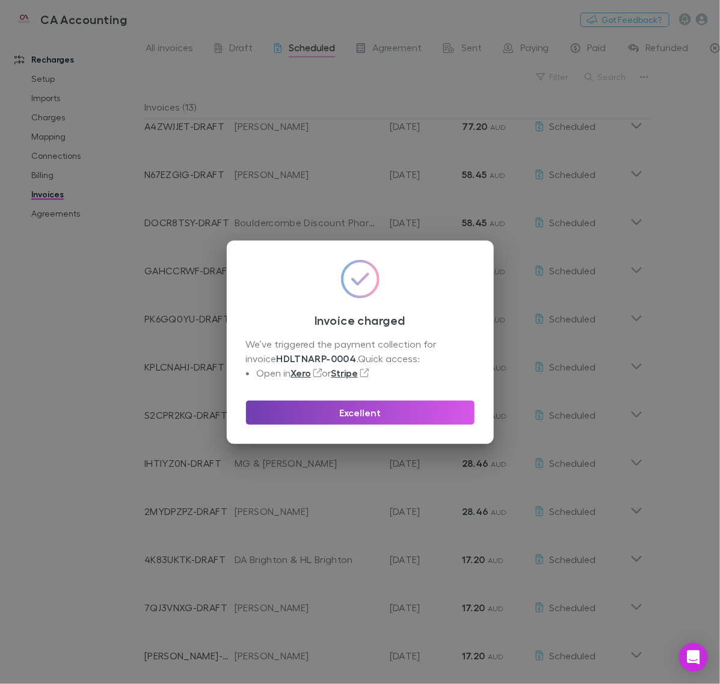
click at [401, 409] on button "Excellent" at bounding box center [360, 413] width 229 height 24
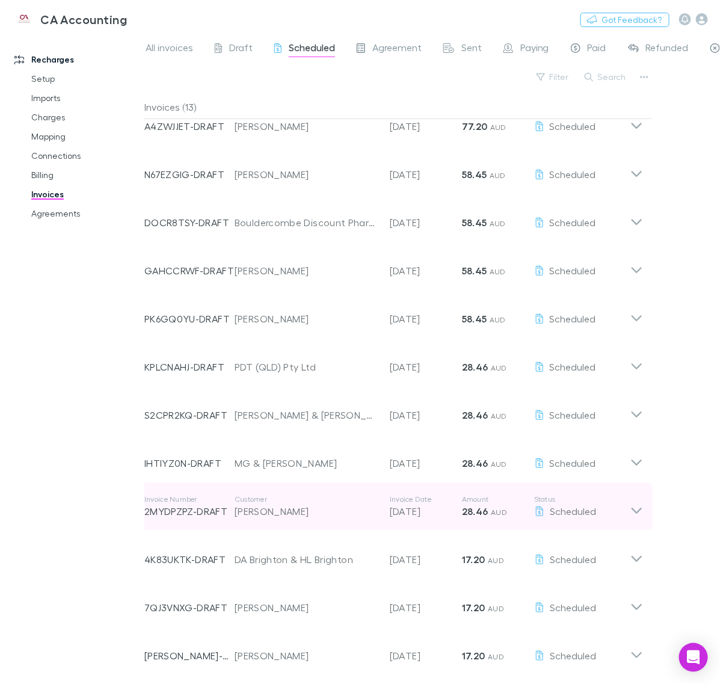
click at [632, 504] on icon at bounding box center [636, 507] width 13 height 24
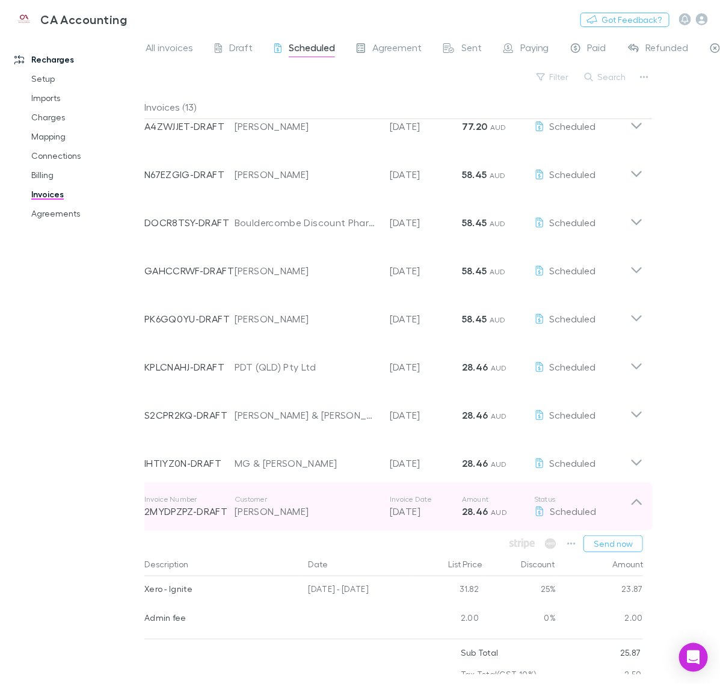
drag, startPoint x: 635, startPoint y: 510, endPoint x: 635, endPoint y: 517, distance: 7.2
click at [635, 510] on icon at bounding box center [636, 507] width 13 height 24
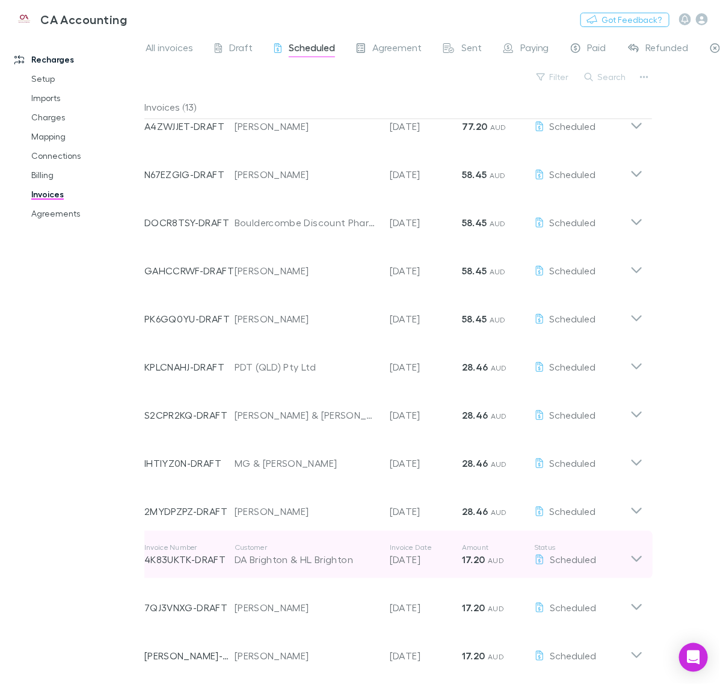
drag, startPoint x: 635, startPoint y: 552, endPoint x: 637, endPoint y: 567, distance: 15.1
click at [635, 552] on icon at bounding box center [636, 555] width 13 height 24
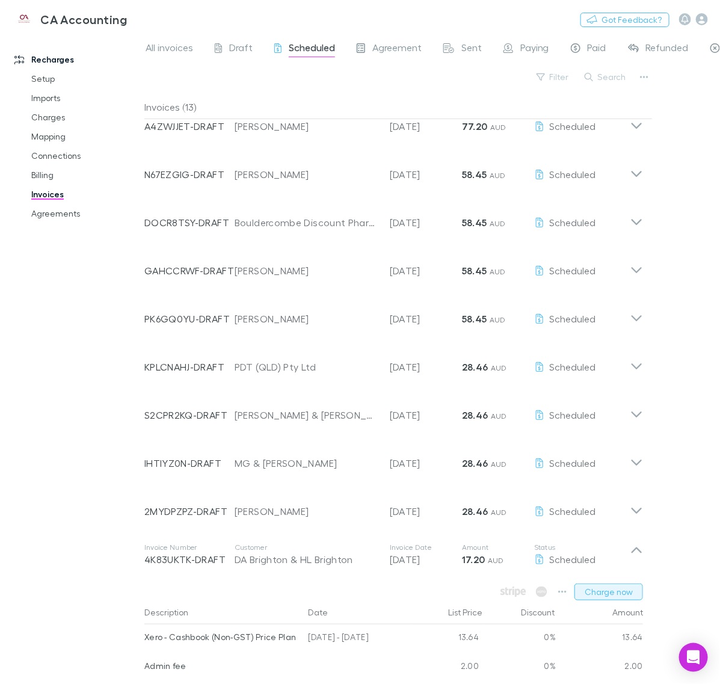
click at [611, 591] on button "Charge now" at bounding box center [609, 592] width 69 height 17
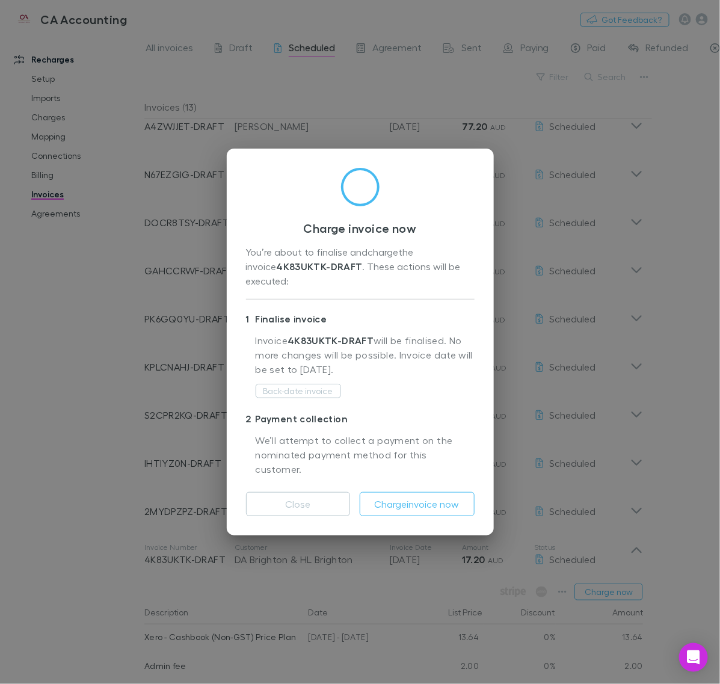
click at [452, 505] on div "Charge invoice now You’re about to finalise and charge the invoice 4K83UKTK-DRA…" at bounding box center [360, 342] width 267 height 387
click at [445, 492] on button "Charge invoice now" at bounding box center [417, 504] width 115 height 24
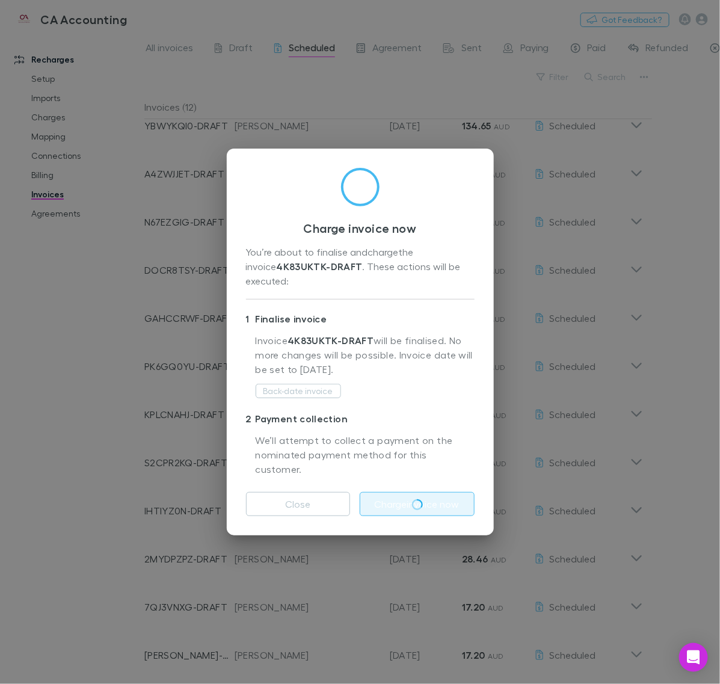
scroll to position [22, 0]
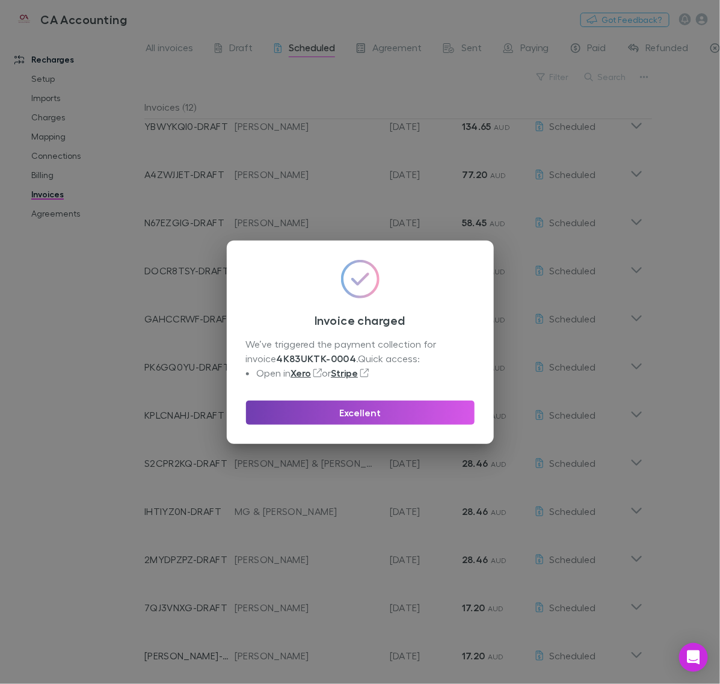
drag, startPoint x: 419, startPoint y: 410, endPoint x: 661, endPoint y: 543, distance: 275.8
click at [420, 410] on button "Excellent" at bounding box center [360, 413] width 229 height 24
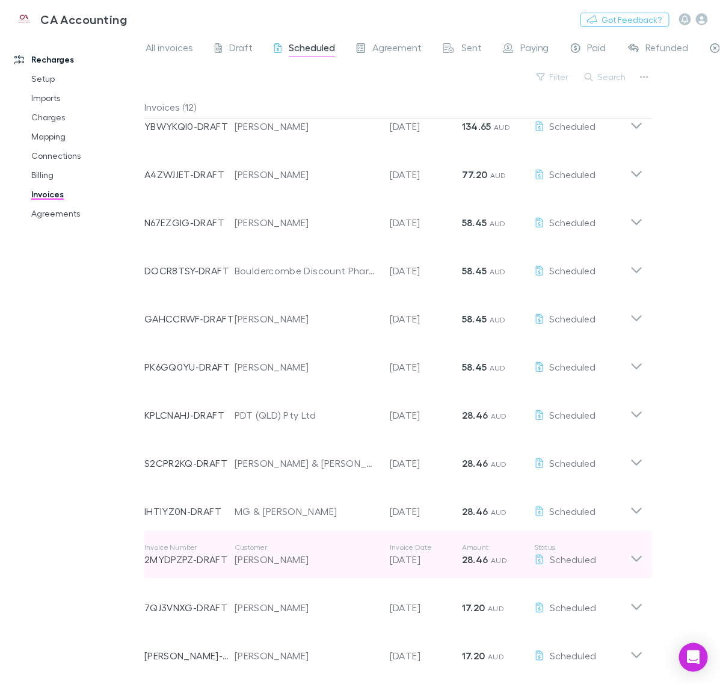
click at [626, 561] on div "Scheduled" at bounding box center [582, 559] width 96 height 14
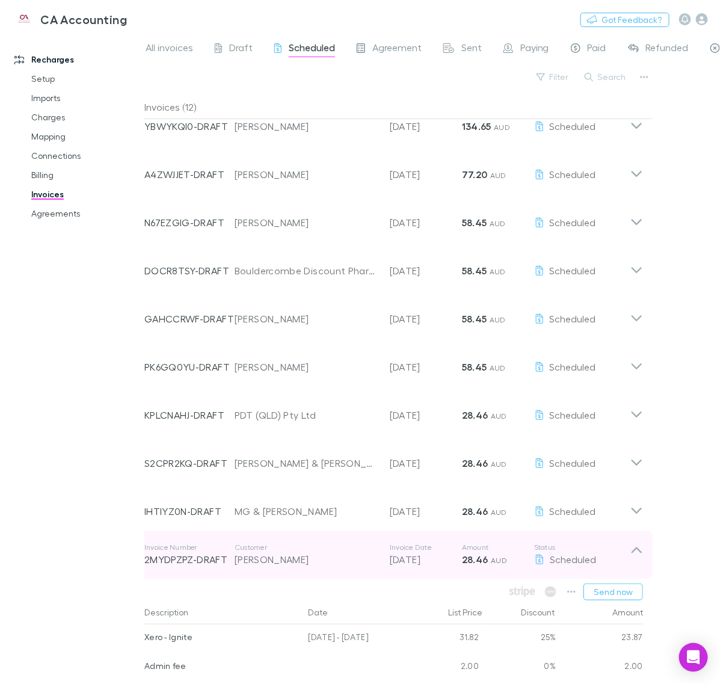
click at [637, 558] on icon at bounding box center [636, 555] width 13 height 24
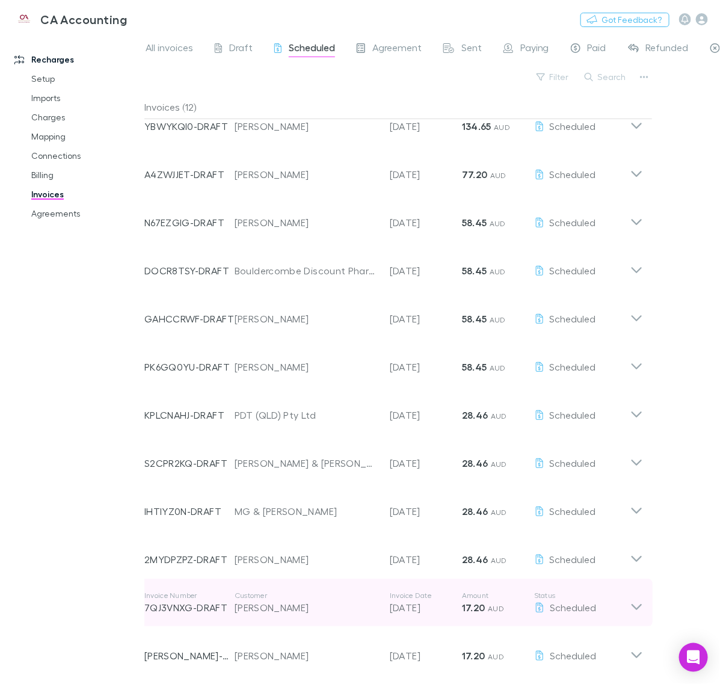
click at [638, 603] on icon at bounding box center [636, 603] width 13 height 24
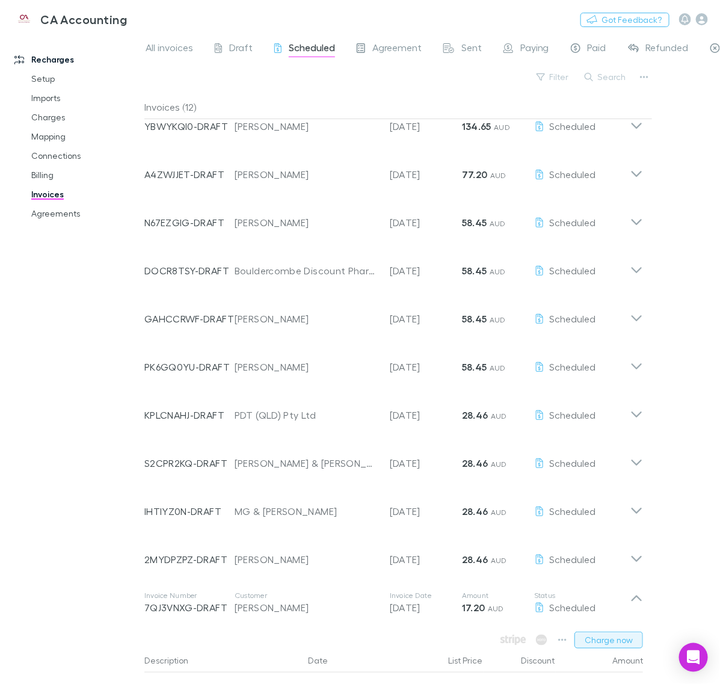
click at [621, 645] on button "Charge now" at bounding box center [609, 640] width 69 height 17
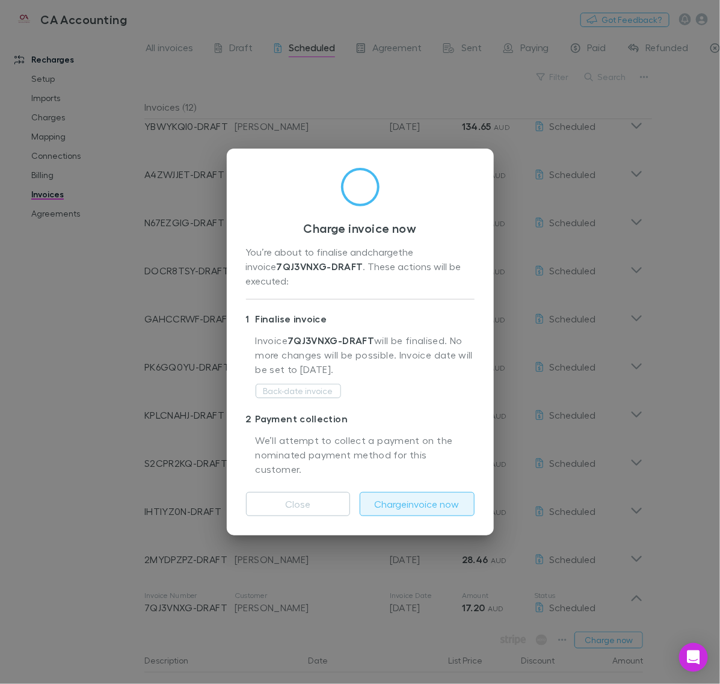
click at [437, 492] on button "Charge invoice now" at bounding box center [417, 504] width 115 height 24
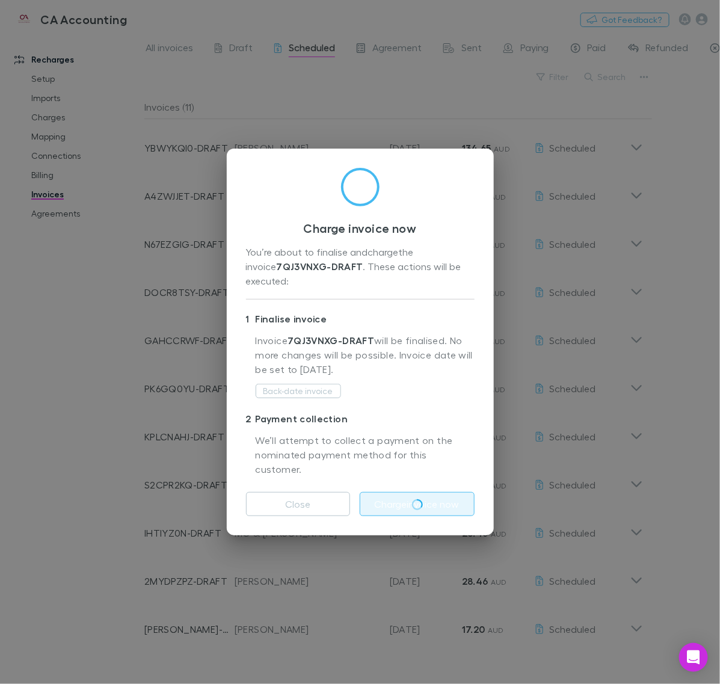
scroll to position [0, 0]
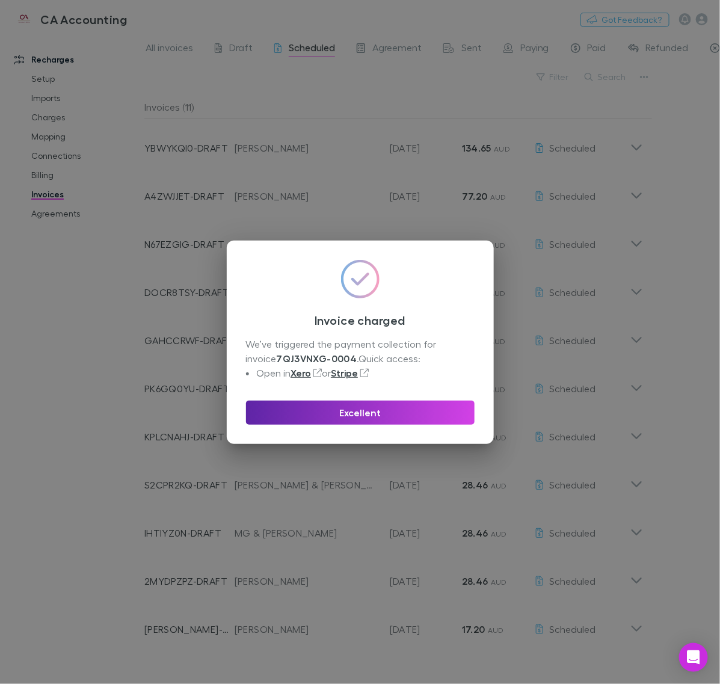
click at [407, 398] on div "Excellent" at bounding box center [360, 408] width 229 height 34
drag, startPoint x: 408, startPoint y: 410, endPoint x: 545, endPoint y: 500, distance: 163.9
click at [409, 410] on button "Excellent" at bounding box center [360, 413] width 229 height 24
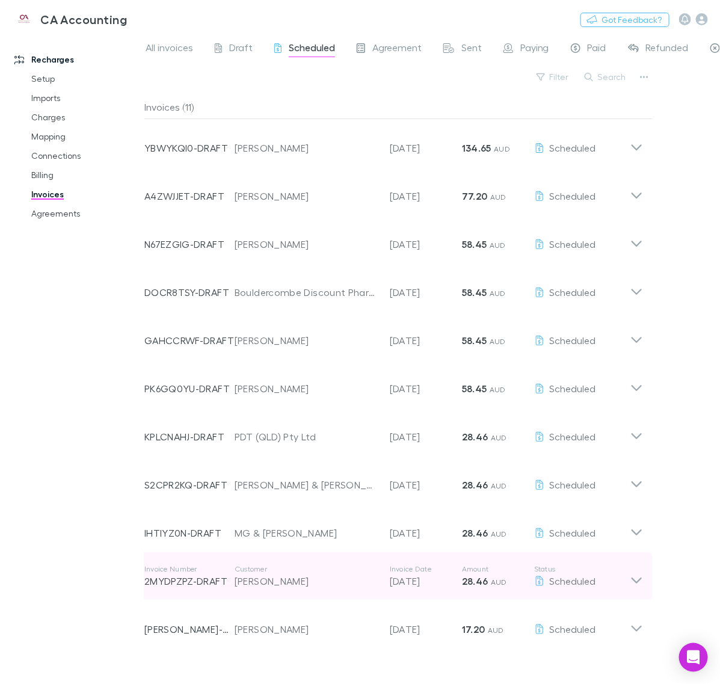
click at [641, 579] on icon at bounding box center [637, 581] width 10 height 6
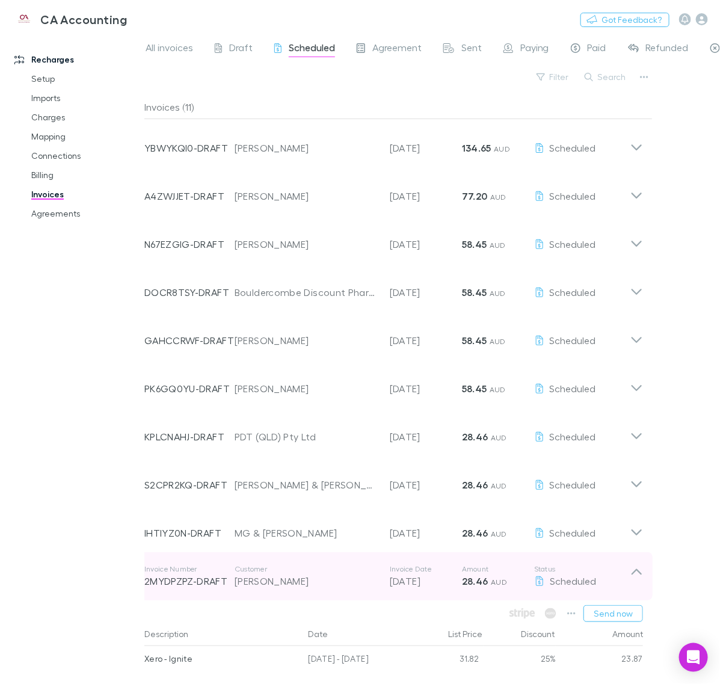
click at [641, 579] on icon at bounding box center [636, 576] width 13 height 24
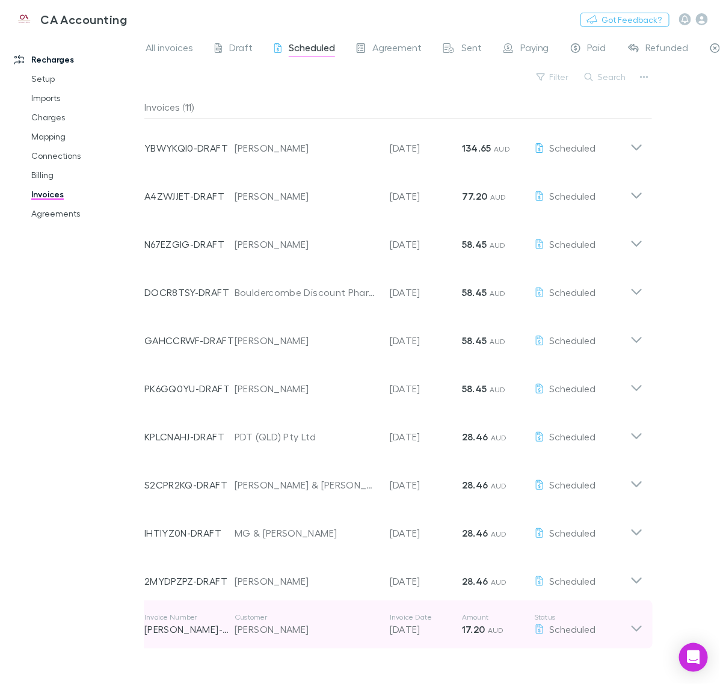
click at [635, 638] on div "Invoice Number [PERSON_NAME]-0325 Customer [PERSON_NAME] Invoice Date [DATE] Am…" at bounding box center [394, 624] width 518 height 48
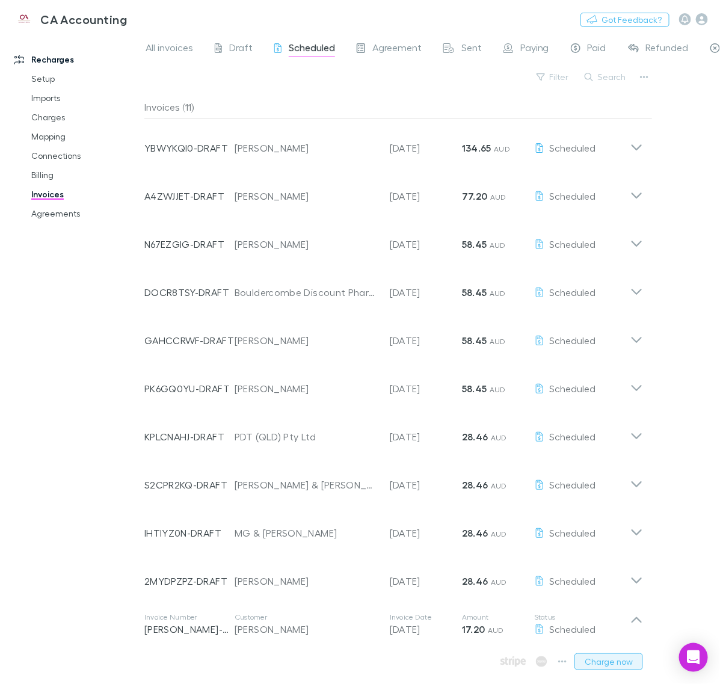
click at [606, 663] on button "Charge now" at bounding box center [609, 661] width 69 height 17
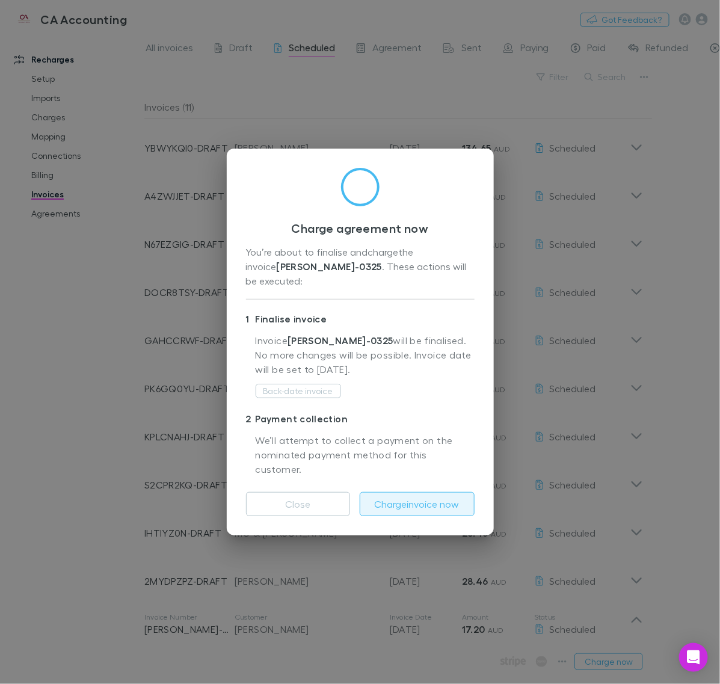
click at [450, 497] on button "Charge invoice now" at bounding box center [417, 504] width 115 height 24
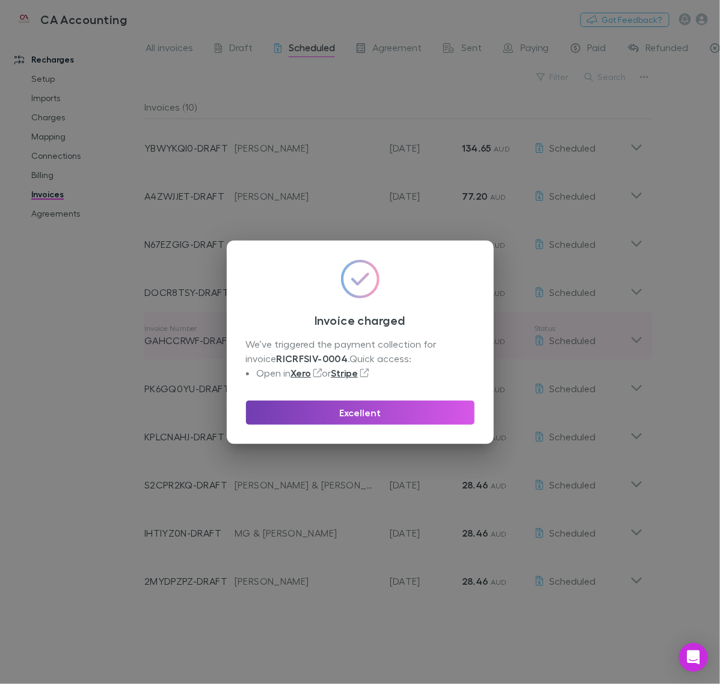
drag, startPoint x: 392, startPoint y: 419, endPoint x: 372, endPoint y: 317, distance: 104.3
click at [393, 419] on button "Excellent" at bounding box center [360, 413] width 229 height 24
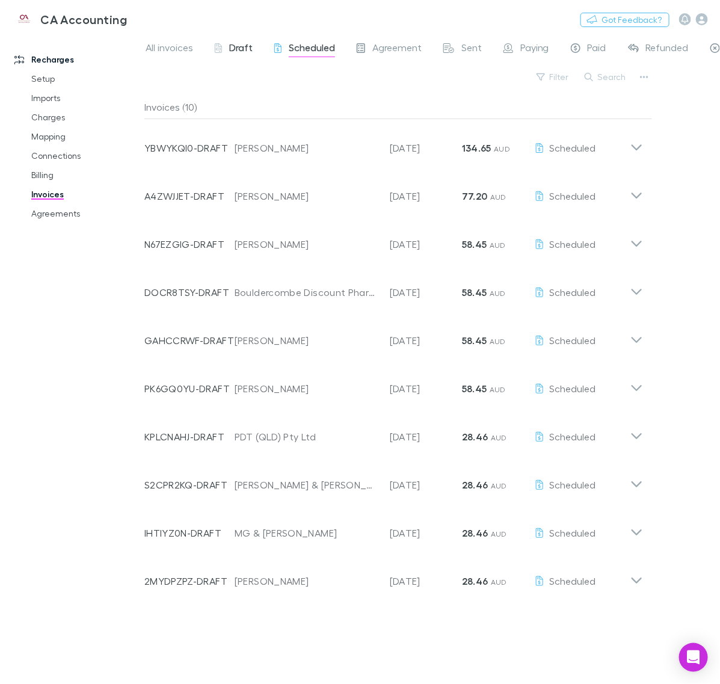
click at [230, 42] on span "Draft" at bounding box center [240, 50] width 23 height 16
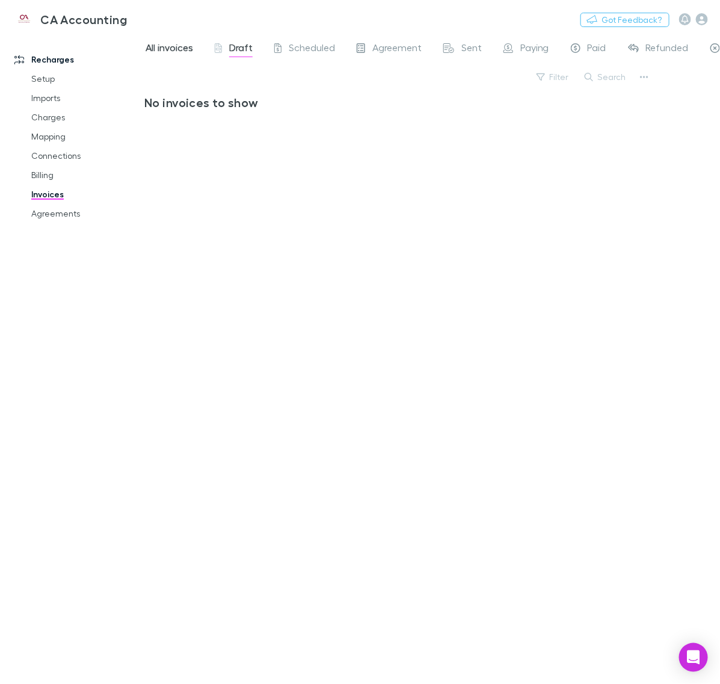
click at [153, 52] on span "All invoices" at bounding box center [170, 50] width 48 height 16
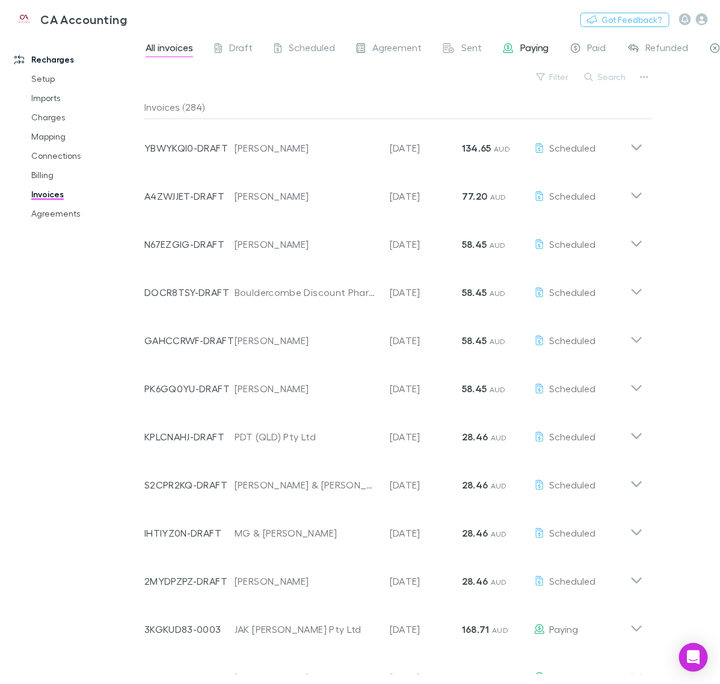
click at [521, 48] on span "Paying" at bounding box center [534, 50] width 29 height 16
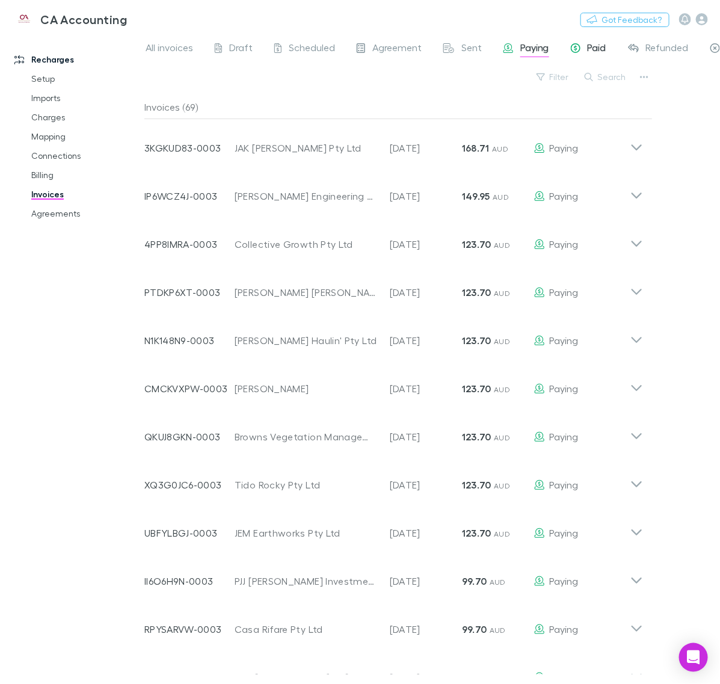
click at [590, 42] on span "Paid" at bounding box center [597, 50] width 19 height 16
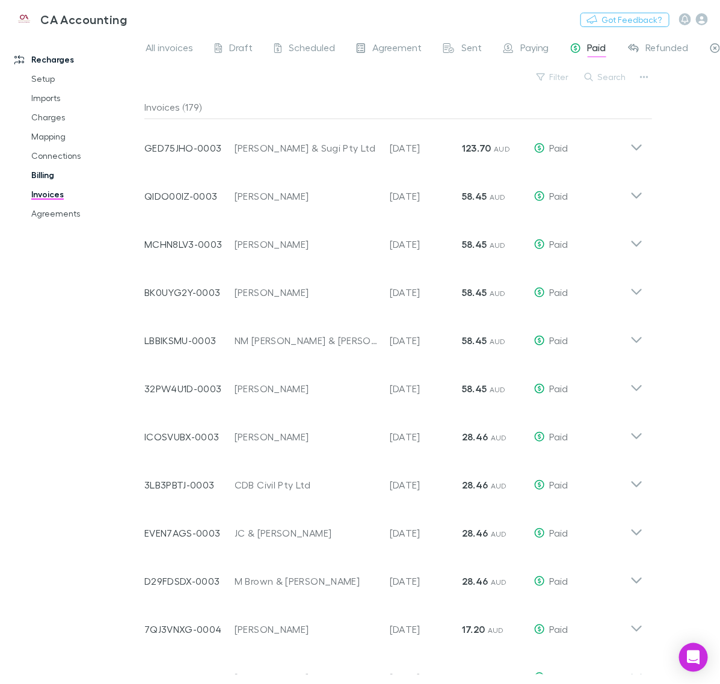
click at [43, 172] on link "Billing" at bounding box center [86, 174] width 134 height 19
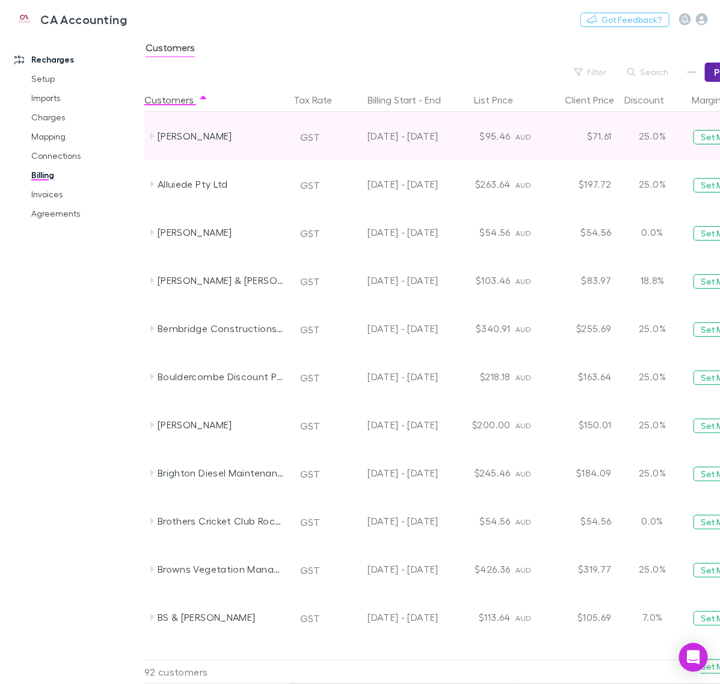
click at [188, 132] on div "[PERSON_NAME]" at bounding box center [222, 136] width 128 height 48
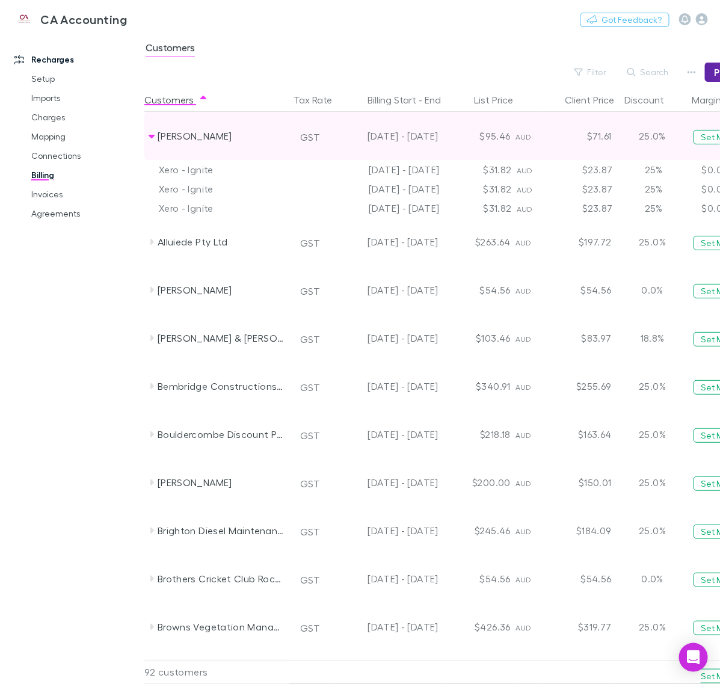
click at [187, 134] on div "[PERSON_NAME]" at bounding box center [222, 136] width 128 height 48
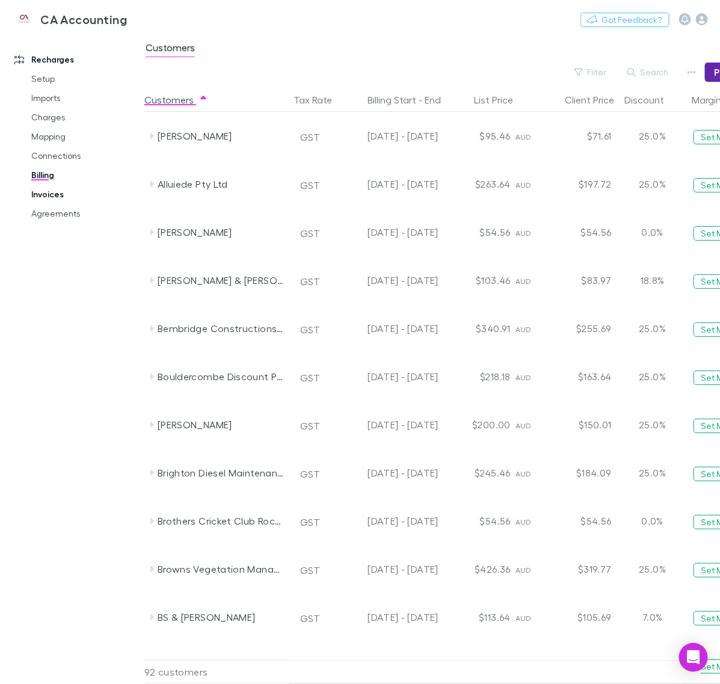
click at [53, 197] on link "Invoices" at bounding box center [86, 194] width 134 height 19
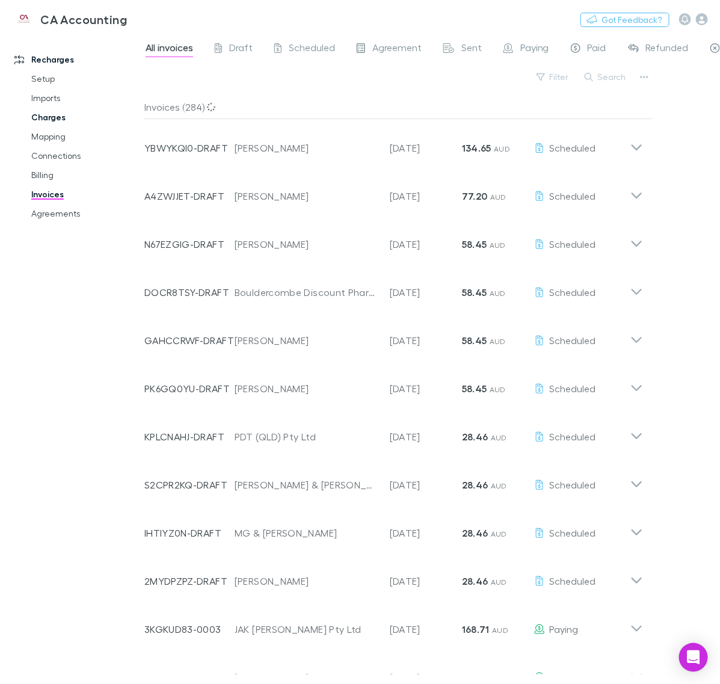
drag, startPoint x: 45, startPoint y: 119, endPoint x: 45, endPoint y: 112, distance: 7.2
click at [45, 119] on link "Charges" at bounding box center [86, 117] width 134 height 19
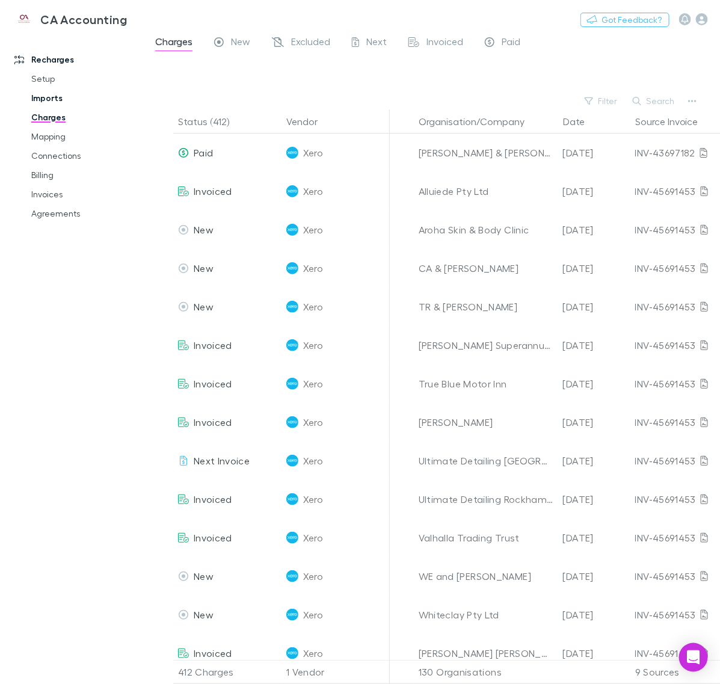
click at [46, 98] on link "Imports" at bounding box center [86, 97] width 134 height 19
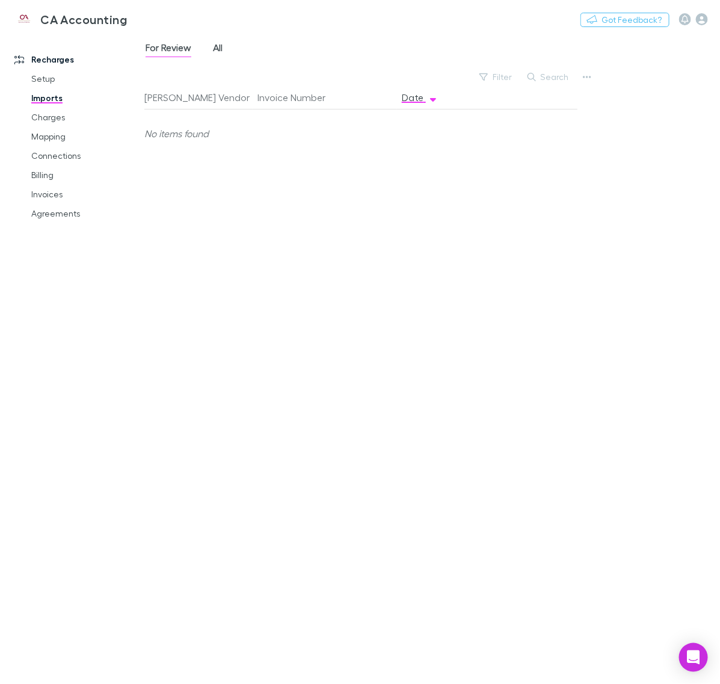
click at [218, 47] on span "All" at bounding box center [218, 50] width 10 height 16
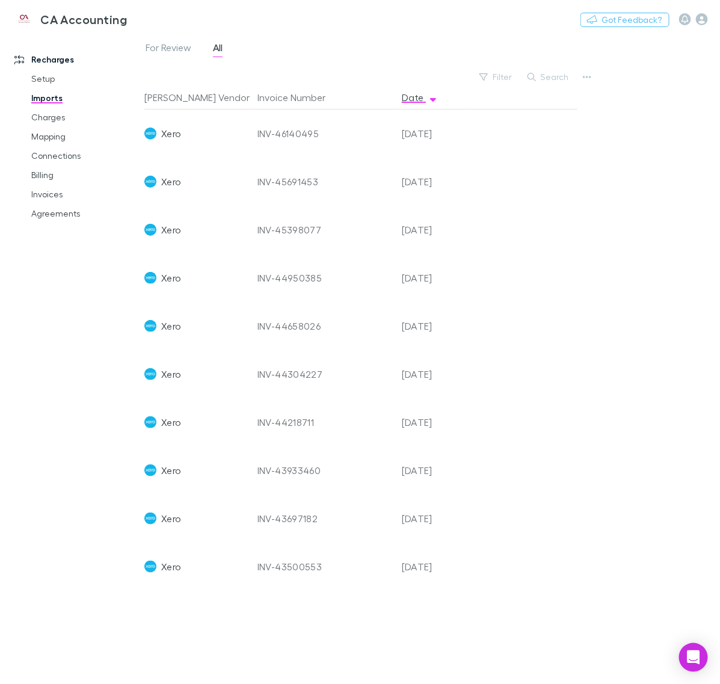
click at [215, 147] on div "Xero" at bounding box center [195, 133] width 103 height 48
click at [290, 126] on div "INV-46140495" at bounding box center [324, 133] width 135 height 48
drag, startPoint x: 290, startPoint y: 126, endPoint x: 351, endPoint y: 125, distance: 60.8
click at [290, 126] on div "INV-46140495" at bounding box center [324, 133] width 135 height 48
click at [437, 130] on div "[DATE]" at bounding box center [433, 133] width 72 height 48
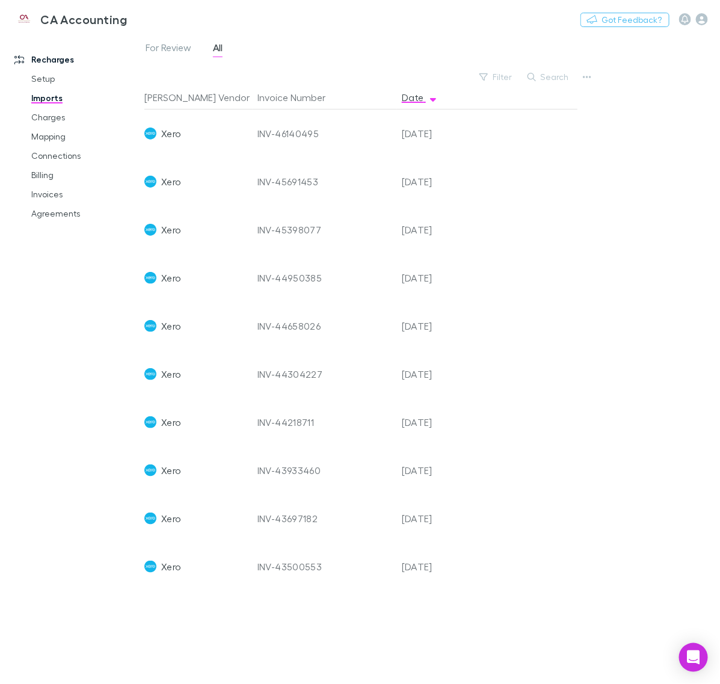
click at [437, 130] on div "[DATE]" at bounding box center [433, 133] width 72 height 48
click at [145, 131] on img at bounding box center [150, 134] width 12 height 12
click at [66, 193] on link "Invoices" at bounding box center [86, 194] width 134 height 19
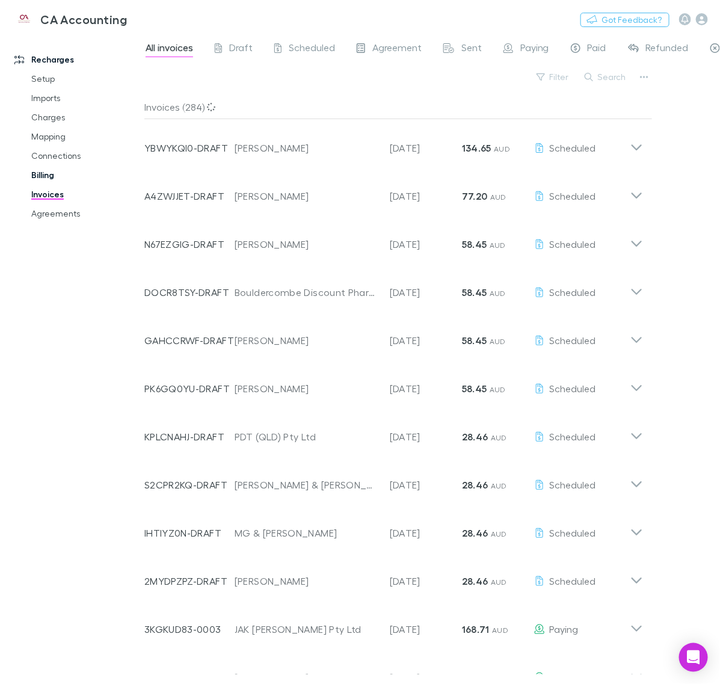
click at [52, 177] on link "Billing" at bounding box center [86, 174] width 134 height 19
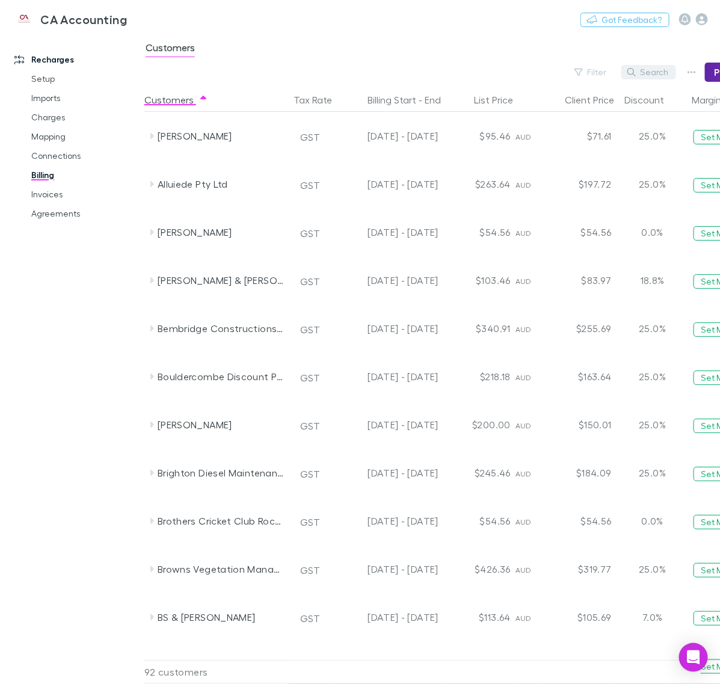
click at [647, 75] on button "Search" at bounding box center [648, 72] width 55 height 14
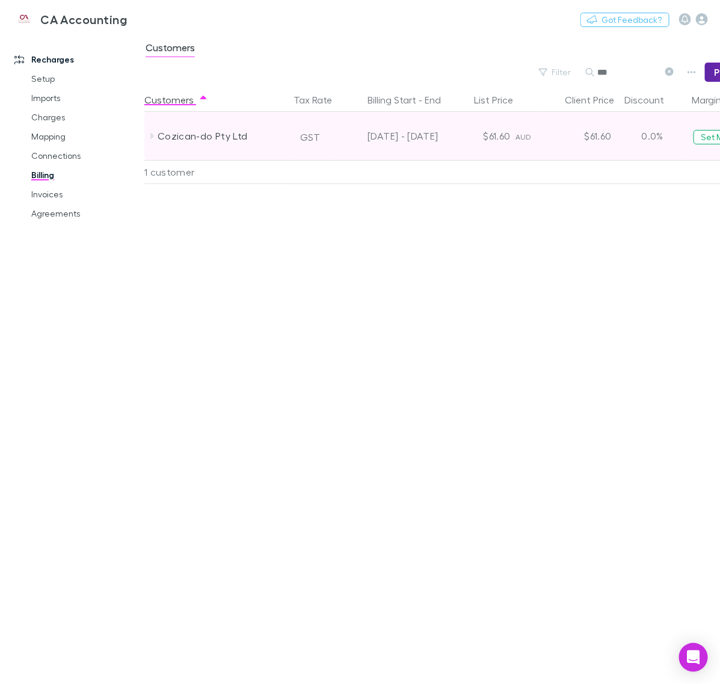
type input "***"
click at [267, 134] on div "Cozican-do Pty Ltd" at bounding box center [222, 136] width 128 height 48
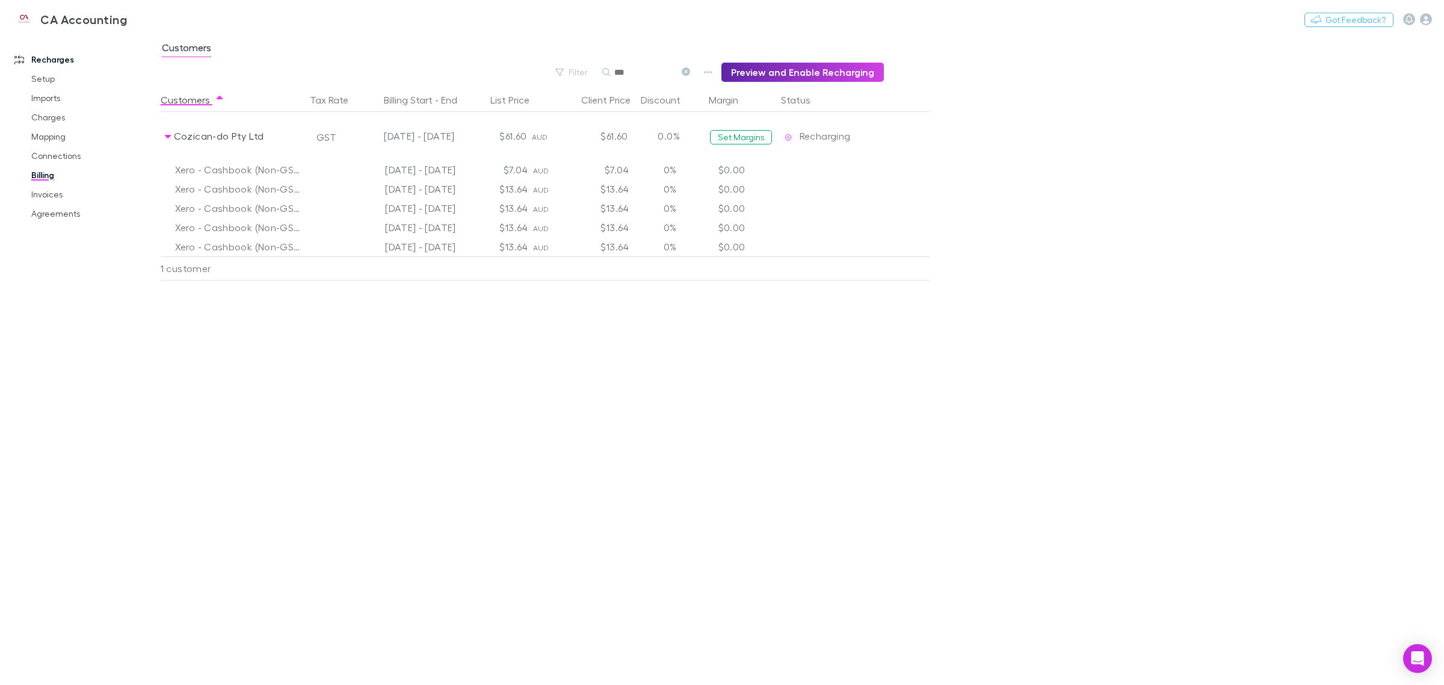
click at [690, 244] on div "0%" at bounding box center [670, 246] width 72 height 19
click at [46, 194] on link "Invoices" at bounding box center [94, 194] width 150 height 19
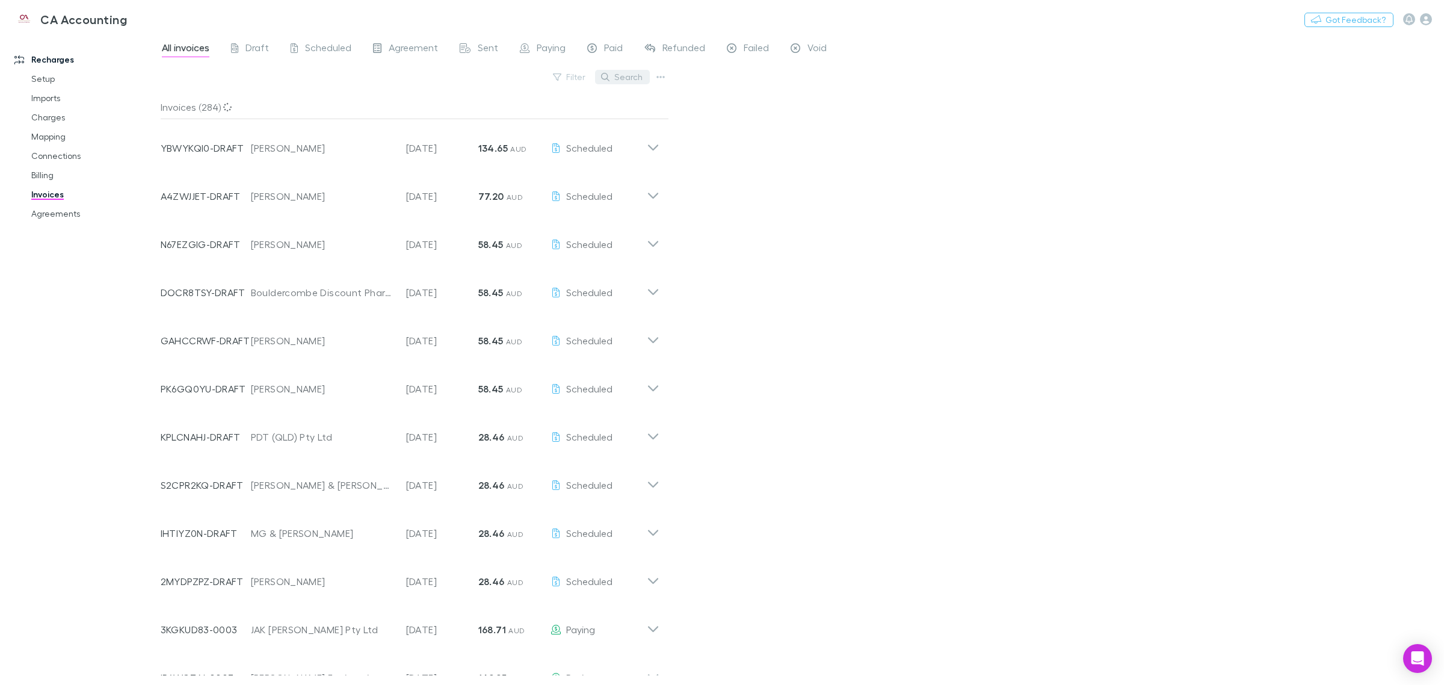
click at [615, 84] on button "Search" at bounding box center [622, 77] width 55 height 14
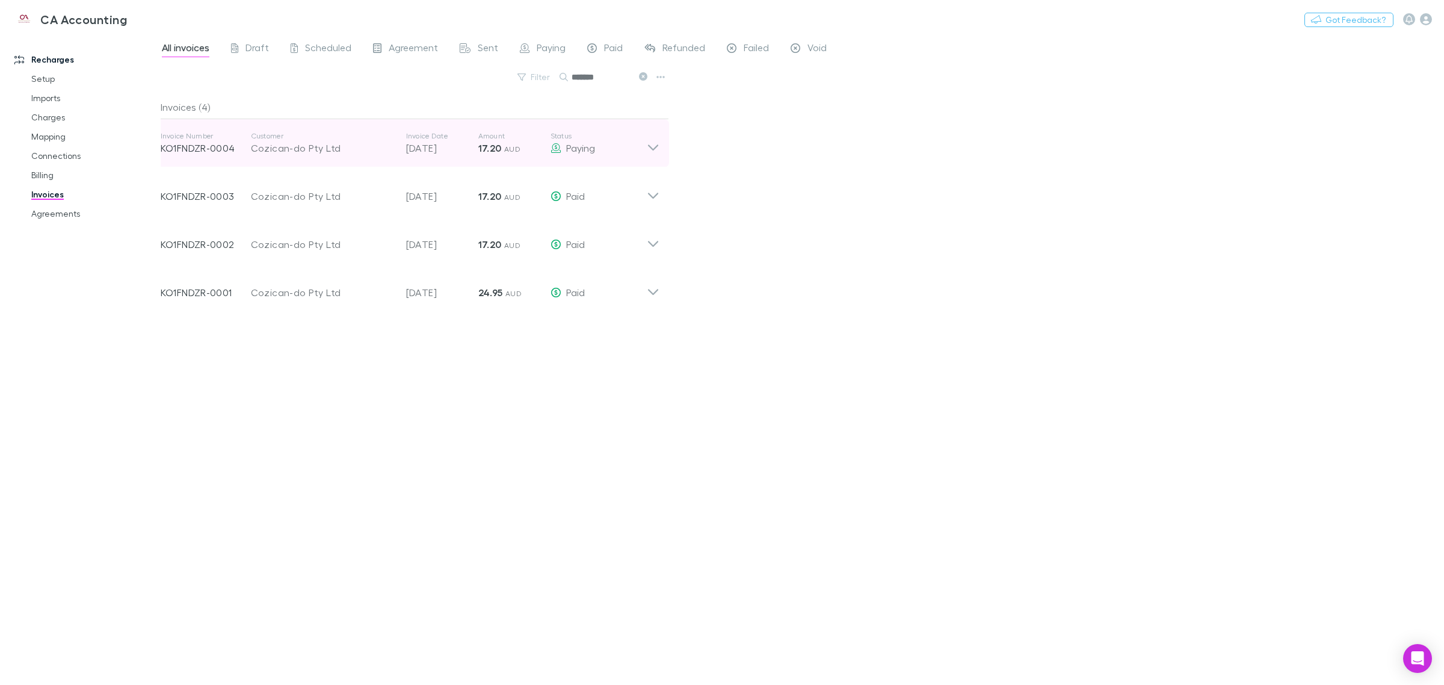
type input "*******"
click at [651, 157] on div "Invoice Number KO1FNDZR-0004 Customer Cozican-do Pty Ltd Invoice Date [DATE] Am…" at bounding box center [410, 143] width 518 height 48
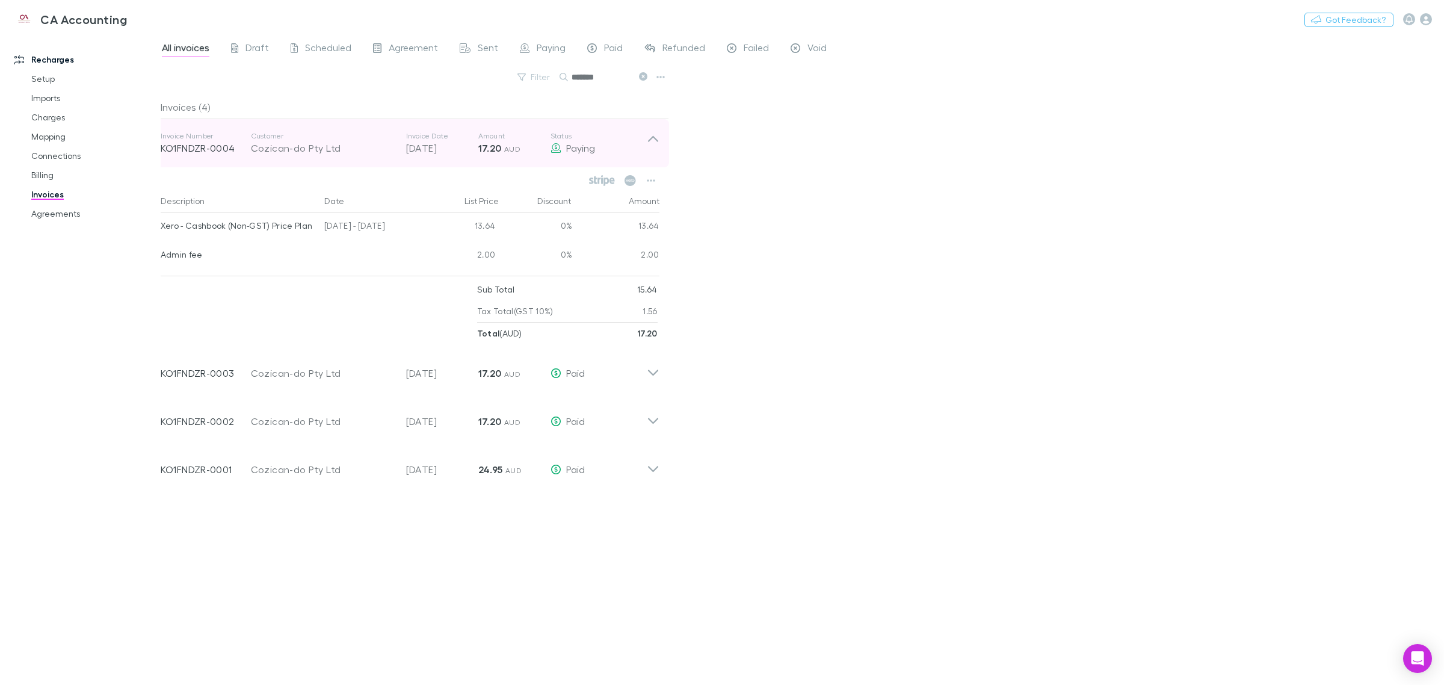
click at [651, 157] on div "Invoice Number KO1FNDZR-0004 Customer Cozican-do Pty Ltd Invoice Date [DATE] Am…" at bounding box center [410, 143] width 518 height 48
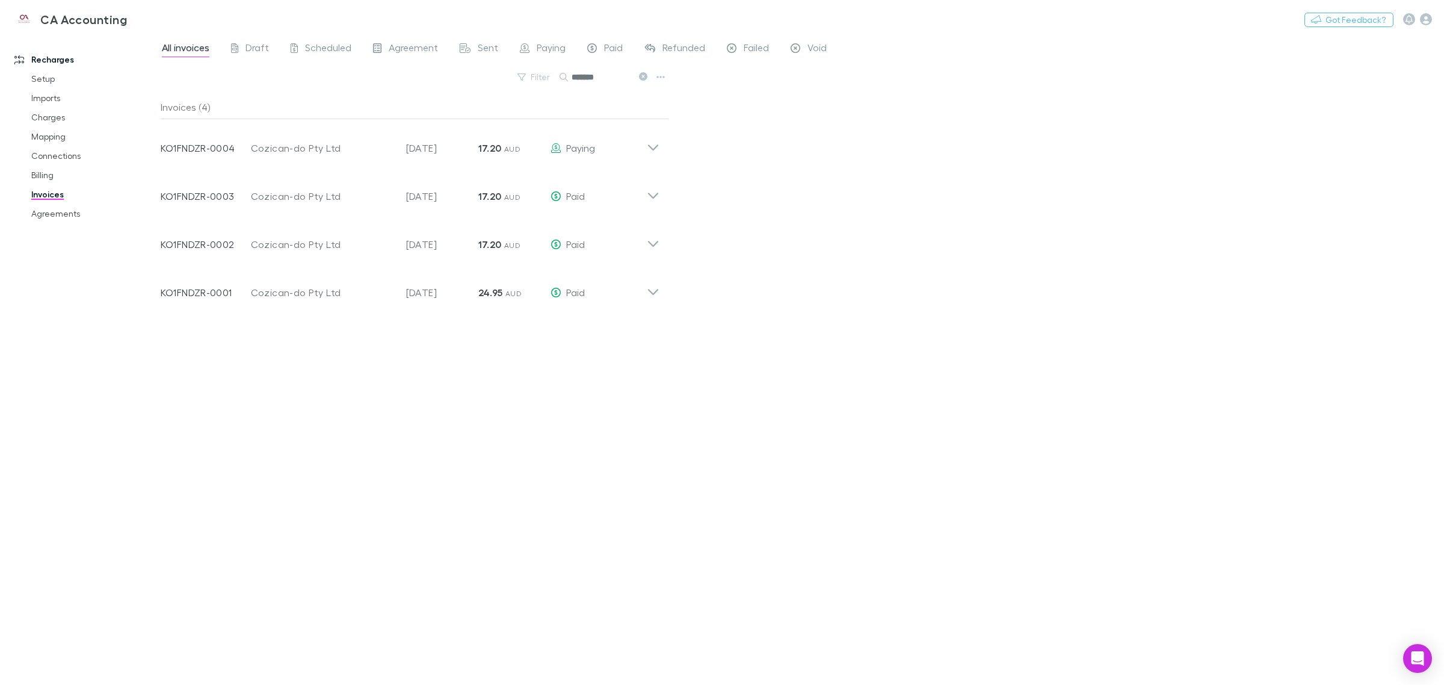
click at [720, 464] on div "All invoices Draft Scheduled Agreement Sent Paying Paid Refunded Failed Void Fi…" at bounding box center [802, 359] width 1283 height 651
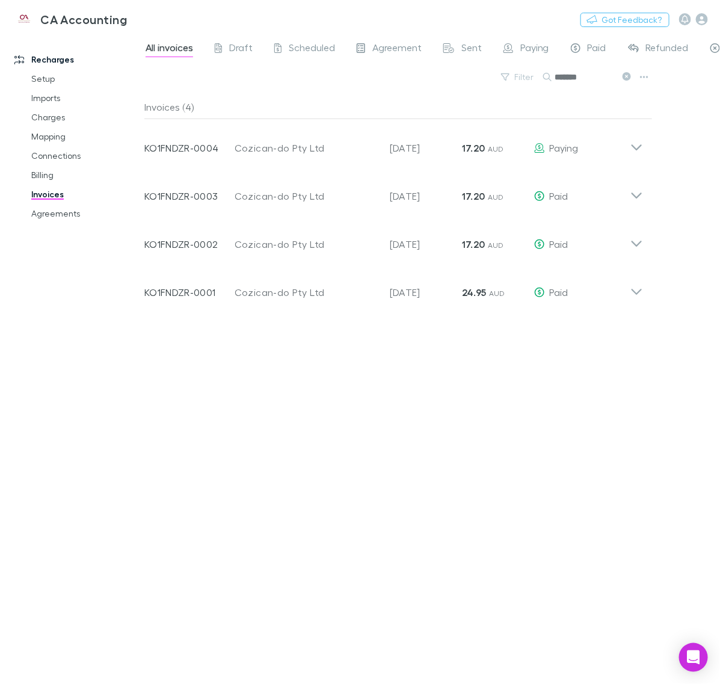
drag, startPoint x: 591, startPoint y: 351, endPoint x: 587, endPoint y: 356, distance: 6.8
click at [587, 356] on div "Invoices (4) Invoice Number KO1FNDZR-0004 Customer Cozican-do Pty Ltd Invoice D…" at bounding box center [398, 384] width 508 height 579
click at [49, 214] on link "Agreements" at bounding box center [86, 213] width 134 height 19
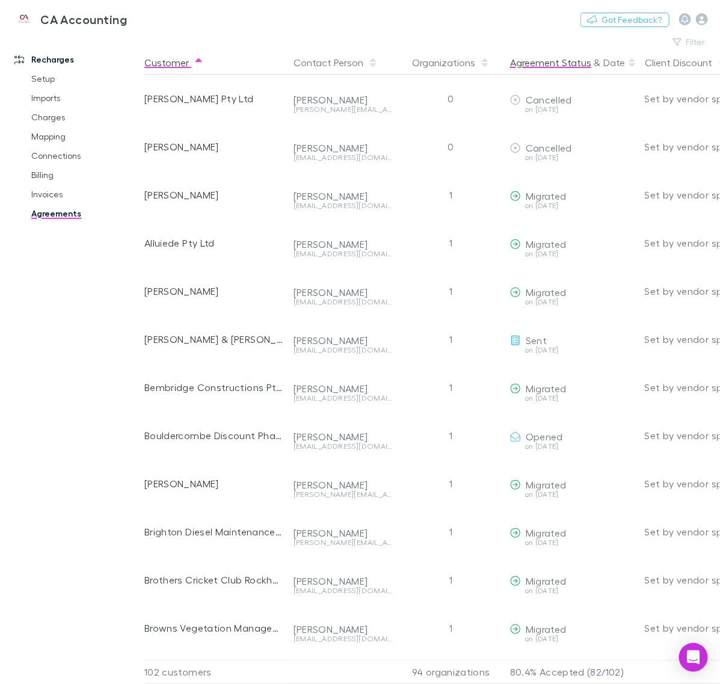
click at [537, 62] on button "Agreement Status" at bounding box center [550, 63] width 81 height 24
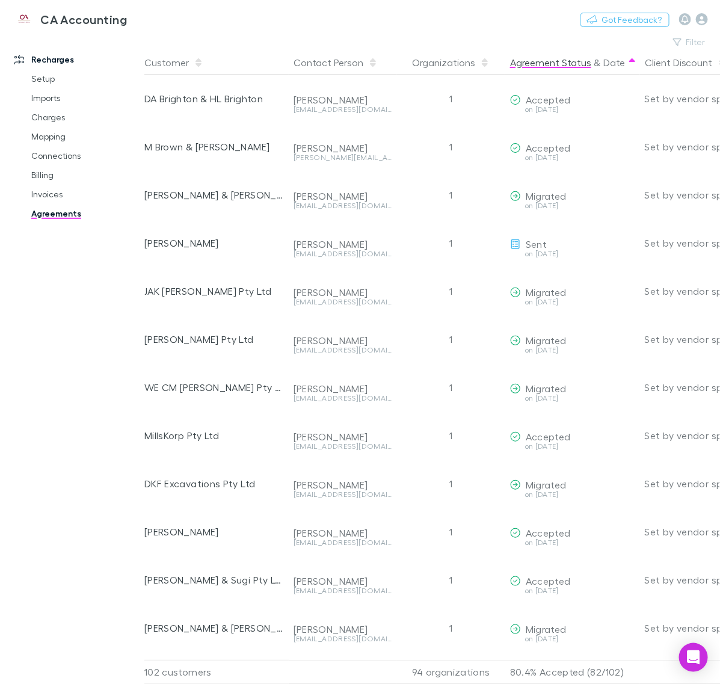
click at [546, 64] on button "Agreement Status" at bounding box center [550, 63] width 81 height 24
click at [531, 64] on button "Agreement Status" at bounding box center [550, 63] width 81 height 24
click at [686, 37] on button "Filter" at bounding box center [690, 42] width 46 height 14
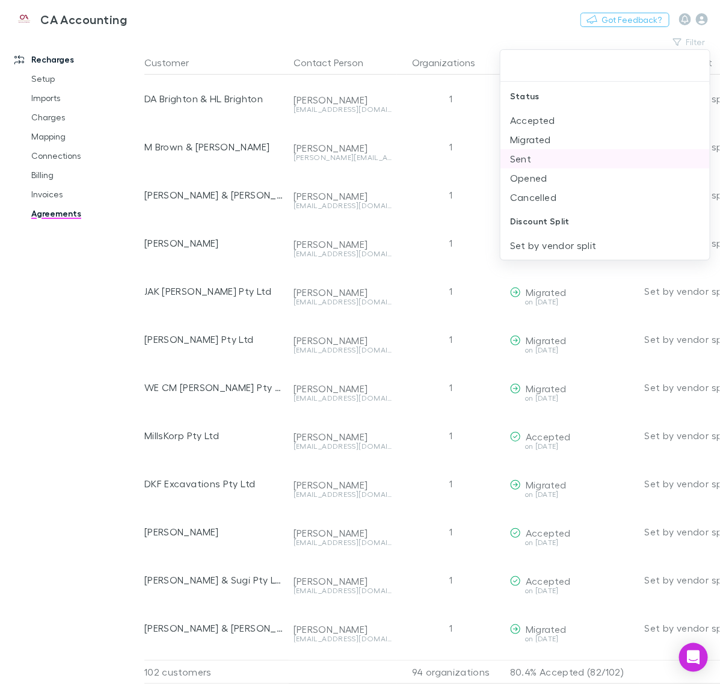
click at [528, 156] on li "Sent" at bounding box center [605, 158] width 209 height 19
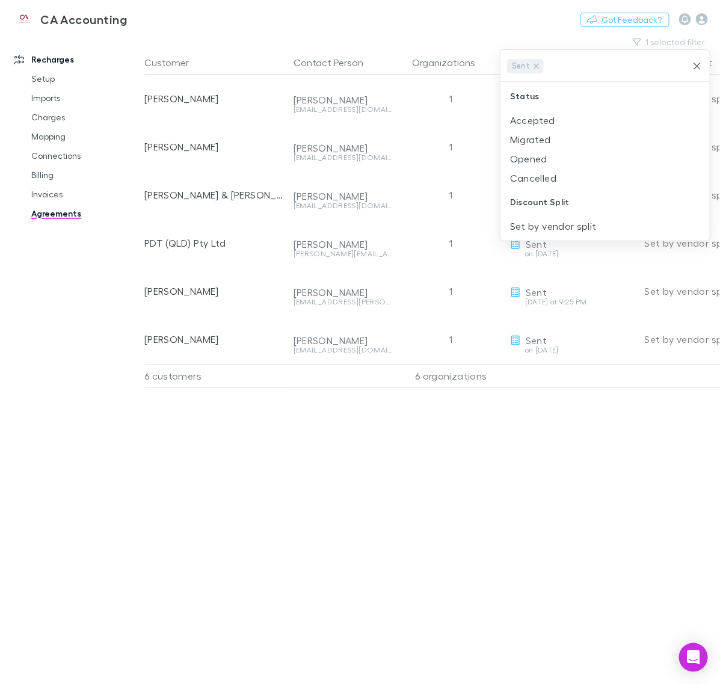
click at [525, 493] on div at bounding box center [360, 342] width 720 height 684
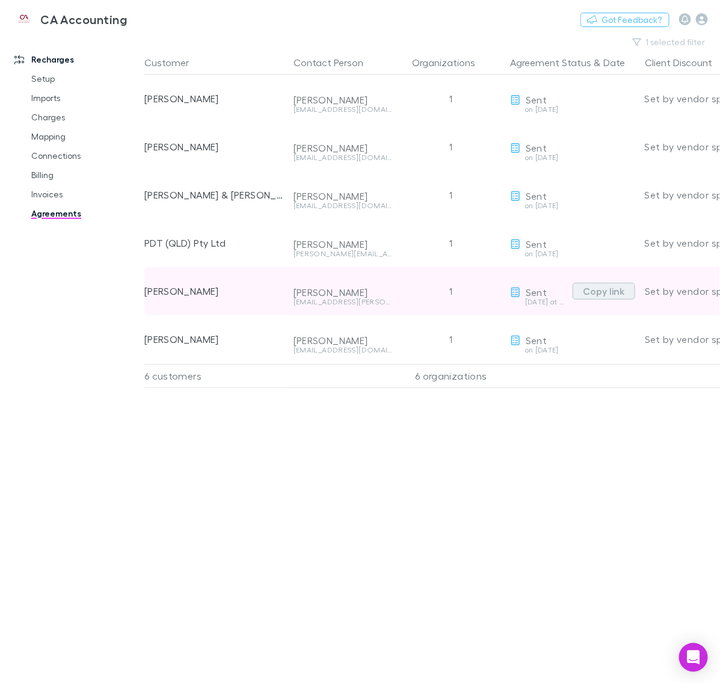
click at [603, 295] on button "Copy link" at bounding box center [604, 291] width 63 height 17
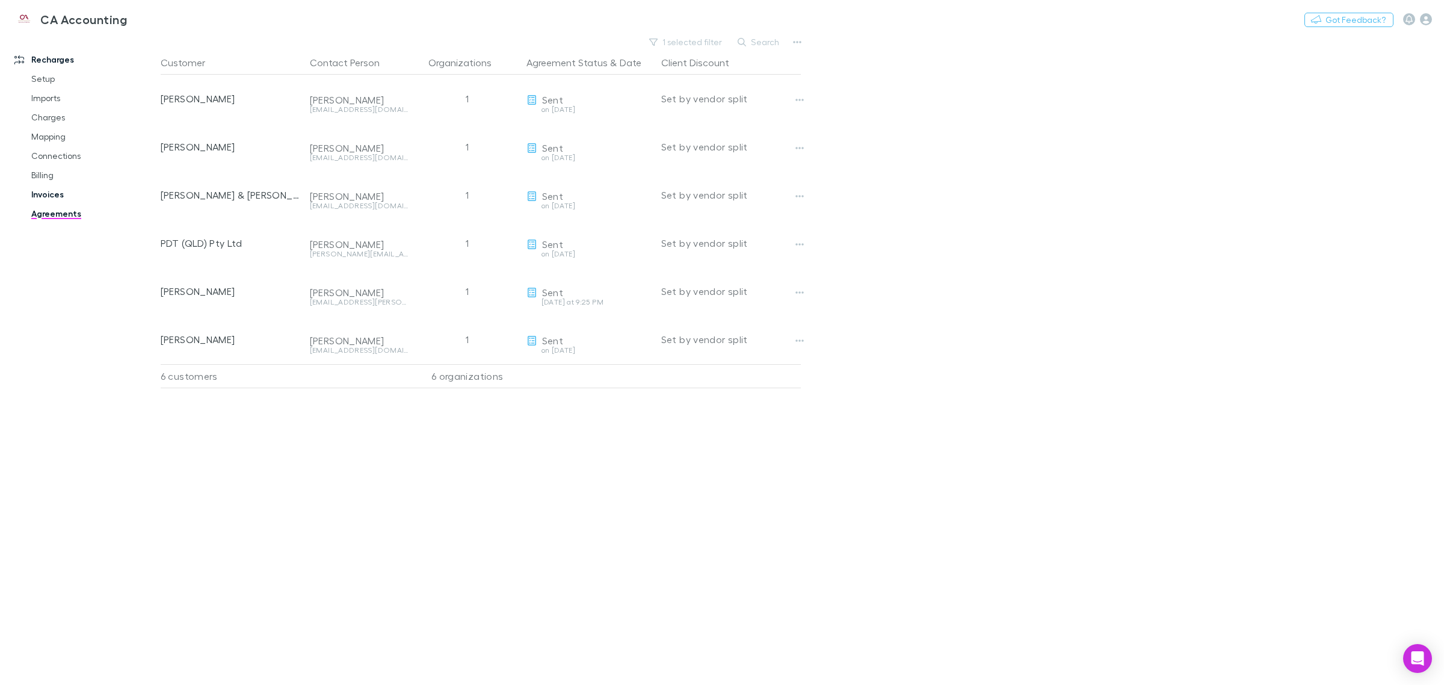
drag, startPoint x: 45, startPoint y: 193, endPoint x: 104, endPoint y: 199, distance: 59.3
click at [45, 193] on link "Invoices" at bounding box center [94, 194] width 150 height 19
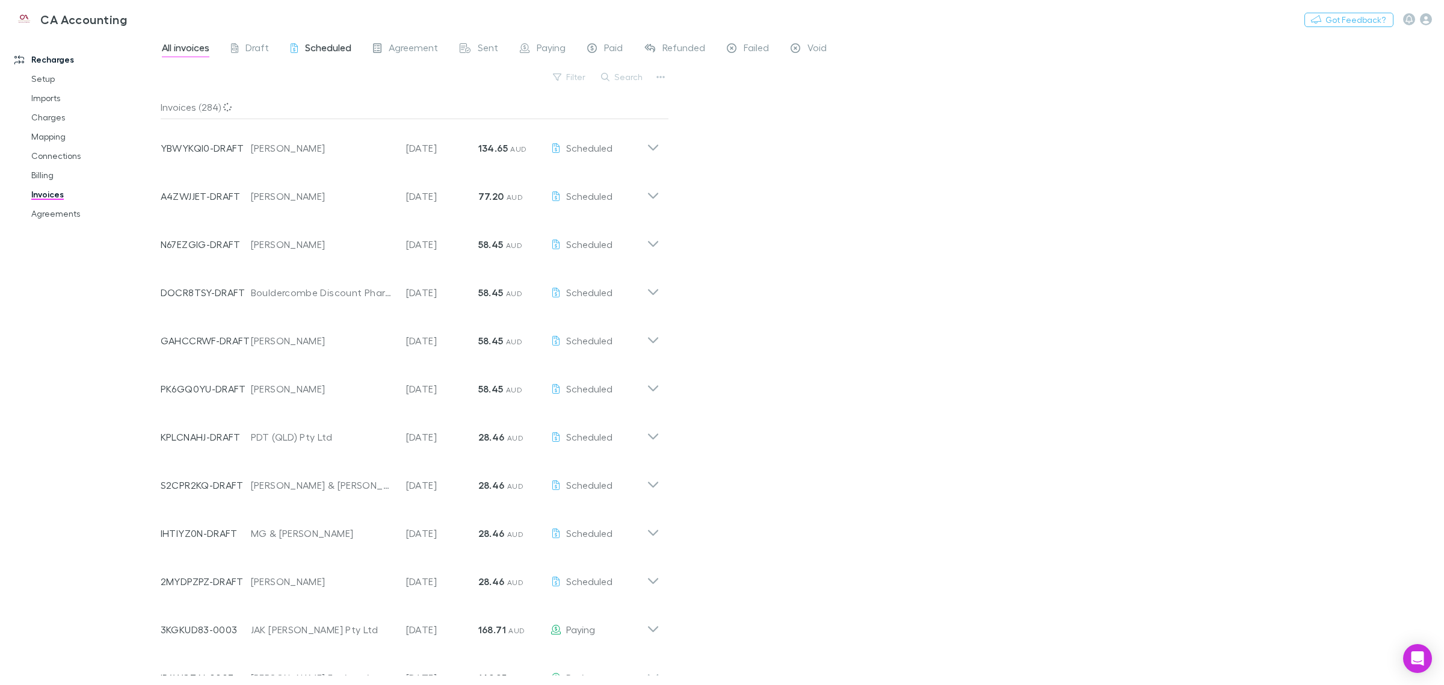
click at [321, 47] on span "Scheduled" at bounding box center [328, 50] width 46 height 16
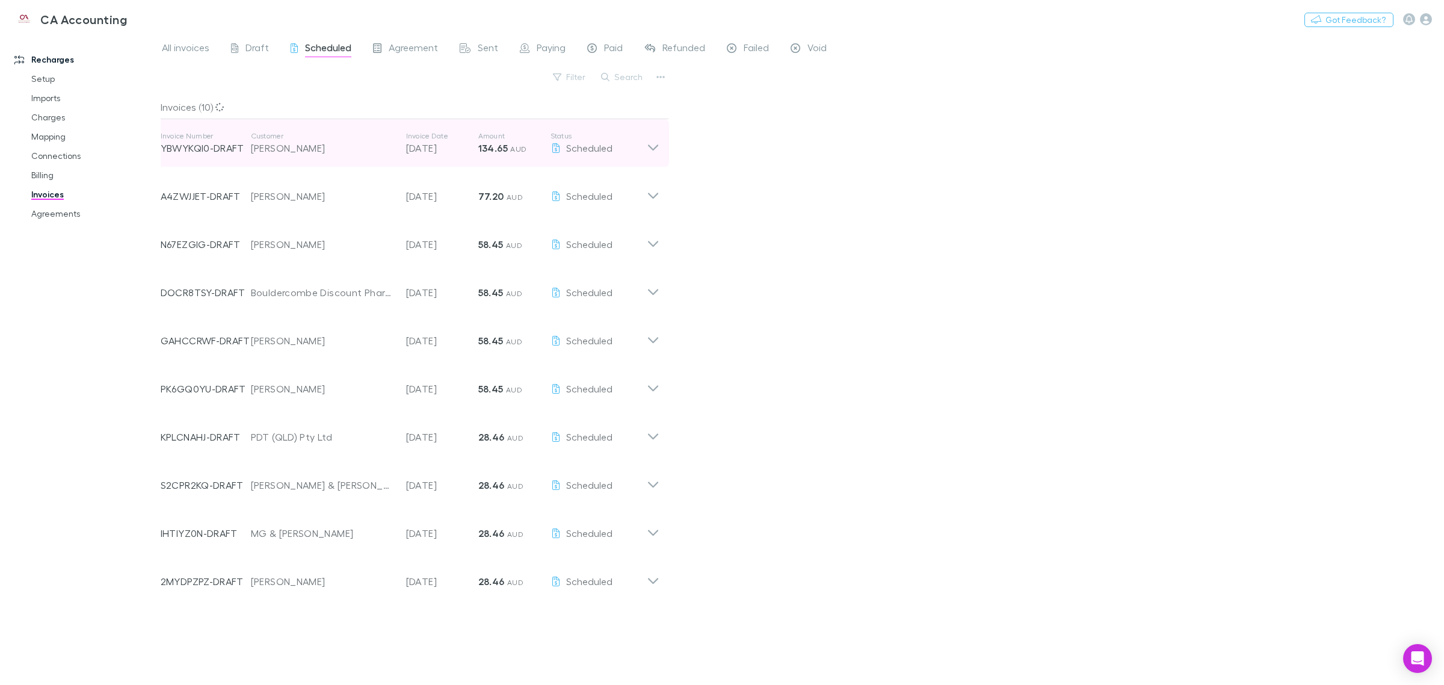
click at [652, 155] on icon at bounding box center [653, 143] width 13 height 24
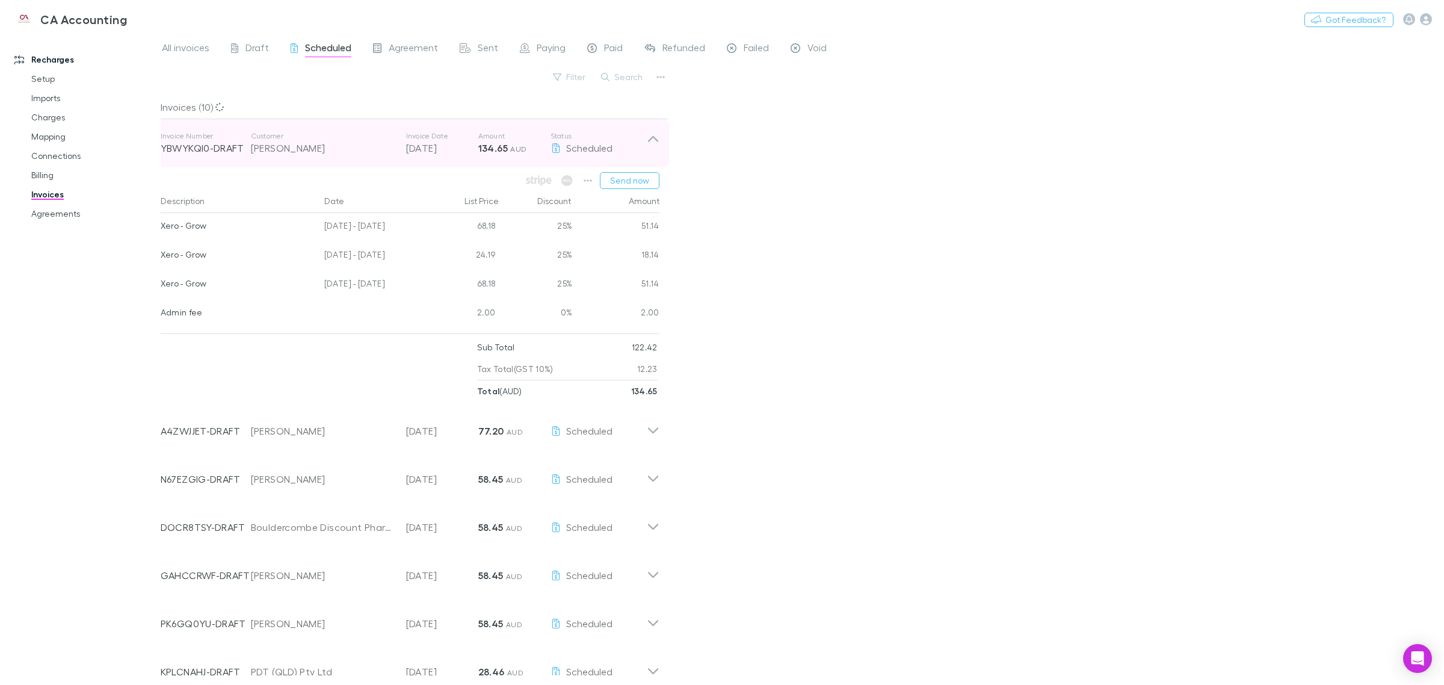
click at [658, 143] on icon at bounding box center [653, 143] width 13 height 24
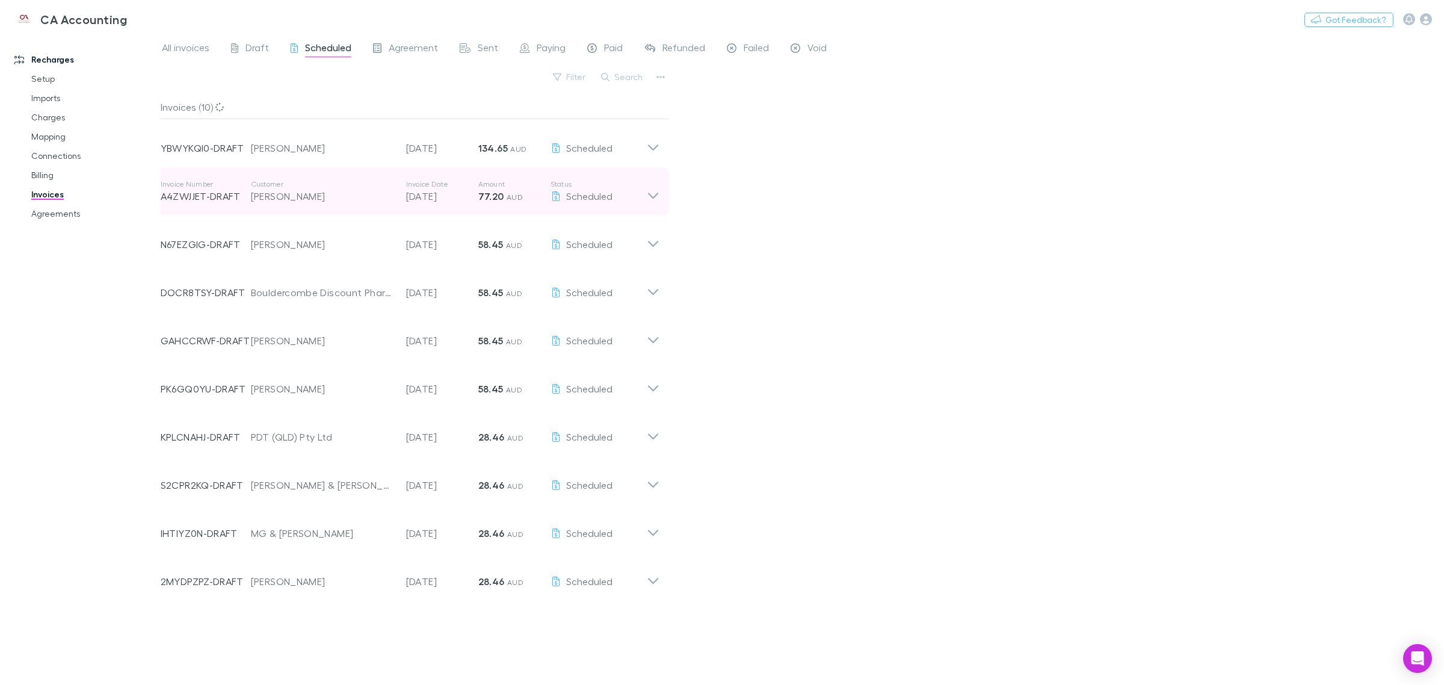
click at [655, 199] on icon at bounding box center [653, 191] width 13 height 24
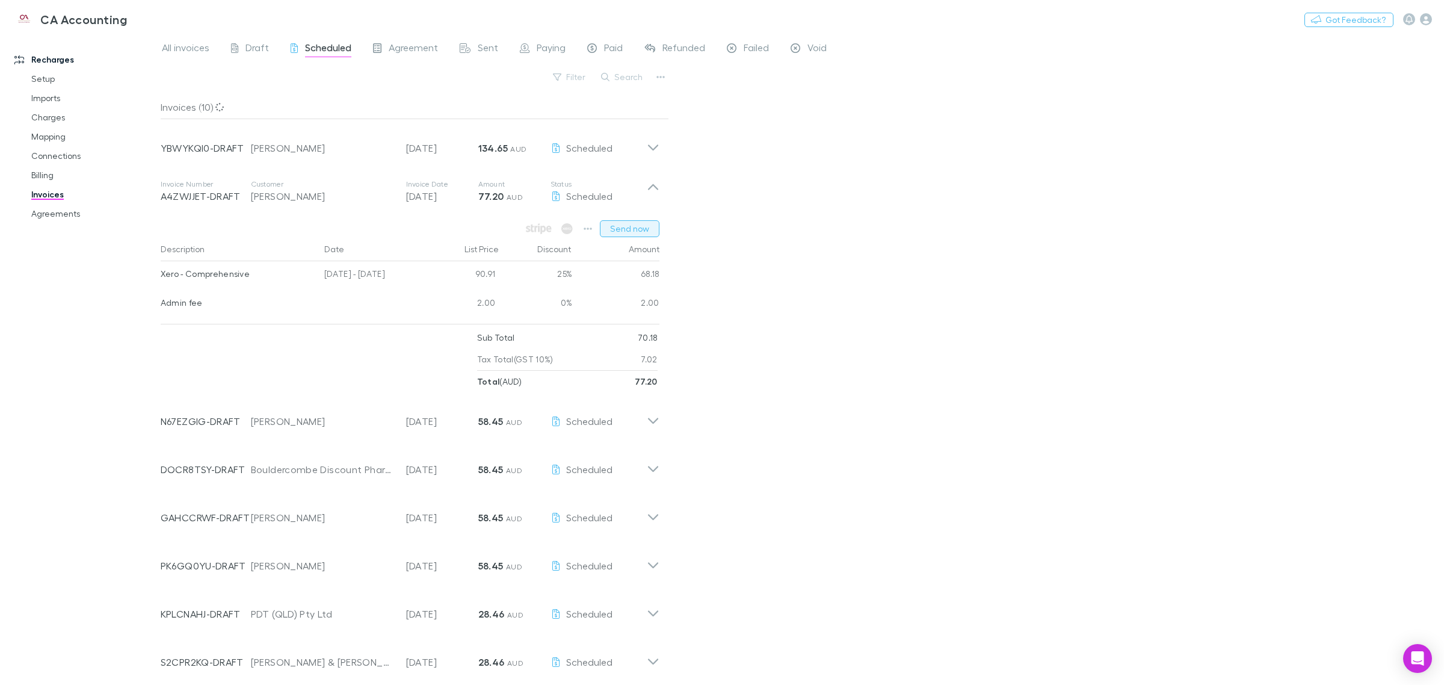
click at [638, 227] on button "Send now" at bounding box center [630, 228] width 60 height 17
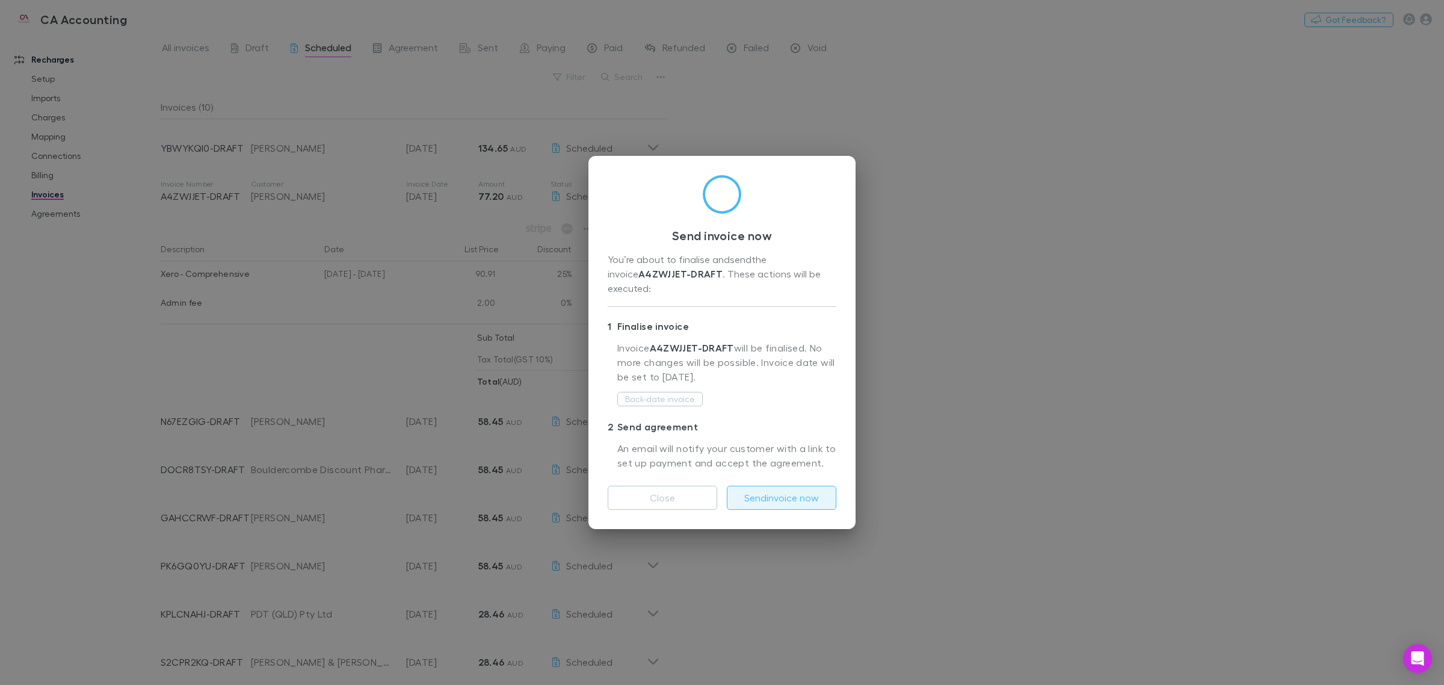
click at [720, 490] on button "Send invoice now" at bounding box center [781, 498] width 109 height 24
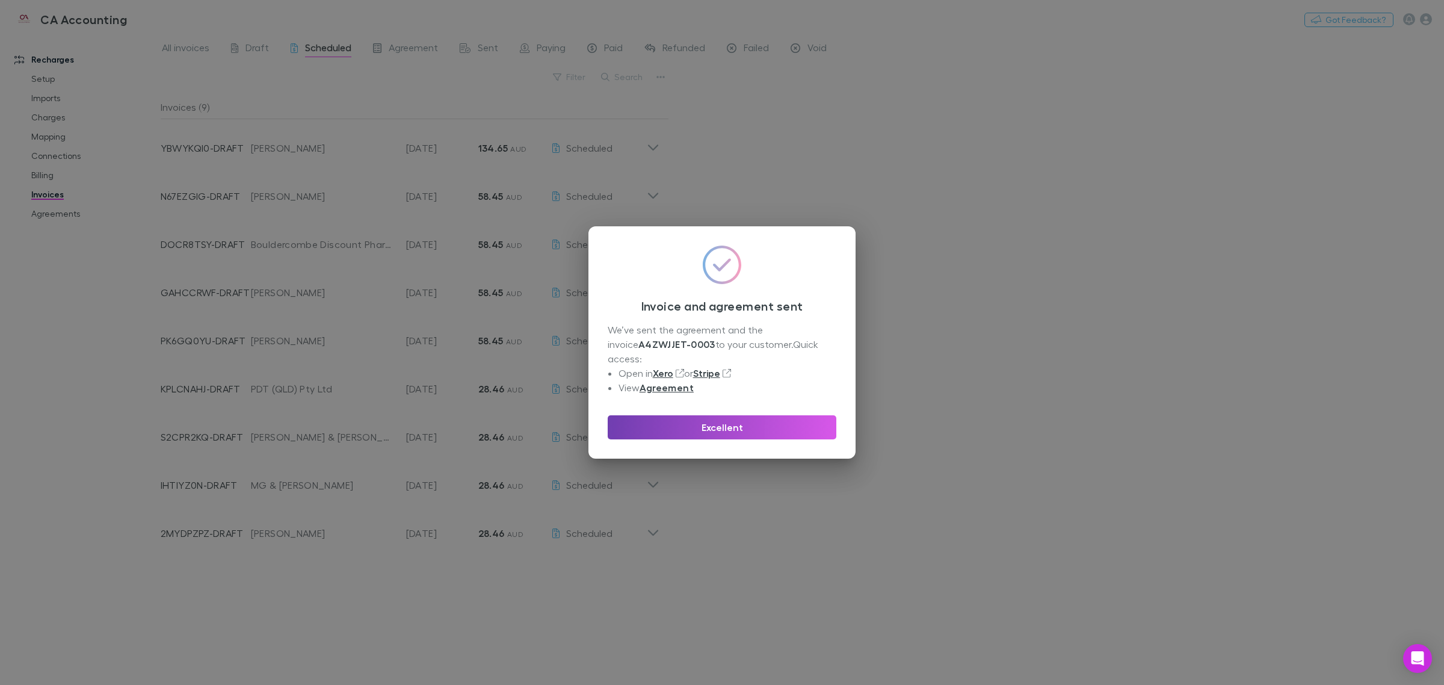
click at [720, 421] on button "Excellent" at bounding box center [722, 427] width 229 height 24
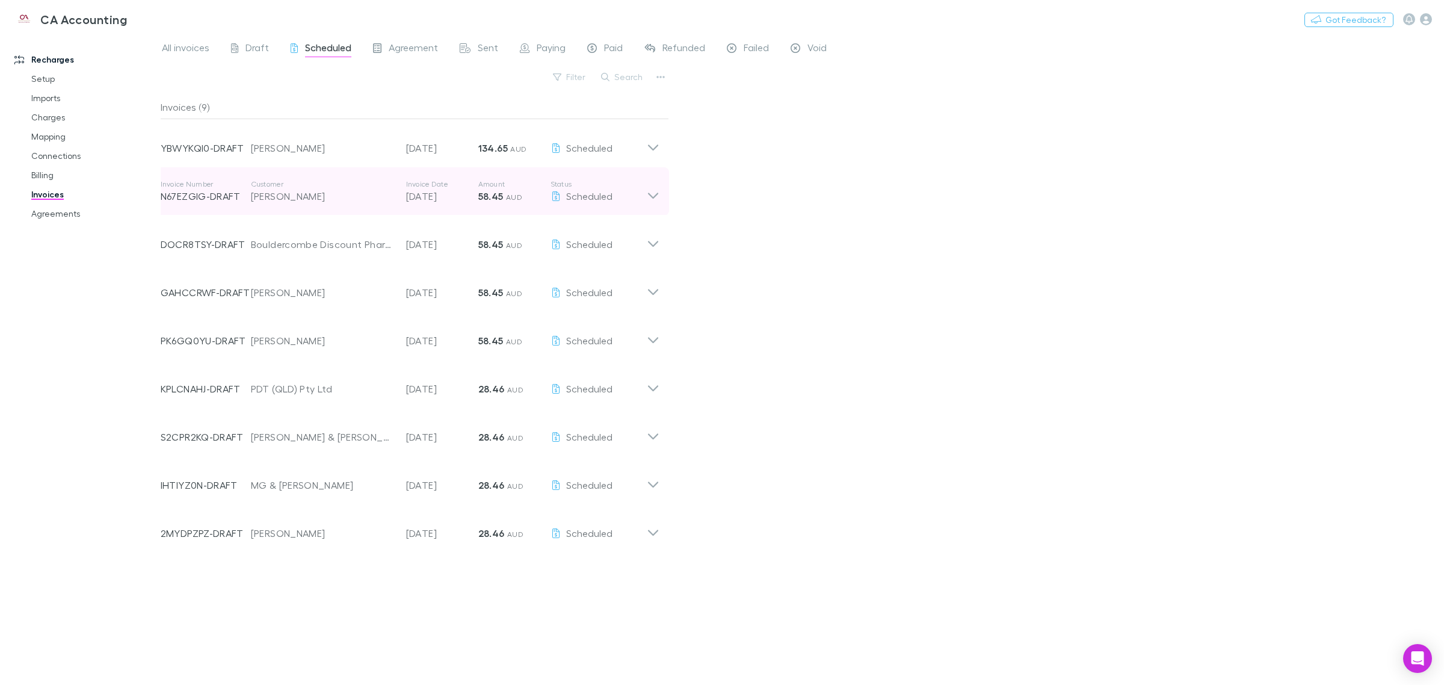
click at [653, 190] on icon at bounding box center [653, 191] width 13 height 24
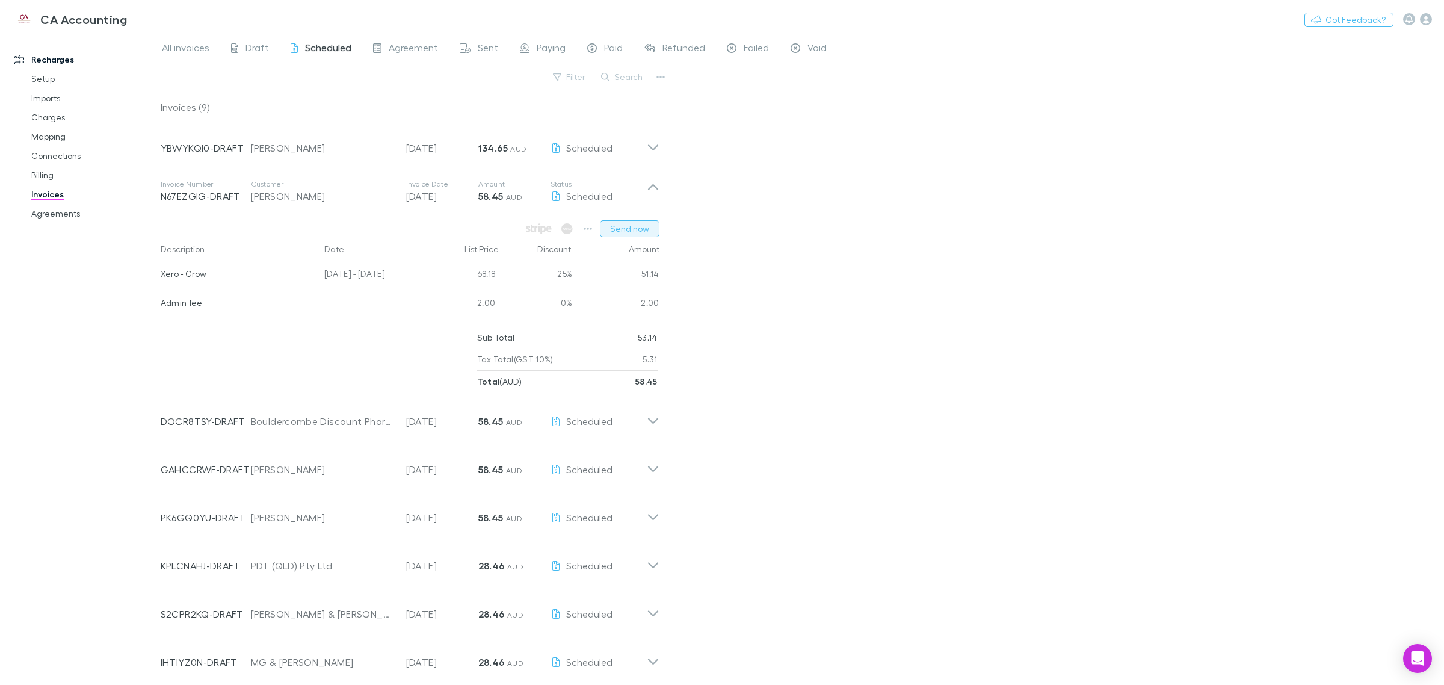
click at [641, 224] on button "Send now" at bounding box center [630, 228] width 60 height 17
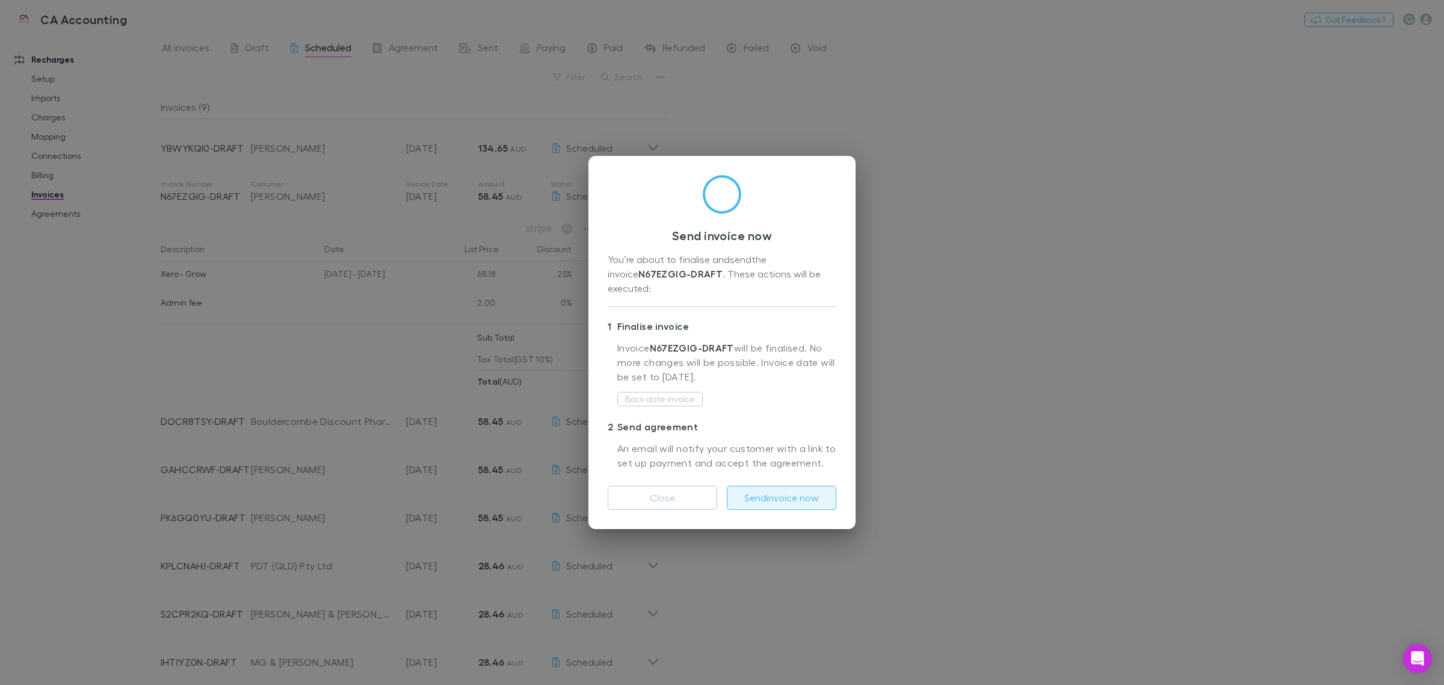
click at [720, 498] on button "Send invoice now" at bounding box center [781, 498] width 109 height 24
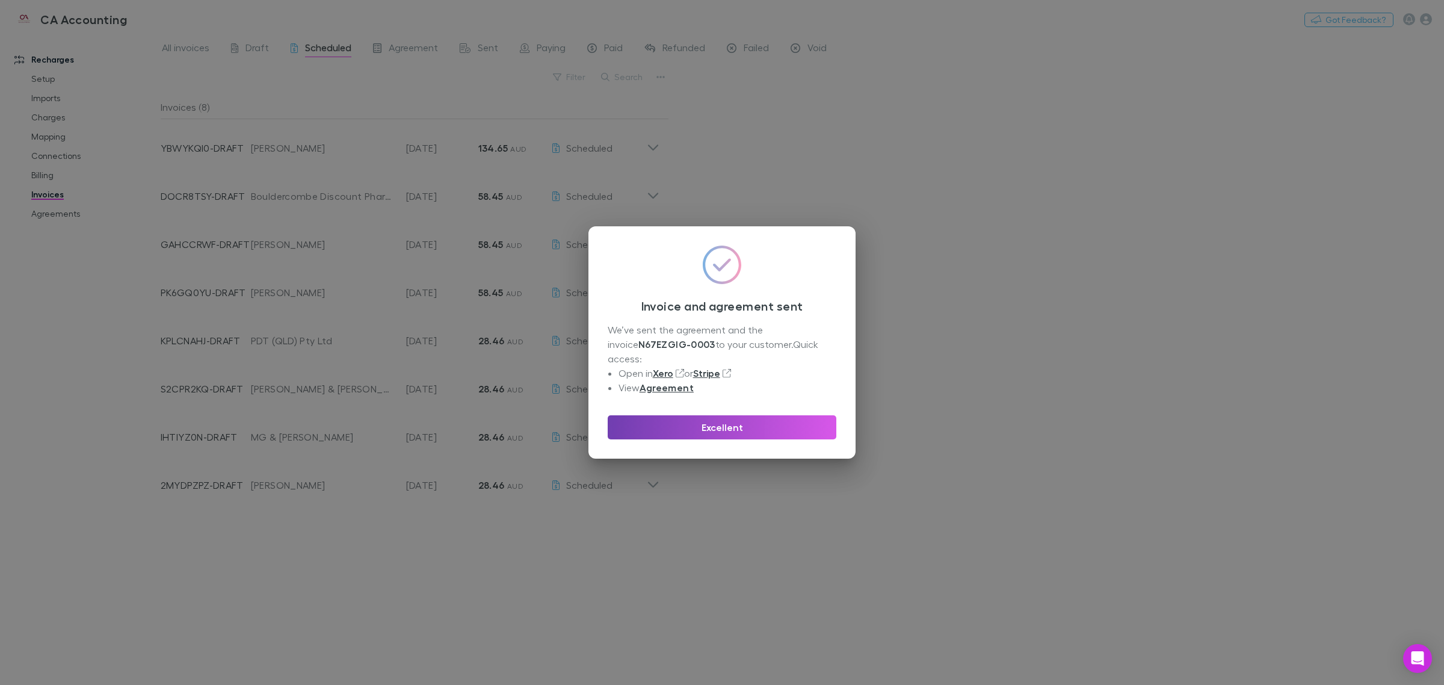
click at [720, 415] on button "Excellent" at bounding box center [722, 427] width 229 height 24
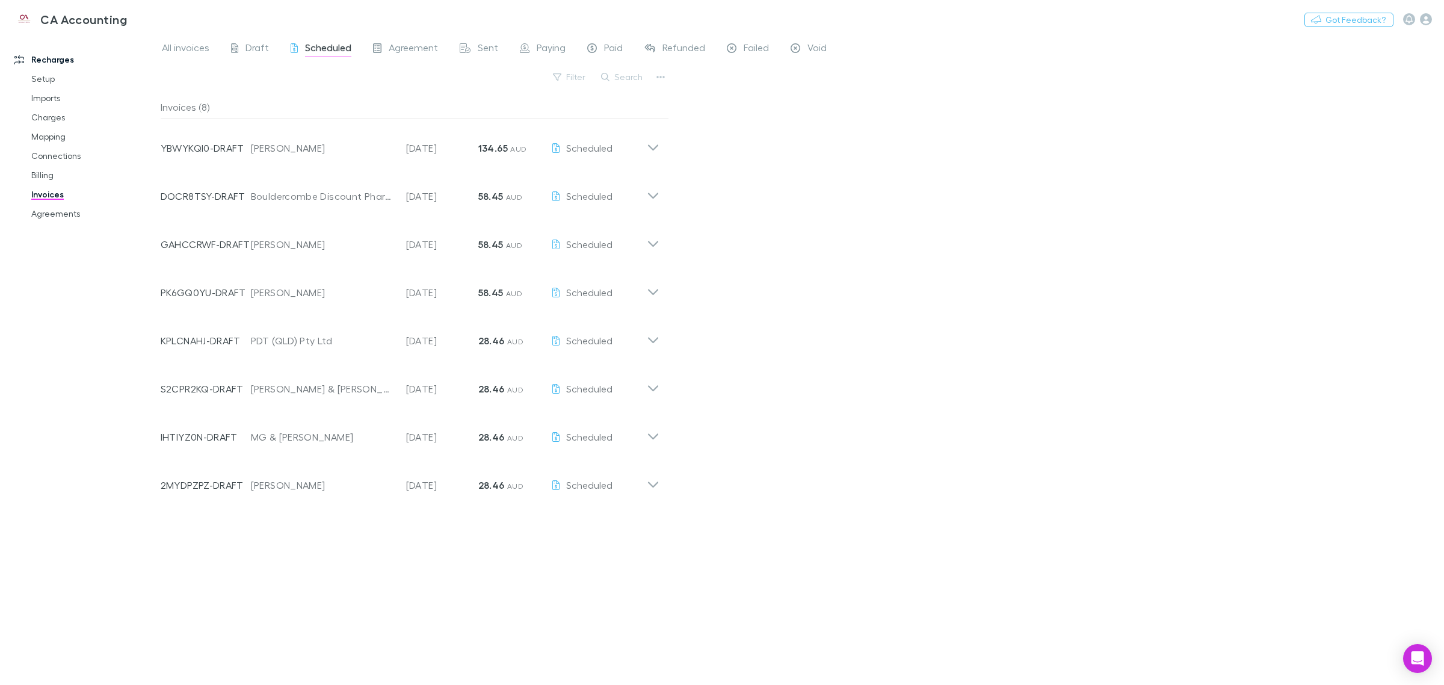
click at [689, 178] on div "All invoices Draft Scheduled Agreement Sent Paying Paid Refunded Failed Void Fi…" at bounding box center [802, 359] width 1283 height 651
click at [647, 239] on icon at bounding box center [653, 239] width 13 height 24
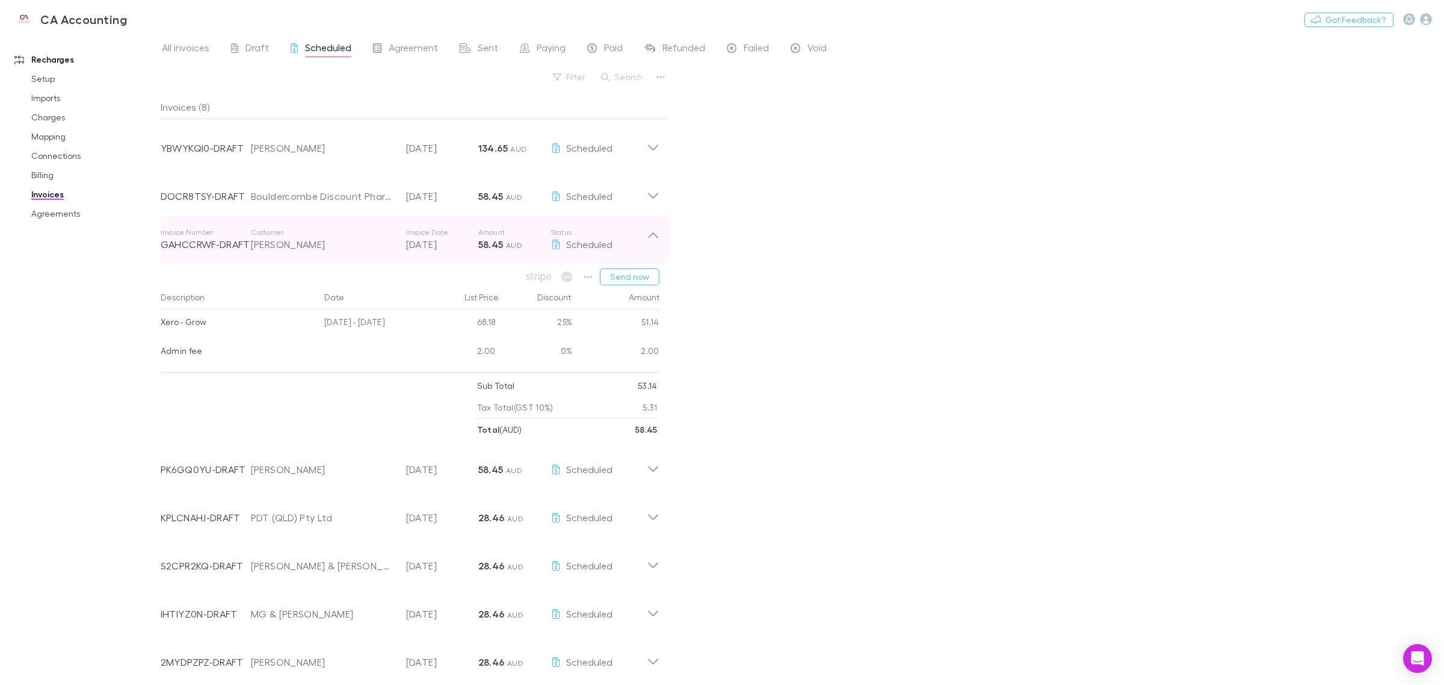
click at [648, 241] on icon at bounding box center [653, 239] width 13 height 24
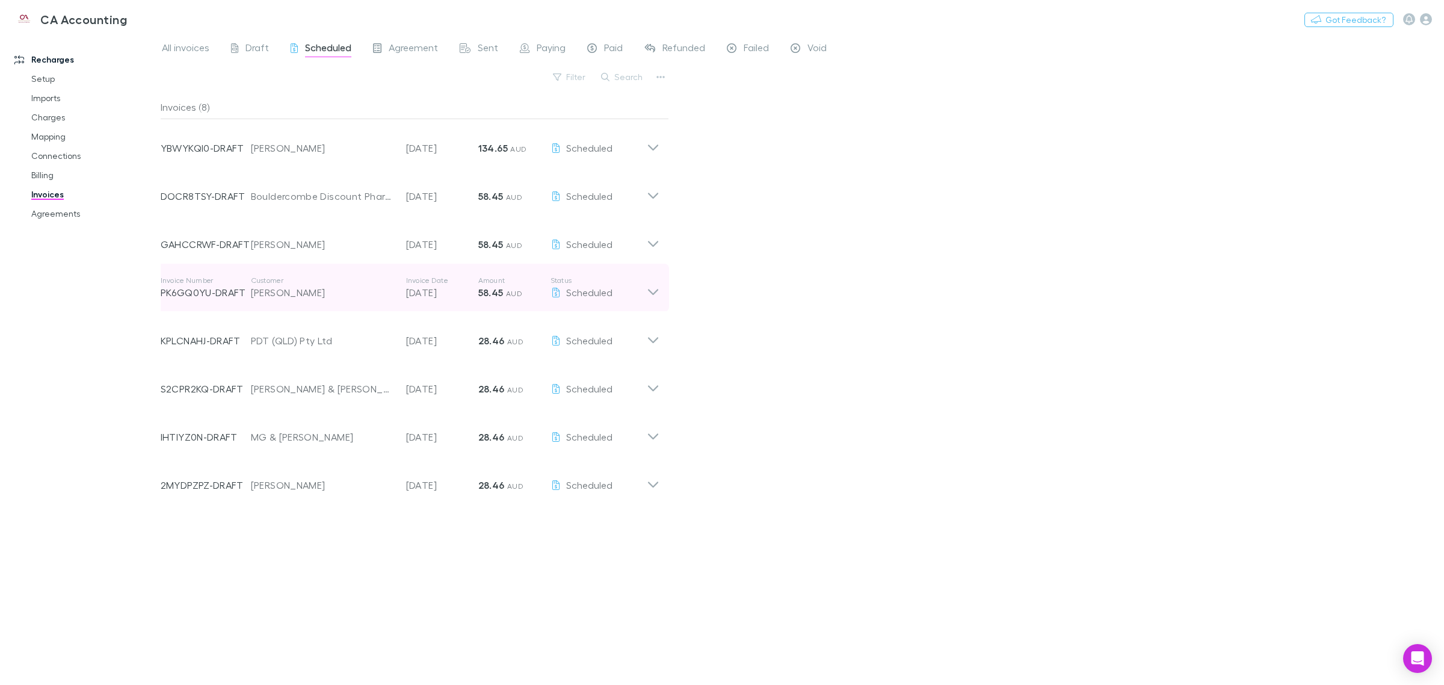
click at [647, 294] on icon at bounding box center [653, 288] width 13 height 24
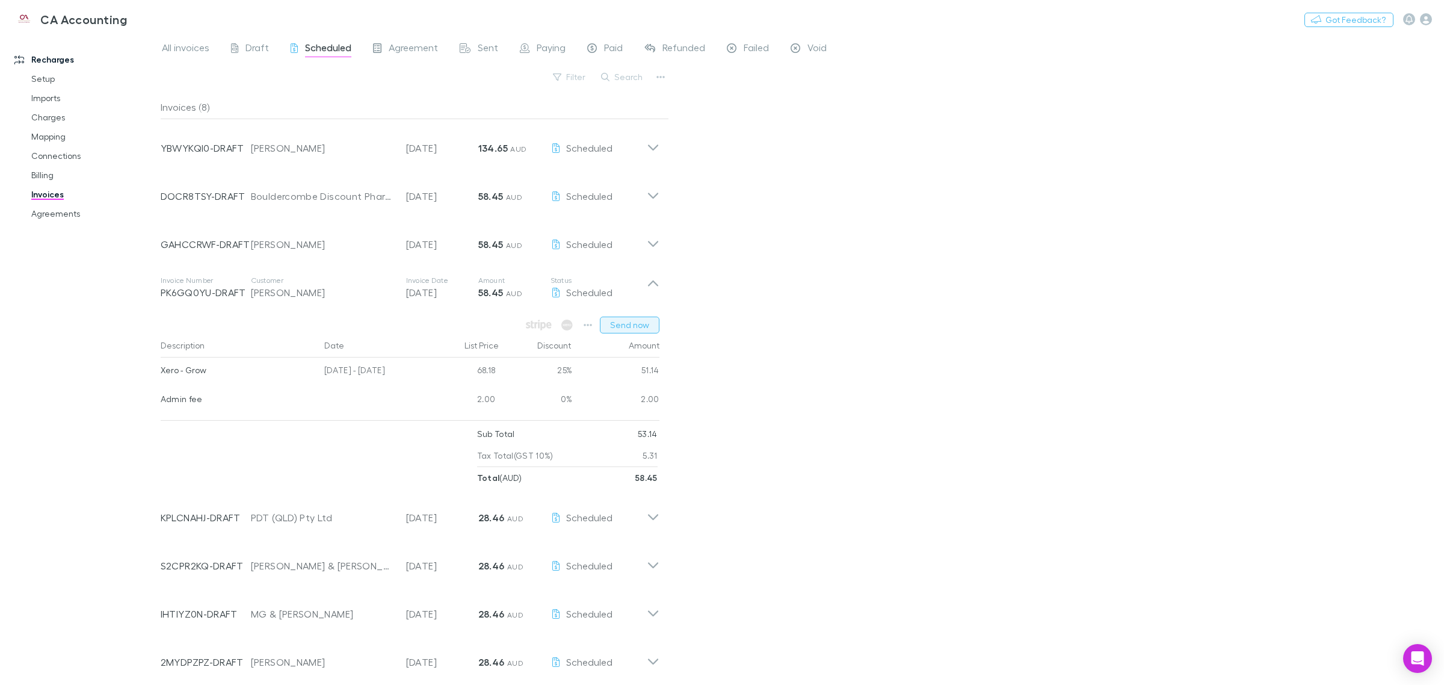
click at [635, 326] on button "Send now" at bounding box center [630, 324] width 60 height 17
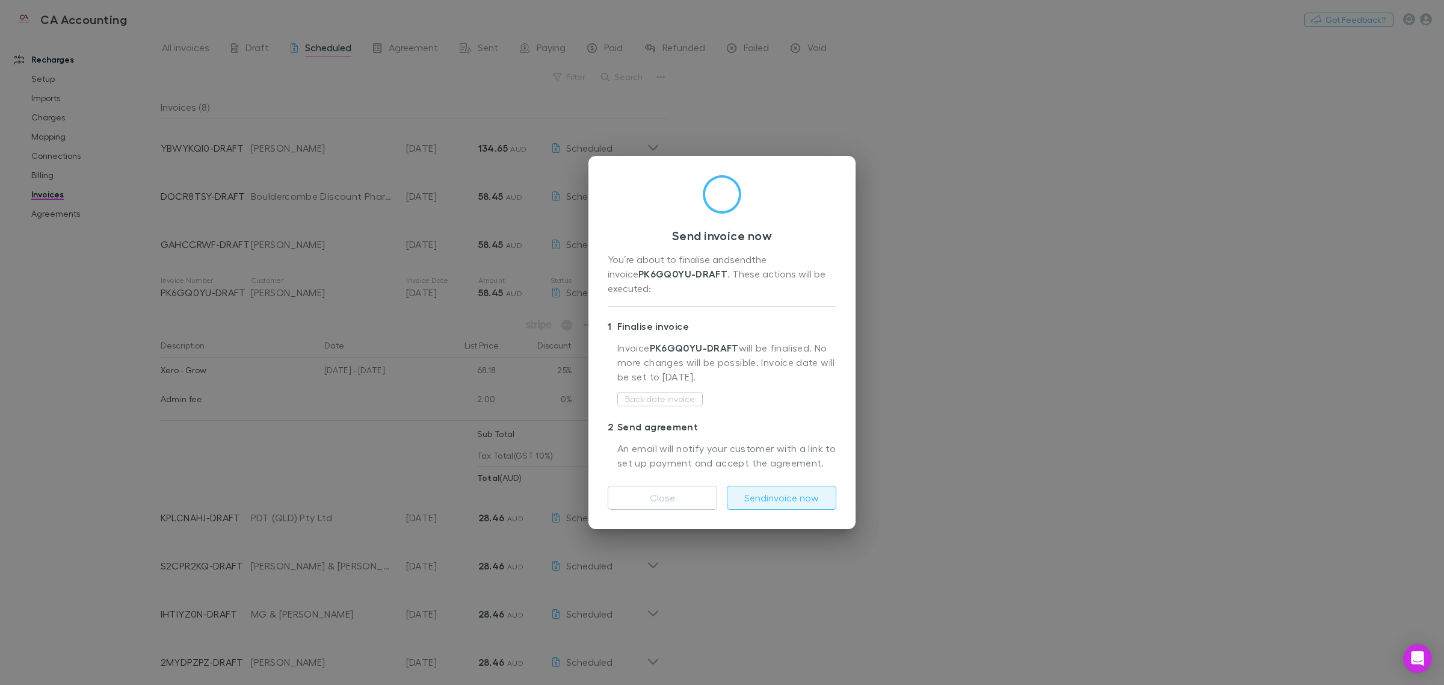
click at [720, 486] on button "Send invoice now" at bounding box center [781, 498] width 109 height 24
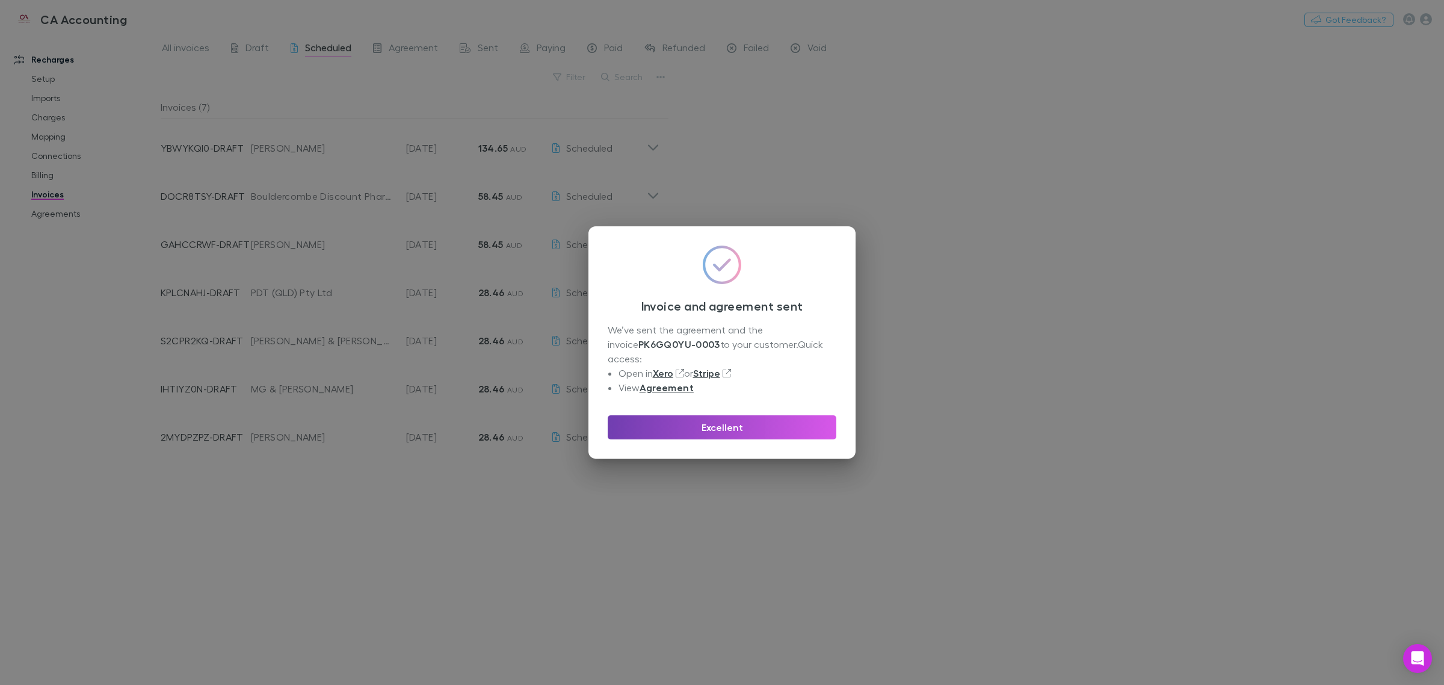
click at [720, 426] on button "Excellent" at bounding box center [722, 427] width 229 height 24
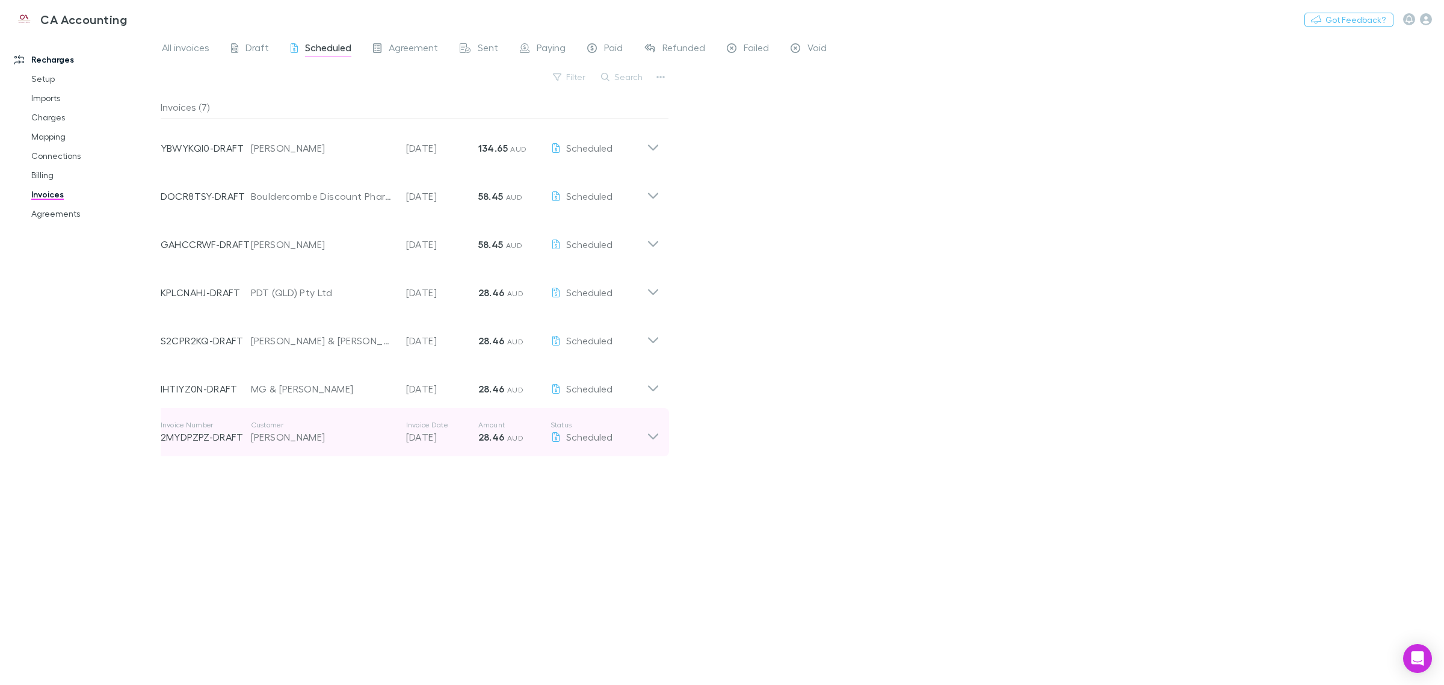
click at [652, 437] on icon at bounding box center [653, 436] width 10 height 6
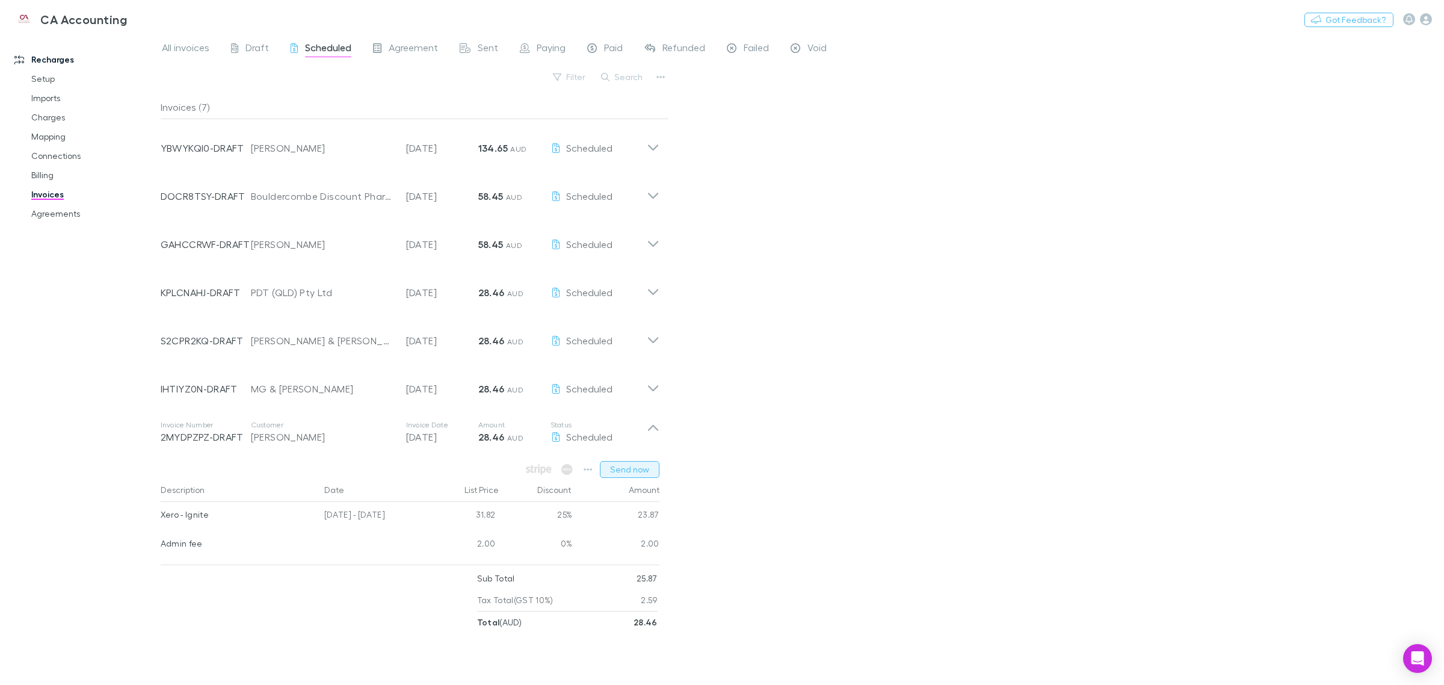
click at [635, 467] on button "Send now" at bounding box center [630, 469] width 60 height 17
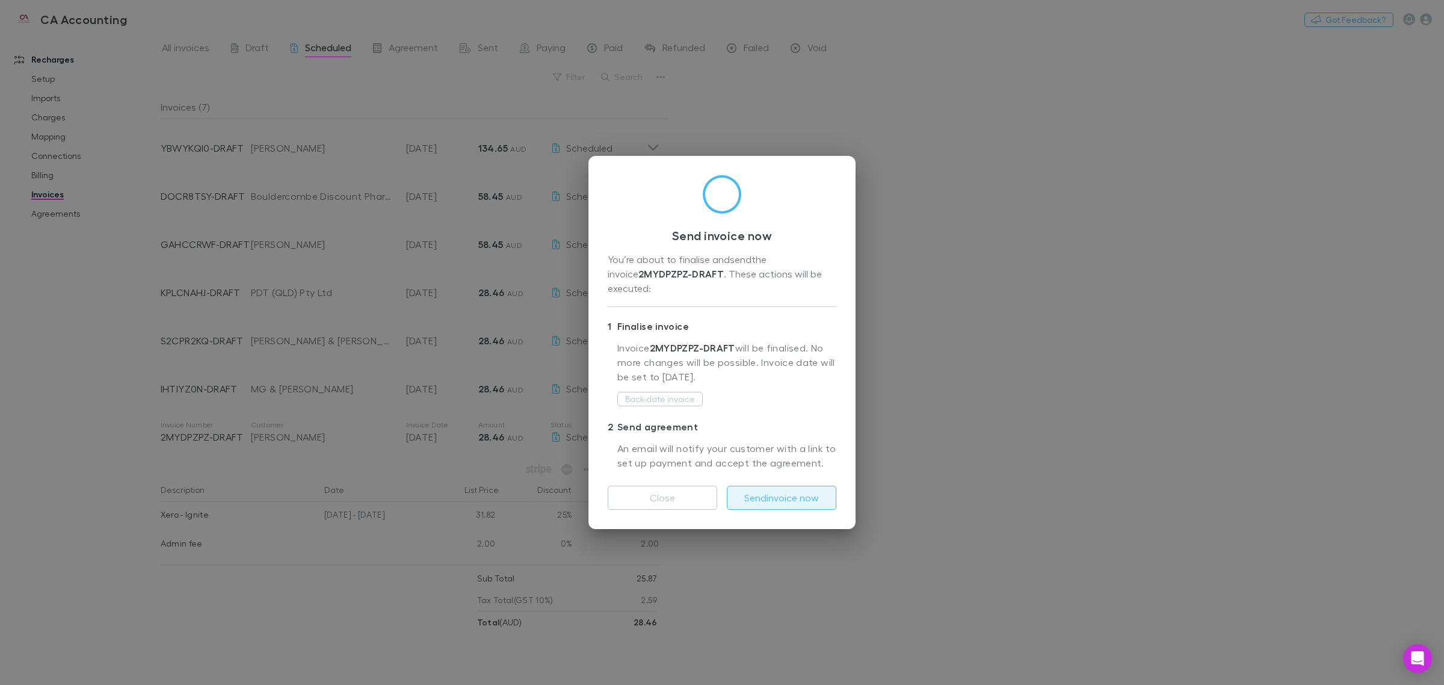
drag, startPoint x: 812, startPoint y: 496, endPoint x: 798, endPoint y: 489, distance: 15.9
click at [720, 495] on button "Send invoice now" at bounding box center [781, 498] width 109 height 24
click at [720, 450] on div "Send invoice now You’re about to finalise and send the invoice 2MYDPZPZ-DRAFT .…" at bounding box center [722, 342] width 1444 height 685
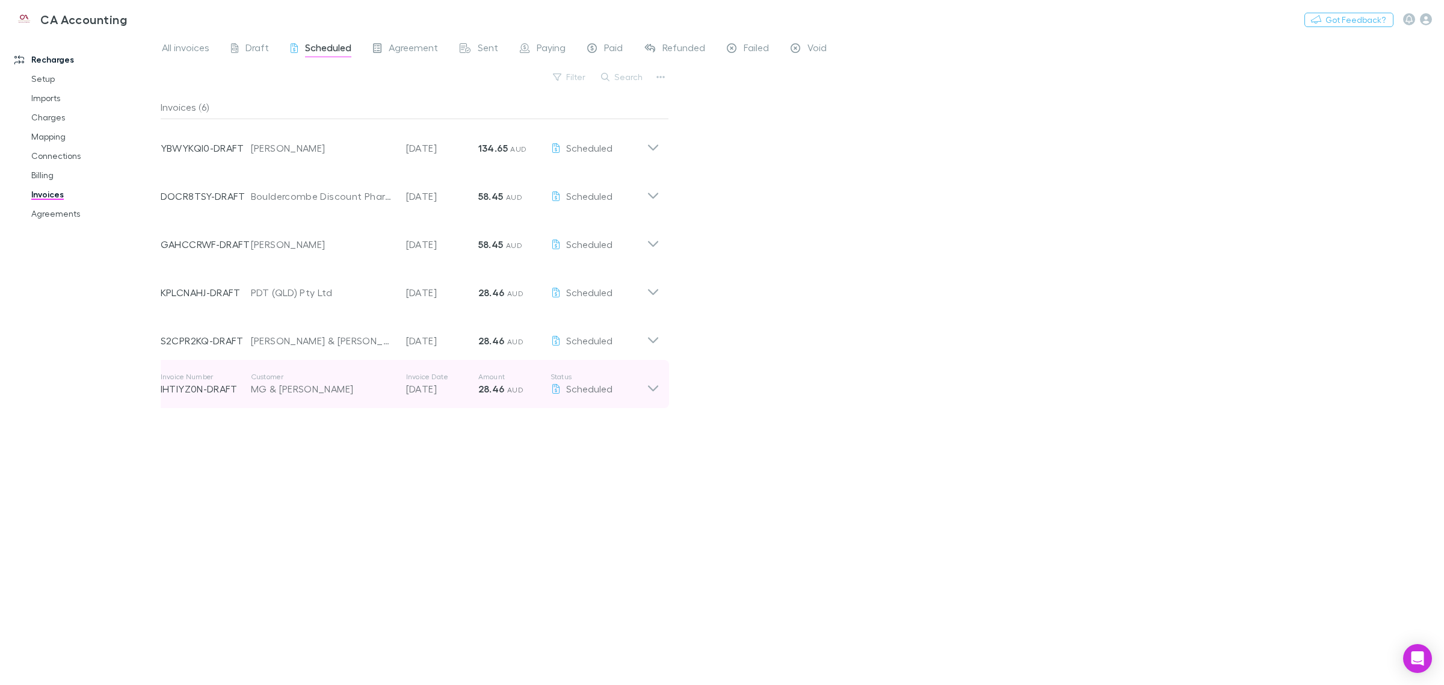
click at [665, 388] on div "Invoice Number IHTIYZ0N-DRAFT Customer MG & [PERSON_NAME] Invoice Date [DATE] A…" at bounding box center [410, 384] width 518 height 48
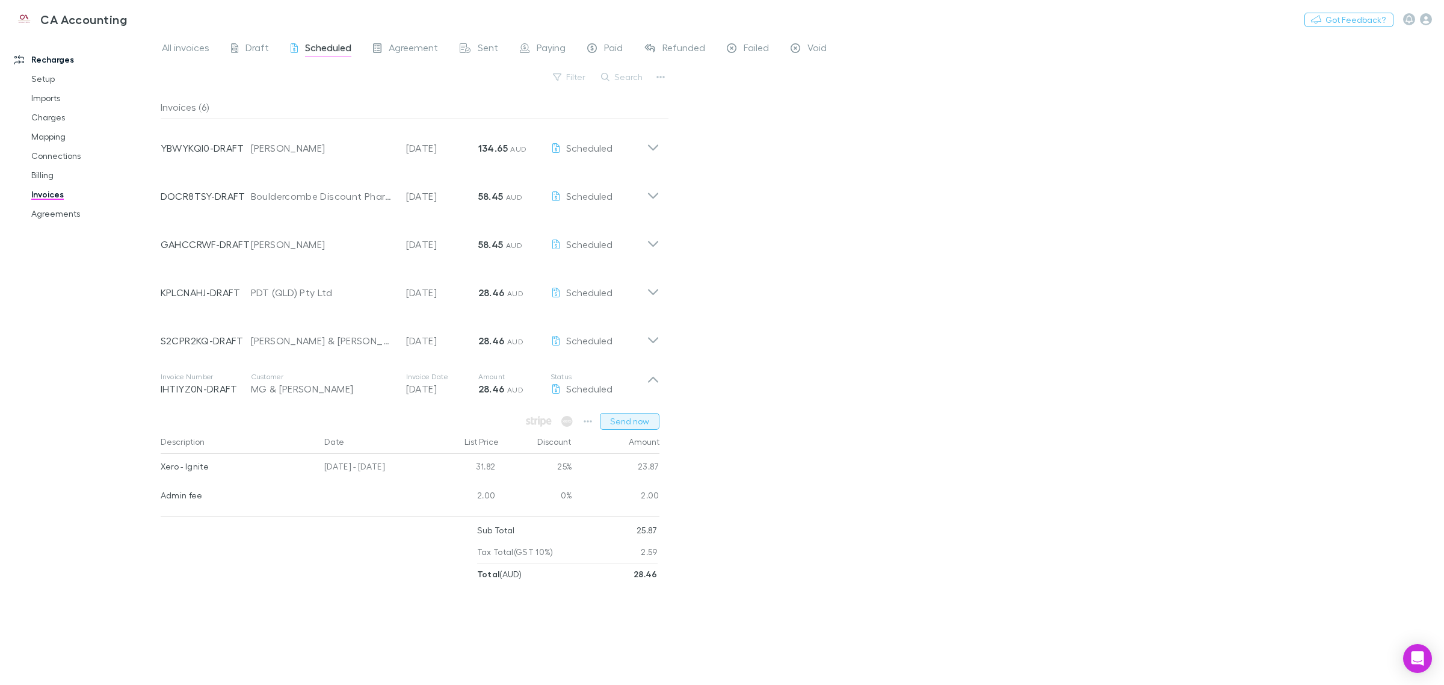
click at [643, 418] on button "Send now" at bounding box center [630, 421] width 60 height 17
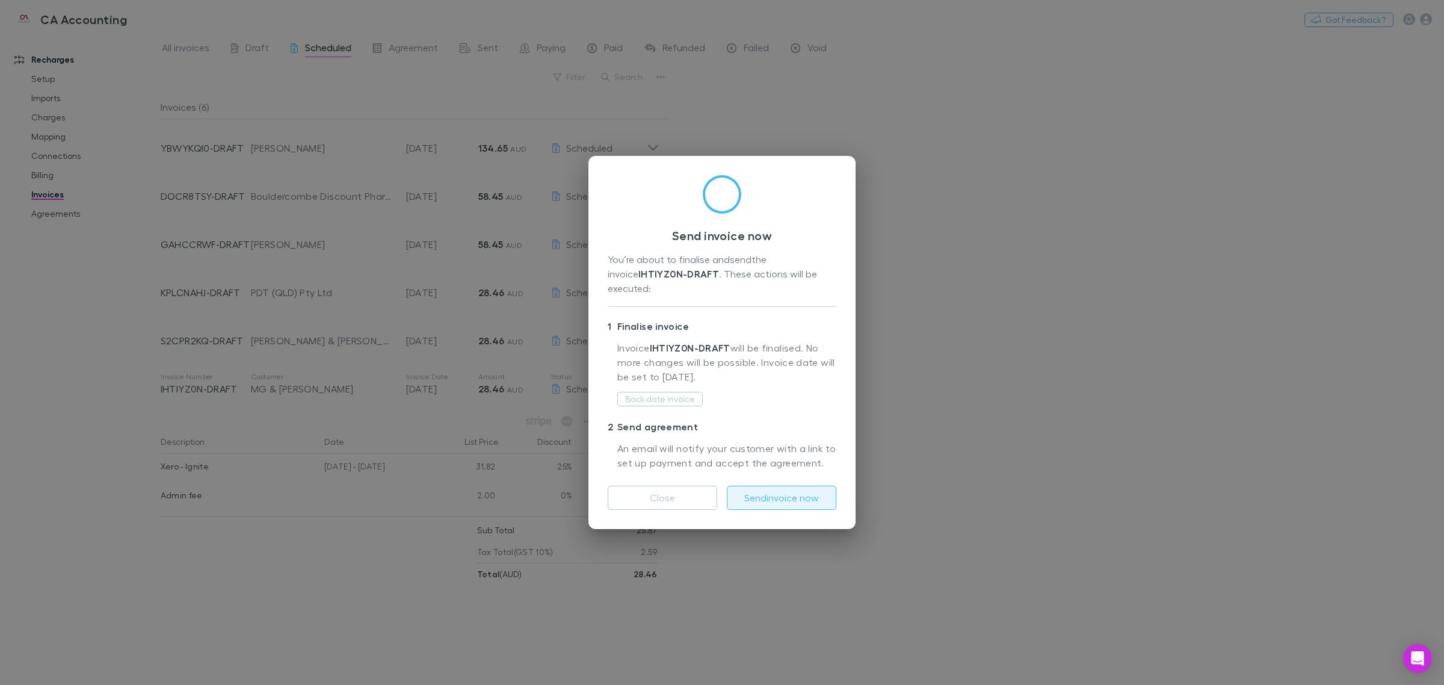
click at [720, 486] on button "Send invoice now" at bounding box center [781, 498] width 109 height 24
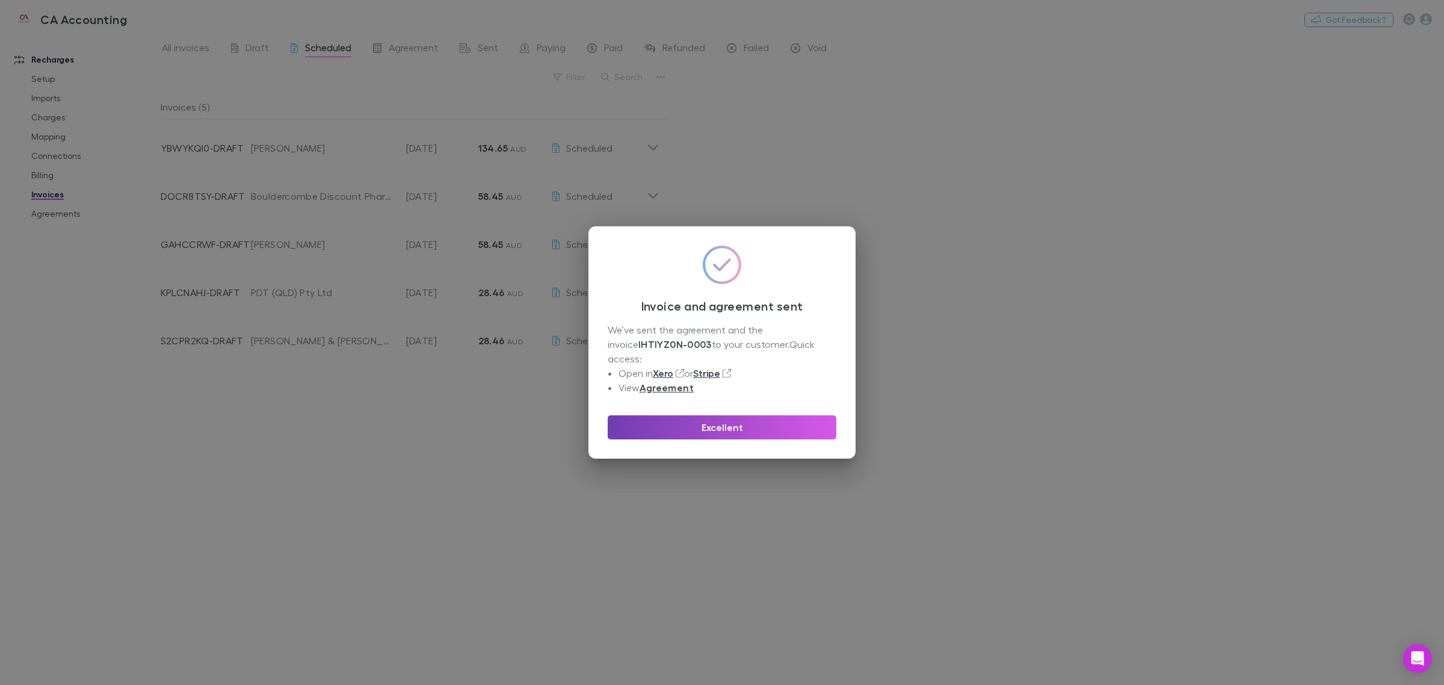
click at [720, 421] on button "Excellent" at bounding box center [722, 427] width 229 height 24
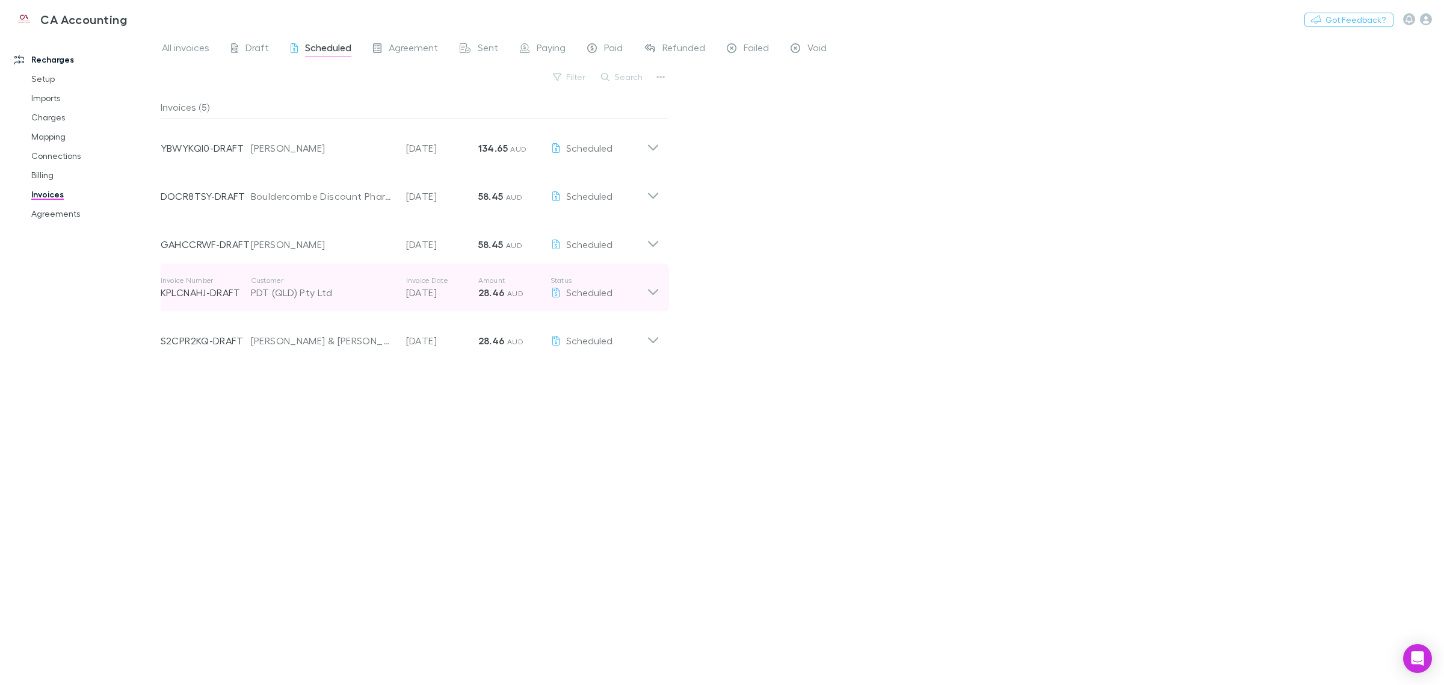
click at [663, 287] on div "Invoice Number KPLCNAHJ-DRAFT Customer PDT (QLD) Pty Ltd Invoice Date [DATE] Am…" at bounding box center [410, 288] width 518 height 48
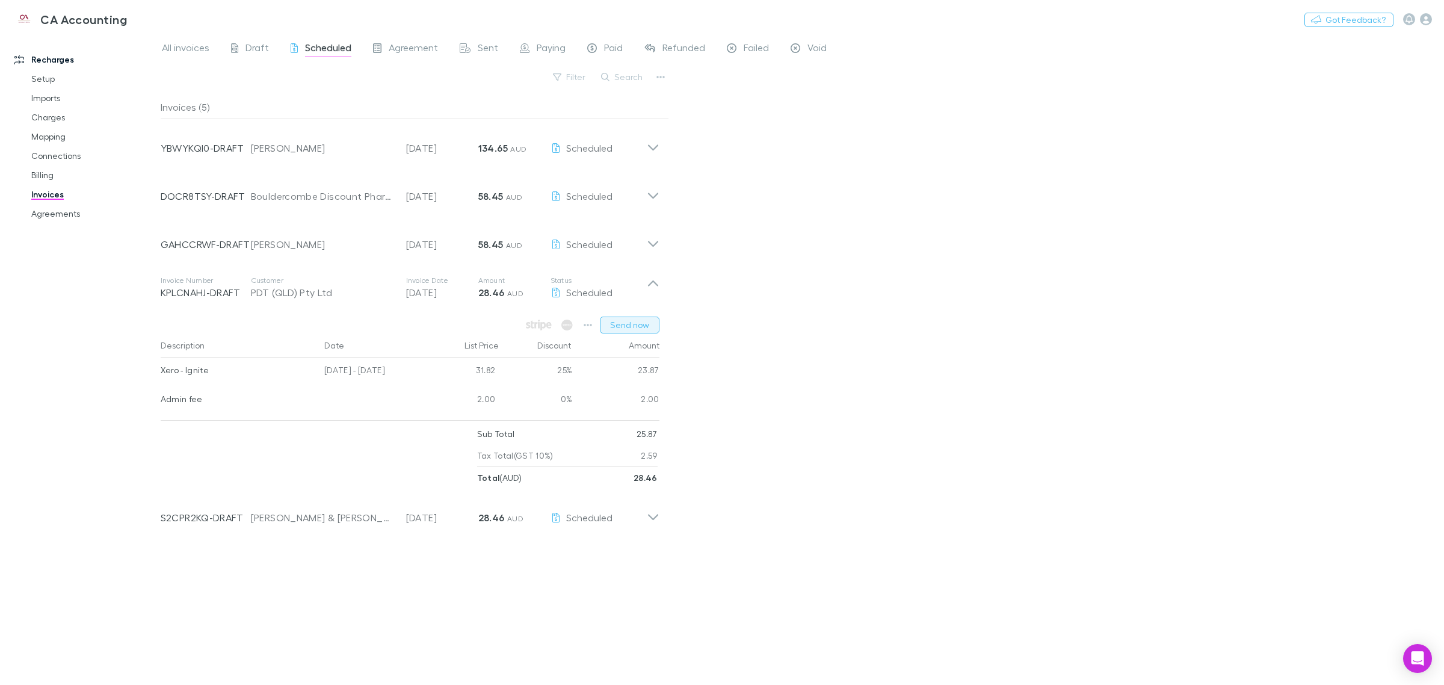
click at [630, 330] on button "Send now" at bounding box center [630, 324] width 60 height 17
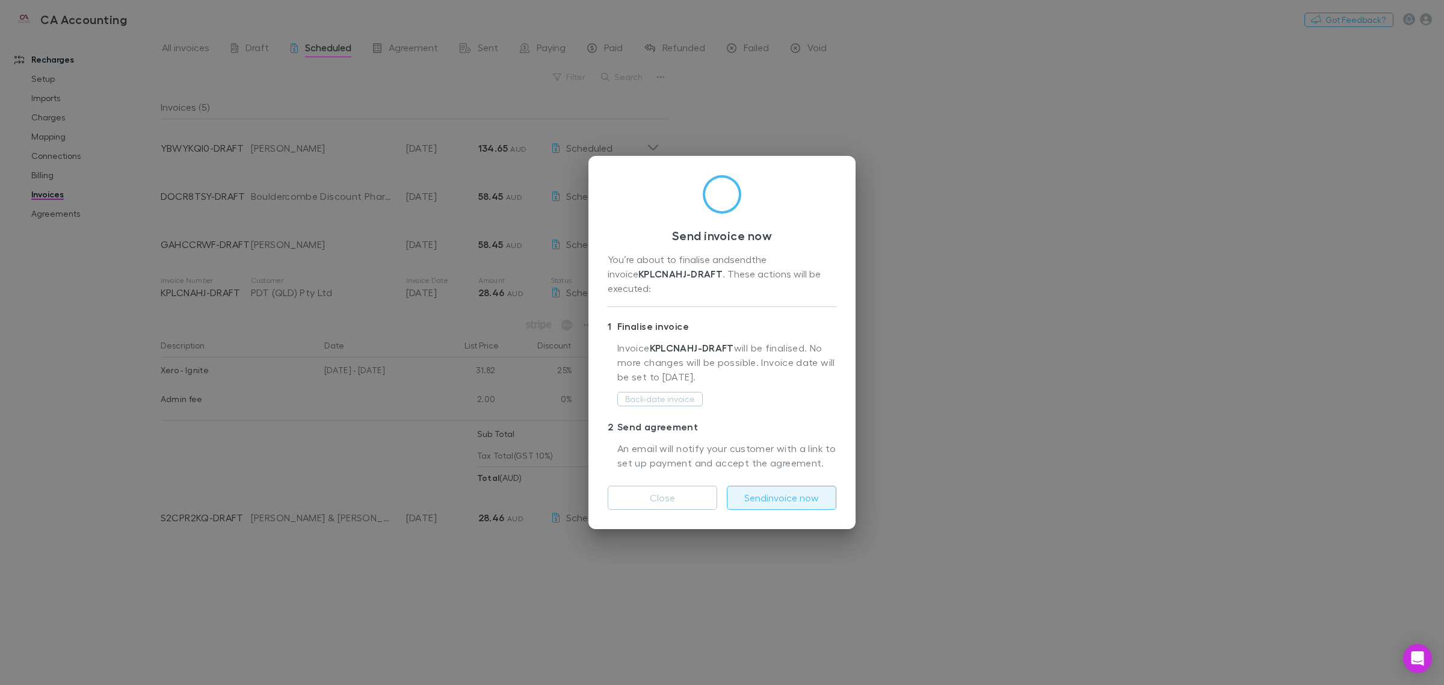
click at [720, 491] on button "Send invoice now" at bounding box center [781, 498] width 109 height 24
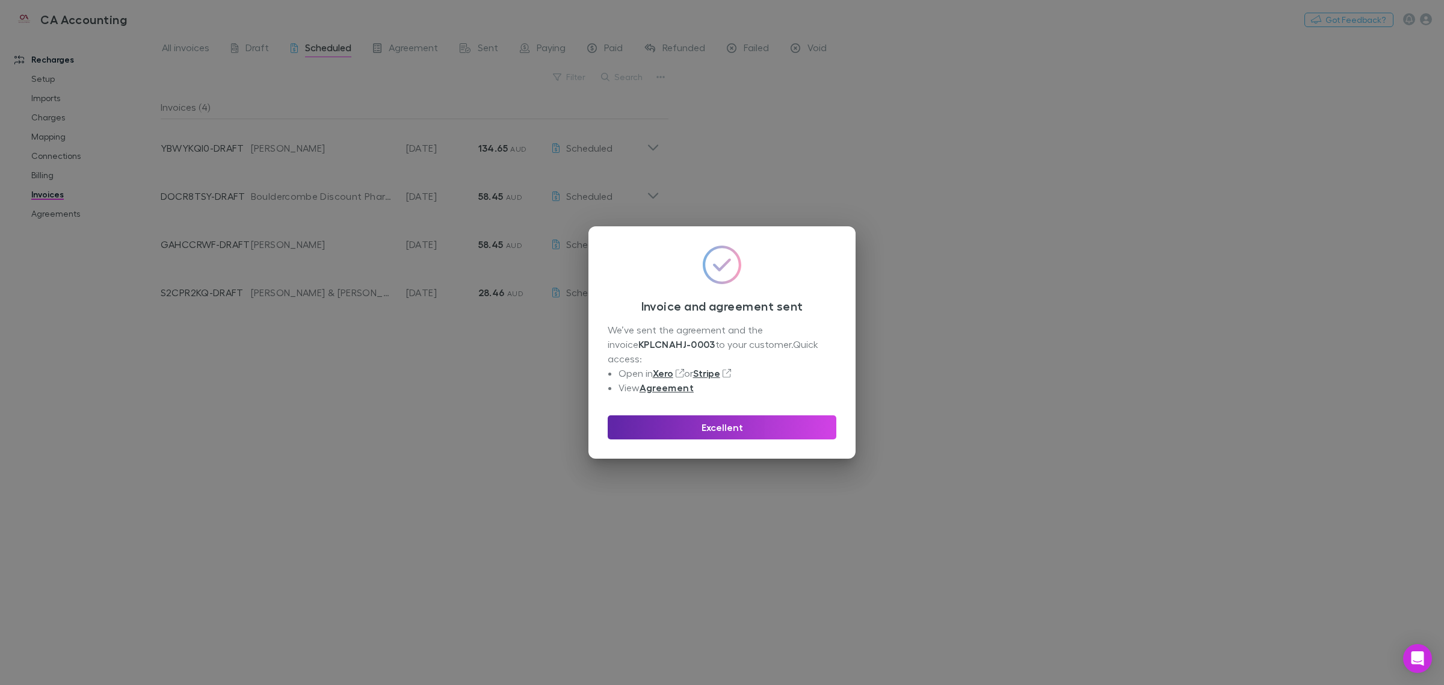
click at [720, 443] on div "Invoice and agreement sent We’ve sent the agreement and the invoice KPLCNAHJ-00…" at bounding box center [721, 342] width 267 height 232
click at [720, 430] on button "Excellent" at bounding box center [722, 427] width 229 height 24
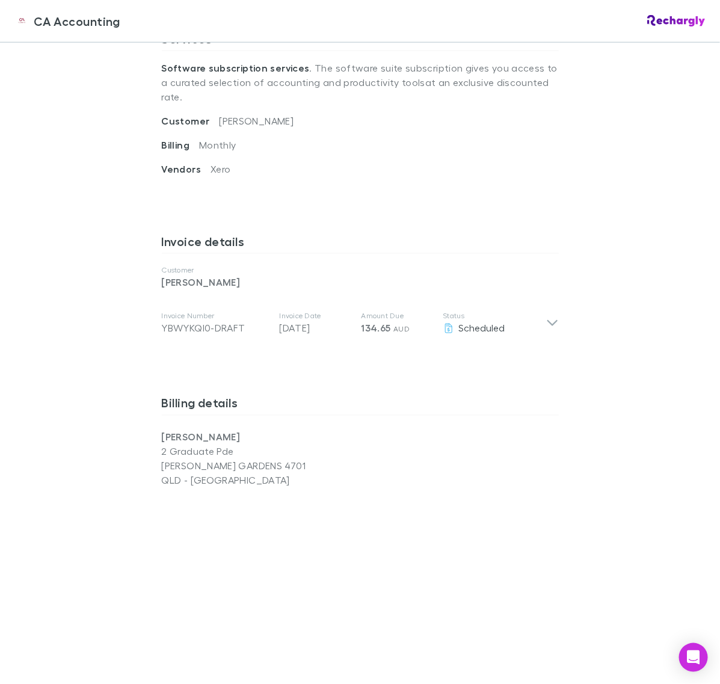
scroll to position [526, 0]
